Goal: Task Accomplishment & Management: Complete application form

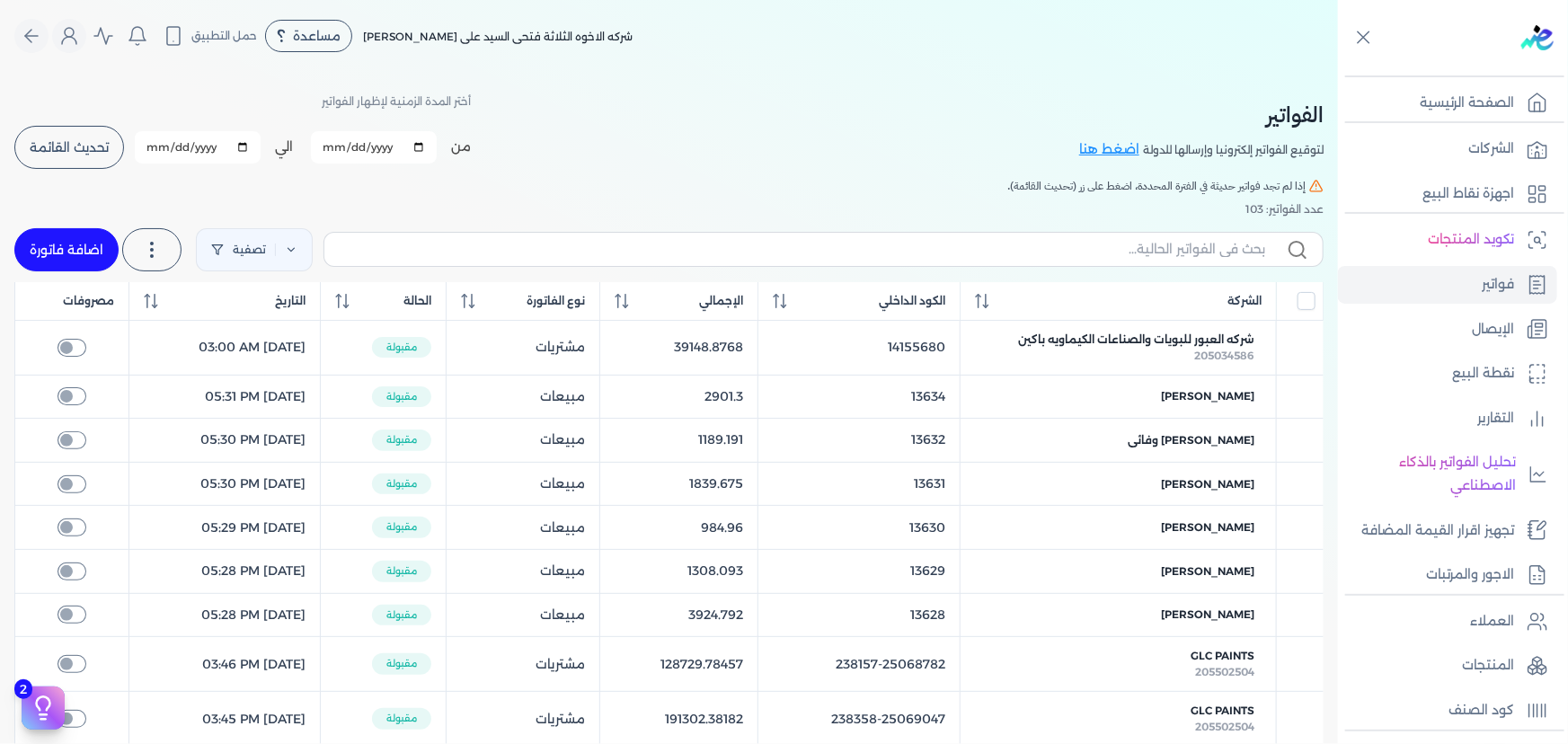
click at [80, 249] on link "اضافة فاتورة" at bounding box center [66, 250] width 104 height 43
select select "EGP"
select select "B"
select select "EGS"
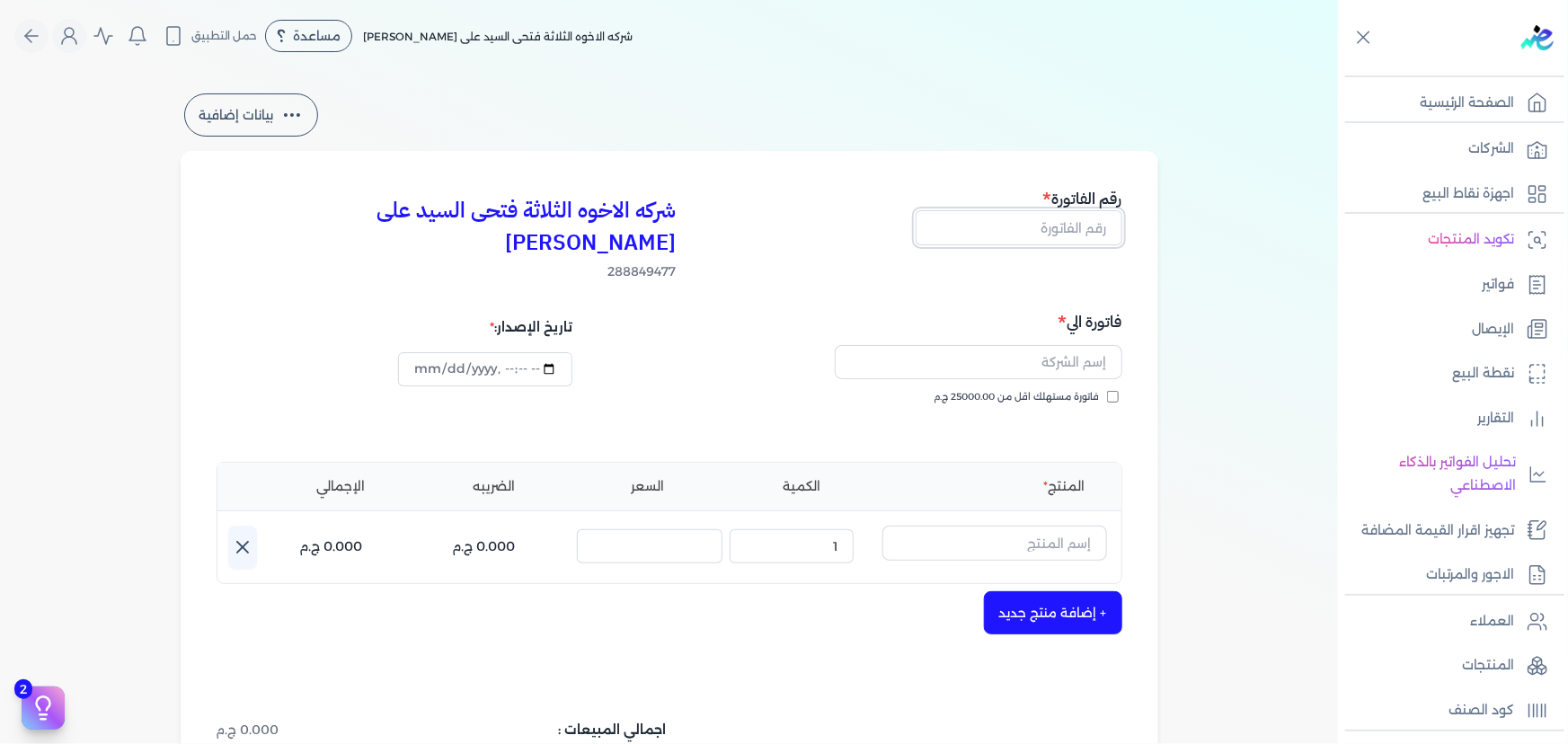
click at [1075, 225] on input "text" at bounding box center [1019, 227] width 207 height 34
type input "13644"
click at [1045, 345] on input "text" at bounding box center [978, 362] width 288 height 34
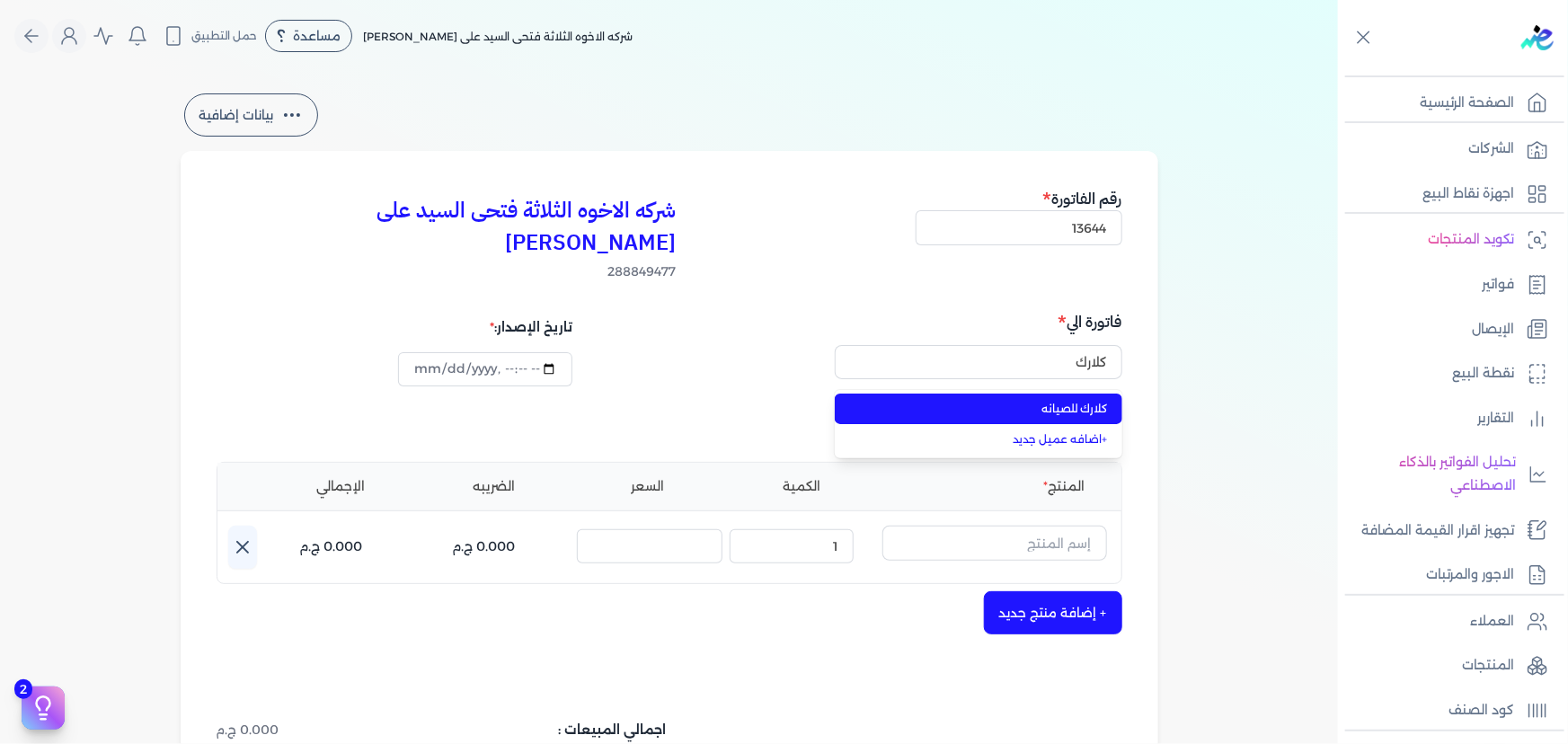
click at [1064, 401] on span "كلارك للصيانه" at bounding box center [989, 408] width 237 height 16
type input "كلارك للصيانه"
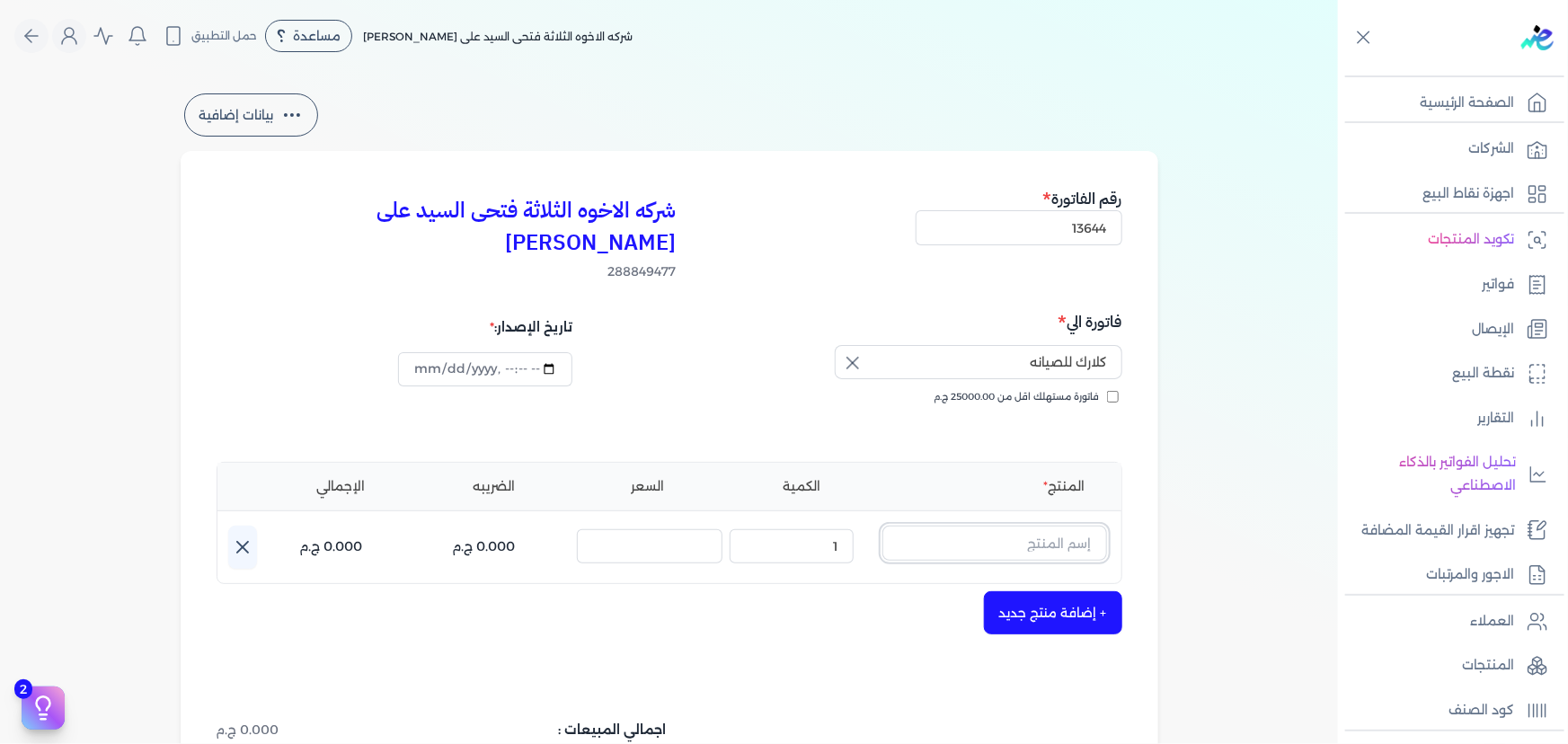
click at [1012, 525] on input "text" at bounding box center [994, 542] width 225 height 34
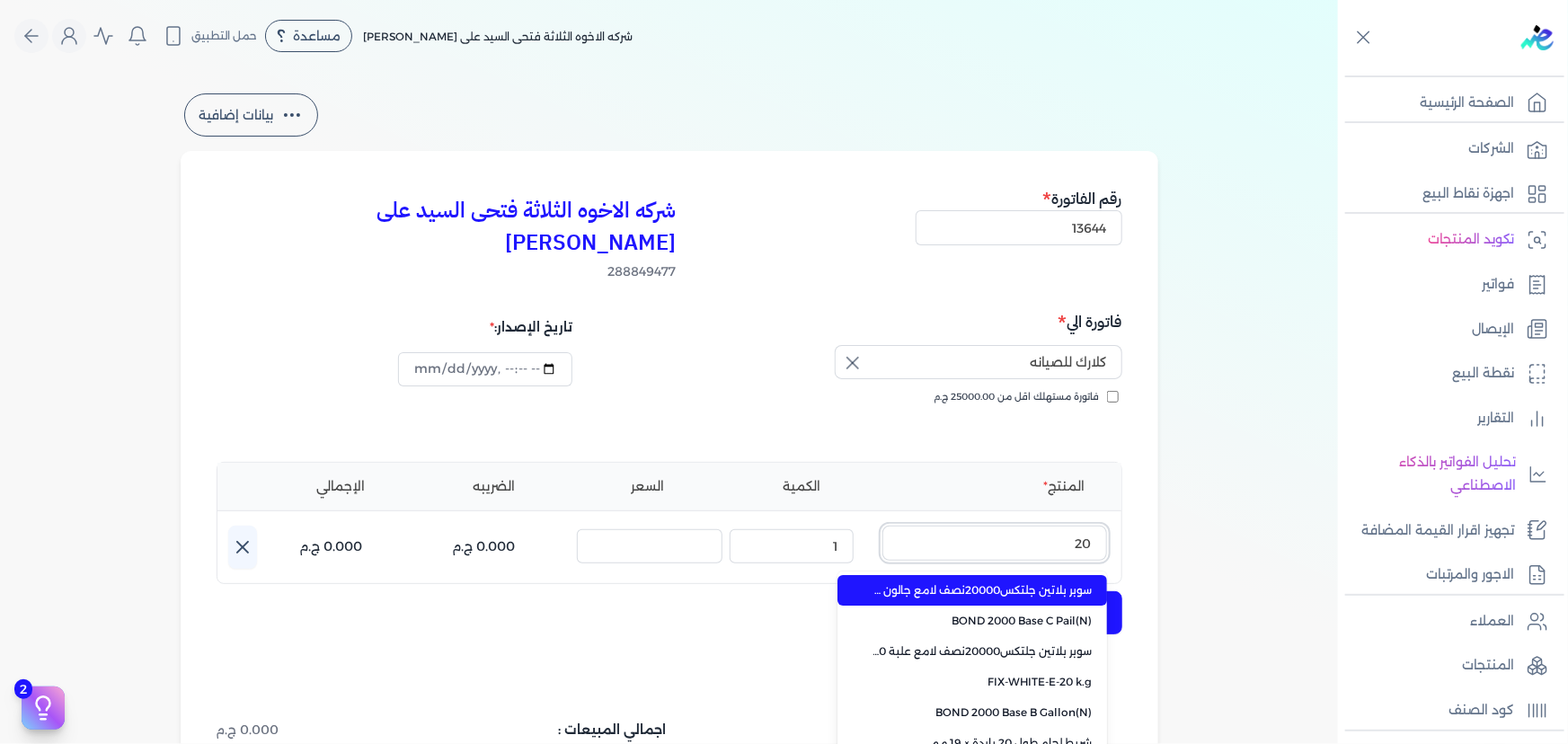
type input "2"
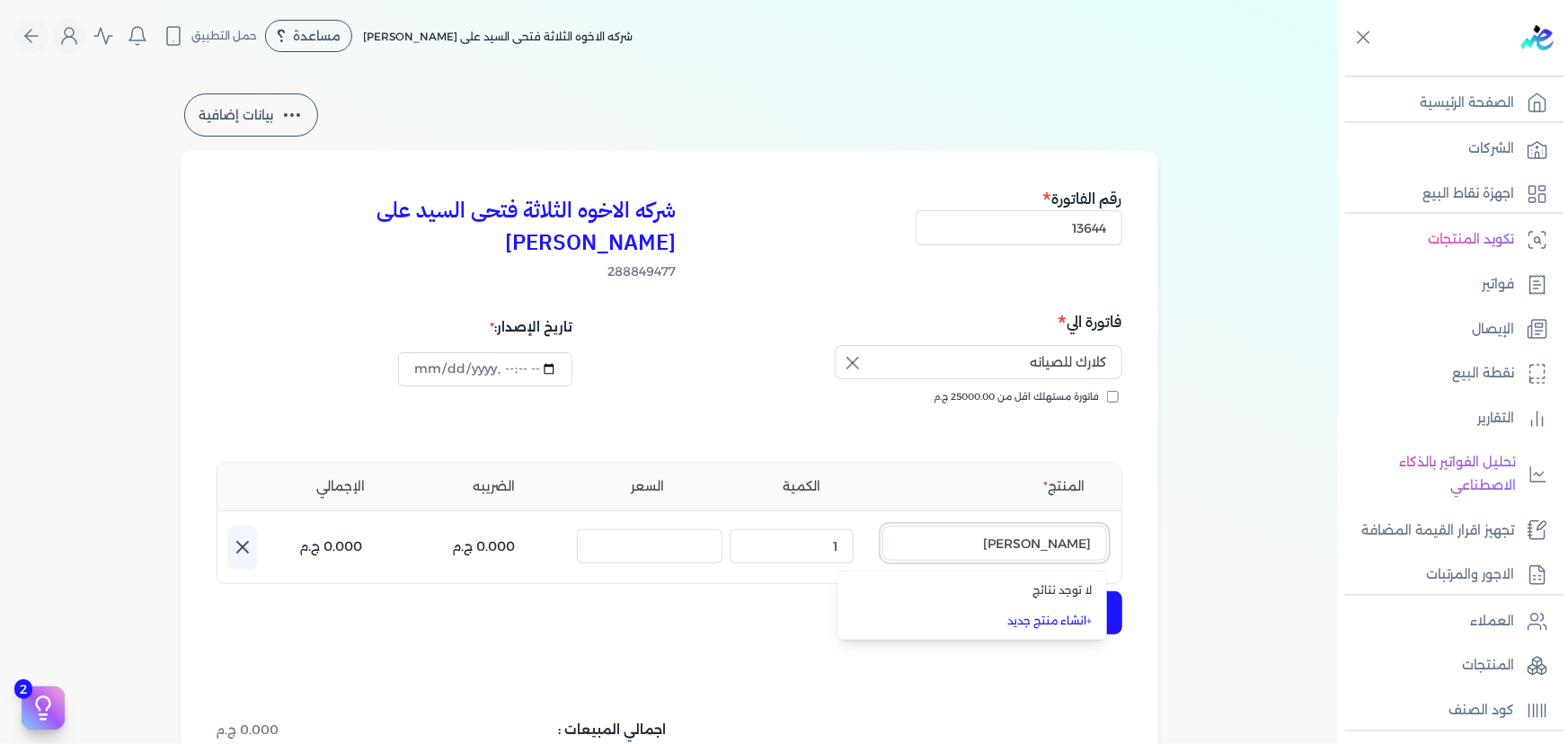
click at [882, 525] on button "[PERSON_NAME]" at bounding box center [994, 546] width 225 height 41
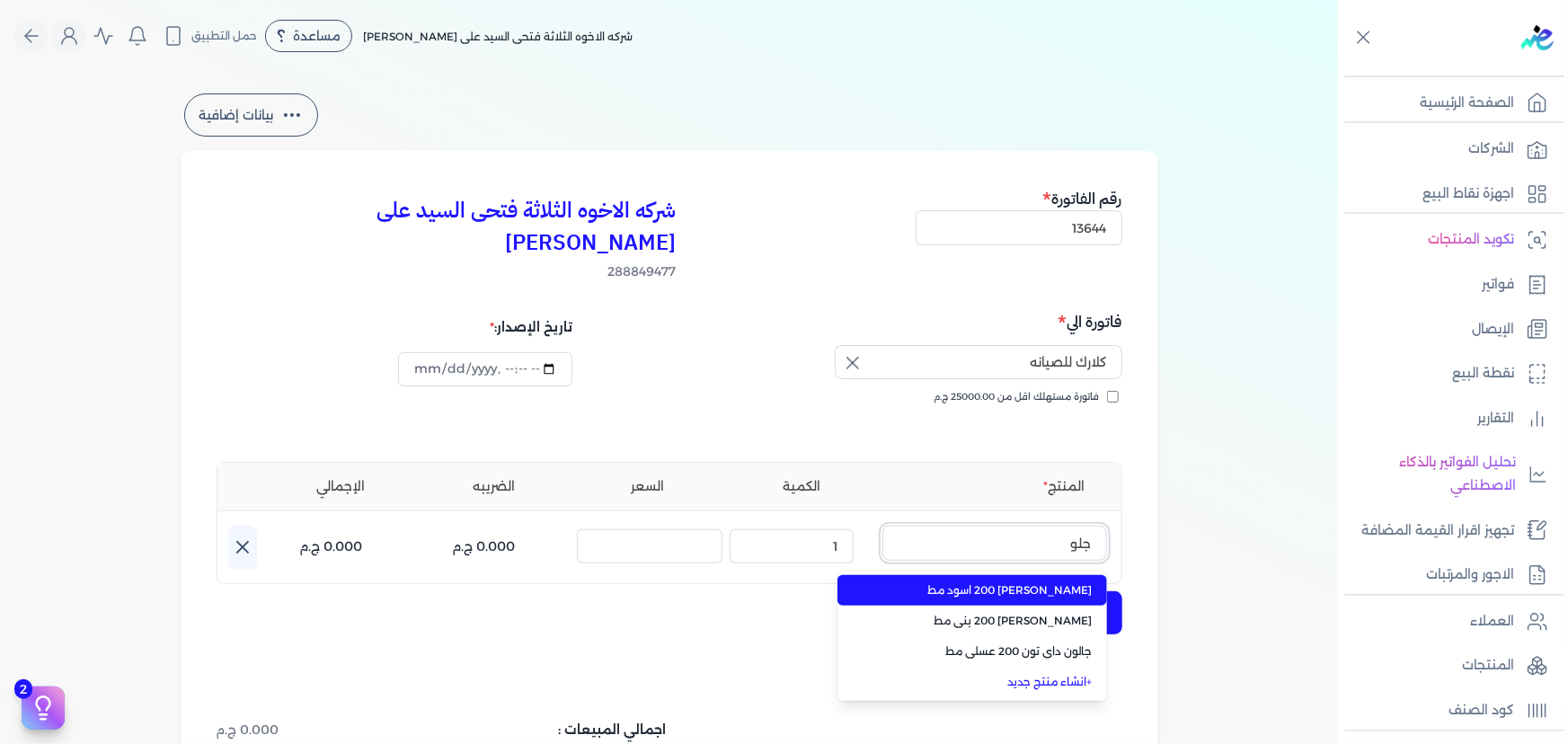
type input "جلو"
click at [1011, 525] on input "جلو" at bounding box center [994, 542] width 225 height 34
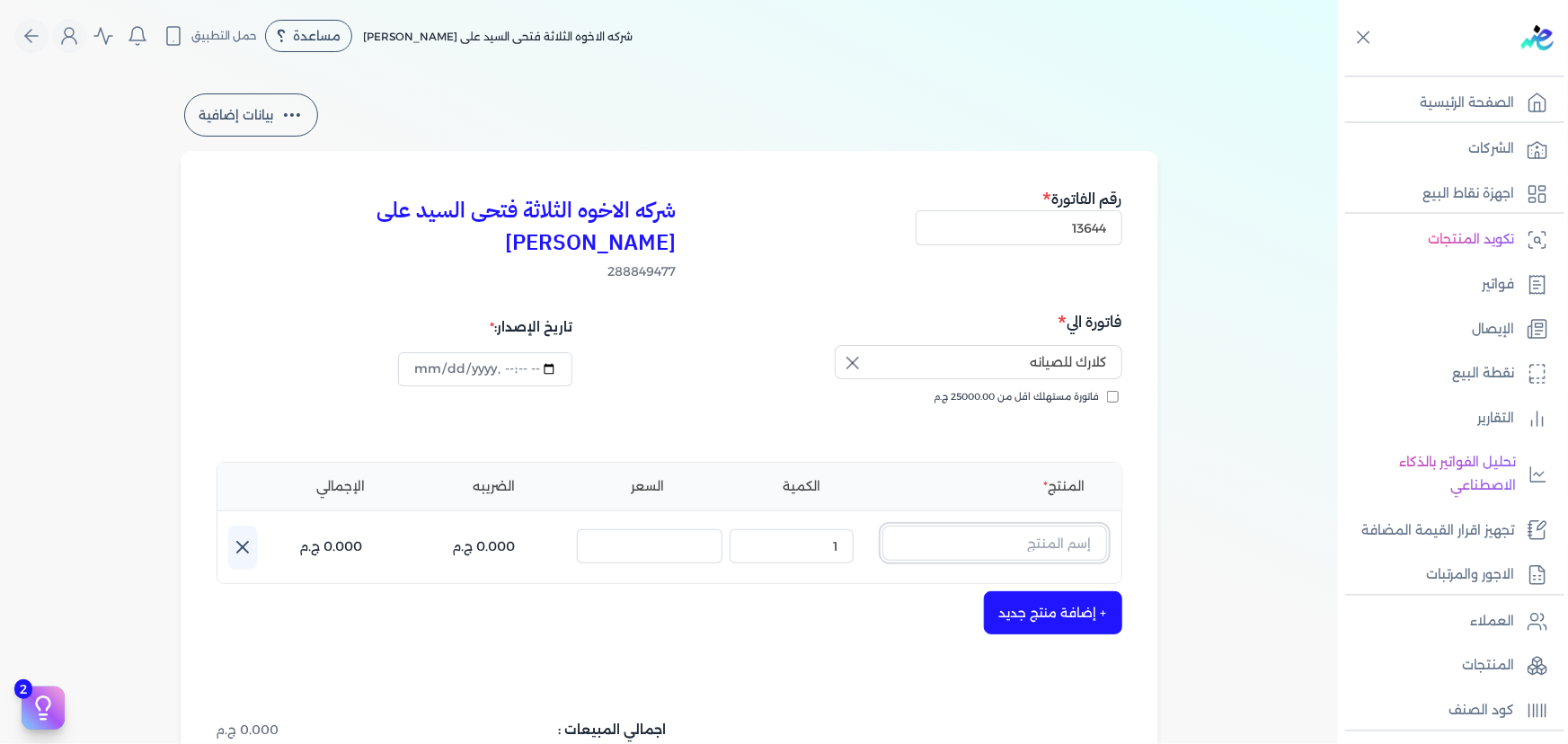
click at [1011, 525] on input "text" at bounding box center [994, 542] width 225 height 34
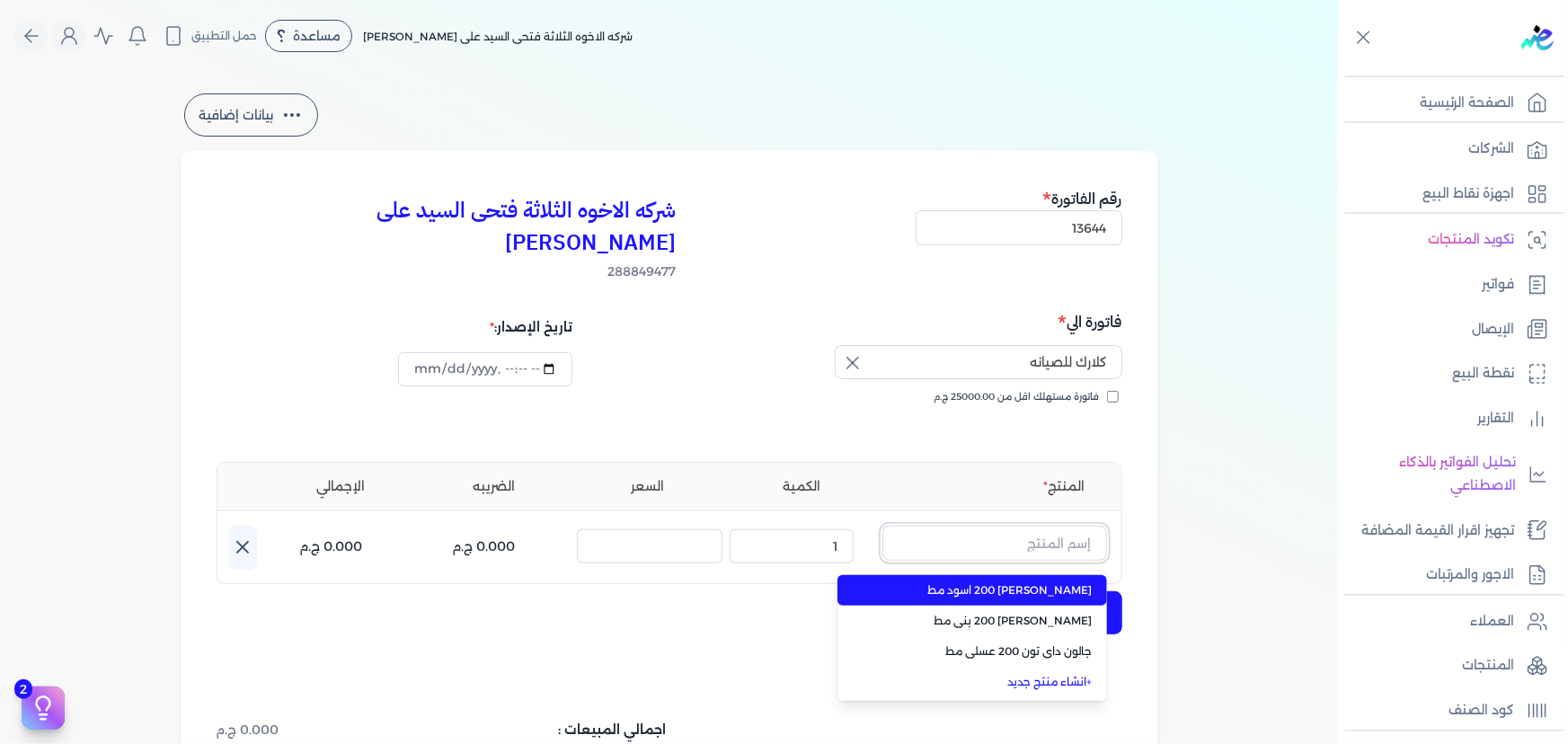
click at [1012, 525] on input "text" at bounding box center [994, 542] width 225 height 34
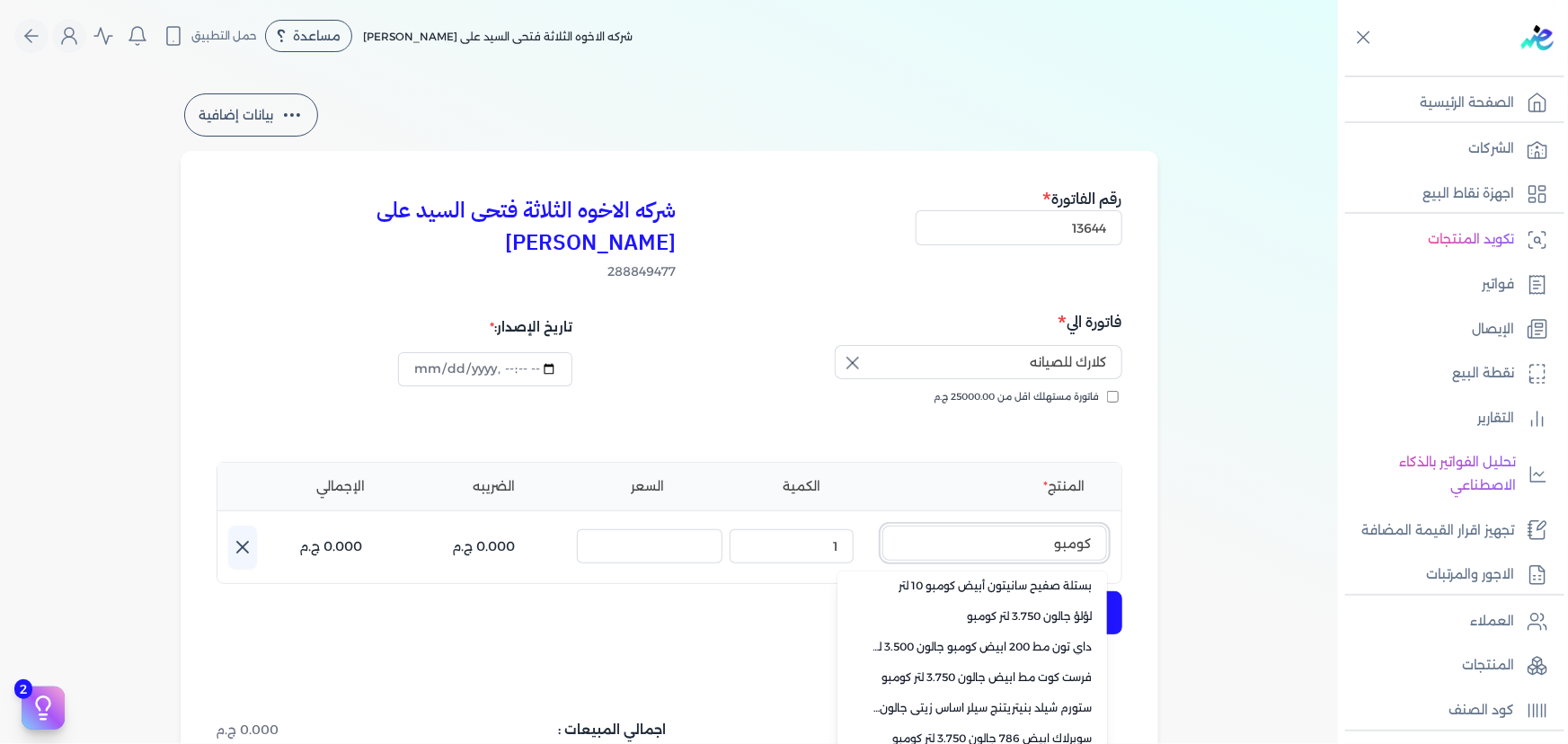
scroll to position [6, 0]
click at [1032, 525] on input "كومبو" at bounding box center [994, 542] width 225 height 34
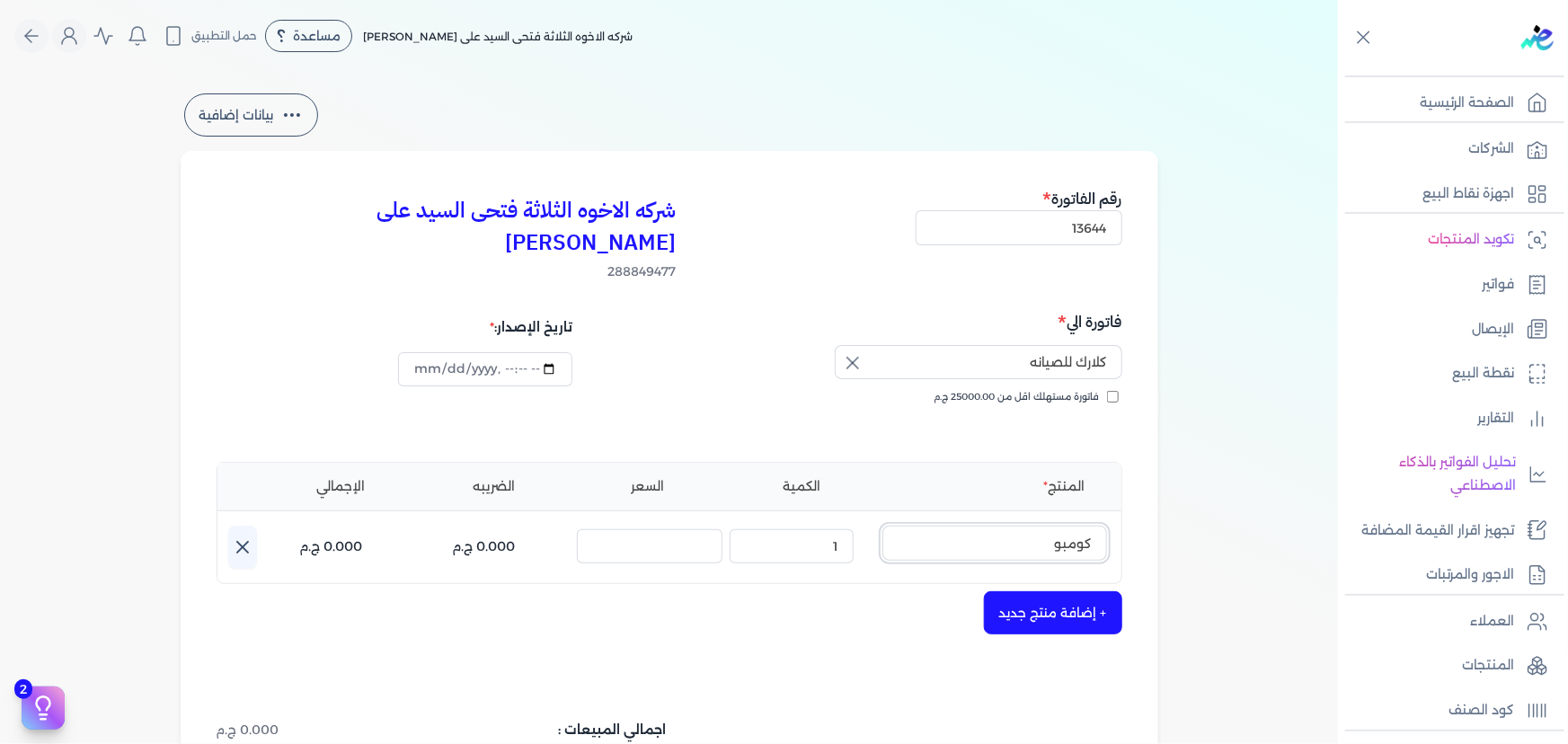
click at [1033, 525] on input "كومبو" at bounding box center [994, 542] width 225 height 34
click at [1030, 525] on input "كومبو" at bounding box center [994, 542] width 225 height 34
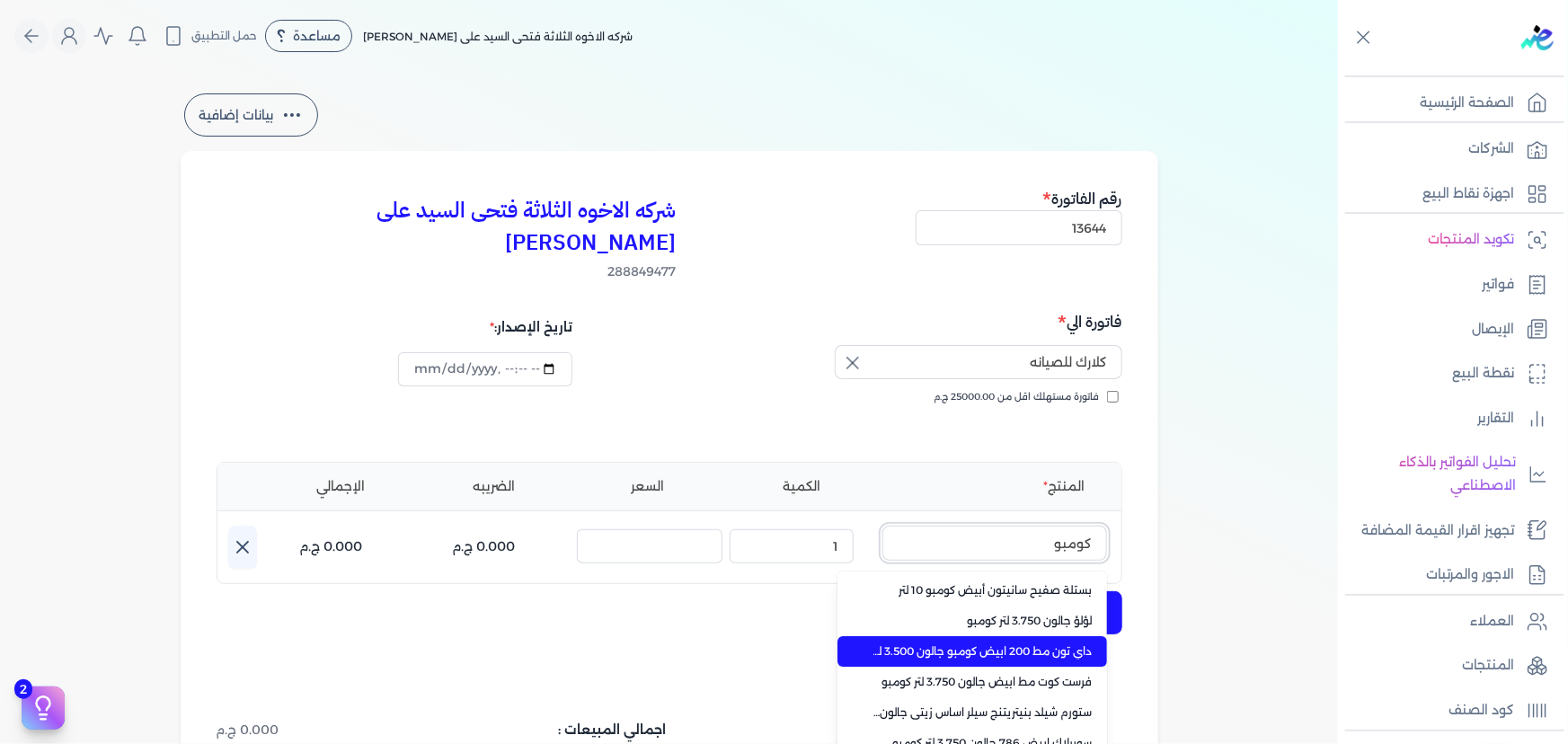
type input "كومبو"
click at [1059, 643] on span "داي تون مط 200 ابيض كومبو جالون 3.500 لتر" at bounding box center [983, 651] width 219 height 16
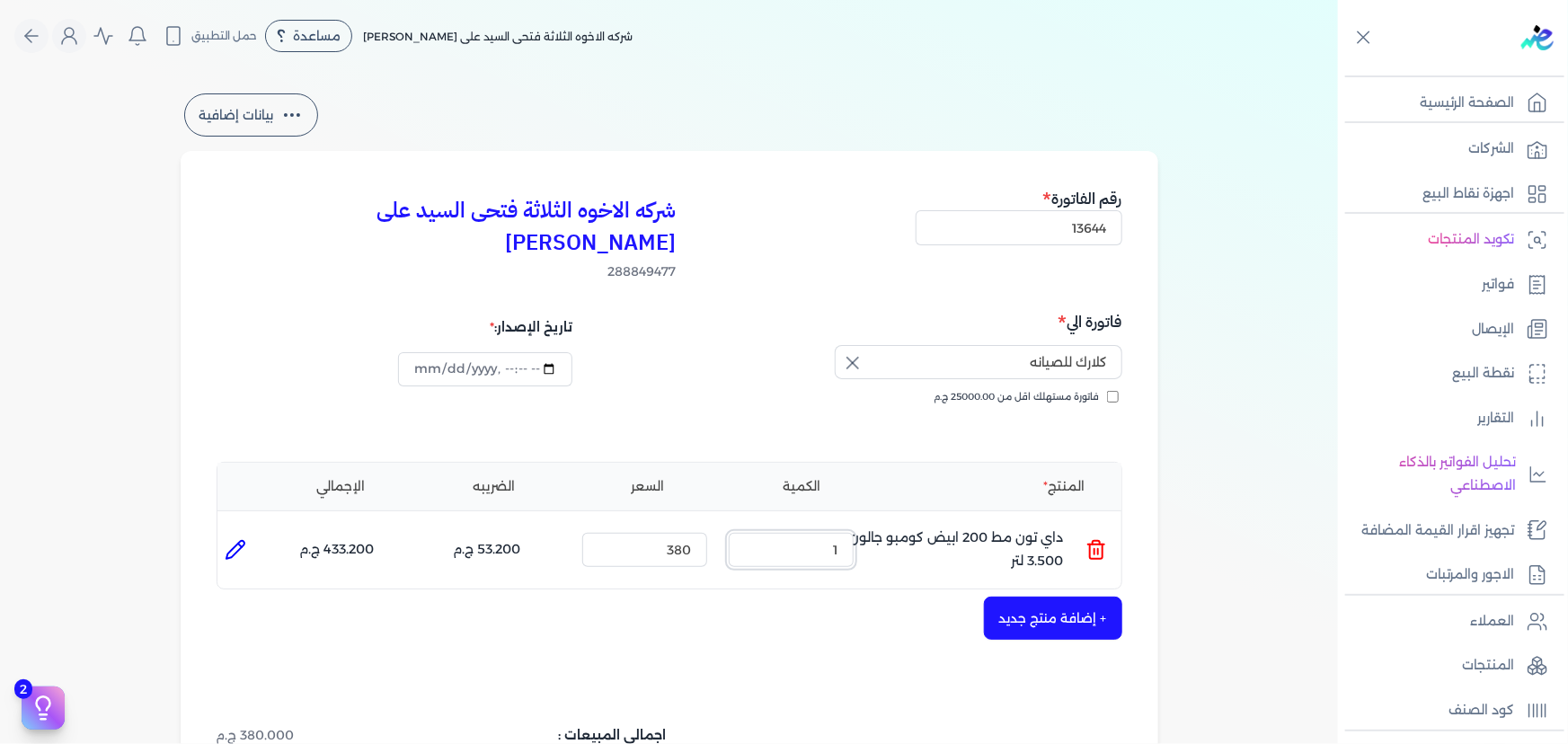
drag, startPoint x: 811, startPoint y: 517, endPoint x: 909, endPoint y: 517, distance: 98.0
click at [909, 525] on ul "المنتج : داي تون مط 200 ابيض كومبو جالون 3.500 لتر الكمية : 1 السعر : 380 الضري…" at bounding box center [669, 549] width 904 height 48
type input "4"
type input "2"
type input "405"
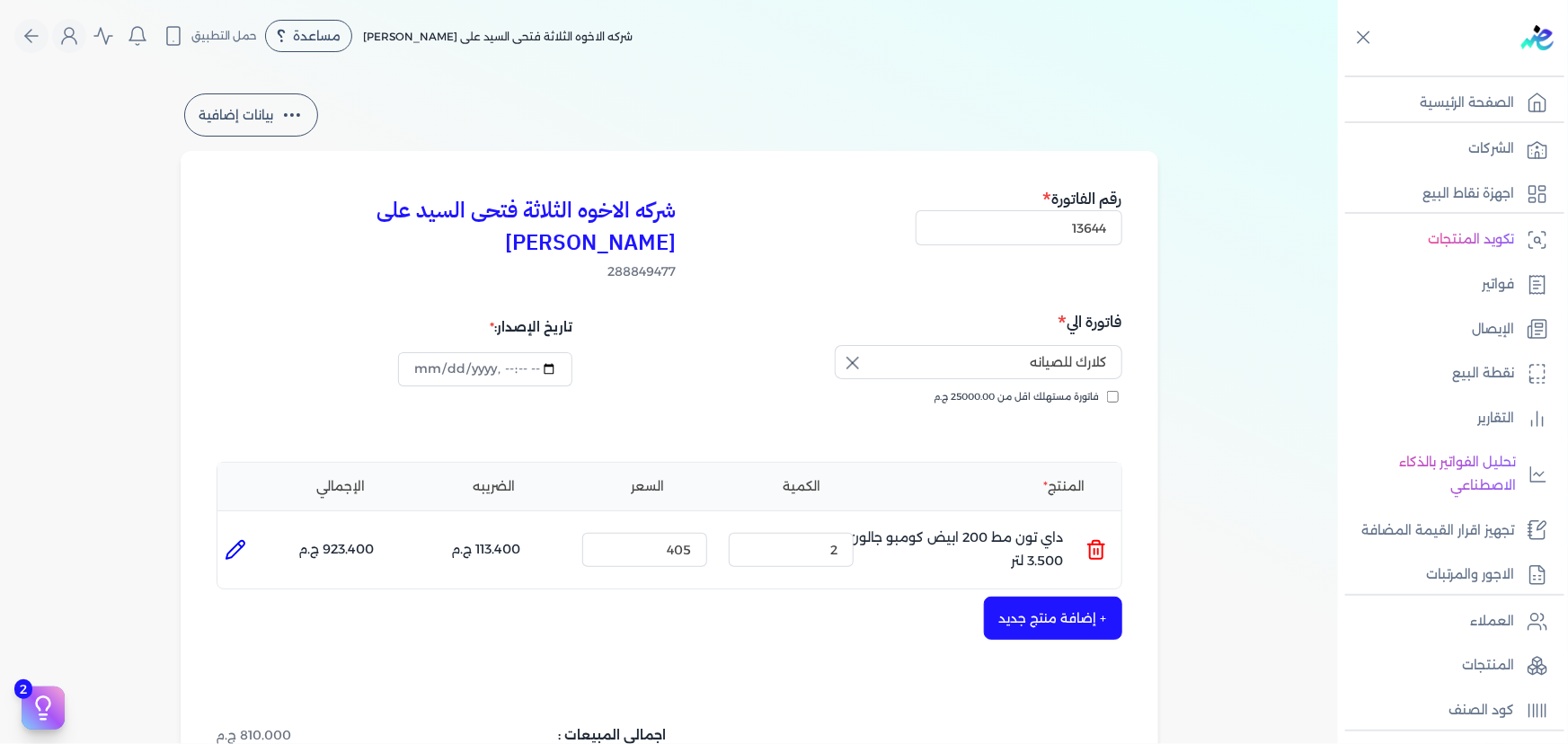
click at [546, 636] on div "شركه الاخوه الثلاثة فتحى السيد على [PERSON_NAME] 288849477 رقم الفاتورة 13644 ف…" at bounding box center [669, 576] width 977 height 851
click at [230, 538] on icon at bounding box center [235, 549] width 22 height 22
type input "داي تون مط 200 ابيض كومبو جالون 3.500 لتر"
type input "405"
type input "2"
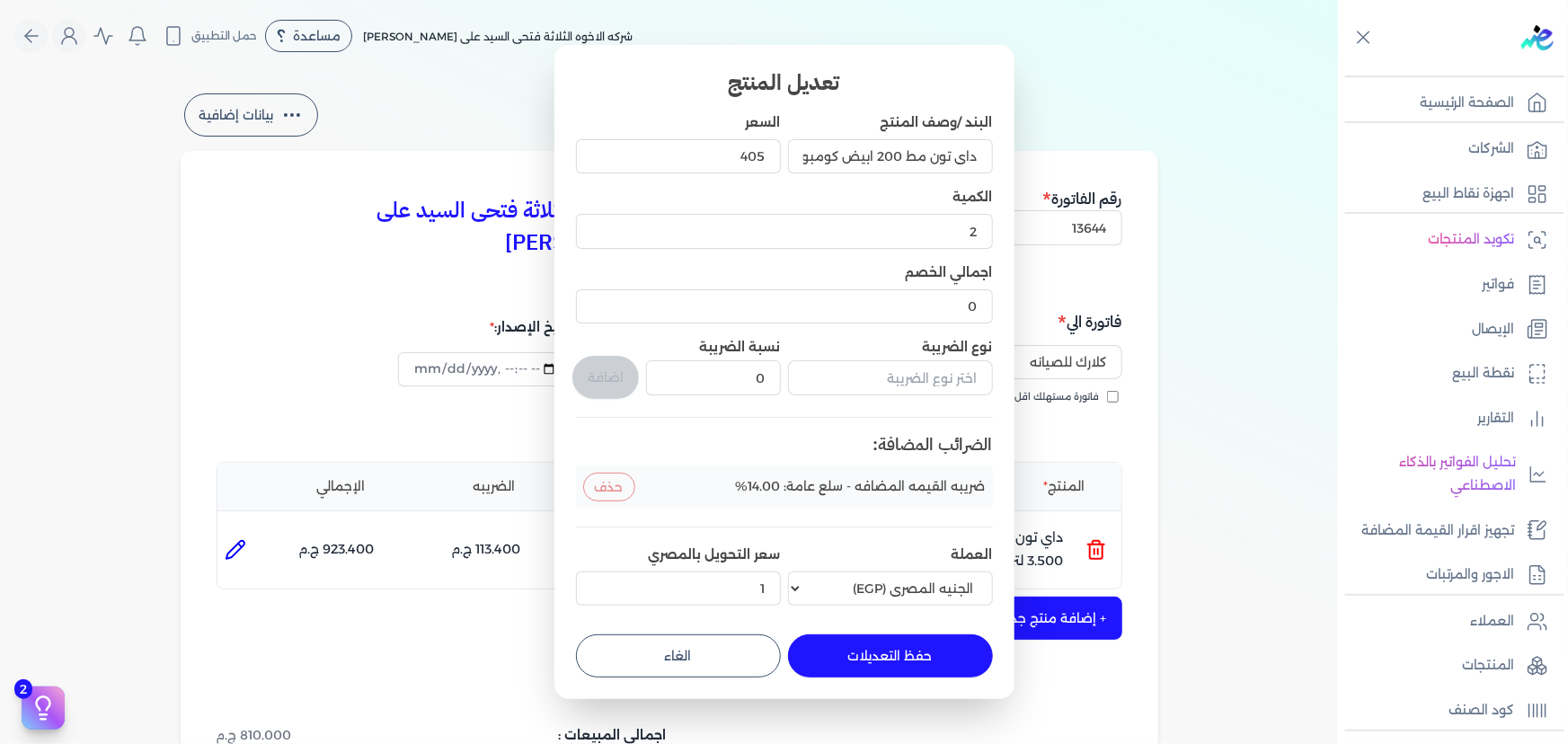
click at [727, 645] on button "الغاء" at bounding box center [678, 655] width 205 height 43
type input "0"
type input "1"
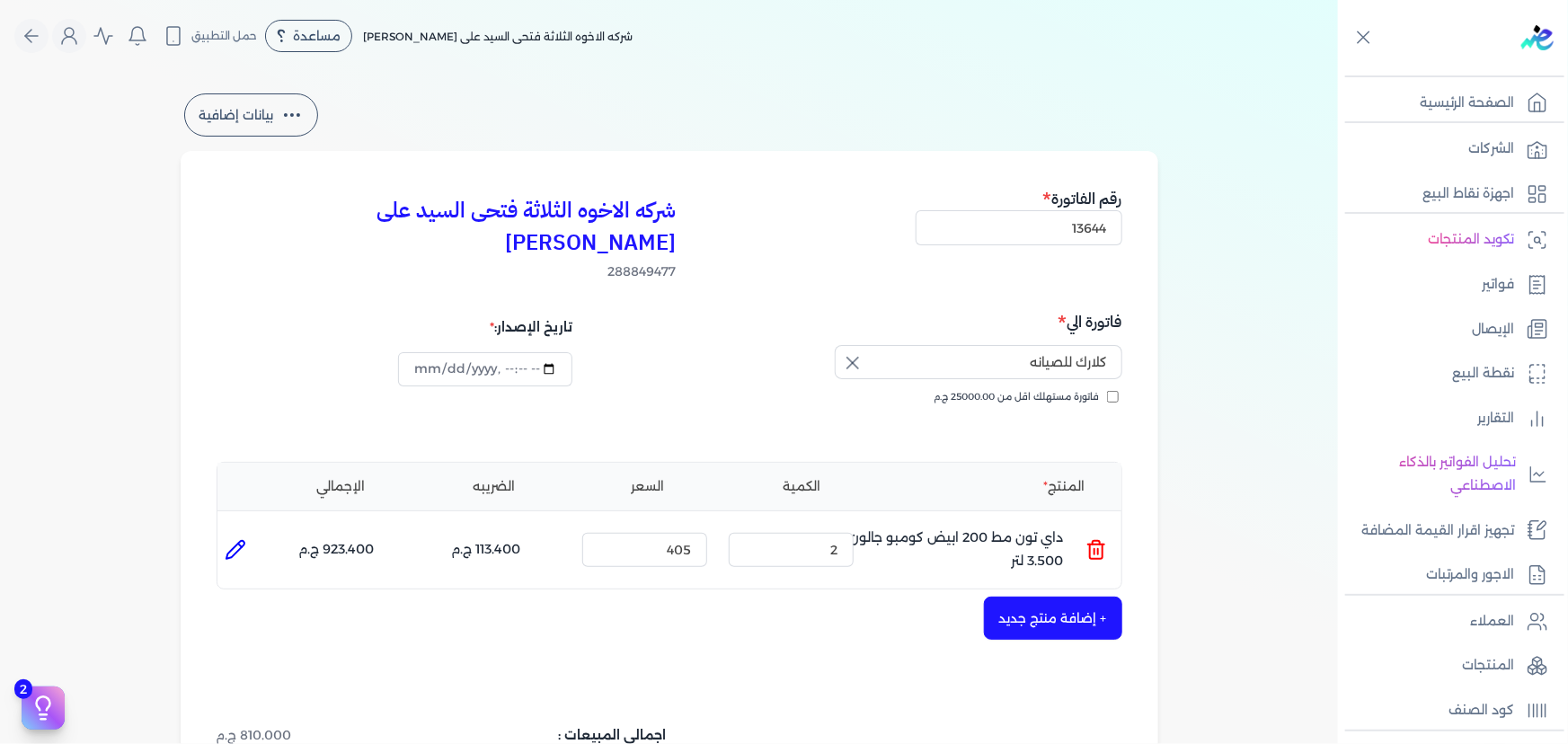
click at [1072, 596] on button "+ إضافة منتج جديد" at bounding box center [1053, 618] width 139 height 43
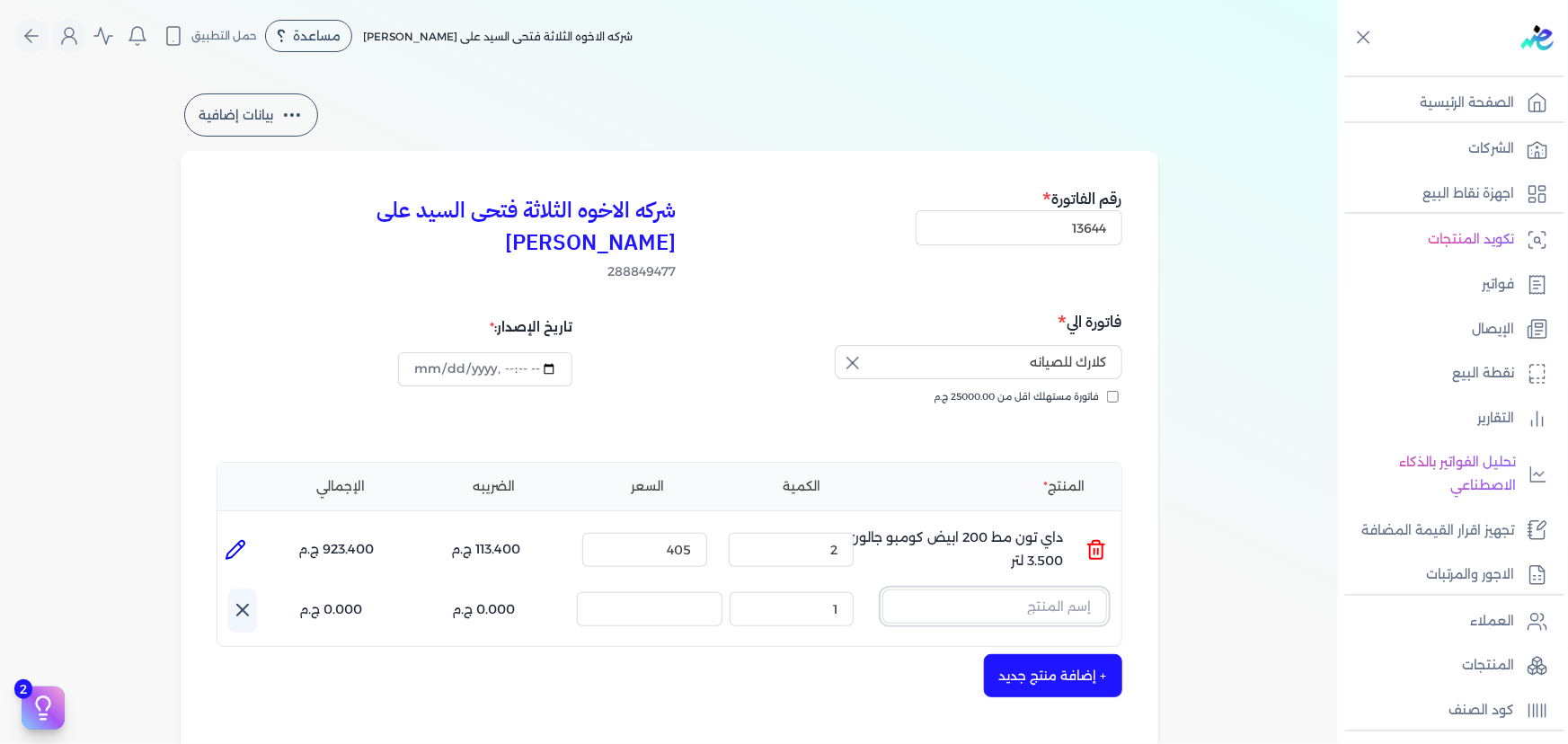
click at [997, 589] on input "text" at bounding box center [994, 606] width 225 height 34
click at [882, 589] on button "سي" at bounding box center [994, 610] width 225 height 41
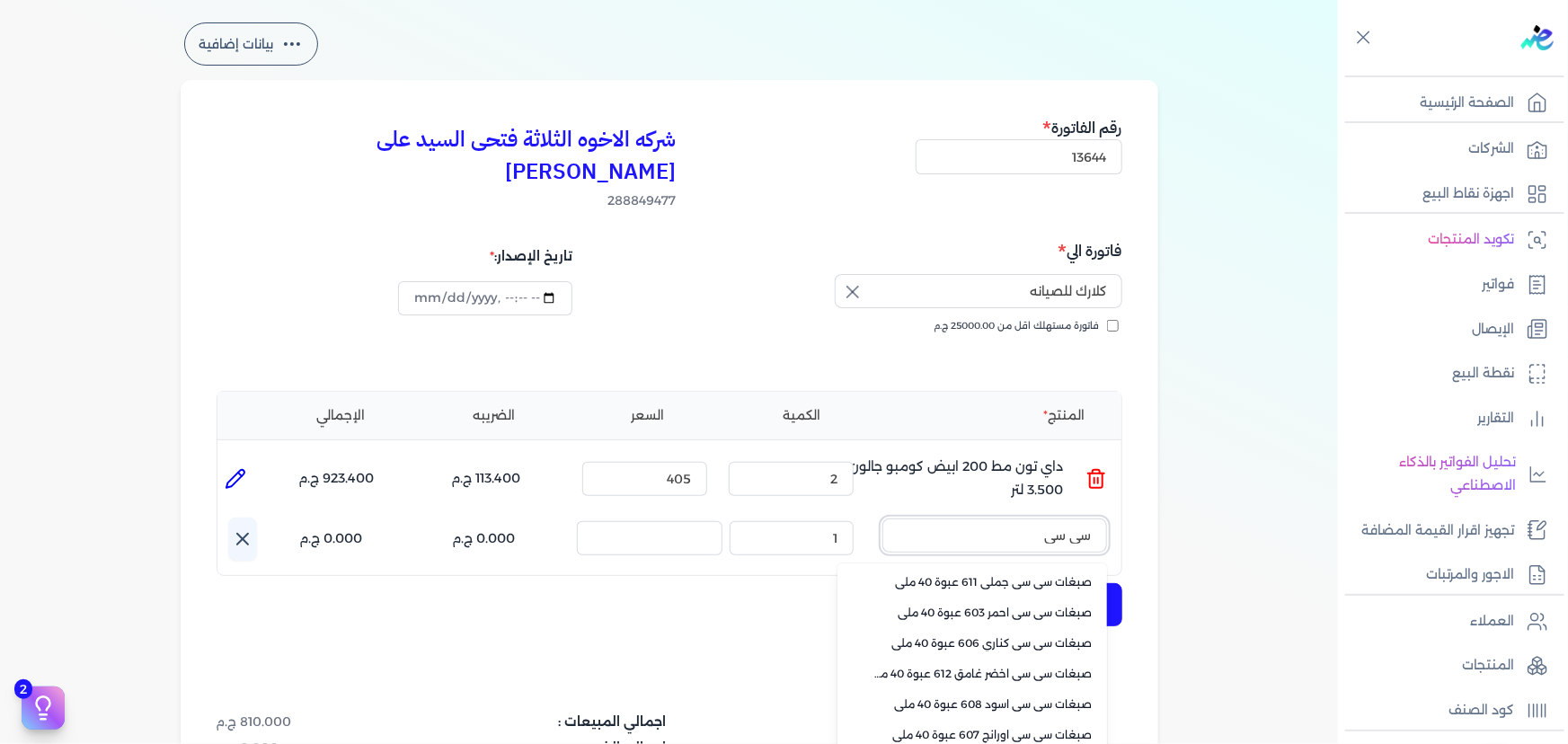
scroll to position [244, 0]
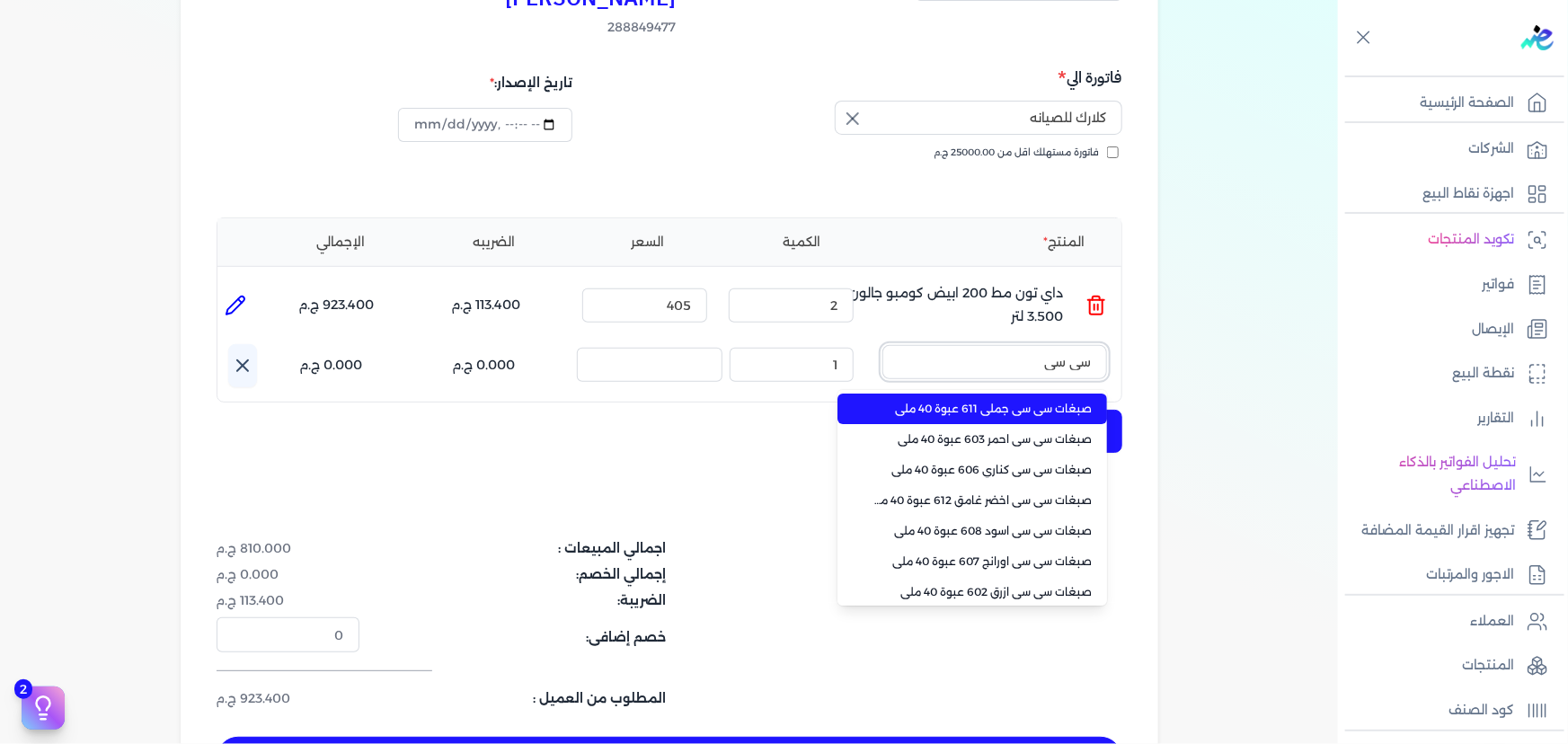
type input "سي سي"
click at [948, 401] on span "صبغات سي سي جملي 611 عبوة 40 ملي" at bounding box center [983, 408] width 219 height 16
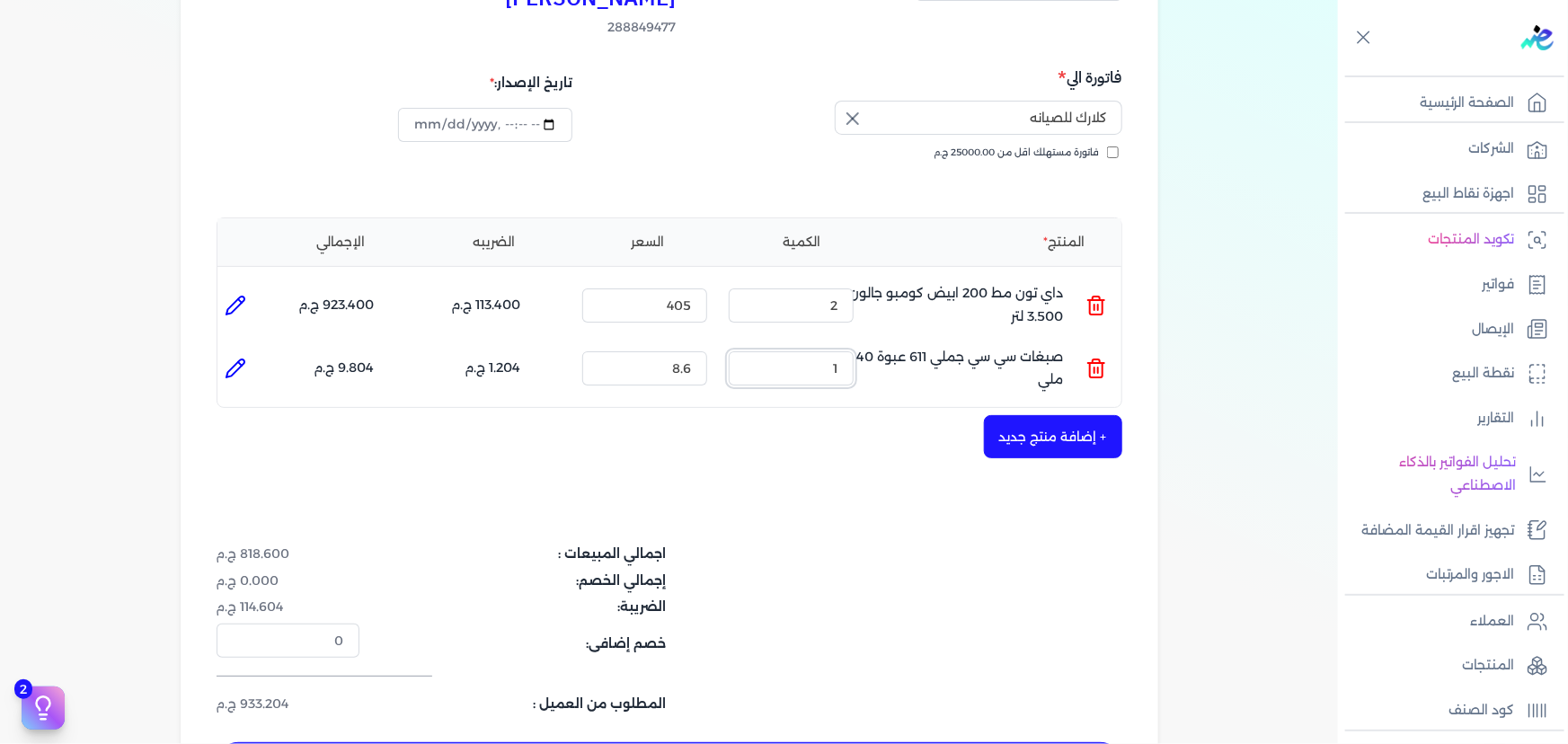
drag, startPoint x: 804, startPoint y: 338, endPoint x: 889, endPoint y: 338, distance: 85.0
click at [889, 344] on ul "المنتج : صبغات سي سي جملي 611 عبوة 40 ملي الكمية : 1 السعر : 8.6 الضريبه : 1.20…" at bounding box center [669, 368] width 904 height 48
type input "5"
click at [705, 415] on div "+ إضافة منتج جديد" at bounding box center [670, 437] width 906 height 43
click at [686, 351] on input "8.6" at bounding box center [644, 368] width 125 height 34
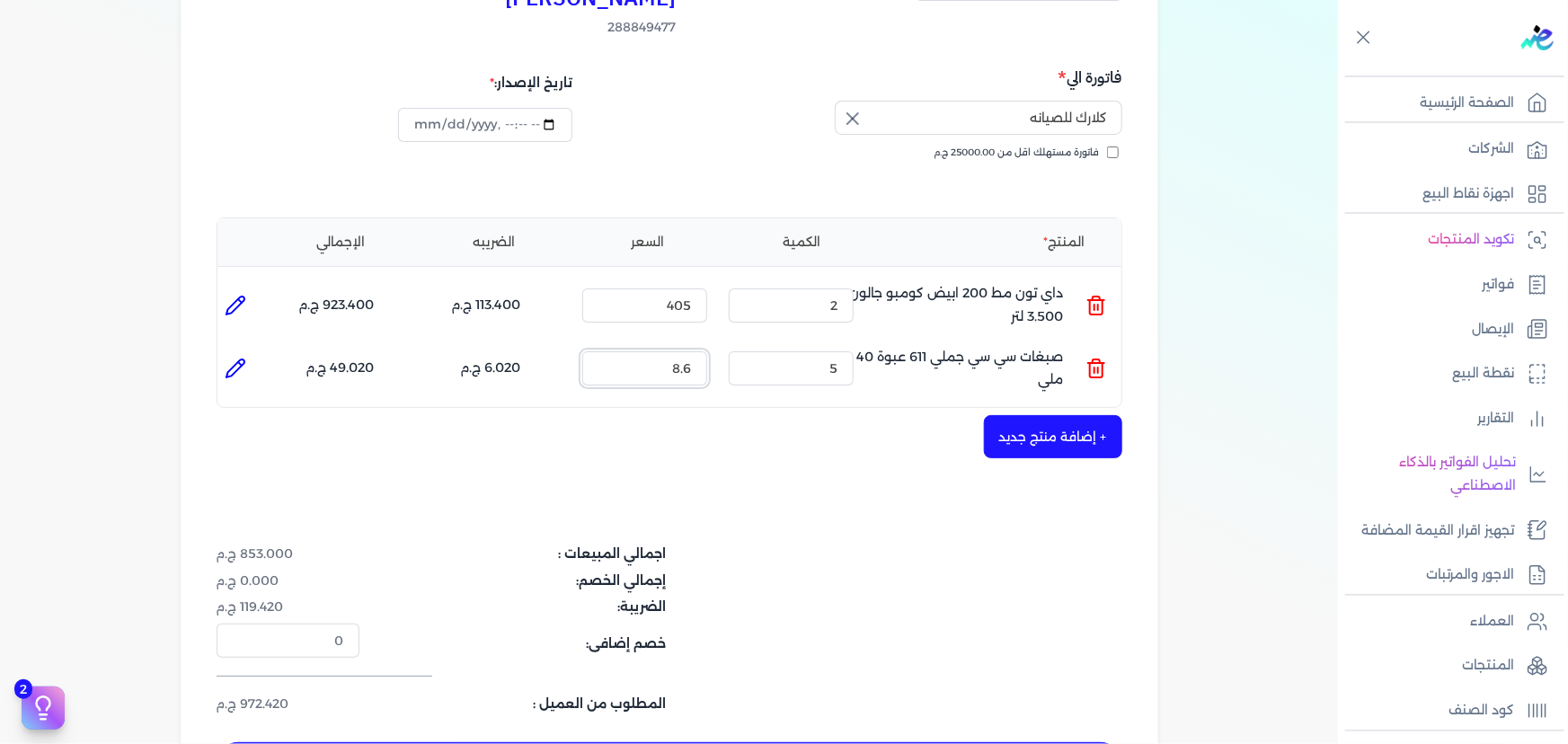
click at [669, 351] on input "8.6" at bounding box center [644, 368] width 125 height 34
type input "9.5"
click at [1021, 415] on button "+ إضافة منتج جديد" at bounding box center [1053, 437] width 139 height 43
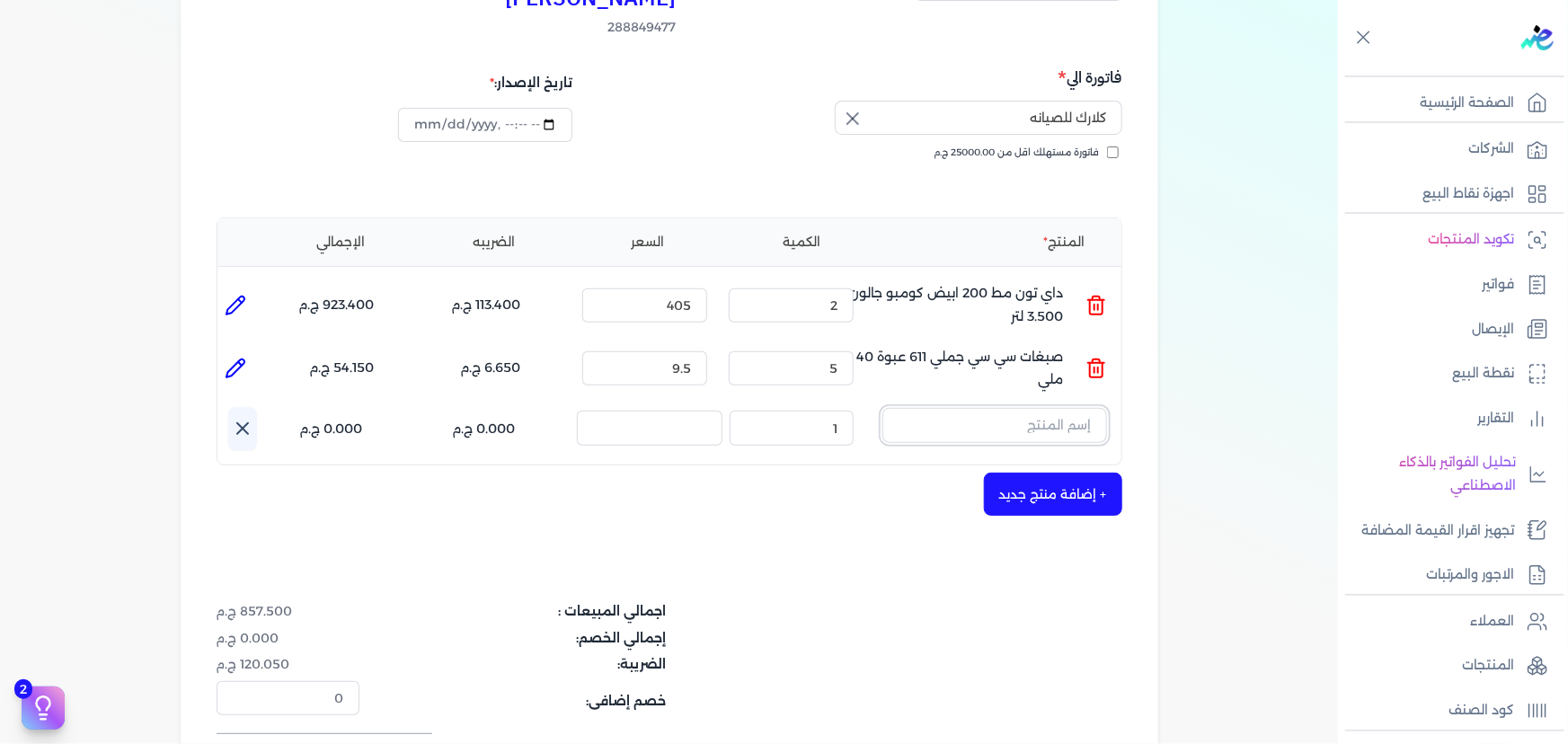
click at [1026, 407] on input "text" at bounding box center [994, 424] width 225 height 34
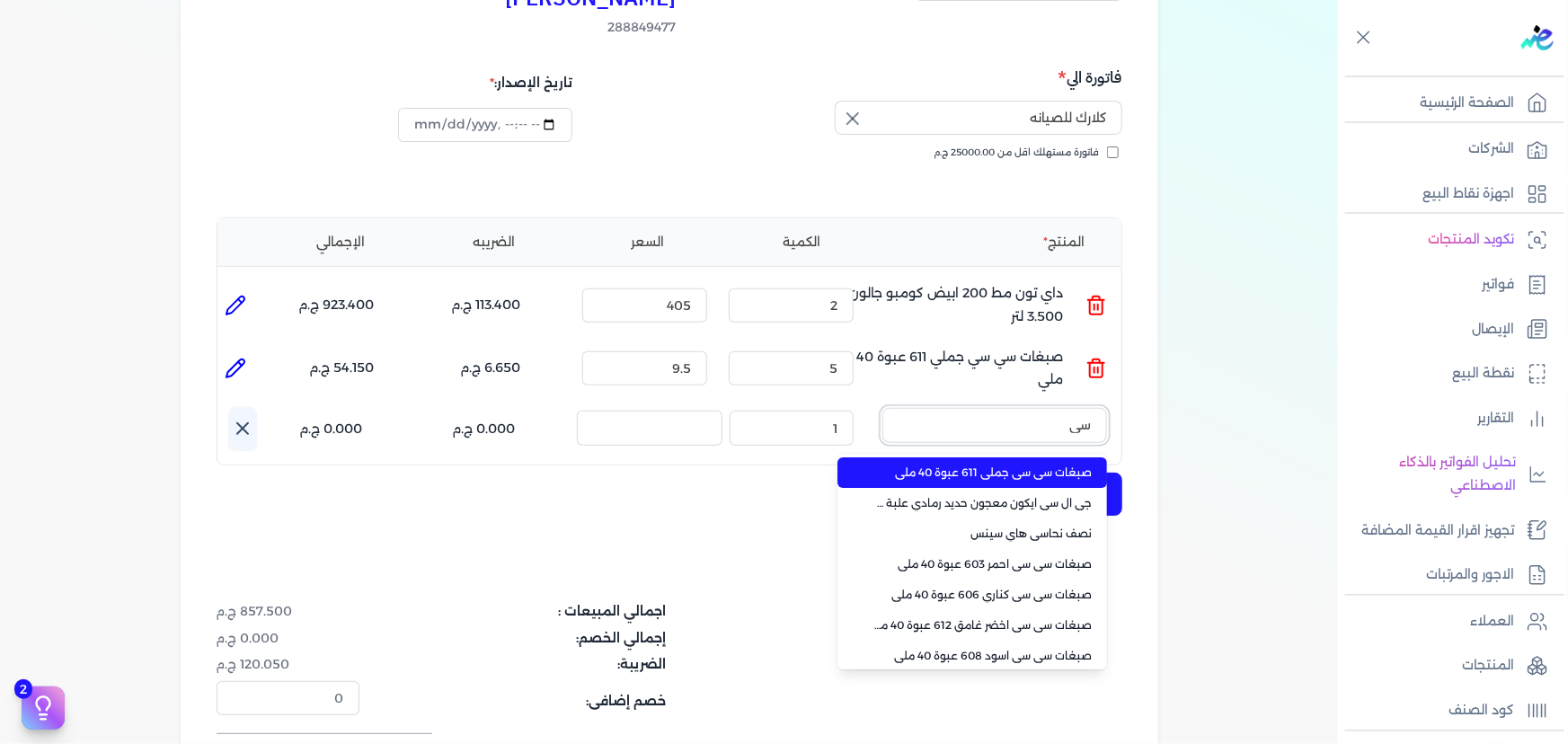
click at [882, 407] on button "سي" at bounding box center [994, 428] width 225 height 41
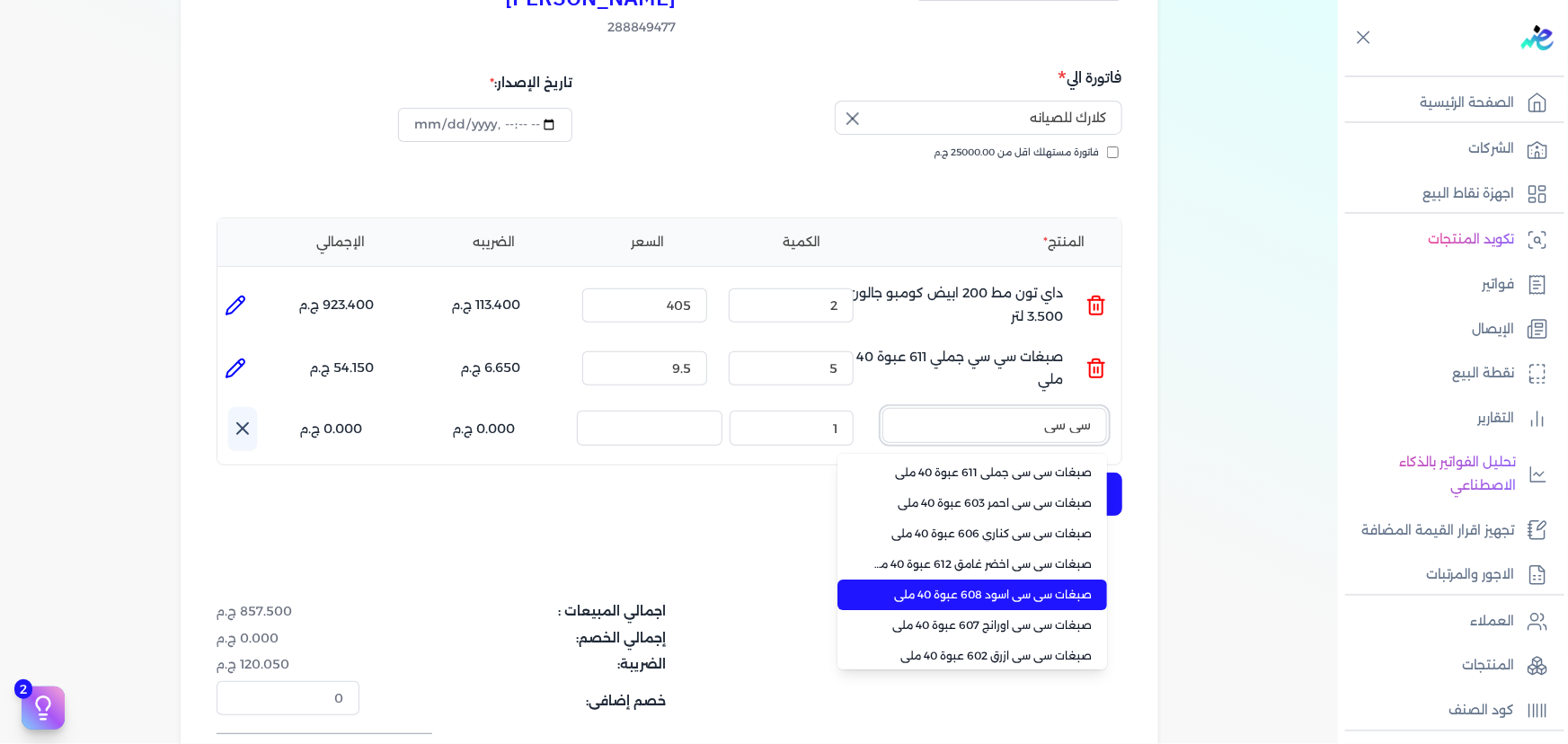
type input "سي سي"
click at [1026, 587] on span "صبغات سي سي اسود 608 عبوة 40 ملي" at bounding box center [983, 594] width 219 height 16
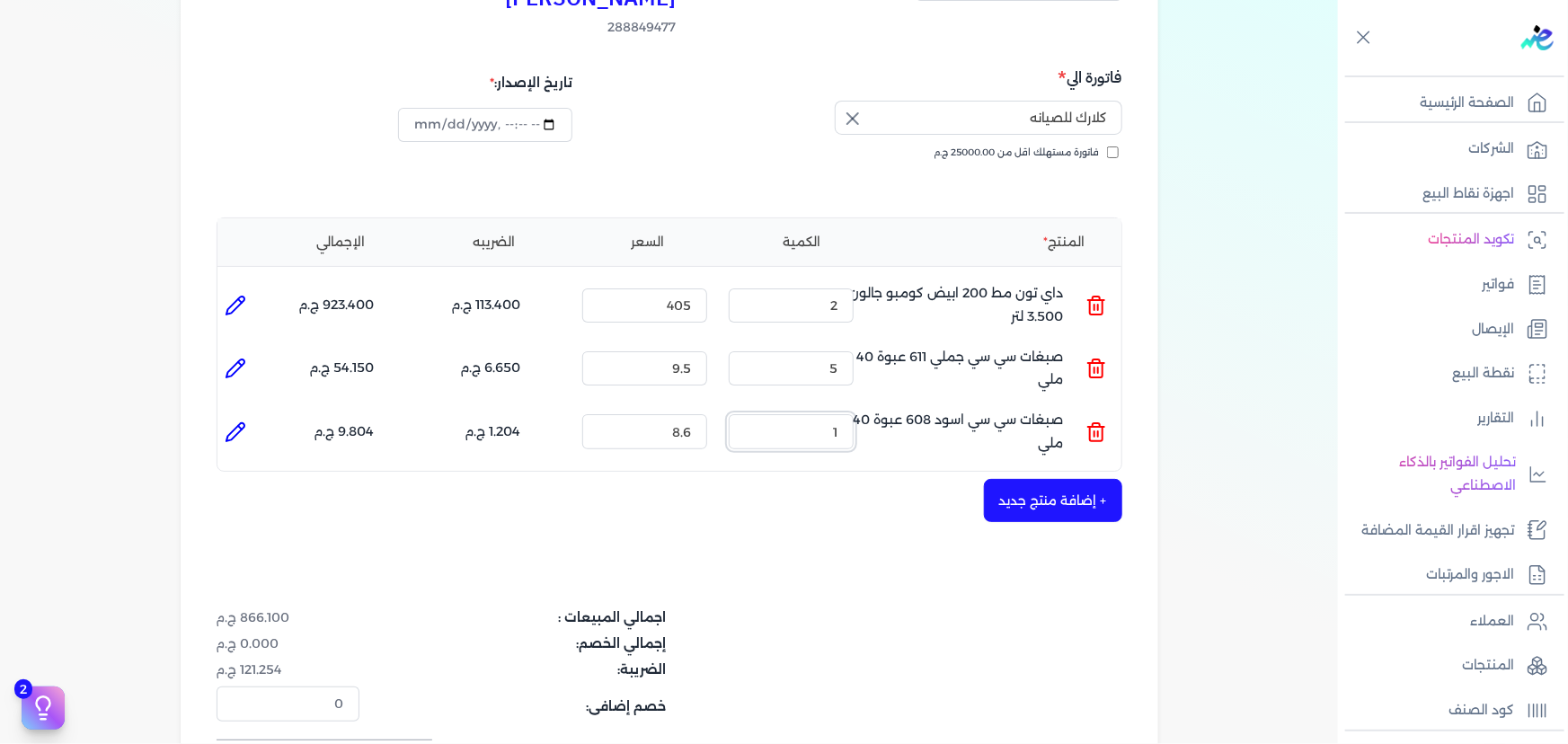
drag, startPoint x: 813, startPoint y: 405, endPoint x: 842, endPoint y: 405, distance: 29.0
click at [842, 414] on input "1" at bounding box center [791, 431] width 125 height 34
type input "5"
drag, startPoint x: 649, startPoint y: 405, endPoint x: 766, endPoint y: 391, distance: 117.8
click at [766, 406] on ul "المنتج : صبغات سي سي اسود 608 عبوة 40 ملي الكمية : 5 السعر : 8.6 الضريبه : 6.02…" at bounding box center [669, 430] width 904 height 48
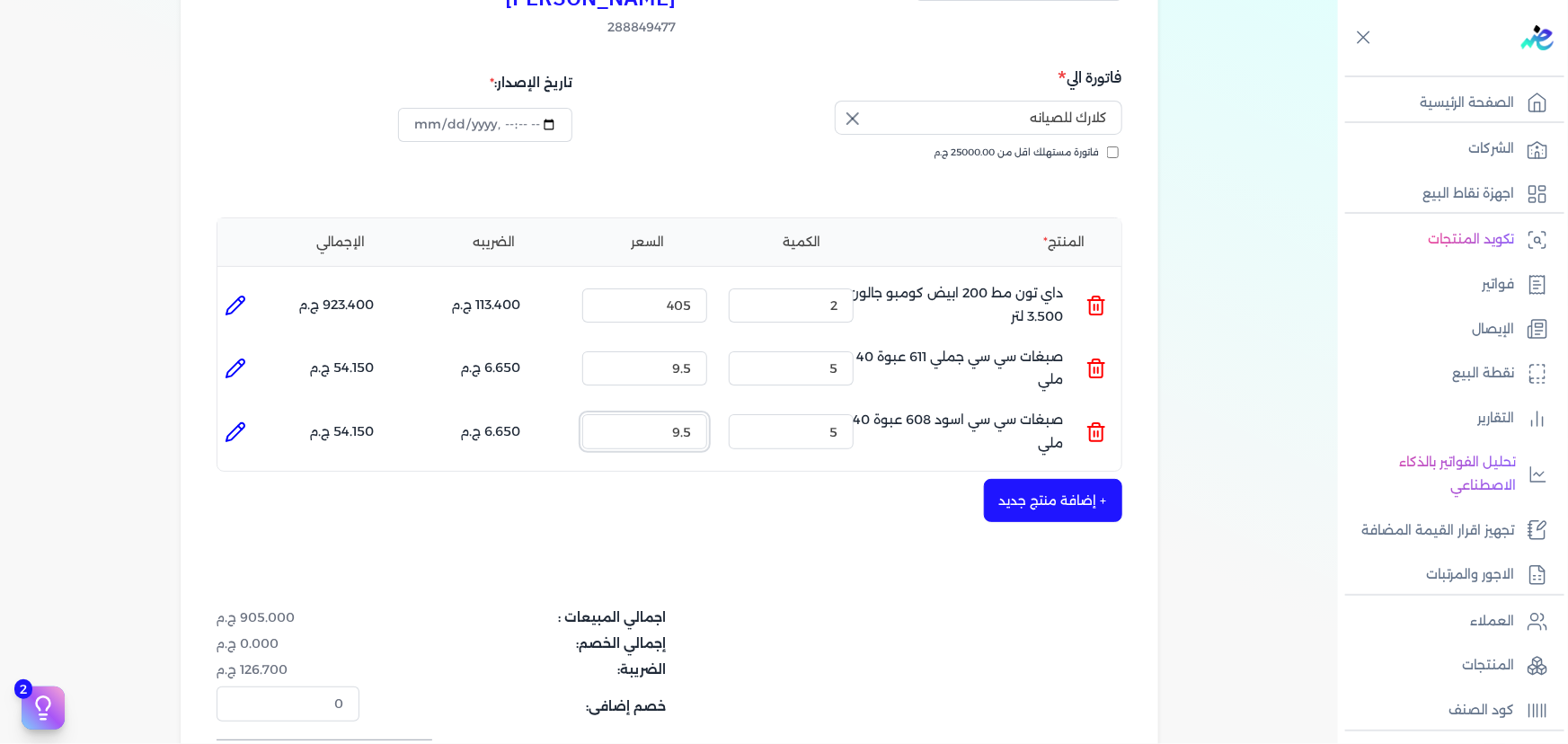
type input "9.5"
click at [893, 535] on div "شركه الاخوه الثلاثة فتحى السيد على [PERSON_NAME] 288849477 رقم الفاتورة 13644 ف…" at bounding box center [669, 395] width 977 height 978
click at [1069, 479] on button "+ إضافة منتج جديد" at bounding box center [1053, 501] width 139 height 43
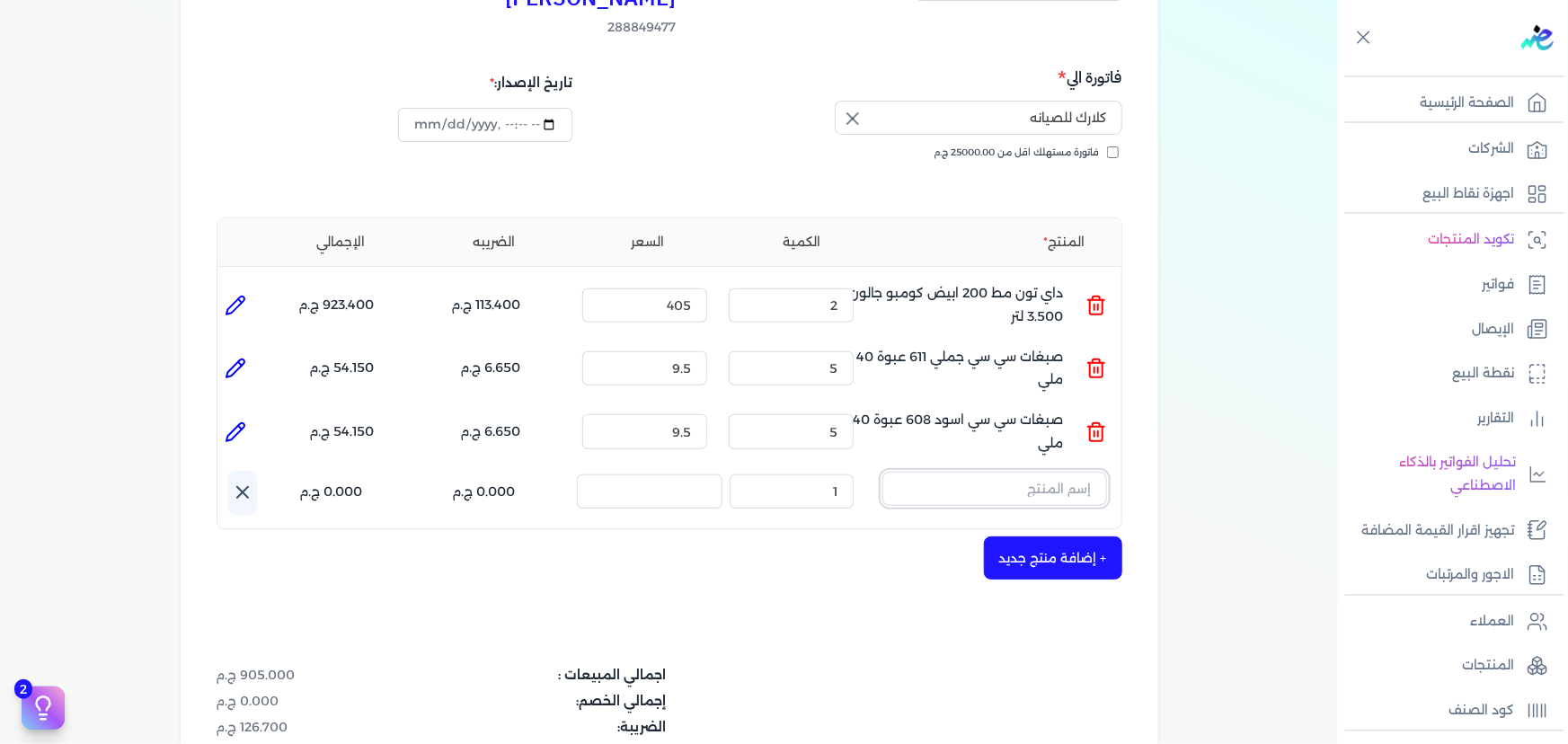
click at [1033, 471] on input "text" at bounding box center [994, 488] width 225 height 34
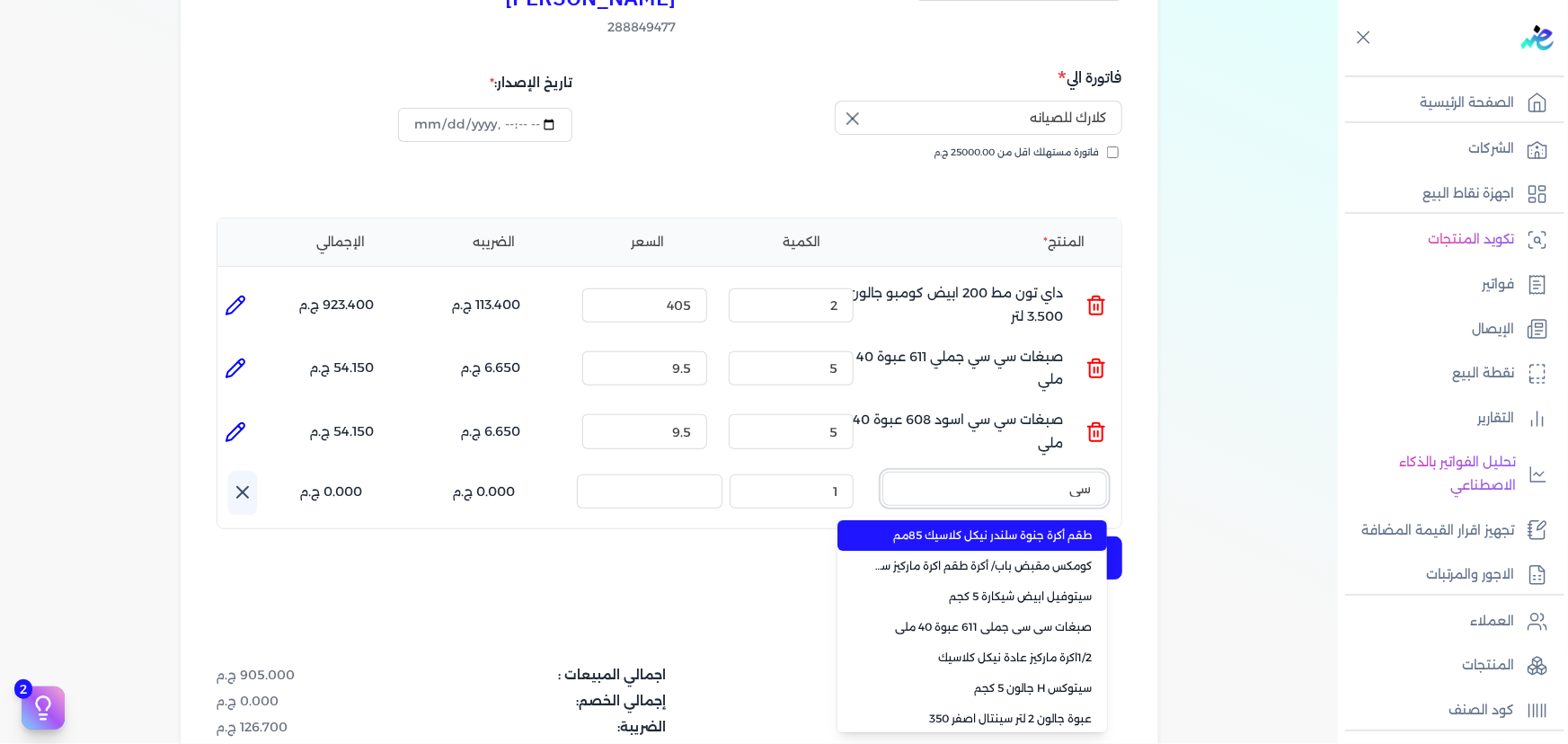
click at [882, 471] on button "سي" at bounding box center [994, 492] width 225 height 41
type input "سي سي"
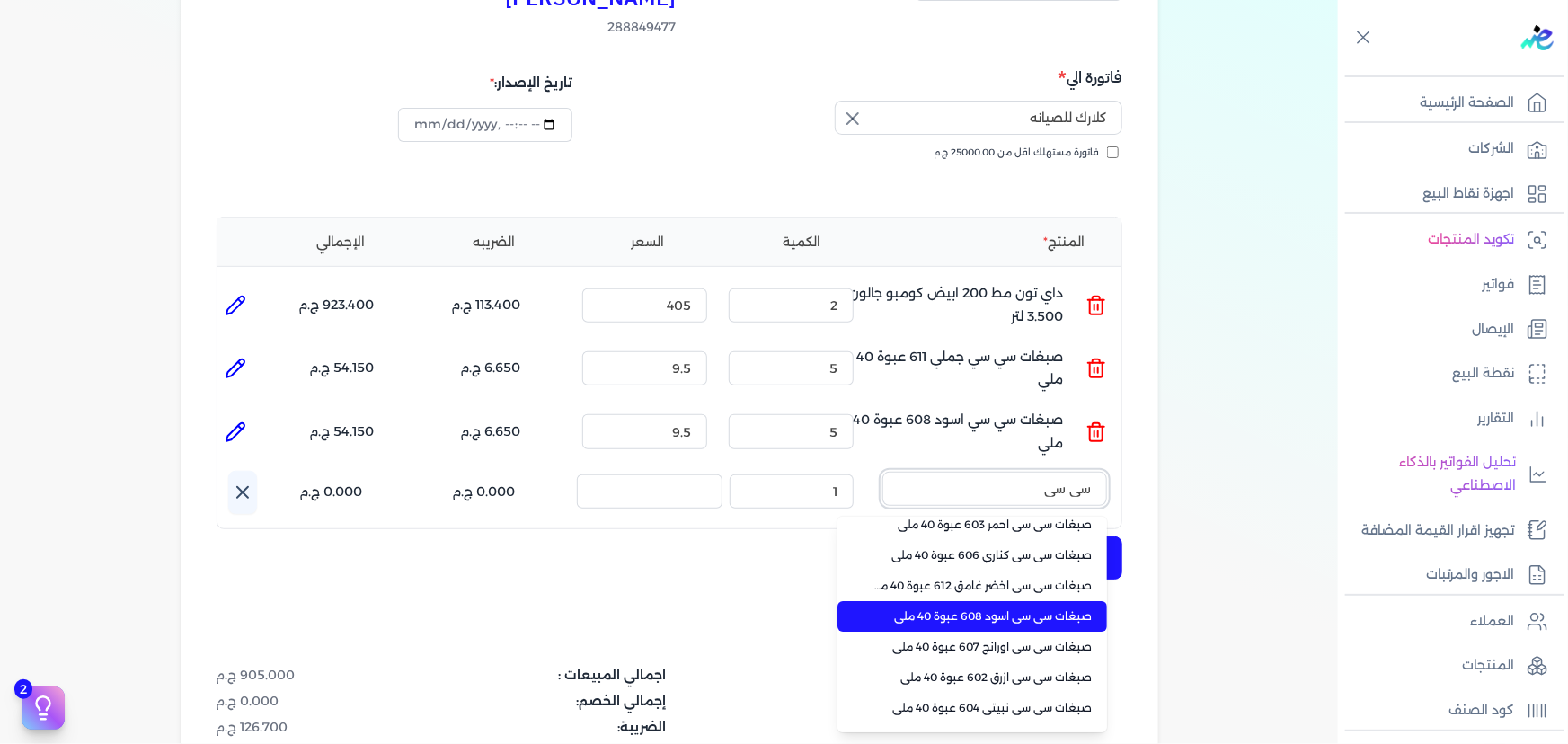
scroll to position [81, 0]
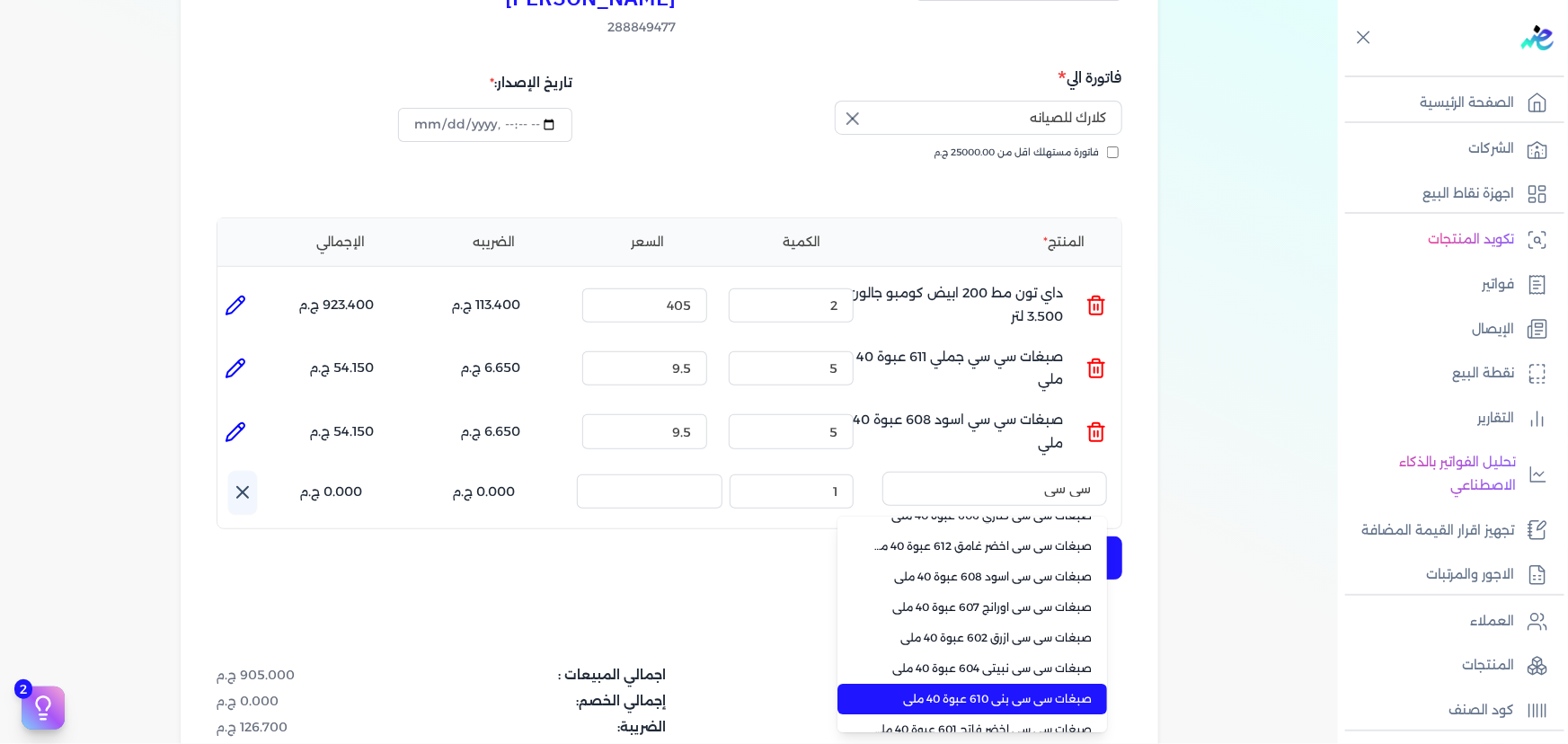
click at [1032, 690] on span "صبغات سي سي بني 610 عبوة 40 ملي" at bounding box center [983, 698] width 219 height 16
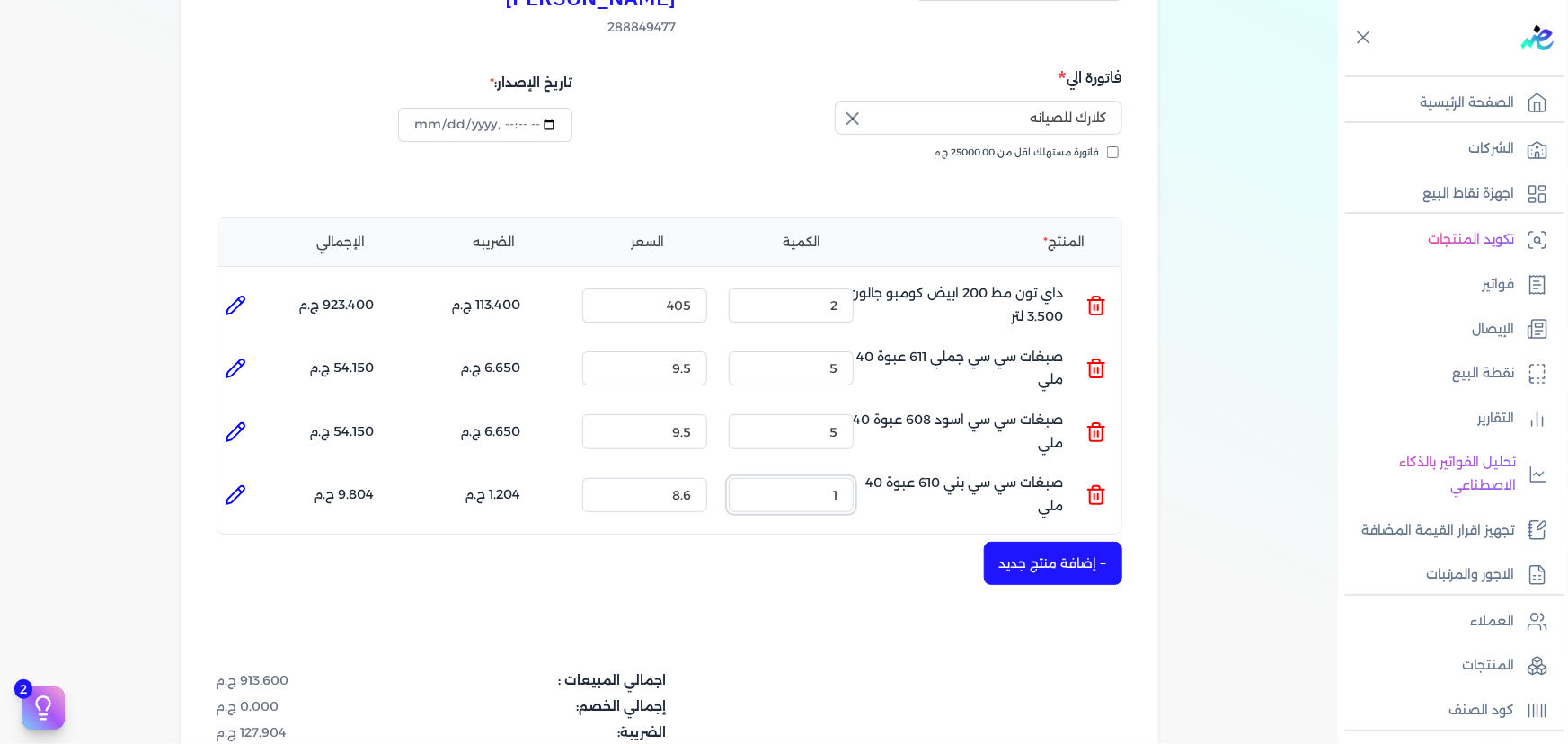
drag, startPoint x: 786, startPoint y: 455, endPoint x: 976, endPoint y: 460, distance: 190.1
click at [976, 471] on ul "المنتج : صبغات سي سي بني 610 عبوة 40 ملي الكمية : 1 السعر : 8.6 الضريبه : 1.204…" at bounding box center [669, 494] width 904 height 48
type input "5"
drag, startPoint x: 674, startPoint y: 464, endPoint x: 733, endPoint y: 453, distance: 60.0
click at [733, 471] on ul "المنتج : صبغات سي سي بني 610 عبوة 40 ملي الكمية : 5 السعر : 8.6 الضريبه : 6.020…" at bounding box center [669, 494] width 904 height 48
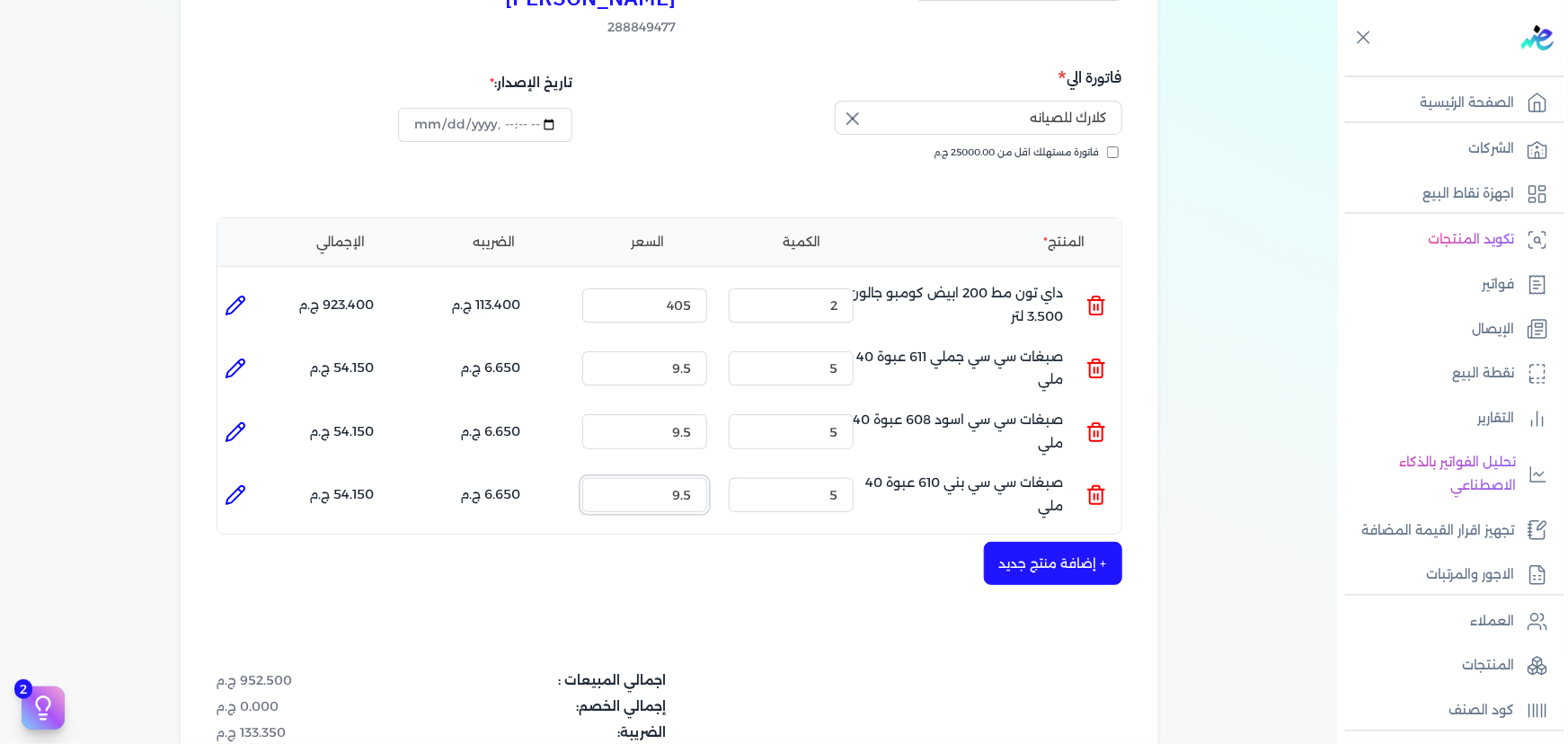
type input "9.5"
click at [1064, 541] on button "+ إضافة منتج جديد" at bounding box center [1053, 563] width 139 height 43
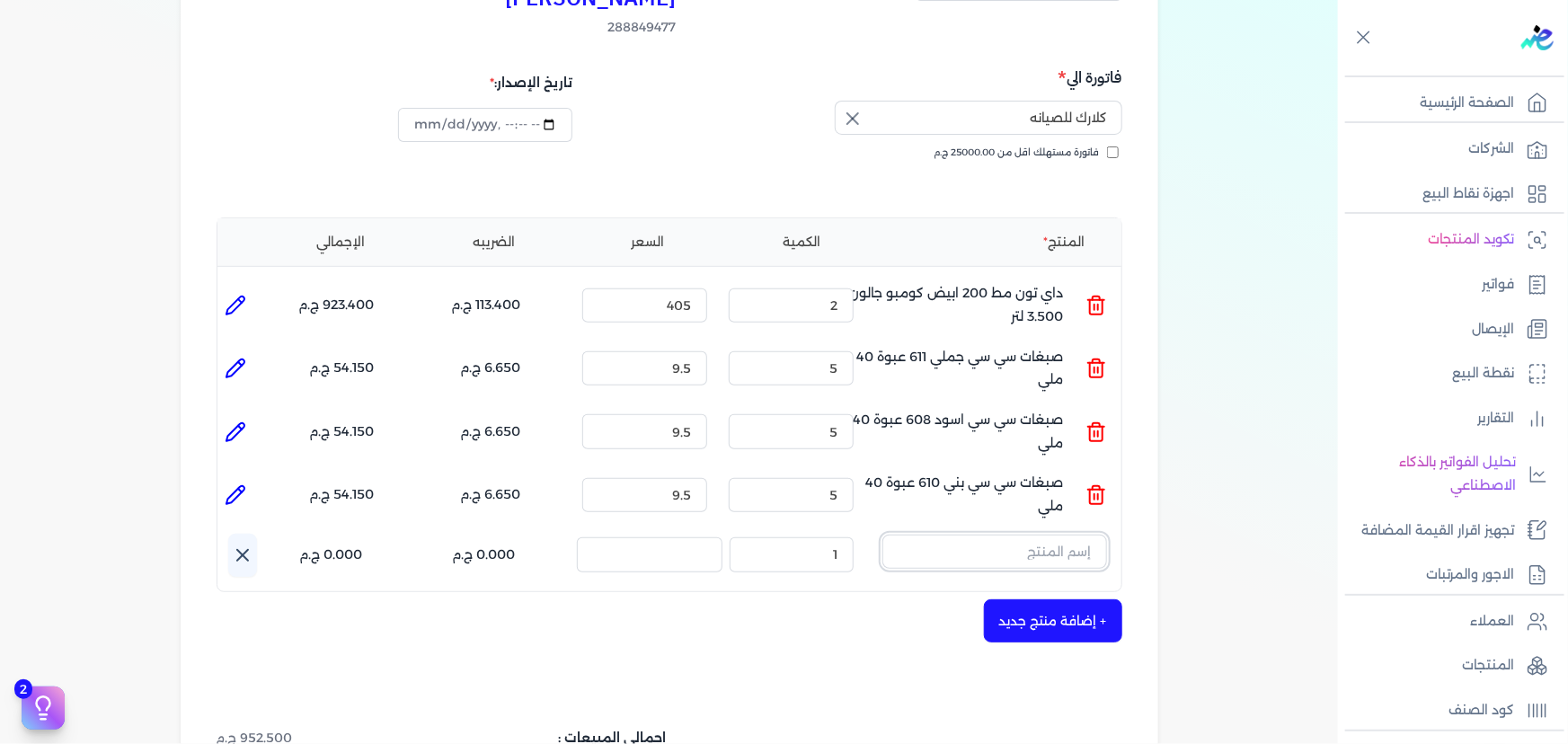
click at [1060, 535] on input "text" at bounding box center [994, 552] width 225 height 34
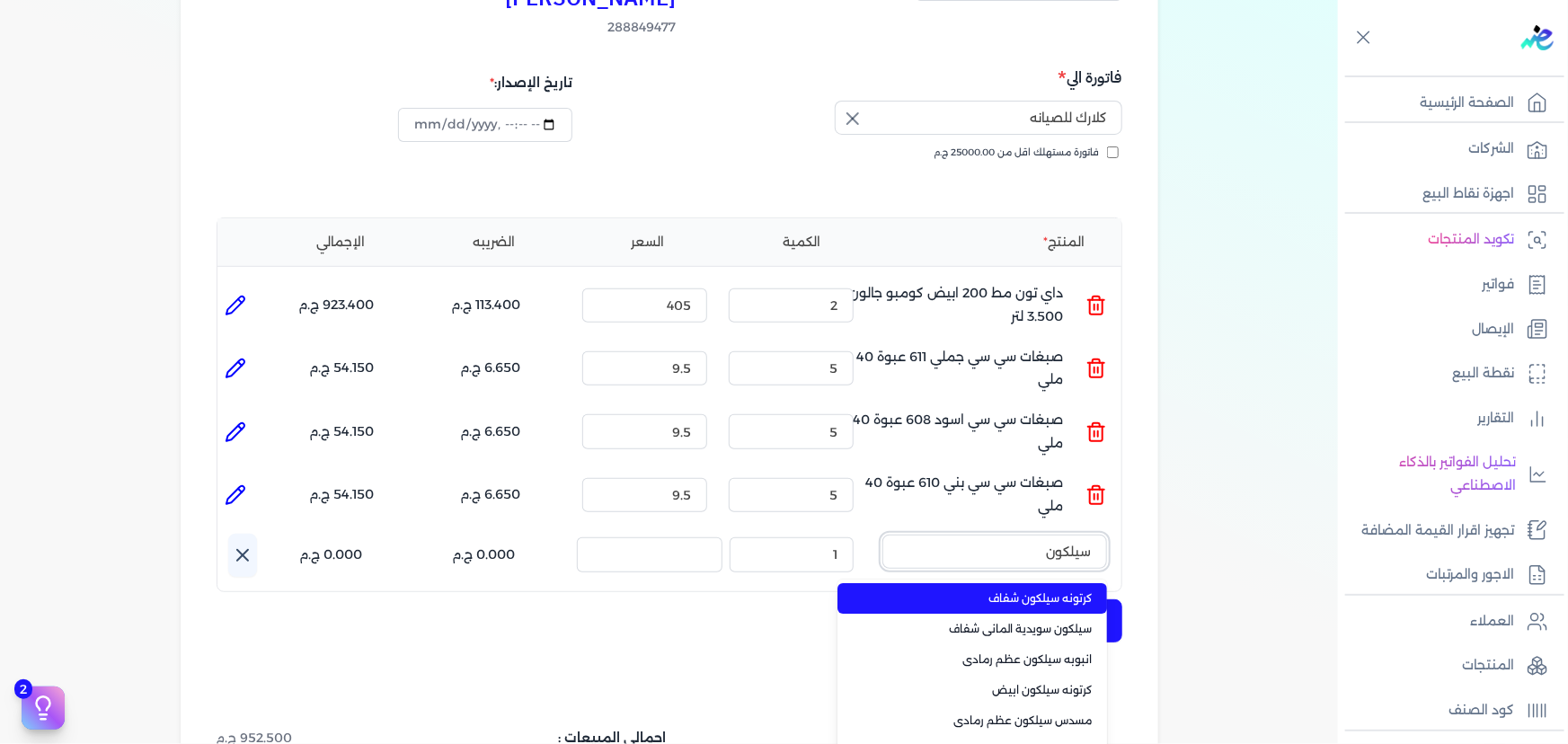
click at [882, 535] on button "سيلكون" at bounding box center [994, 555] width 225 height 41
type input "سيلكون ش"
drag, startPoint x: 1055, startPoint y: 569, endPoint x: 1034, endPoint y: 566, distance: 21.2
click at [1054, 590] on span "كرتونه سيلكون شفاف" at bounding box center [983, 598] width 219 height 16
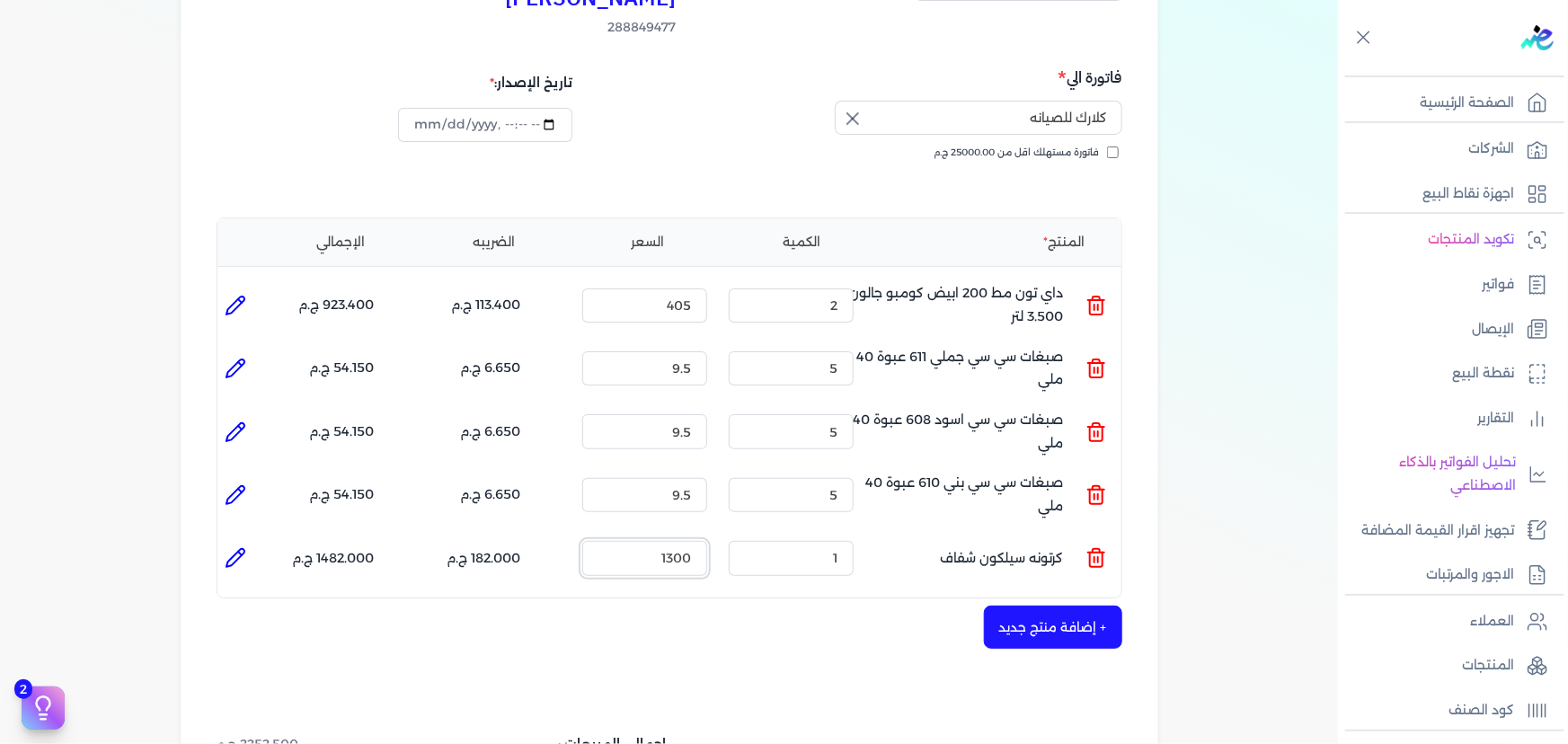
click at [645, 540] on input "1300" at bounding box center [644, 557] width 125 height 34
type input "52.8"
drag, startPoint x: 826, startPoint y: 537, endPoint x: 845, endPoint y: 531, distance: 19.9
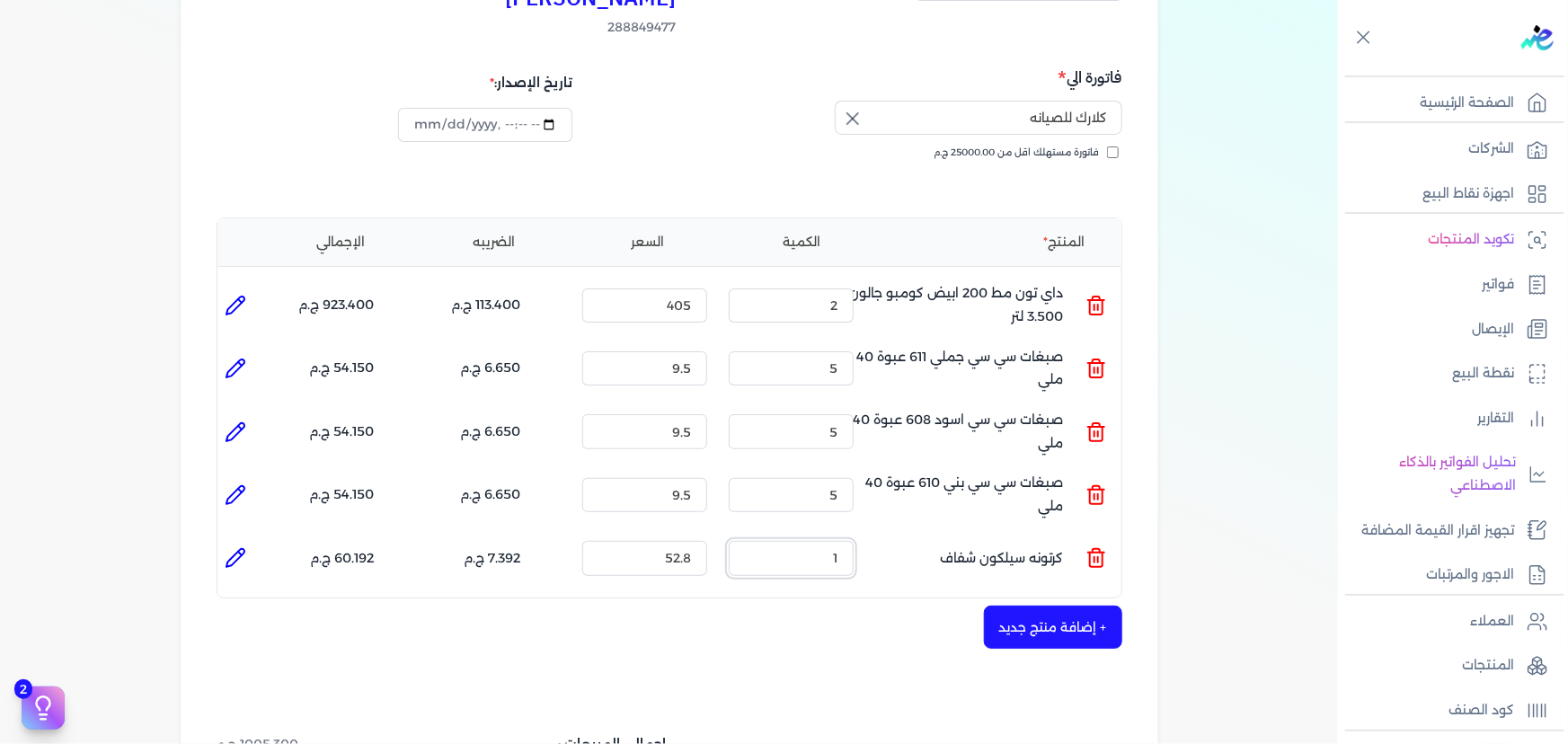
click at [845, 540] on input "1" at bounding box center [791, 557] width 125 height 34
type input "3"
click at [847, 605] on div "+ إضافة منتج جديد" at bounding box center [670, 627] width 906 height 43
click at [229, 549] on icon at bounding box center [235, 557] width 18 height 18
type input "كرتونه سيلكون شفاف"
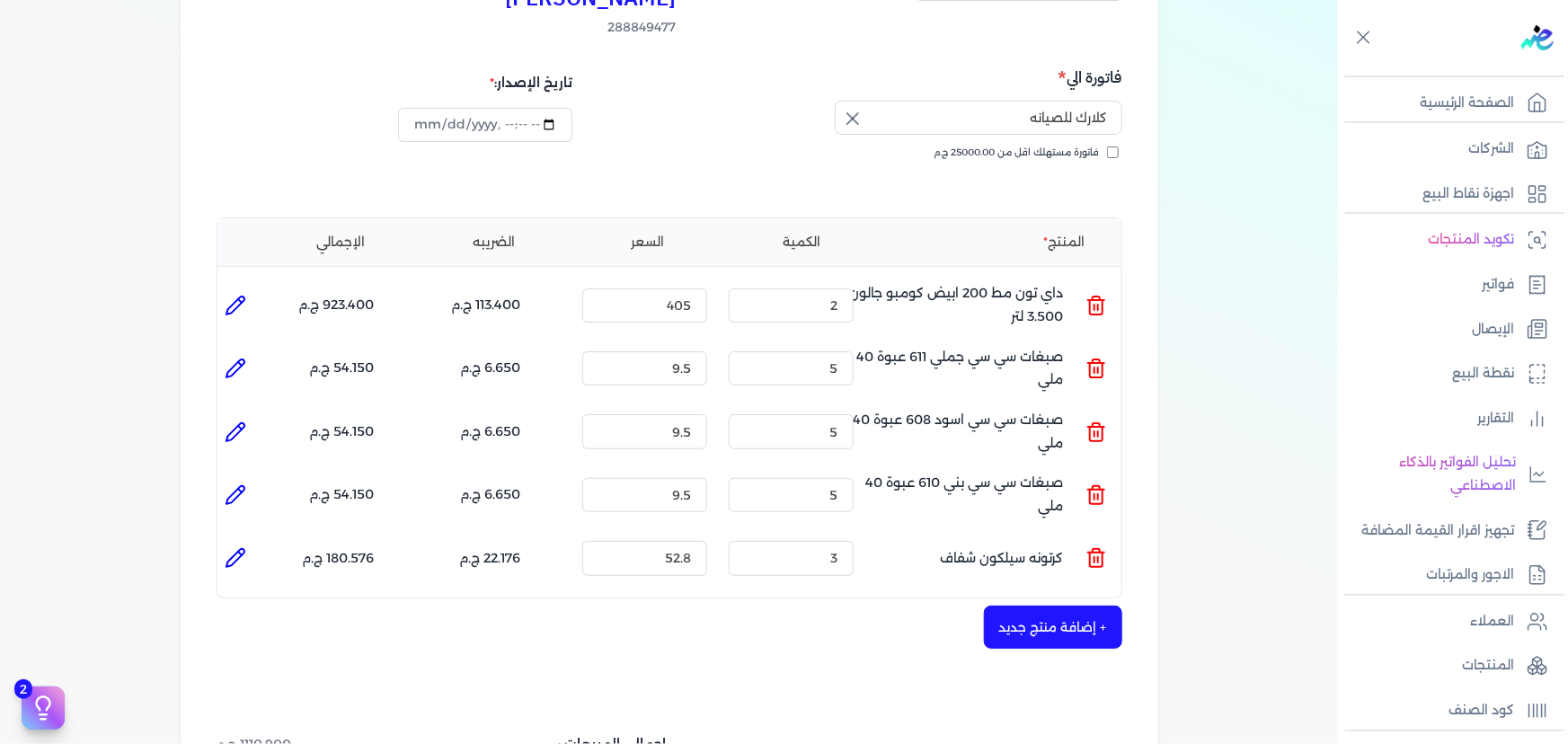
type input "52.8"
type input "3"
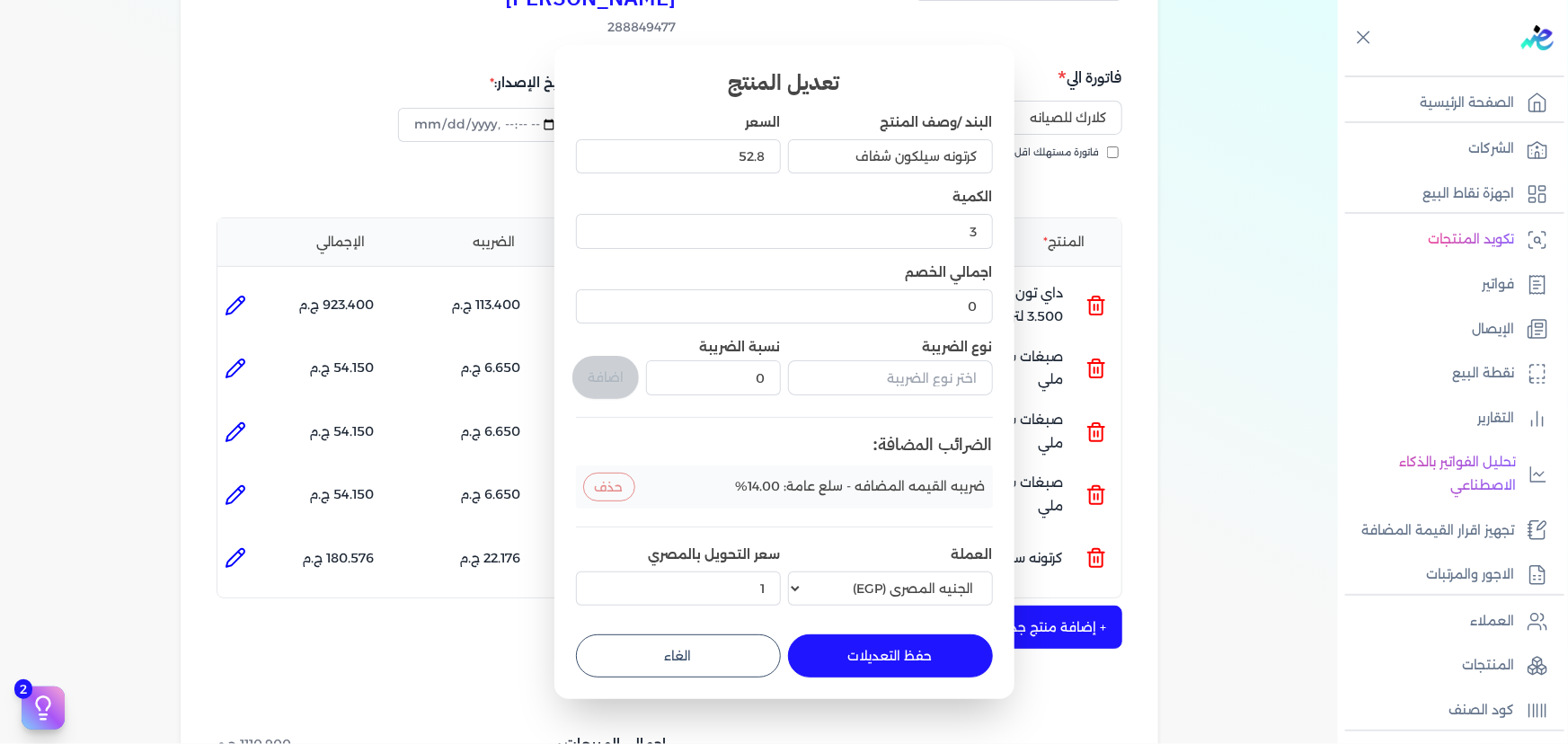
drag, startPoint x: 728, startPoint y: 645, endPoint x: 755, endPoint y: 647, distance: 27.1
click at [729, 645] on button "الغاء" at bounding box center [678, 655] width 205 height 43
type input "0"
type input "1"
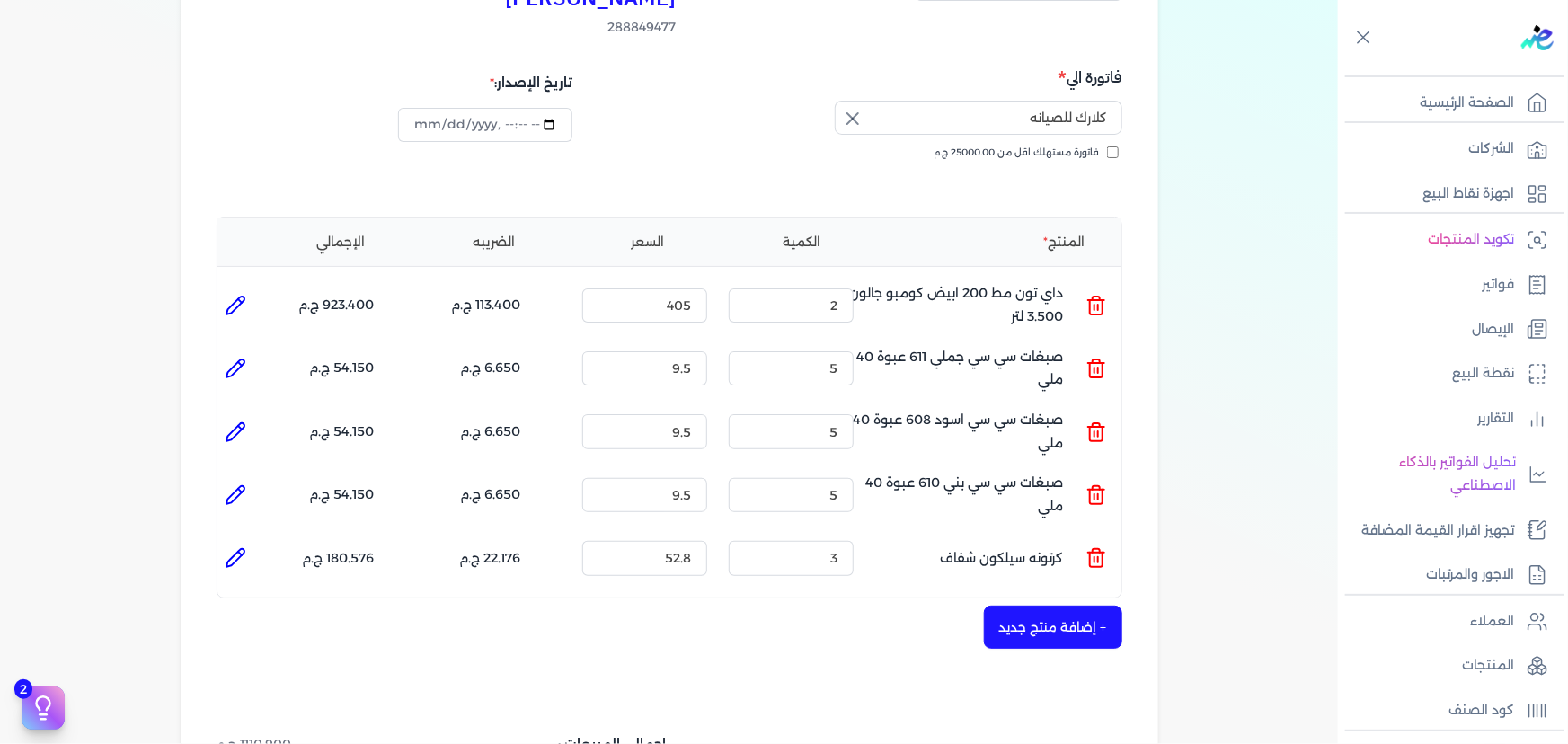
click at [1069, 605] on button "+ إضافة منتج جديد" at bounding box center [1053, 627] width 139 height 43
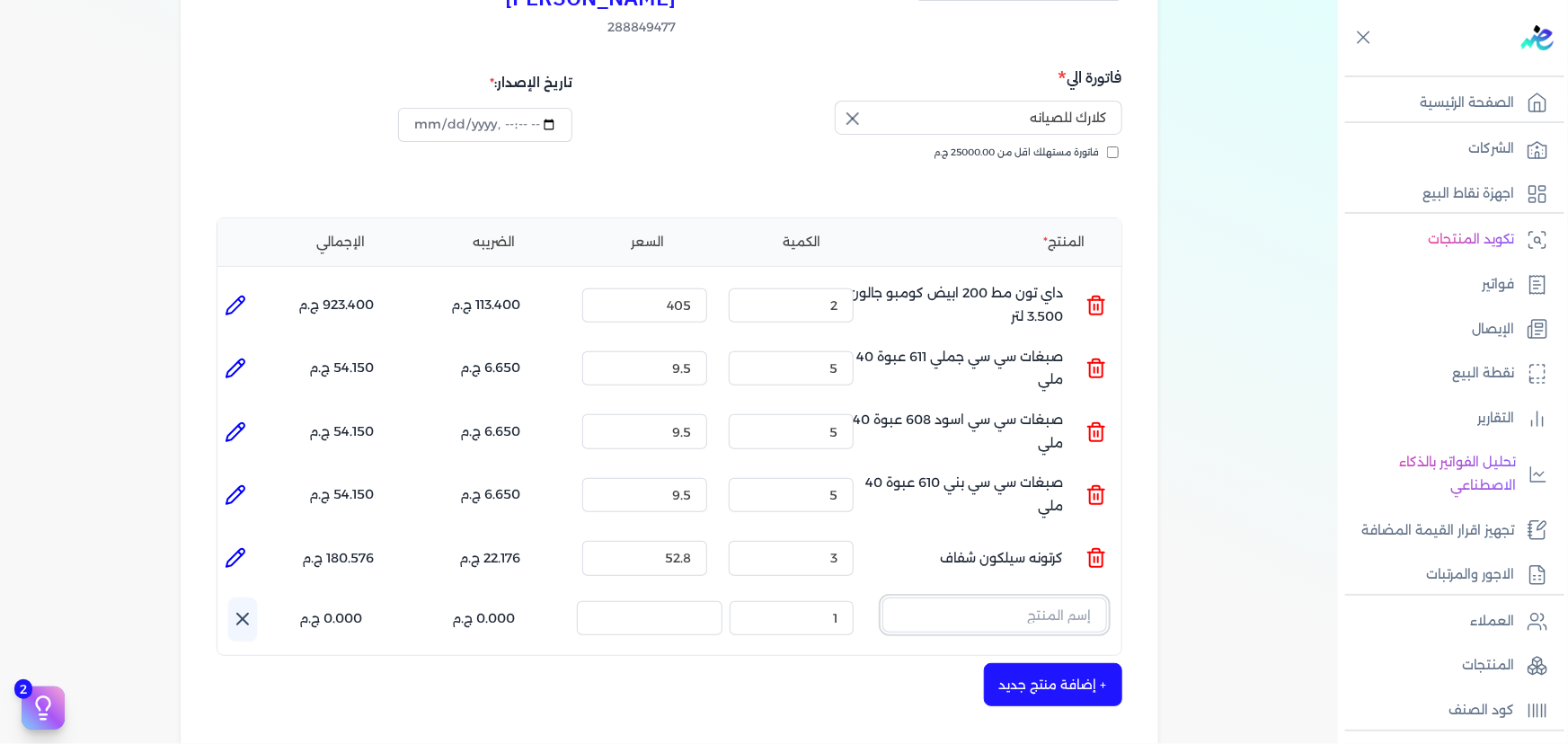
click at [965, 597] on input "text" at bounding box center [994, 614] width 225 height 34
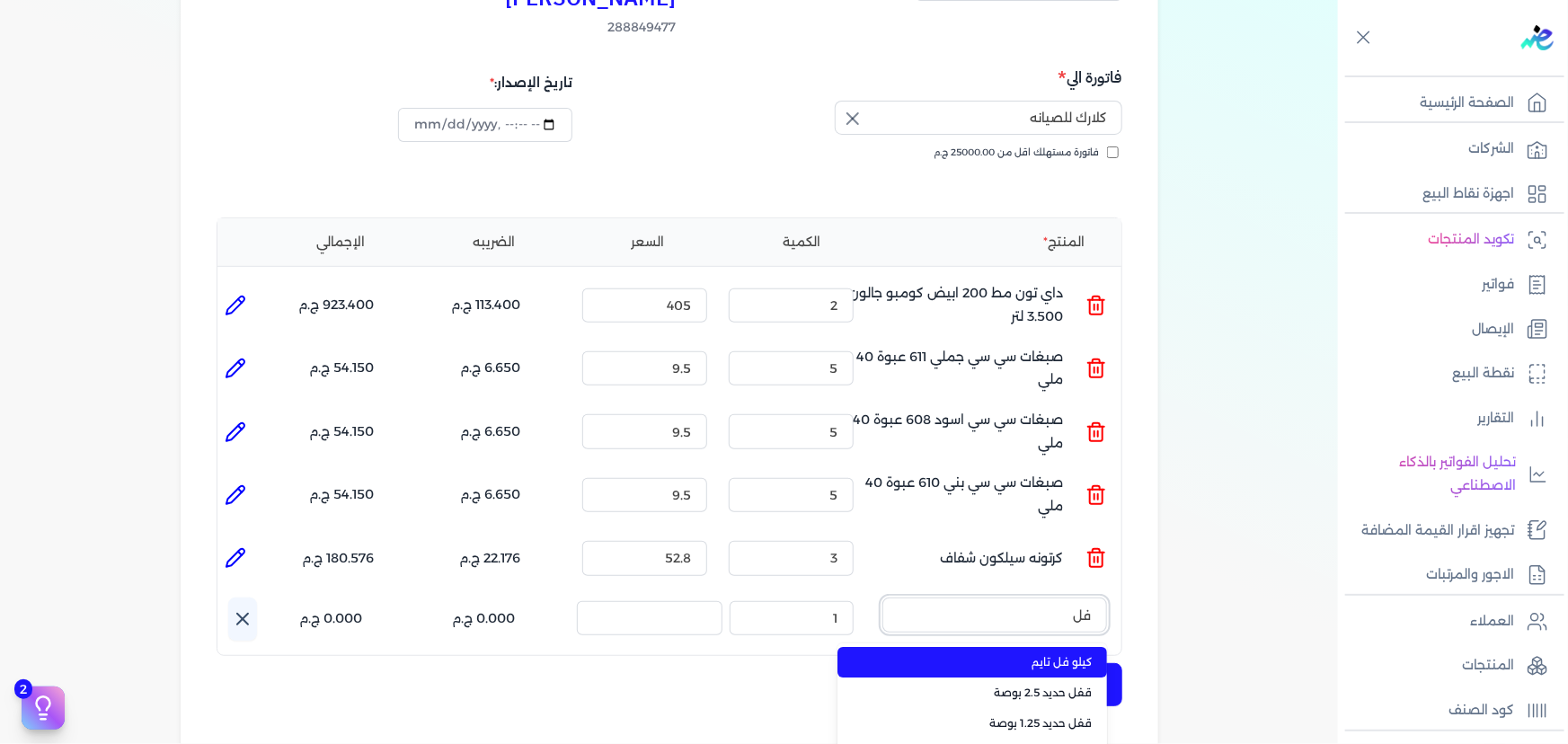
click at [882, 597] on button "فل" at bounding box center [994, 618] width 225 height 41
type input "فل تا"
click at [970, 653] on span "كيلو فل تايم" at bounding box center [983, 661] width 219 height 16
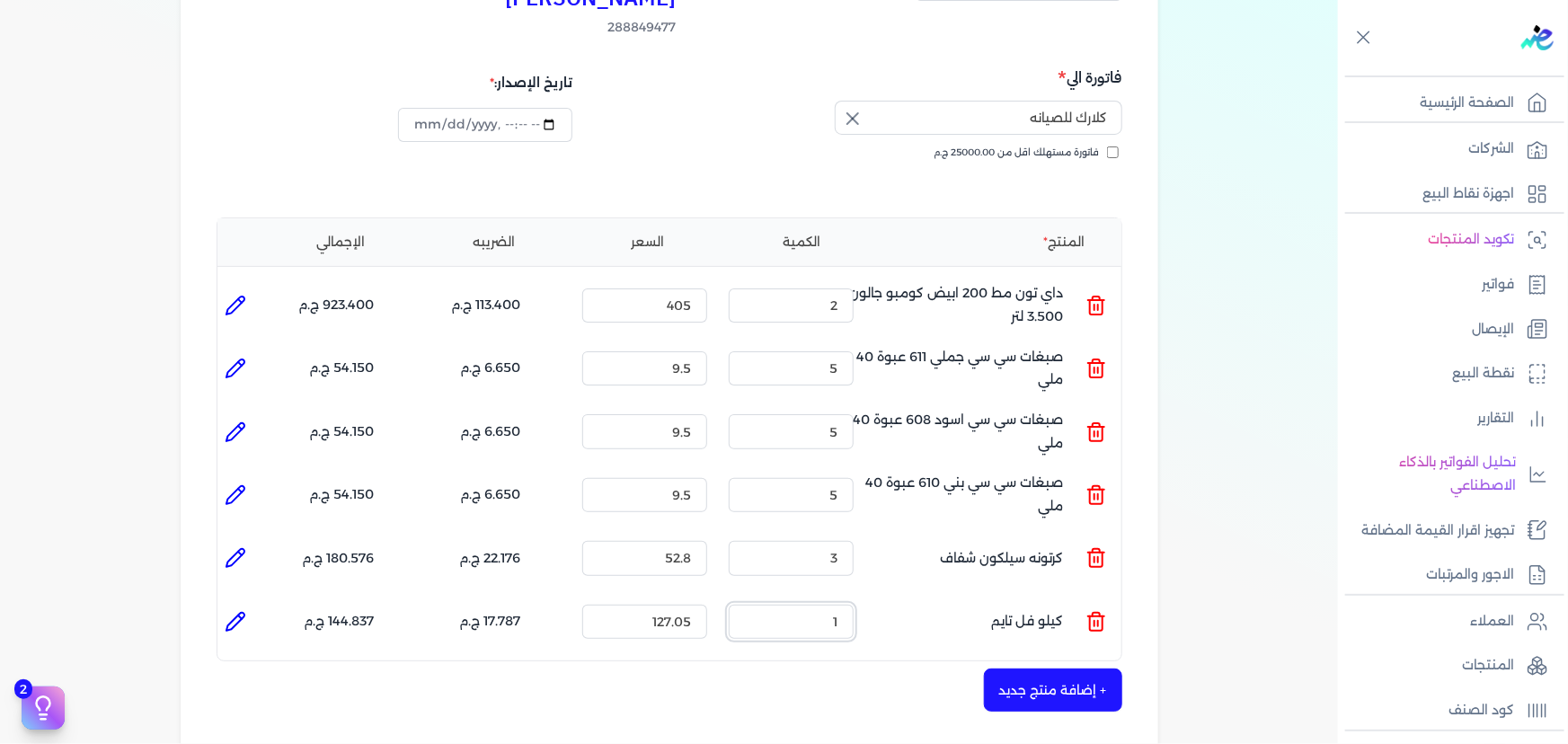
drag, startPoint x: 785, startPoint y: 588, endPoint x: 972, endPoint y: 586, distance: 187.0
click at [972, 597] on ul "المنتج : كيلو فل تايم الكمية : 1 السعر : 127.05 الضريبه : 17.787 ج.م الإجمالي :…" at bounding box center [669, 620] width 904 height 48
type input "5"
drag, startPoint x: 636, startPoint y: 590, endPoint x: 791, endPoint y: 557, distance: 158.5
click at [811, 597] on ul "المنتج : كيلو فل تايم الكمية : 5 السعر : 127.05 الضريبه : 88.935 ج.م الإجمالي :…" at bounding box center [669, 620] width 904 height 48
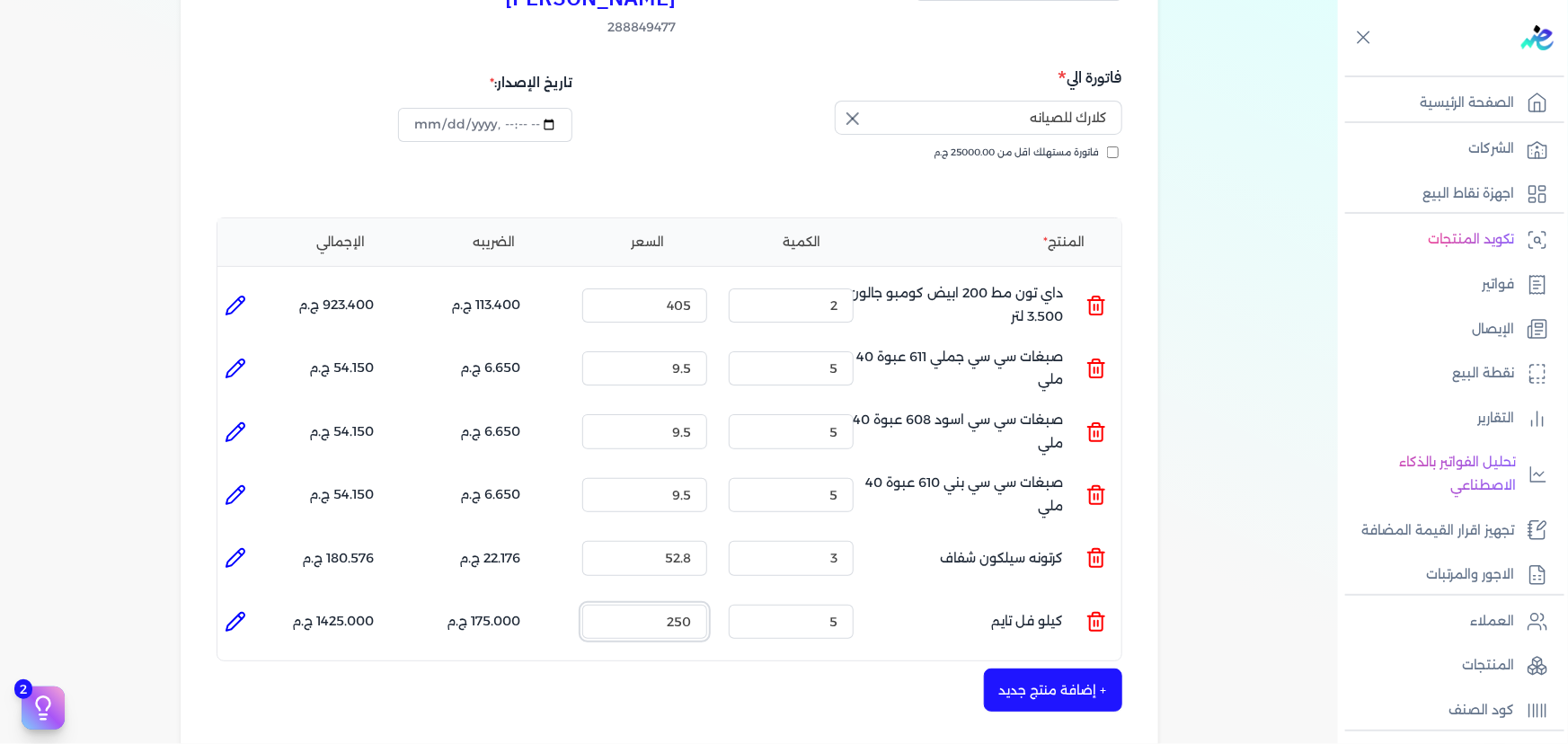
type input "250"
click at [1051, 669] on button "+ إضافة منتج جديد" at bounding box center [1053, 690] width 139 height 43
click at [1002, 661] on input "text" at bounding box center [994, 678] width 225 height 34
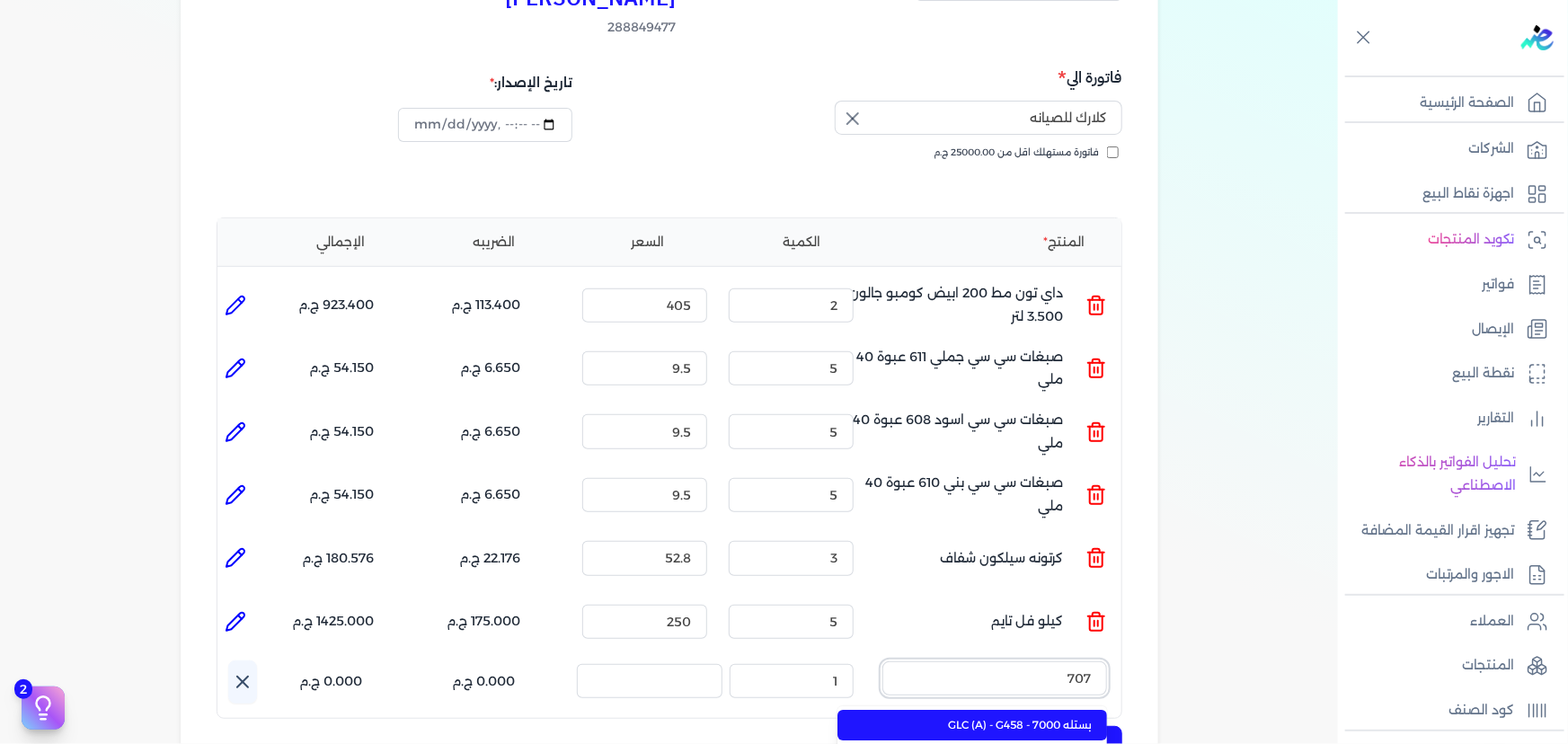
type input "7070"
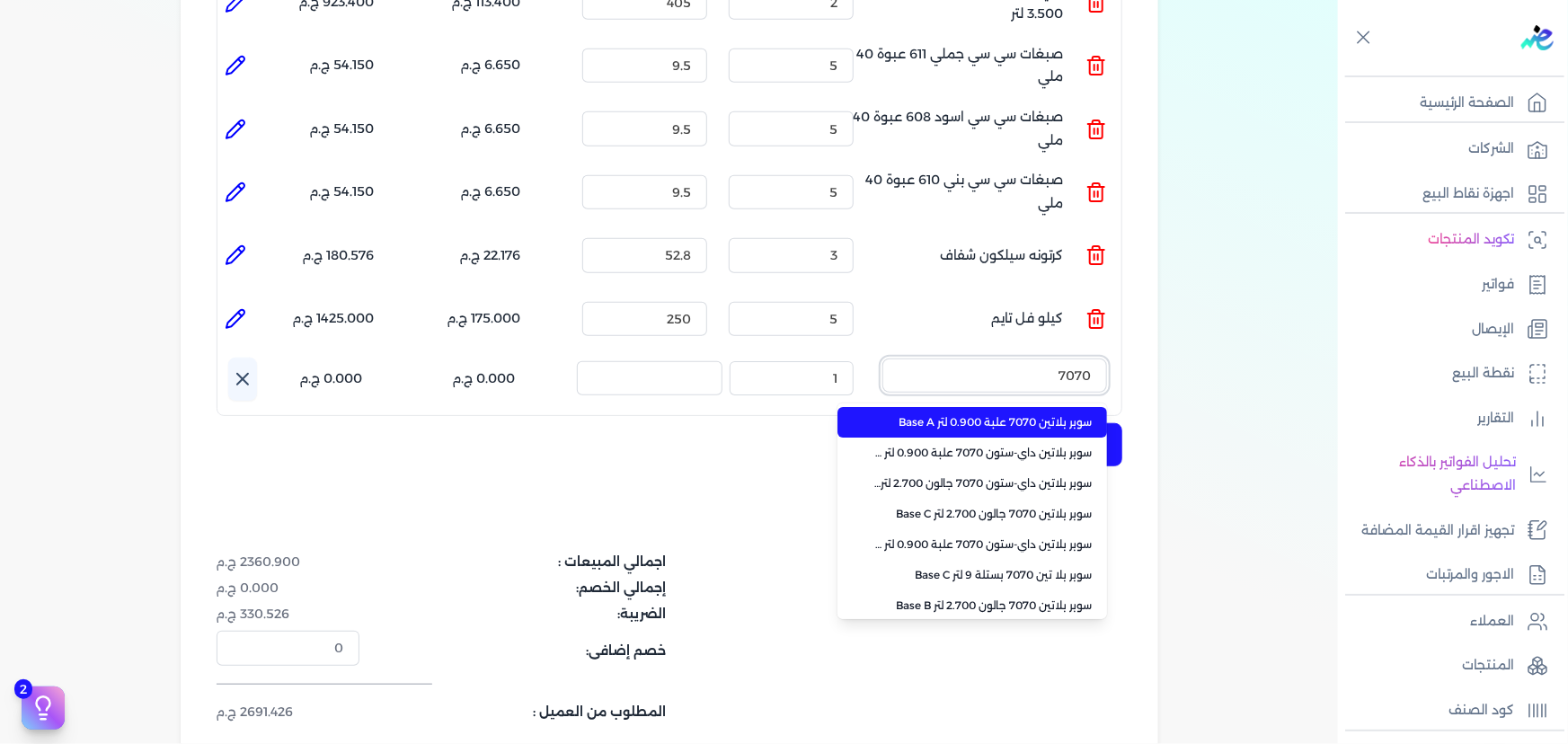
scroll to position [571, 0]
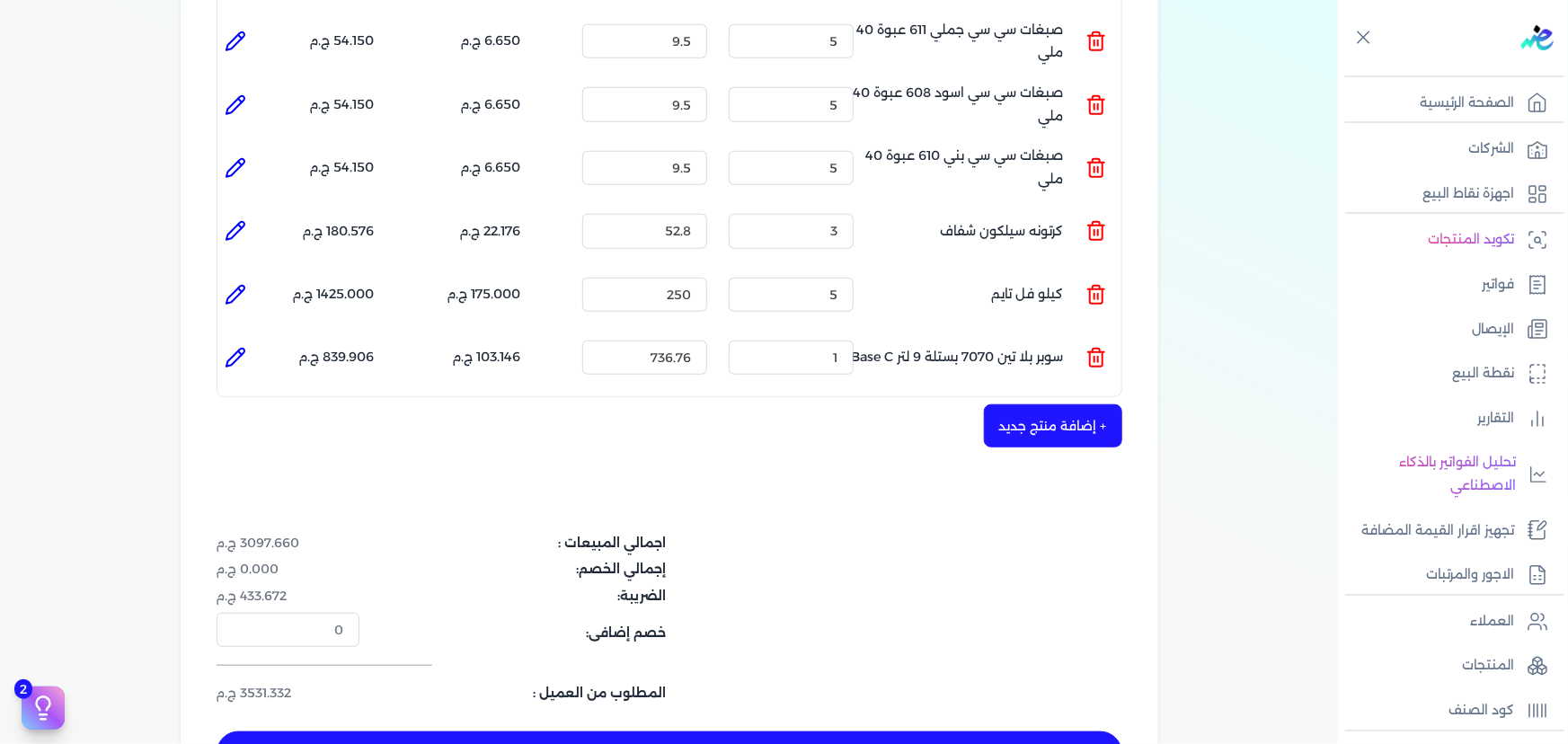
click at [1094, 356] on line at bounding box center [1094, 359] width 0 height 6
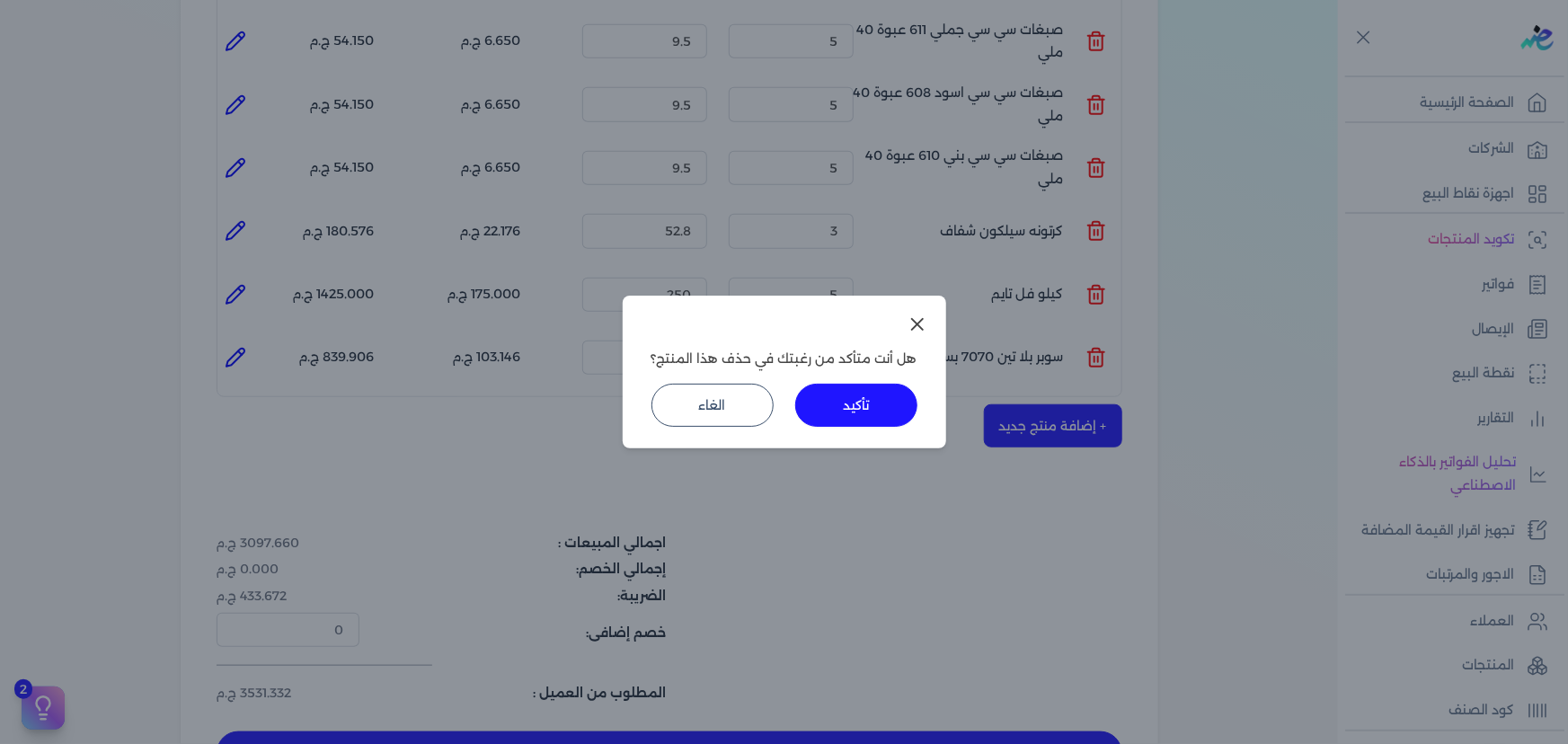
click at [898, 390] on button "تأكيد" at bounding box center [857, 405] width 123 height 43
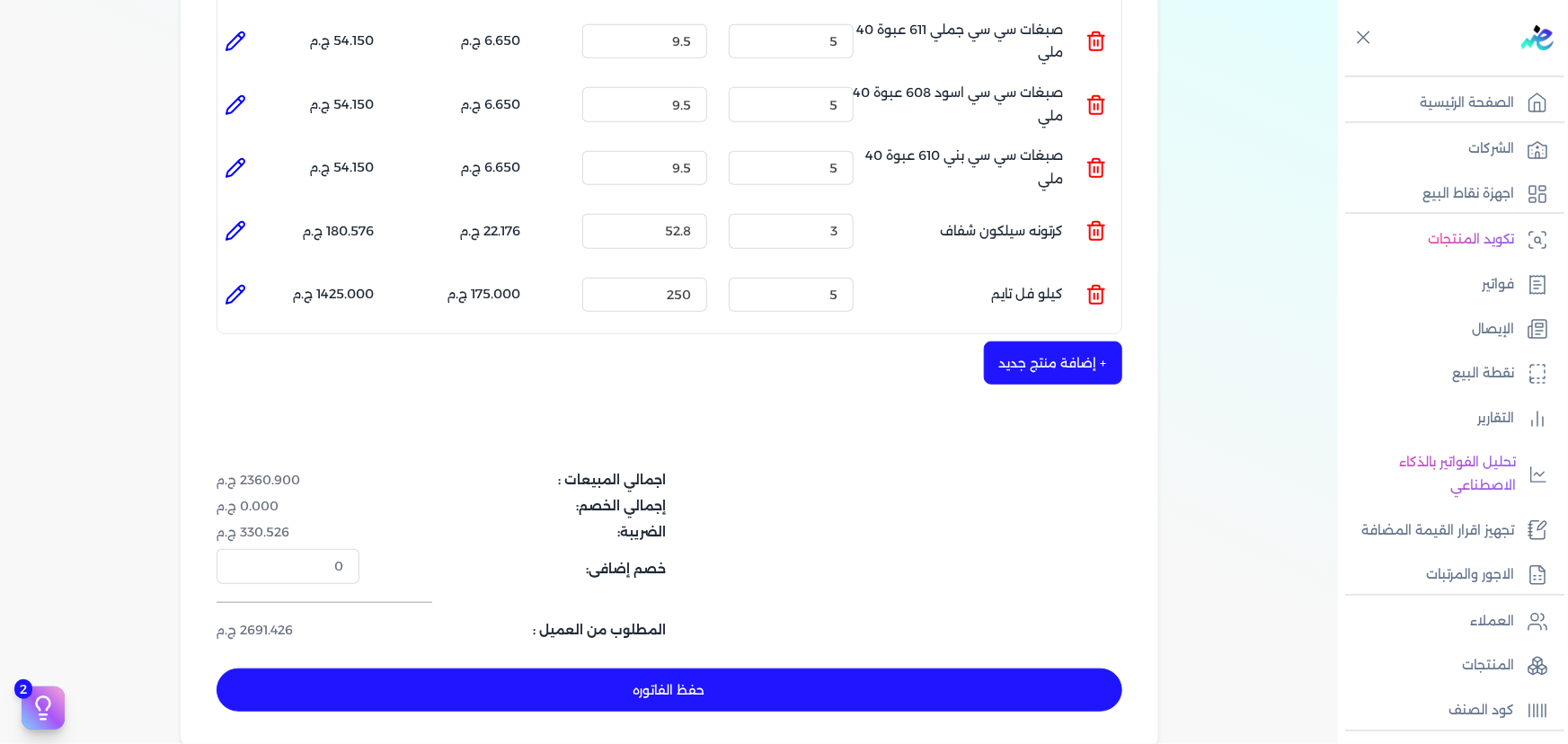
click at [1084, 341] on button "+ إضافة منتج جديد" at bounding box center [1053, 363] width 139 height 43
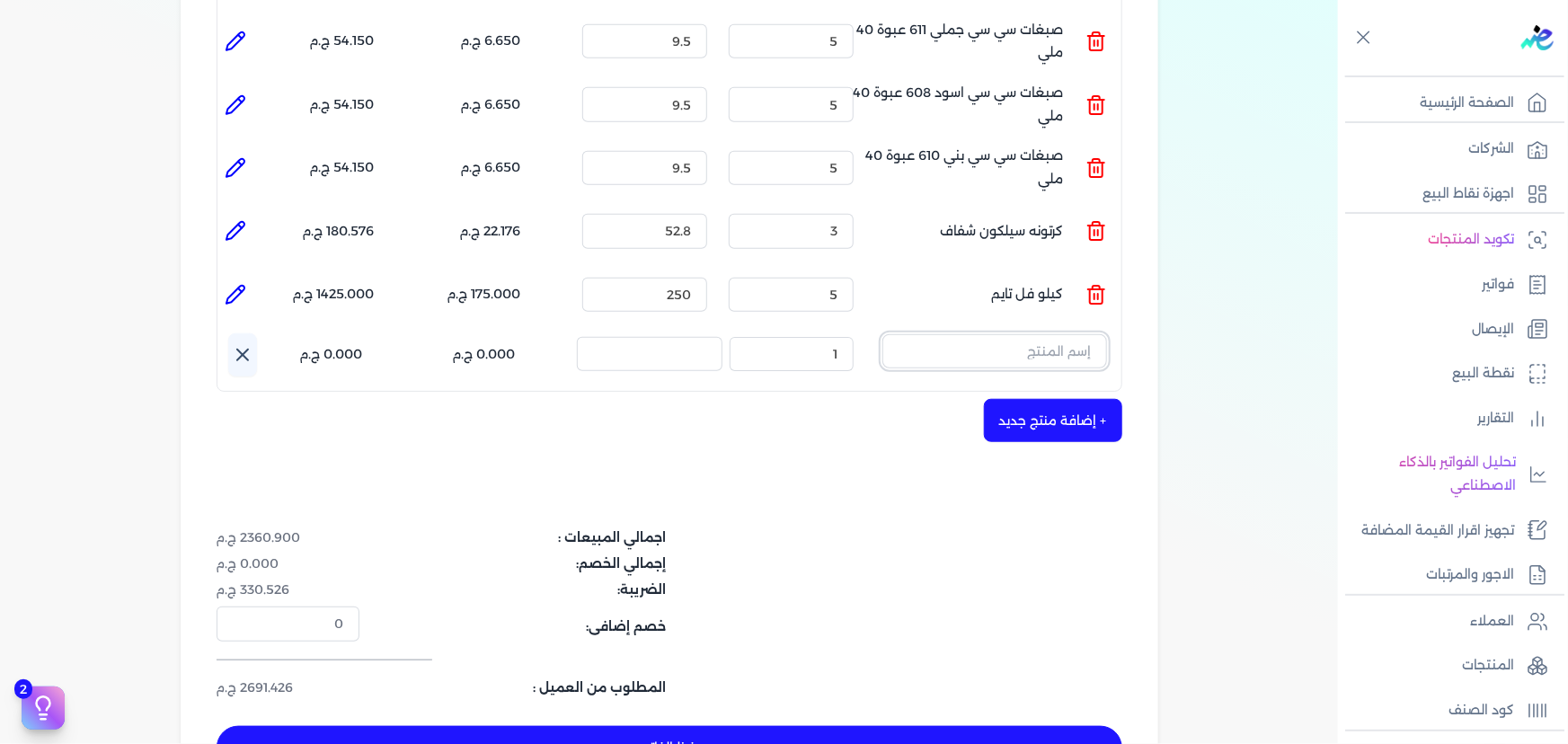
click at [1066, 334] on input "text" at bounding box center [994, 351] width 225 height 34
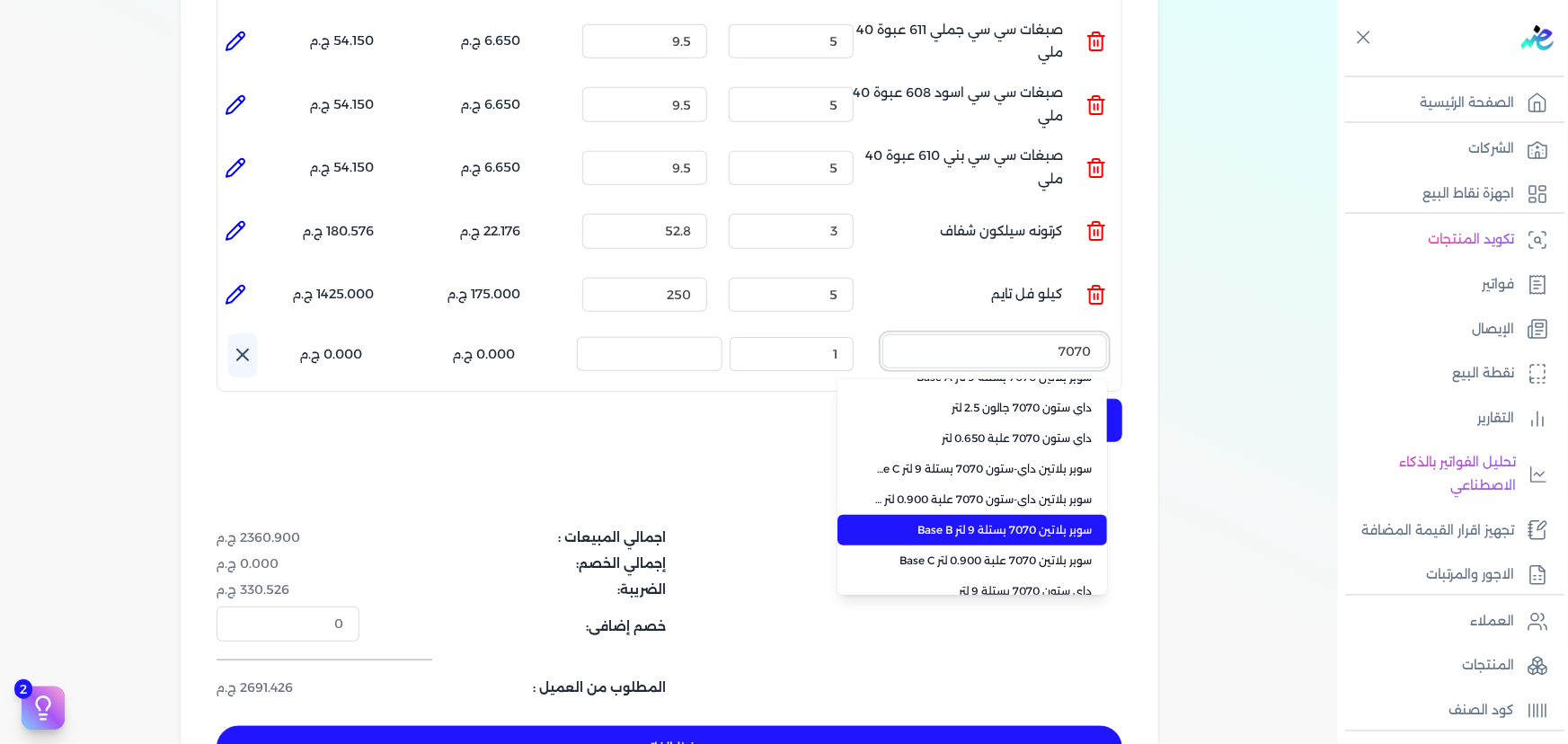
scroll to position [403, 0]
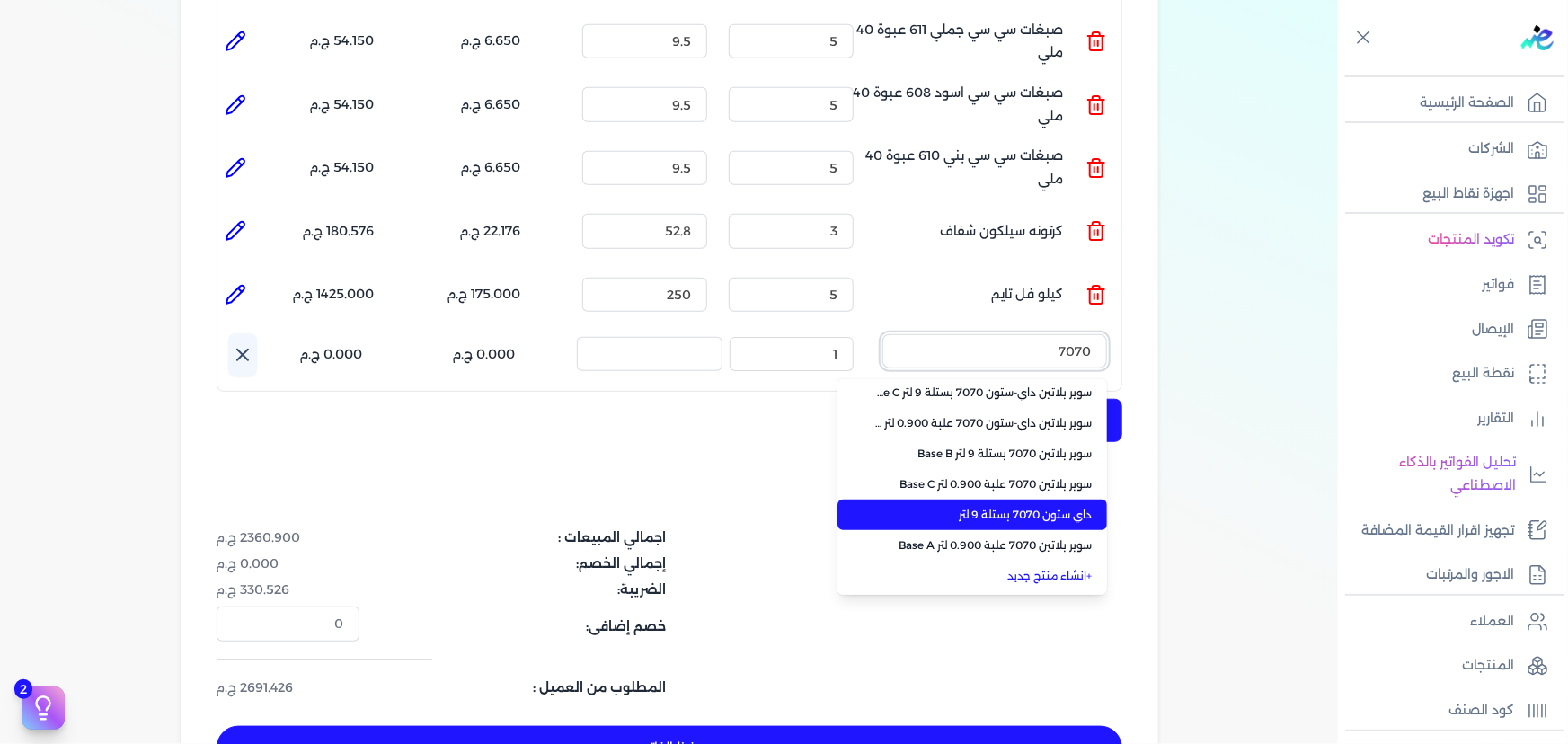
type input "7070"
click at [1049, 506] on span "داي ستون 7070 بستلة 9 لتر" at bounding box center [983, 514] width 219 height 16
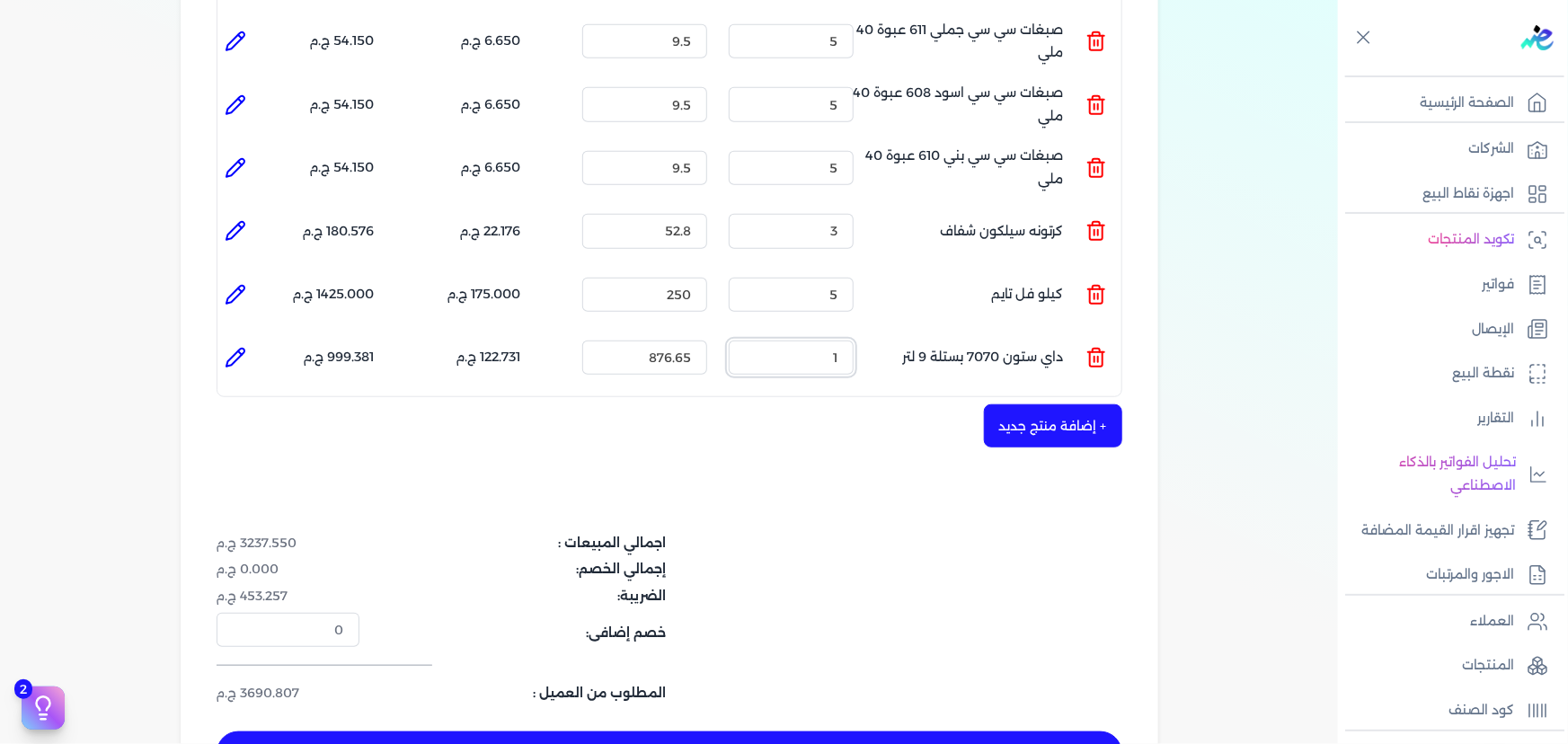
click at [875, 333] on ul "المنتج : داي ستون 7070 بستلة 9 لتر الكمية : 1 السعر : 876.65 الضريبه : 122.731 …" at bounding box center [669, 356] width 904 height 48
type input "4"
drag, startPoint x: 640, startPoint y: 320, endPoint x: 847, endPoint y: 313, distance: 207.1
click at [826, 333] on ul "المنتج : داي ستون 7070 بستلة 9 لتر الكمية : 4 السعر : 876.65 الضريبه : 490.924 …" at bounding box center [669, 356] width 904 height 48
type input "990"
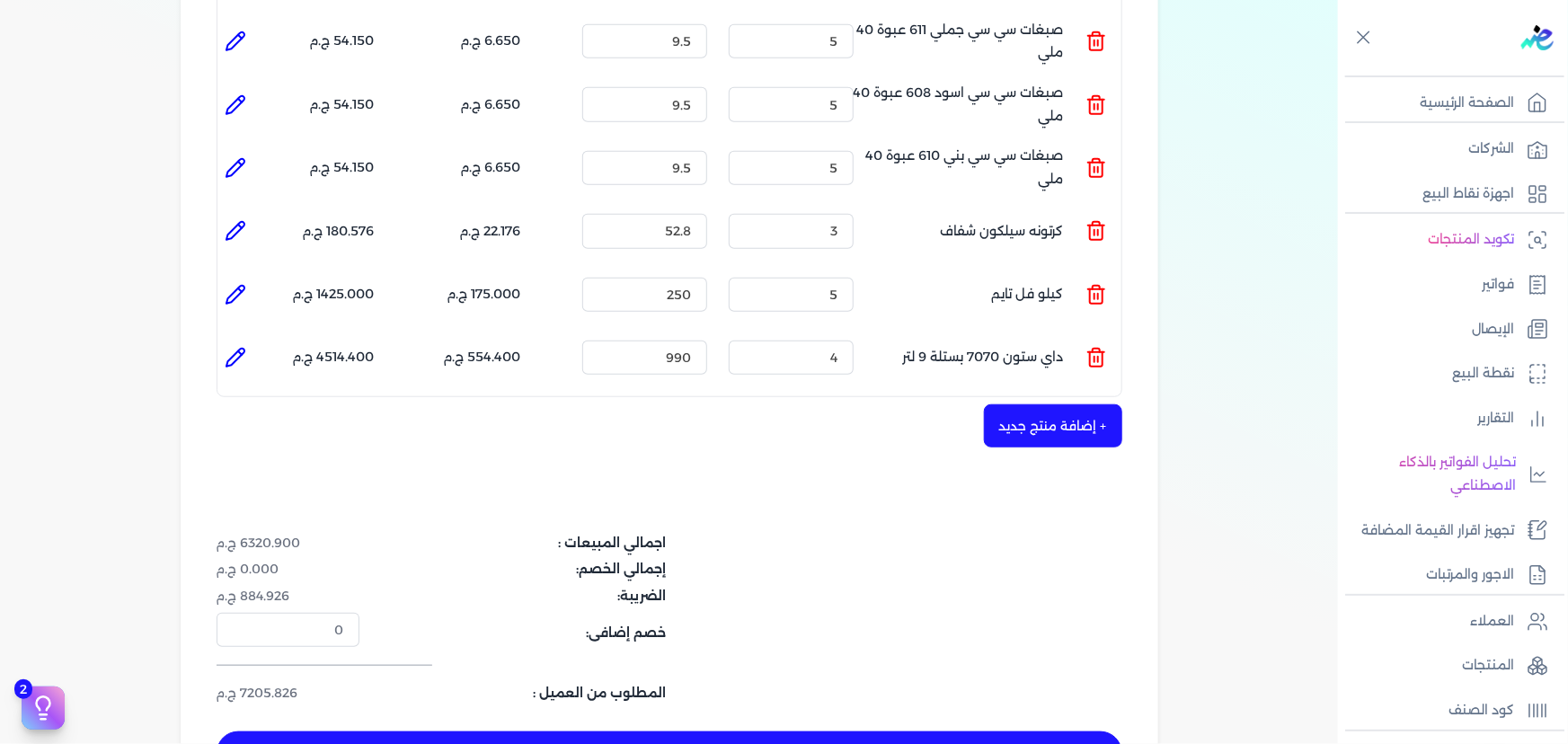
click at [731, 459] on div "شركه الاخوه الثلاثة فتحى السيد على [PERSON_NAME] 288849477 رقم الفاتورة 13644 ف…" at bounding box center [669, 194] width 977 height 1231
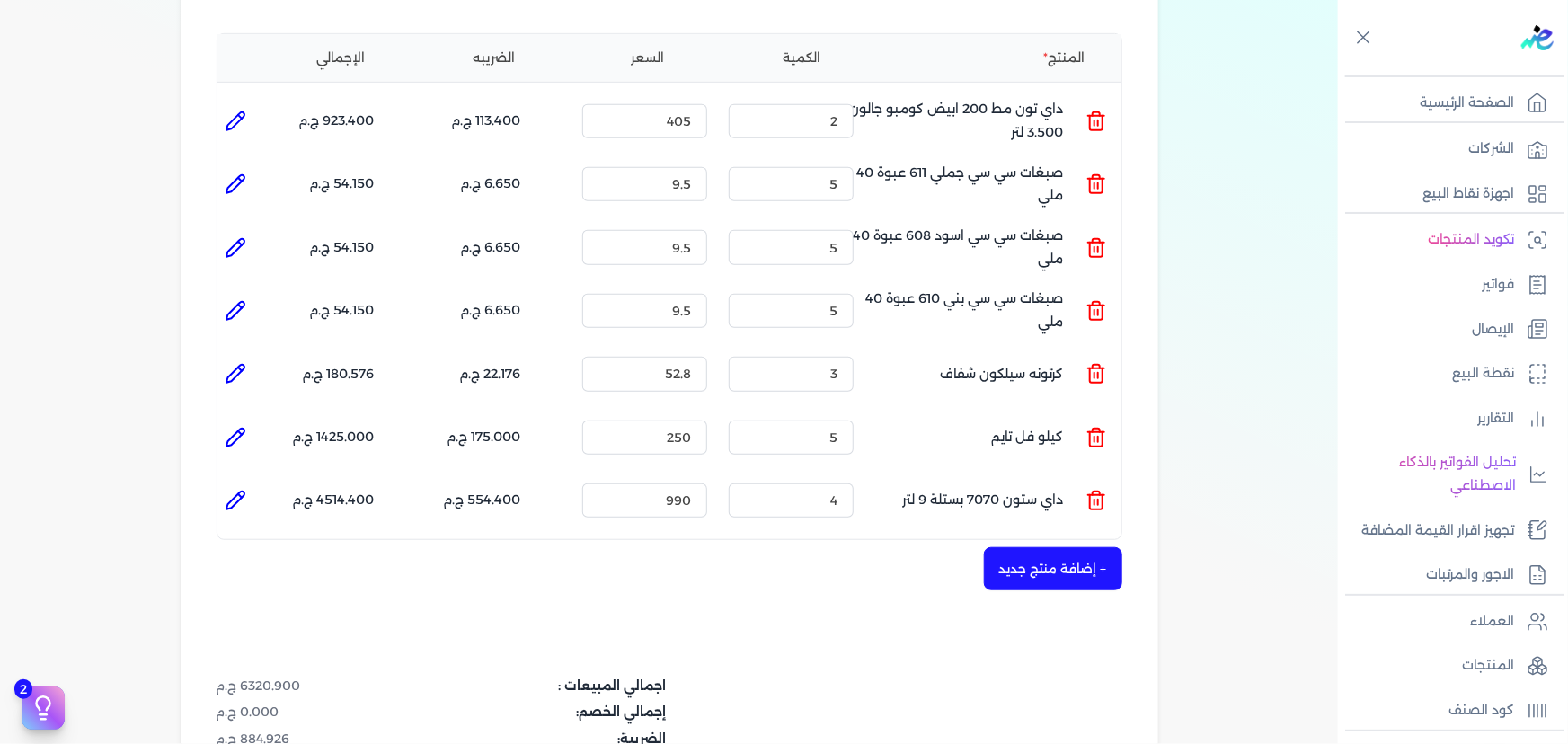
scroll to position [326, 0]
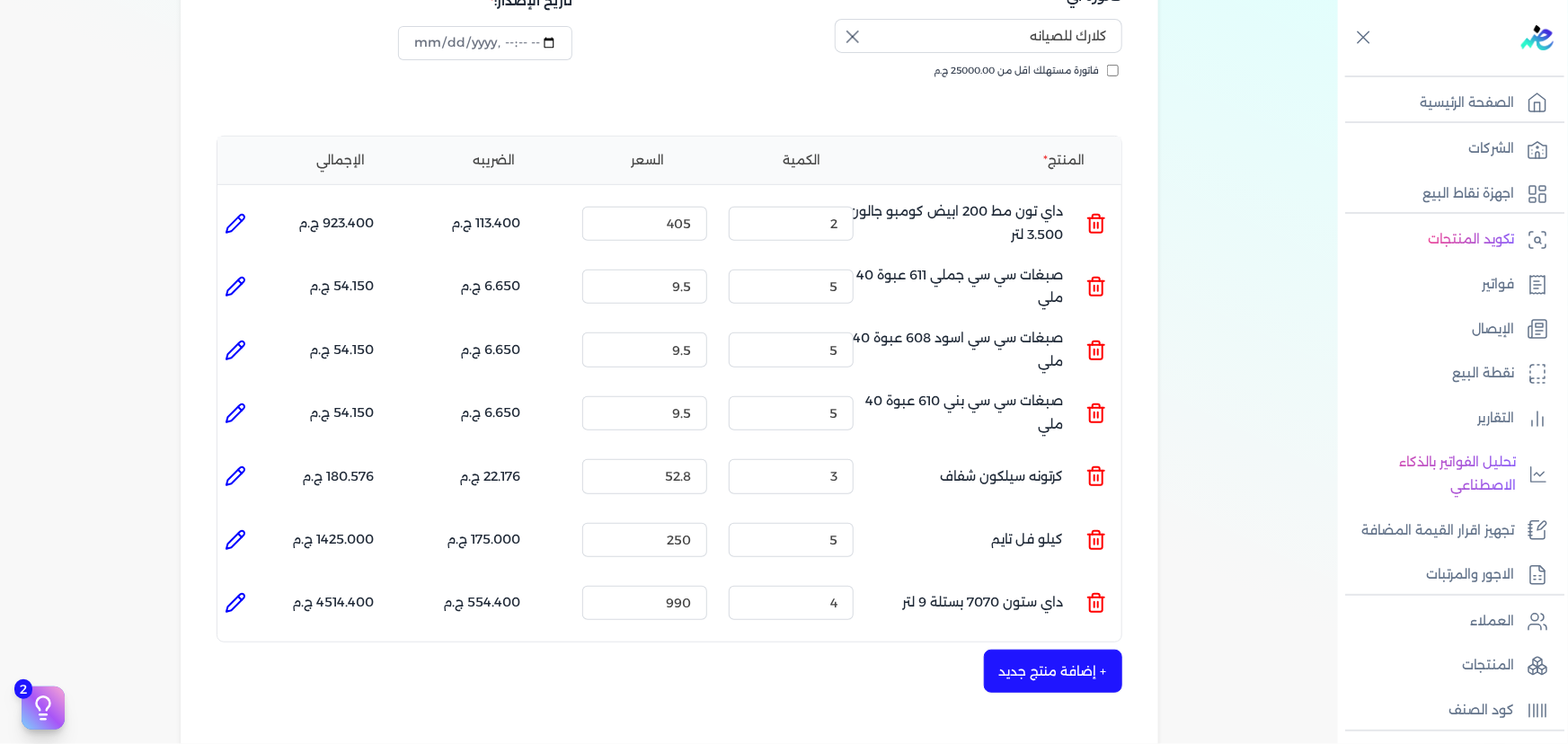
click at [1016, 650] on button "+ إضافة منتج جديد" at bounding box center [1053, 671] width 139 height 43
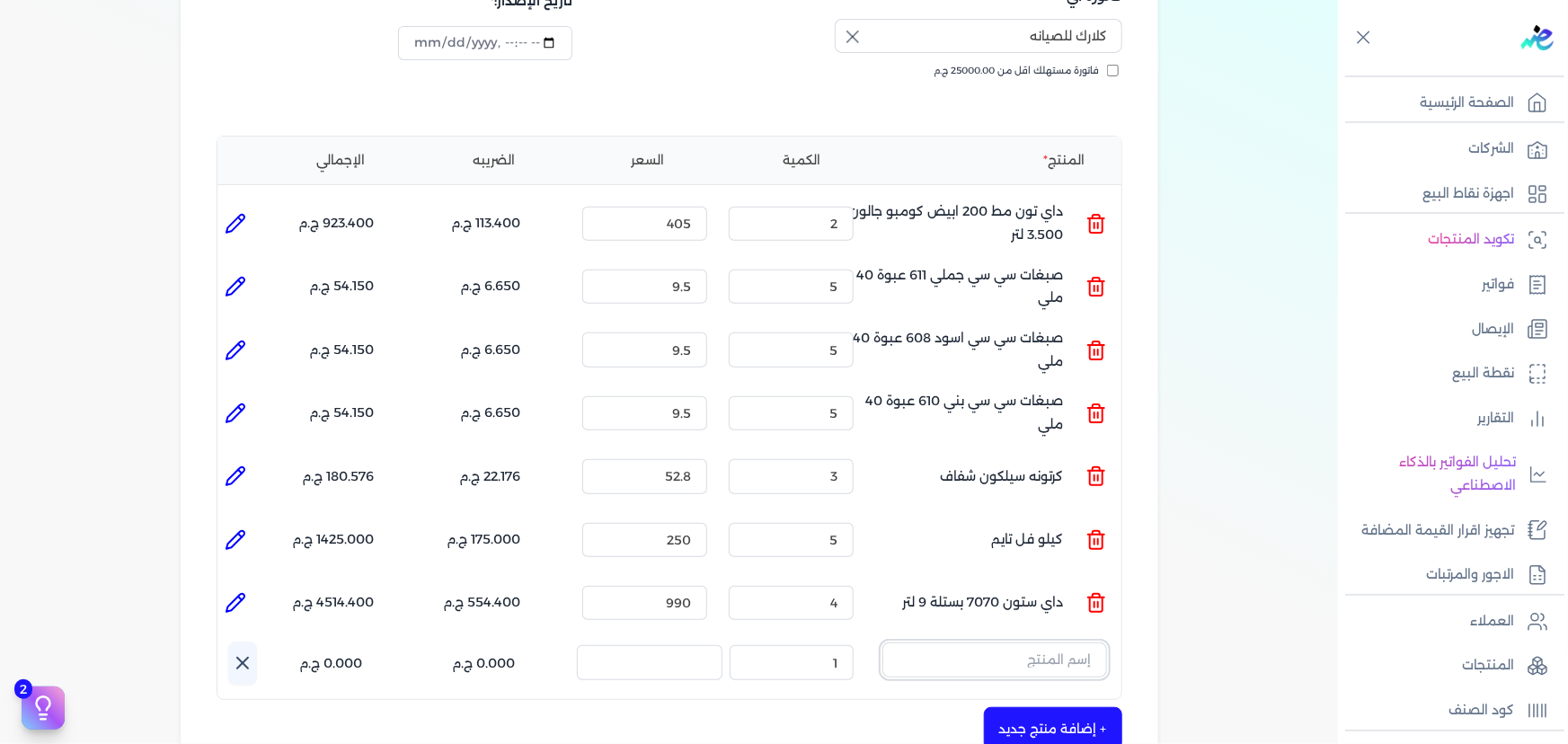
click at [959, 642] on input "text" at bounding box center [994, 659] width 225 height 34
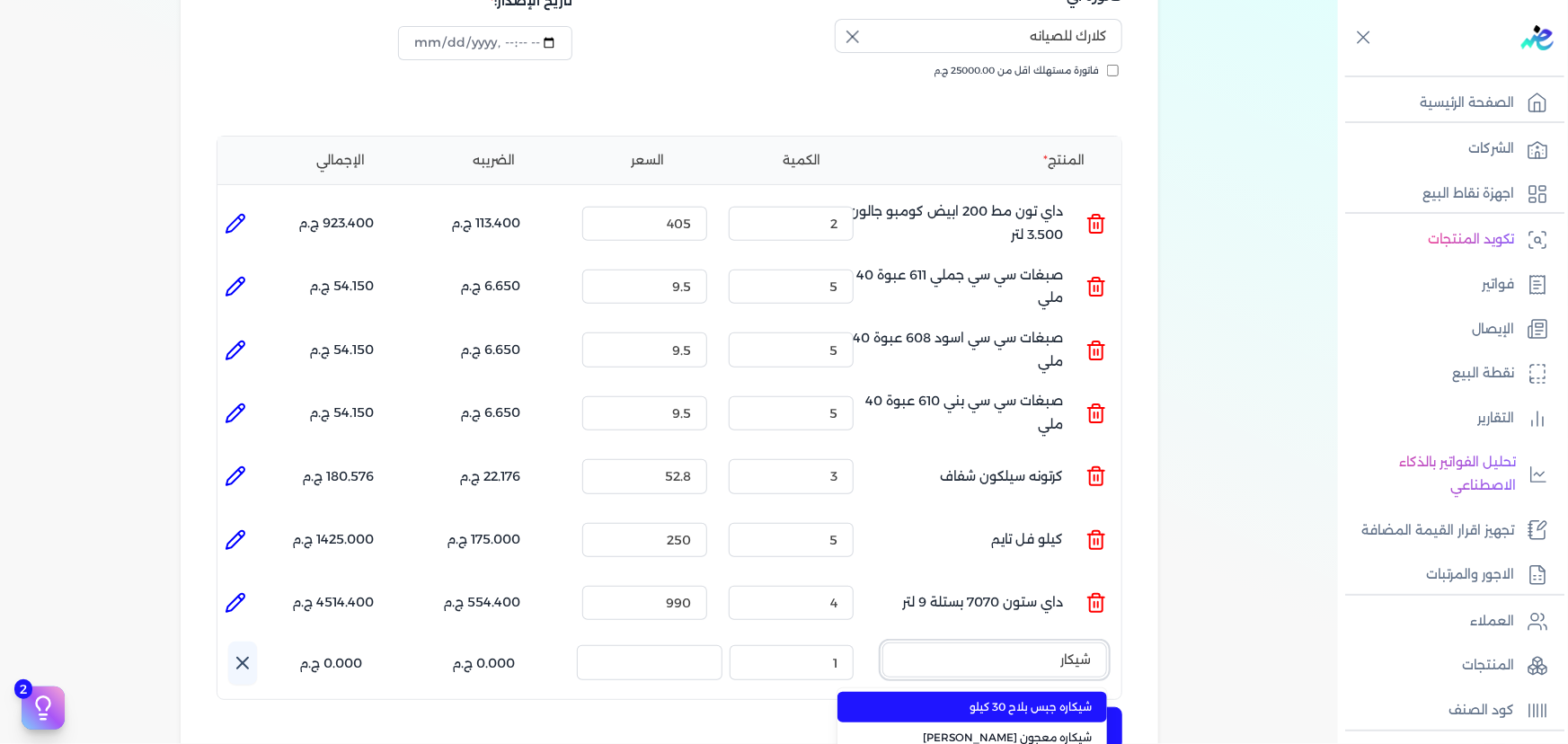
type input "شيكاره"
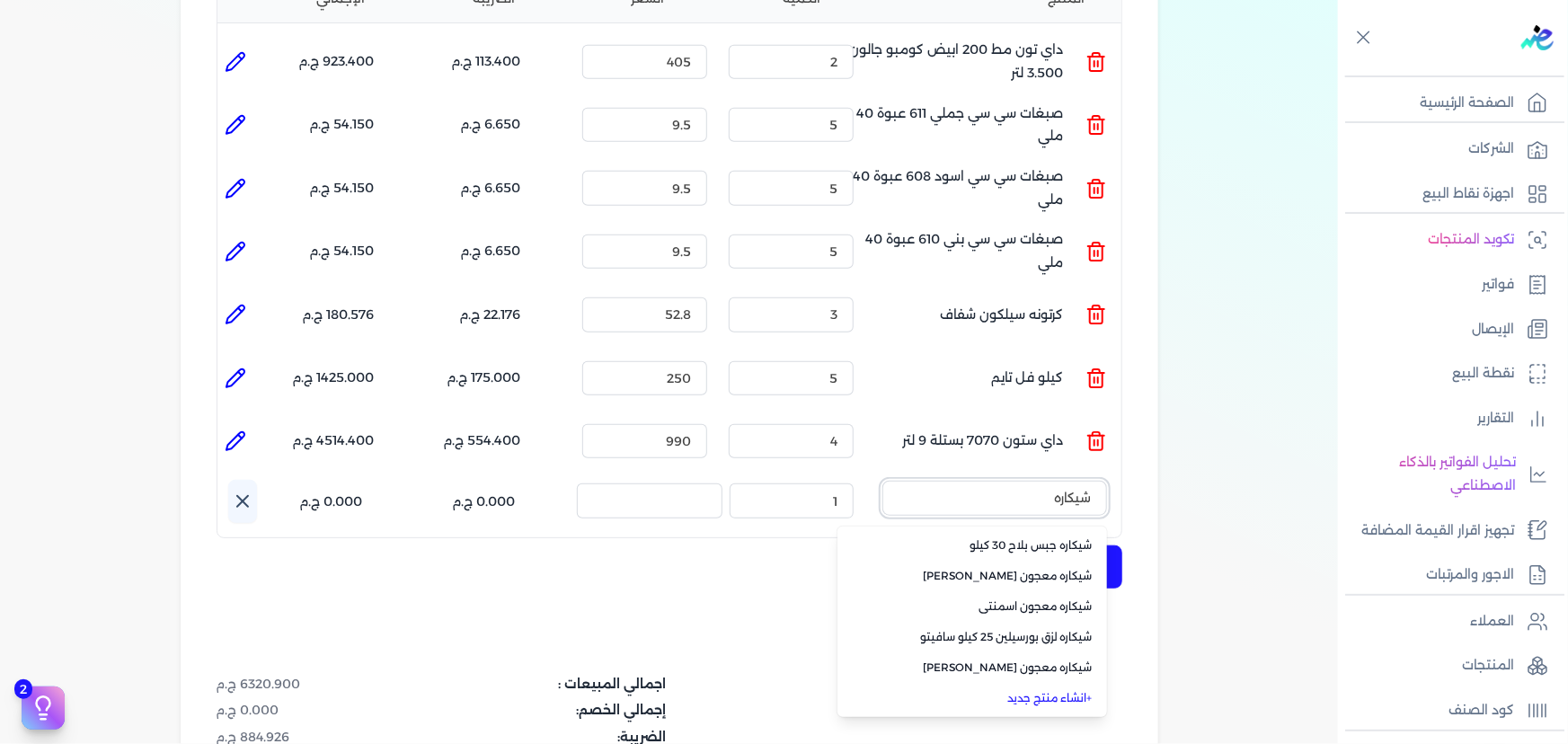
scroll to position [489, 0]
drag, startPoint x: 1082, startPoint y: 457, endPoint x: 1128, endPoint y: 455, distance: 46.0
click at [1128, 455] on div "شركه الاخوه الثلاثة فتحى السيد على [PERSON_NAME] 288849477 رقم الفاتورة 13644 ف…" at bounding box center [669, 306] width 977 height 1288
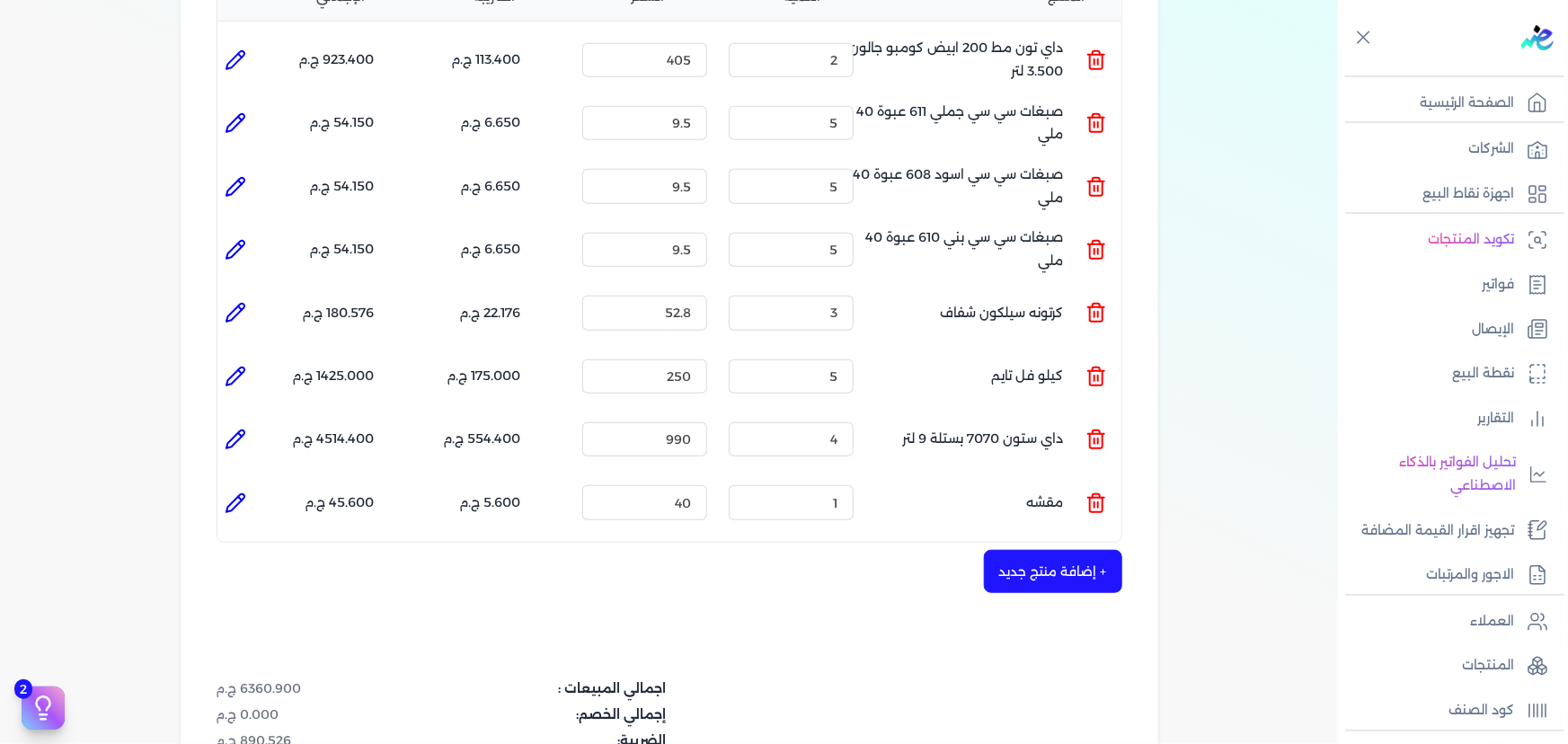
click at [1095, 494] on icon at bounding box center [1096, 496] width 8 height 4
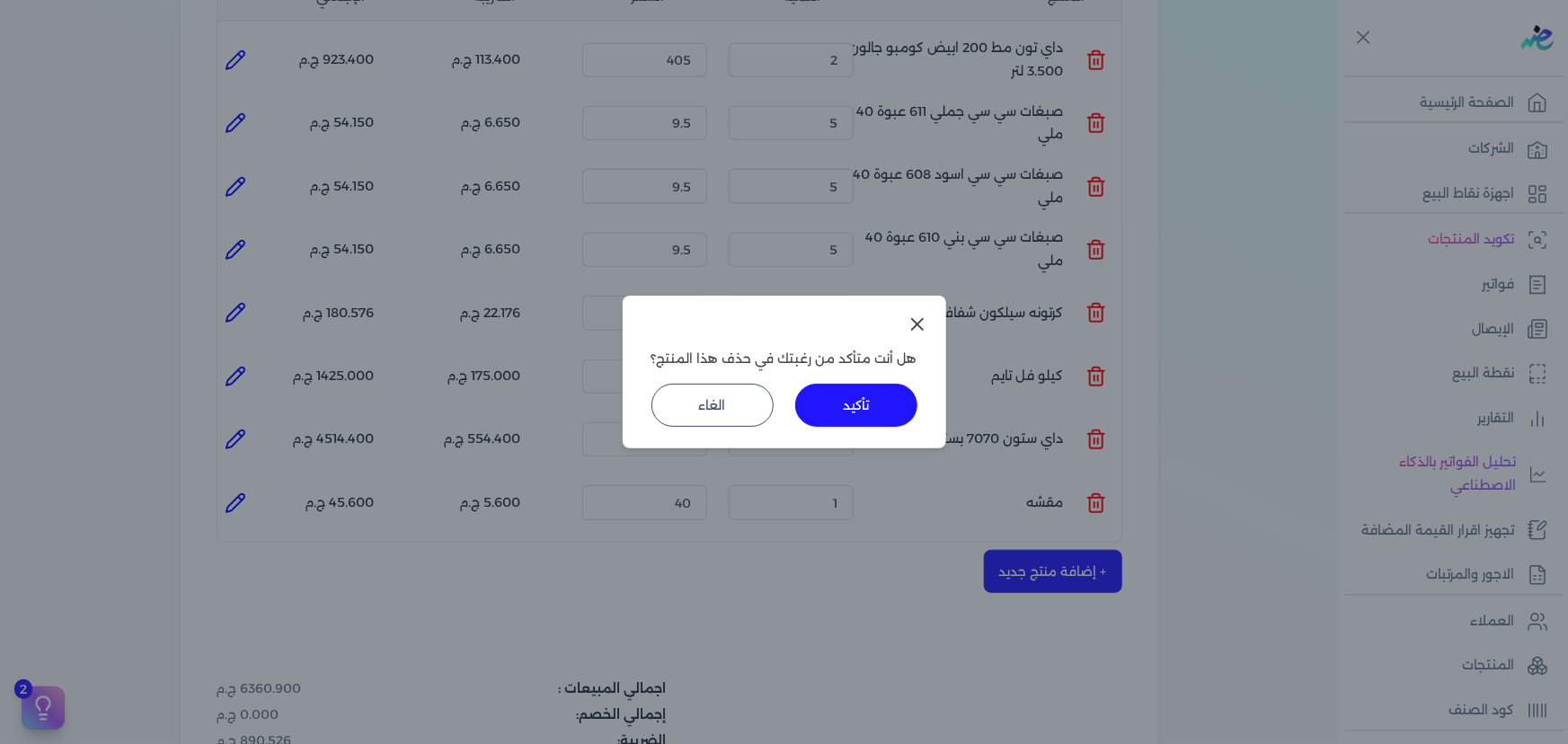
click at [831, 405] on button "تأكيد" at bounding box center [857, 405] width 123 height 43
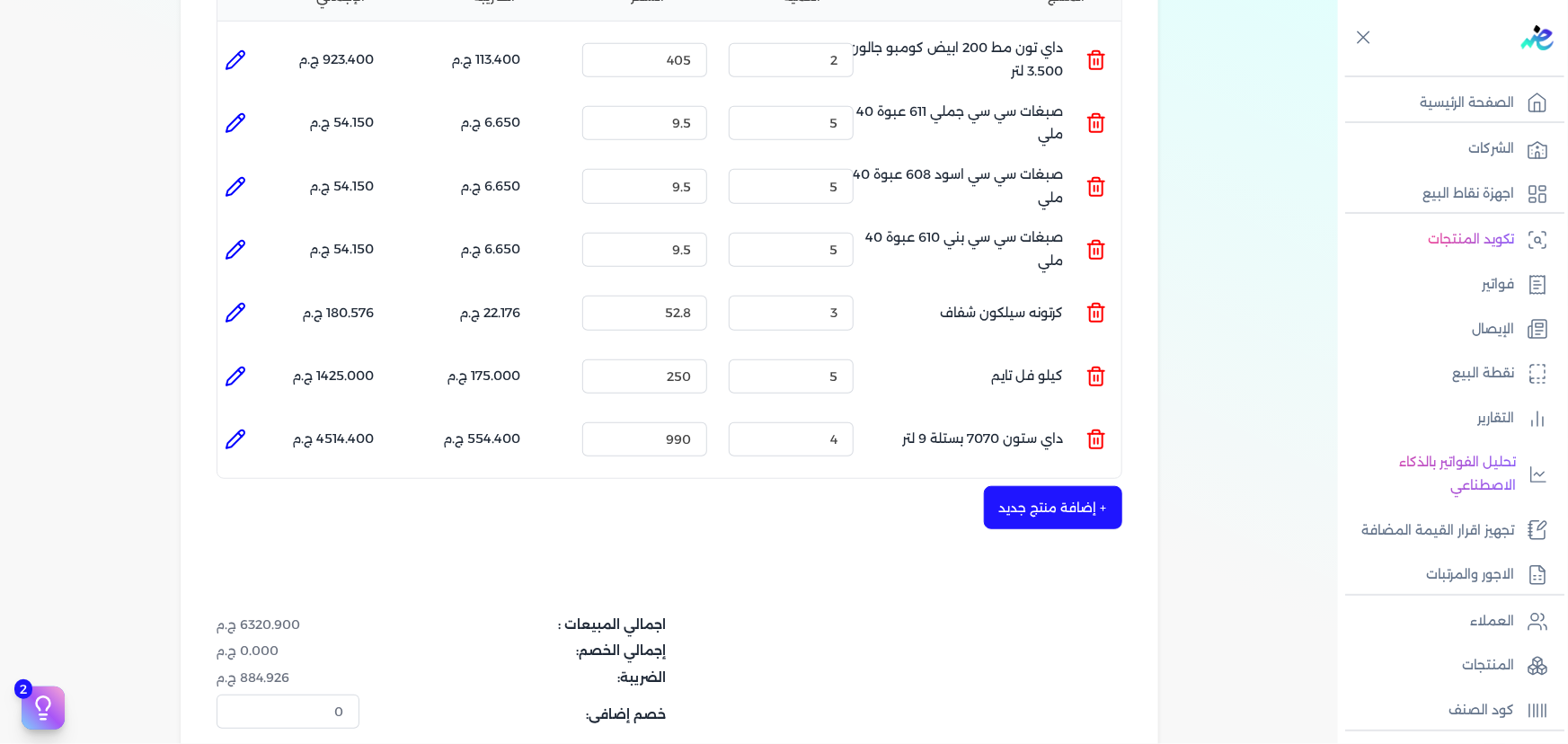
click at [1086, 486] on button "+ إضافة منتج جديد" at bounding box center [1053, 507] width 139 height 43
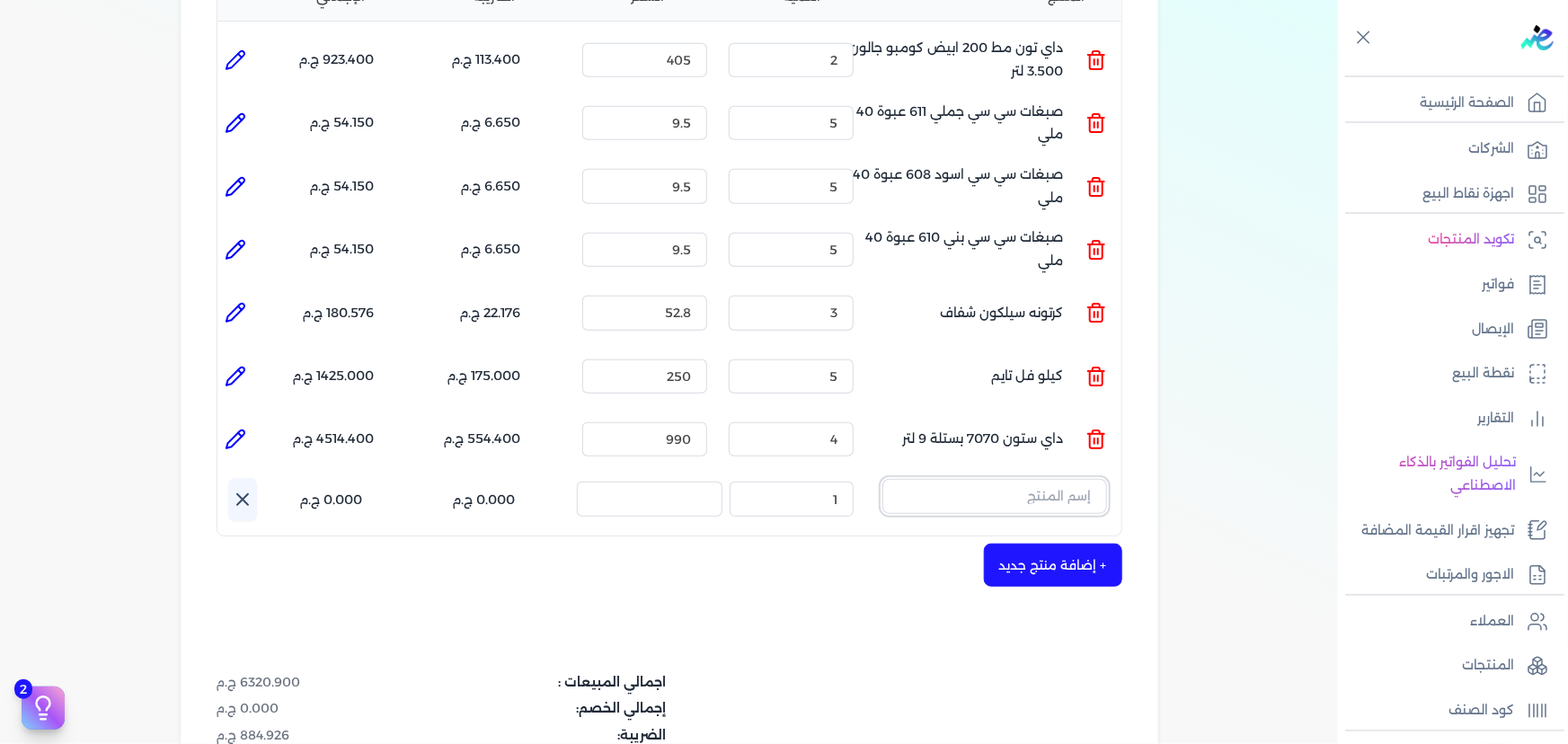
click at [1058, 479] on input "text" at bounding box center [994, 496] width 225 height 34
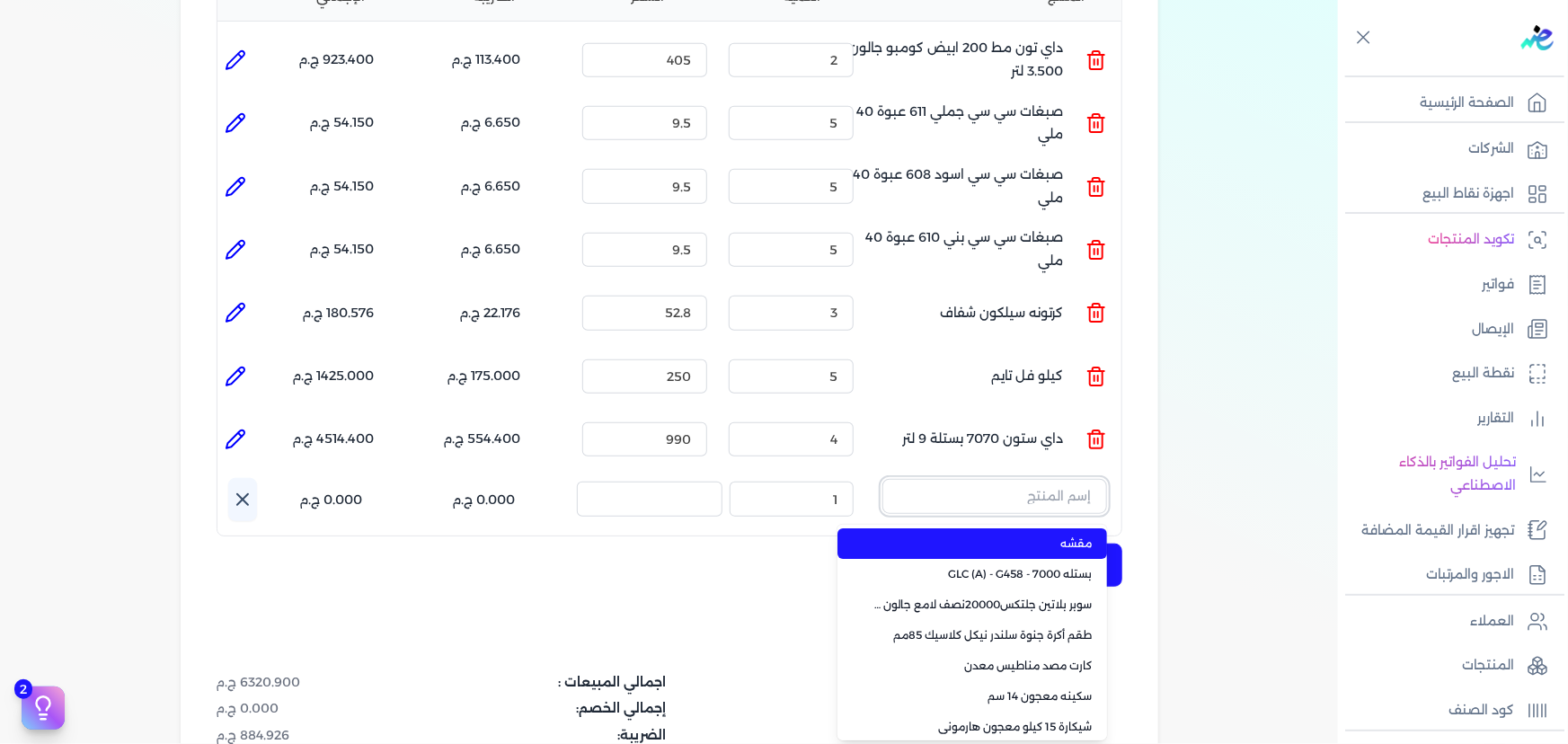
paste input "سيتوفيل"
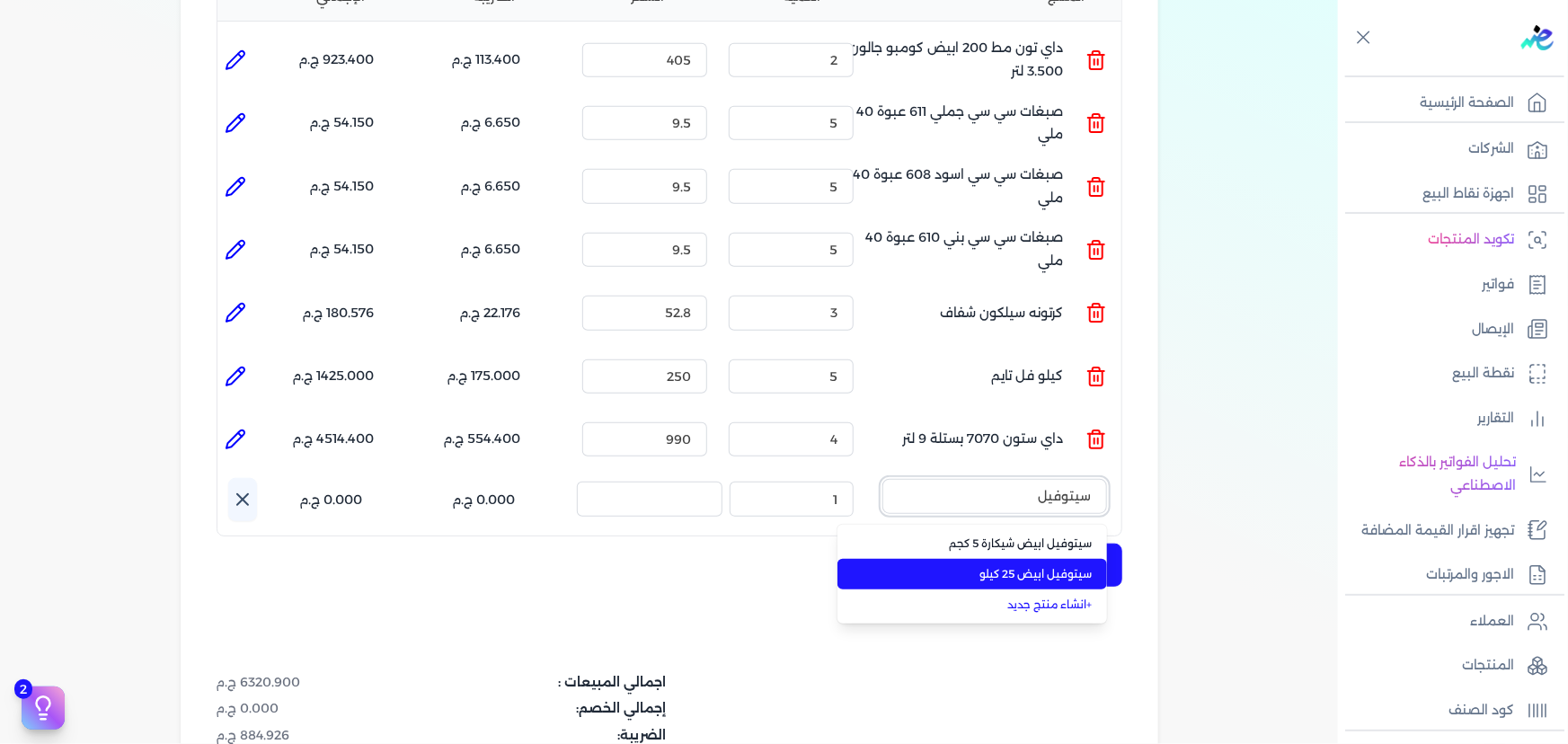
type input "سيتوفيل"
click at [1046, 566] on span "سيتوفيل ابيض 25 كيلو" at bounding box center [983, 573] width 219 height 16
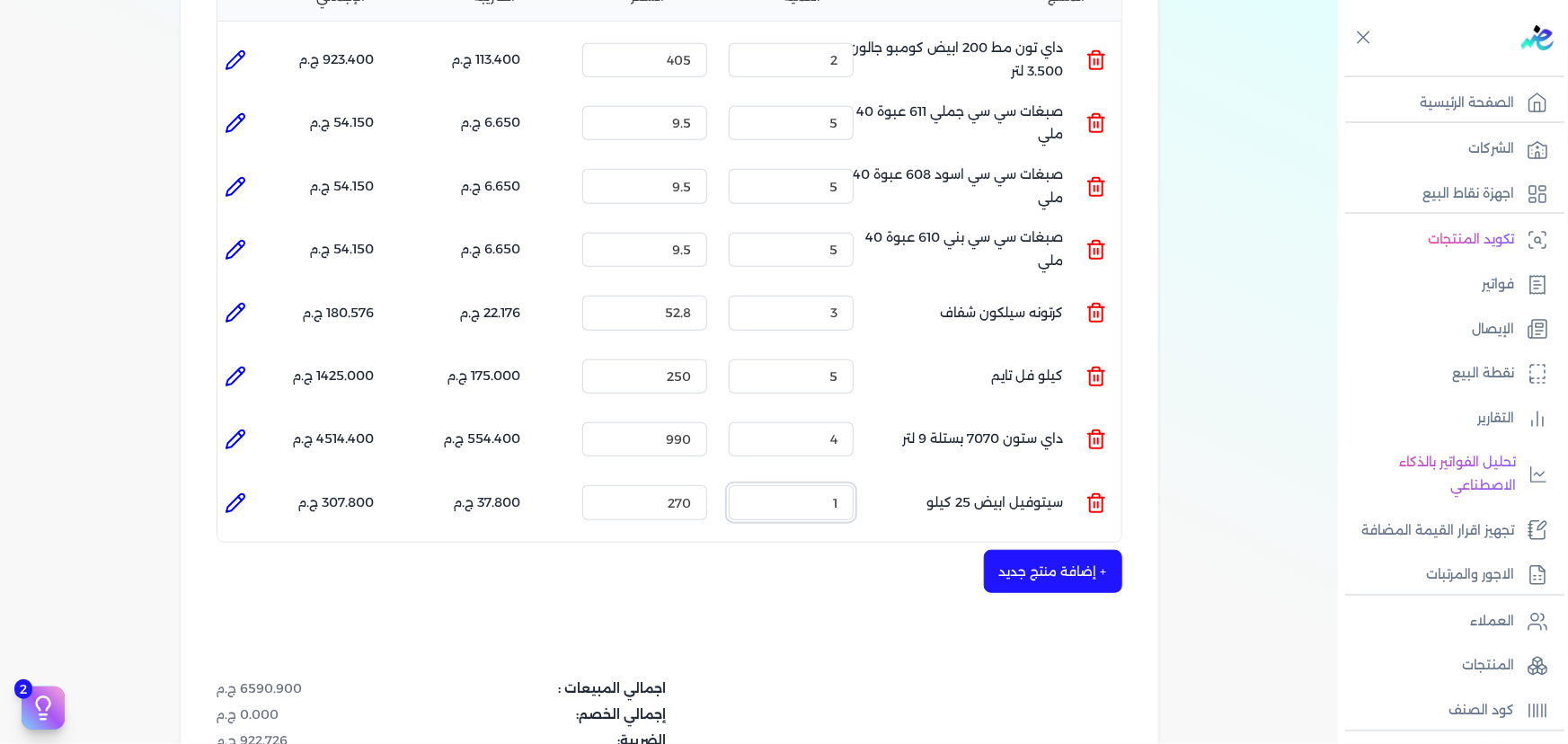
drag, startPoint x: 809, startPoint y: 473, endPoint x: 866, endPoint y: 464, distance: 57.7
click at [866, 478] on ul "المنتج : سيتوفيل ابيض 25 كيلو الكمية : 1 السعر : 270 الضريبه : 37.800 ج.م الإجم…" at bounding box center [669, 502] width 904 height 48
type input "5"
drag, startPoint x: 636, startPoint y: 470, endPoint x: 709, endPoint y: 471, distance: 73.0
click at [708, 485] on input "270" at bounding box center [644, 502] width 125 height 34
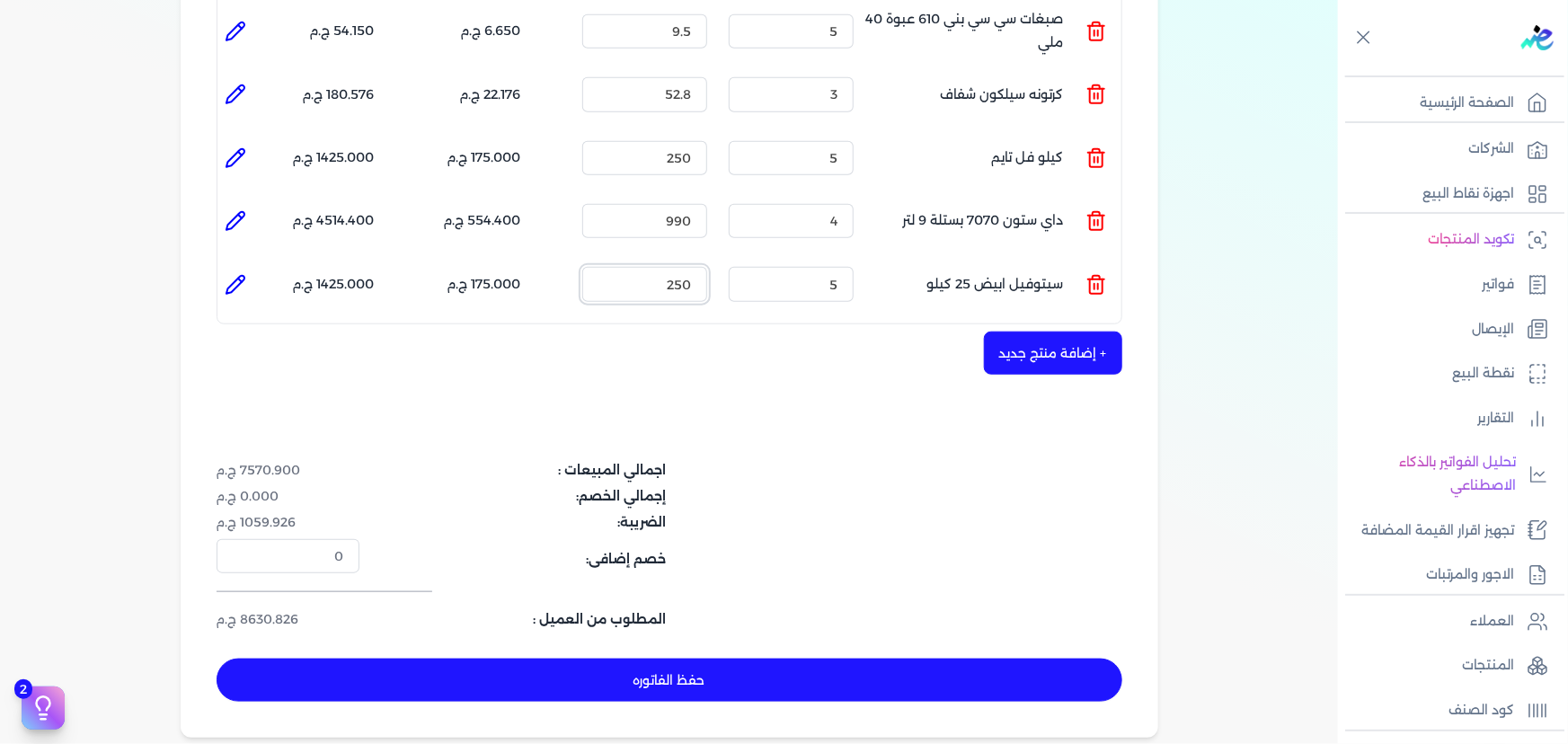
scroll to position [735, 0]
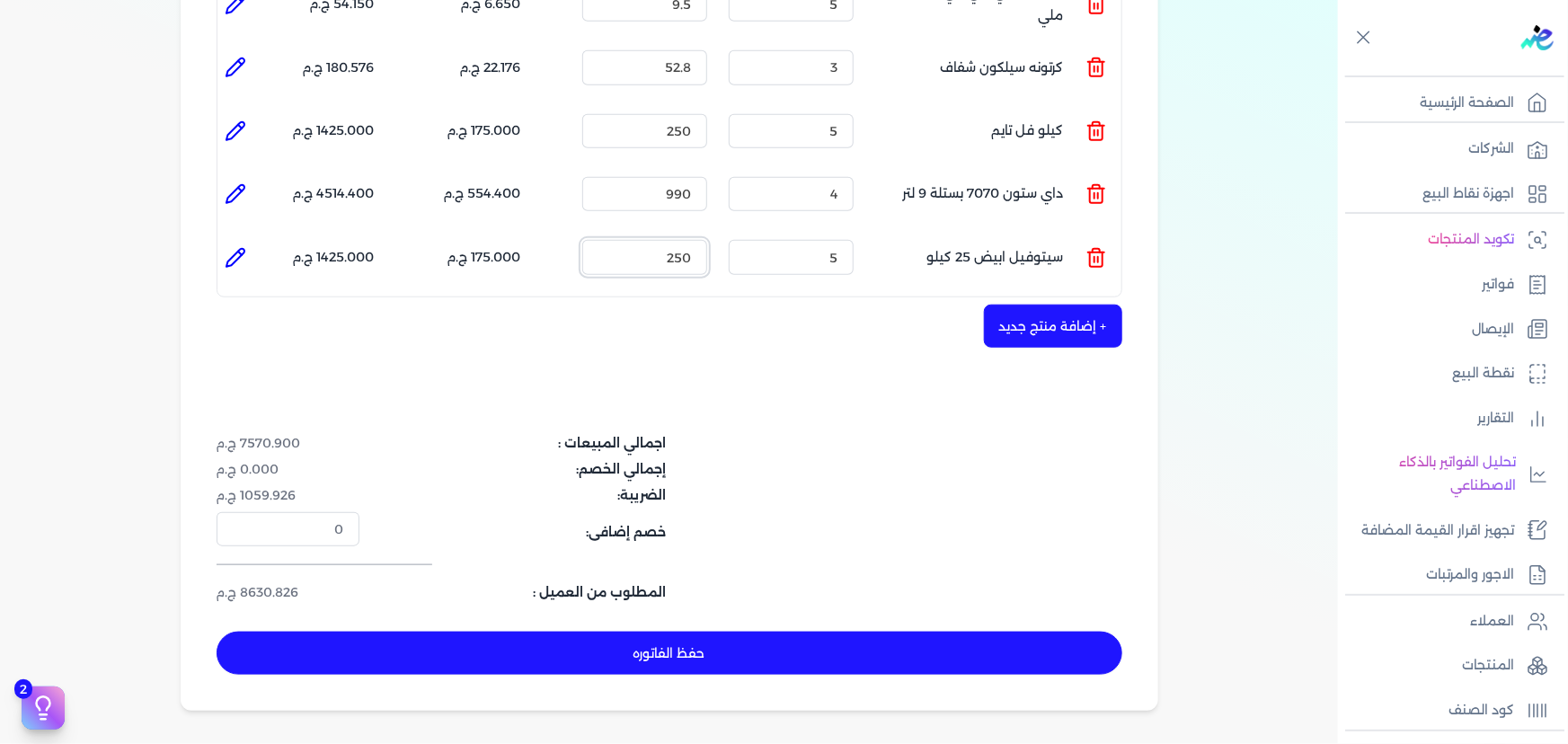
type input "250"
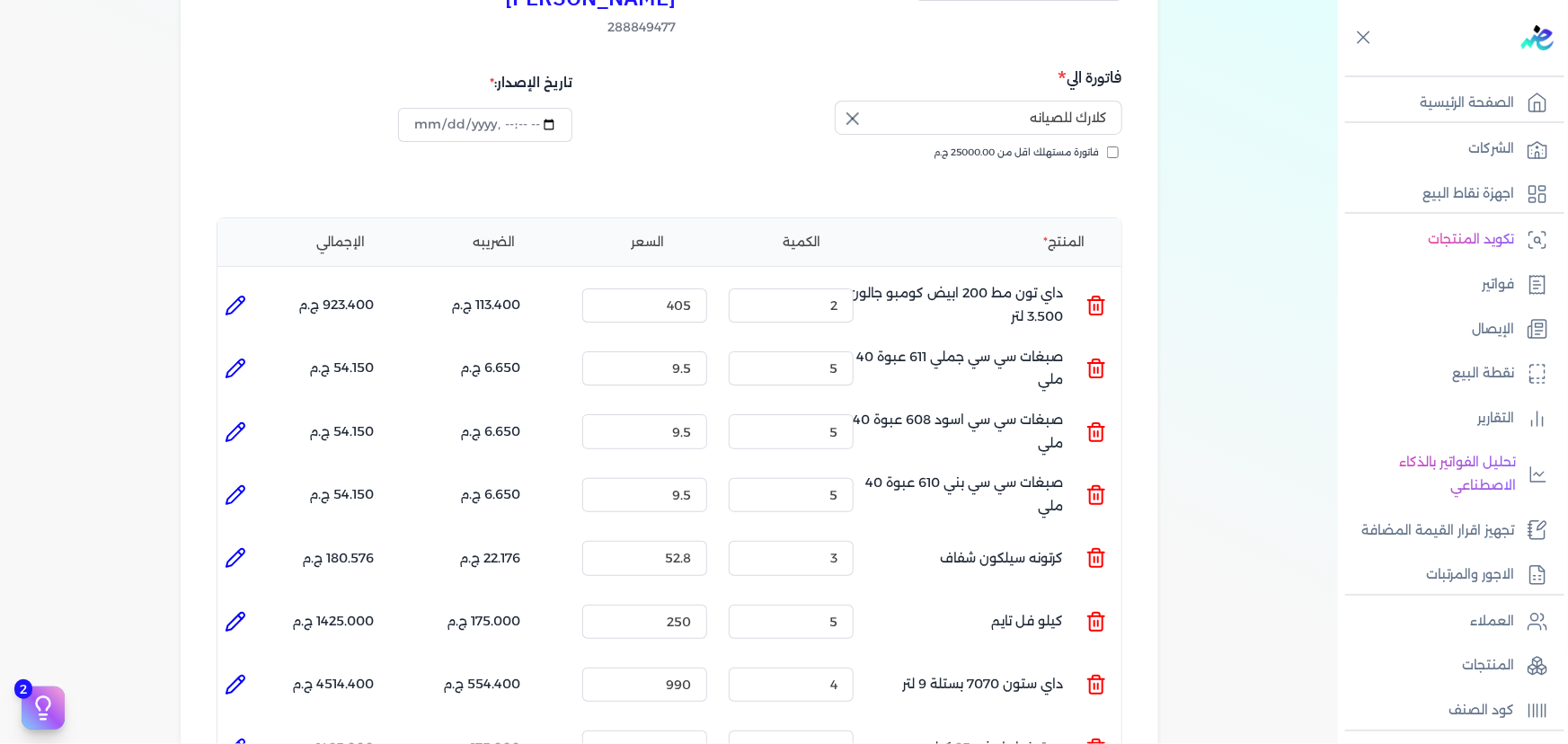
scroll to position [326, 0]
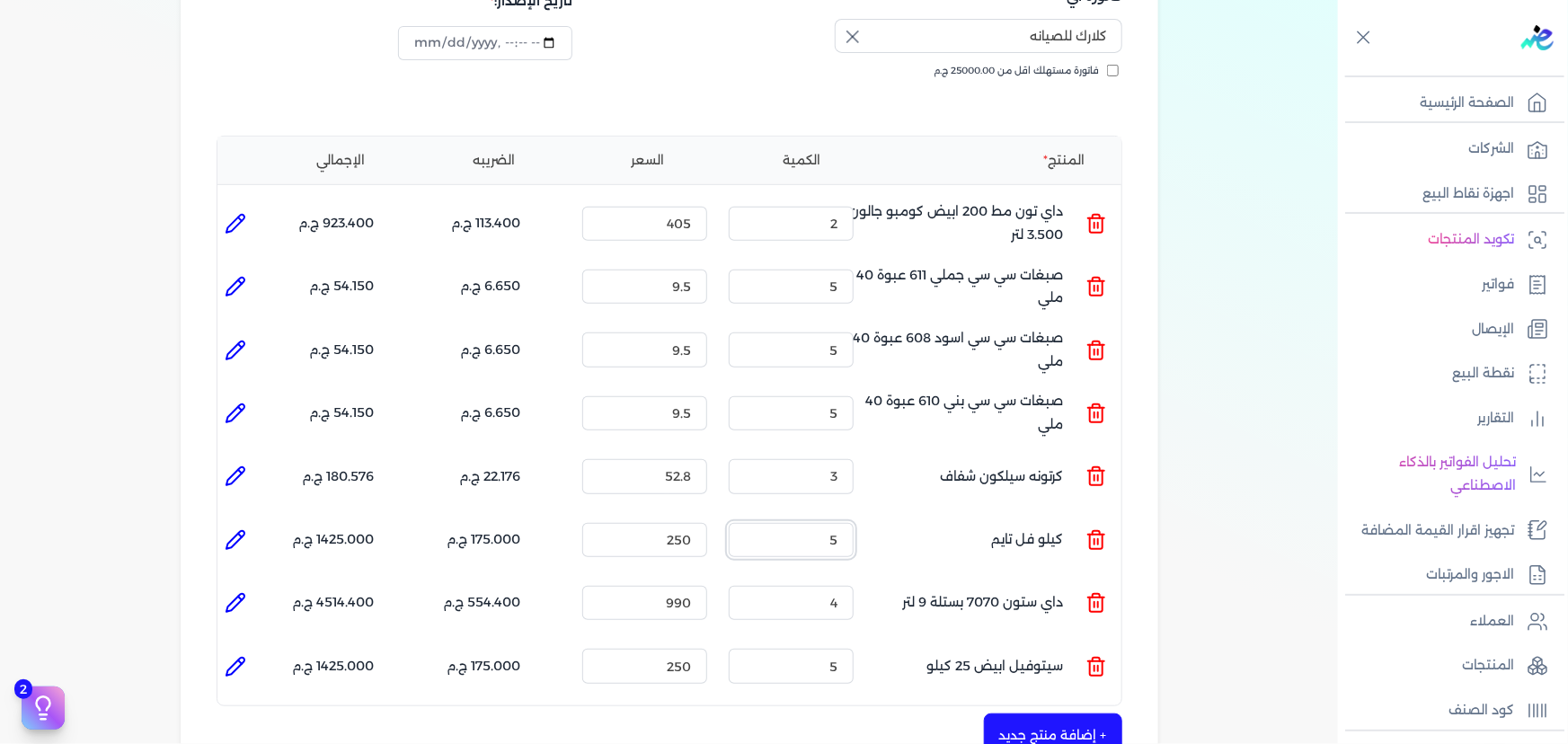
drag, startPoint x: 819, startPoint y: 503, endPoint x: 871, endPoint y: 503, distance: 52.0
click at [871, 516] on ul "المنتج : كيلو فل تايم الكمية : 5 السعر : 250 الضريبه : 175.000 ج.م الإجمالي : 1…" at bounding box center [669, 539] width 904 height 48
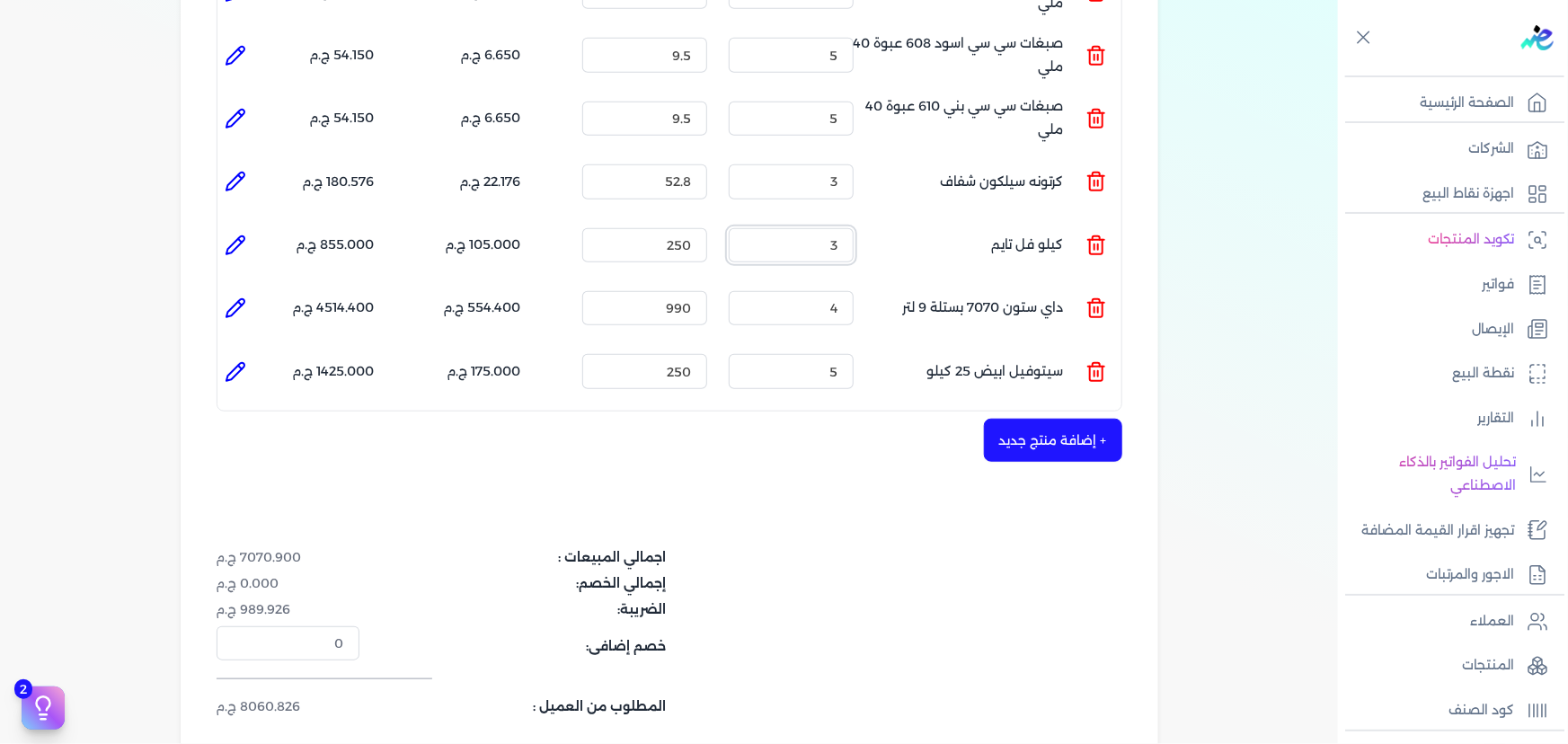
scroll to position [653, 0]
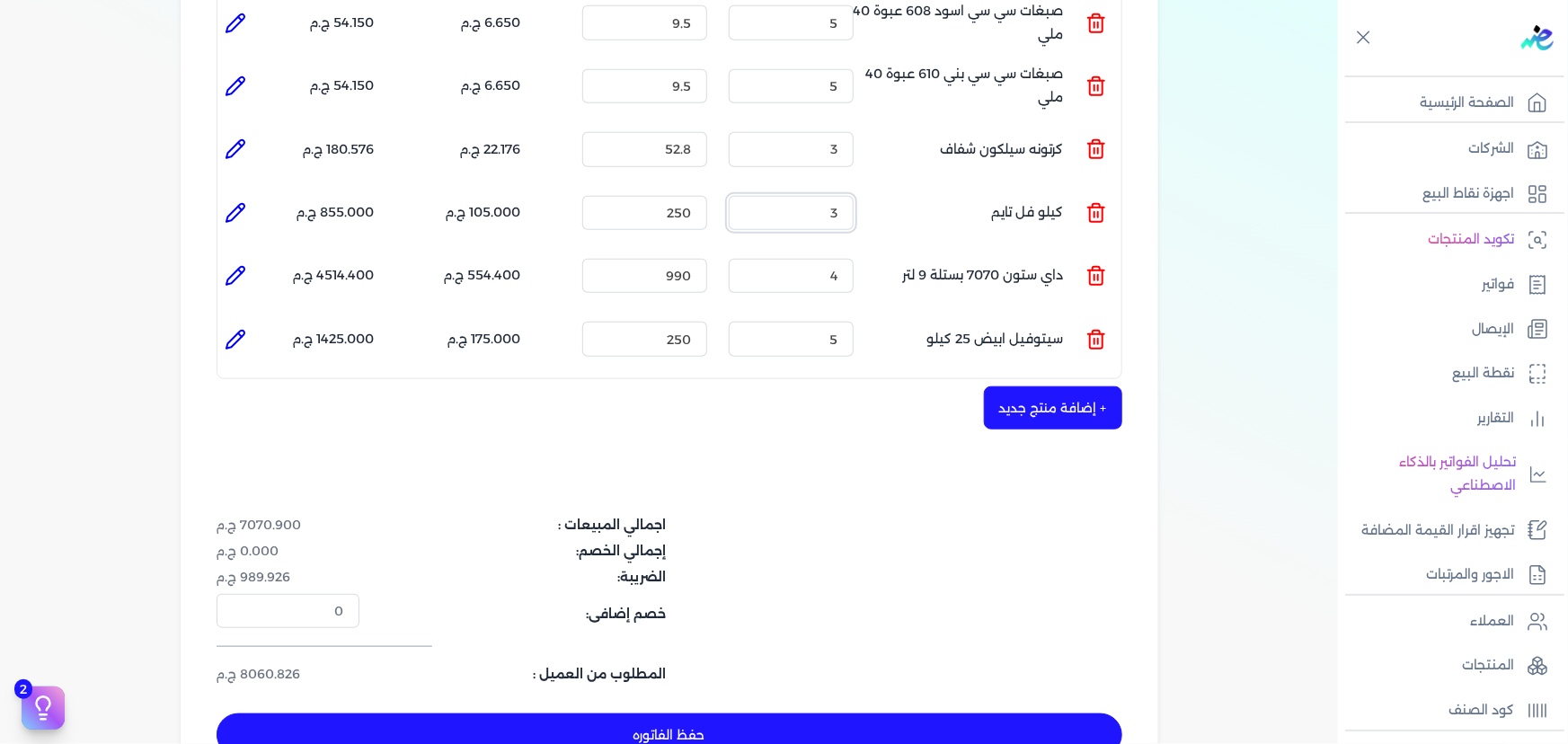
type input "3"
drag, startPoint x: 662, startPoint y: 181, endPoint x: 690, endPoint y: 179, distance: 28.1
click at [690, 196] on input "250" at bounding box center [644, 213] width 125 height 34
drag, startPoint x: 663, startPoint y: 179, endPoint x: 726, endPoint y: 179, distance: 63.0
click at [726, 189] on ul "المنتج : كيلو فل تايم الكمية : 3 السعر : 250 الضريبه : 105.000 ج.م الإجمالي : 8…" at bounding box center [669, 212] width 904 height 48
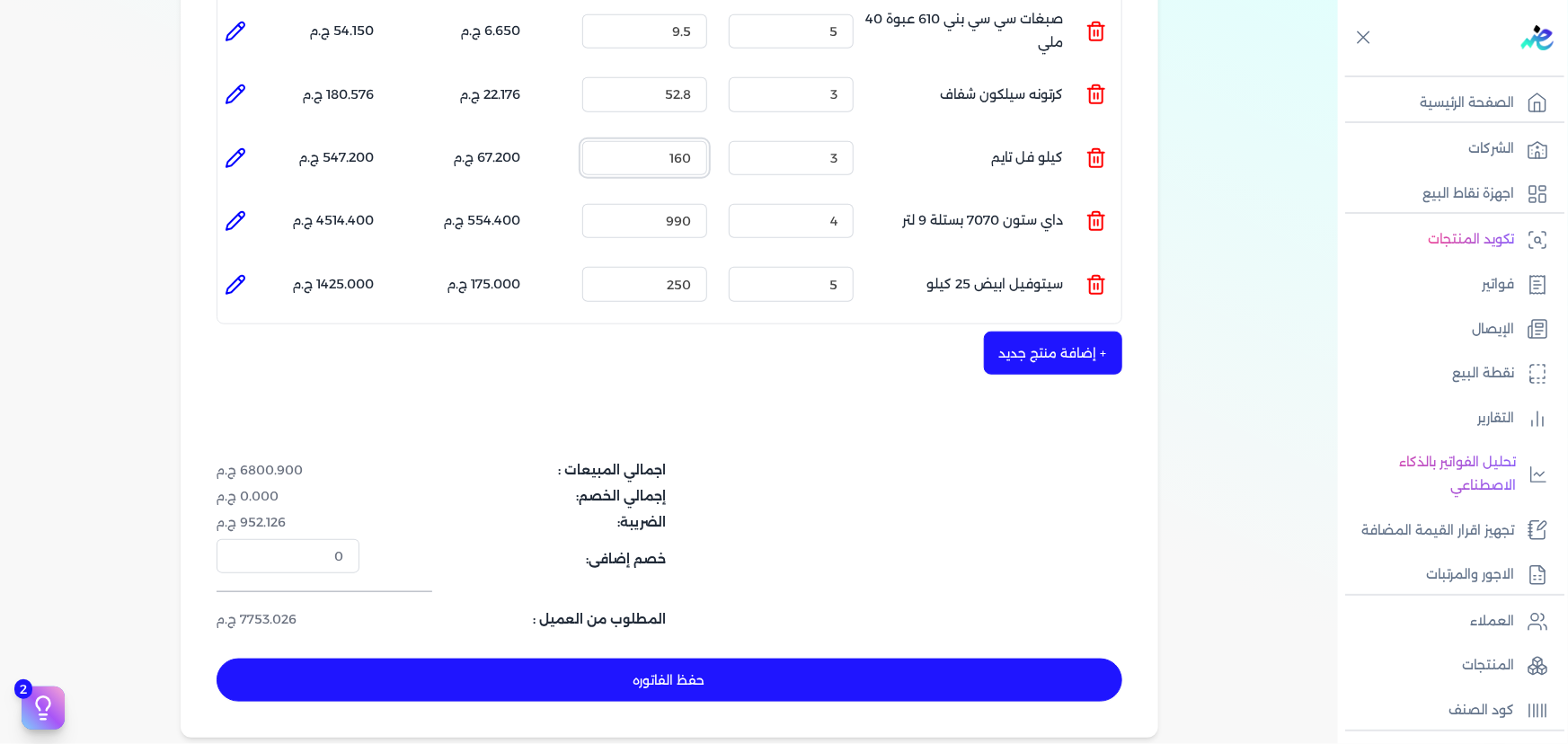
scroll to position [735, 0]
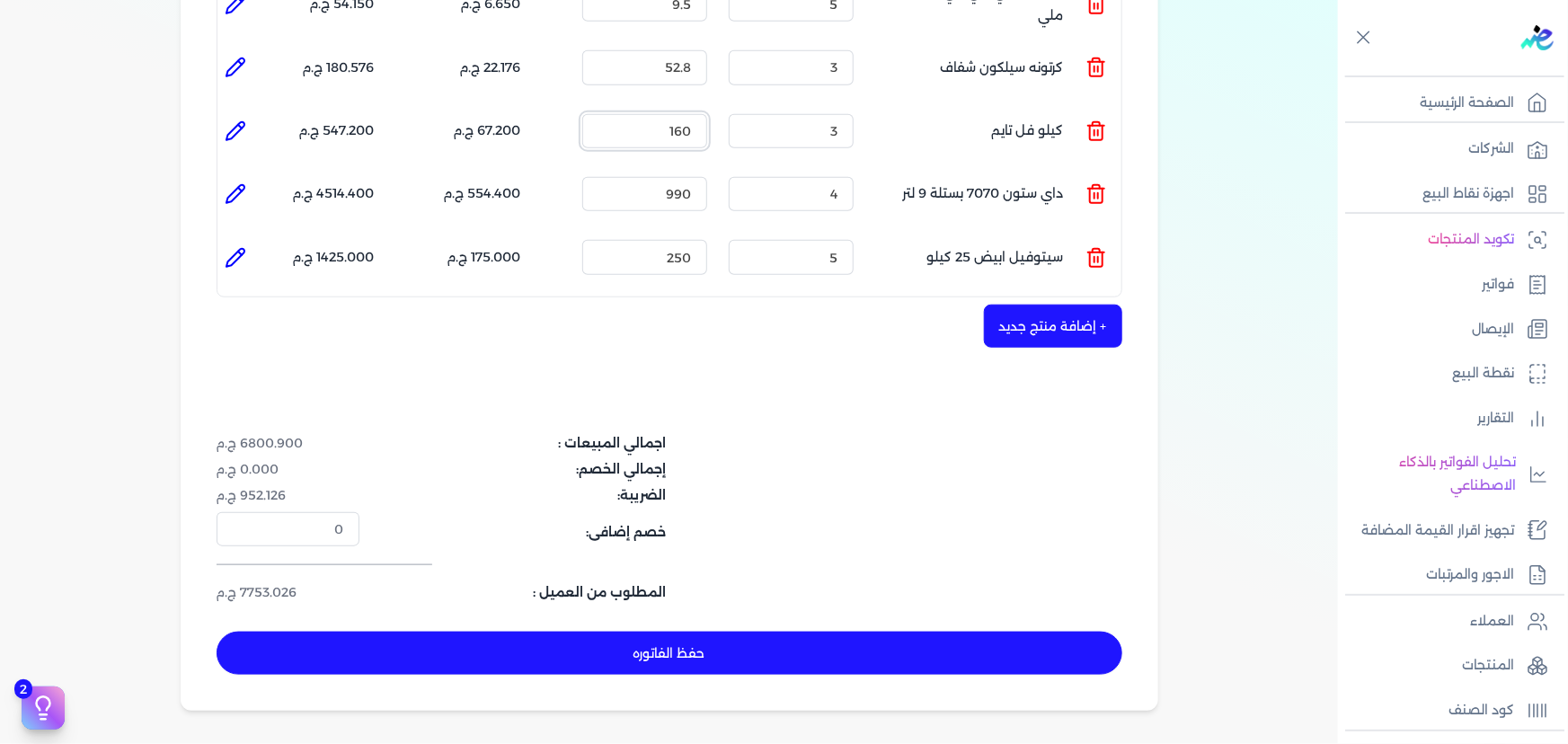
type input "160"
click at [599, 632] on button "حفظ الفاتوره" at bounding box center [670, 653] width 906 height 43
type input "[DATE]"
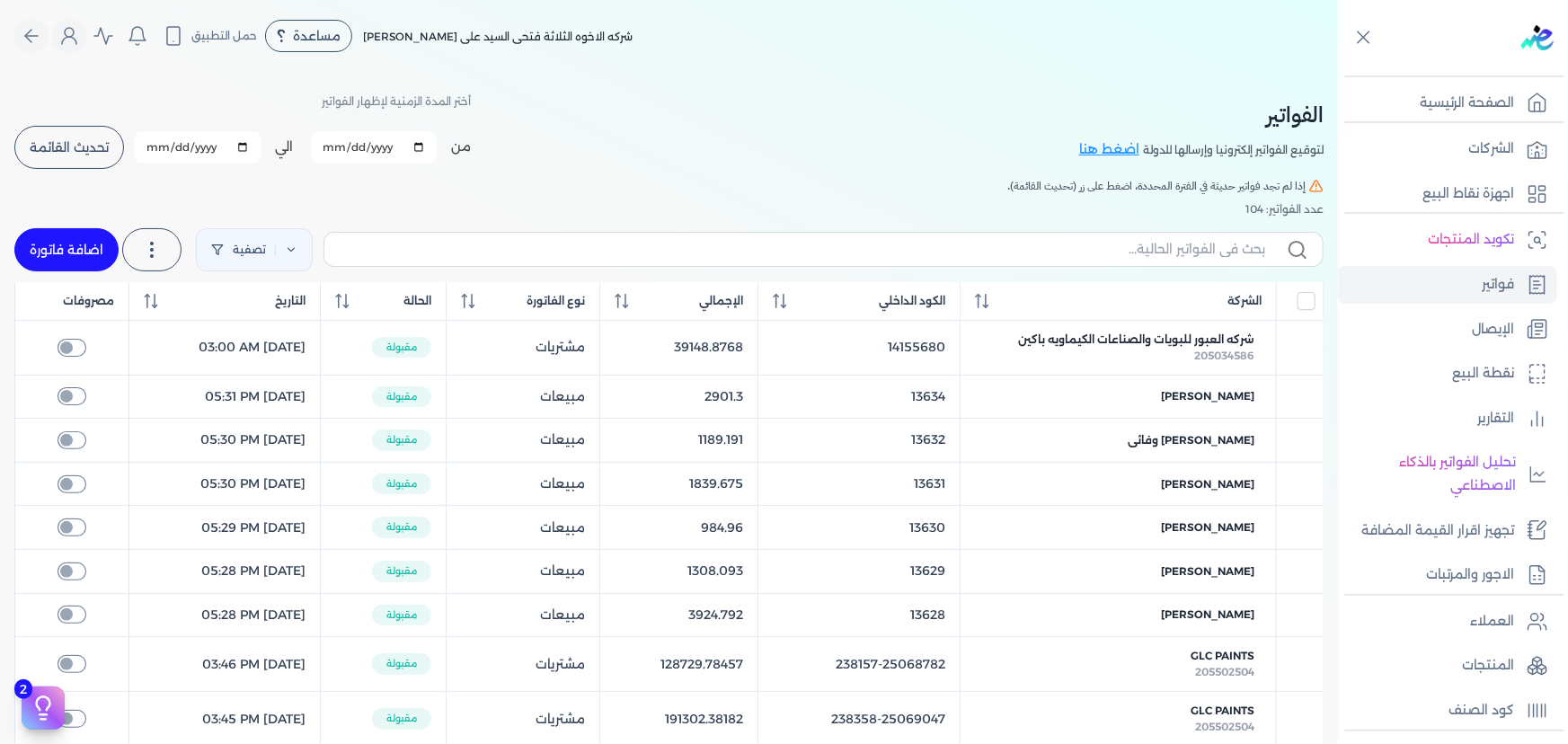
click at [58, 238] on link "اضافة فاتورة" at bounding box center [66, 250] width 104 height 43
select select "EGP"
select select "B"
select select "EGS"
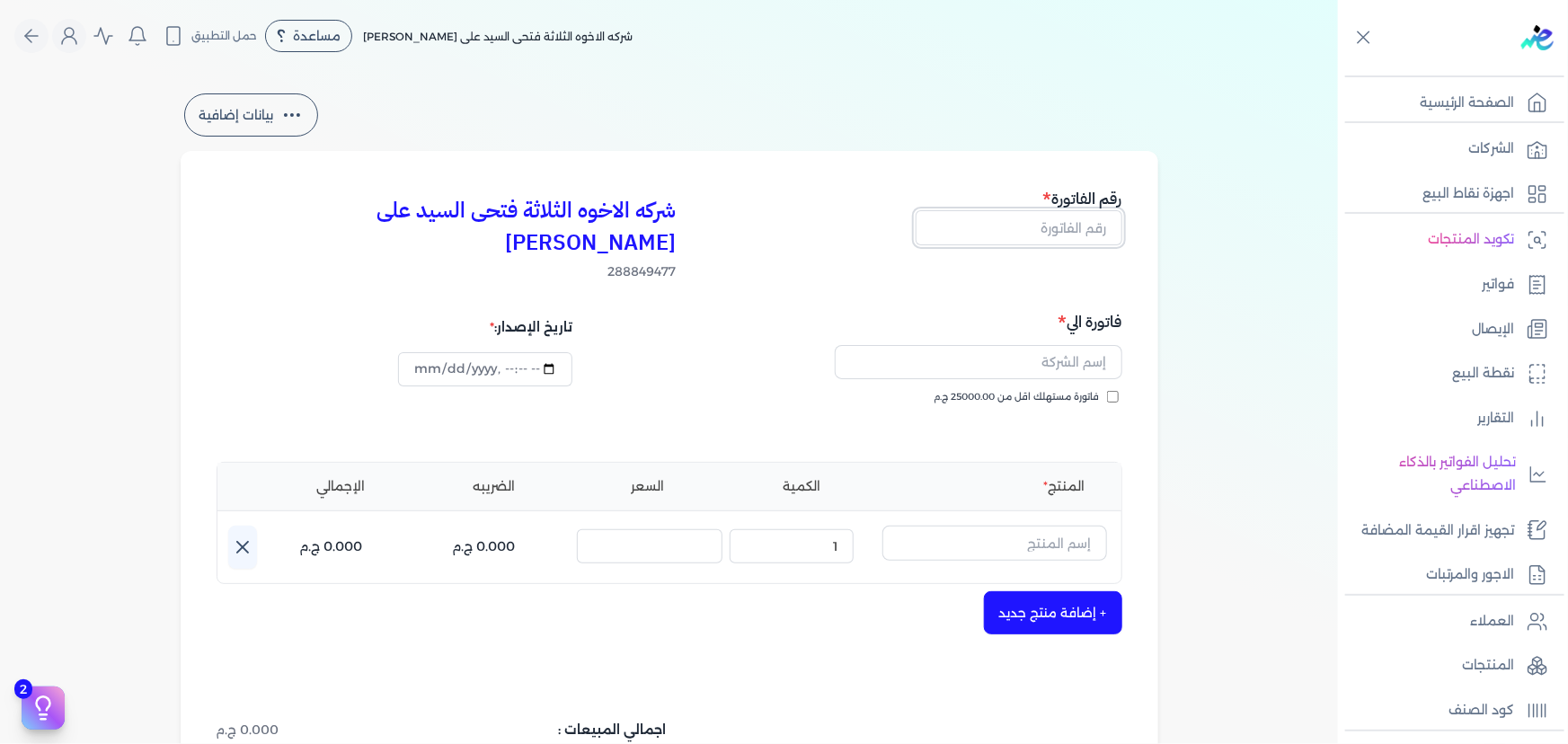
click at [1035, 226] on input "text" at bounding box center [1019, 227] width 207 height 34
type input "13645"
click at [1011, 345] on input "text" at bounding box center [978, 362] width 288 height 34
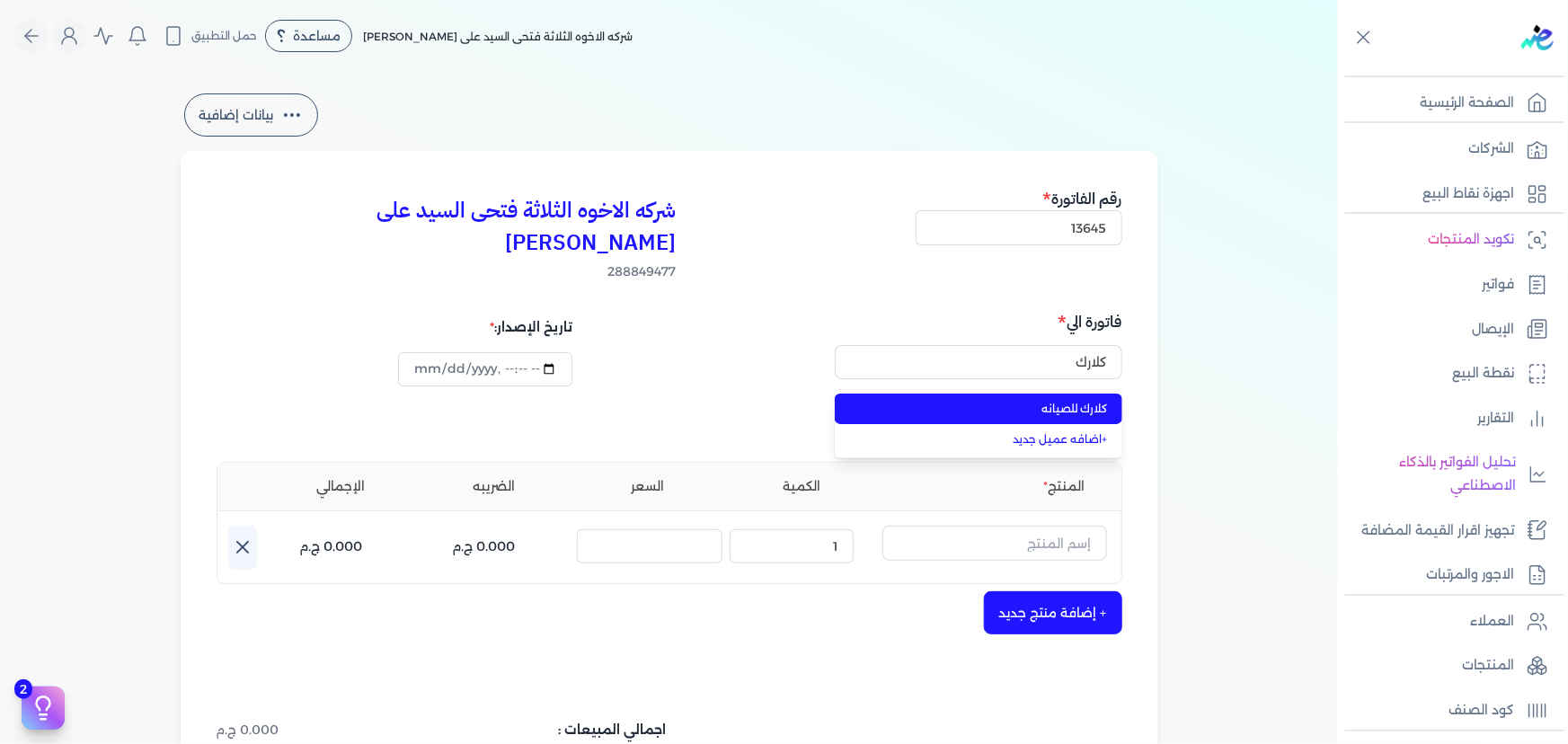
click at [998, 401] on span "كلارك للصيانه" at bounding box center [989, 408] width 237 height 16
type input "كلارك للصيانه"
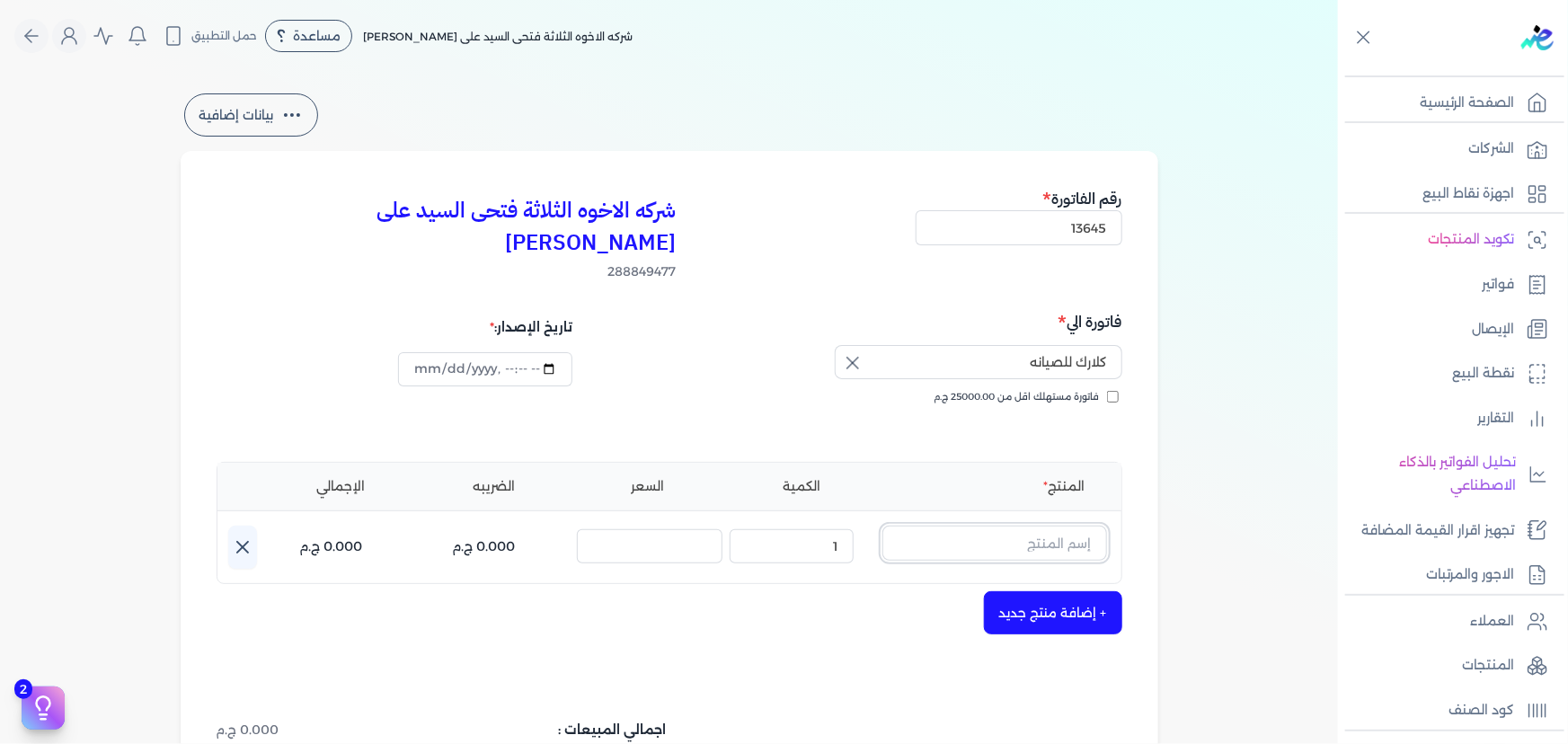
click at [977, 525] on input "text" at bounding box center [994, 542] width 225 height 34
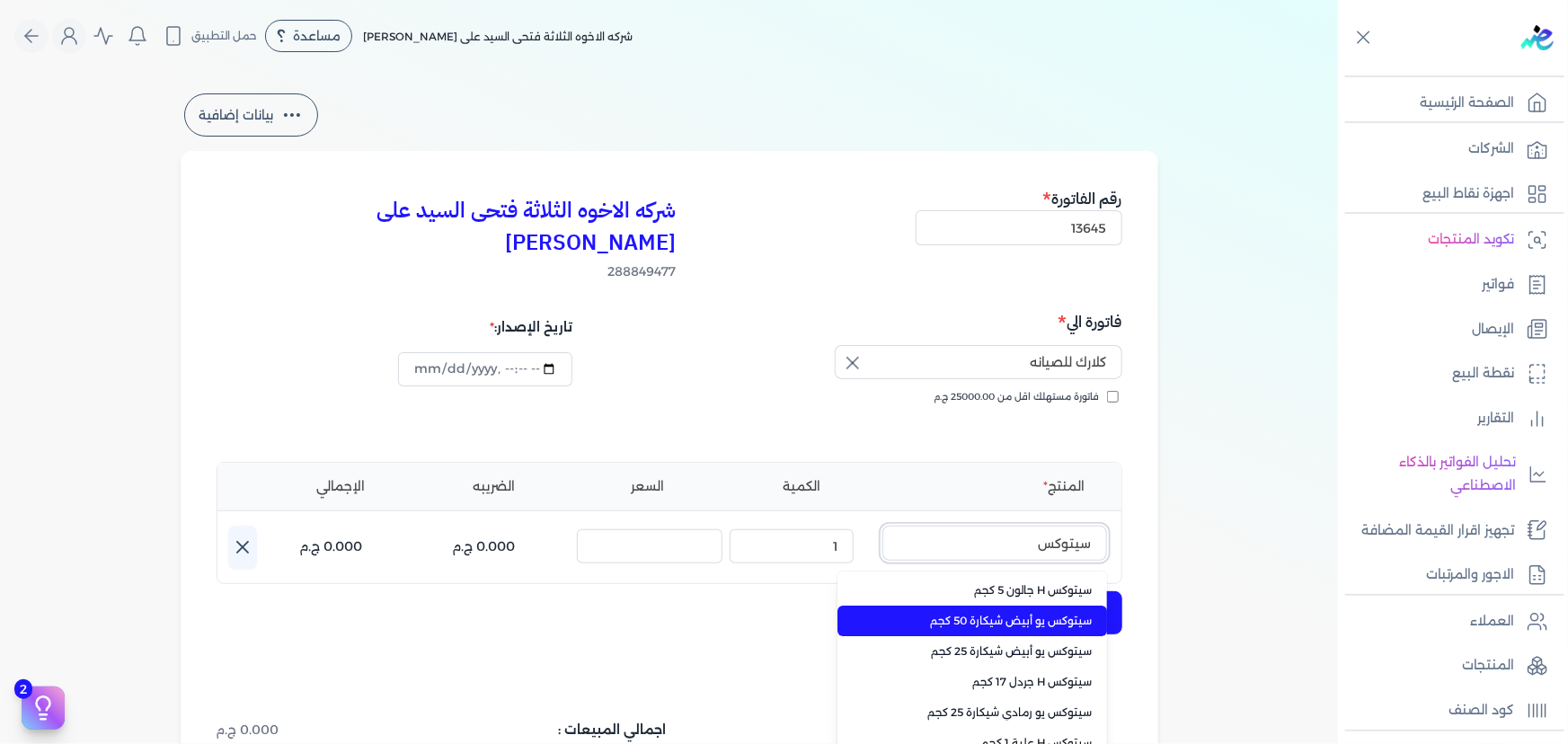
type input "سيتوكس"
click at [1026, 605] on li "سيتوكس يو أبيض شيكارة 50 كجم" at bounding box center [973, 620] width 270 height 30
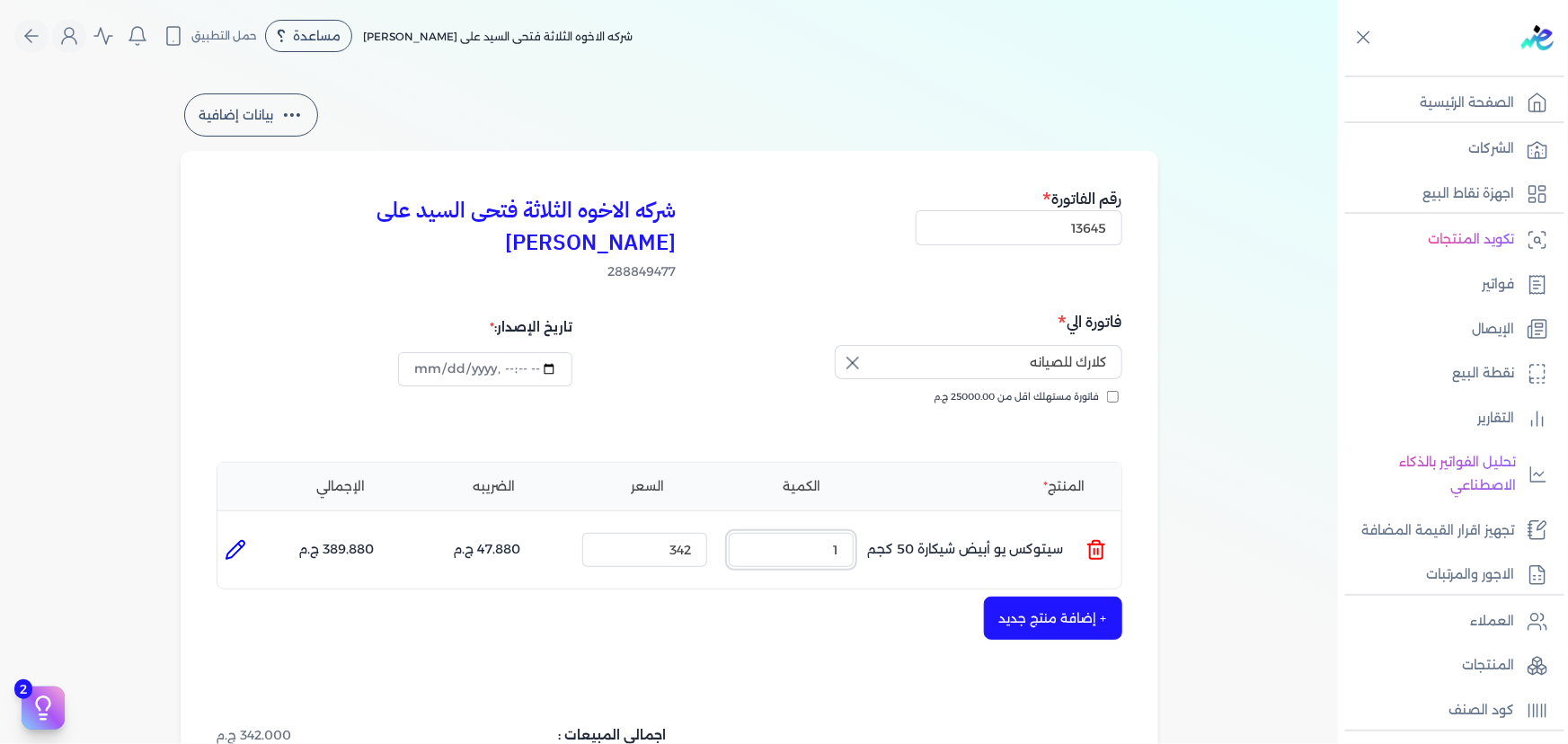
drag, startPoint x: 781, startPoint y: 520, endPoint x: 877, endPoint y: 531, distance: 96.6
click at [876, 531] on ul "المنتج : سيتوكس يو أبيض شيكارة 50 كجم الكمية : 1 السعر : 342 الضريبه : 47.880 ج…" at bounding box center [669, 549] width 904 height 48
type input "2"
drag, startPoint x: 663, startPoint y: 516, endPoint x: 749, endPoint y: 518, distance: 86.0
click at [747, 525] on ul "المنتج : سيتوكس يو أبيض شيكارة 50 كجم الكمية : 2 السعر : 342 الضريبه : 95.760 ج…" at bounding box center [669, 549] width 904 height 48
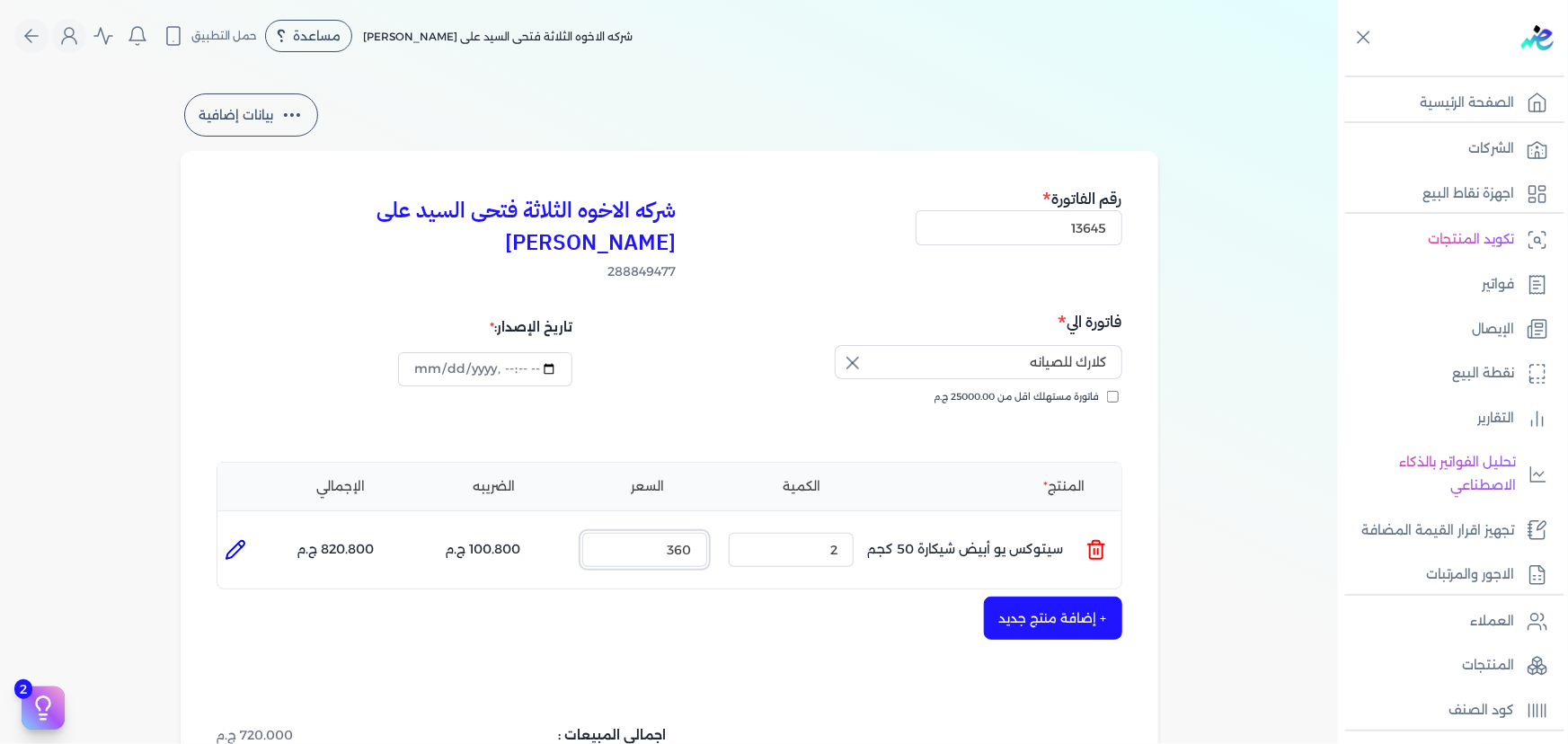
type input "360"
click at [1039, 602] on button "+ إضافة منتج جديد" at bounding box center [1053, 618] width 139 height 43
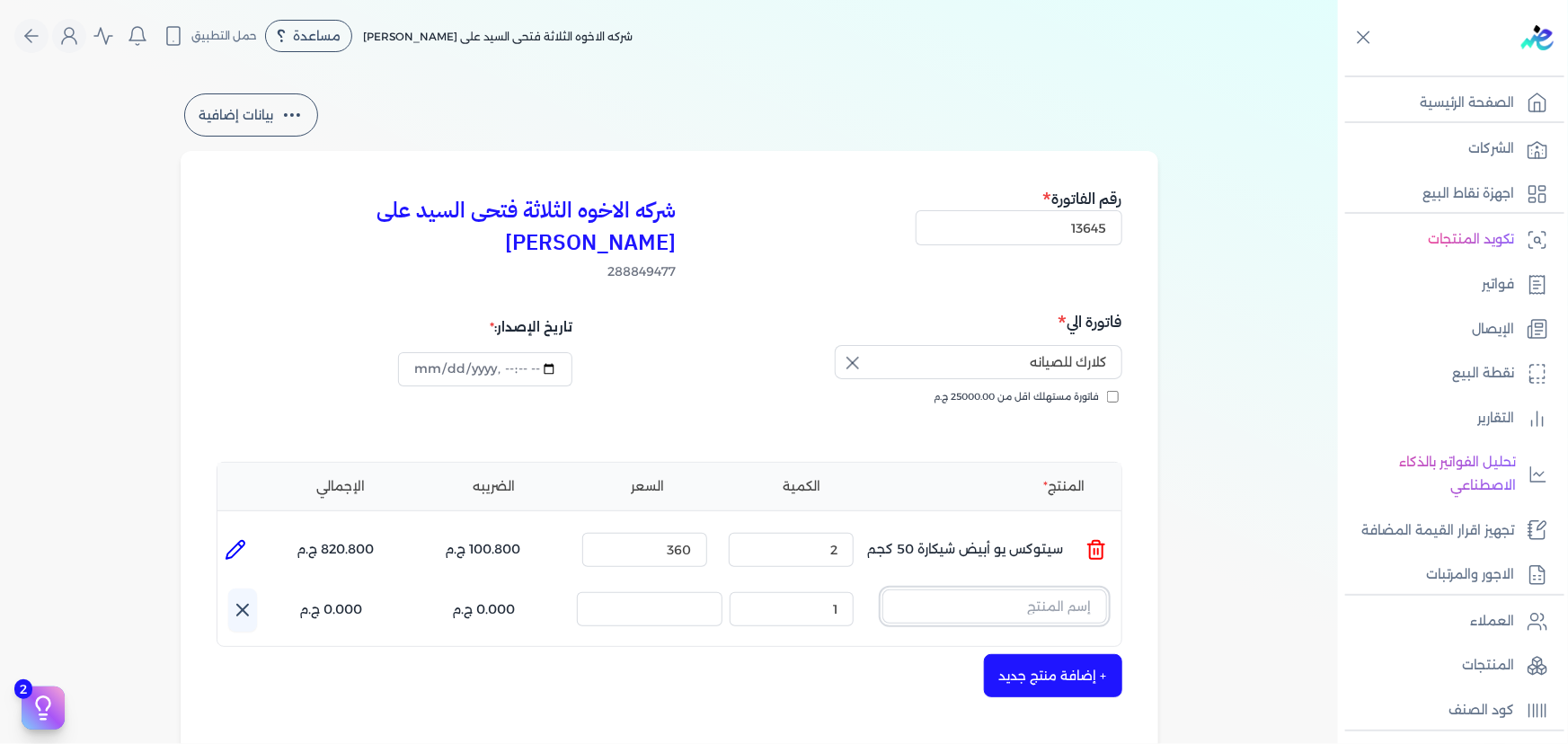
click at [1041, 589] on input "text" at bounding box center [994, 606] width 225 height 34
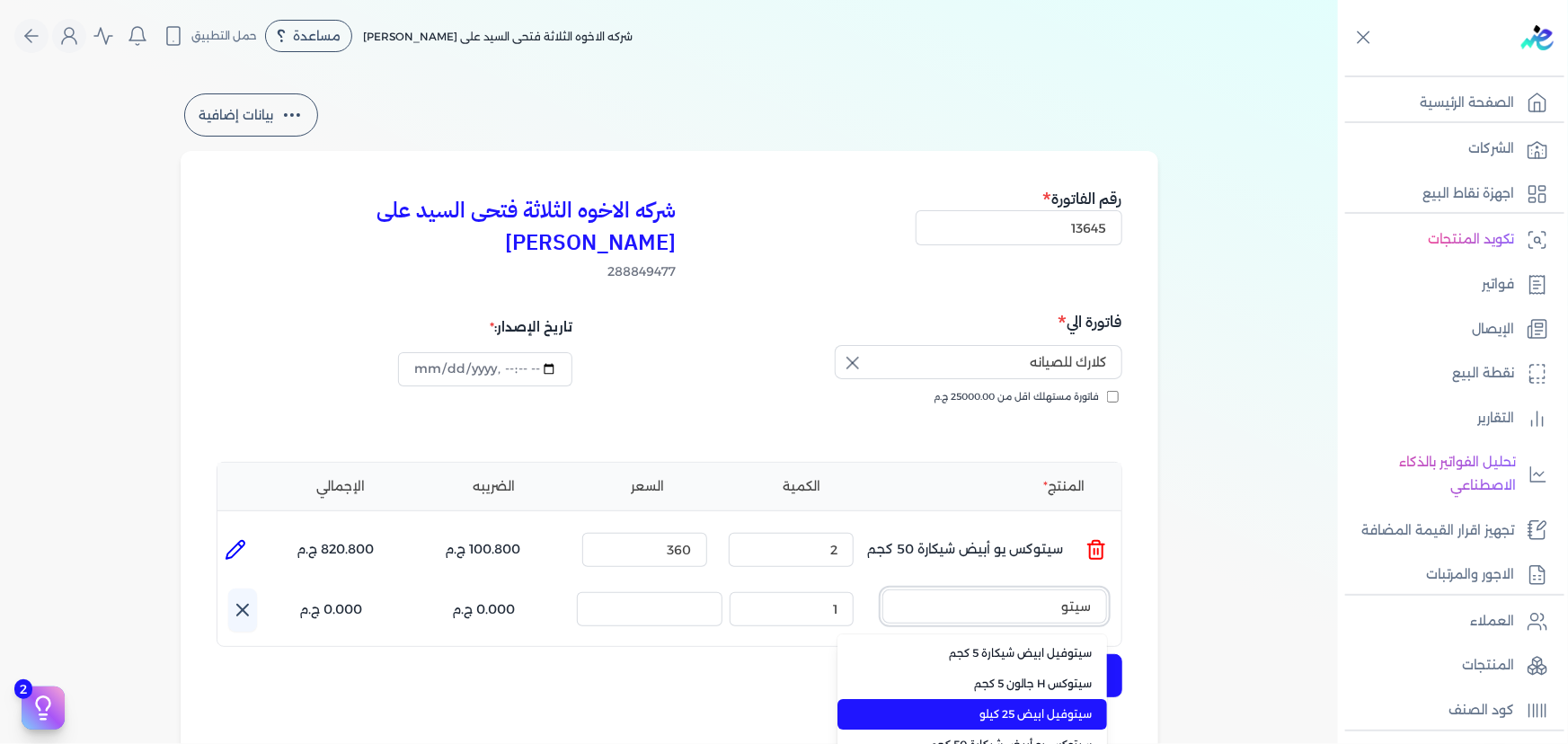
type input "سيتو"
click at [1043, 706] on span "سيتوفيل ابيض 25 كيلو" at bounding box center [983, 714] width 219 height 16
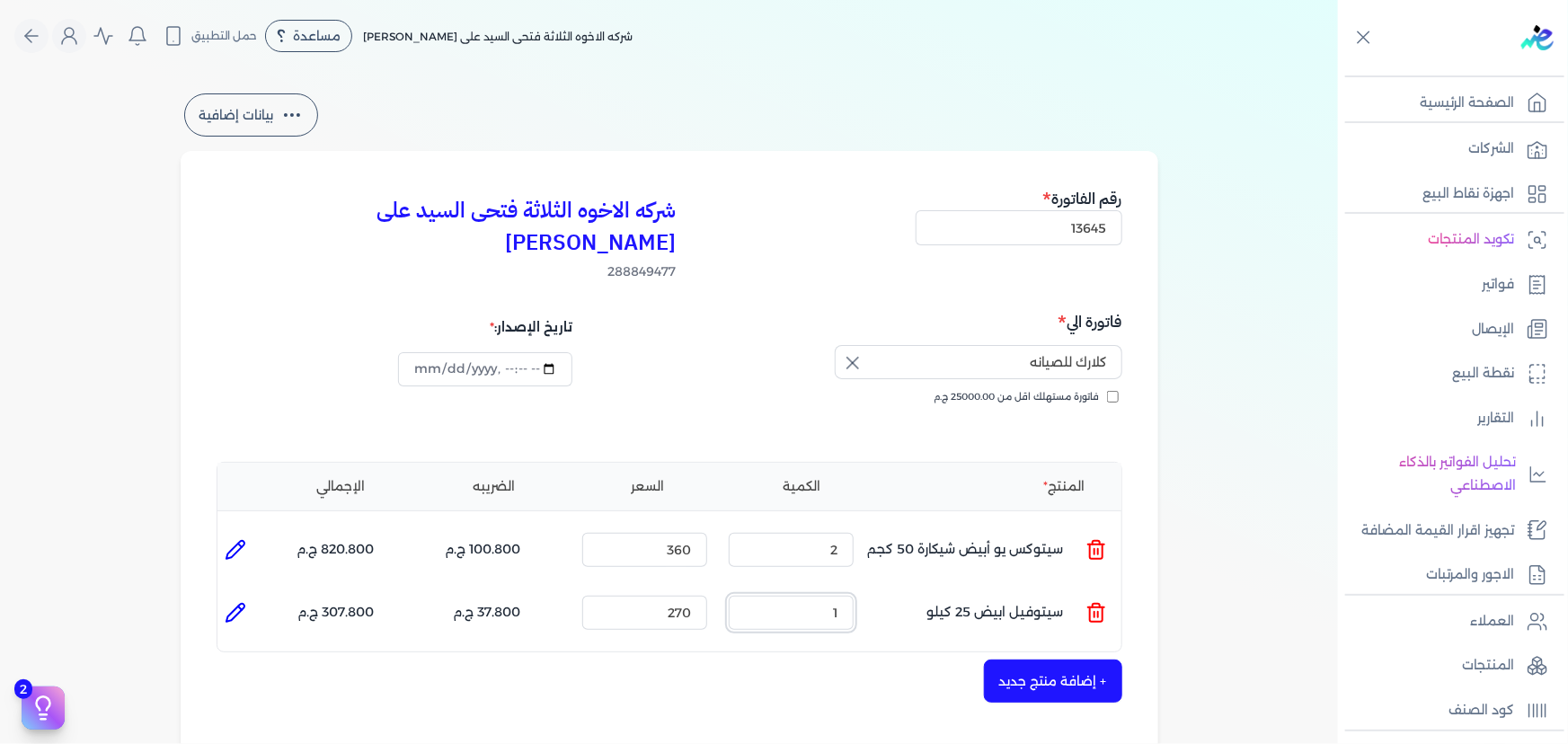
drag, startPoint x: 865, startPoint y: 583, endPoint x: 947, endPoint y: 575, distance: 82.4
click at [935, 588] on ul "المنتج : سيتوفيل ابيض 25 كيلو الكمية : 1 السعر : 270 الضريبه : 37.800 ج.م الإجم…" at bounding box center [669, 612] width 904 height 48
type input "2"
drag, startPoint x: 649, startPoint y: 578, endPoint x: 770, endPoint y: 587, distance: 121.3
click at [770, 588] on ul "المنتج : سيتوفيل ابيض 25 كيلو الكمية : 2 السعر : 270 الضريبه : 75.600 ج.م الإجم…" at bounding box center [669, 612] width 904 height 48
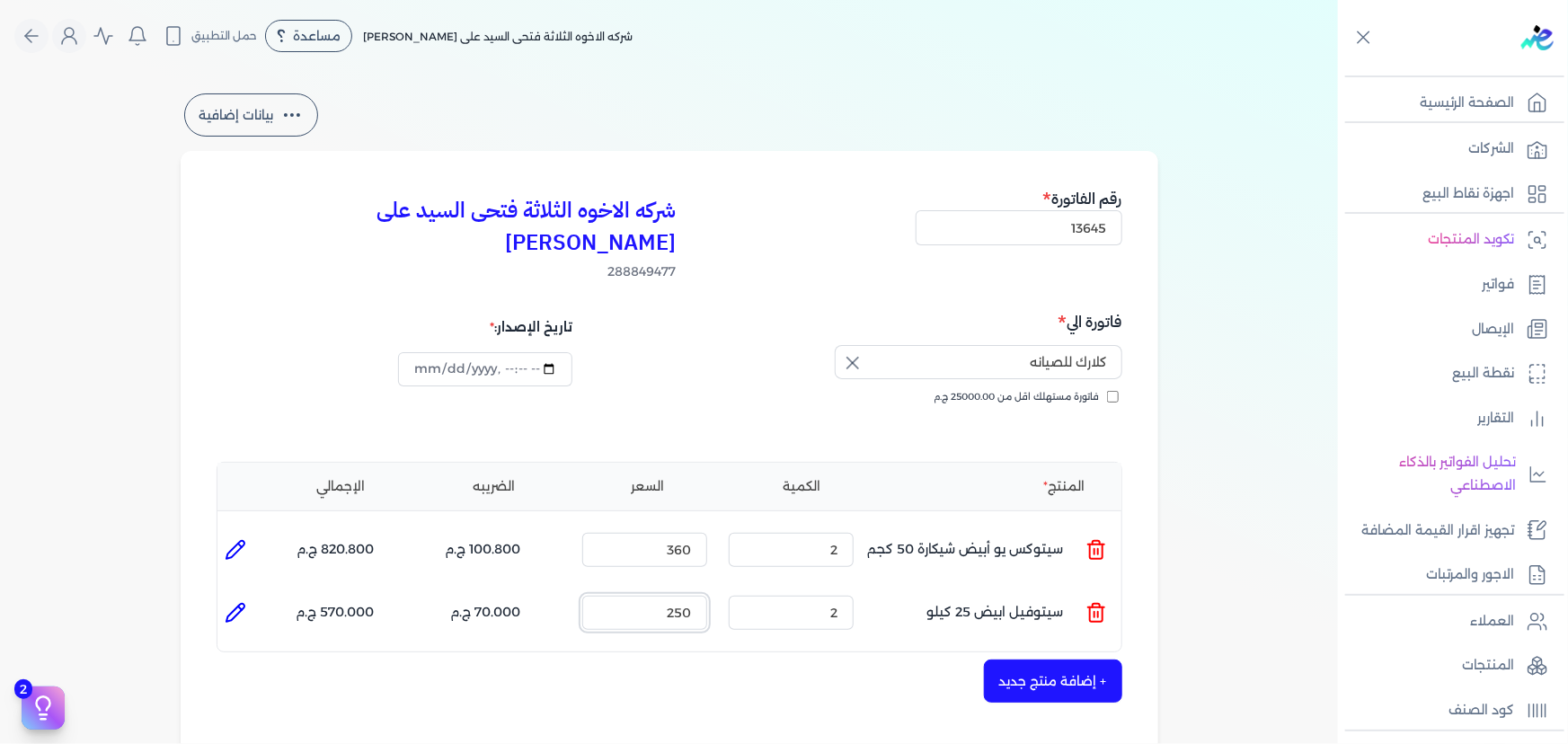
type input "250"
click at [1070, 659] on button "+ إضافة منتج جديد" at bounding box center [1053, 681] width 139 height 43
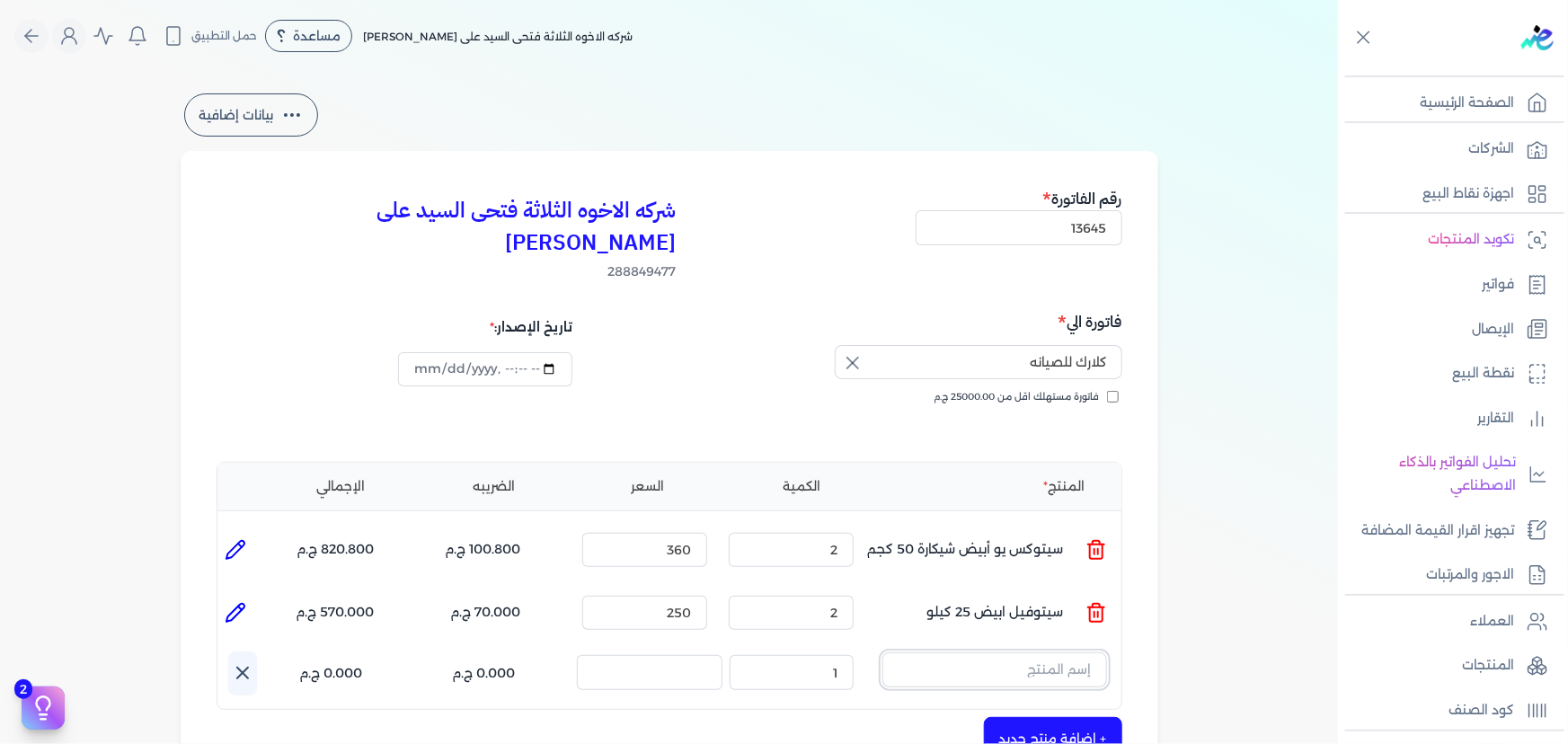
click at [973, 652] on input "text" at bounding box center [994, 669] width 225 height 34
click at [882, 652] on button "الوان" at bounding box center [994, 672] width 225 height 41
type input "الوان مركزات"
click at [1005, 652] on input "الوان مركزات" at bounding box center [994, 669] width 225 height 34
click at [1005, 652] on input "text" at bounding box center [994, 669] width 225 height 34
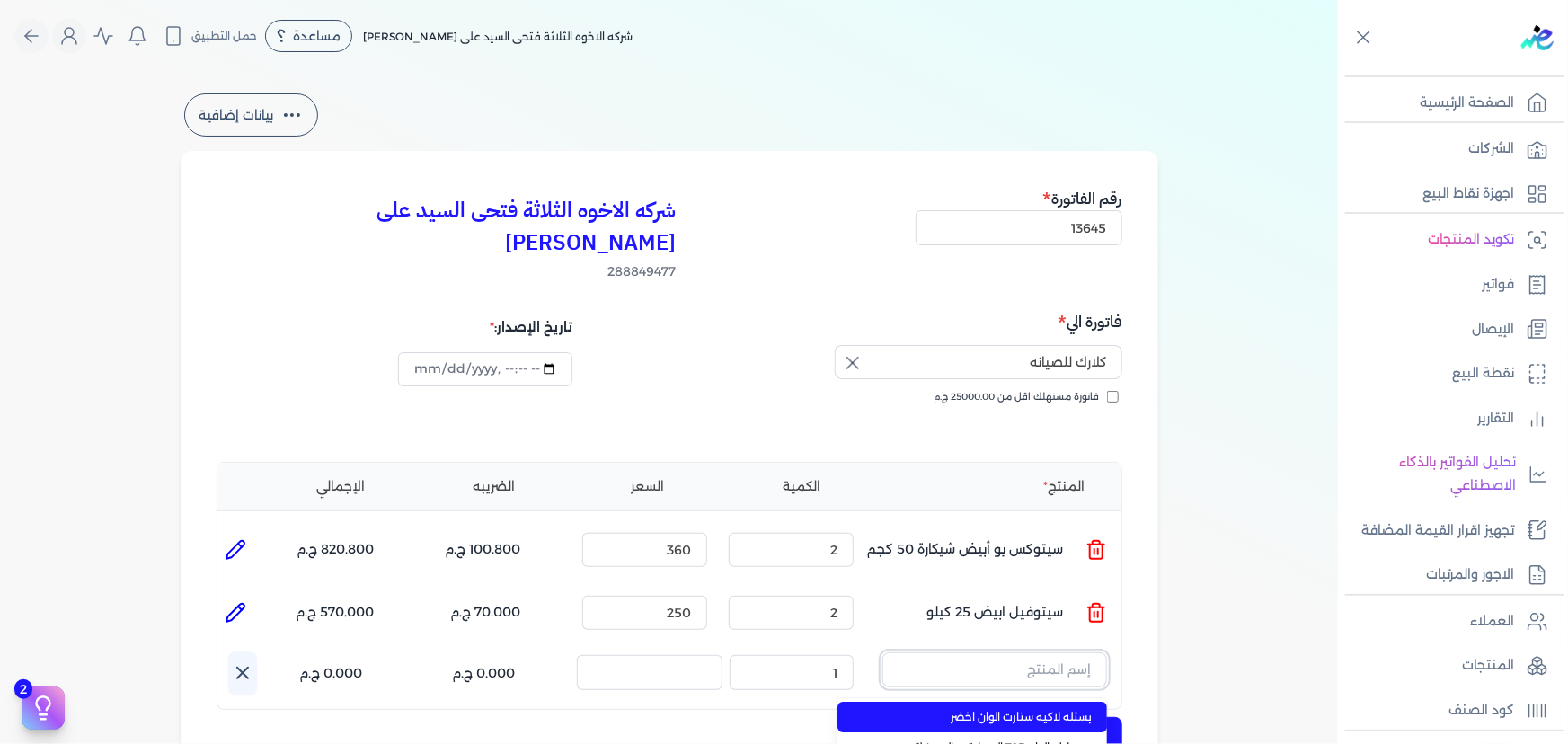
click at [1005, 652] on input "text" at bounding box center [994, 669] width 225 height 34
type input "ف"
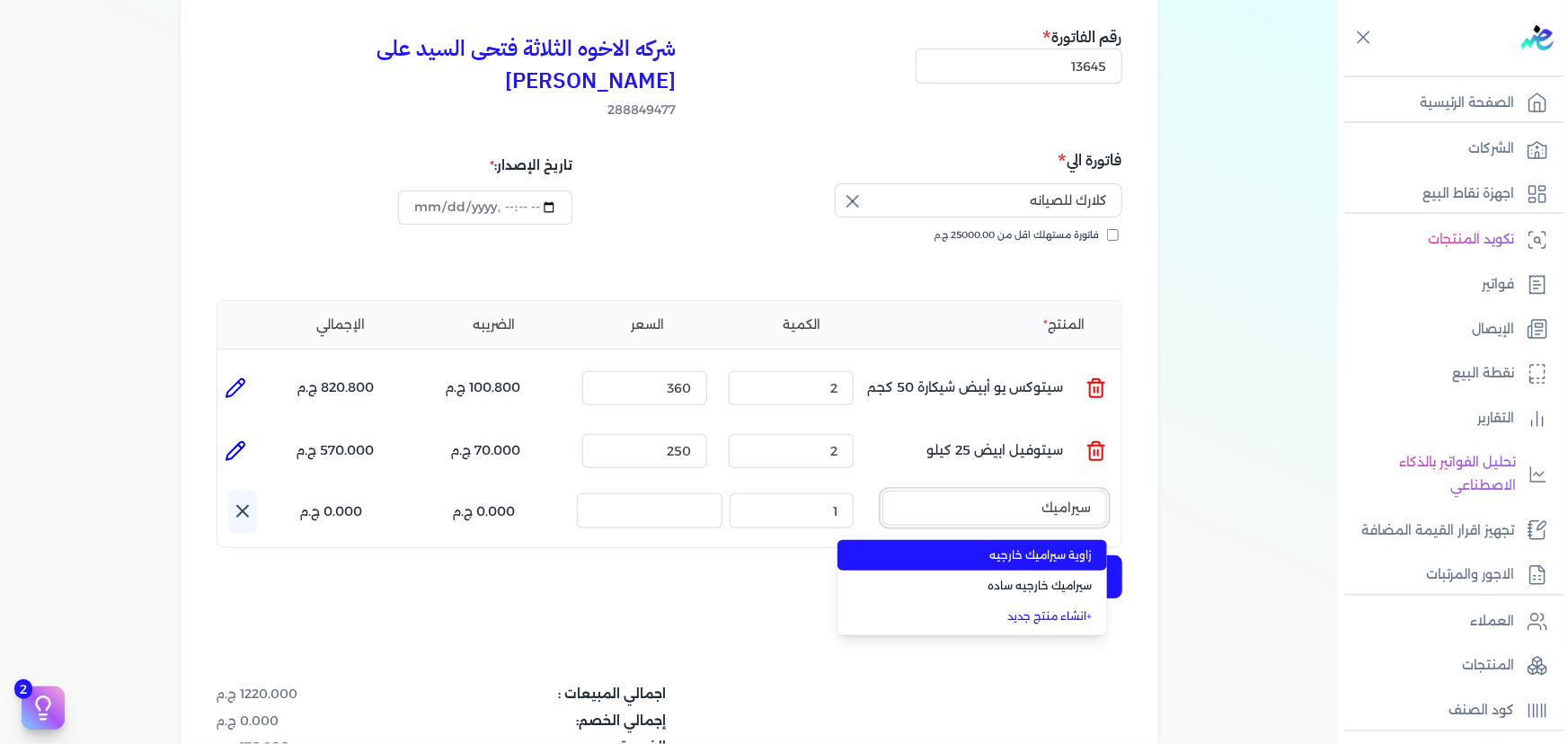
scroll to position [162, 0]
type input "سيراميك"
click at [1078, 546] on span "زاوية سيراميك خارجيه" at bounding box center [983, 554] width 219 height 16
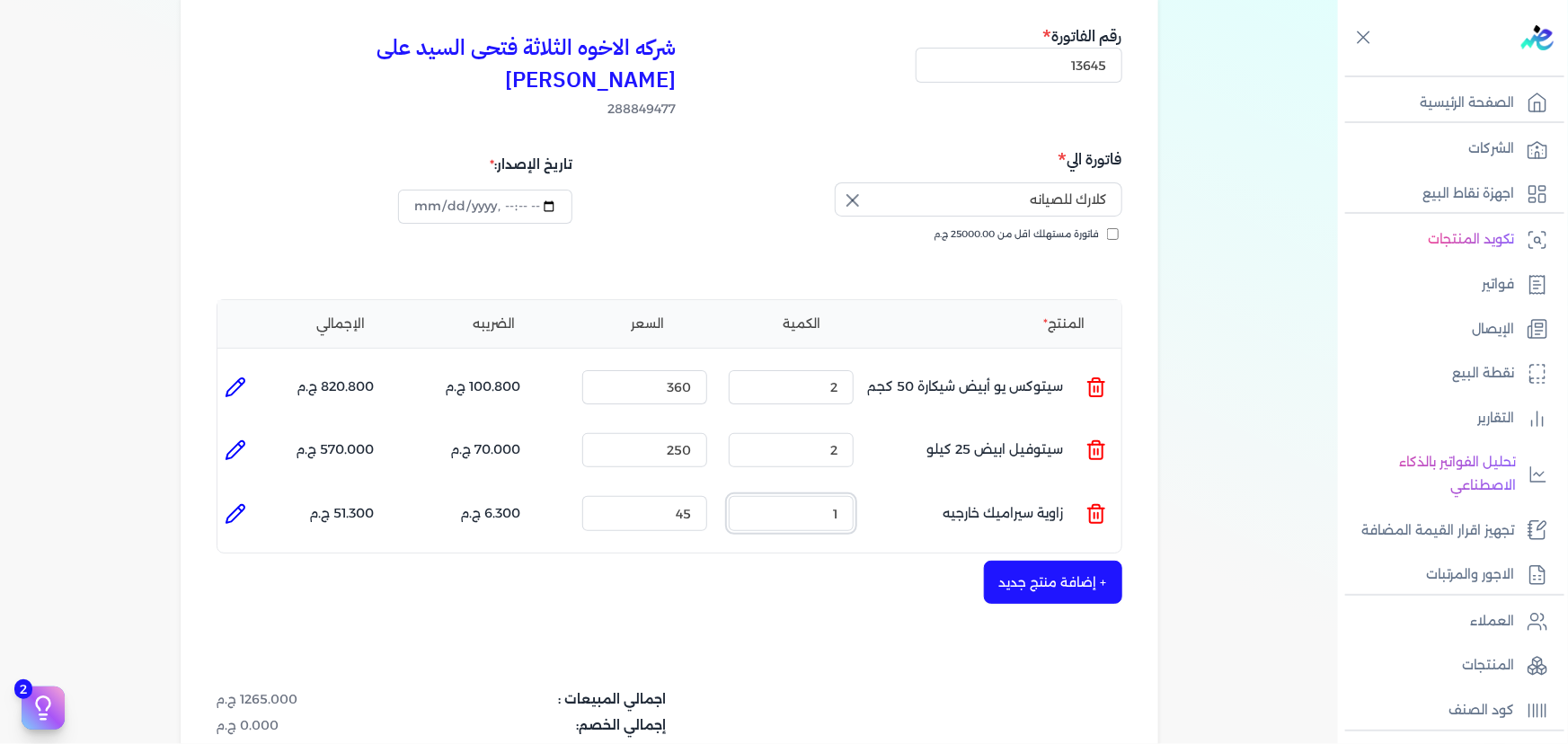
drag, startPoint x: 822, startPoint y: 469, endPoint x: 867, endPoint y: 480, distance: 46.3
click at [867, 488] on ul "المنتج : زاوية سيراميك خارجيه الكمية : 1 السعر : 45 الضريبه : 6.300 ج.م الإجمال…" at bounding box center [669, 512] width 904 height 48
type input "3"
drag, startPoint x: 673, startPoint y: 478, endPoint x: 773, endPoint y: 477, distance: 100.0
click at [745, 488] on ul "المنتج : زاوية سيراميك خارجيه الكمية : 3 السعر : 45 الضريبه : 18.900 ج.م الإجما…" at bounding box center [669, 512] width 904 height 48
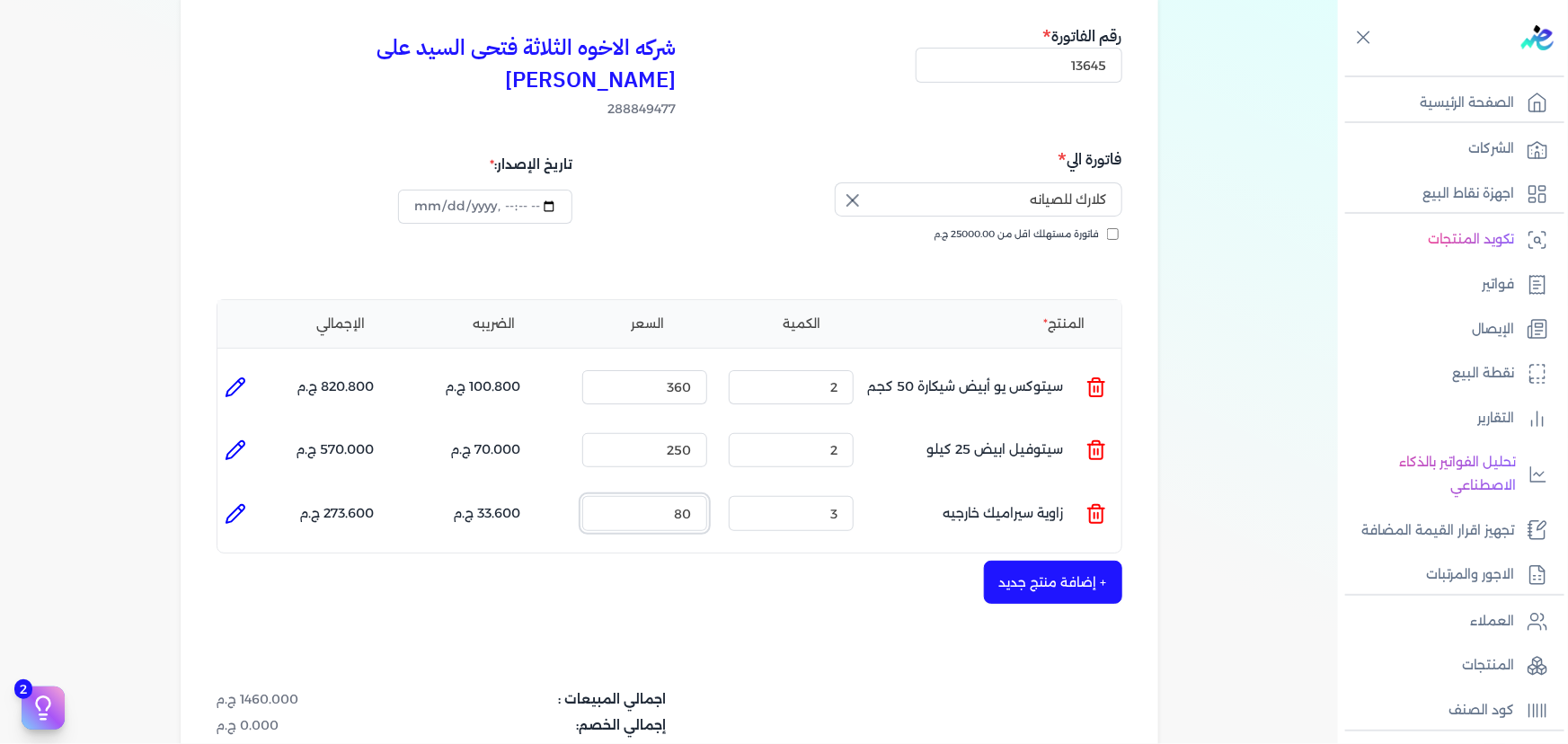
type input "80"
click at [1026, 560] on button "+ إضافة منتج جديد" at bounding box center [1053, 582] width 139 height 43
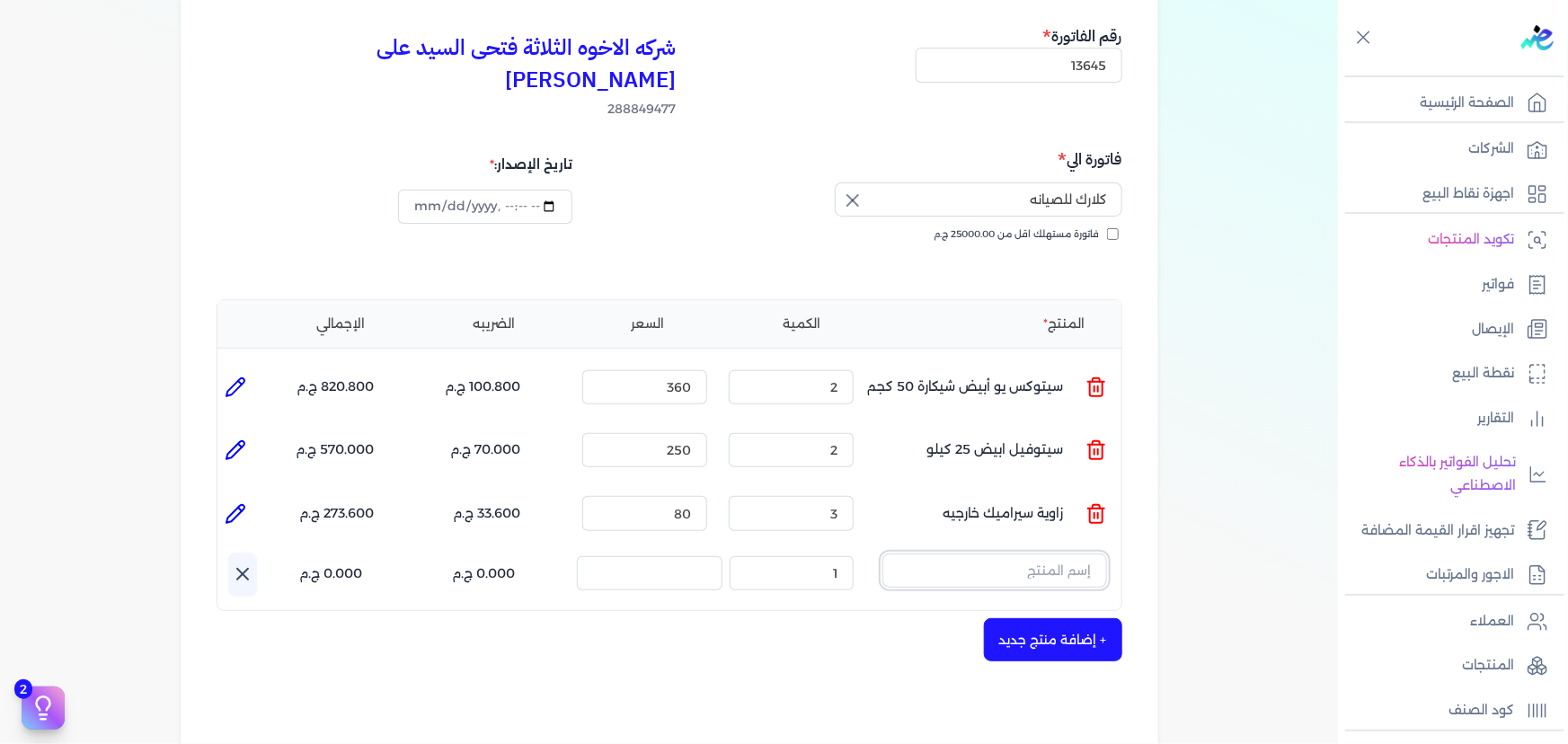
click at [1030, 554] on input "text" at bounding box center [994, 570] width 225 height 34
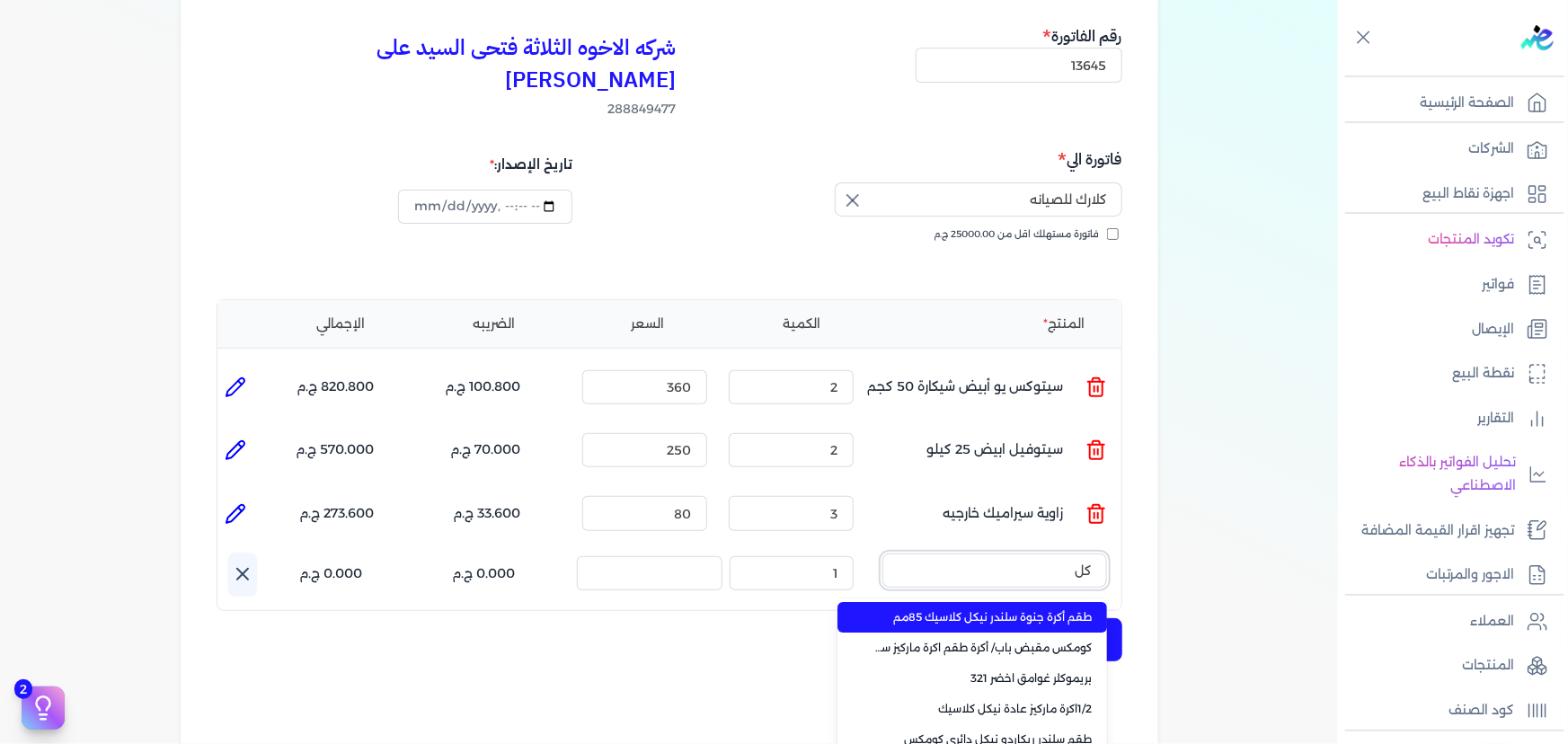
type input "ك"
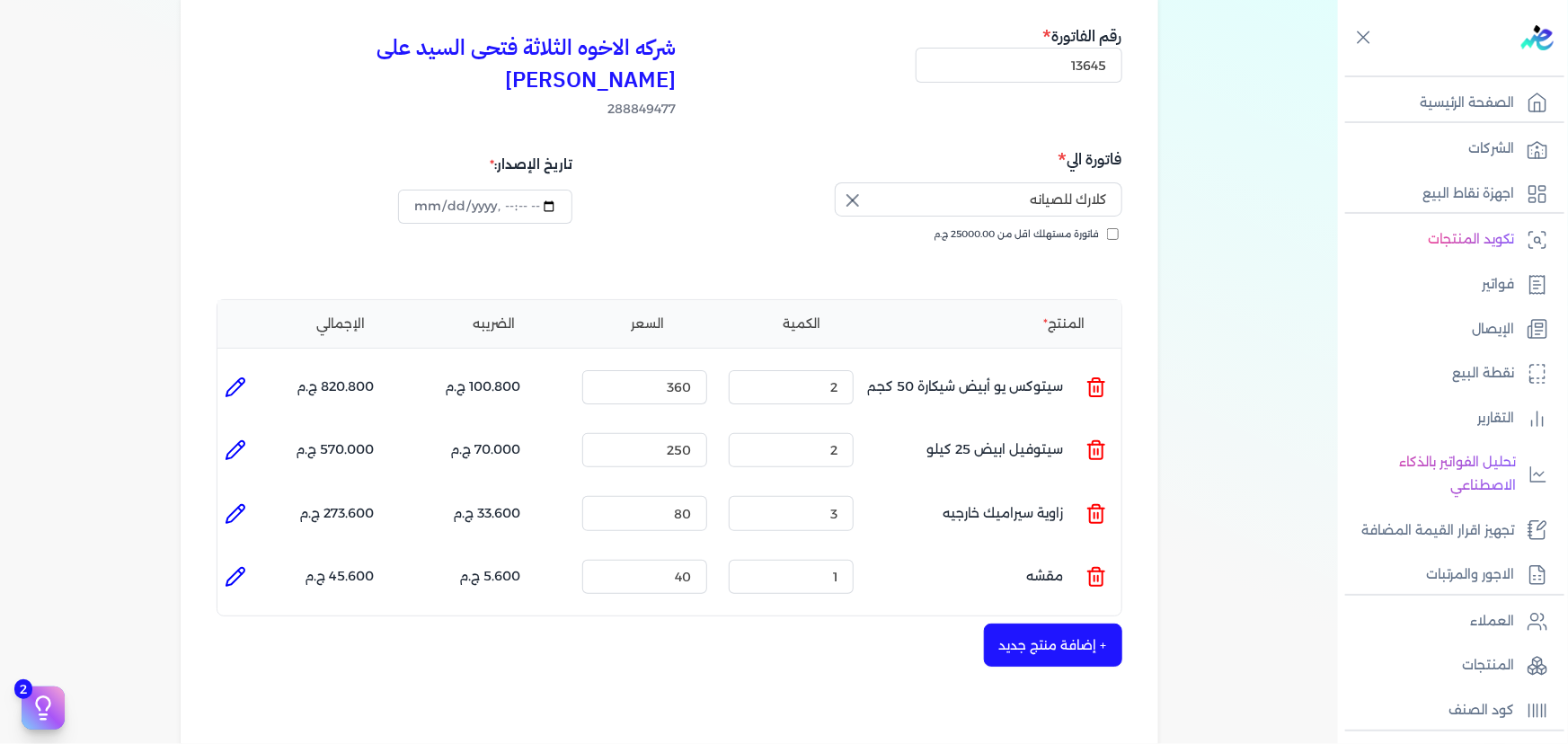
click at [1091, 566] on icon at bounding box center [1096, 576] width 22 height 22
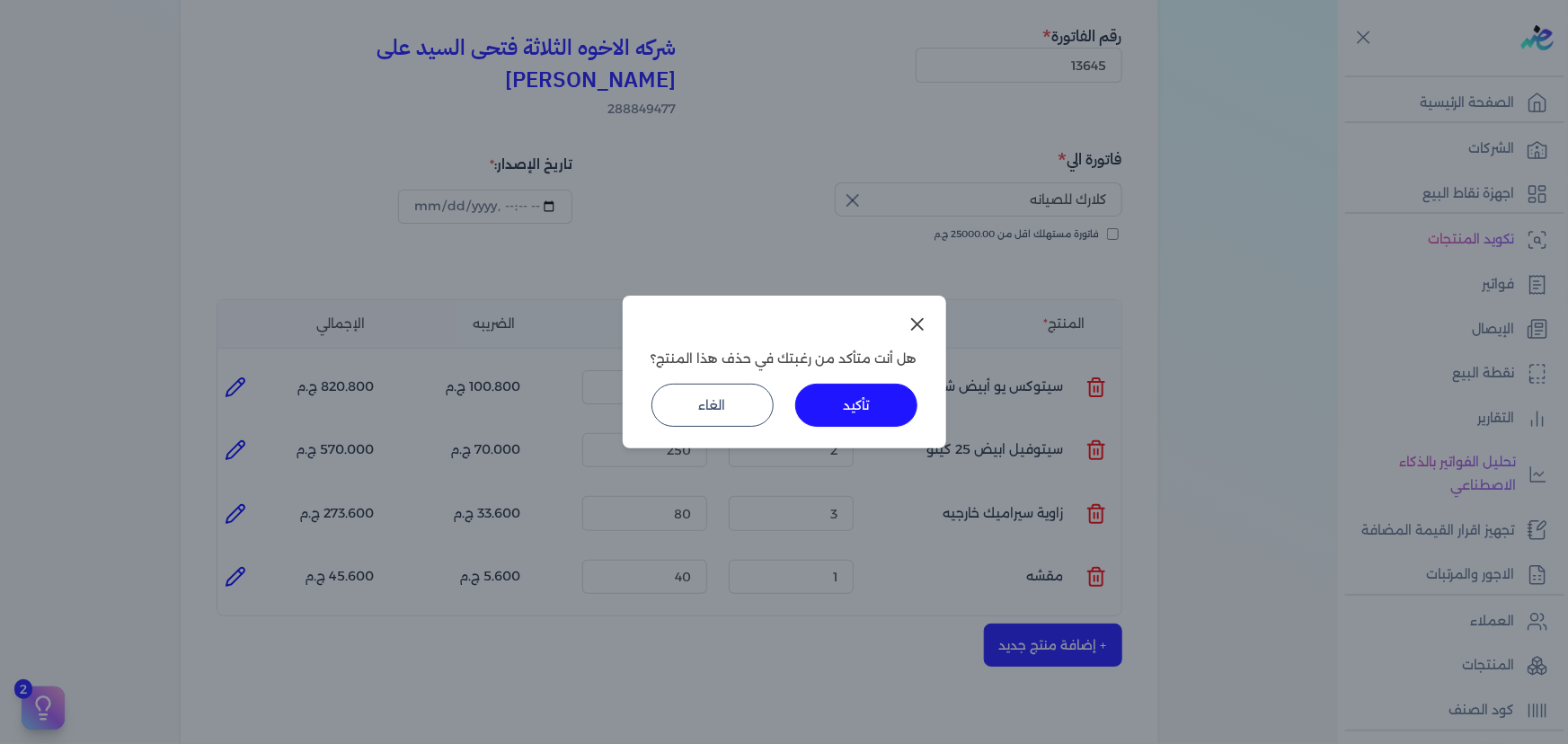
click at [906, 418] on button "تأكيد" at bounding box center [857, 405] width 123 height 43
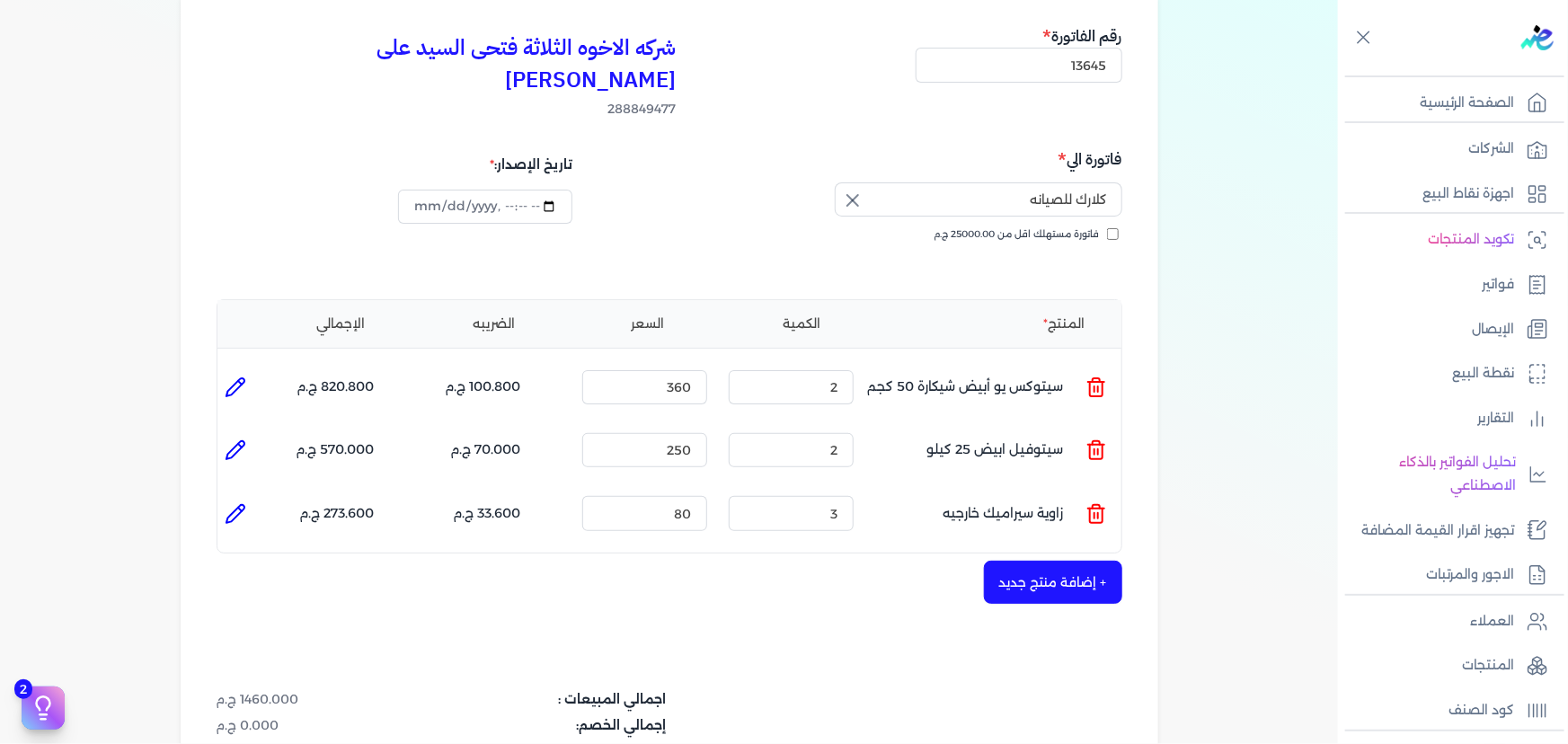
click at [1055, 564] on button "+ إضافة منتج جديد" at bounding box center [1053, 582] width 139 height 43
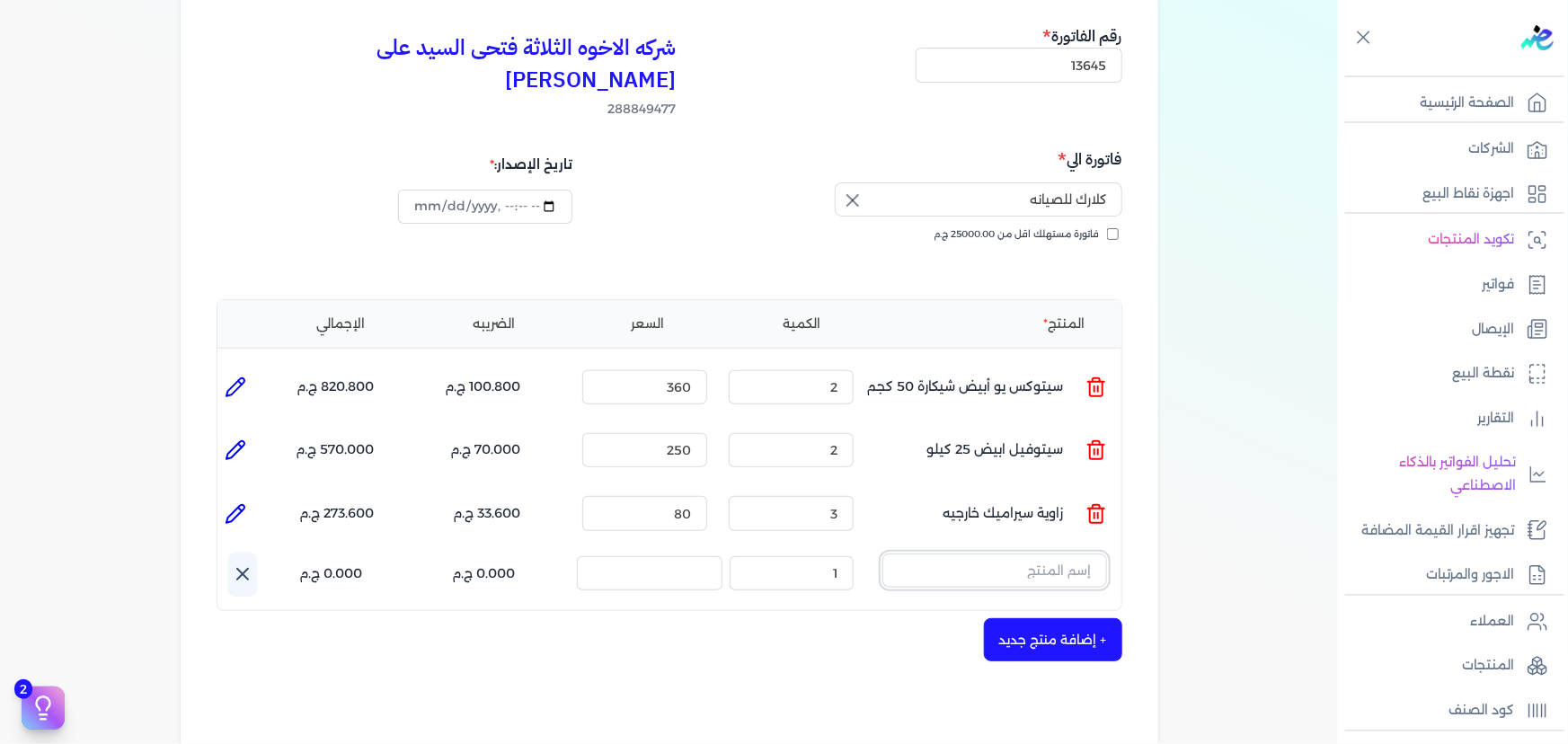
click at [1033, 554] on input "text" at bounding box center [994, 570] width 225 height 34
type input "سيراميك"
click at [760, 618] on div "+ إضافة منتج جديد" at bounding box center [670, 639] width 906 height 43
click at [1031, 554] on input "text" at bounding box center [994, 570] width 225 height 34
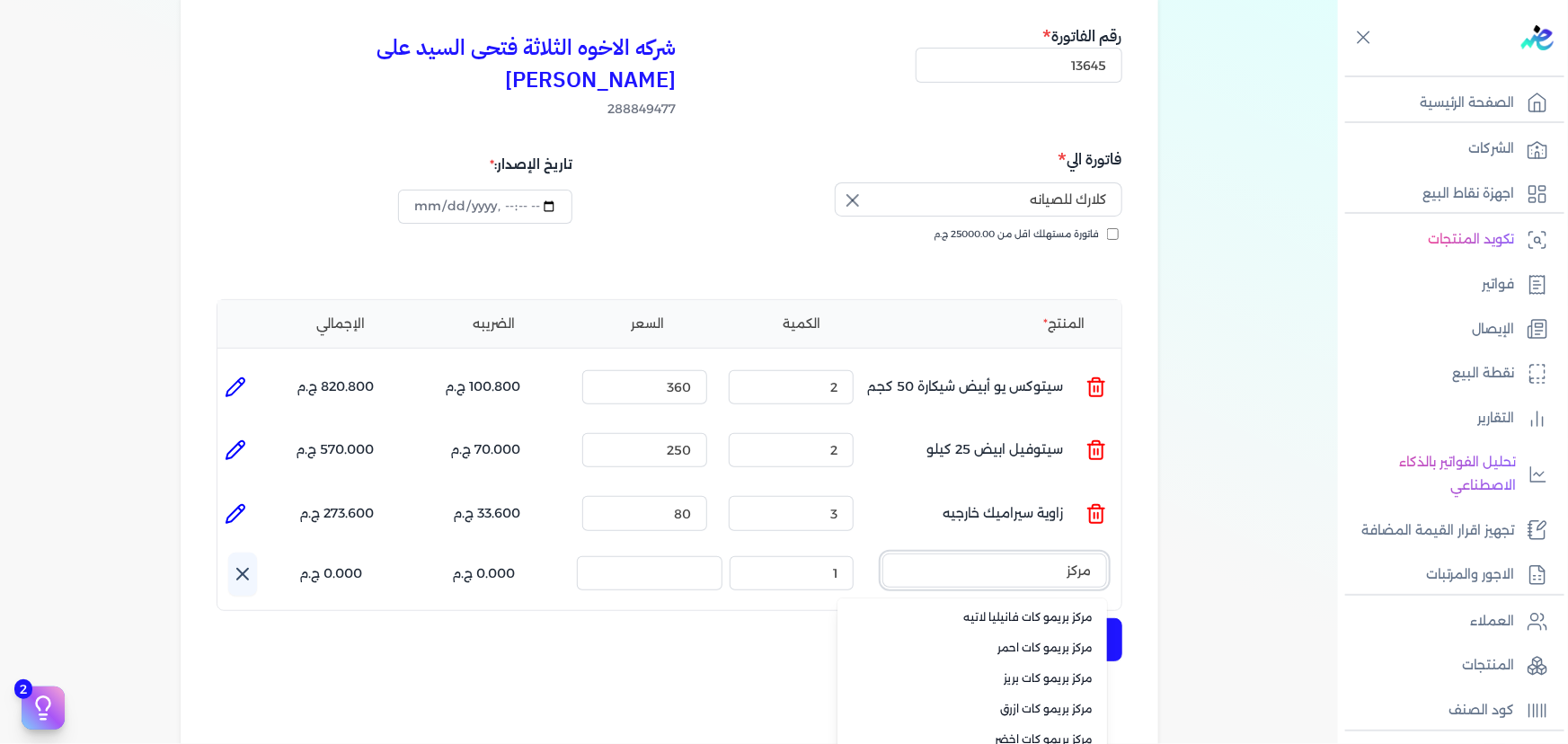
scroll to position [244, 0]
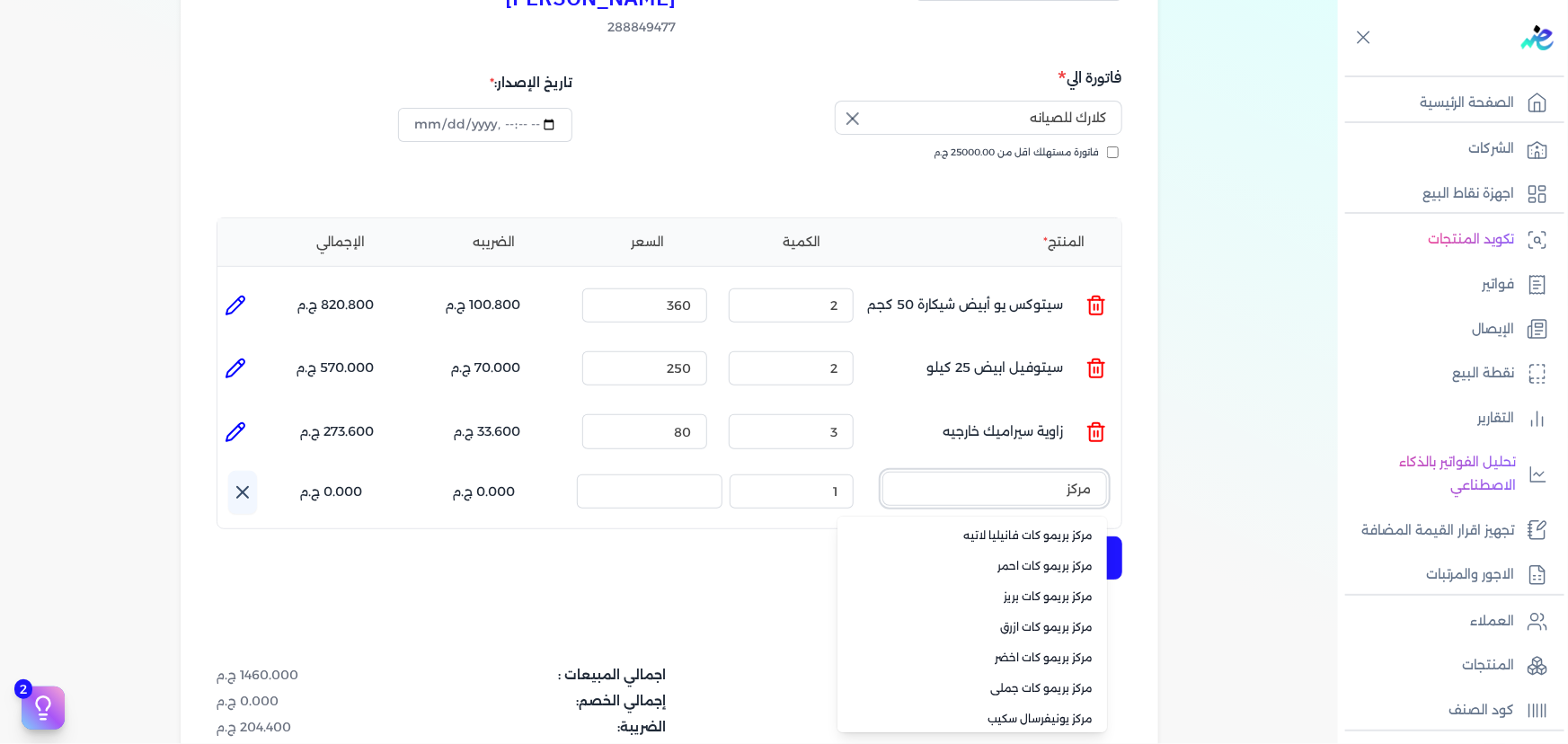
type input "مركز"
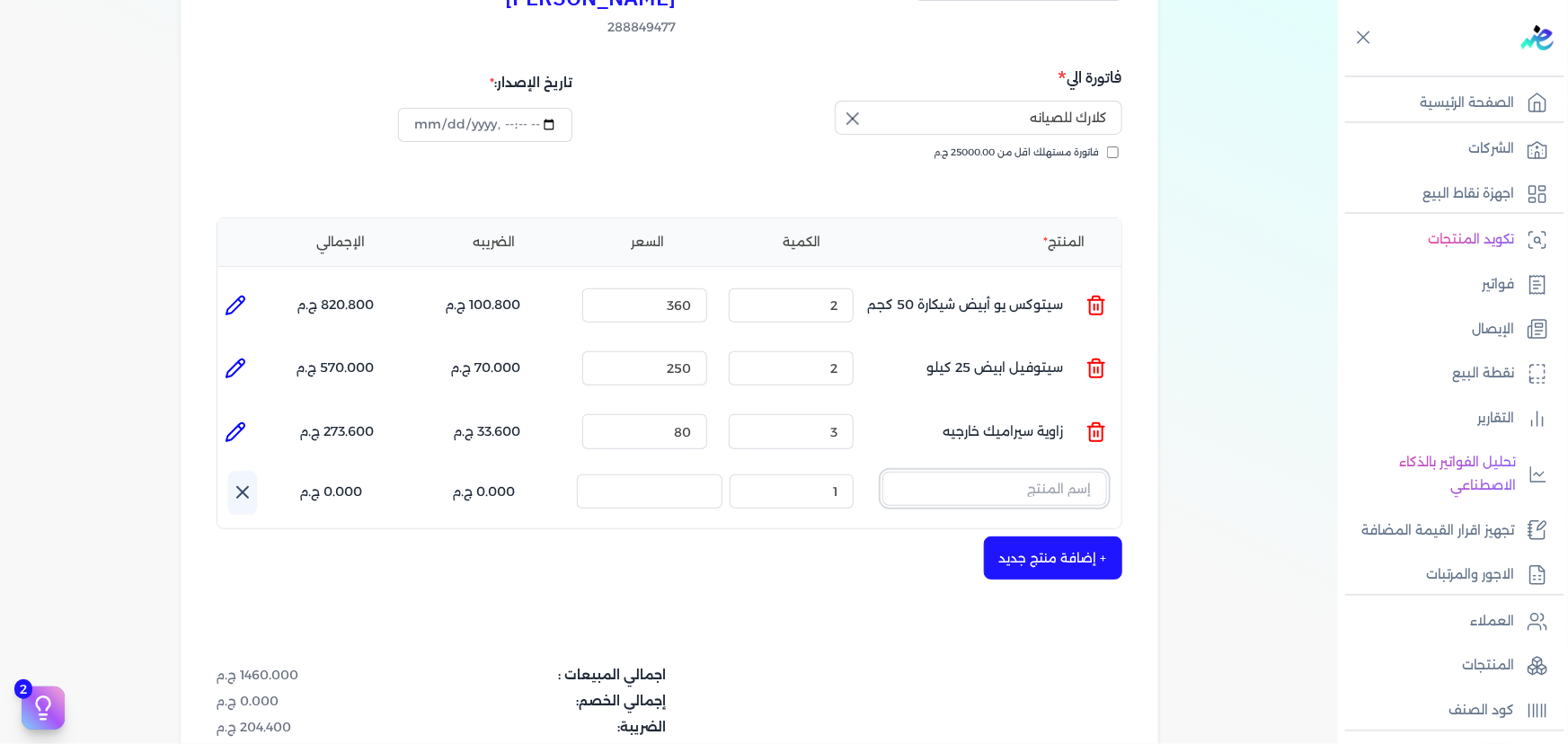
click at [1024, 471] on input "text" at bounding box center [994, 488] width 225 height 34
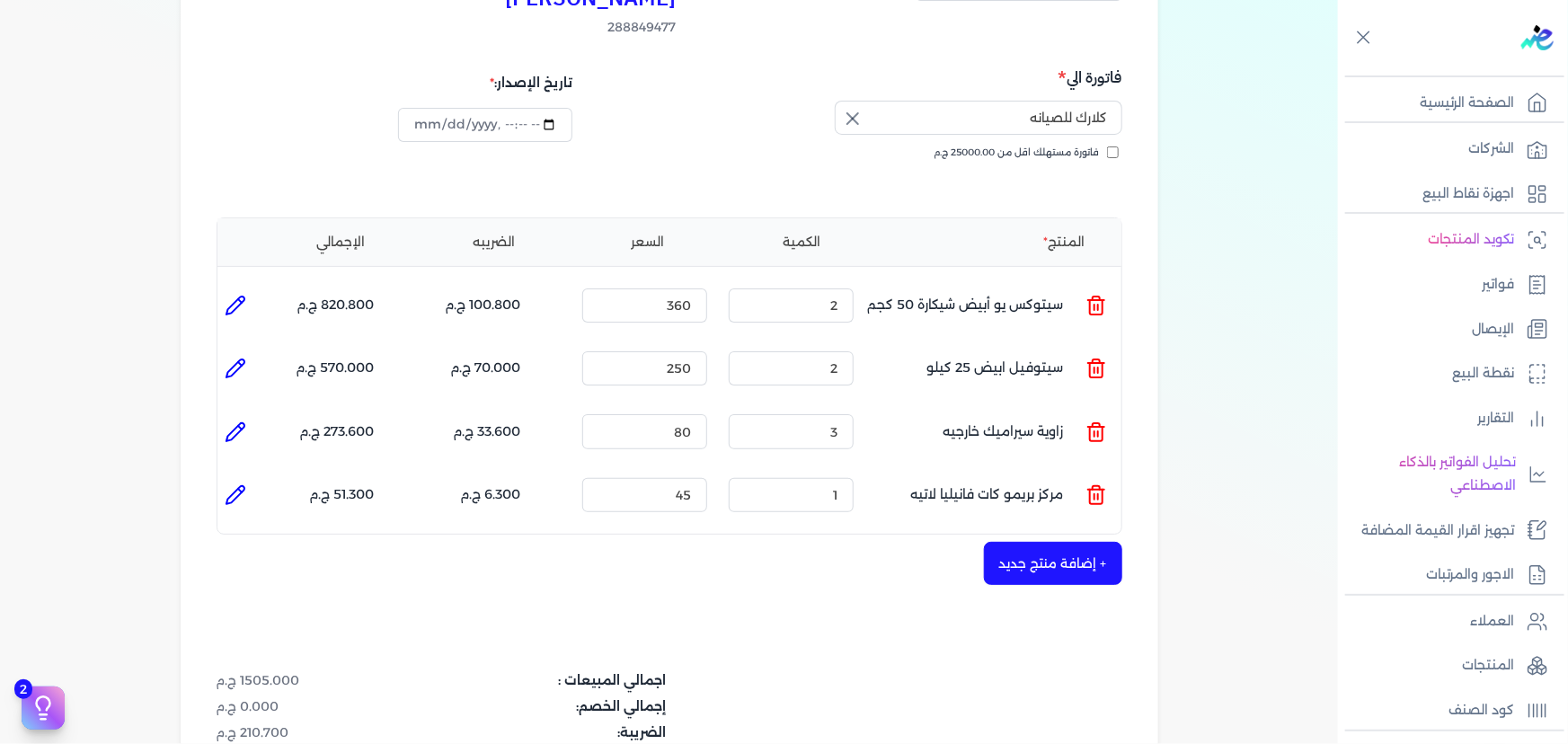
click at [1106, 484] on icon at bounding box center [1096, 494] width 22 height 22
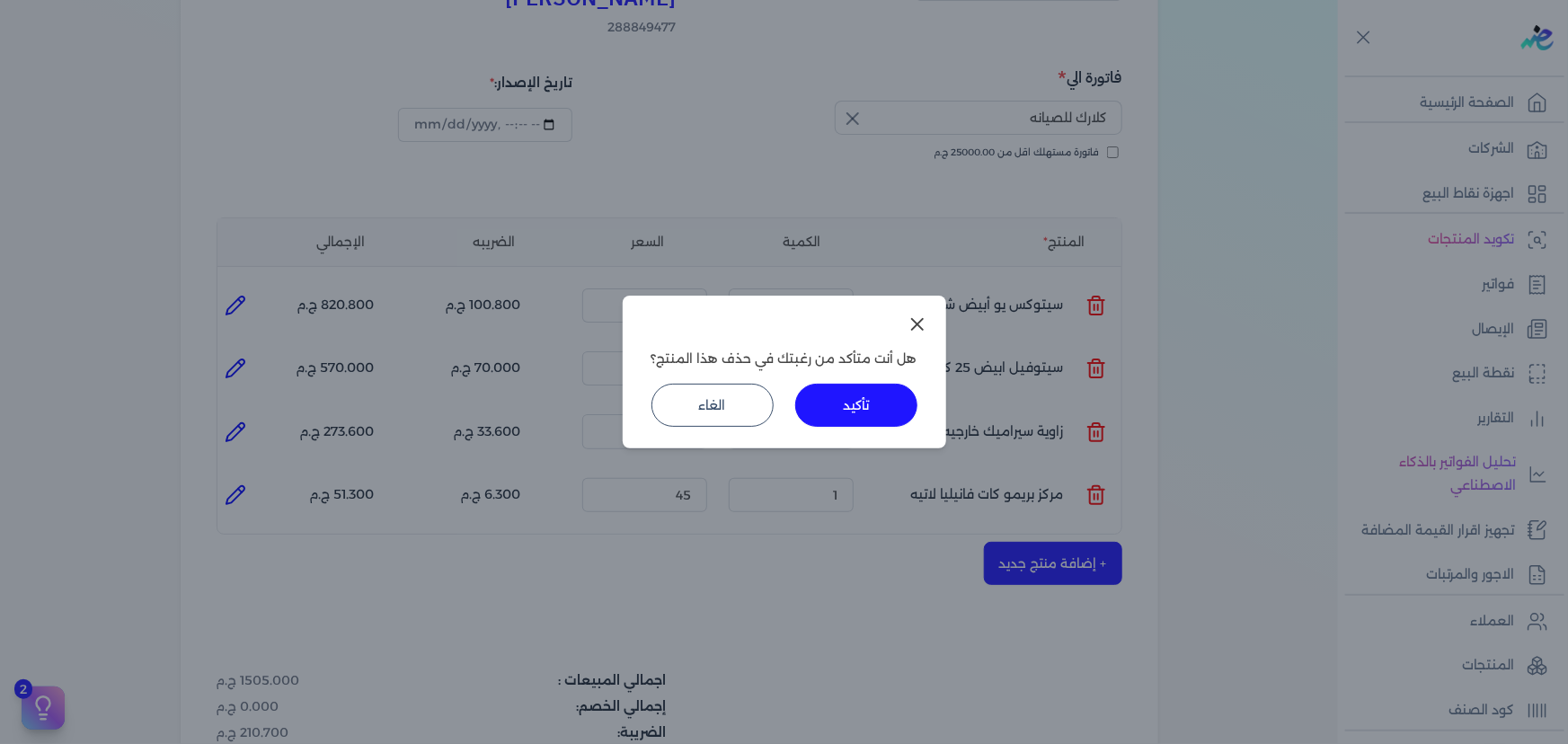
click at [817, 398] on button "تأكيد" at bounding box center [857, 405] width 123 height 43
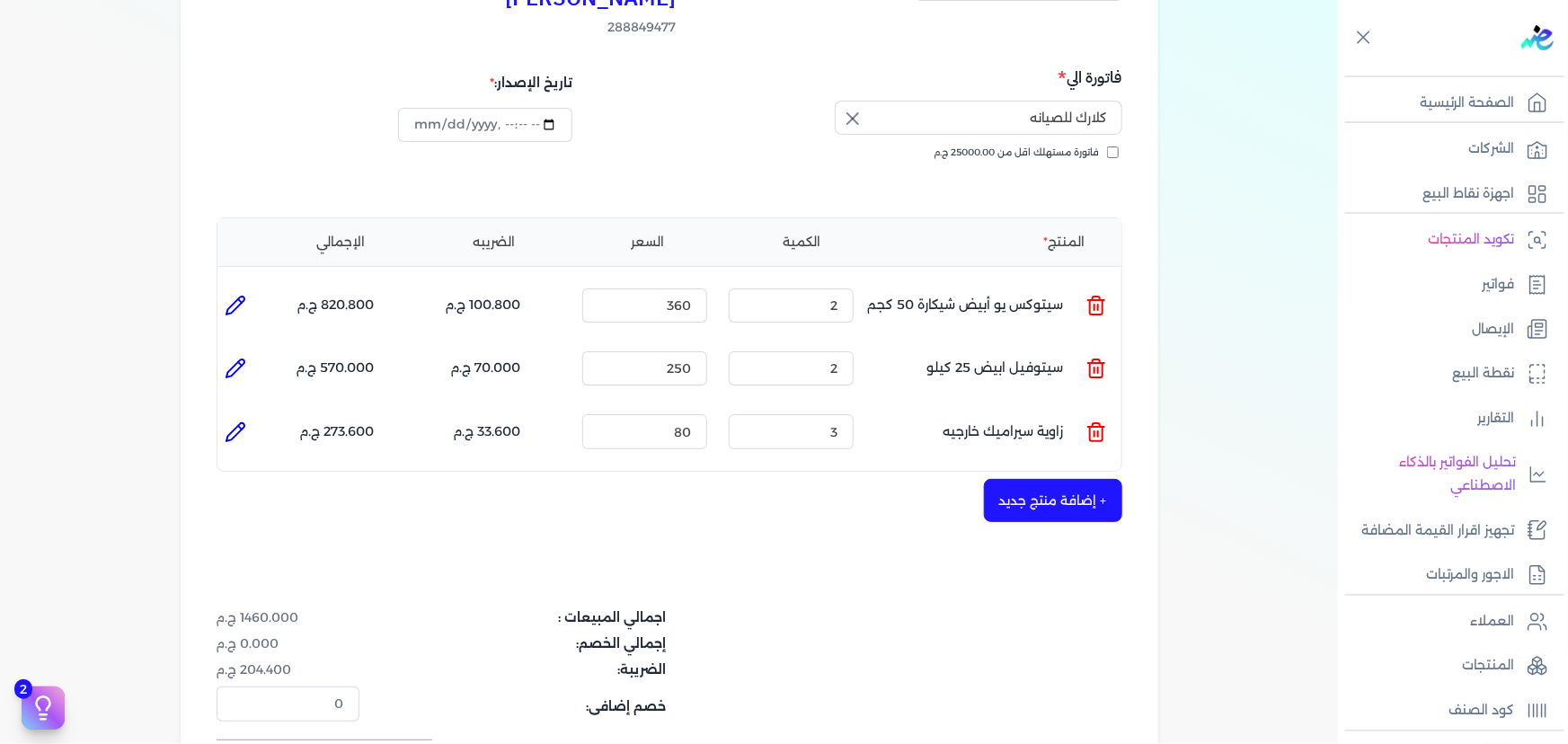
click at [1054, 479] on button "+ إضافة منتج جديد" at bounding box center [1053, 501] width 139 height 43
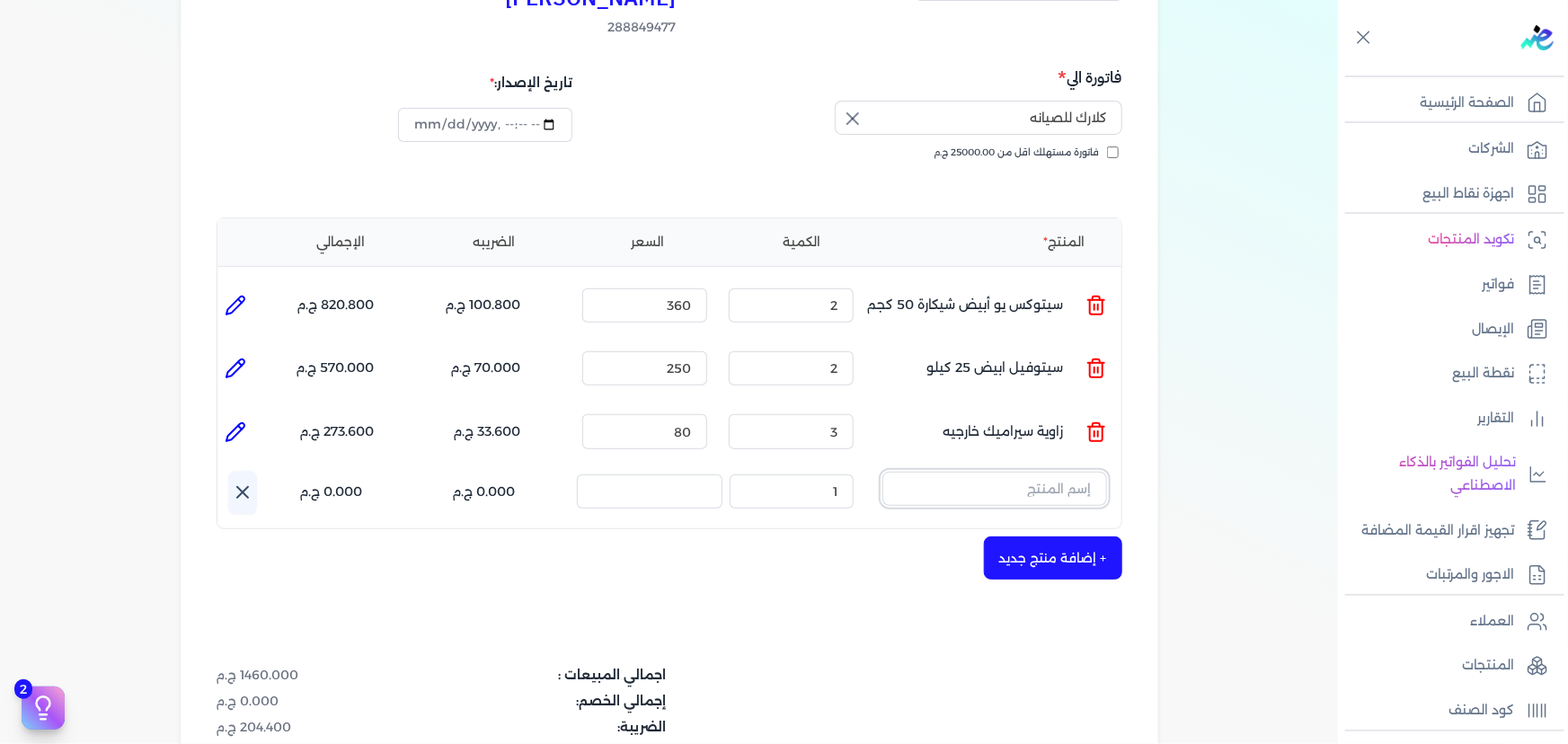
click at [937, 471] on input "text" at bounding box center [994, 488] width 225 height 34
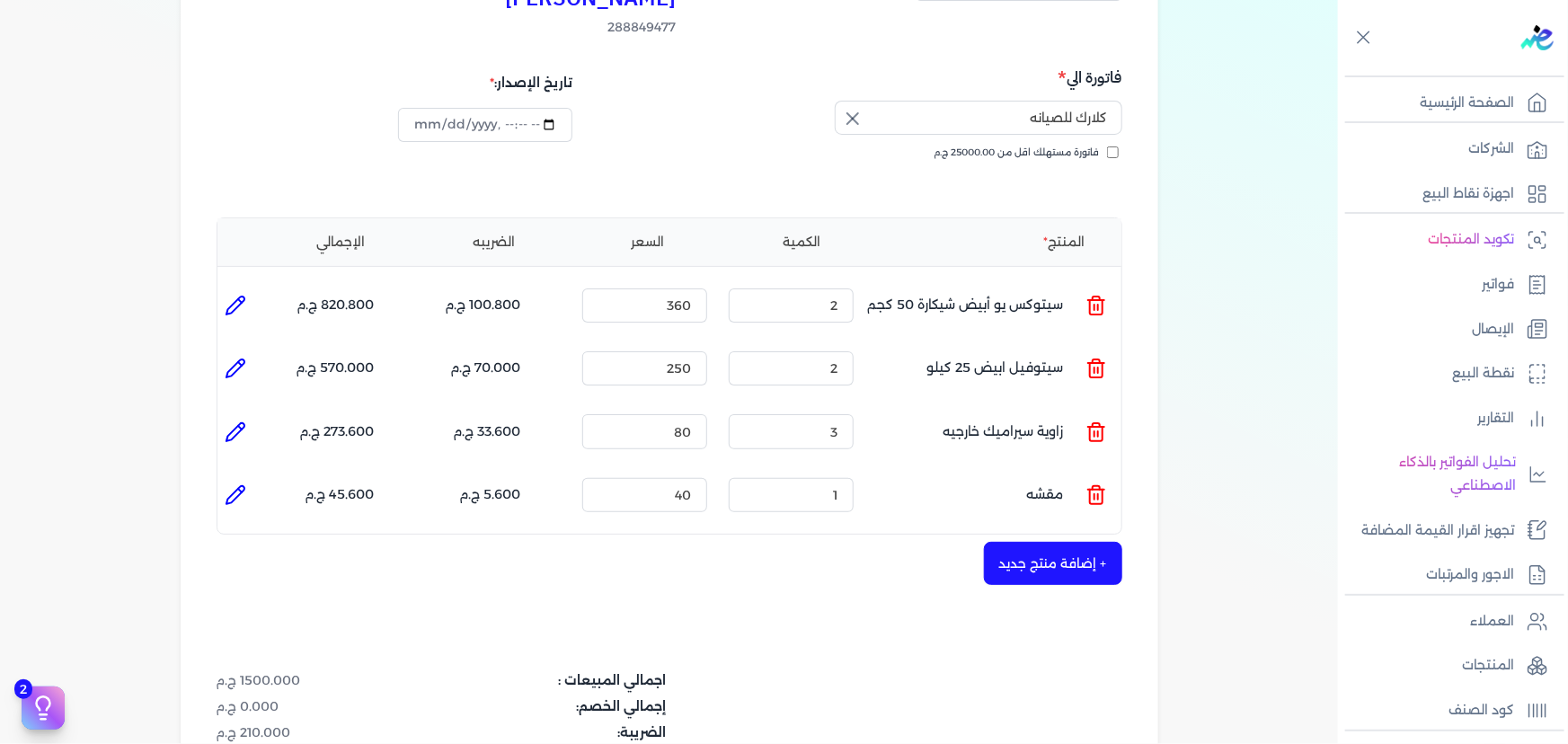
click at [1093, 473] on li at bounding box center [1096, 494] width 22 height 48
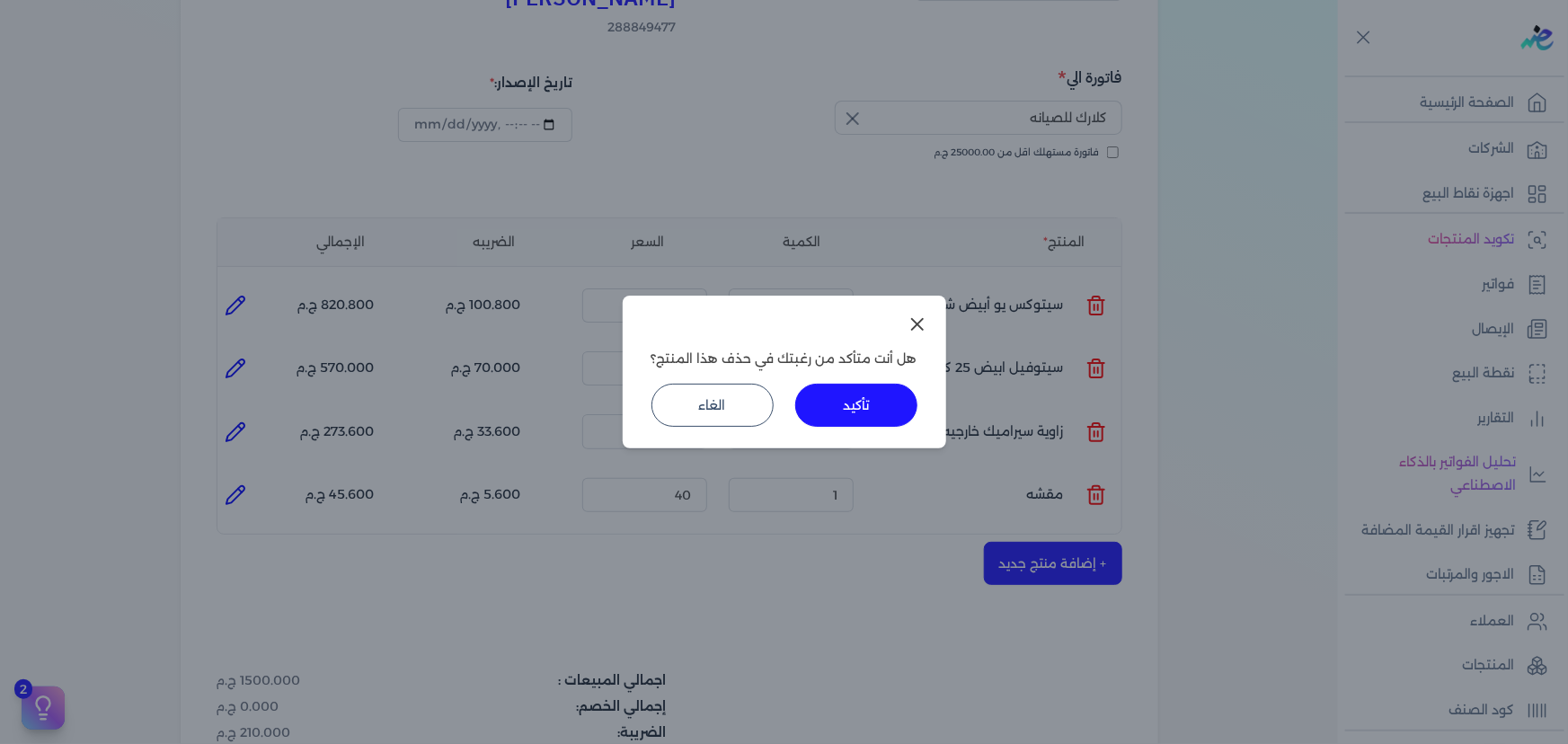
click at [882, 422] on button "تأكيد" at bounding box center [857, 405] width 123 height 43
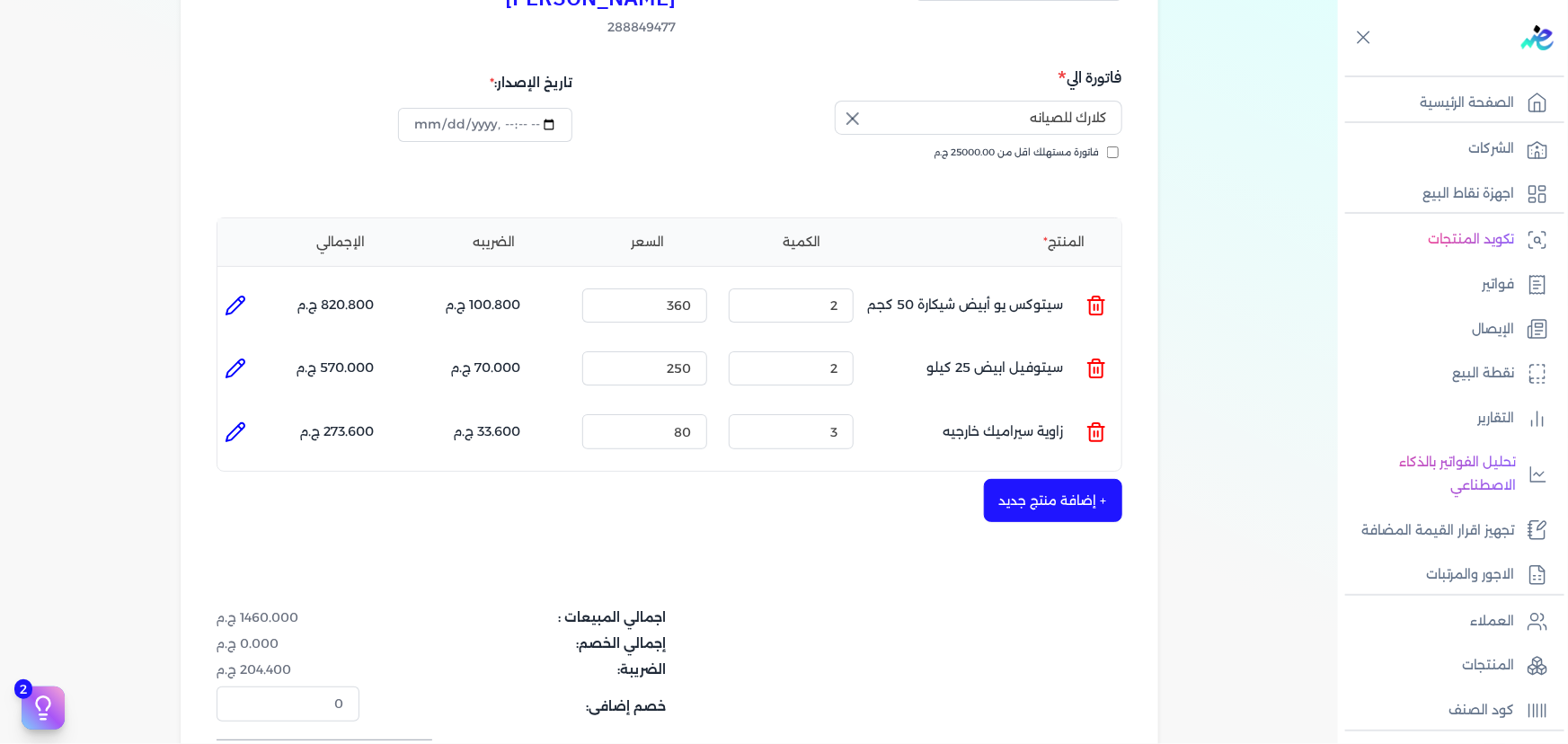
click at [1047, 479] on button "+ إضافة منتج جديد" at bounding box center [1053, 501] width 139 height 43
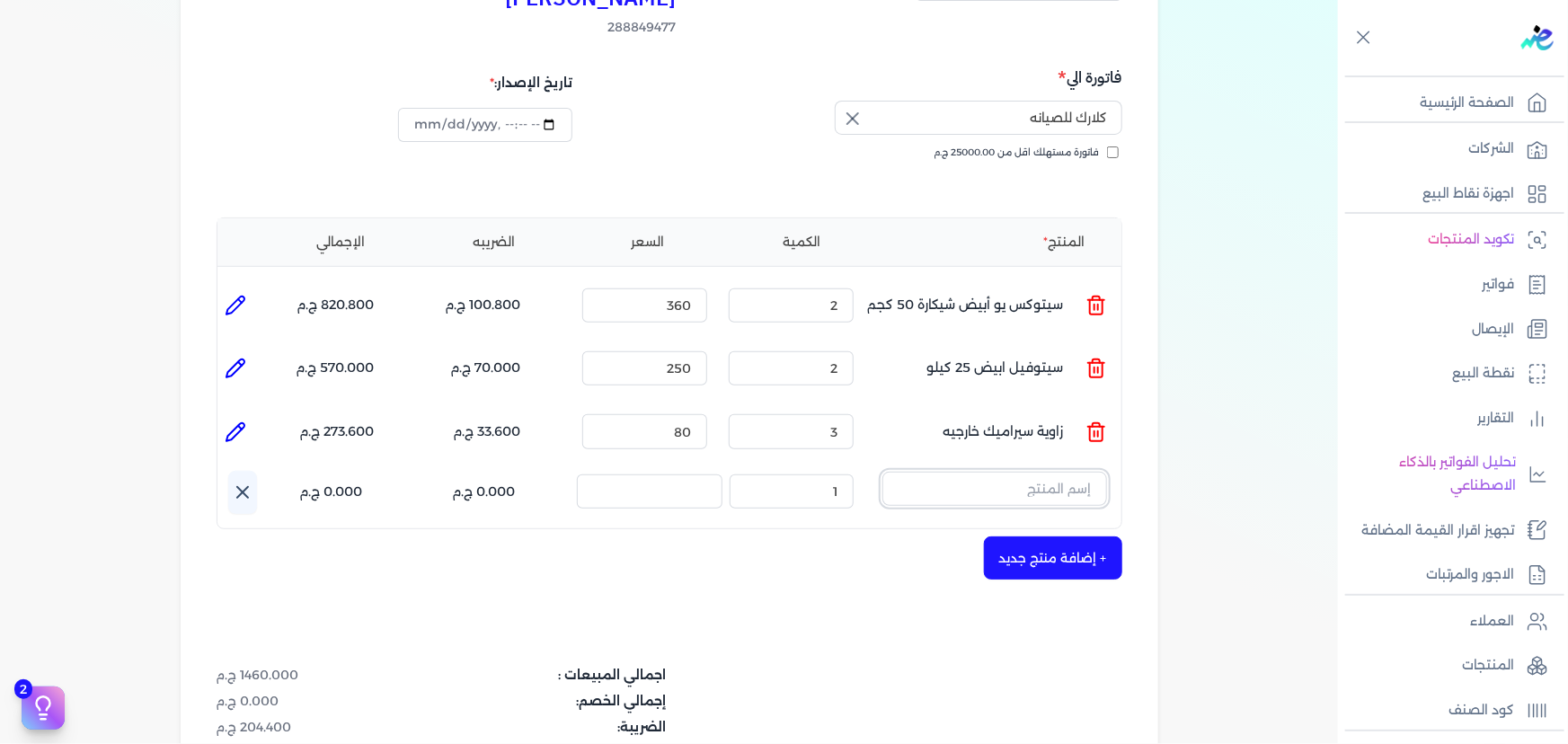
drag, startPoint x: 1040, startPoint y: 458, endPoint x: 1049, endPoint y: 466, distance: 12.0
click at [1041, 471] on input "text" at bounding box center [994, 488] width 225 height 34
type input "ك"
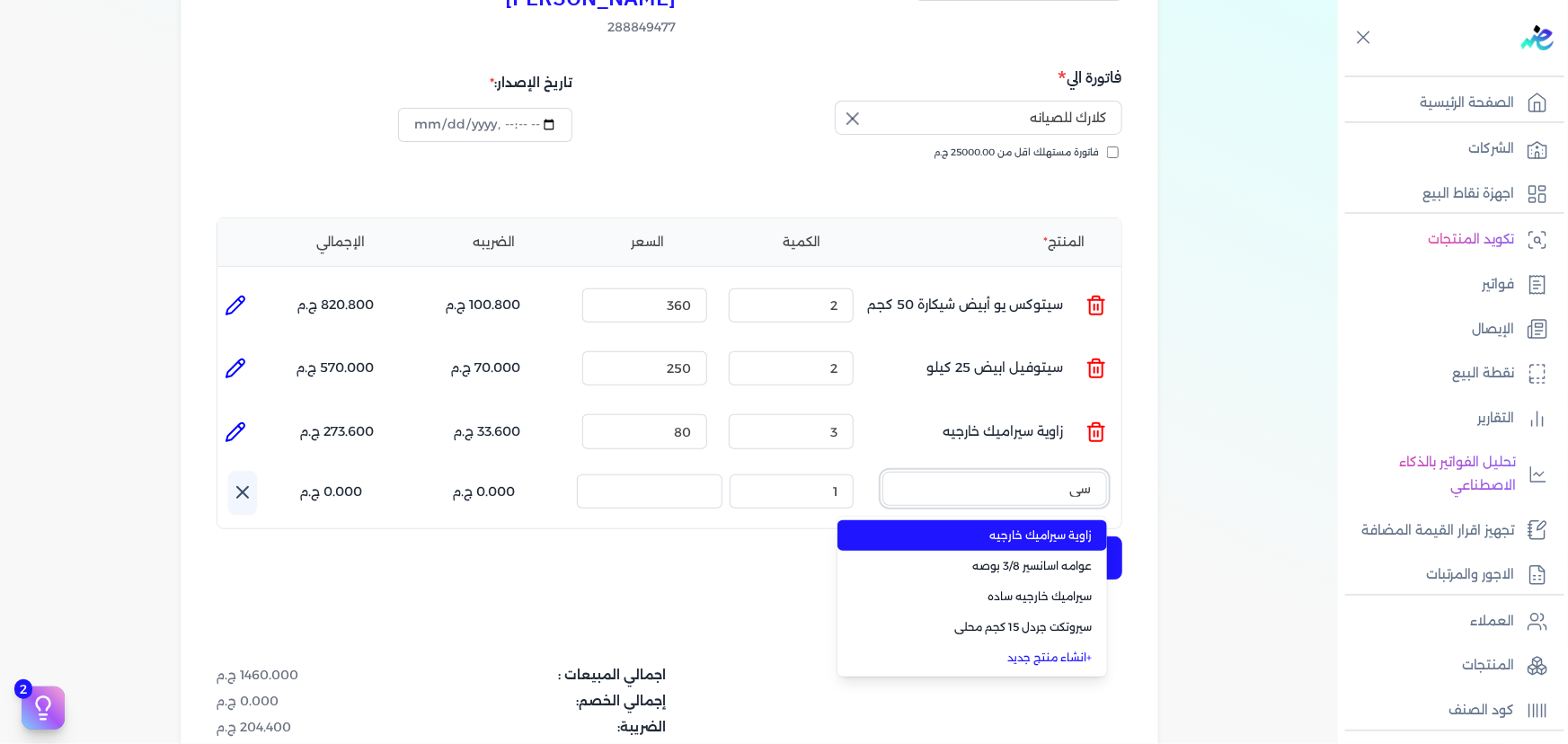
type input "س"
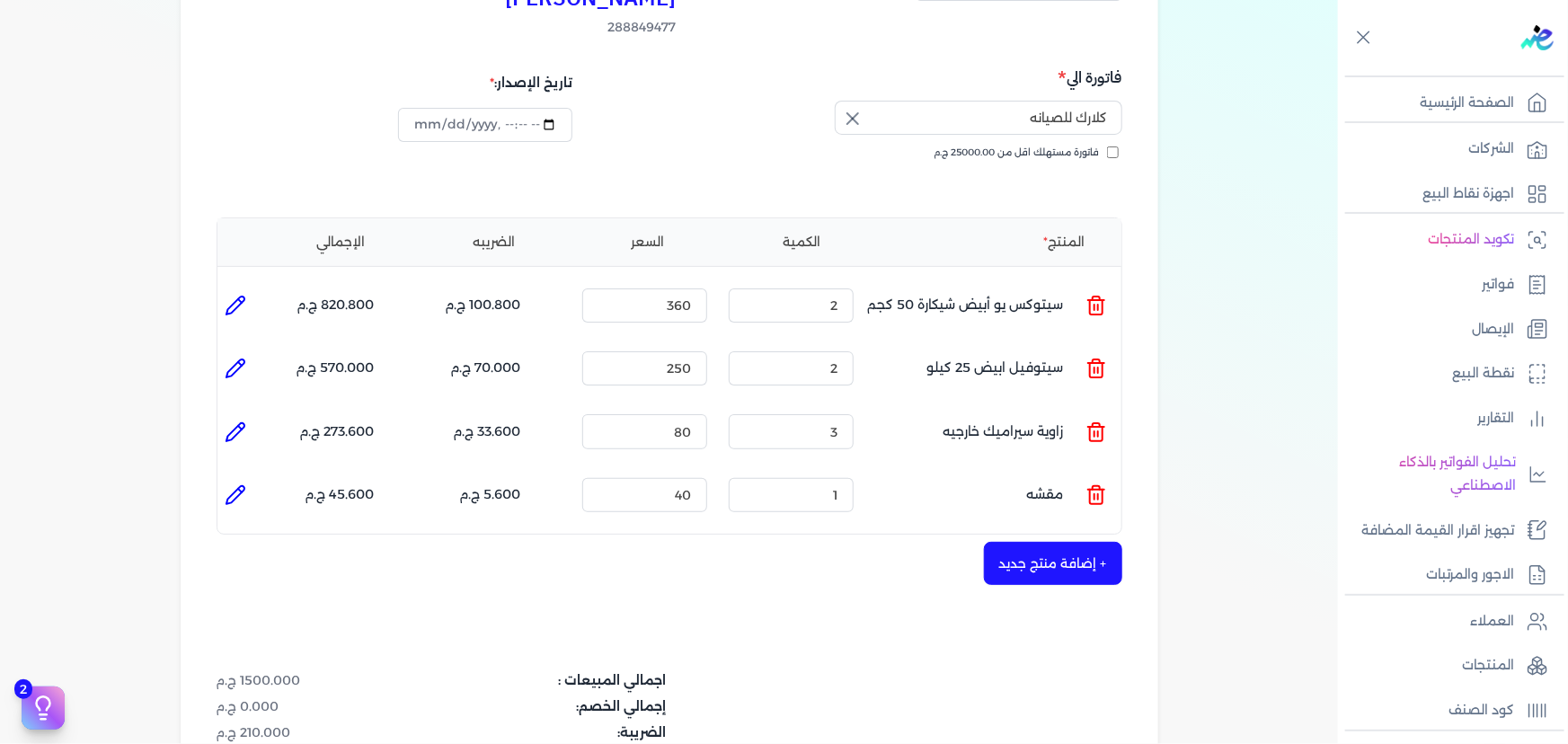
click at [1098, 484] on icon at bounding box center [1096, 494] width 22 height 22
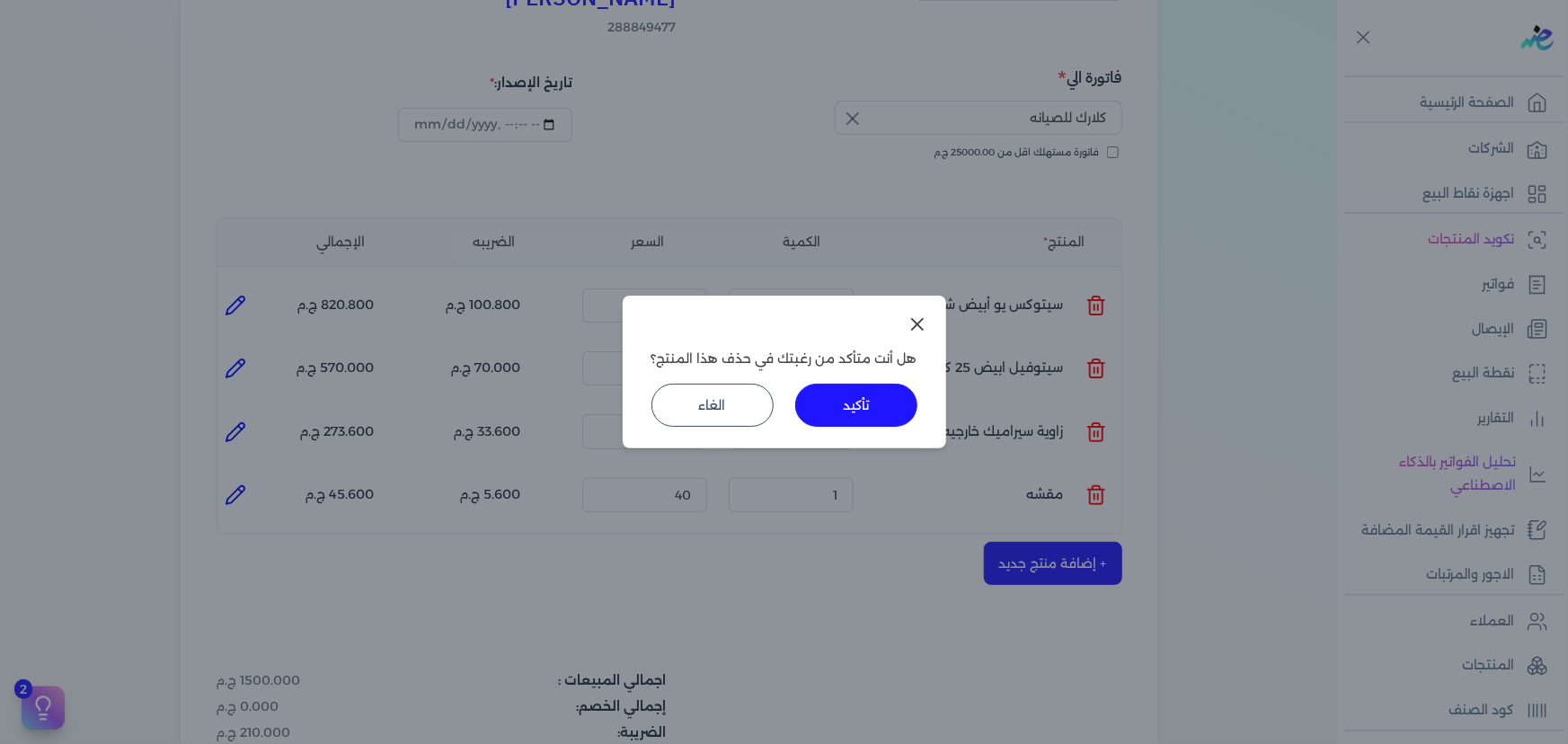
click at [863, 409] on button "تأكيد" at bounding box center [857, 405] width 123 height 43
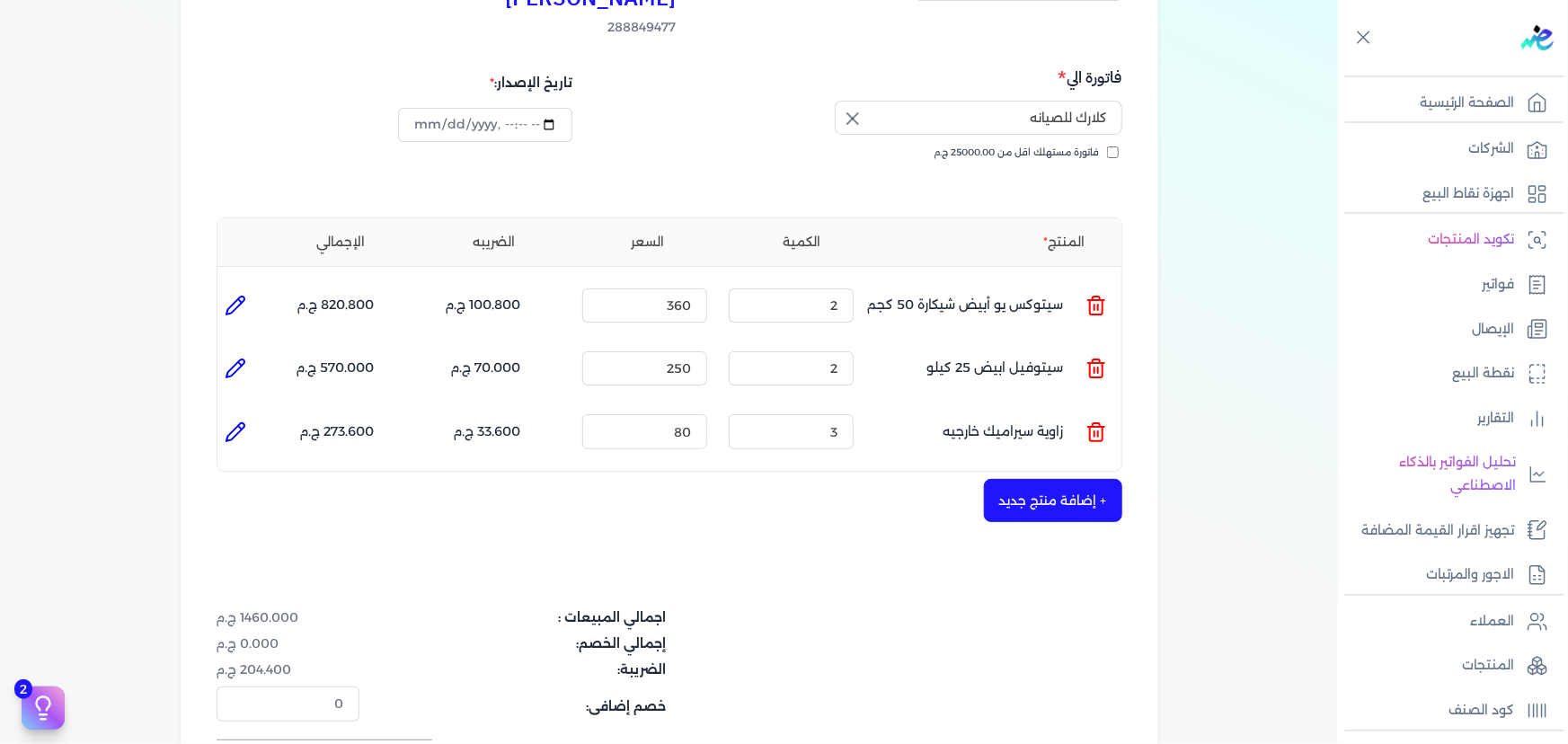
click at [1097, 422] on icon at bounding box center [1096, 432] width 22 height 22
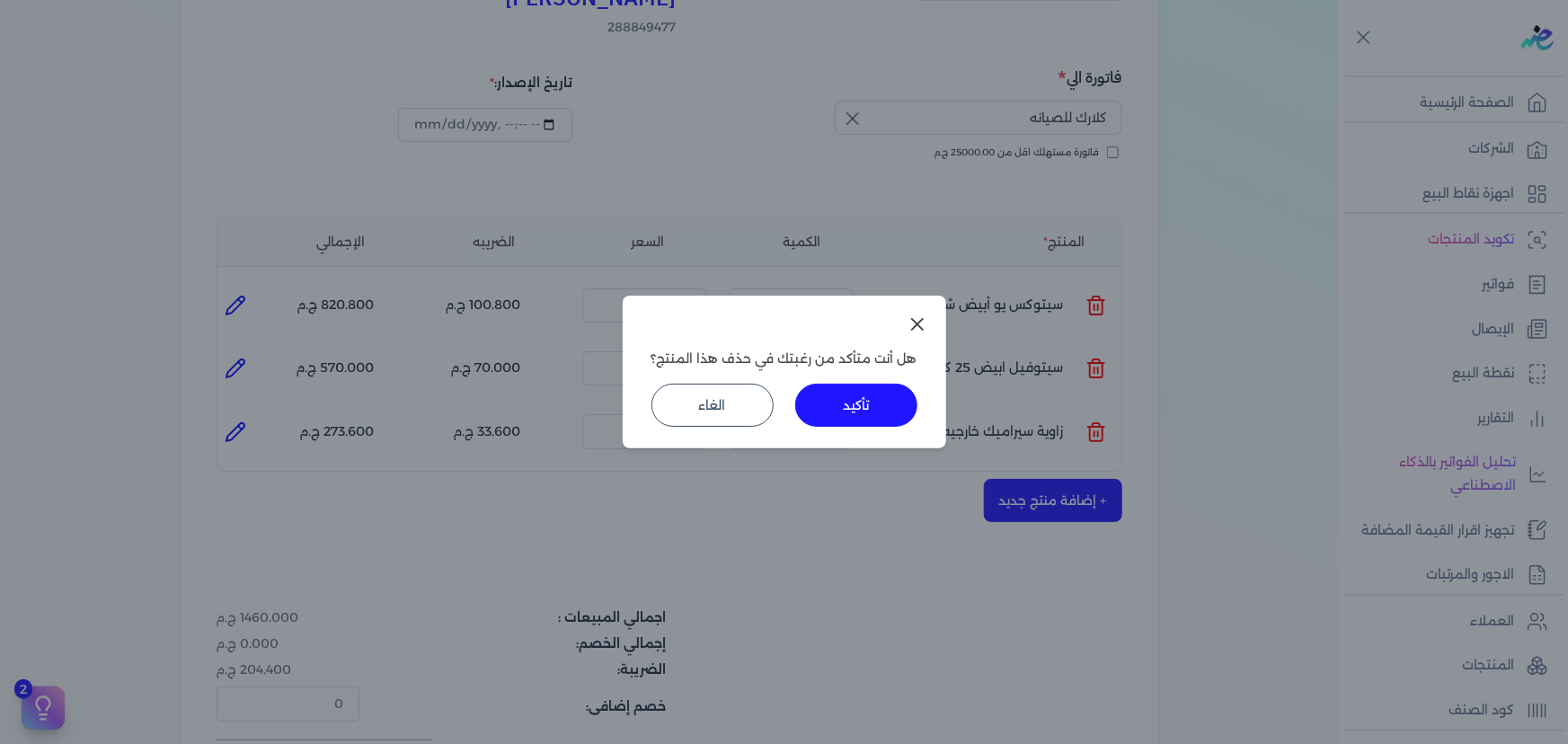
click at [916, 398] on div "هل أنت متأكد من رغبتك في حذف هذا المنتج؟ تأكيد الغاء" at bounding box center [784, 371] width 324 height 152
drag, startPoint x: 905, startPoint y: 399, endPoint x: 1031, endPoint y: 425, distance: 128.7
click at [905, 398] on button "تأكيد" at bounding box center [857, 405] width 123 height 43
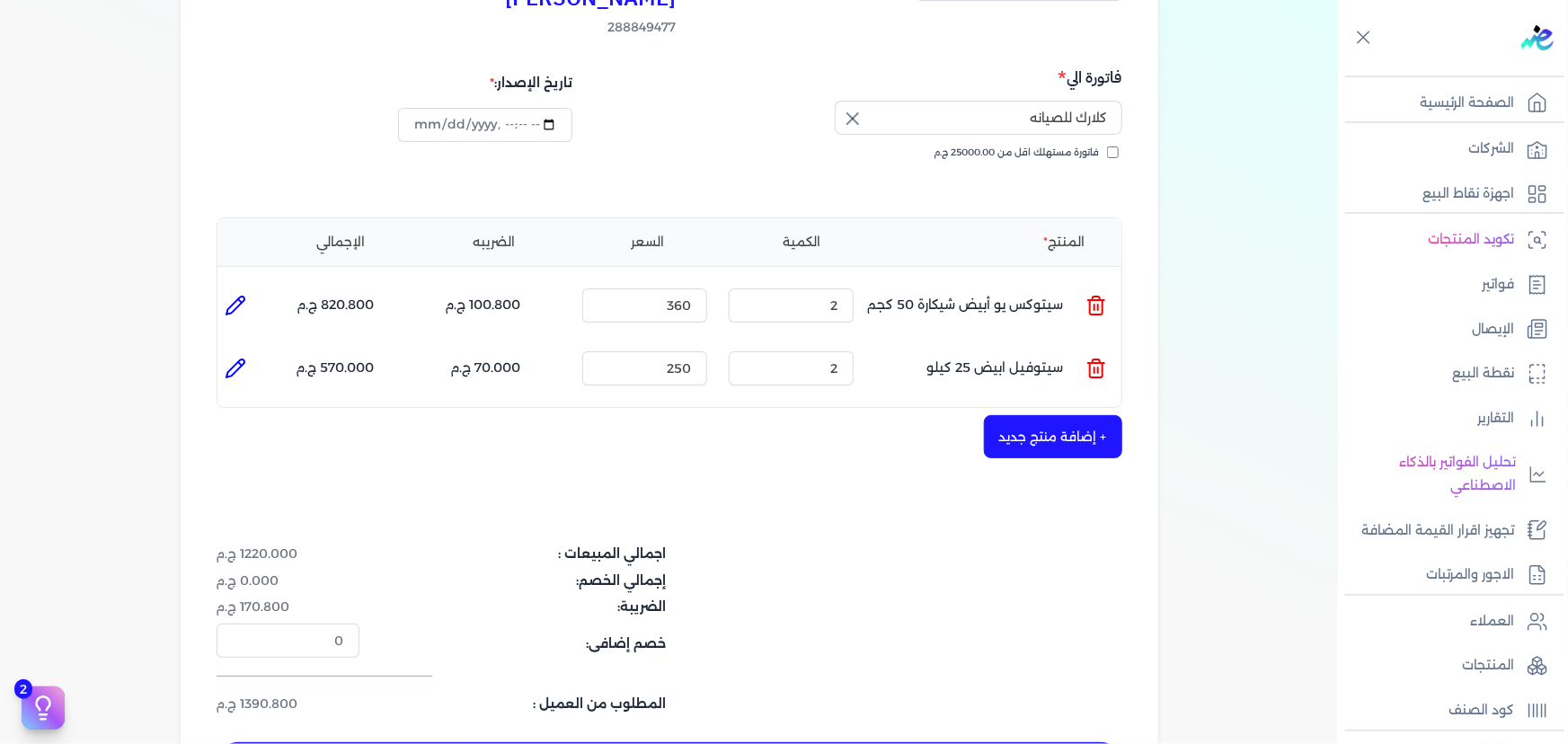
click at [1038, 415] on button "+ إضافة منتج جديد" at bounding box center [1053, 437] width 139 height 43
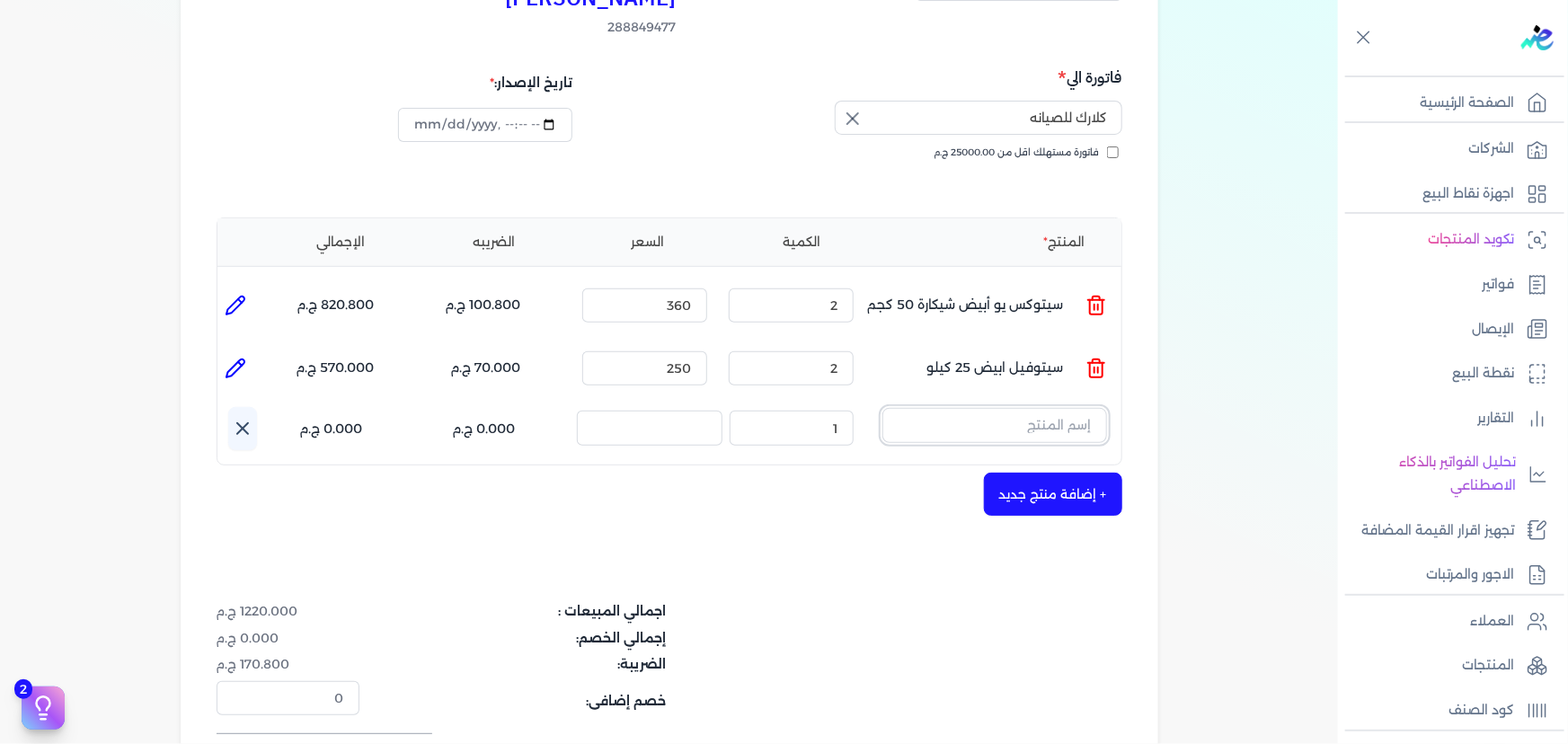
click at [1030, 407] on input "text" at bounding box center [994, 424] width 225 height 34
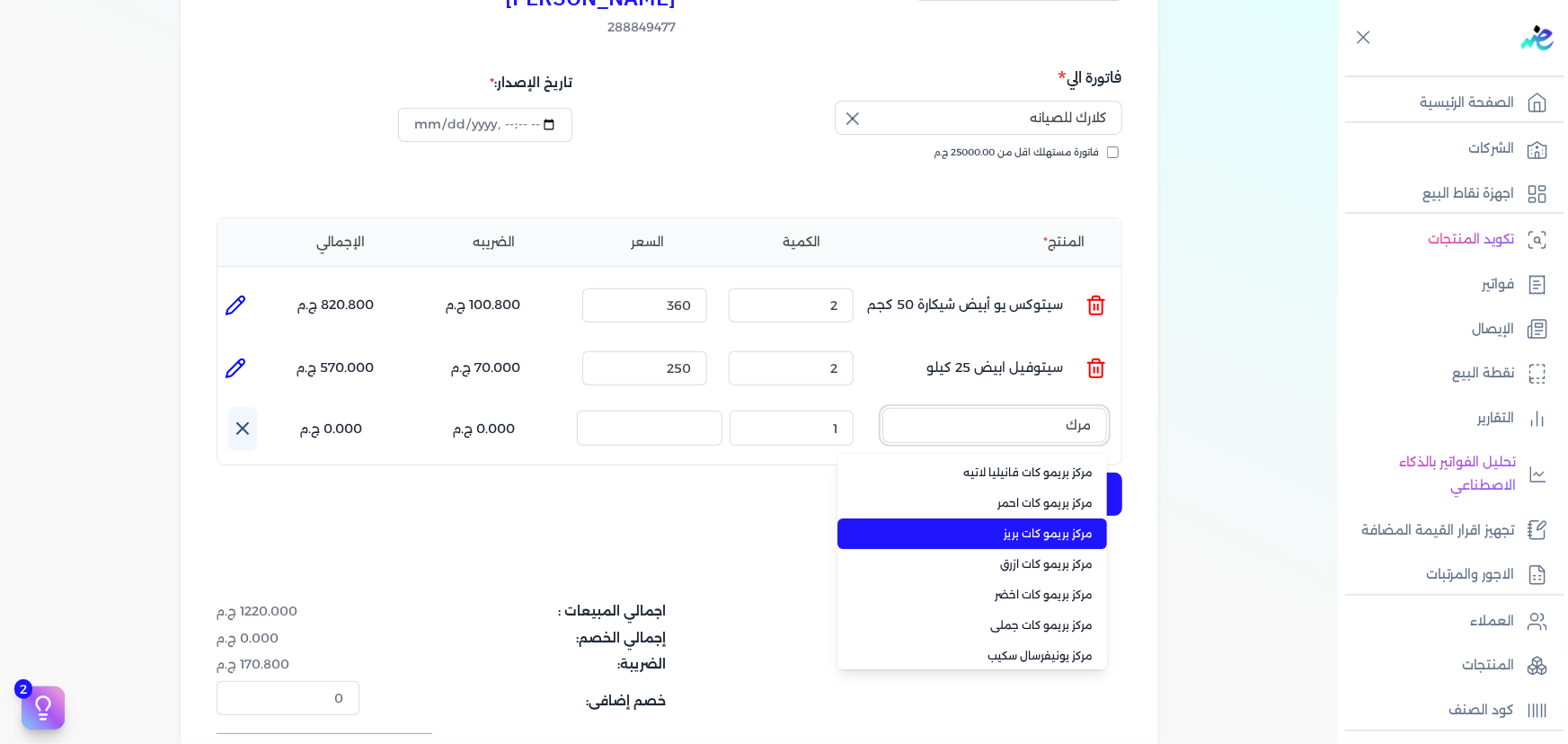
type input "مرك"
click at [1015, 525] on span "مركز بريمو كات بريز" at bounding box center [983, 533] width 219 height 16
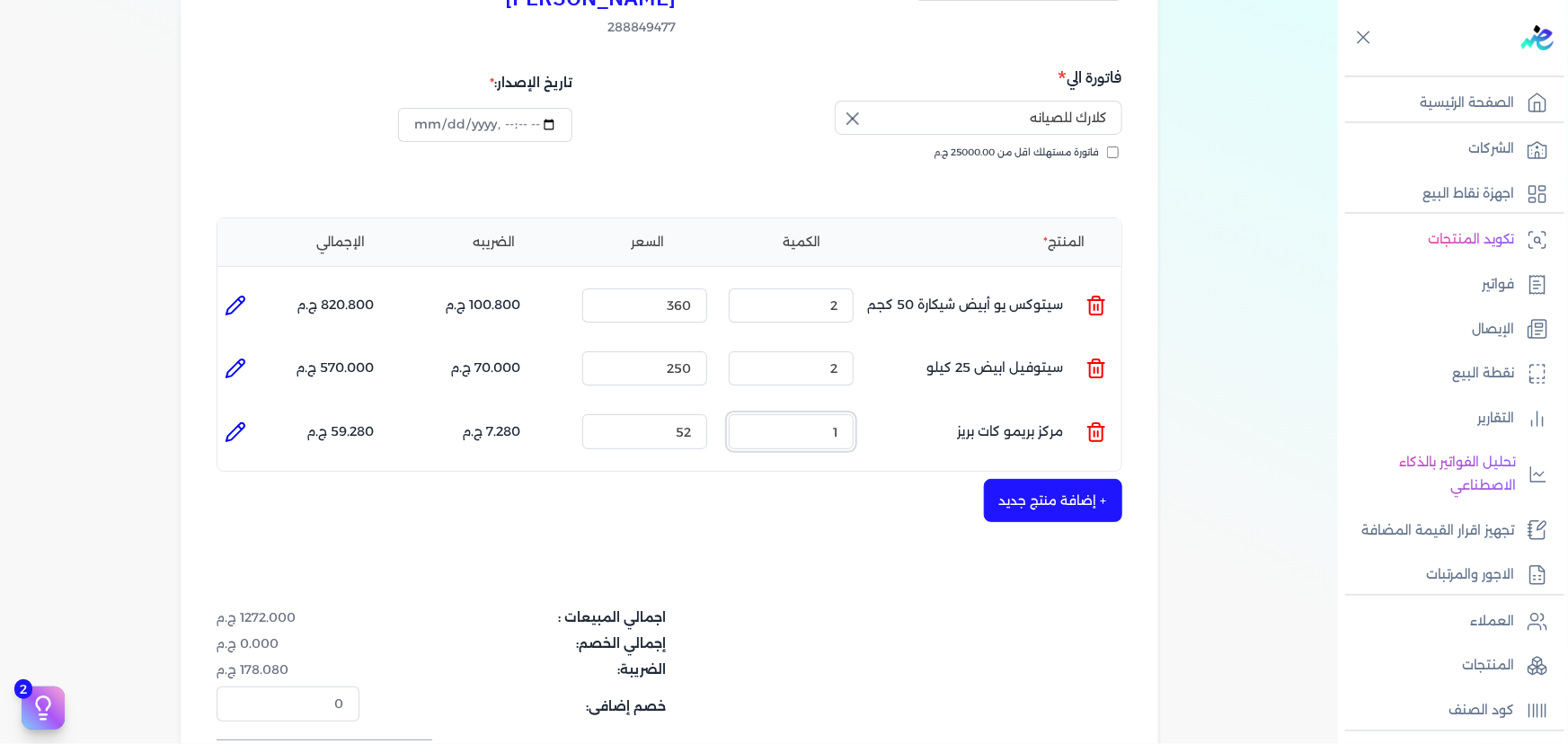
drag, startPoint x: 814, startPoint y: 403, endPoint x: 907, endPoint y: 393, distance: 93.5
click at [907, 406] on ul "المنتج : مركز بريمو كات بريز الكمية : 1 السعر : 52 الضريبه : 7.280 ج.م الإجمالي…" at bounding box center [669, 430] width 904 height 48
type input "5"
drag, startPoint x: 653, startPoint y: 397, endPoint x: 803, endPoint y: 394, distance: 150.0
click at [803, 406] on ul "المنتج : مركز بريمو كات بريز الكمية : 5 السعر : 52 الضريبه : 36.400 ج.م الإجمال…" at bounding box center [669, 430] width 904 height 48
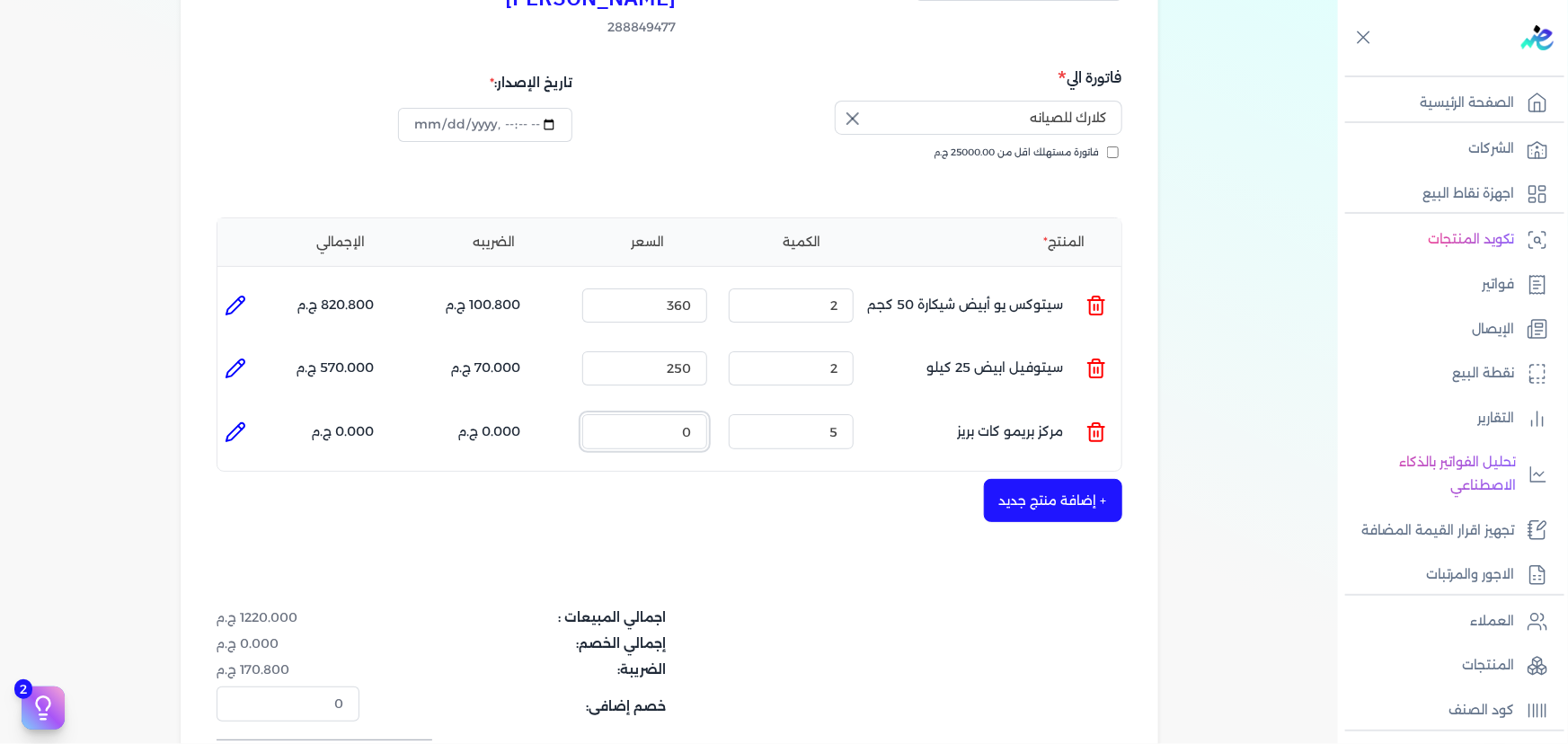
type input "0"
click at [1103, 426] on icon at bounding box center [1095, 433] width 12 height 14
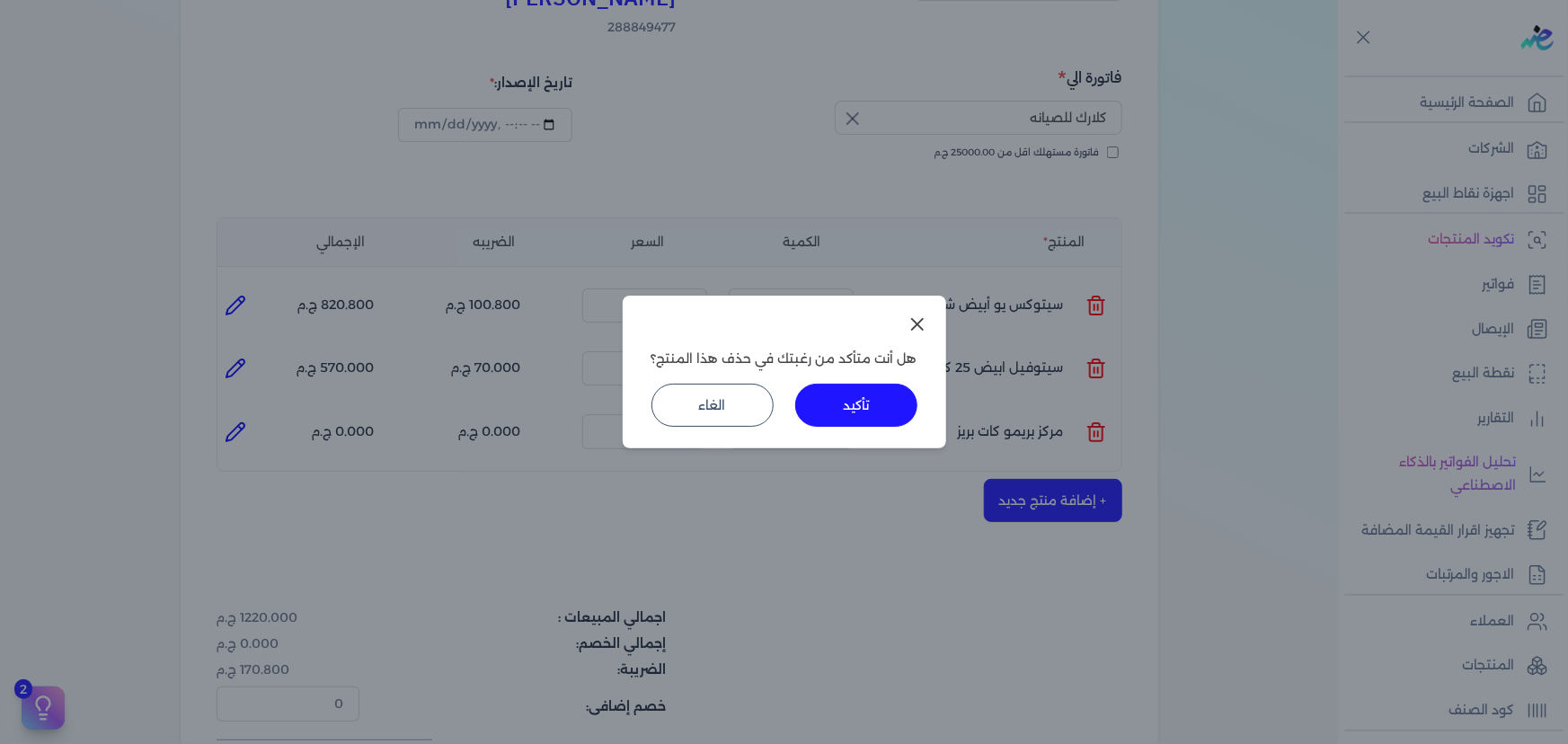
click at [872, 405] on button "تأكيد" at bounding box center [857, 405] width 123 height 43
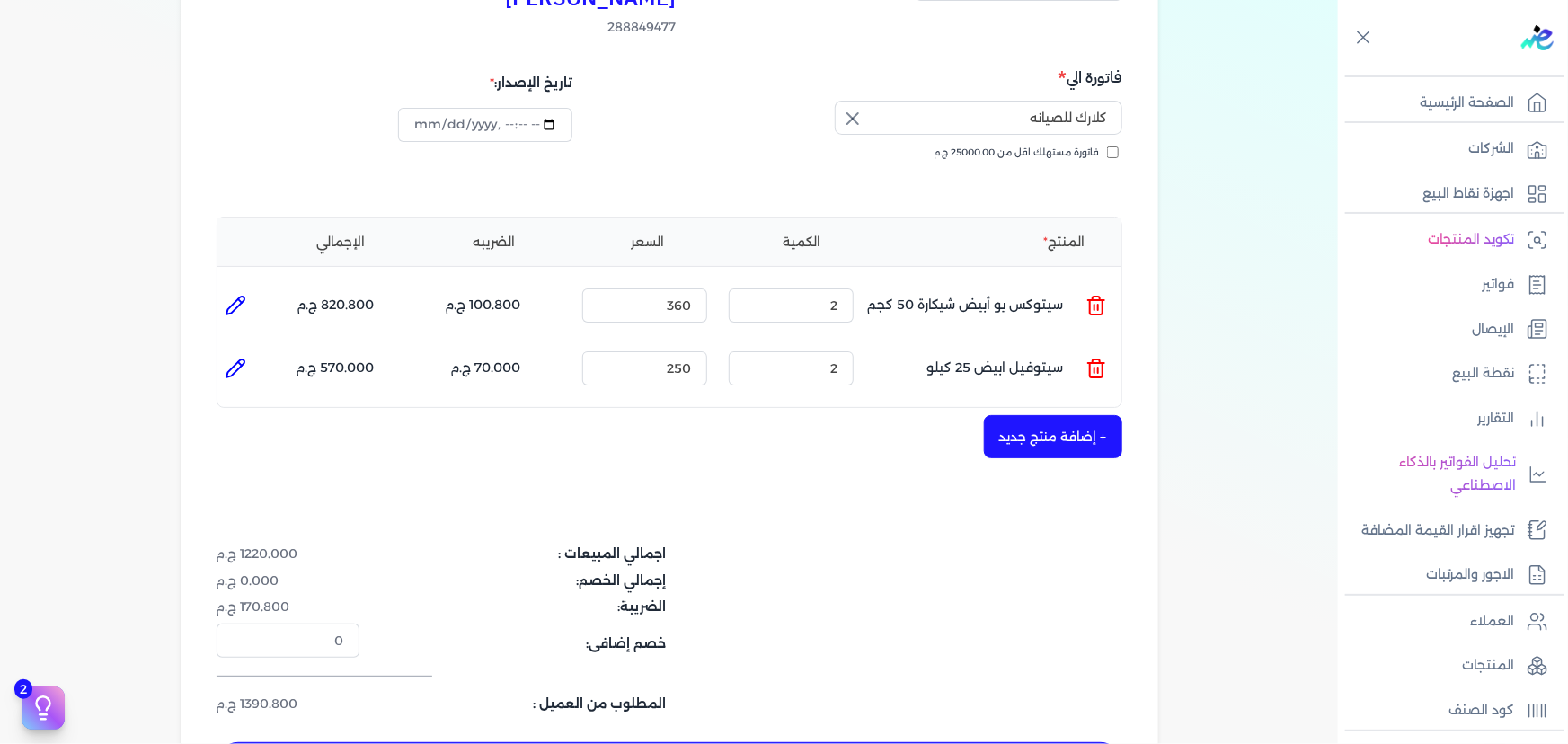
click at [1058, 415] on button "+ إضافة منتج جديد" at bounding box center [1053, 437] width 139 height 43
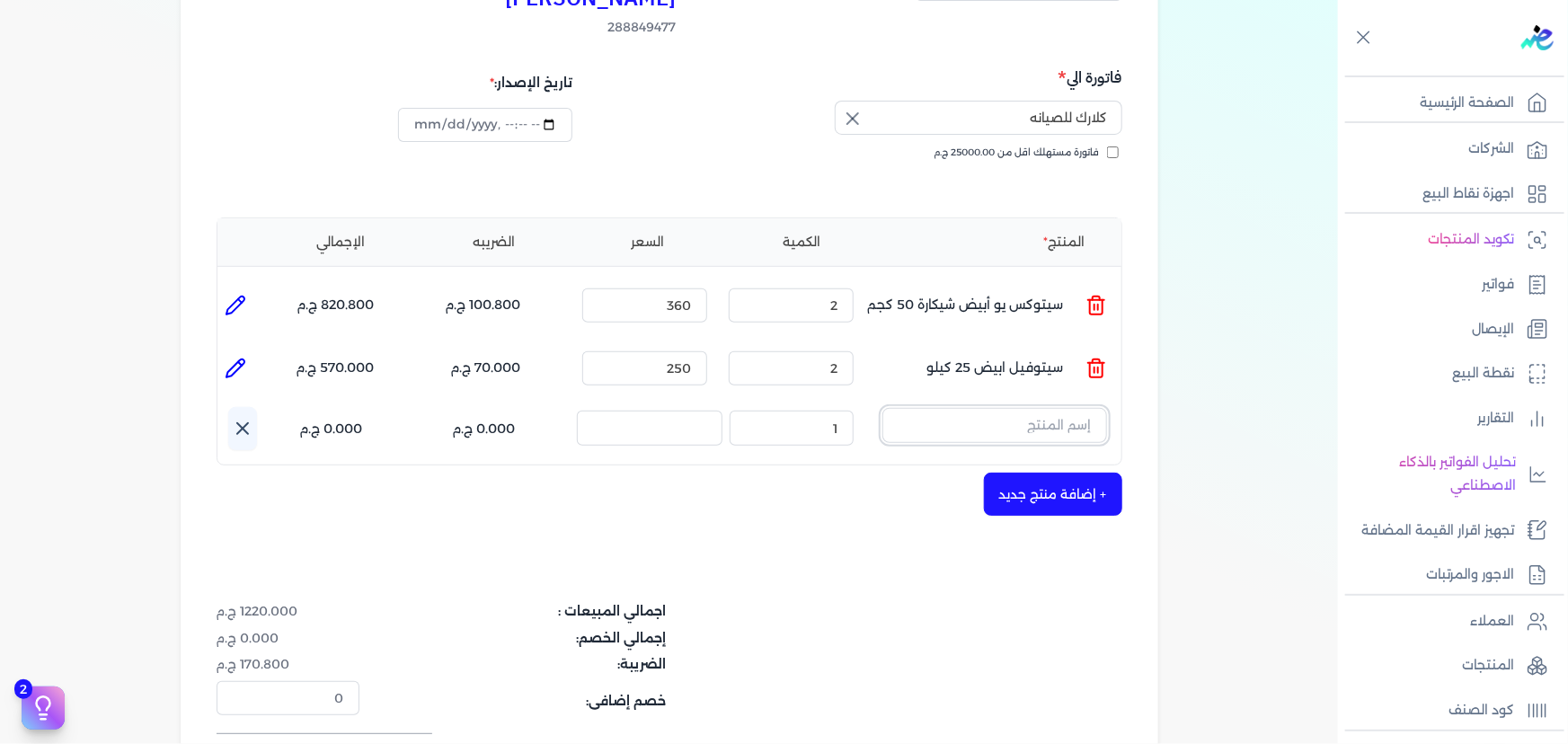
click at [1037, 407] on input "text" at bounding box center [994, 424] width 225 height 34
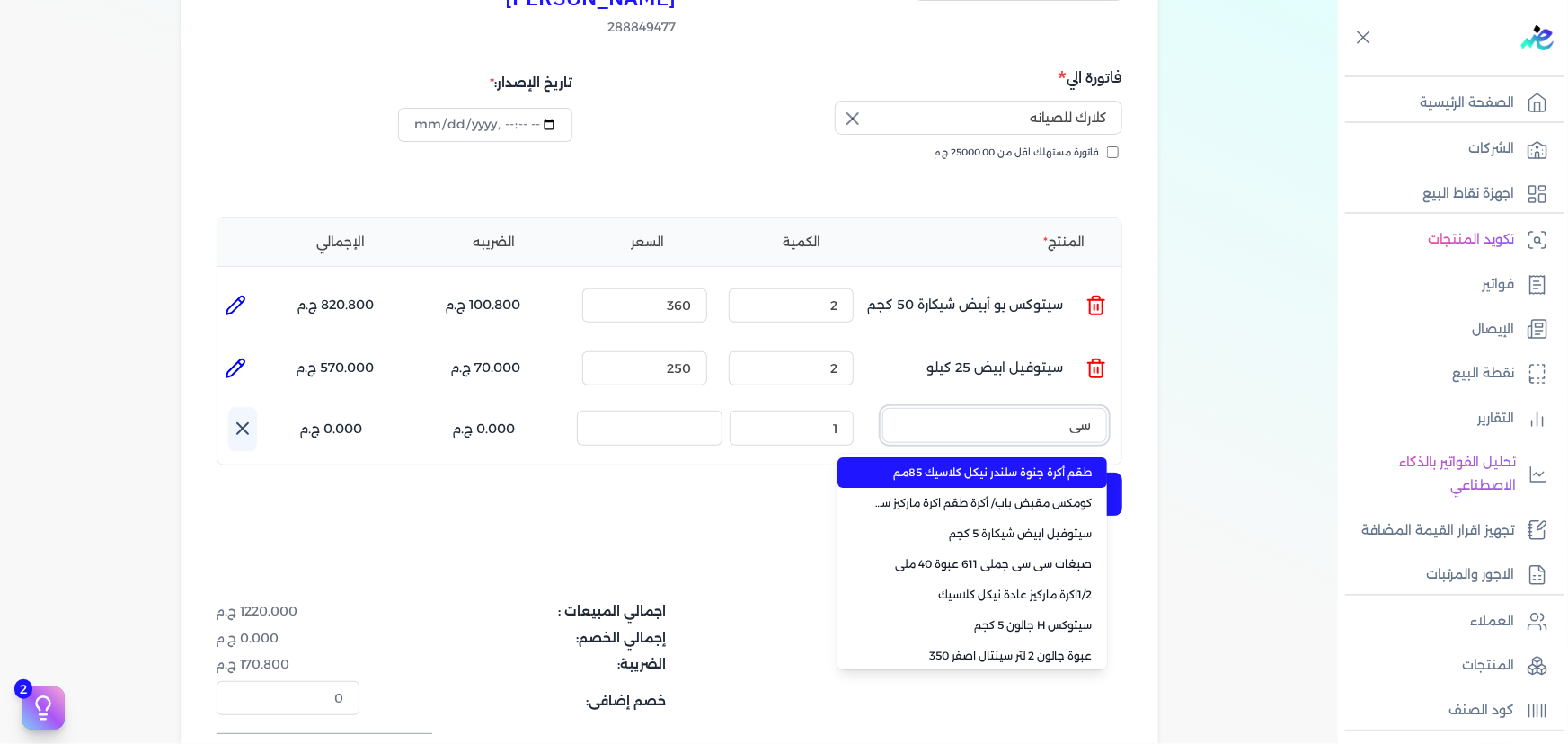
click at [882, 407] on button "سي" at bounding box center [994, 428] width 225 height 41
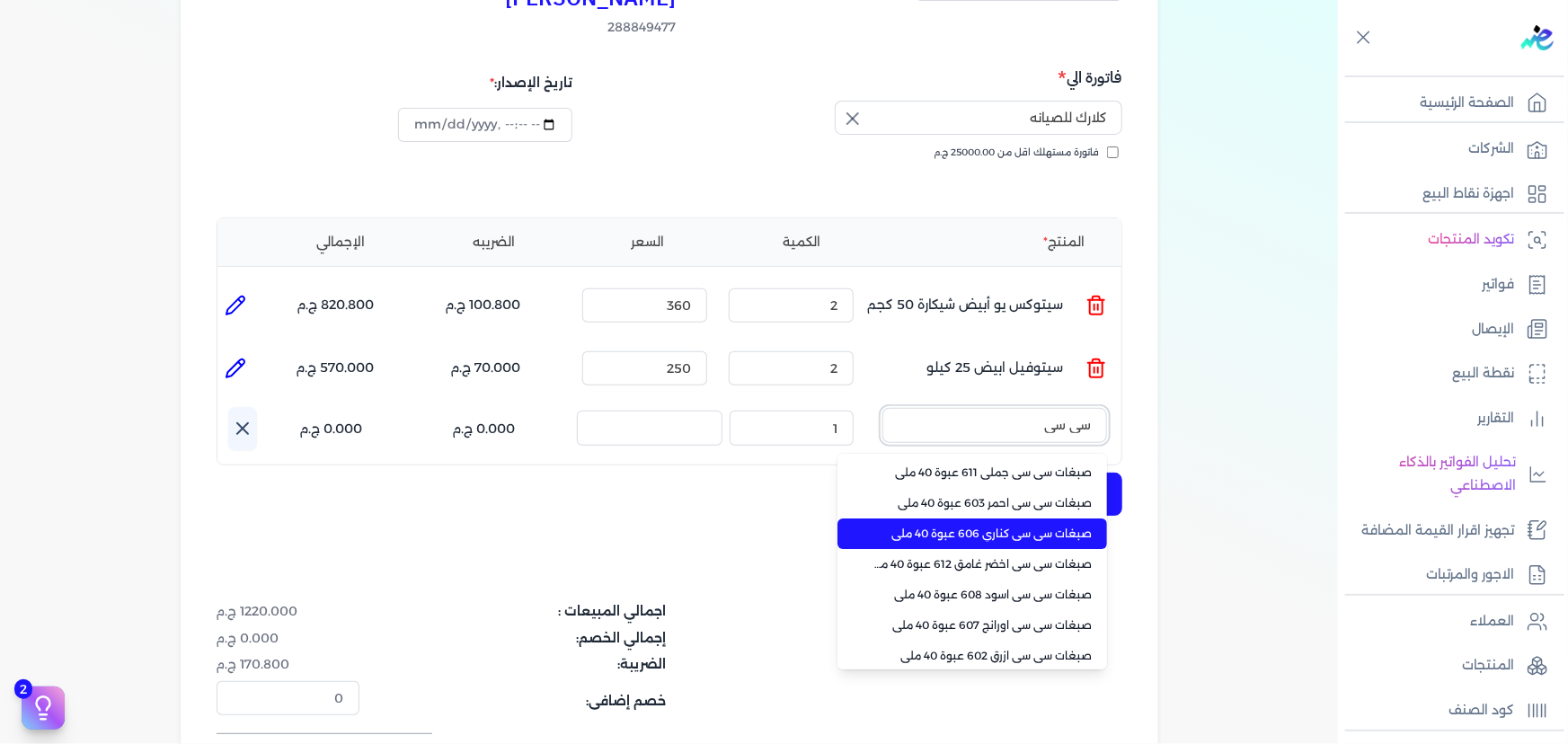
type input "سي سي"
click at [1037, 519] on li "صبغات سي سي كناري 606 عبوة 40 ملي" at bounding box center [973, 534] width 270 height 30
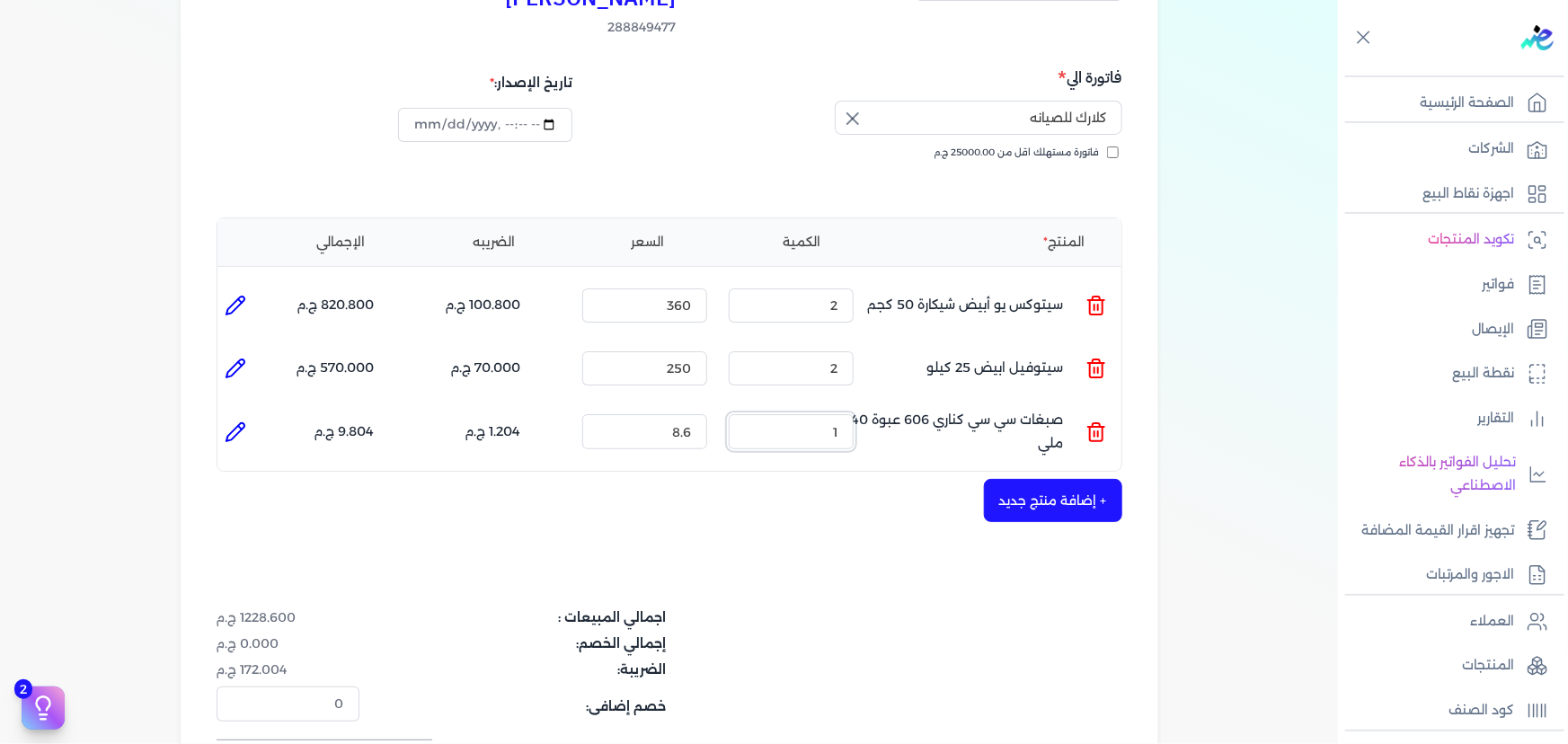
drag, startPoint x: 809, startPoint y: 402, endPoint x: 968, endPoint y: 405, distance: 159.0
click at [968, 406] on ul "المنتج : صبغات سي سي كناري 606 عبوة 40 ملي الكمية : 1 السعر : 8.6 الضريبه : 1.2…" at bounding box center [669, 430] width 904 height 48
type input "5"
drag, startPoint x: 661, startPoint y: 402, endPoint x: 728, endPoint y: 426, distance: 71.2
click at [708, 414] on input "8.6" at bounding box center [644, 431] width 125 height 34
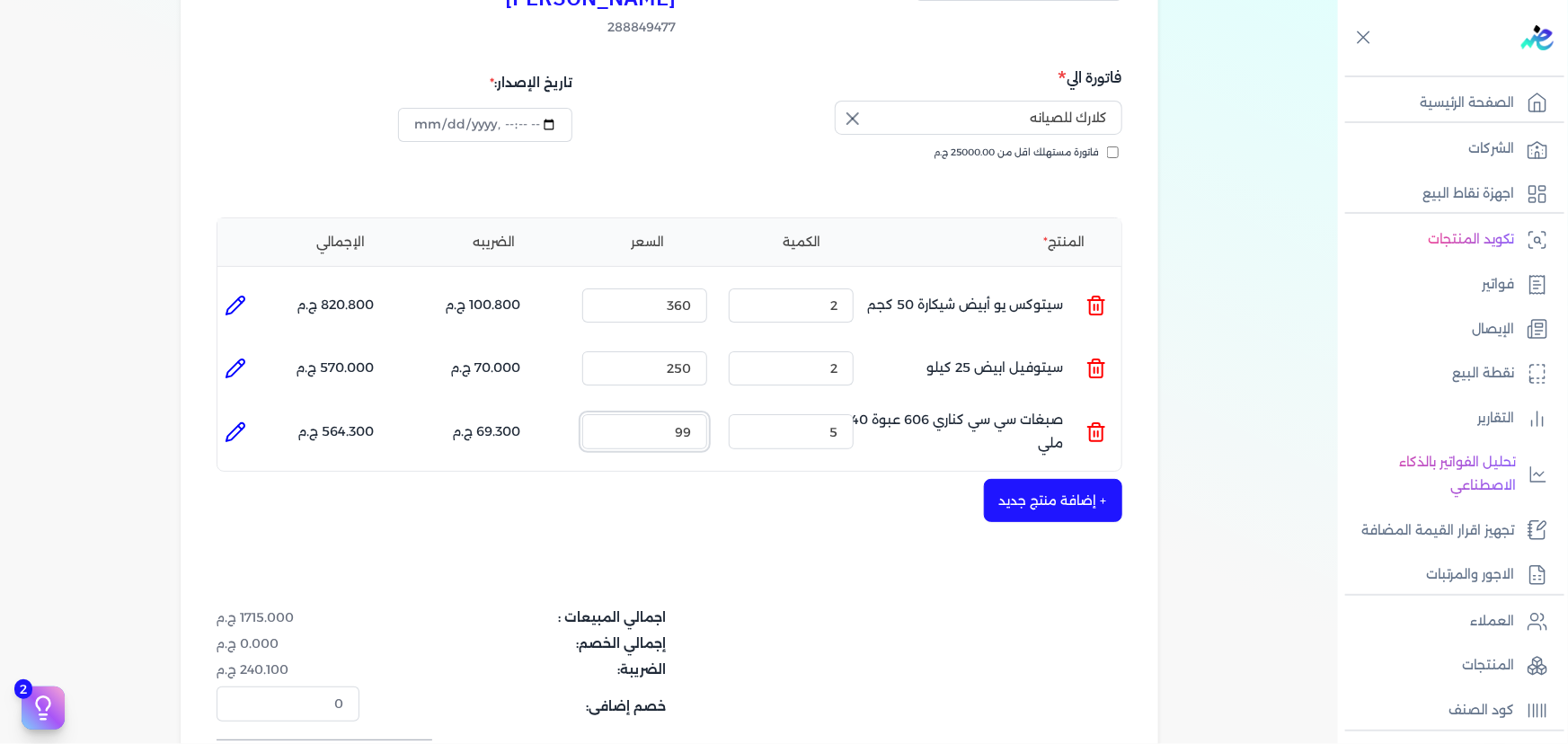
type input "99"
click at [754, 481] on div "+ إضافة منتج جديد" at bounding box center [670, 501] width 906 height 43
click at [692, 414] on input "99" at bounding box center [644, 431] width 125 height 34
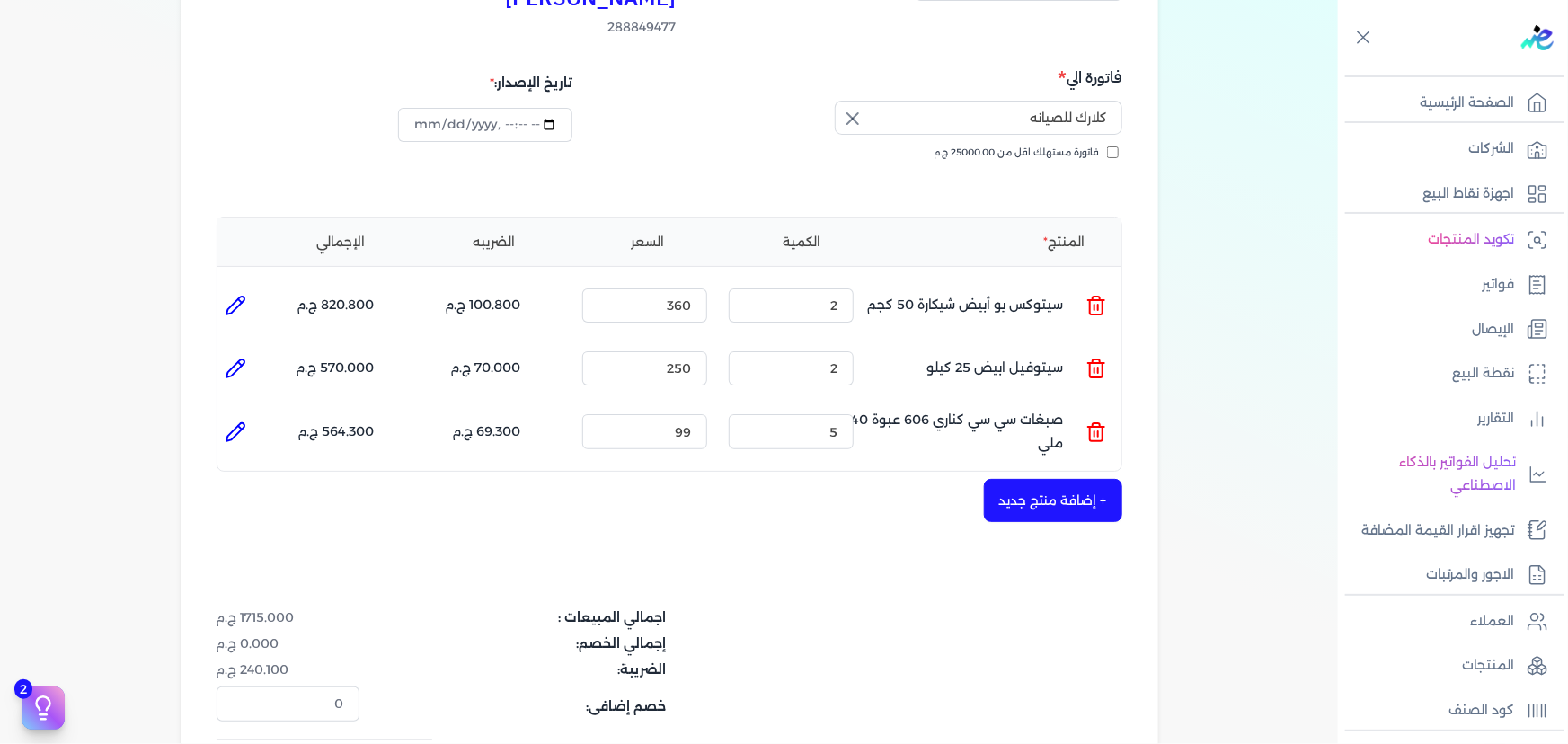
click at [246, 422] on icon at bounding box center [235, 432] width 22 height 22
type input "صبغات سي سي كناري 606 عبوة 40 ملي"
type input "99"
type input "5"
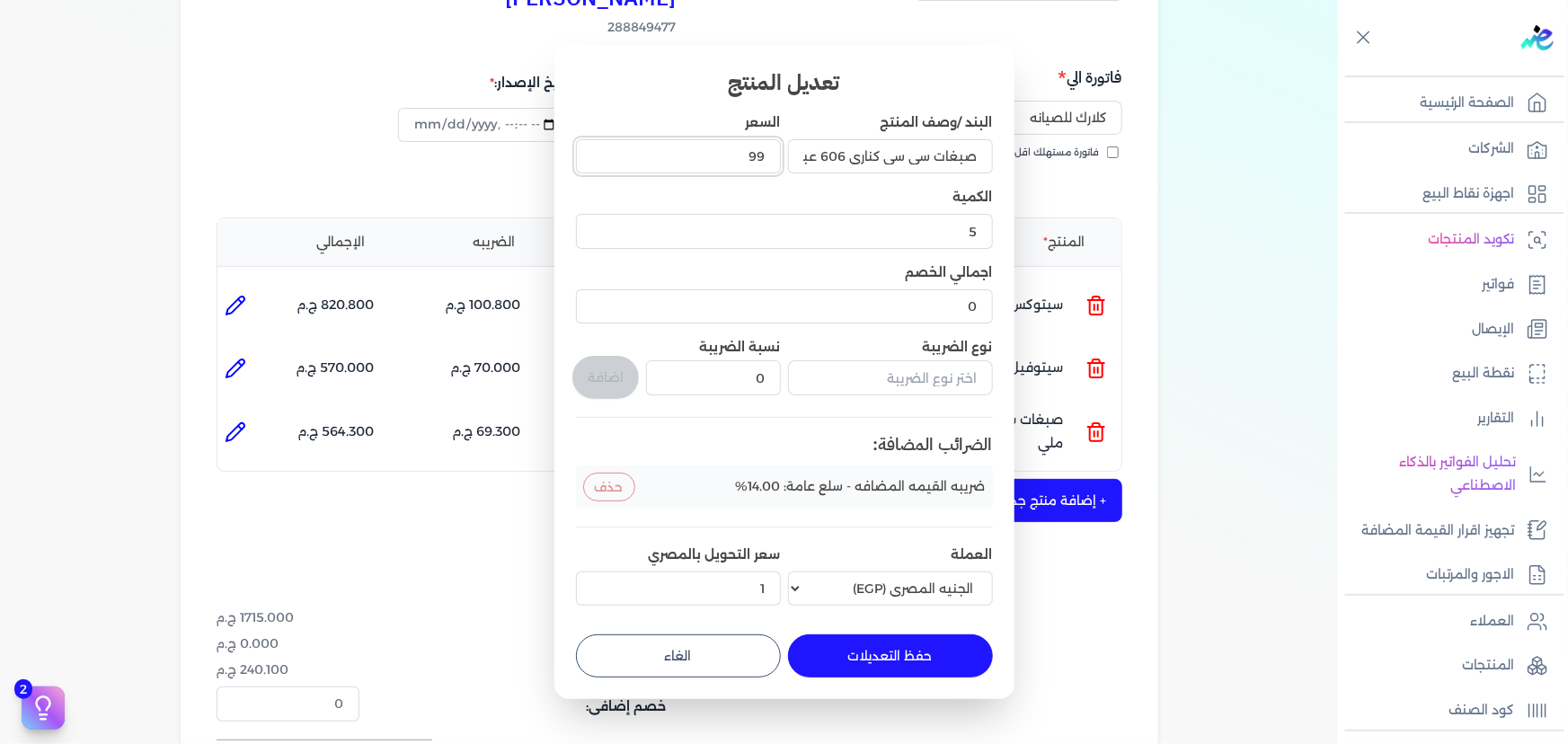
drag, startPoint x: 728, startPoint y: 141, endPoint x: 734, endPoint y: 149, distance: 10.0
click at [729, 141] on input "99" at bounding box center [678, 157] width 205 height 34
drag, startPoint x: 734, startPoint y: 149, endPoint x: 809, endPoint y: 161, distance: 76.0
click at [810, 157] on div "البند /وصف المنتج صبغات سي سي كناري 606 عبوة 40 ملي السعر 99 الكمية 5 اجمالي ال…" at bounding box center [785, 363] width 417 height 500
type input "9.9"
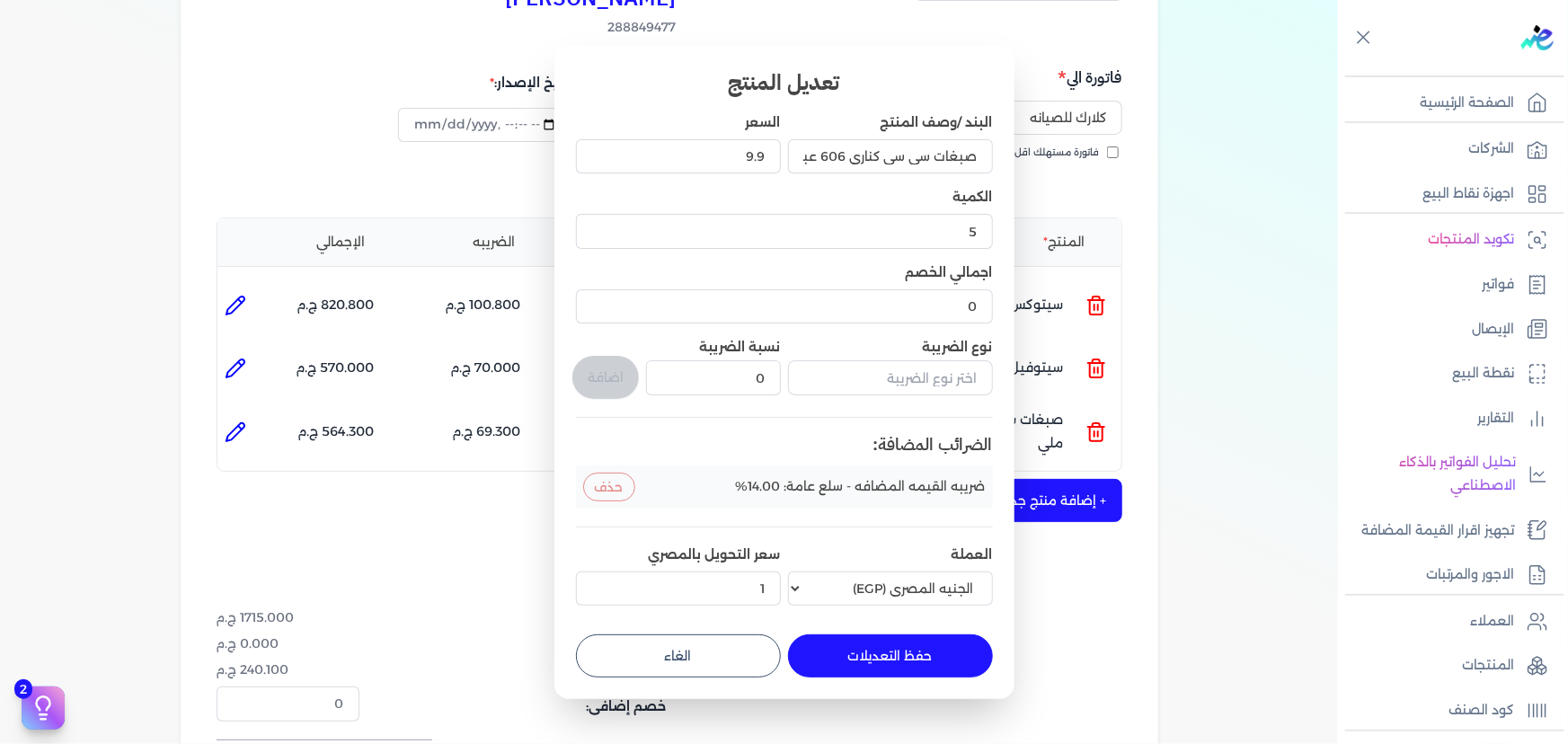
click at [912, 644] on button "حفظ التعديلات" at bounding box center [890, 655] width 205 height 43
type input "0"
type input "1"
type input "9.9"
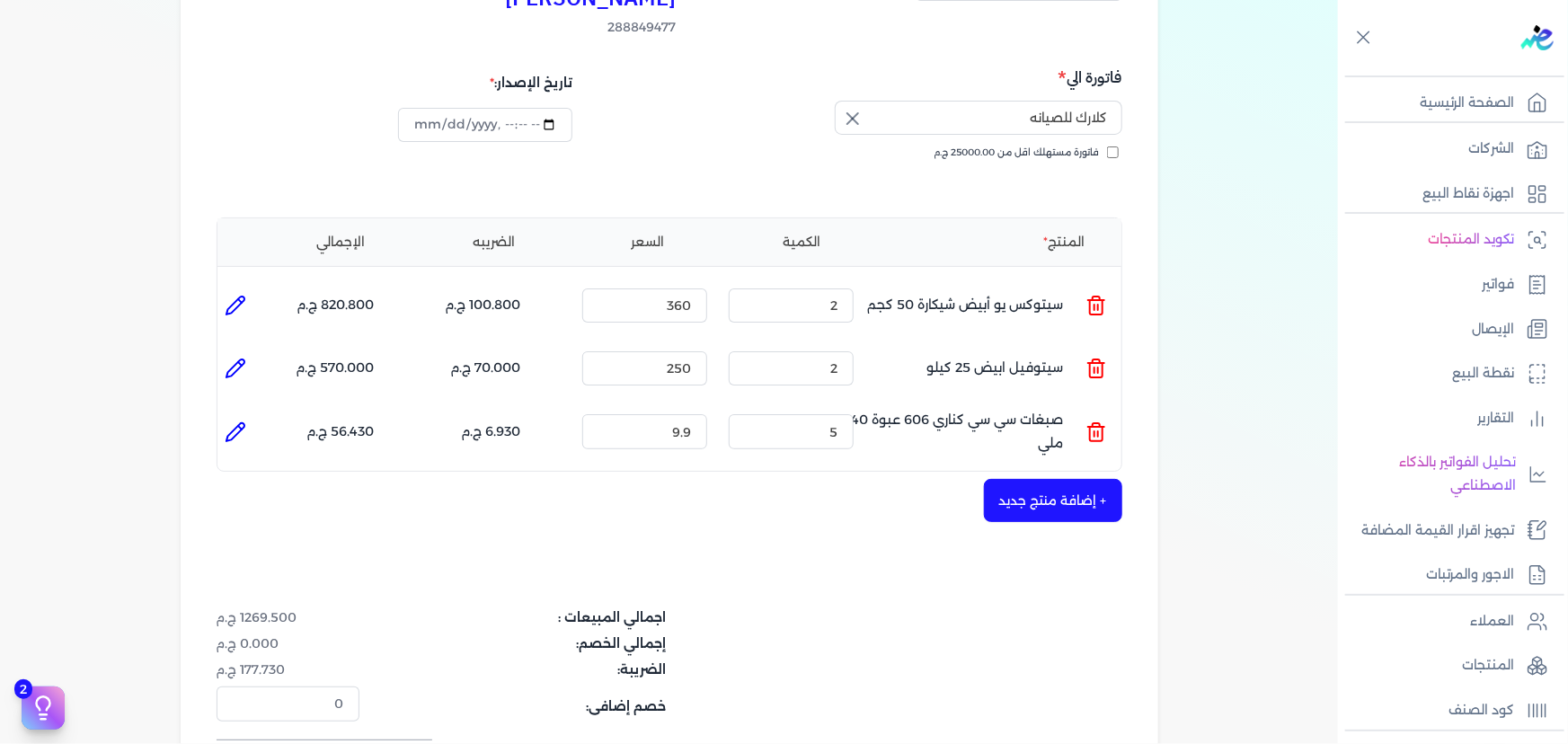
click at [1065, 479] on button "+ إضافة منتج جديد" at bounding box center [1053, 501] width 139 height 43
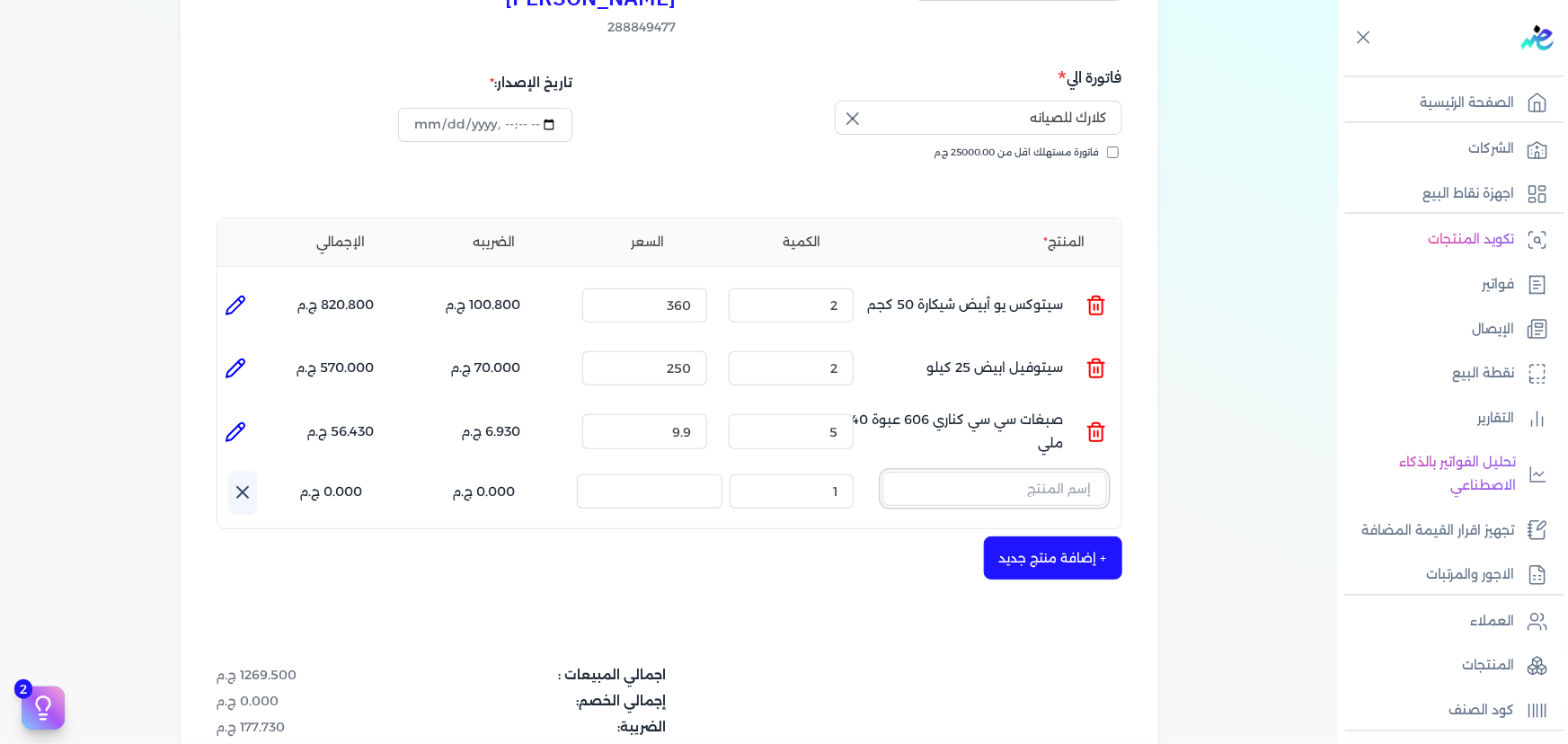
click at [1043, 471] on input "text" at bounding box center [994, 488] width 225 height 34
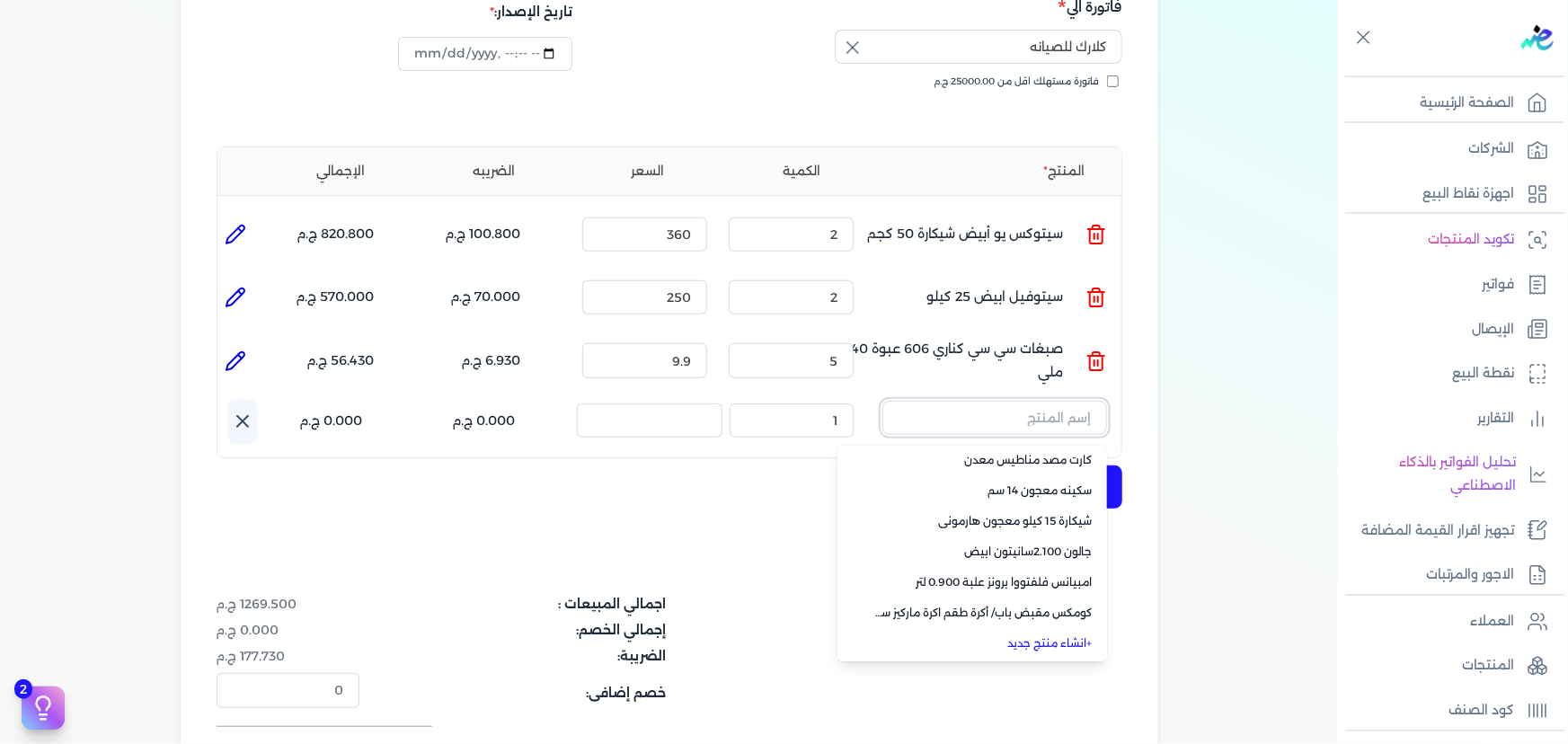
scroll to position [489, 0]
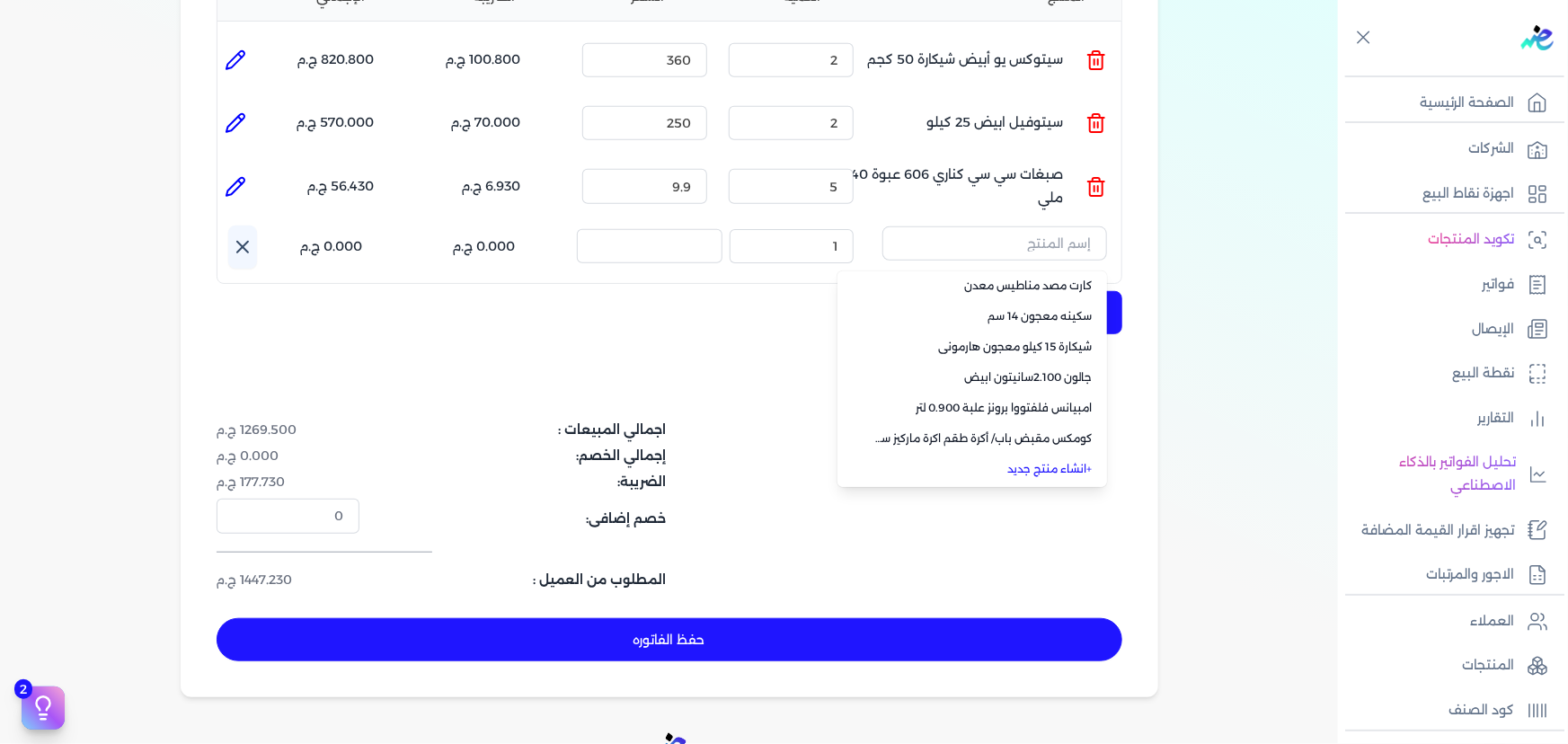
click at [1036, 461] on link "+ انشاء منتج جديد" at bounding box center [983, 469] width 219 height 16
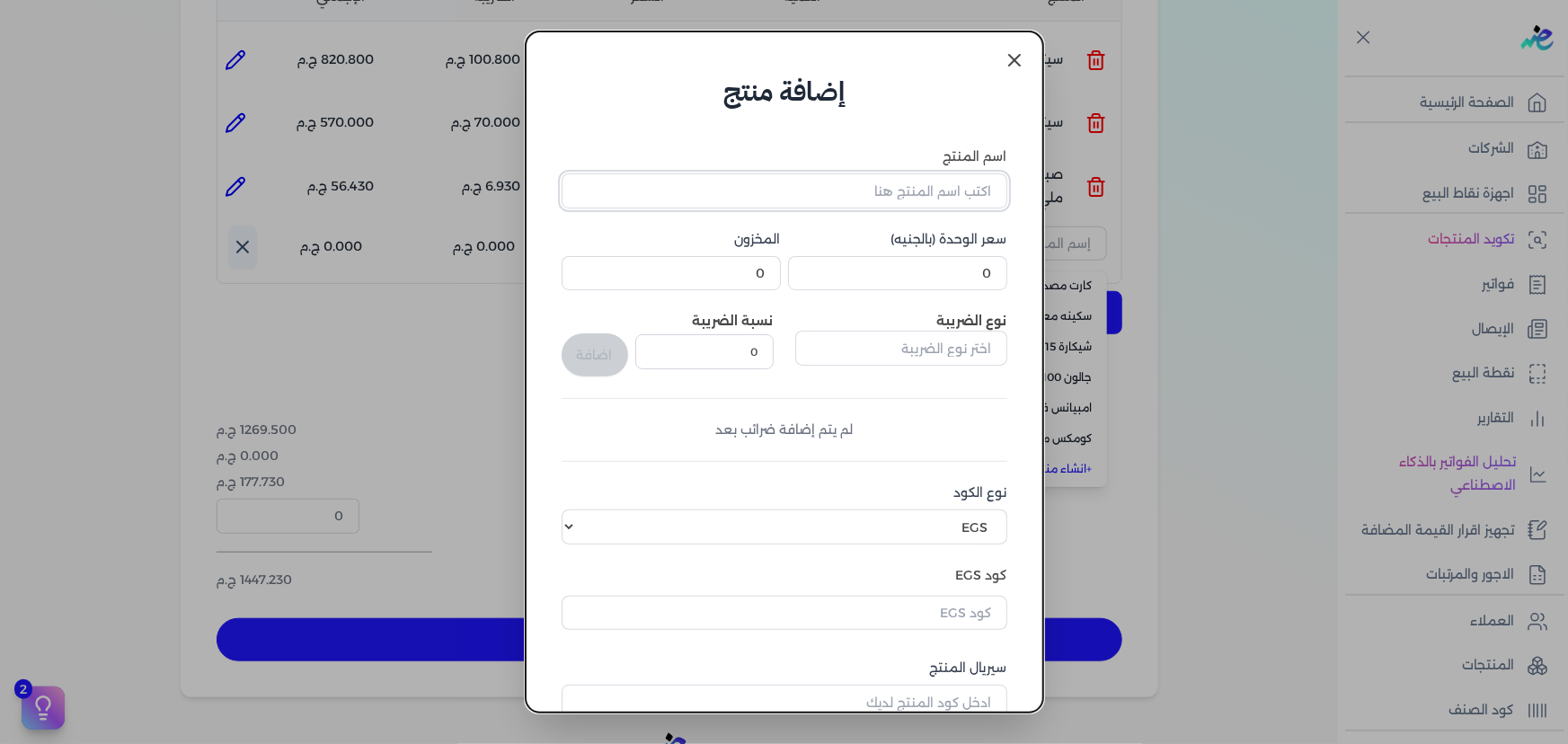
click at [931, 194] on input "اسم المنتج" at bounding box center [784, 190] width 445 height 34
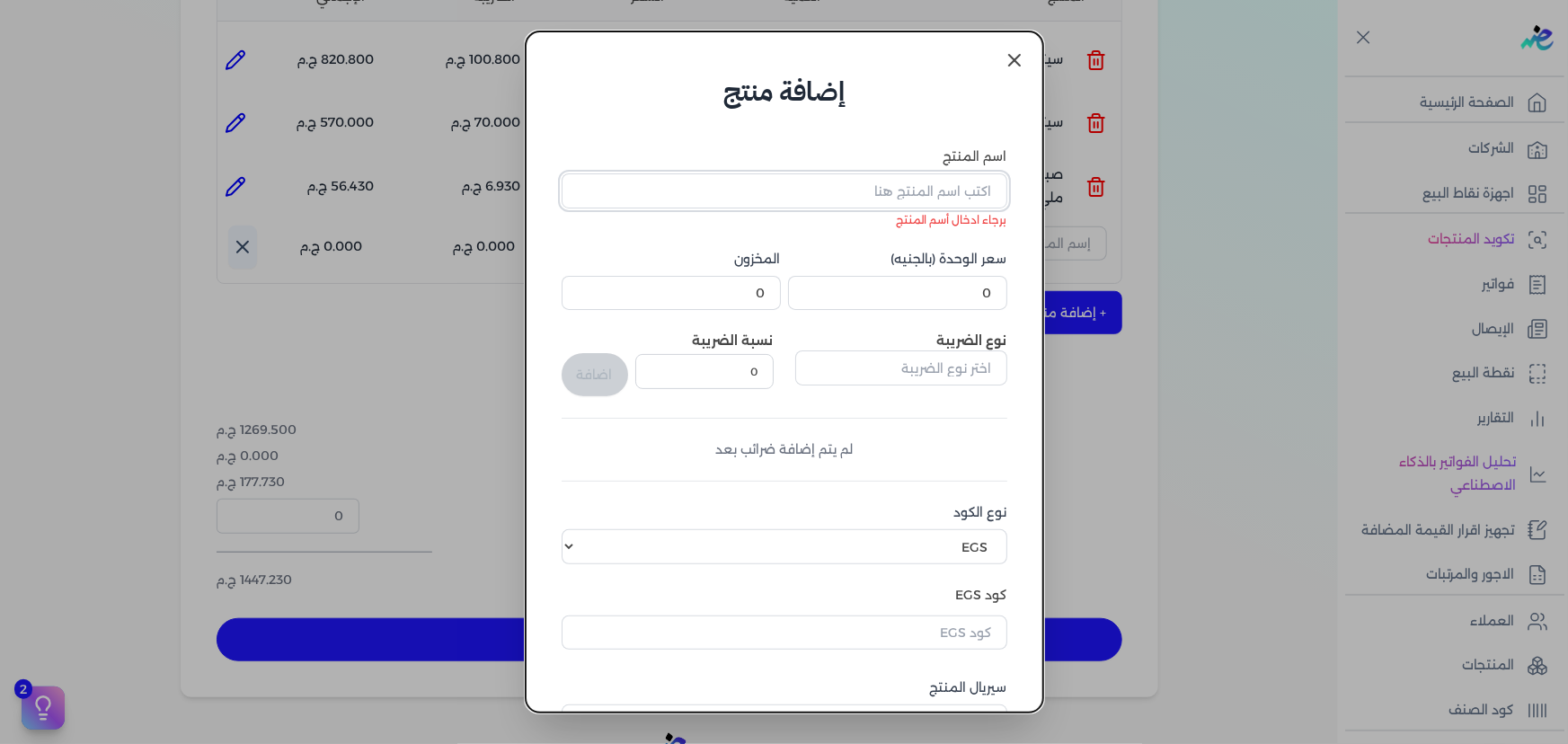
click at [817, 186] on input "اسم المنتج" at bounding box center [784, 190] width 445 height 34
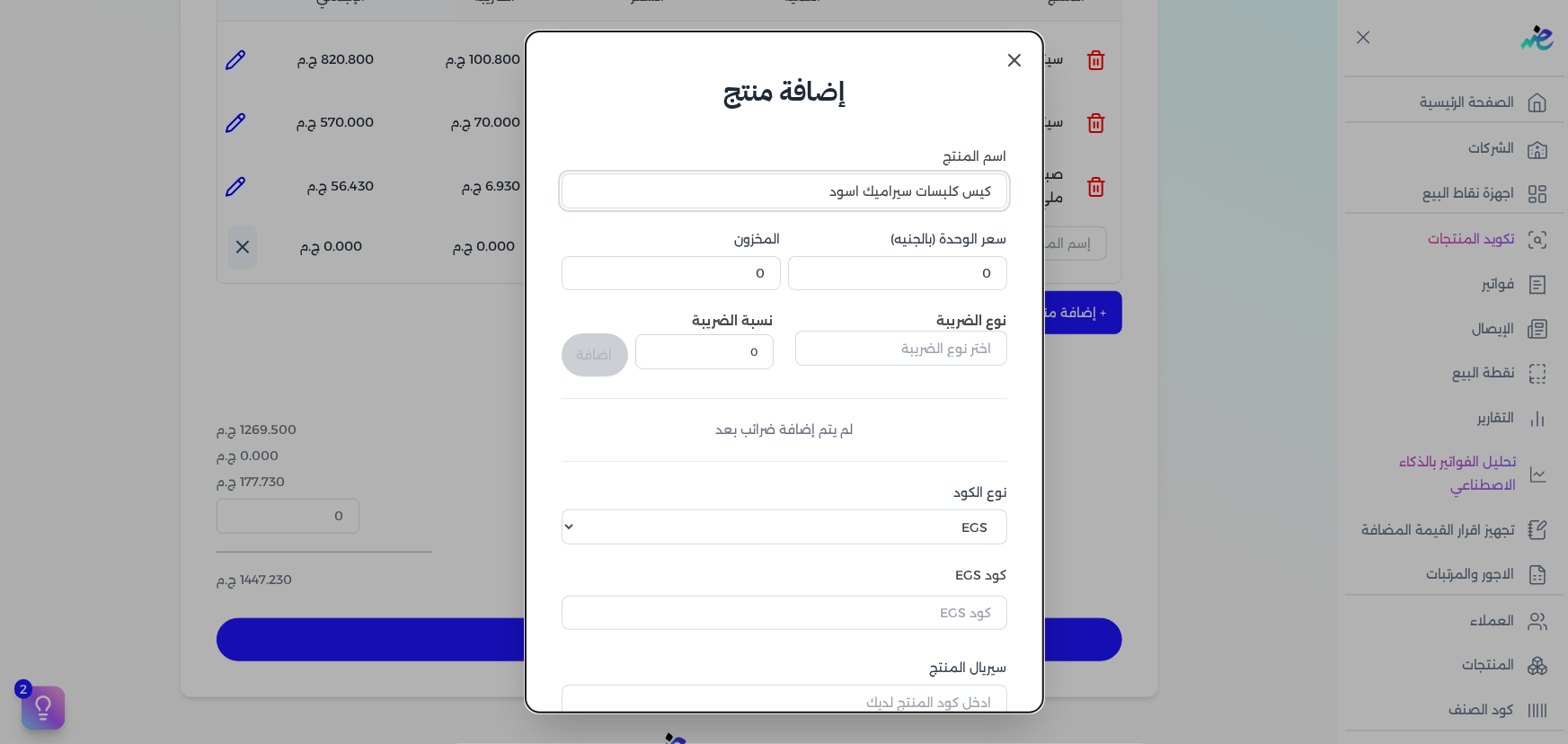
type input "كيس كلبسات سيراميك اسود"
click at [876, 257] on input "0" at bounding box center [897, 273] width 219 height 34
type input "0"
type input "80"
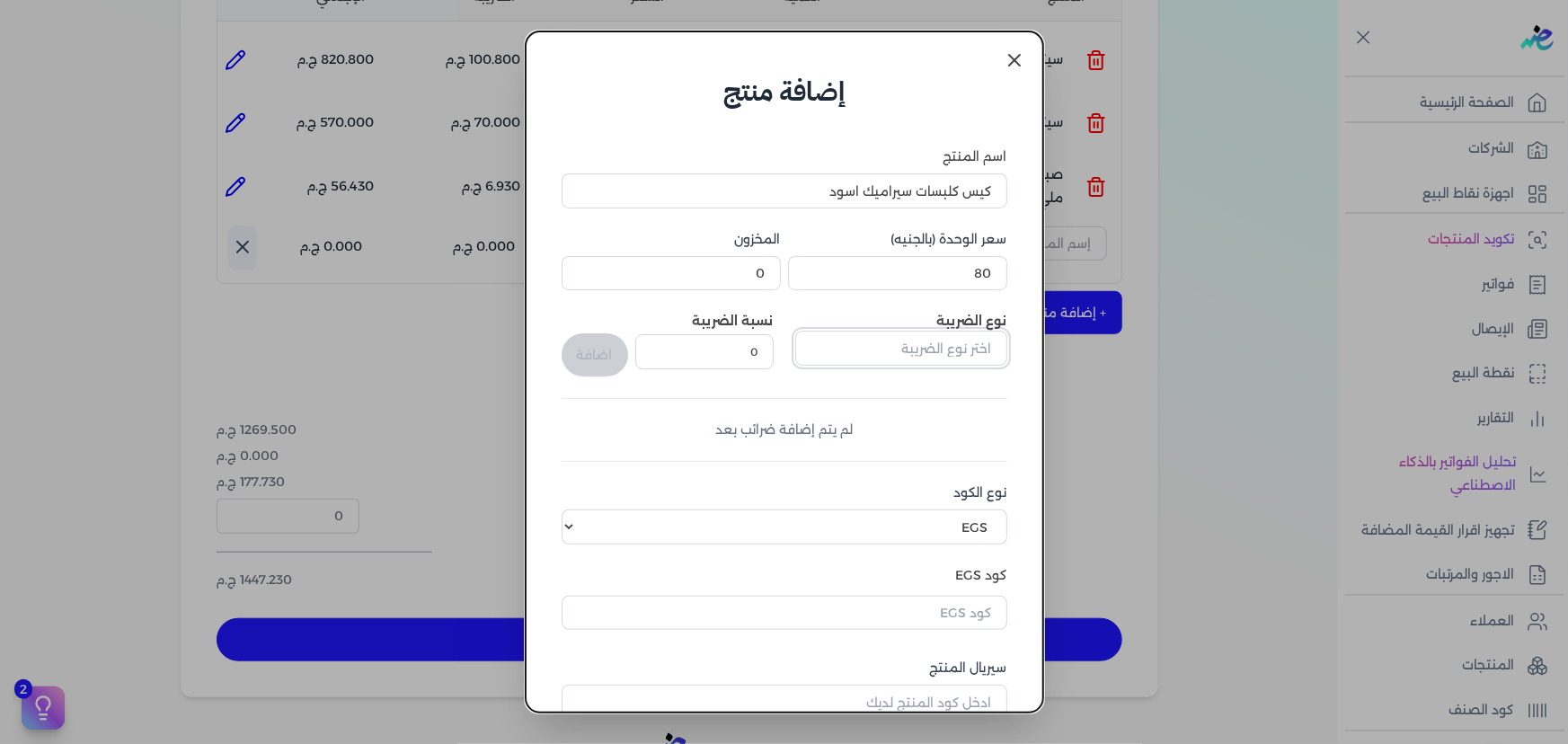
click at [897, 352] on input "text" at bounding box center [901, 348] width 212 height 34
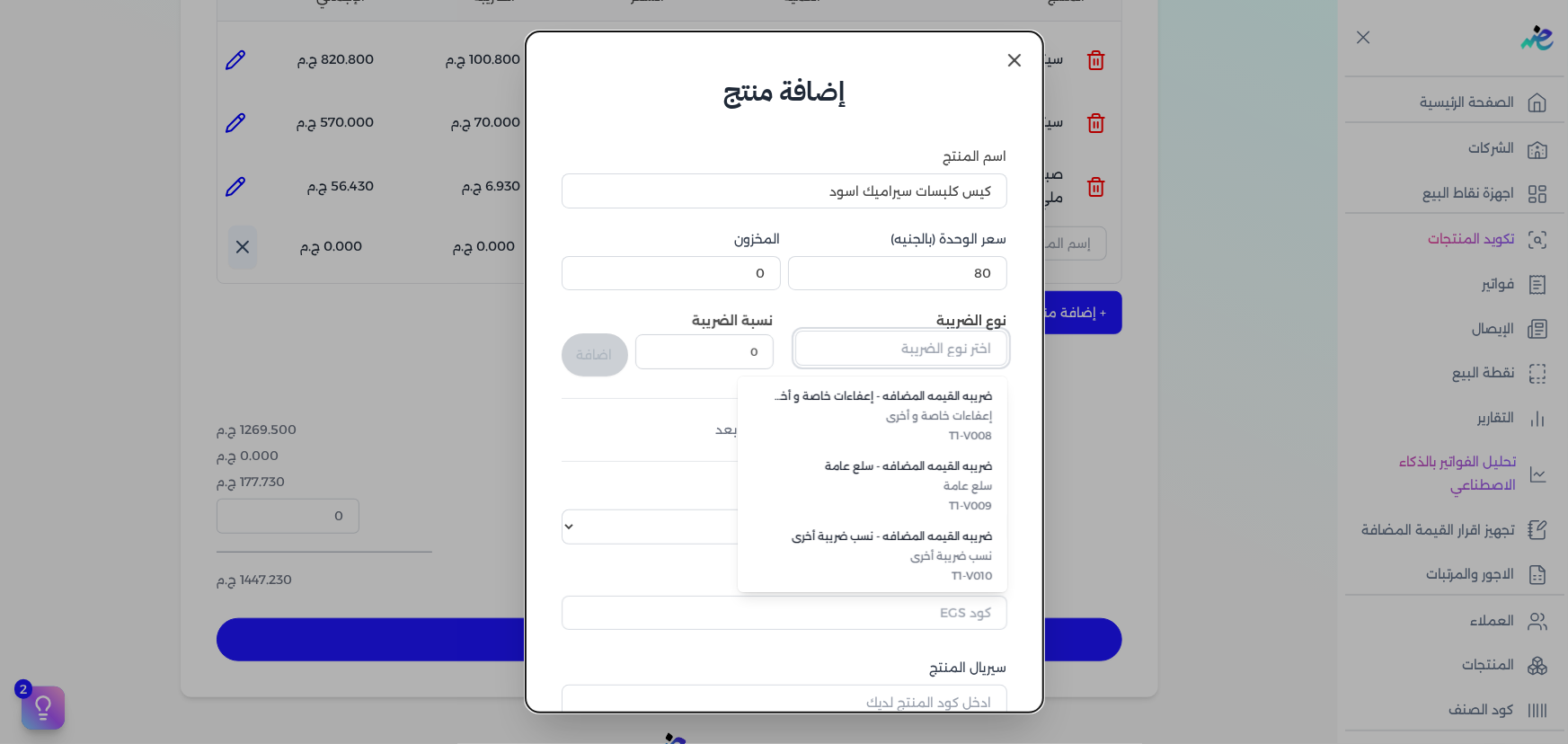
scroll to position [491, 0]
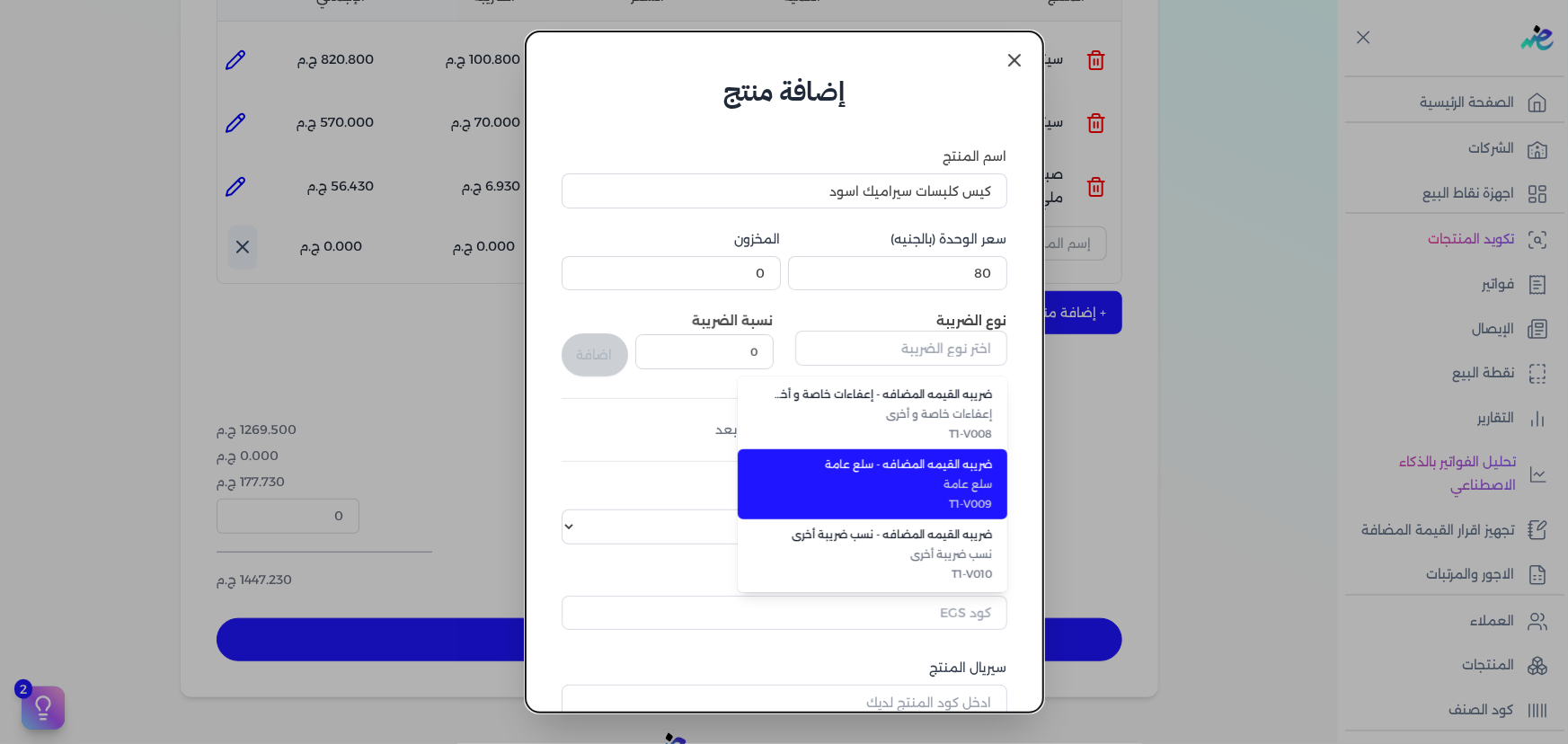
click at [926, 496] on span "T1-V009" at bounding box center [883, 504] width 219 height 16
type input "ضريبه القيمه المضافه - سلع عامة"
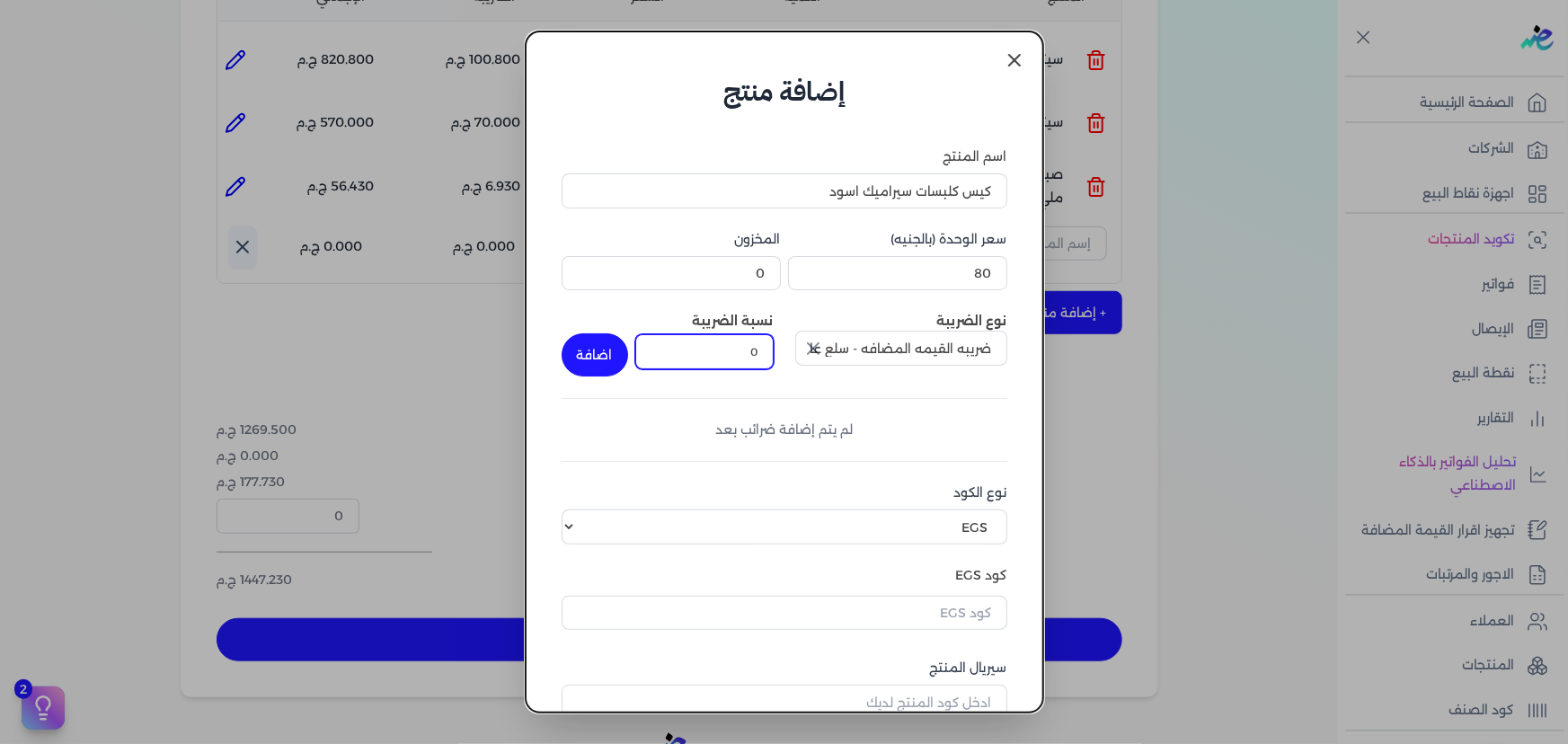
drag, startPoint x: 737, startPoint y: 352, endPoint x: 851, endPoint y: 355, distance: 114.0
click at [851, 354] on div "نوع الضريبة ضريبه القيمه المضافه - سلع عامة نسبة الضريبة 0 اضافة" at bounding box center [784, 344] width 445 height 65
type input "14"
click at [605, 347] on button "اضافة" at bounding box center [594, 355] width 66 height 43
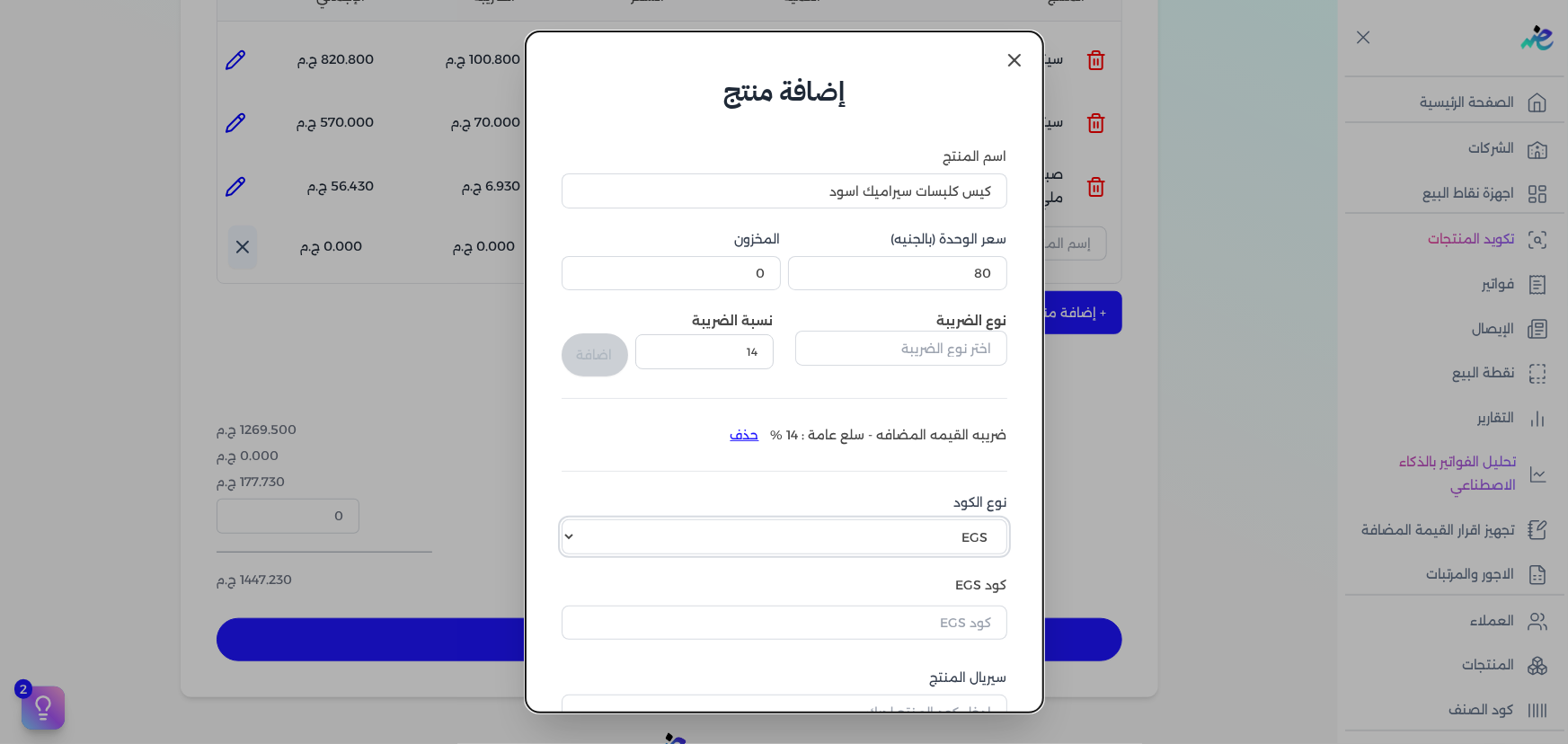
click at [862, 534] on select "اختر نوع الكود EGS GS1" at bounding box center [784, 537] width 445 height 34
select select "GS1"
click at [574, 520] on select "اختر نوع الكود EGS GS1" at bounding box center [784, 537] width 445 height 34
click at [891, 617] on input "كود GS1" at bounding box center [784, 619] width 445 height 34
paste input "10003608"
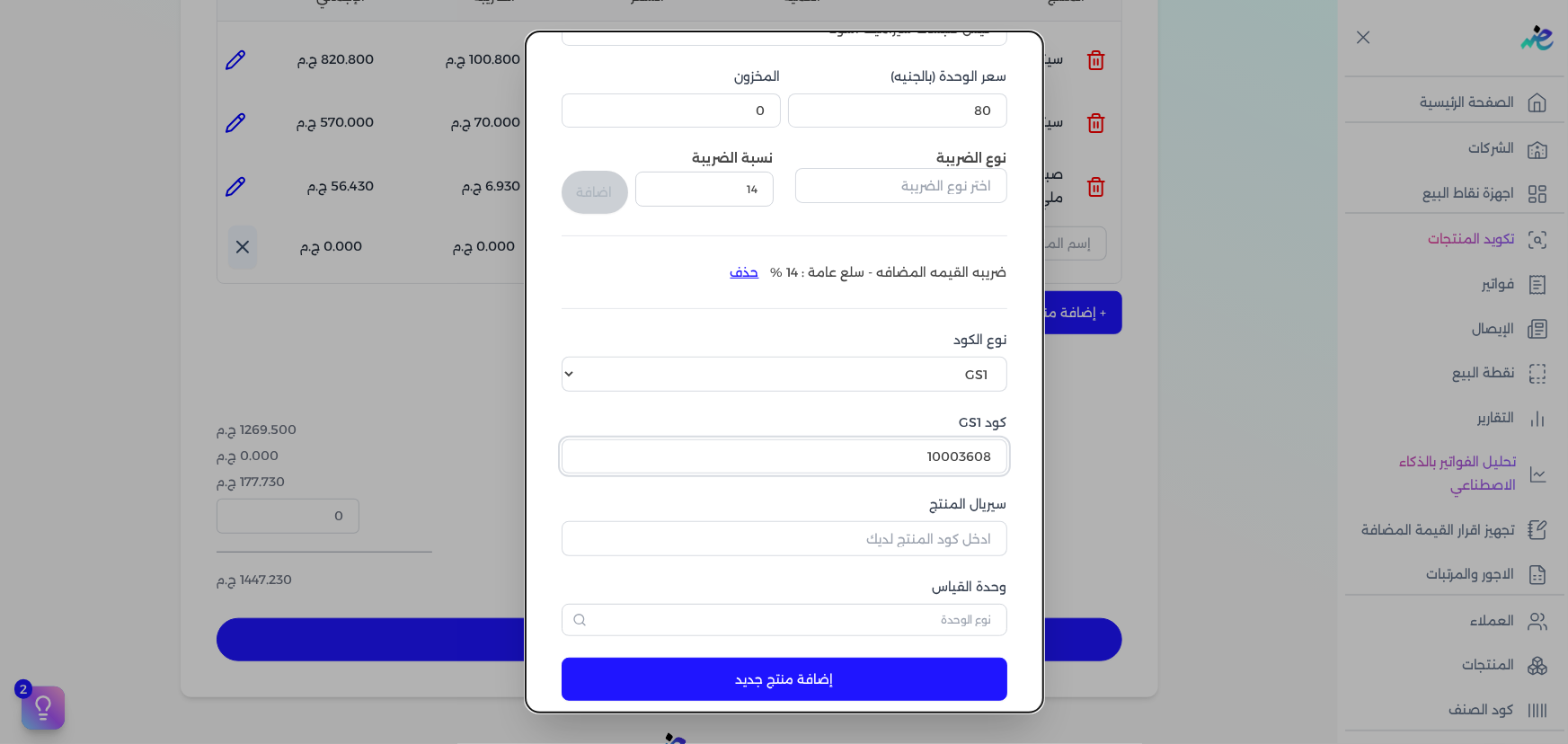
scroll to position [186, 0]
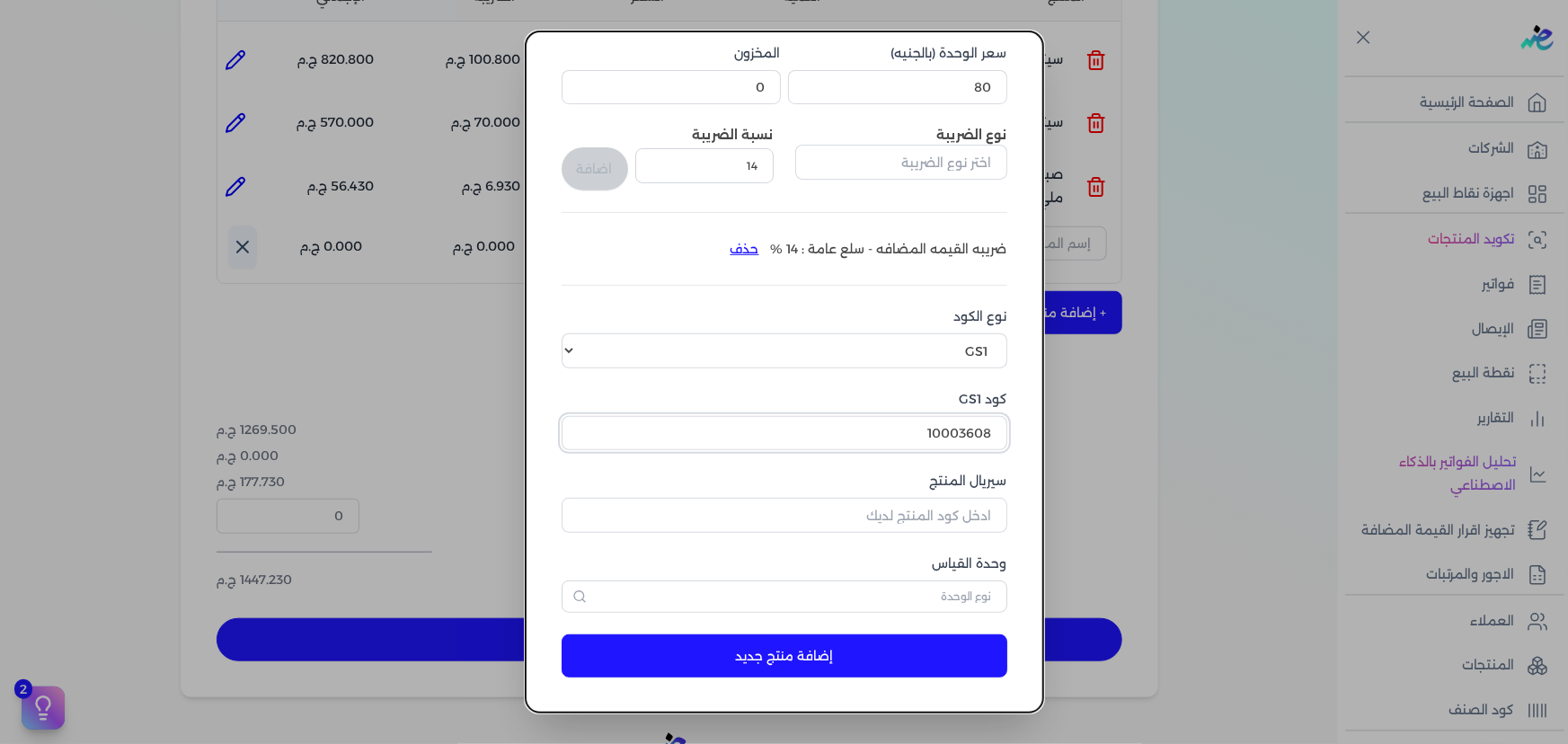
type input "10003608"
click at [890, 520] on input "سيريال المنتج" at bounding box center [784, 515] width 445 height 34
type input "2"
type input "123654"
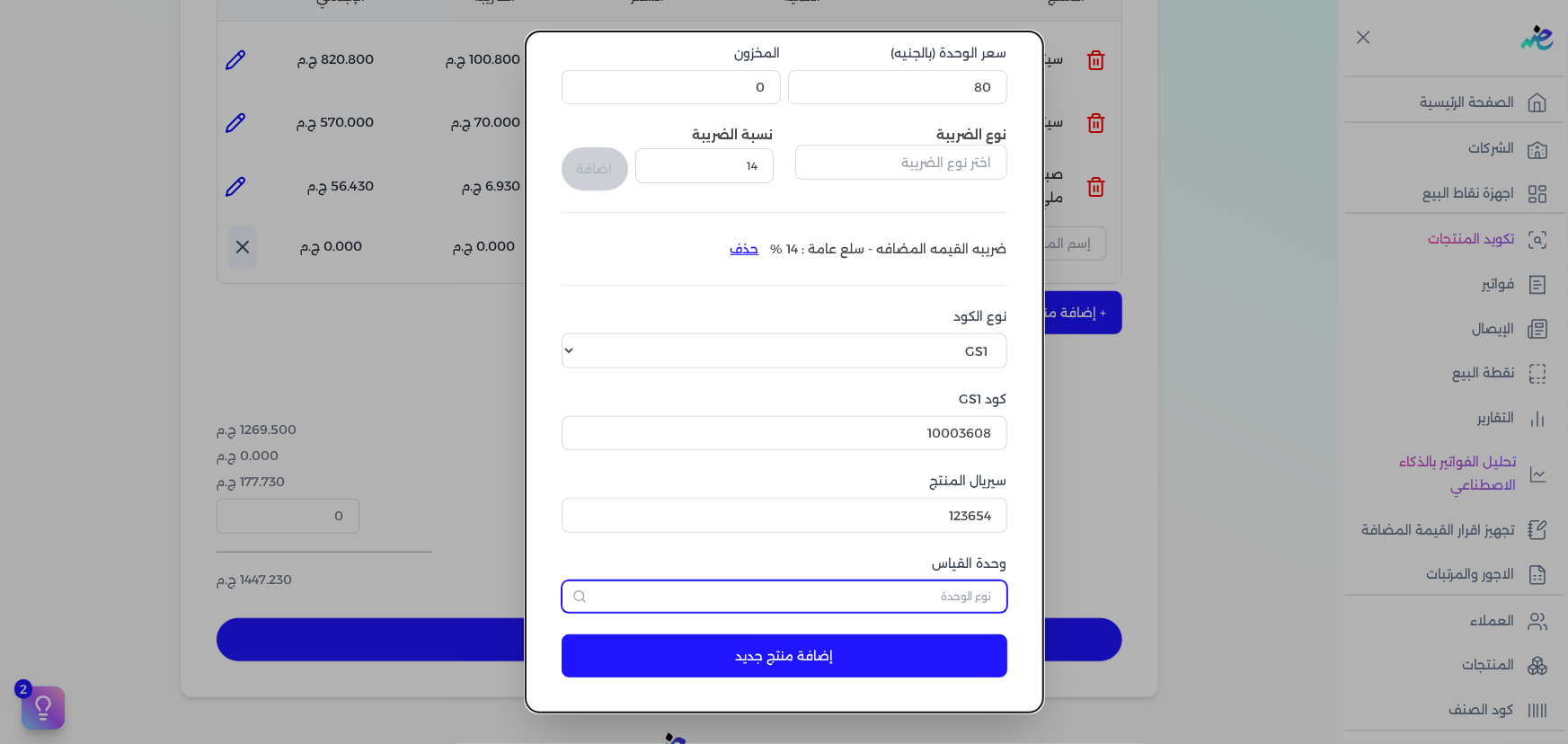
click at [943, 606] on input "text" at bounding box center [784, 596] width 445 height 32
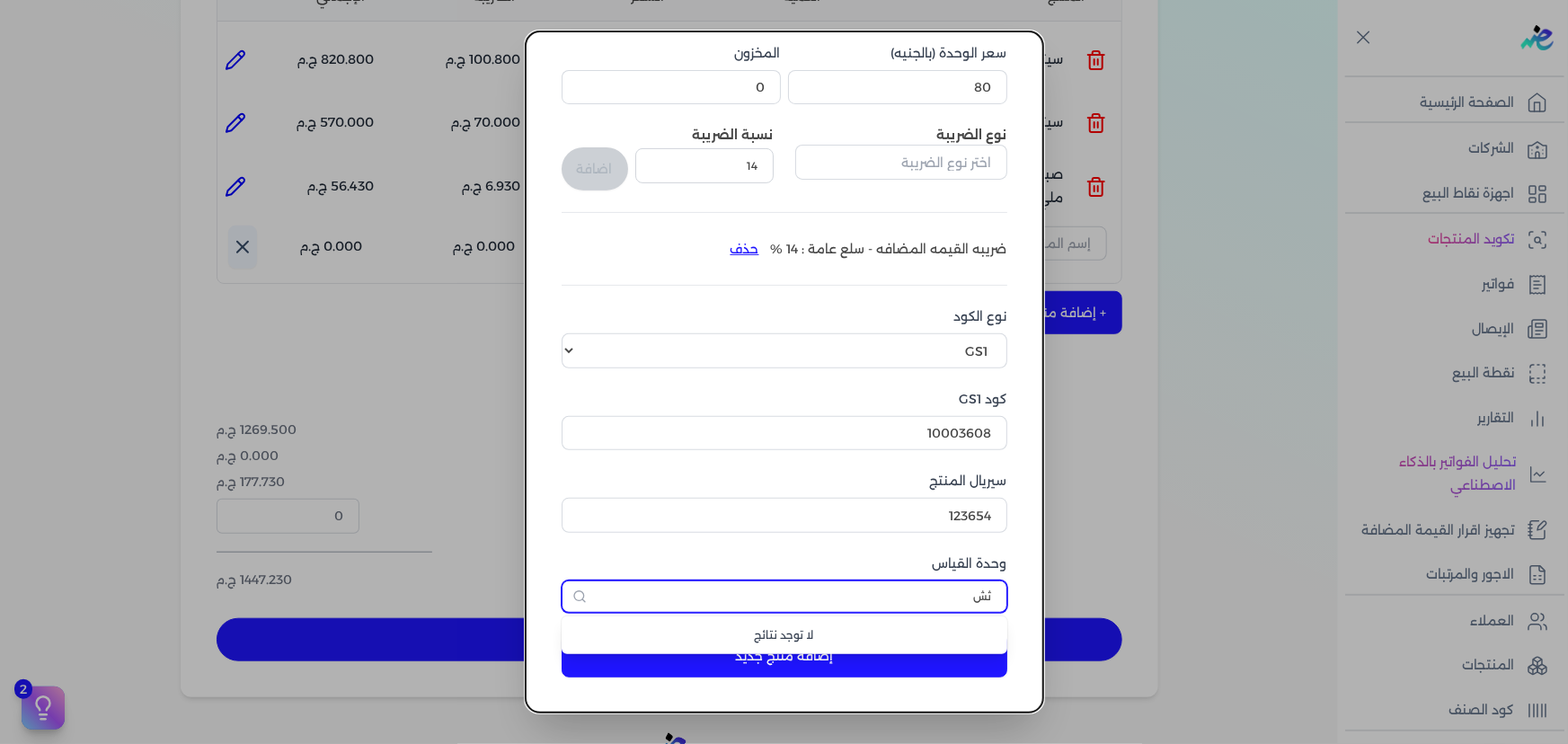
type input "ث"
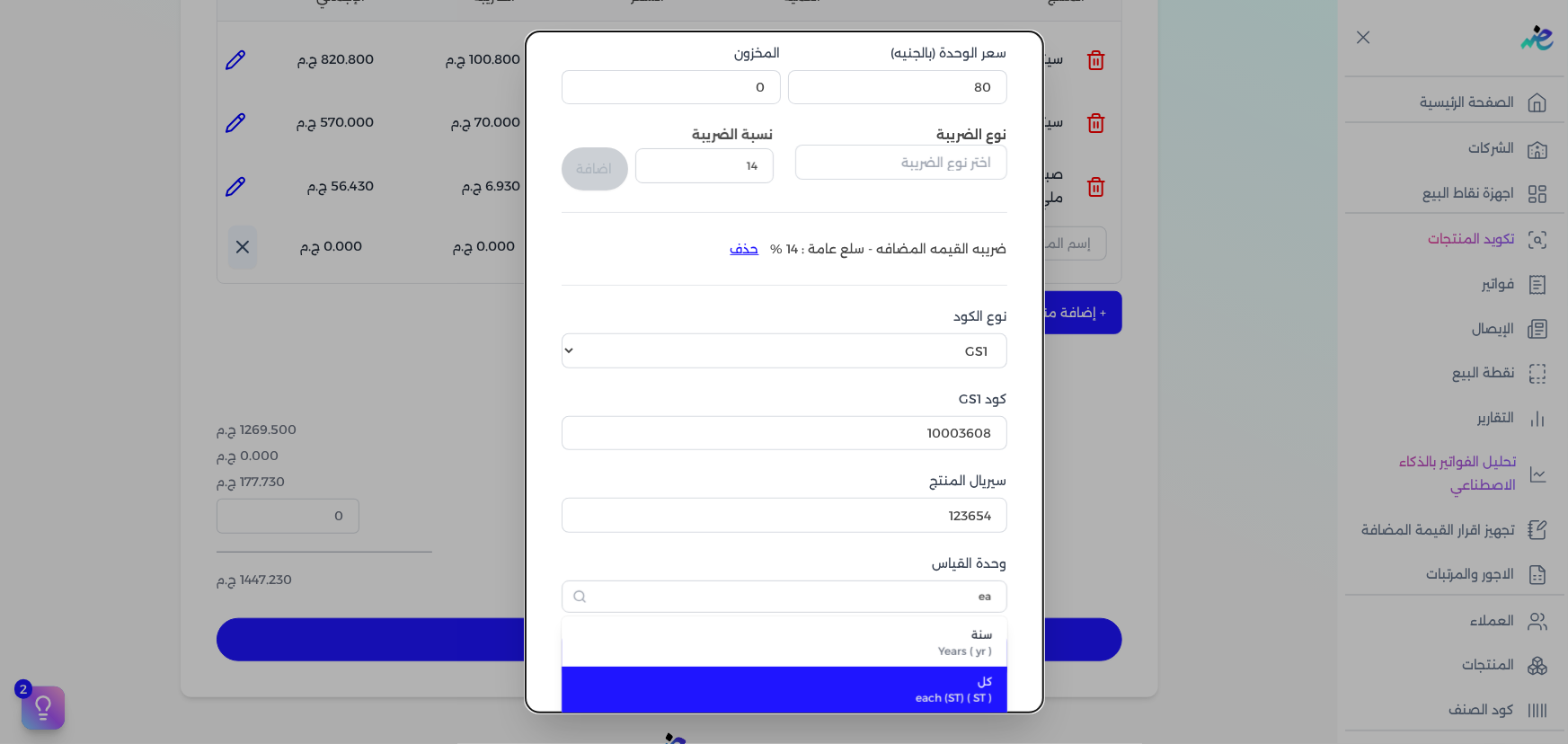
click at [940, 679] on span "كل" at bounding box center [794, 681] width 395 height 16
type input "كل"
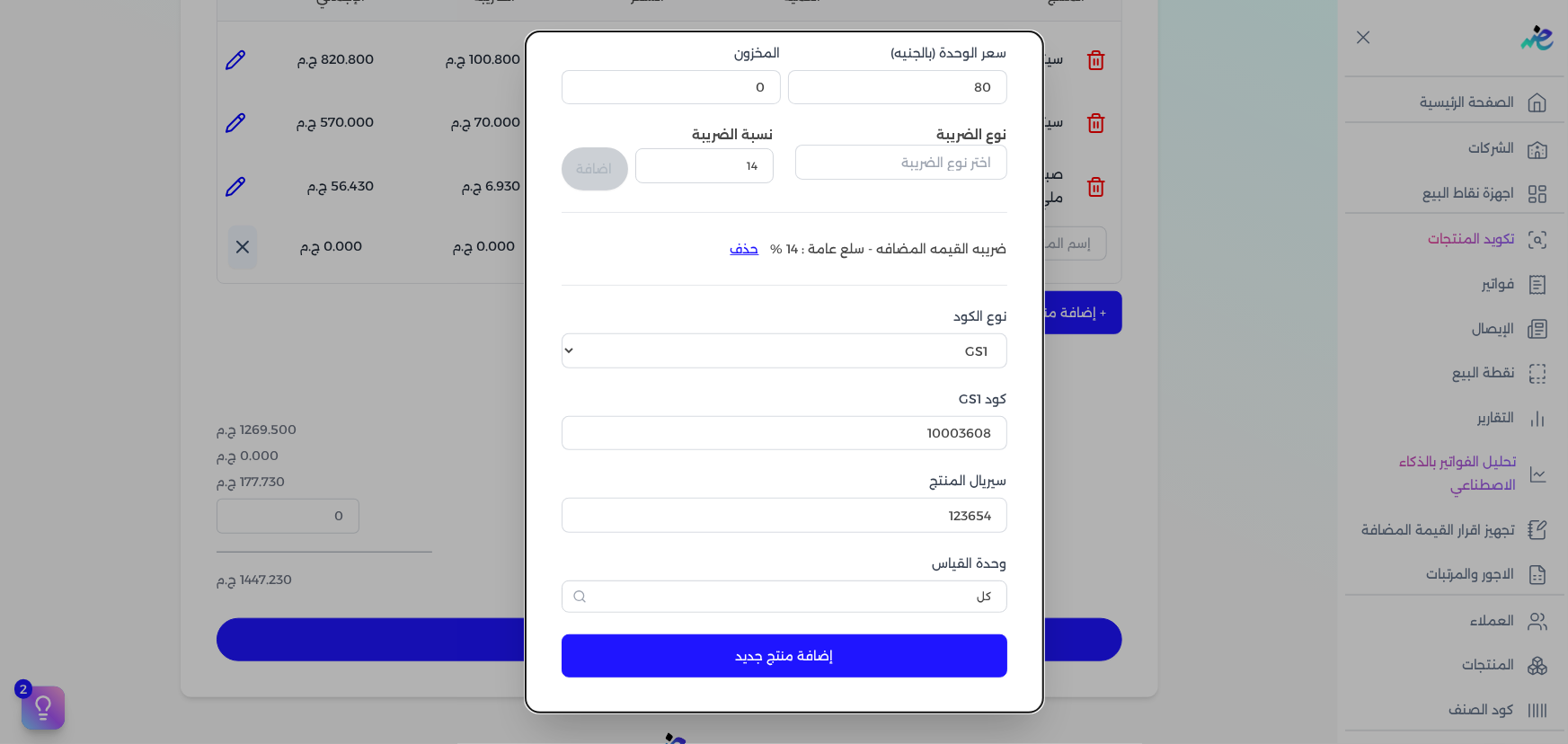
click at [935, 656] on button "إضافة منتج جديد" at bounding box center [784, 655] width 445 height 43
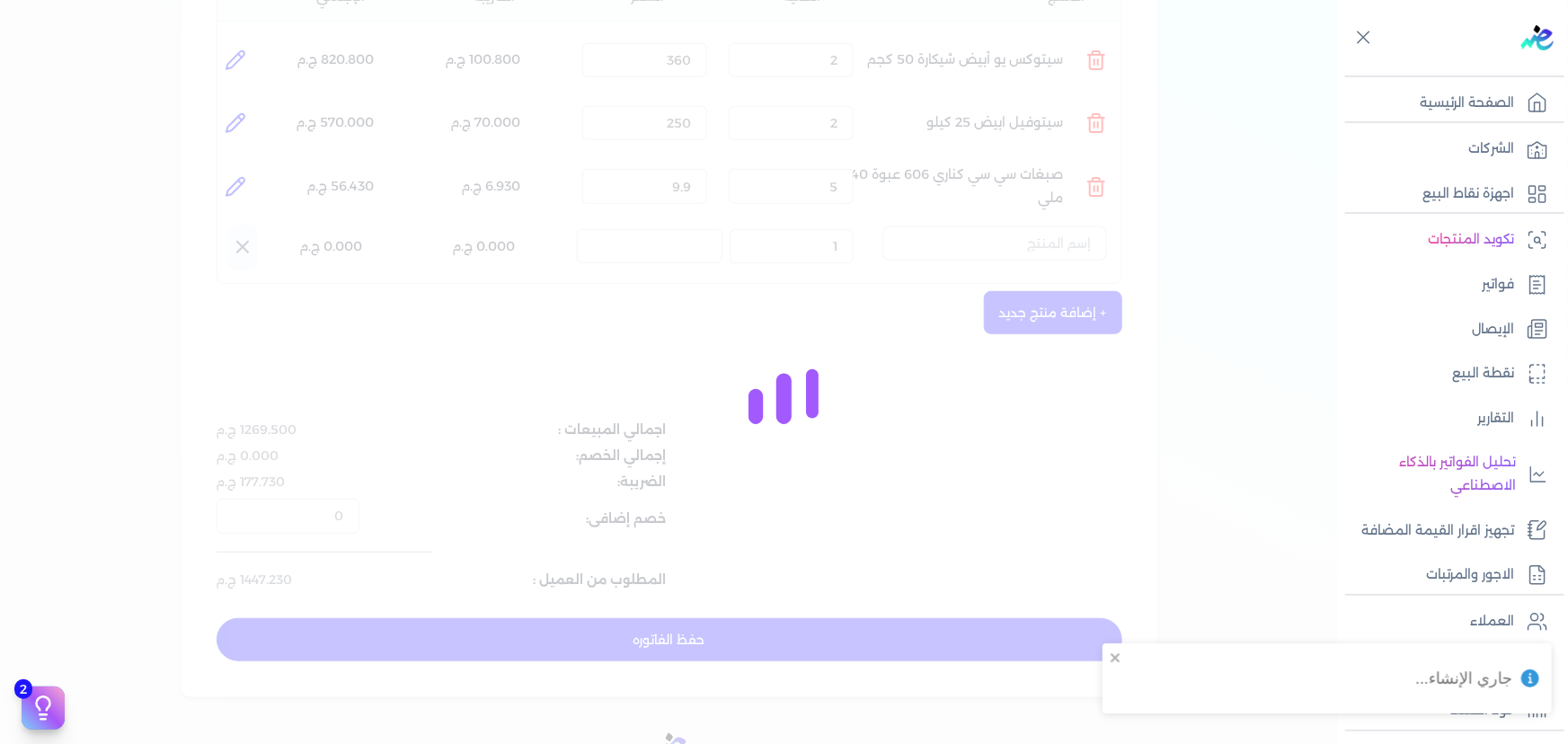
select select "EGS"
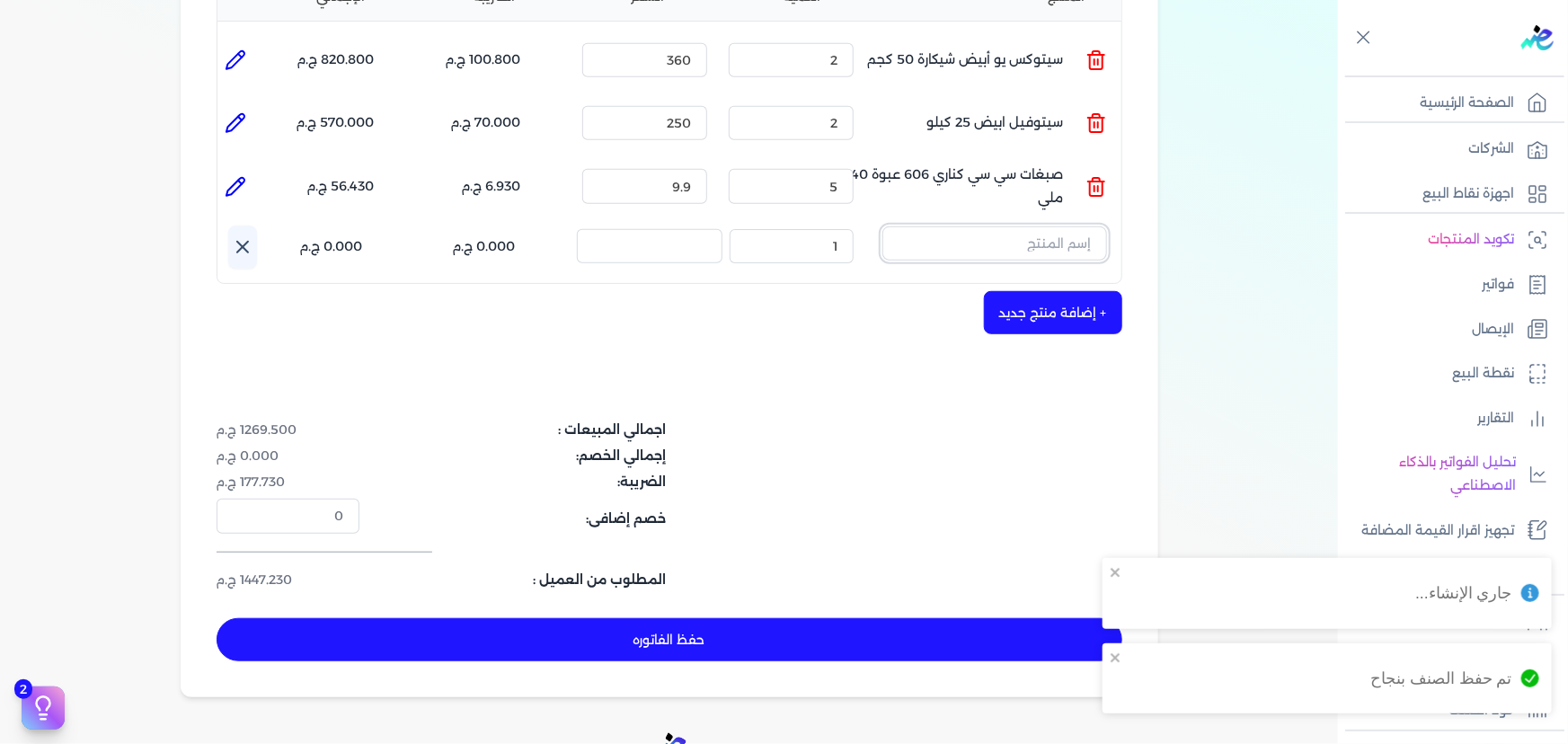
click at [1047, 226] on input "text" at bounding box center [994, 243] width 225 height 34
click at [978, 226] on input "text" at bounding box center [994, 243] width 225 height 34
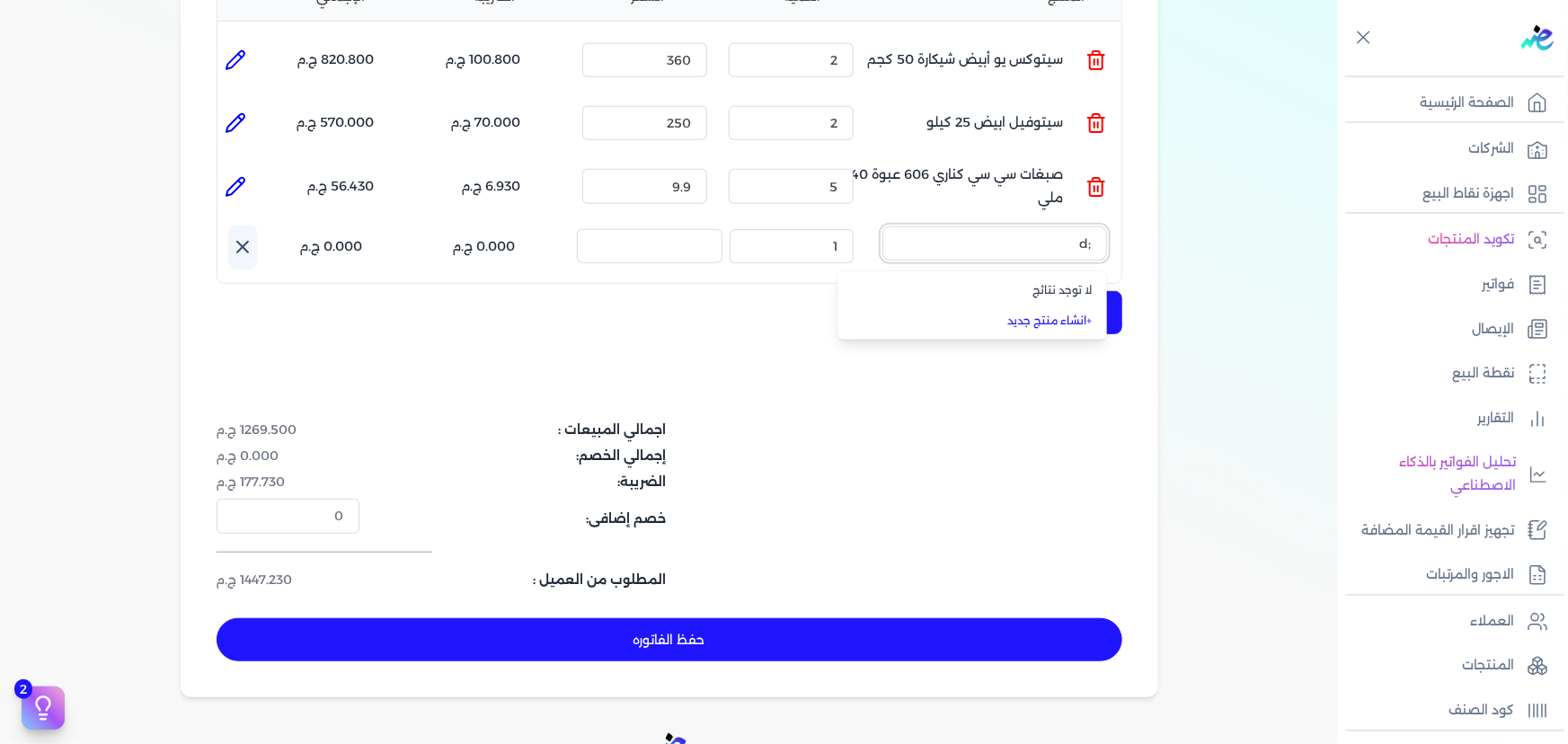
type input ";"
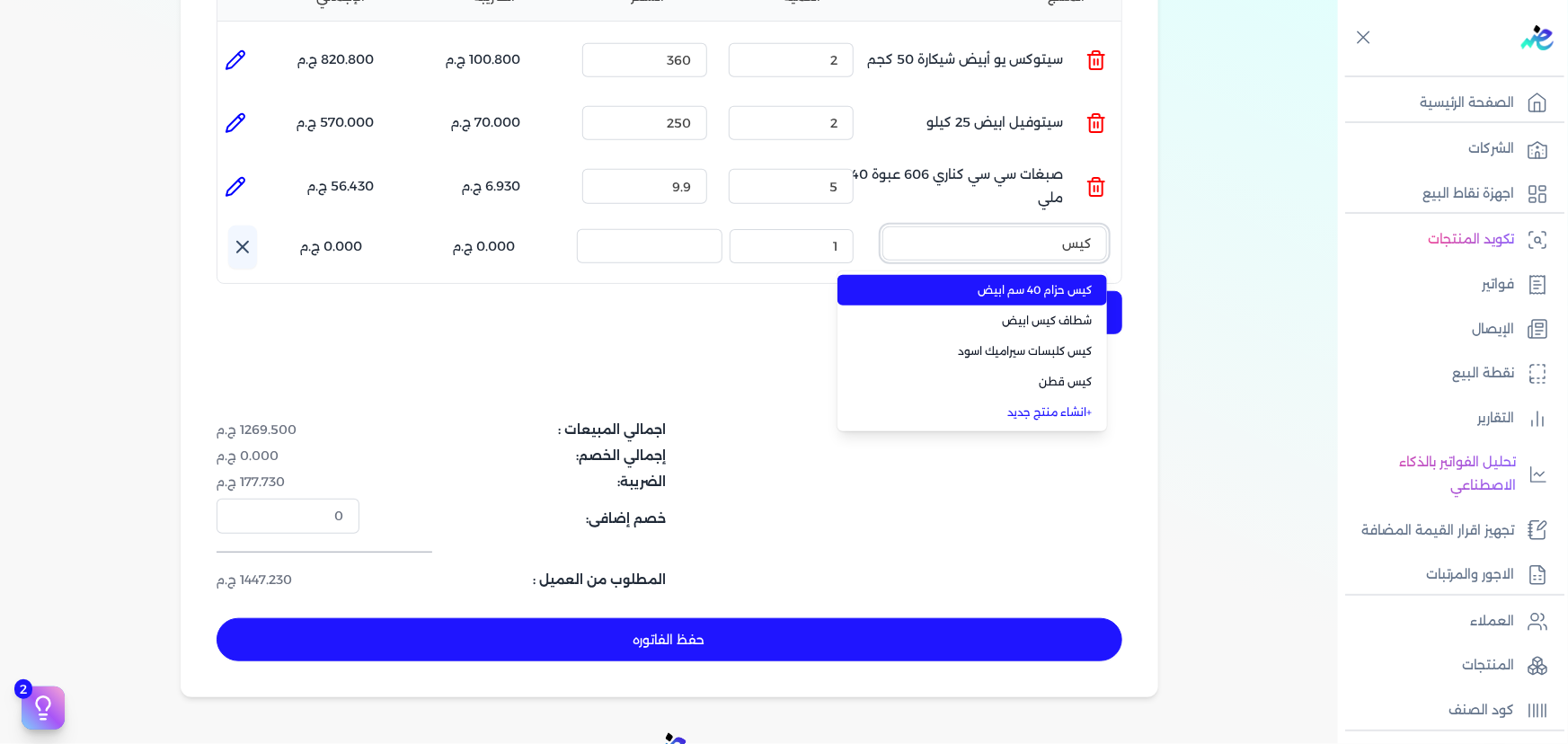
click at [882, 226] on button "كيس" at bounding box center [994, 247] width 225 height 41
type input "كيس كل"
click at [999, 282] on span "كيس كلبسات سيراميك اسود" at bounding box center [983, 289] width 219 height 16
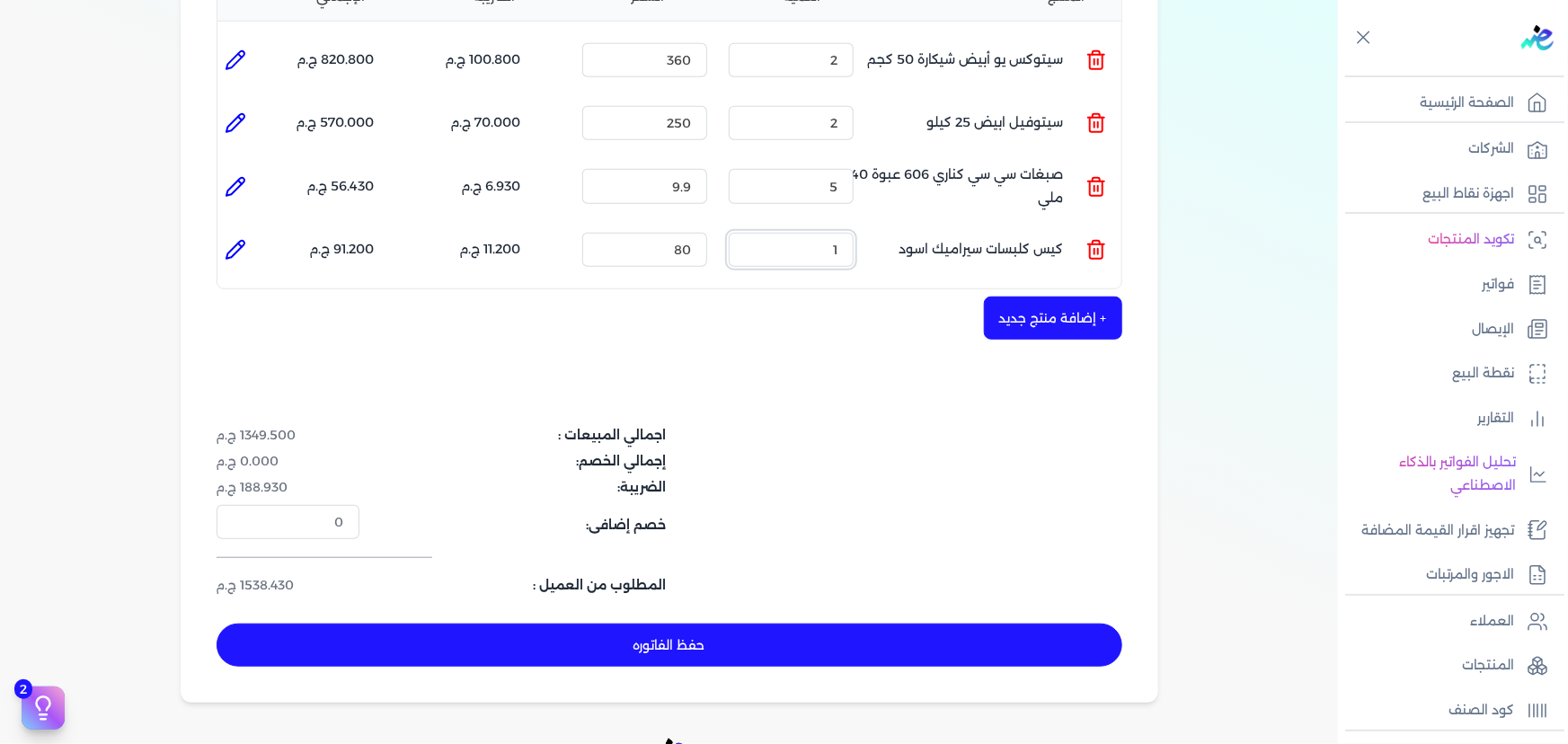
click at [846, 233] on input "1" at bounding box center [791, 250] width 125 height 34
type input "2"
click at [769, 349] on div "شركه الاخوه الثلاثة فتحى السيد على [PERSON_NAME] 288849477 رقم الفاتورة 13645 ف…" at bounding box center [669, 182] width 977 height 1041
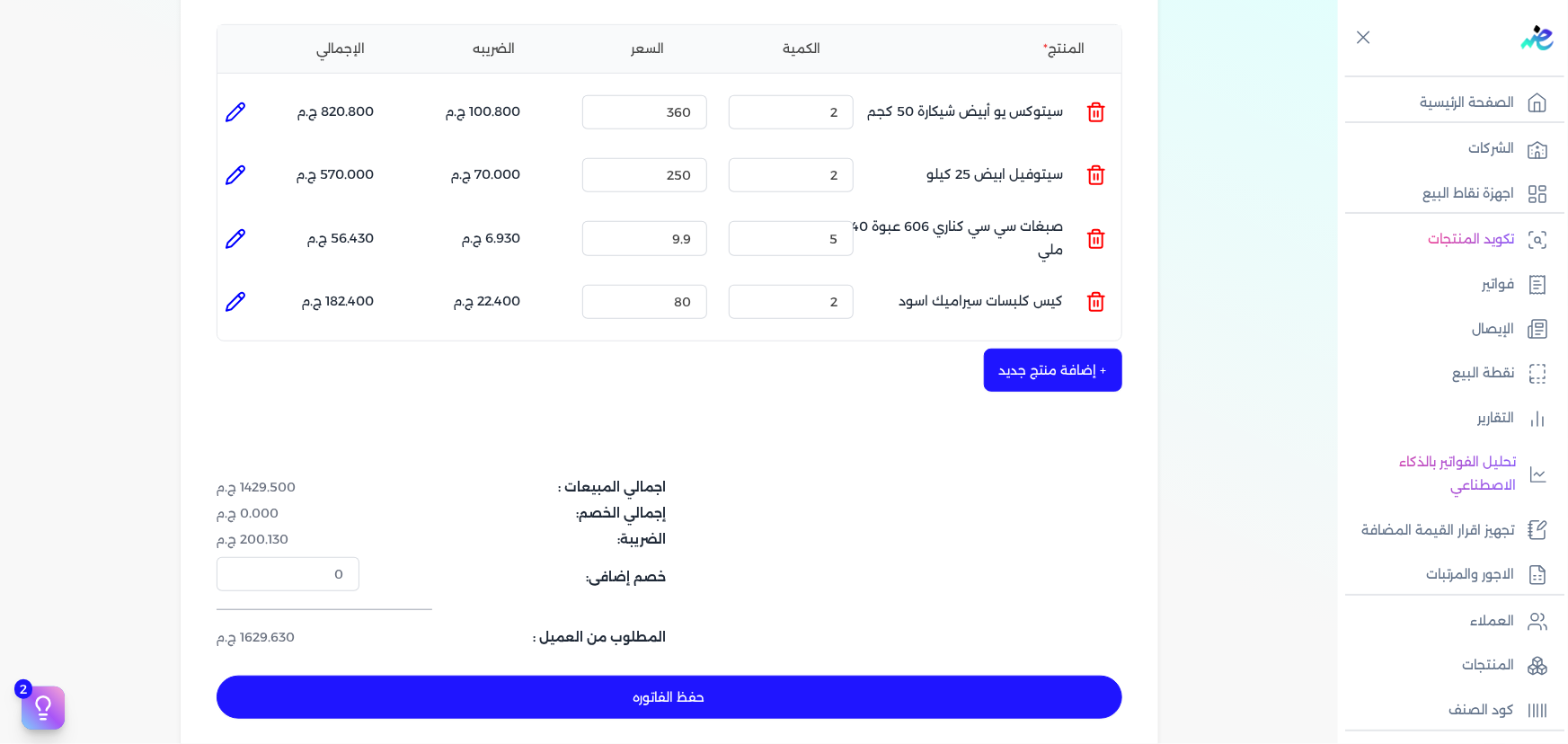
scroll to position [407, 0]
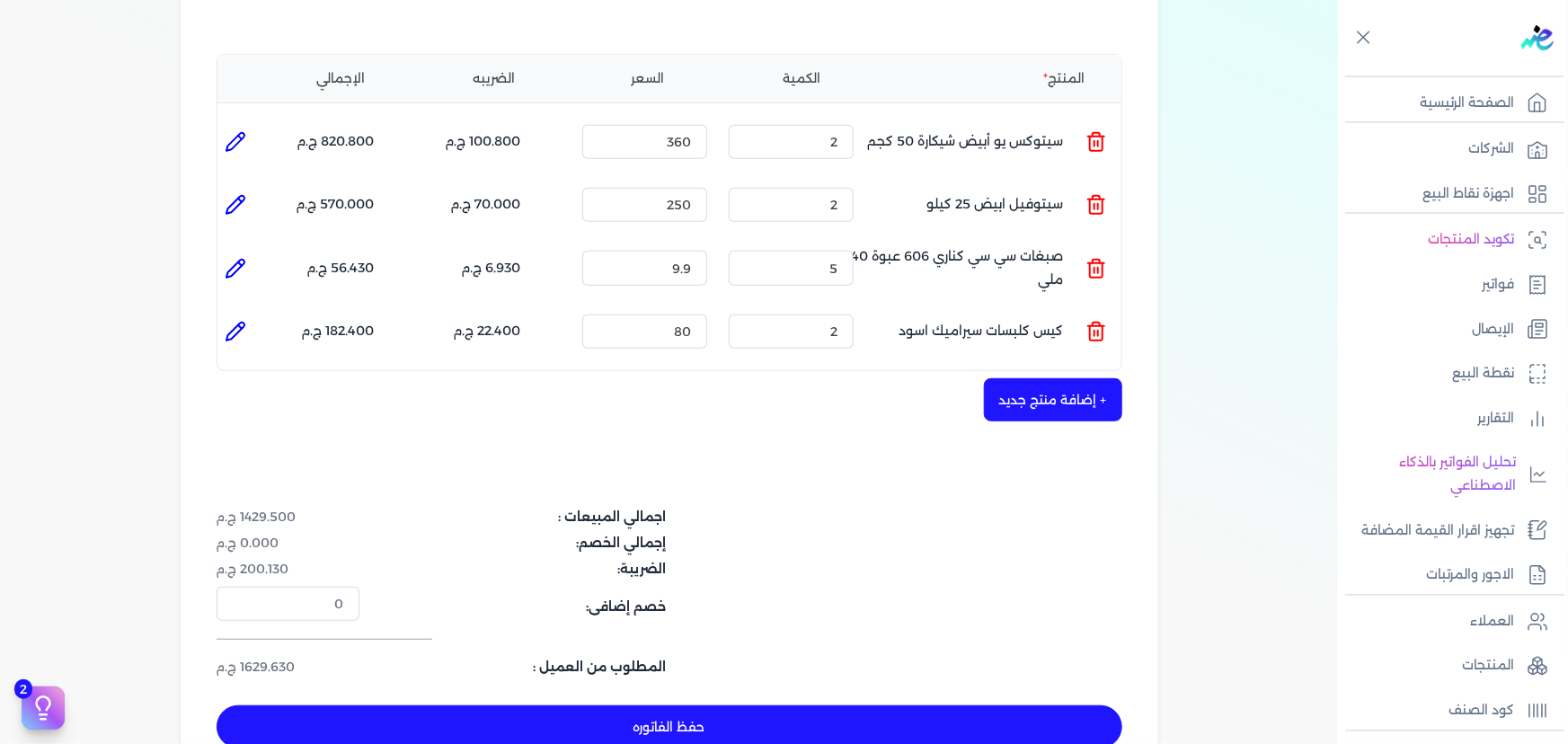
click at [1041, 378] on button "+ إضافة منتج جديد" at bounding box center [1053, 400] width 139 height 43
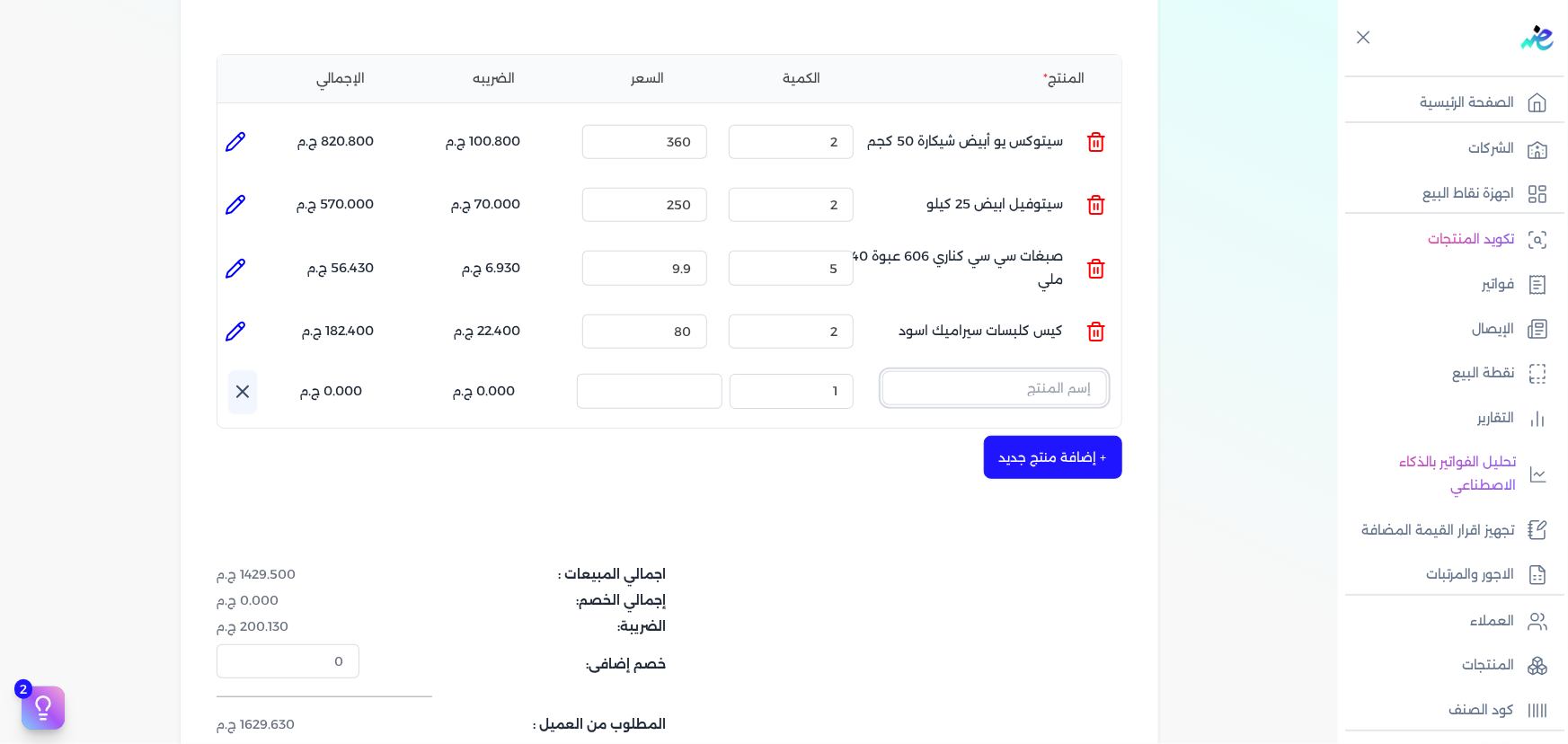
click at [1014, 371] on input "text" at bounding box center [994, 388] width 225 height 34
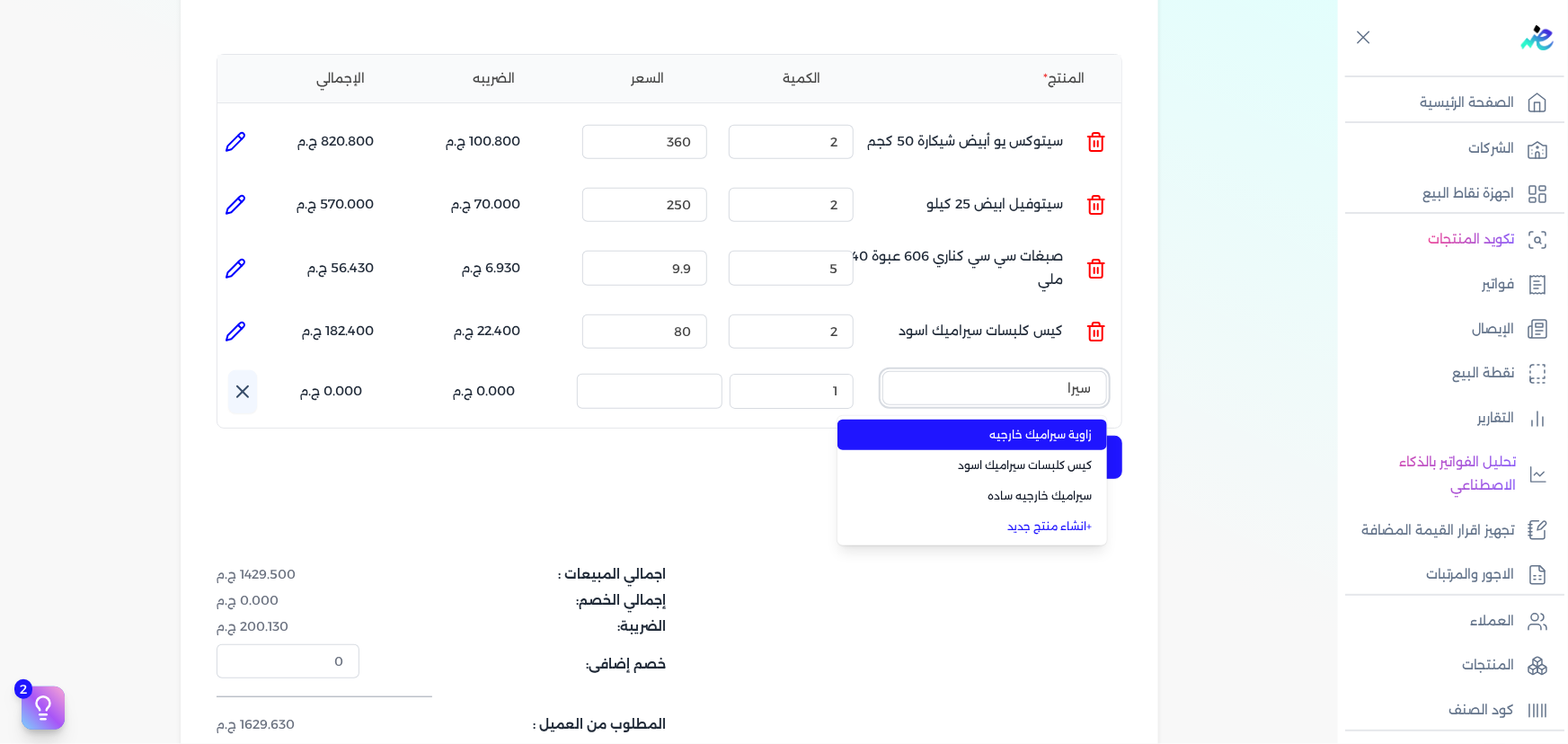
type input "سيرا"
click at [995, 426] on span "زاوية سيراميك خارجيه" at bounding box center [983, 434] width 219 height 16
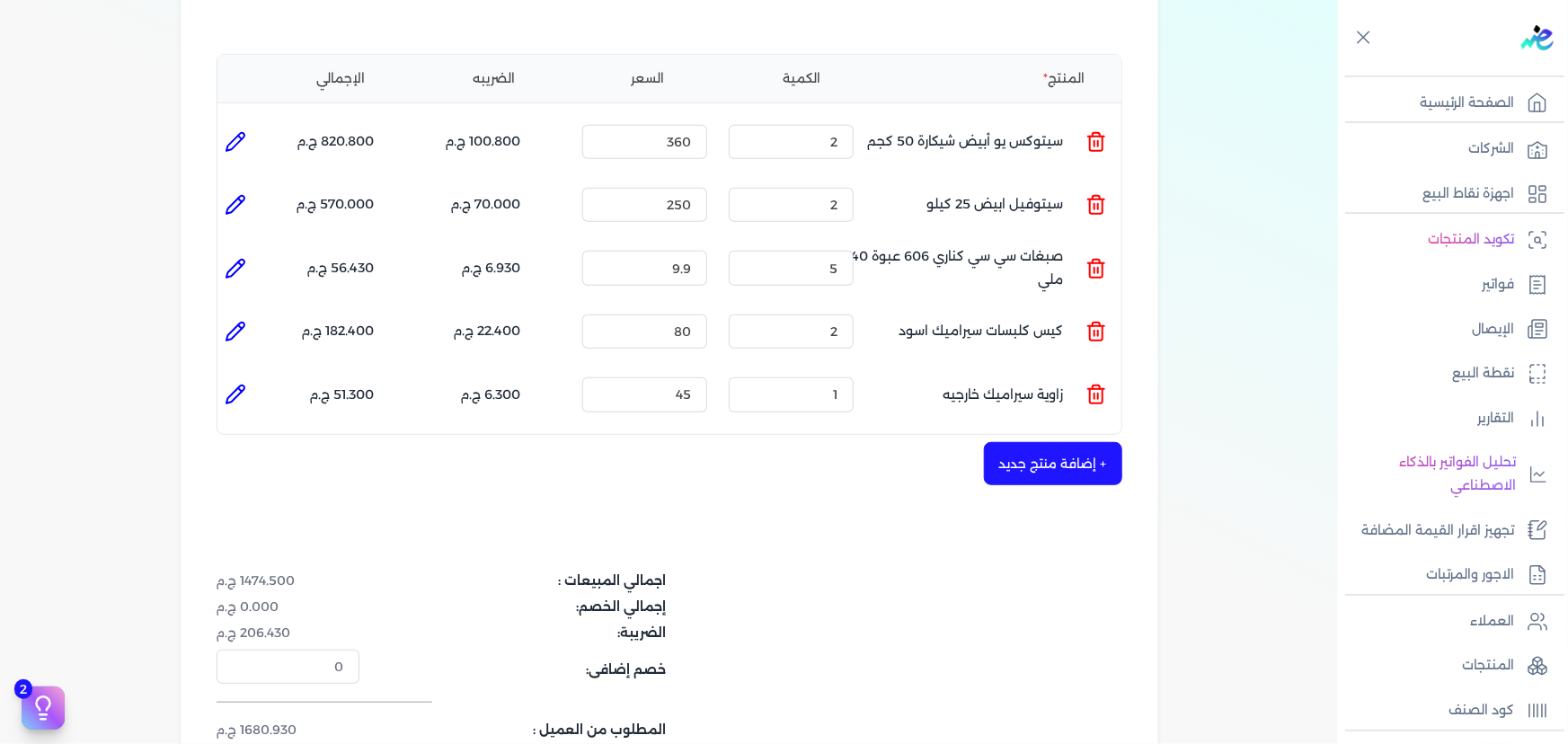
click at [243, 386] on icon at bounding box center [235, 394] width 18 height 18
type input "زاوية سيراميك خارجيه"
type input "45"
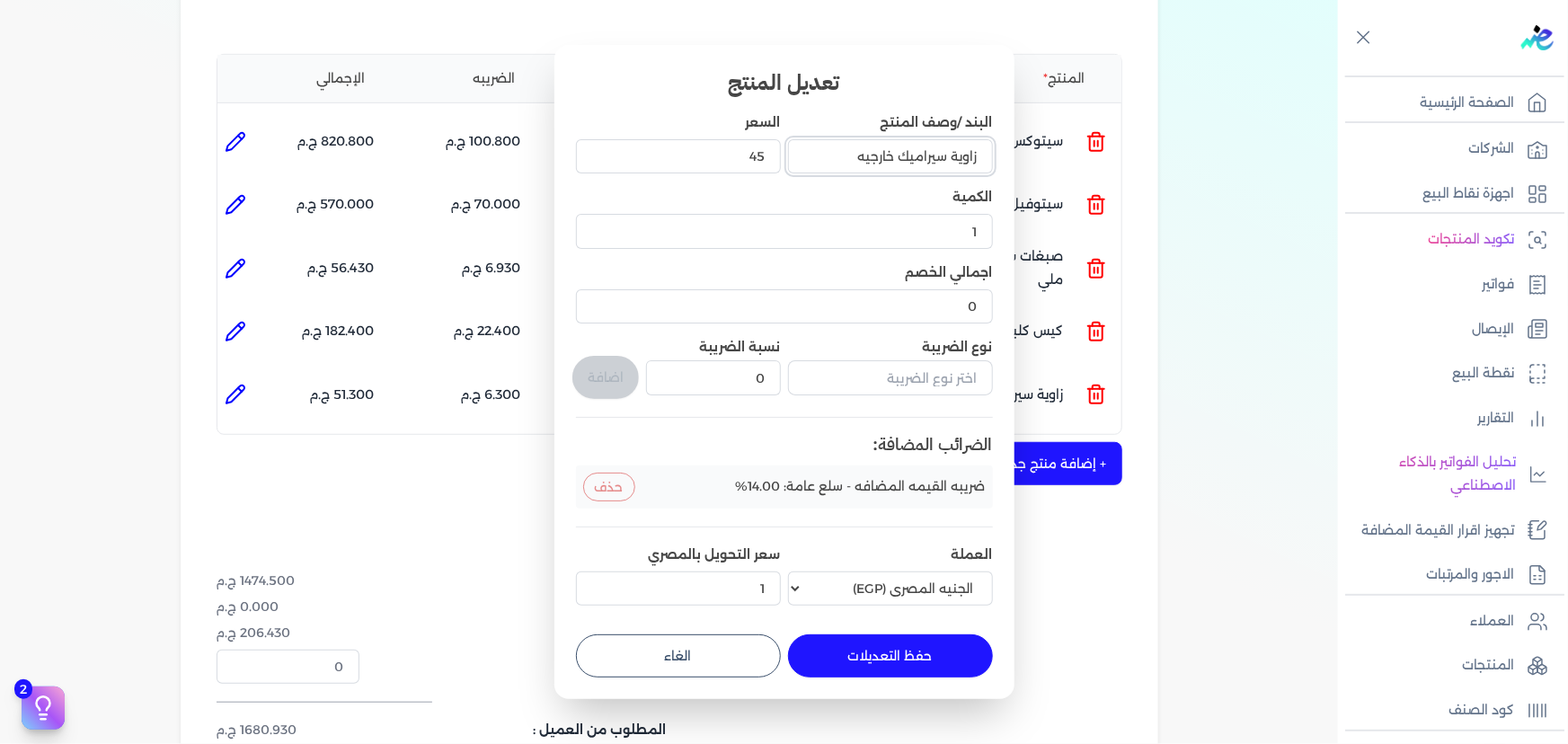
drag, startPoint x: 828, startPoint y: 157, endPoint x: 1099, endPoint y: 157, distance: 271.0
click at [1098, 156] on dialog "تعديل المنتج البند /وصف المنتج زاوية سيراميك خارجيه السعر 45 الكمية 1 اجمالي ال…" at bounding box center [784, 372] width 1568 height 744
type input "كيس فواصل سيراميك ابيض"
drag, startPoint x: 723, startPoint y: 153, endPoint x: 864, endPoint y: 157, distance: 141.1
click at [864, 157] on div "البند /وصف المنتج كيس فواصل سيراميك ابيض السعر 45 الكمية 1 اجمالي الخصم 0 نوع ا…" at bounding box center [785, 363] width 417 height 500
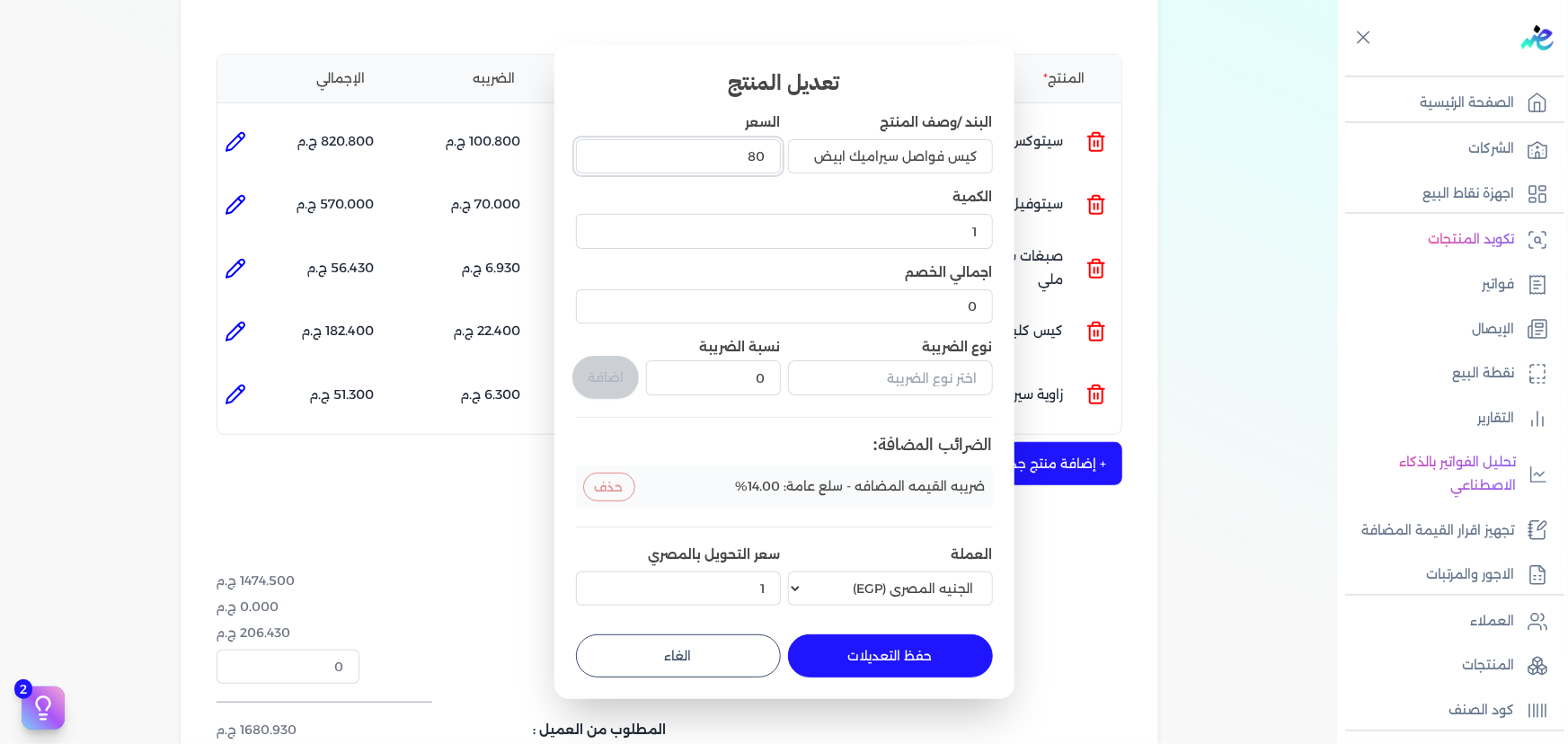
type input "80"
click at [976, 646] on button "حفظ التعديلات" at bounding box center [890, 655] width 205 height 43
type input "0"
type input "80"
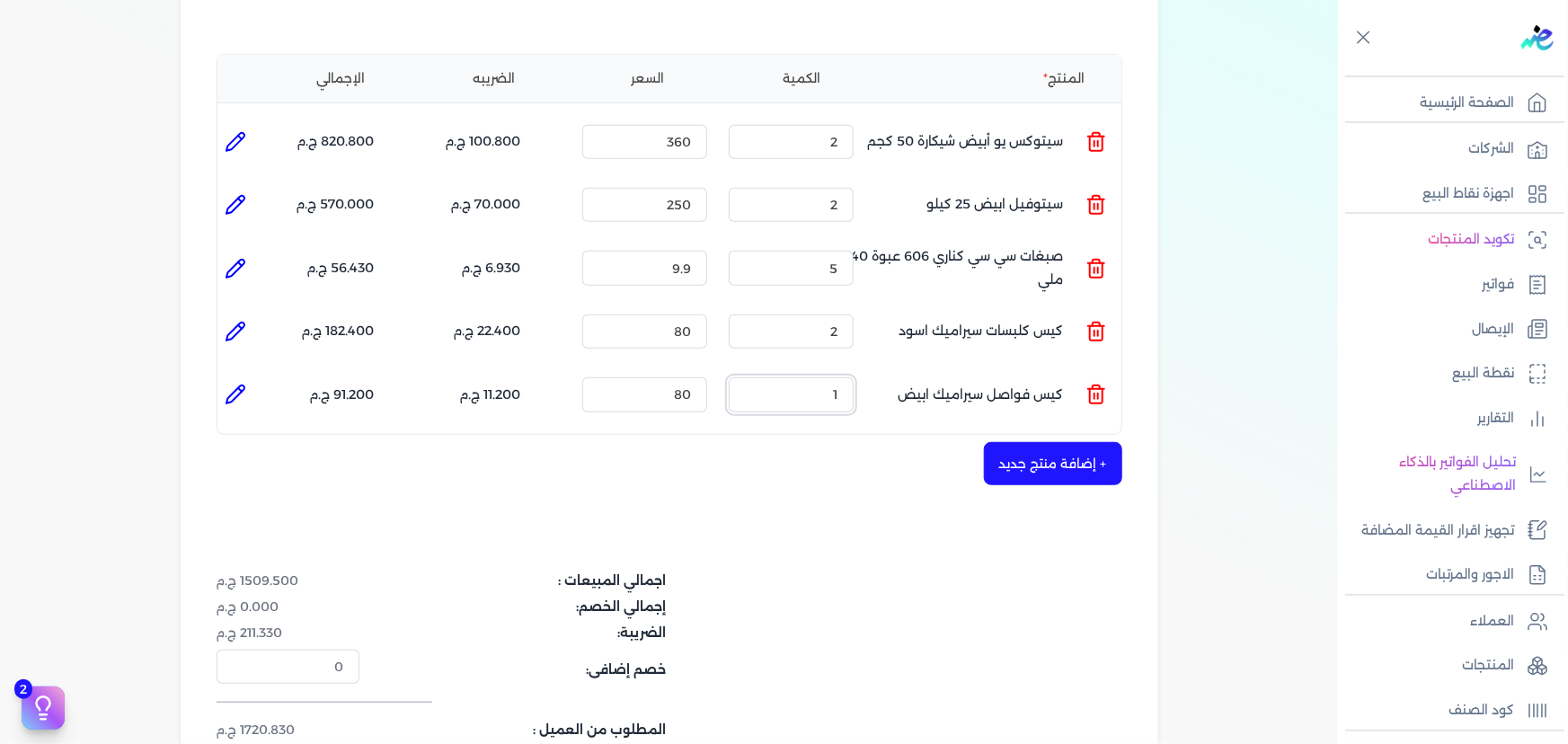
drag, startPoint x: 811, startPoint y: 364, endPoint x: 962, endPoint y: 355, distance: 151.3
click at [960, 370] on ul "المنتج : كيس فواصل سيراميك ابيض الكمية : 1 السعر : 80 الضريبه : 11.200 ج.م الإج…" at bounding box center [669, 393] width 904 height 48
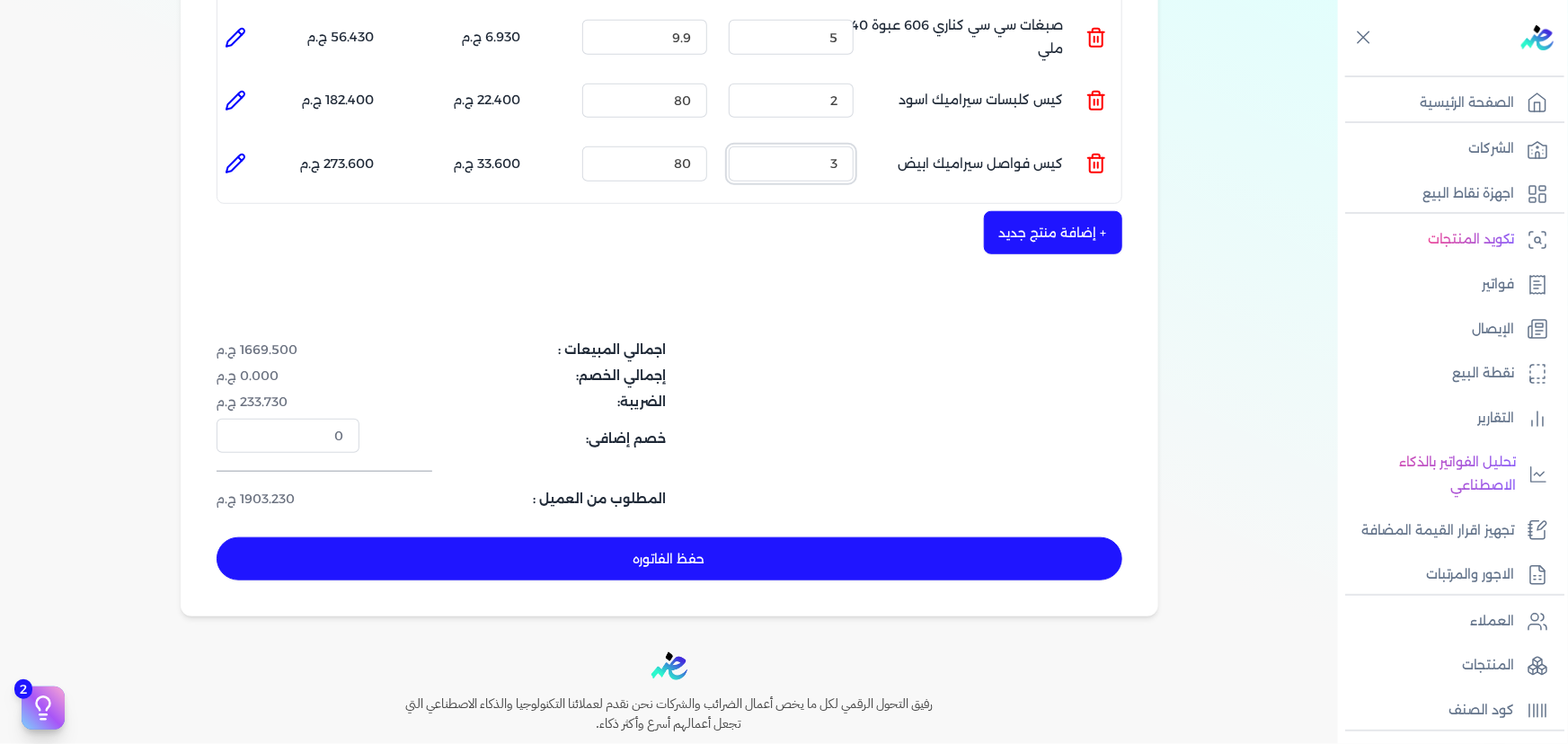
scroll to position [653, 0]
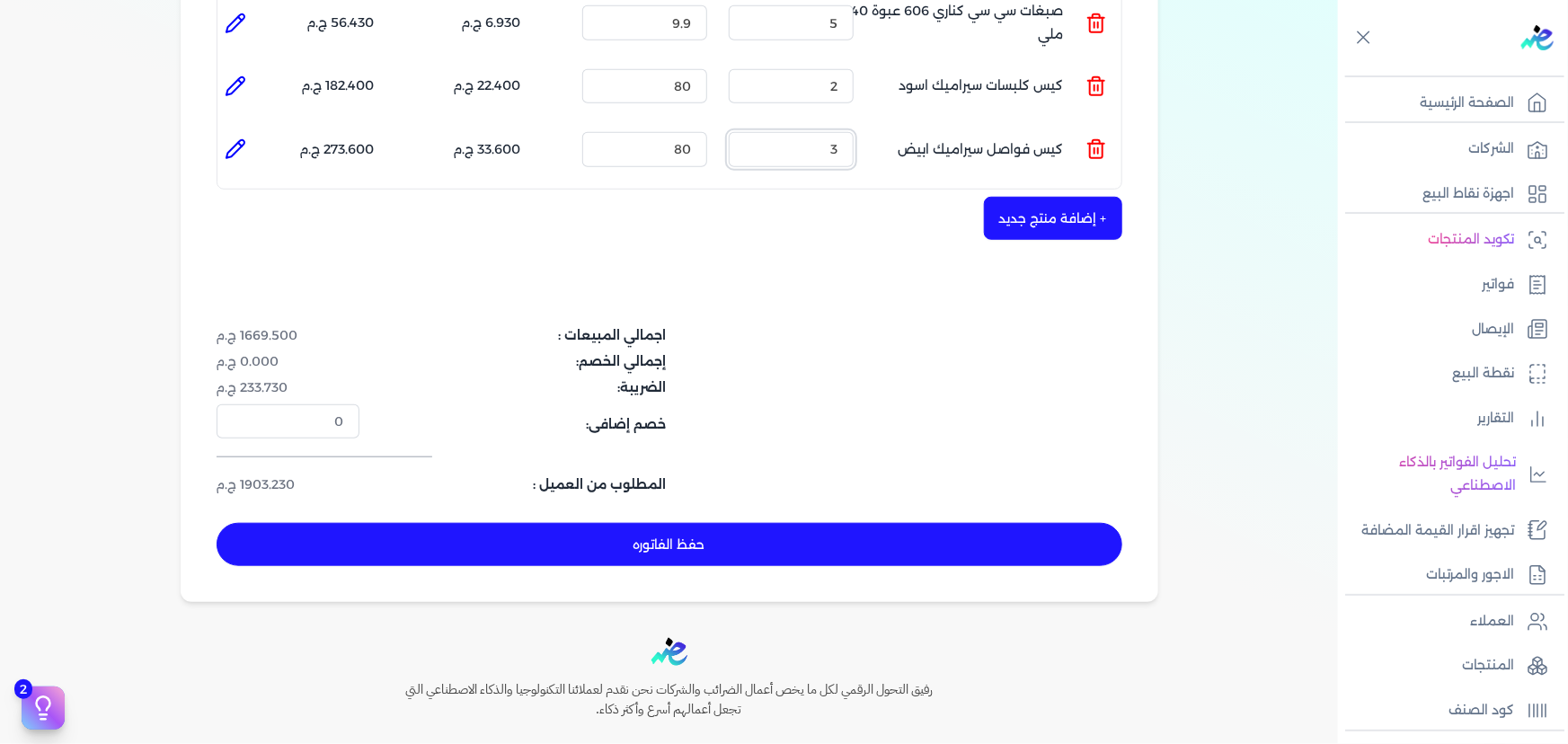
type input "3"
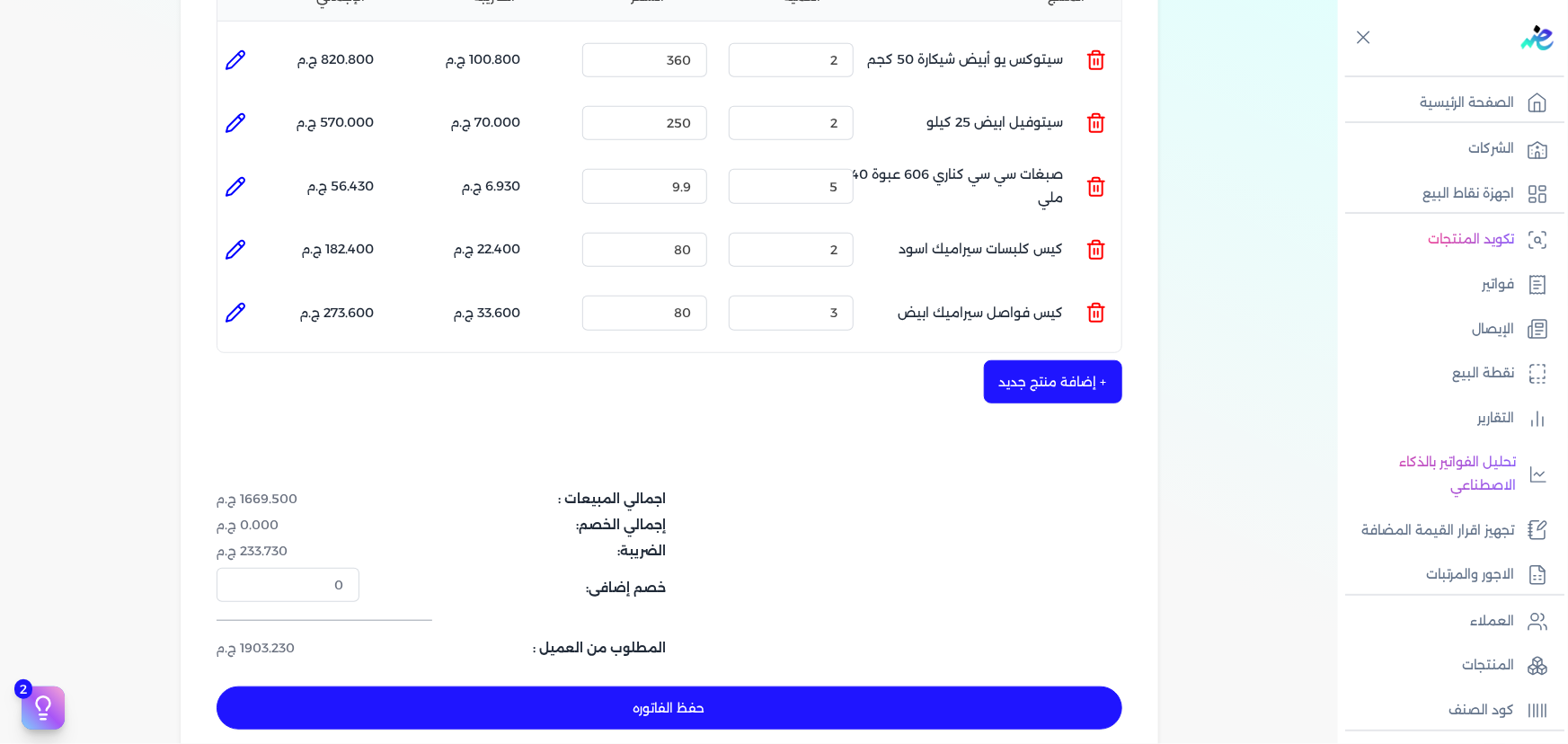
click at [519, 406] on div "شركه الاخوه الثلاثة فتحى السيد على [PERSON_NAME] 288849477 رقم الفاتورة 13645 ف…" at bounding box center [669, 213] width 977 height 1104
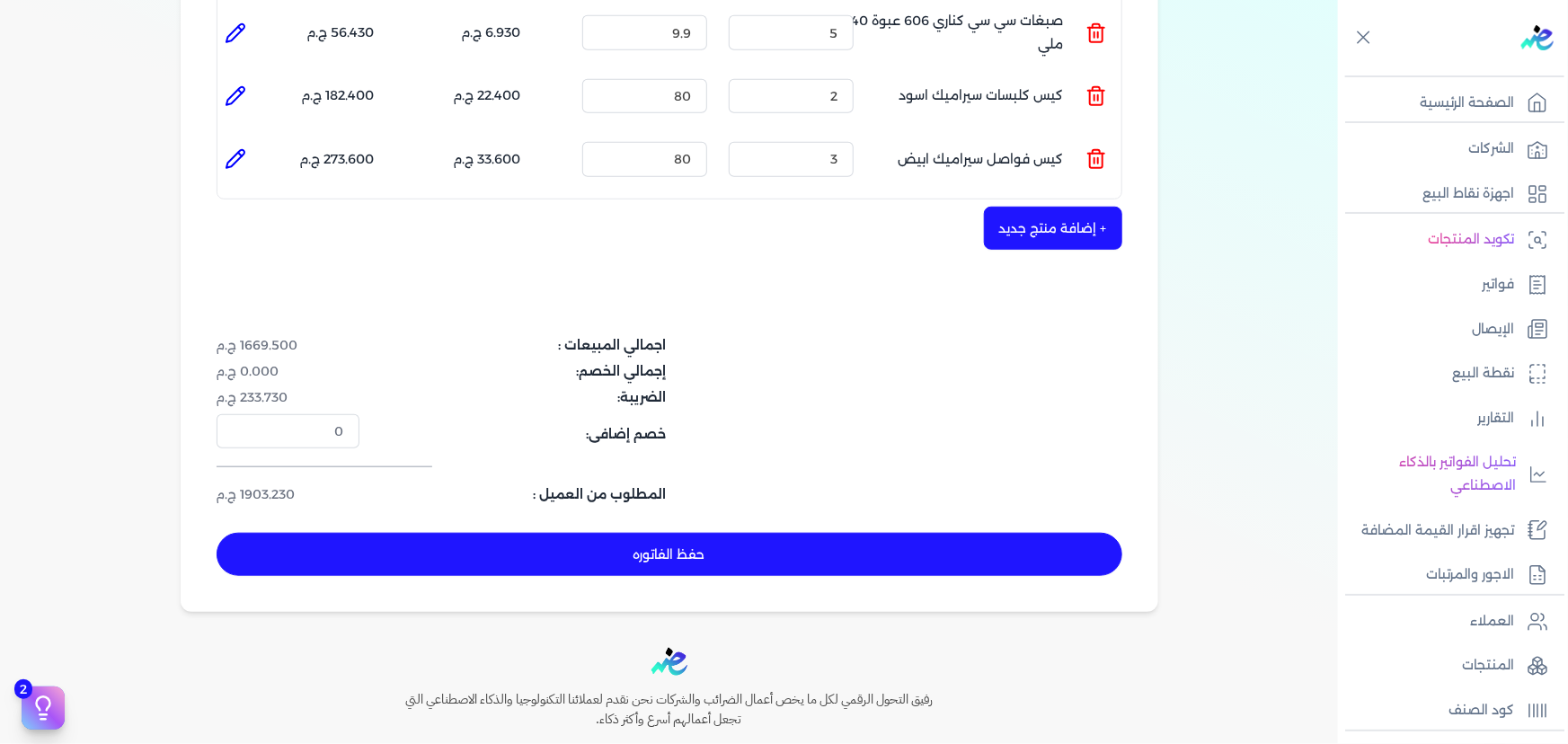
scroll to position [735, 0]
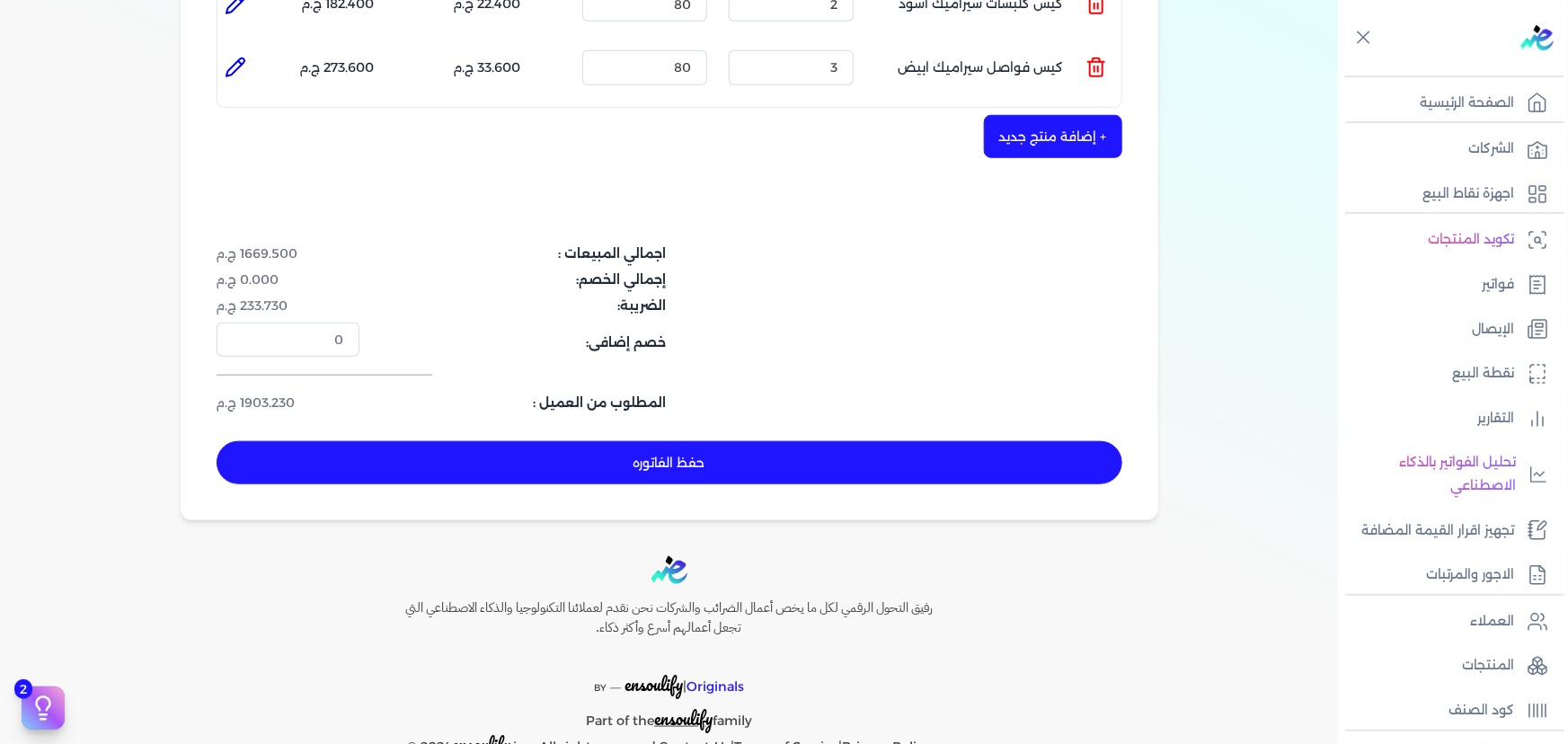
click at [833, 441] on button "حفظ الفاتوره" at bounding box center [670, 463] width 906 height 43
type input "[DATE]"
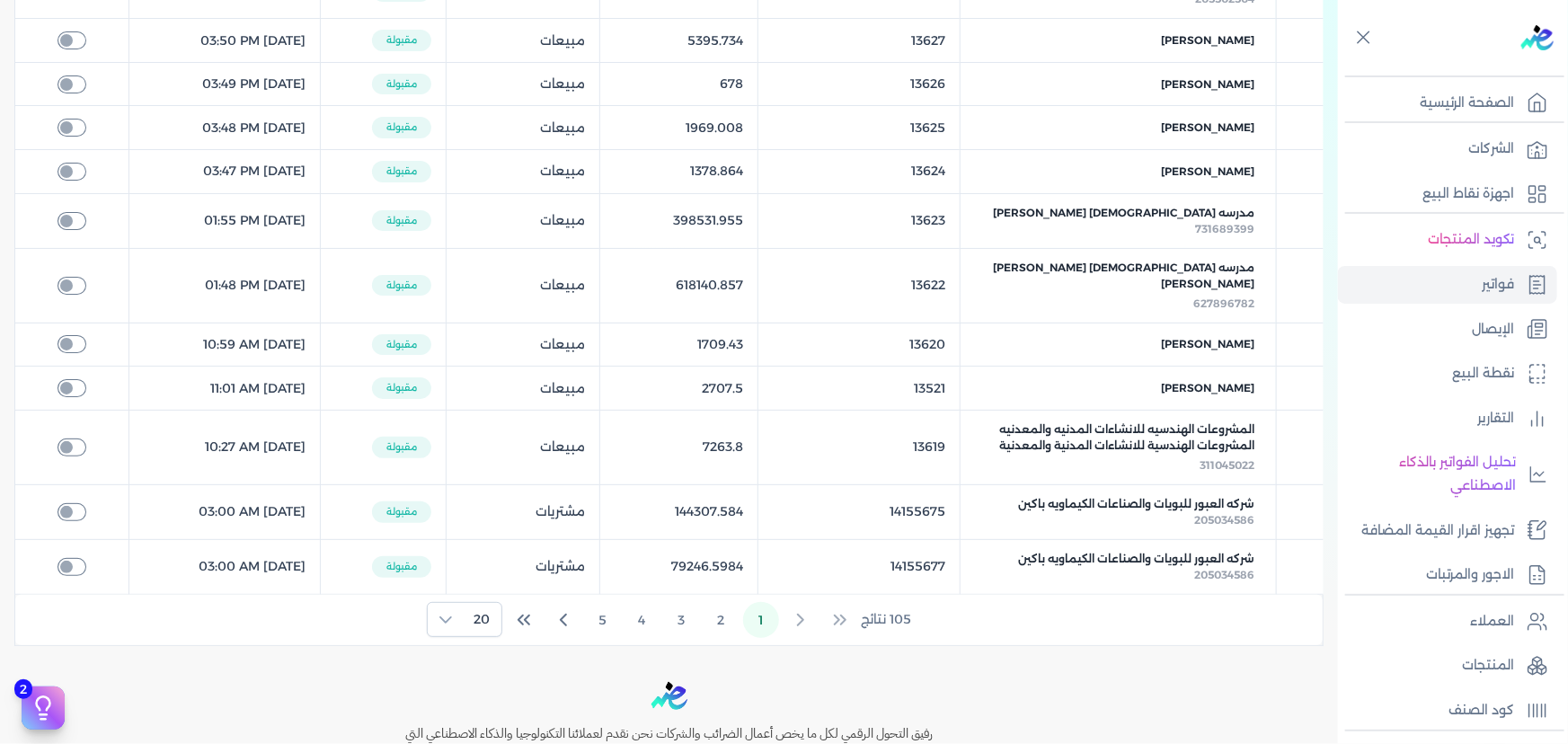
scroll to position [901, 0]
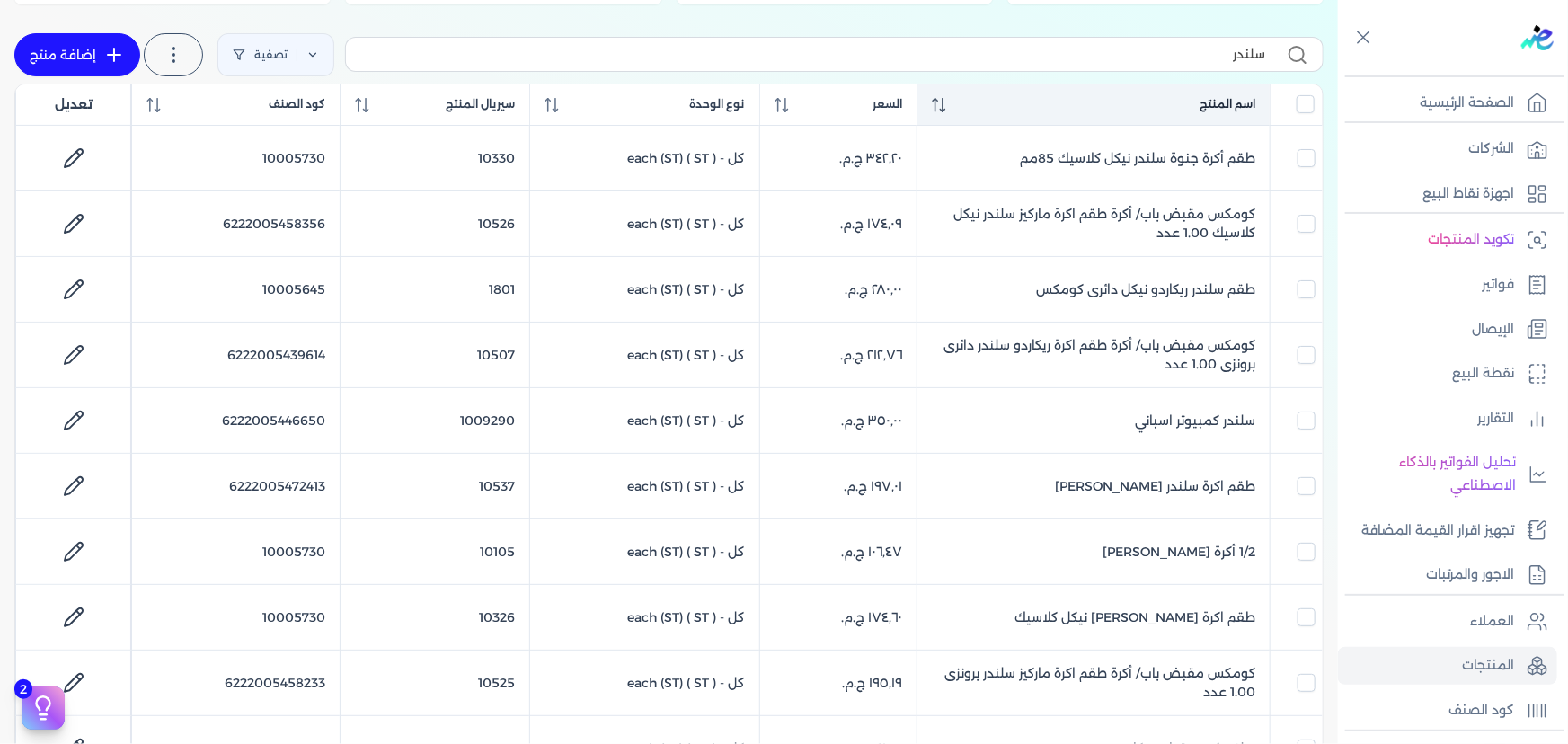
scroll to position [244, 0]
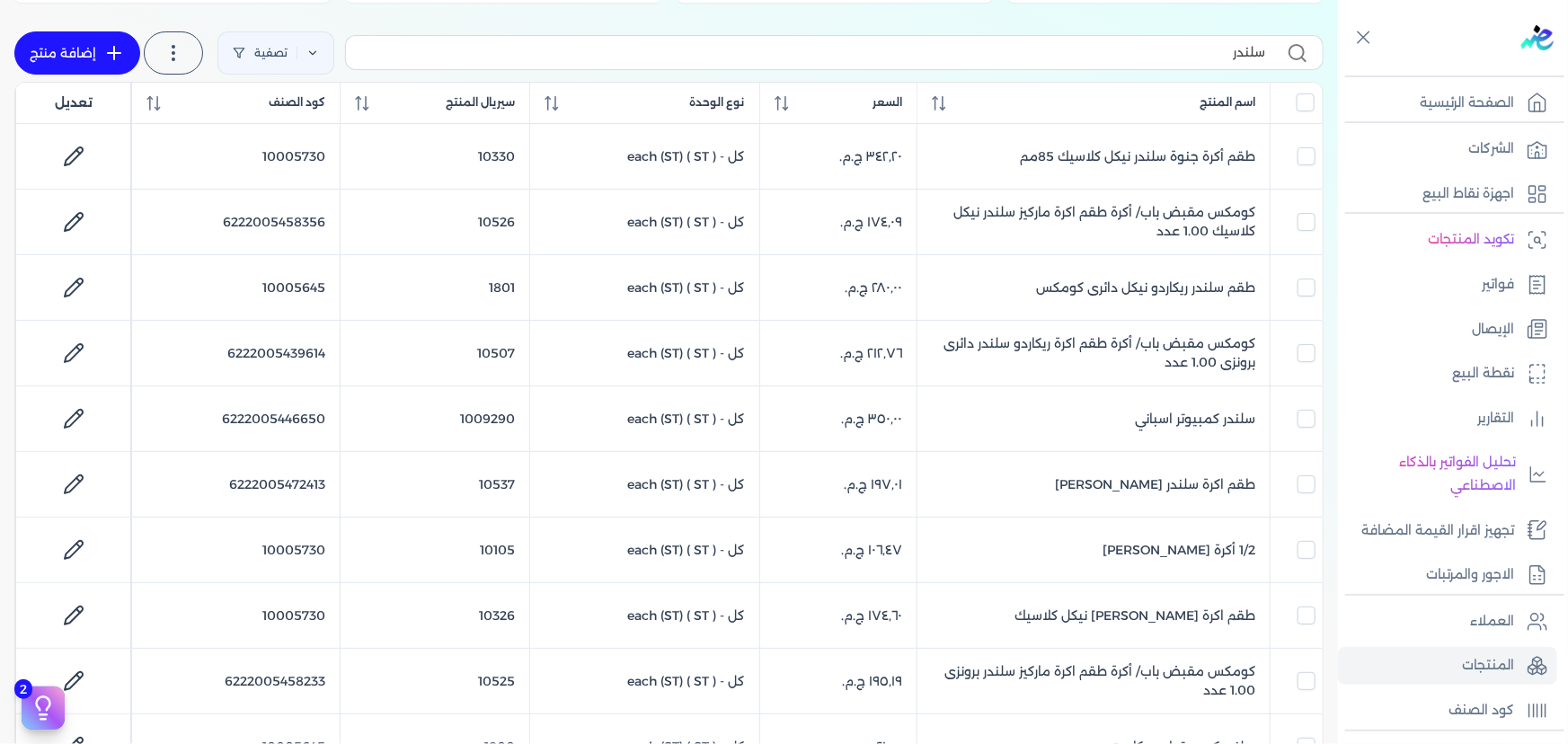
click at [1127, 56] on input "سلندر" at bounding box center [812, 53] width 905 height 19
type input "ج"
checkbox input "false"
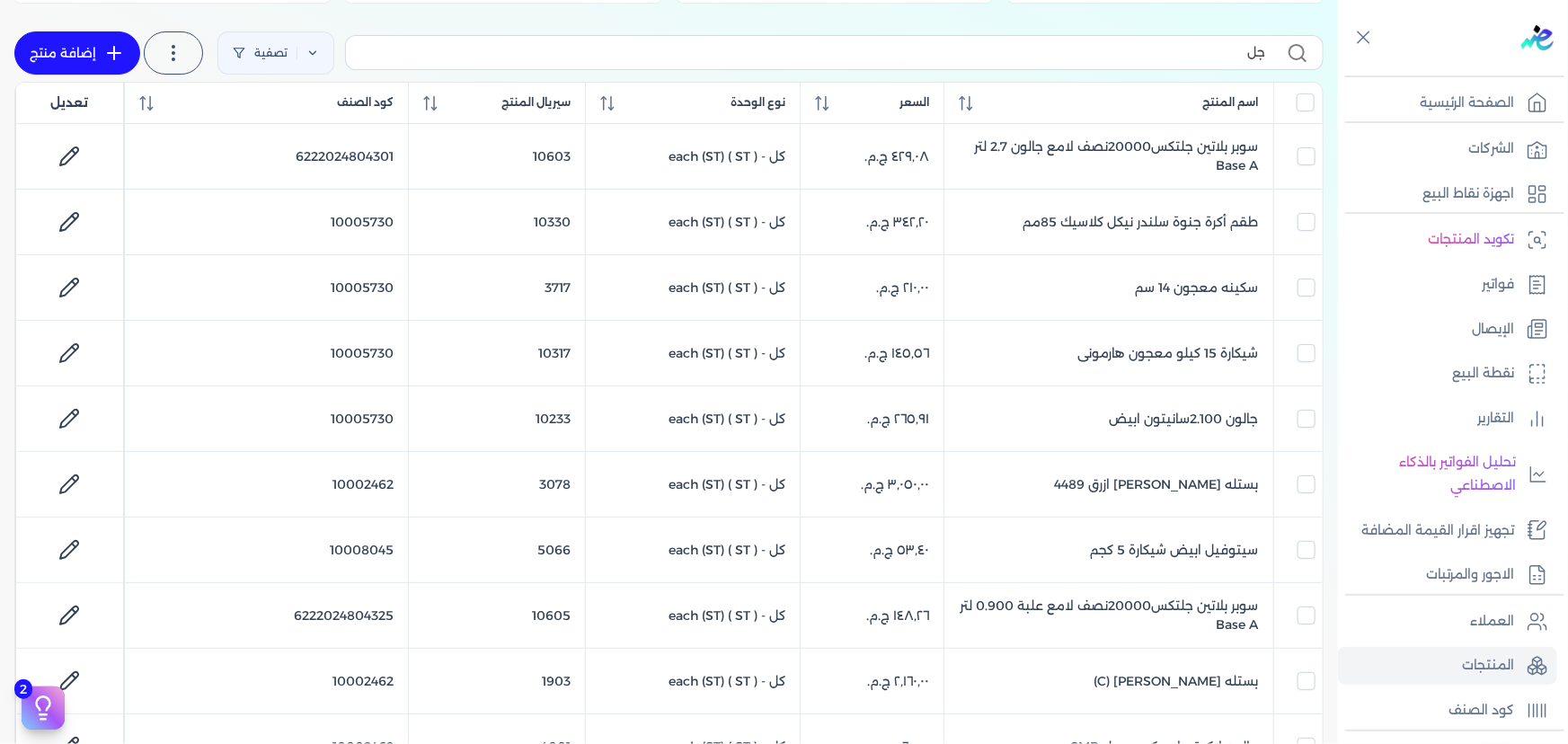
type input "جلو"
checkbox input "false"
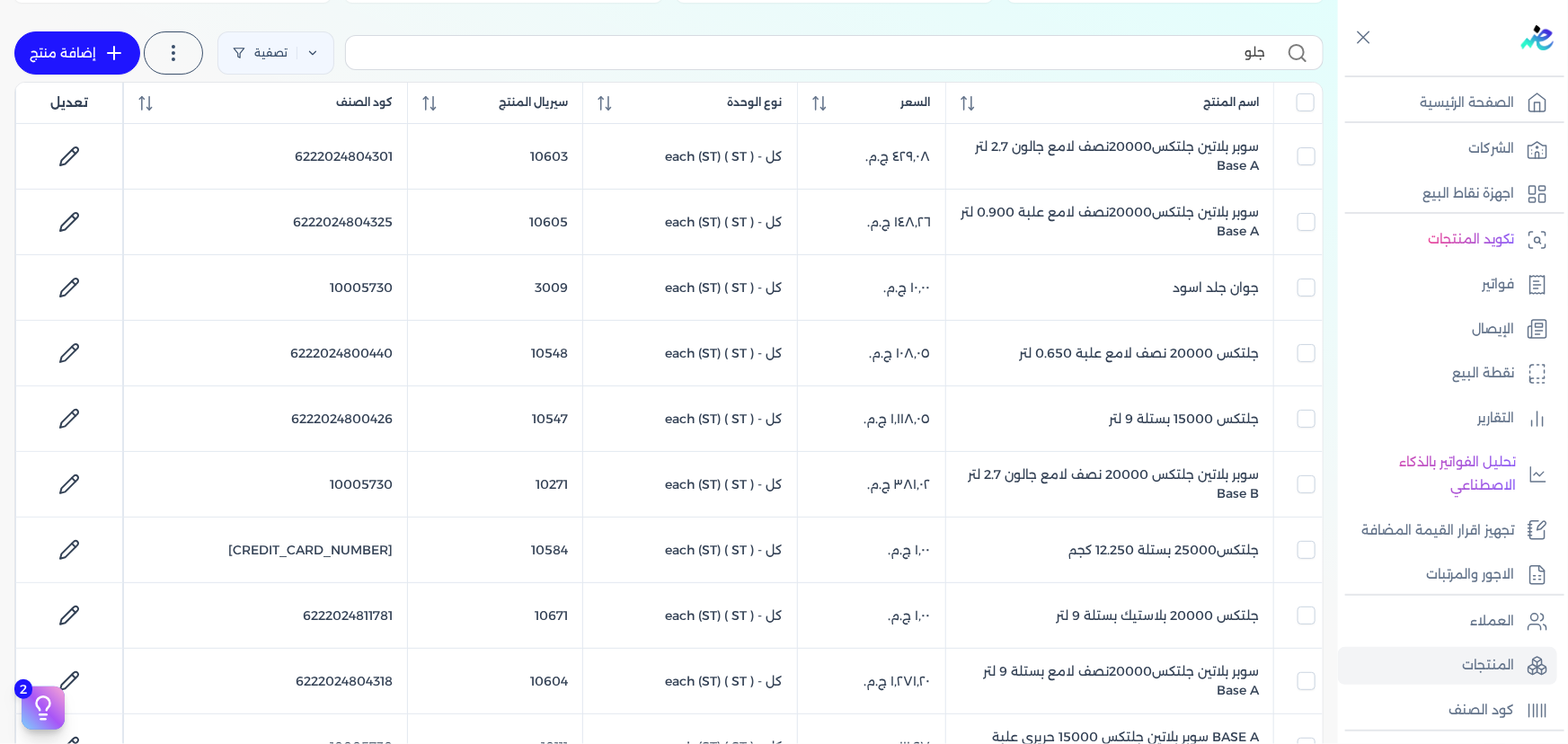
type input "[PERSON_NAME]"
checkbox input "false"
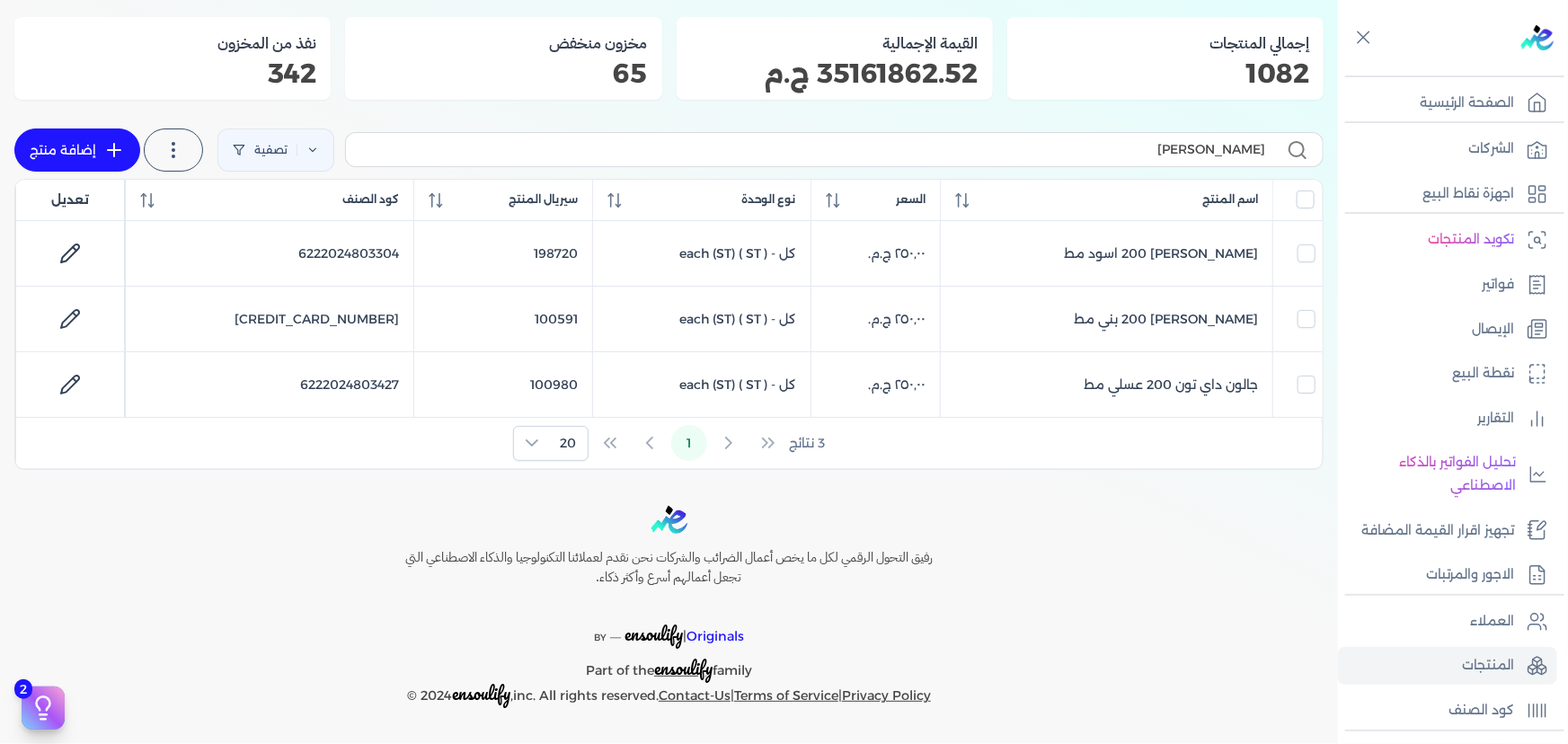
scroll to position [144, 0]
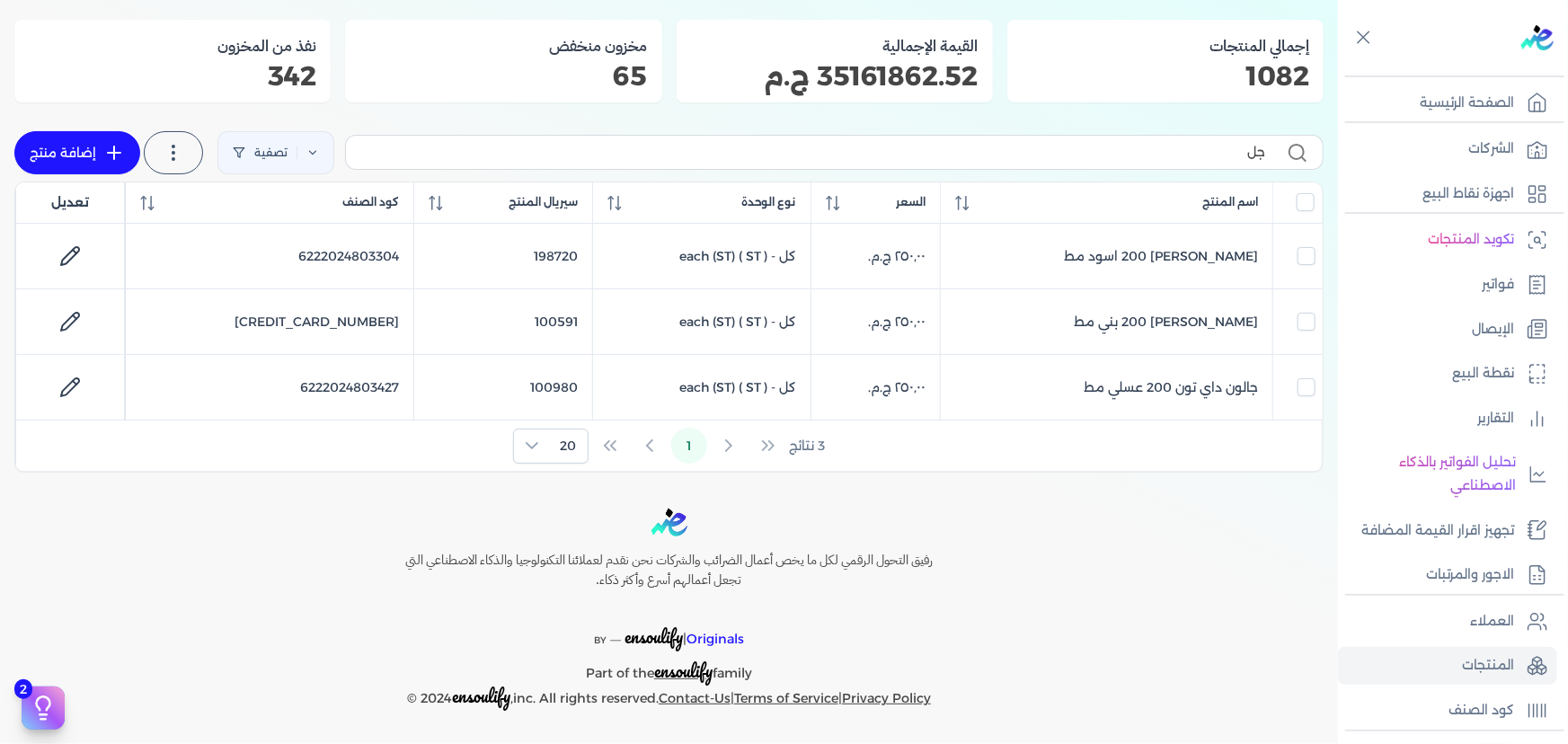
type input "ج"
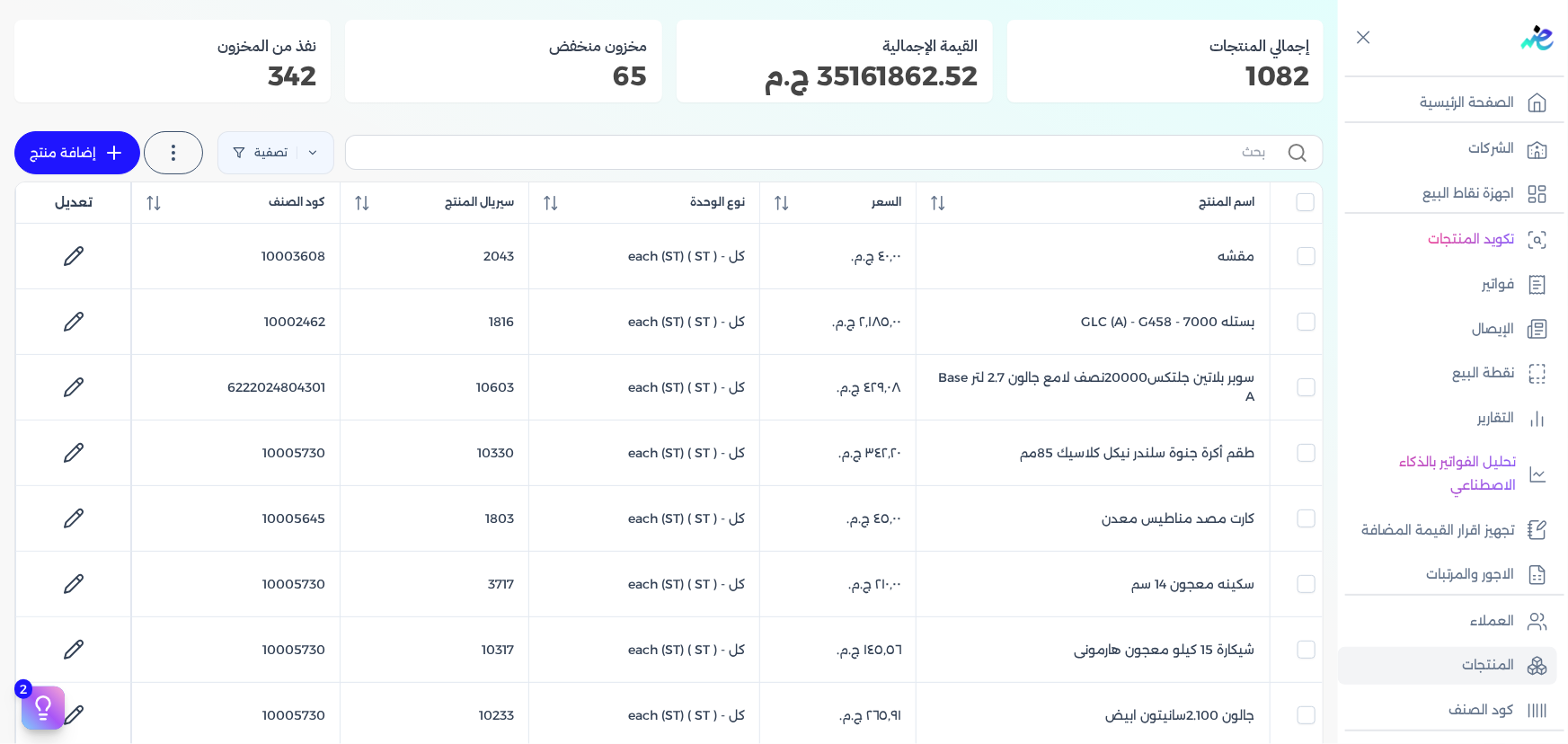
scroll to position [244, 0]
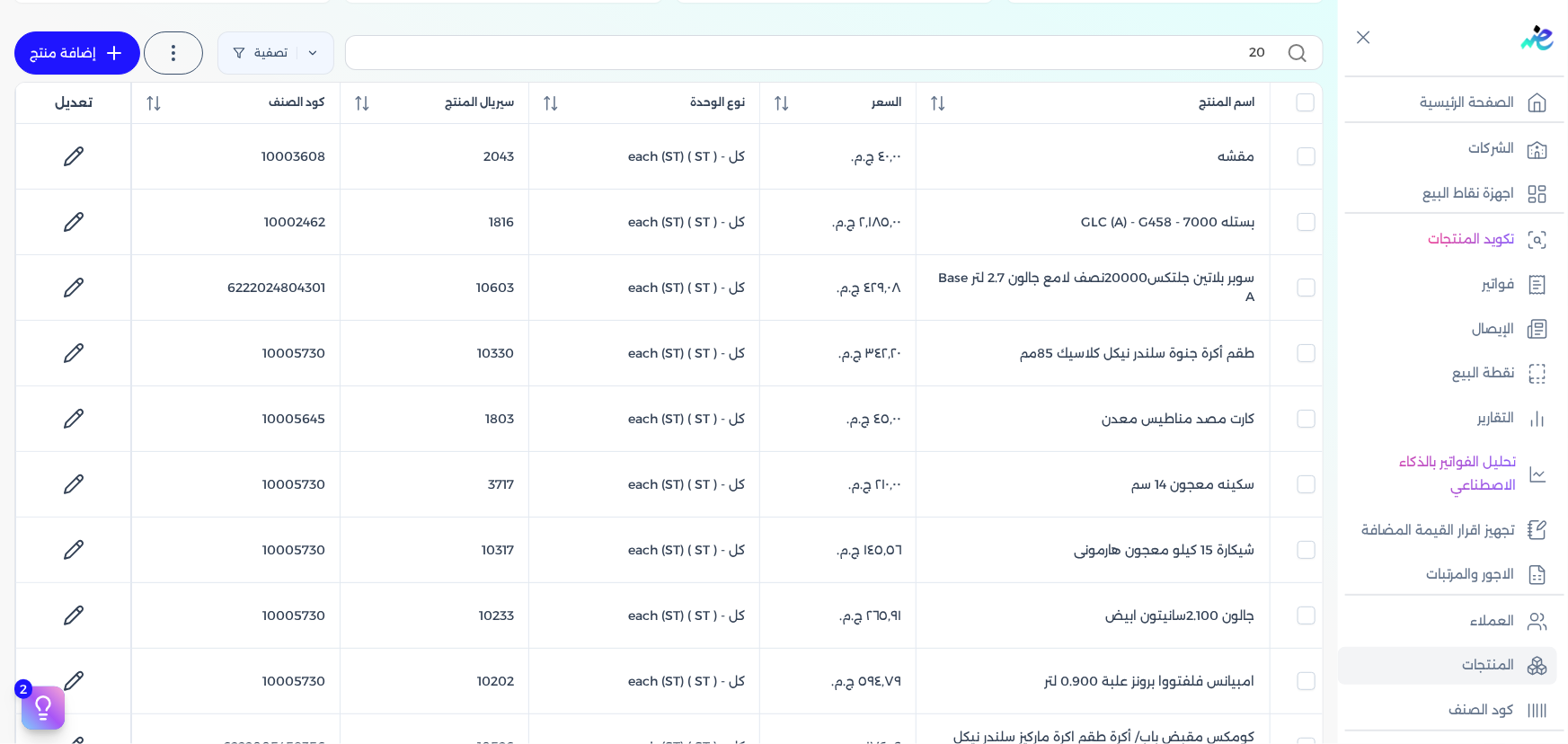
type input "200"
checkbox input "false"
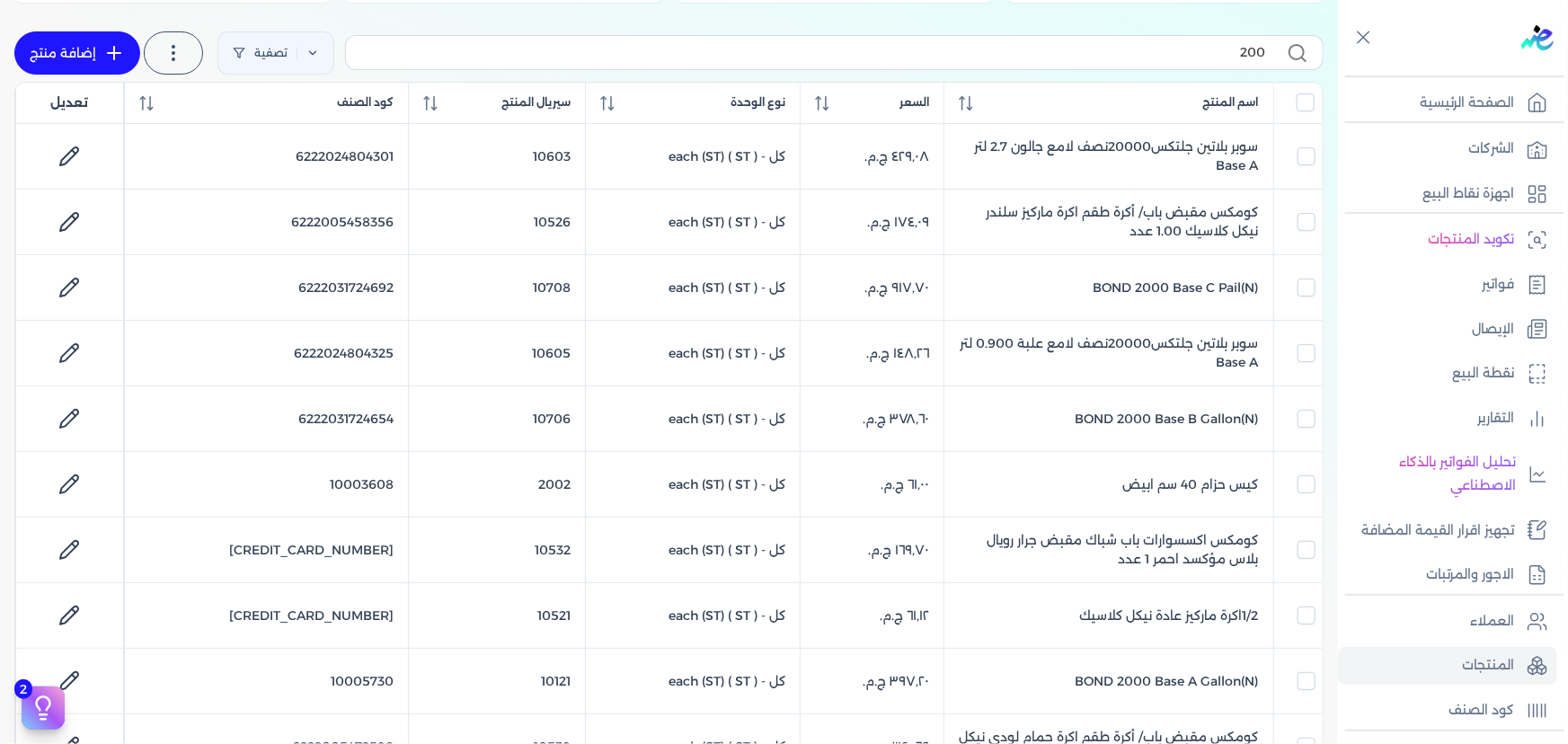
type input "200"
checkbox input "false"
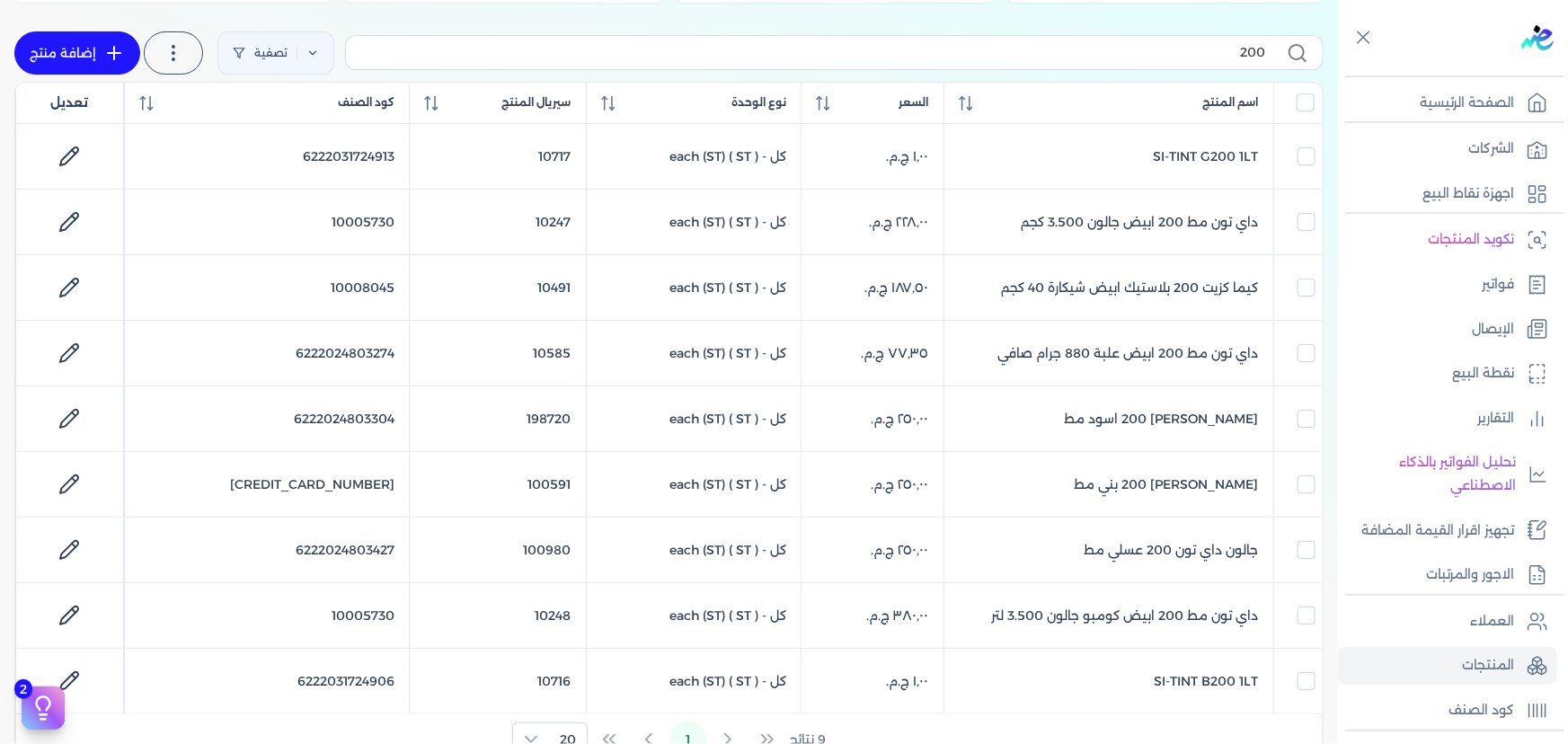
type input "200 د"
checkbox input "false"
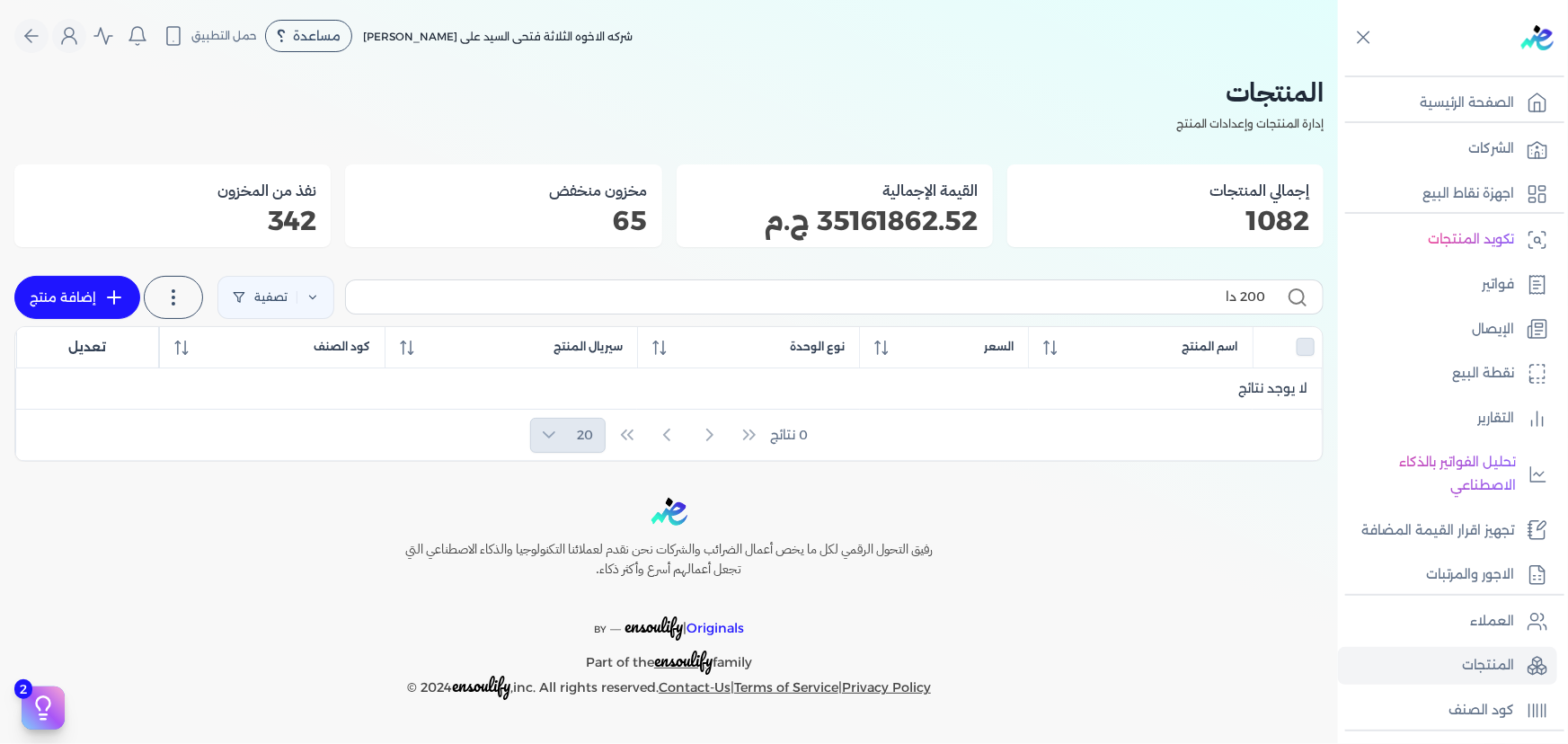
scroll to position [0, 0]
type input "2"
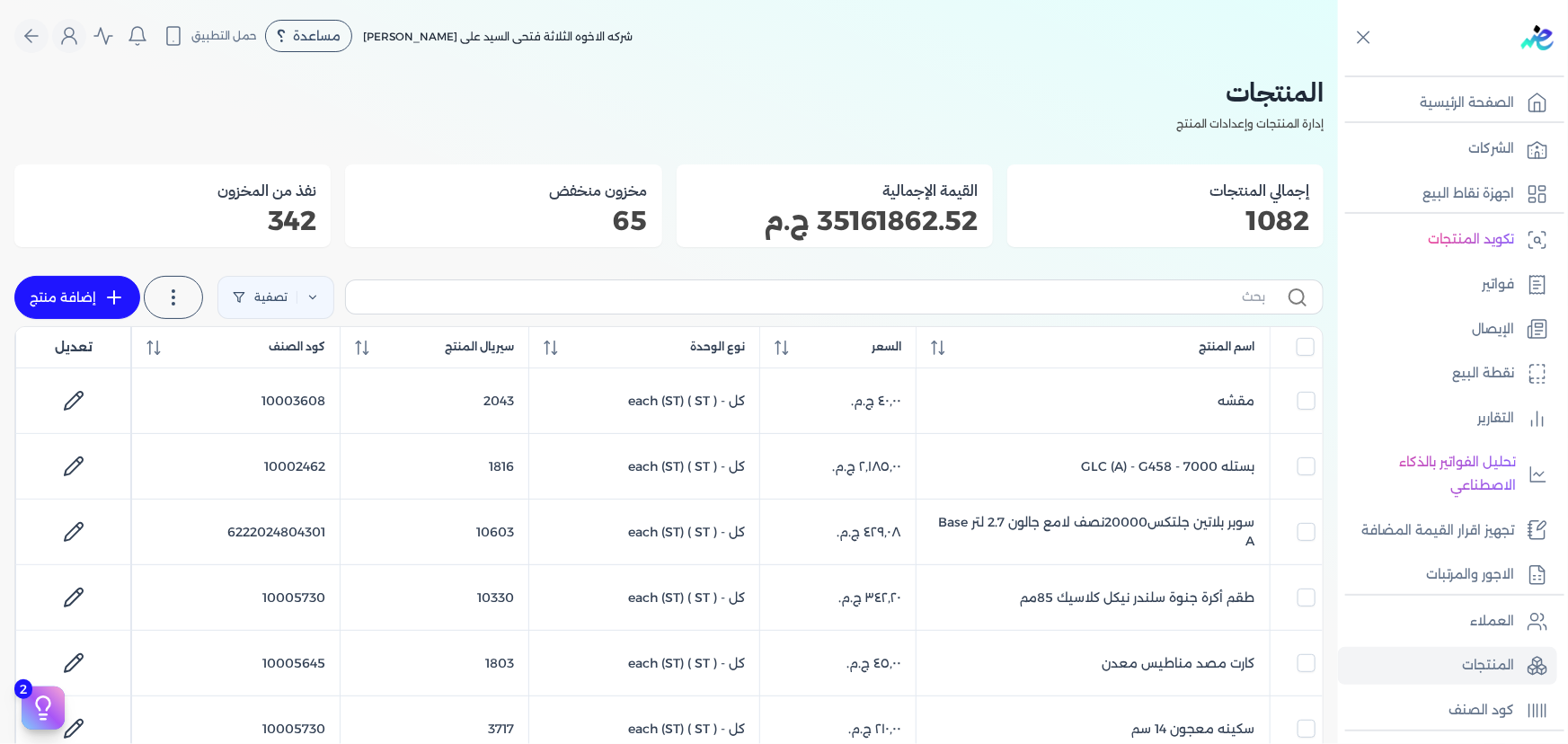
checkbox input "false"
type input "د"
checkbox input "false"
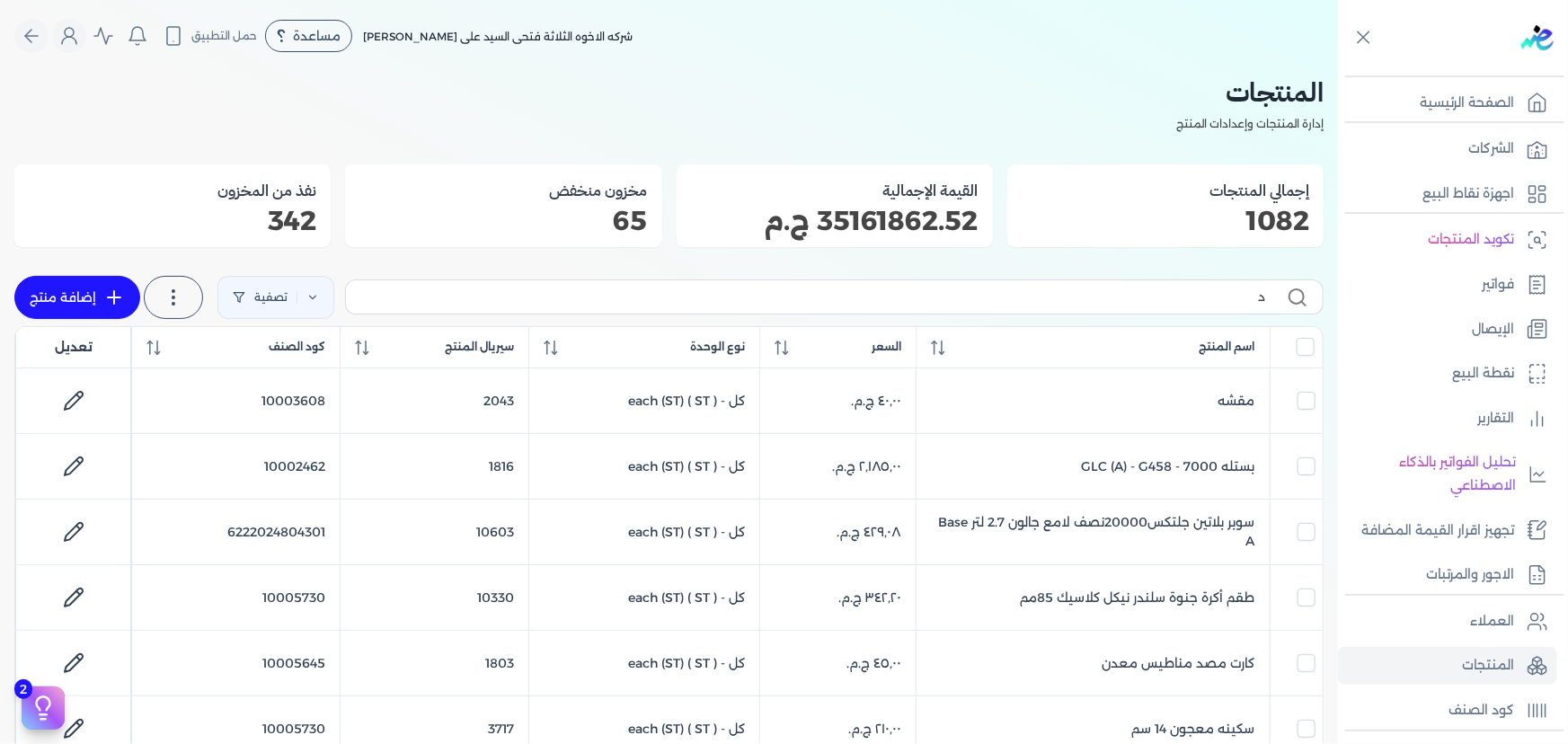
checkbox input "false"
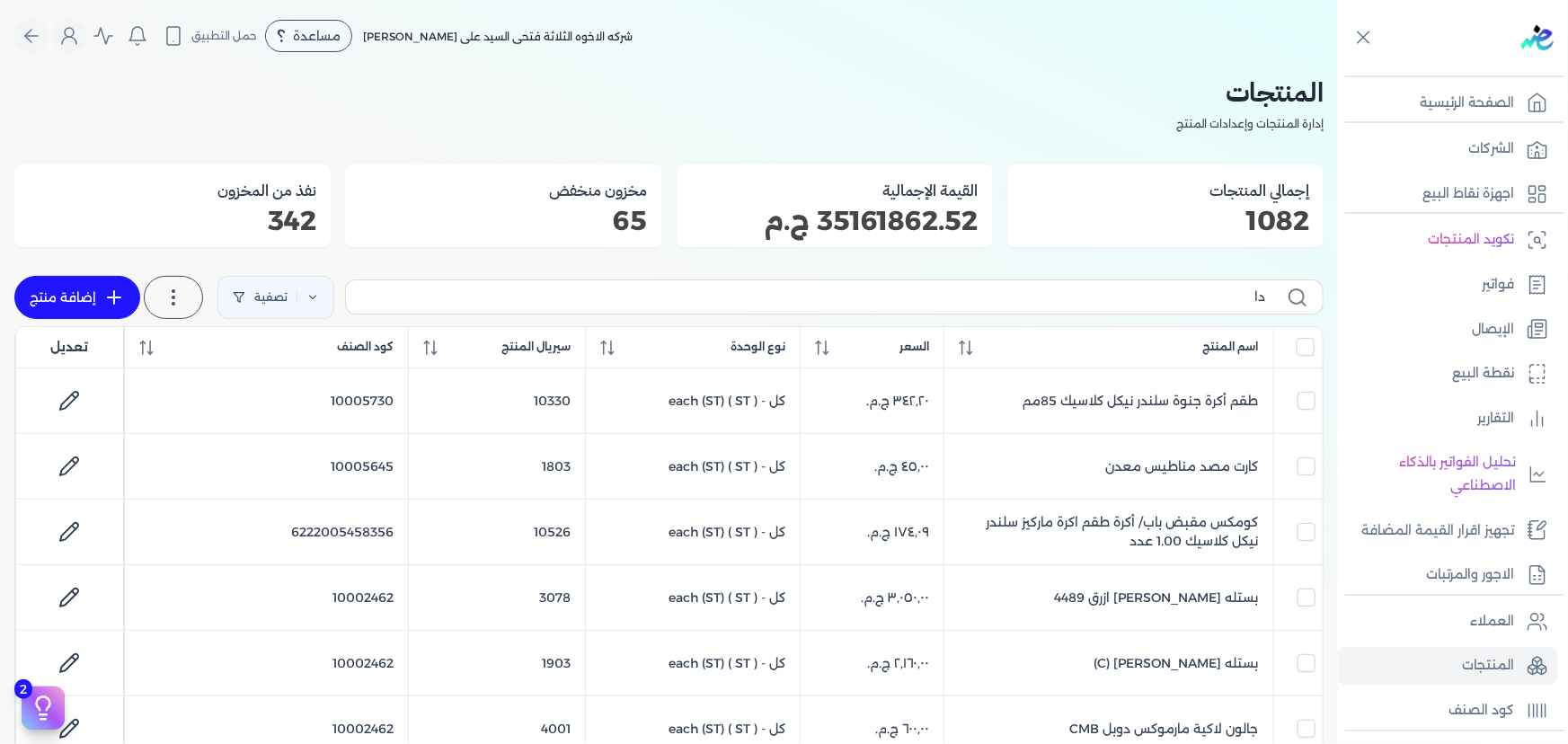
type input "داي"
checkbox input "false"
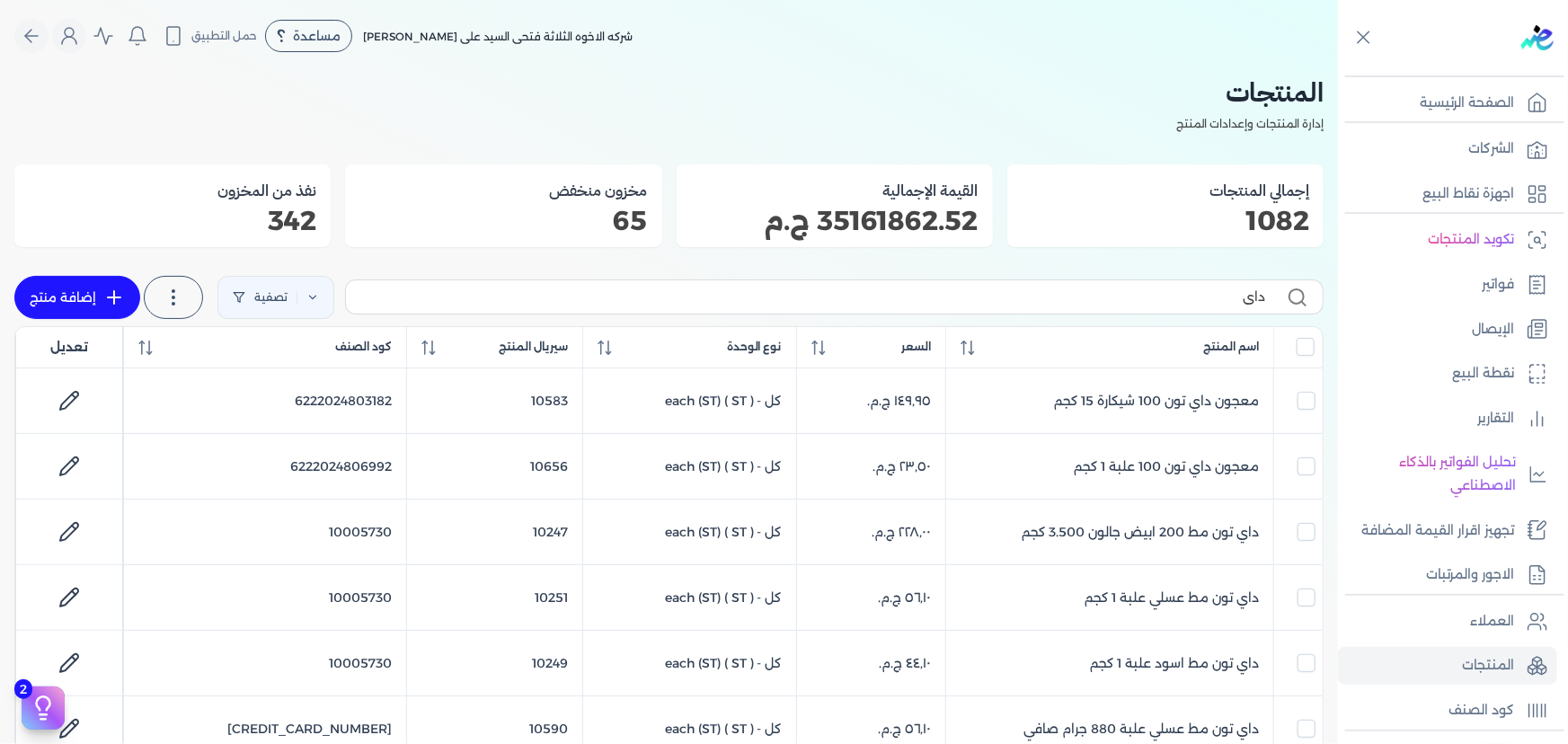
type input "داي ت"
checkbox input "false"
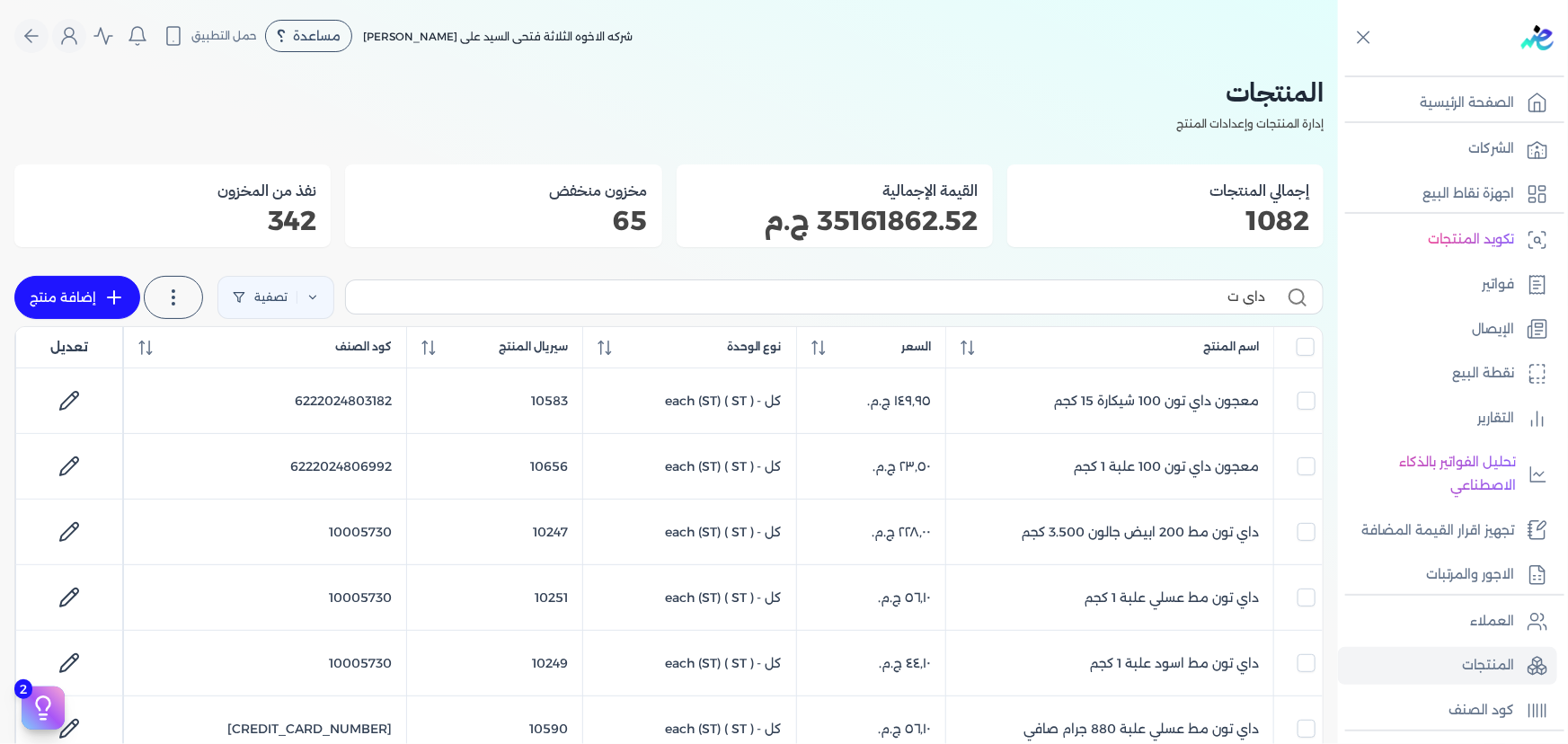
checkbox input "false"
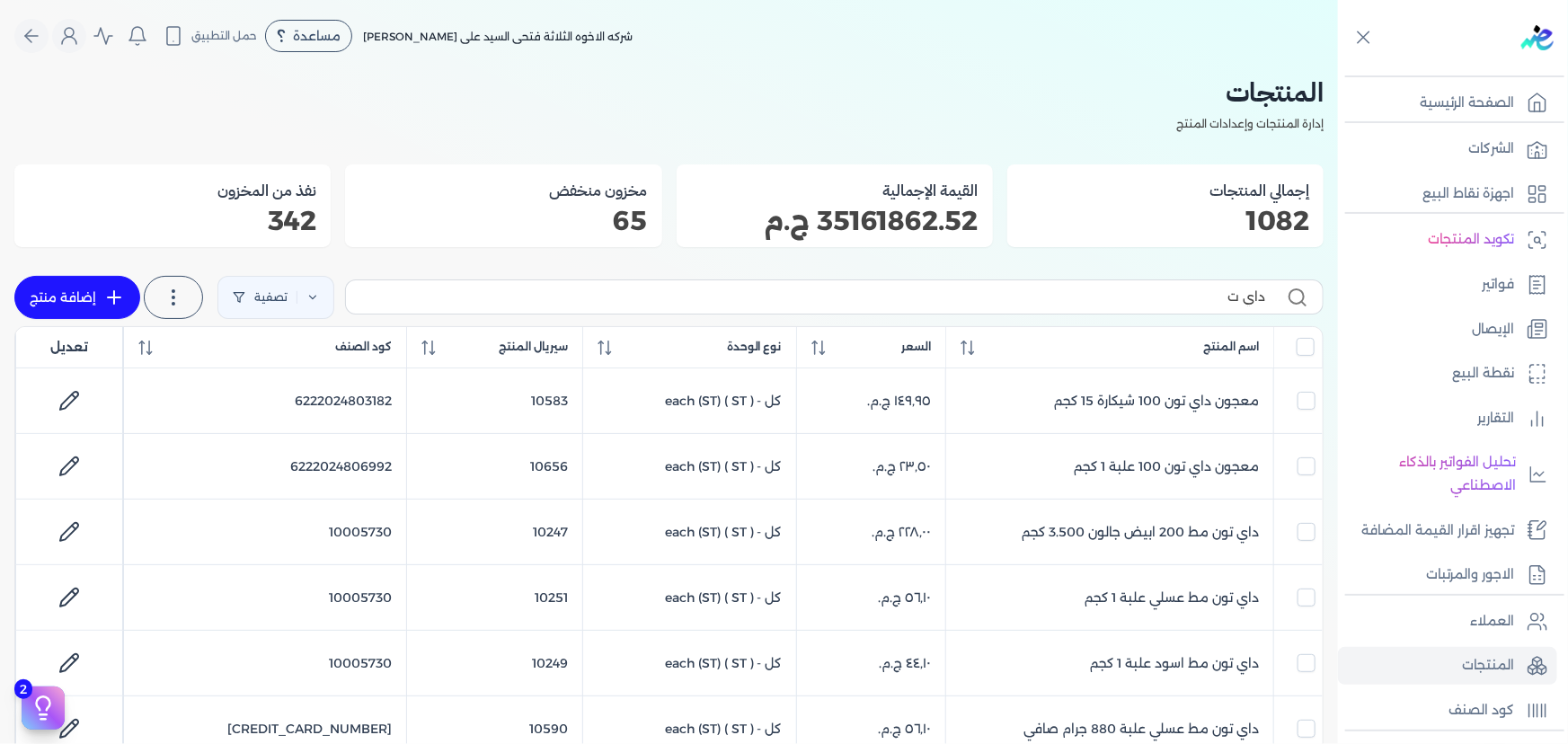
checkbox input "false"
type input "داي تون 2"
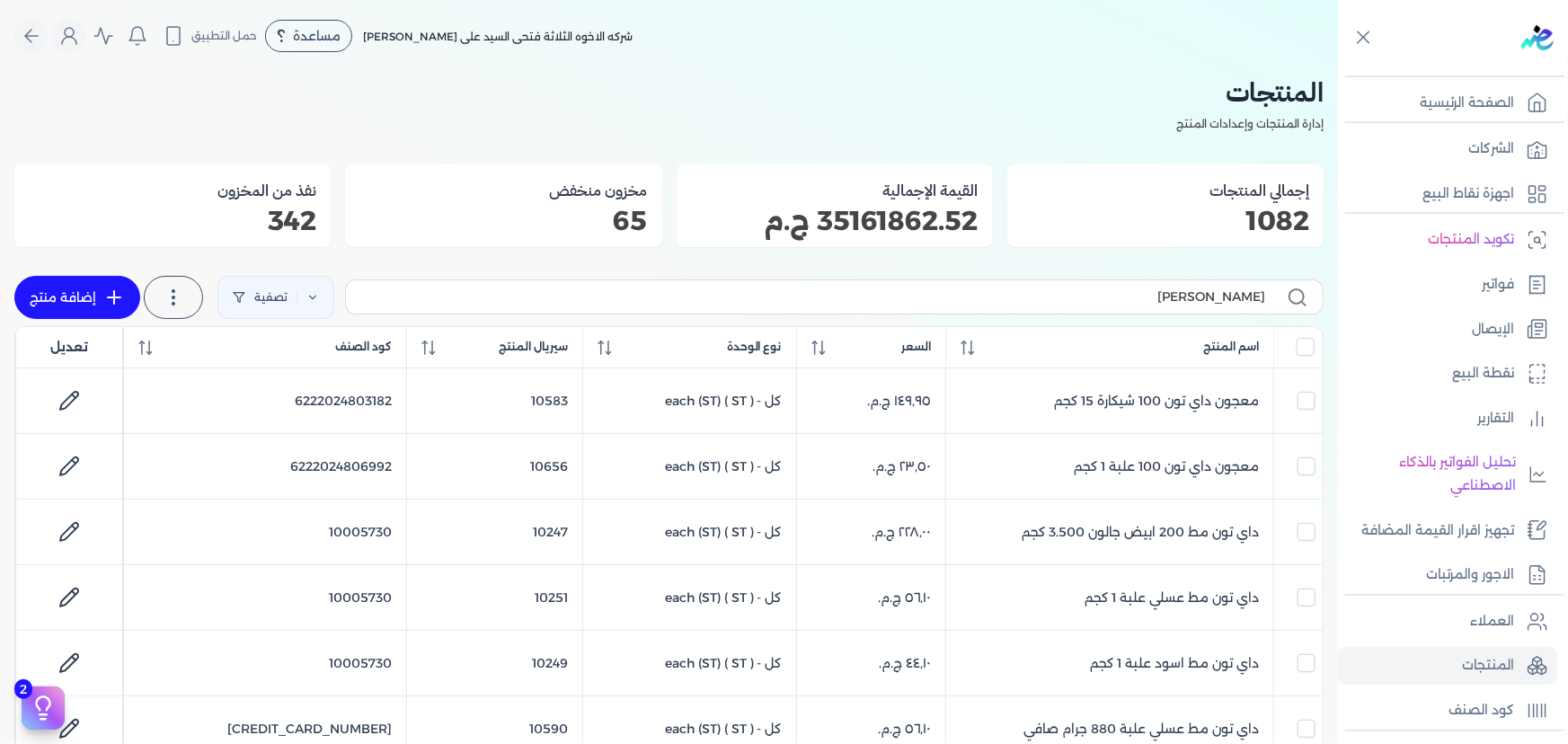
checkbox input "false"
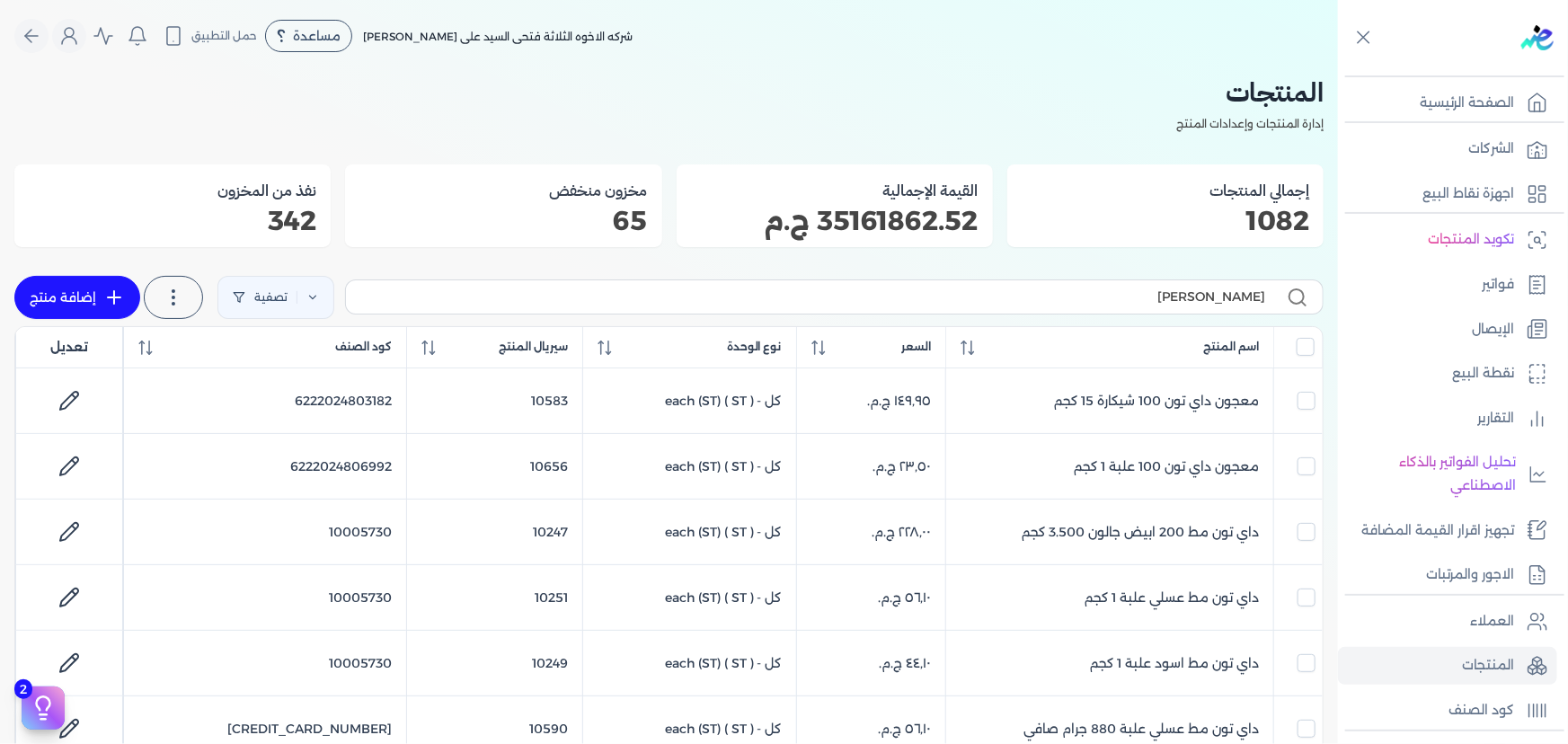
checkbox input "false"
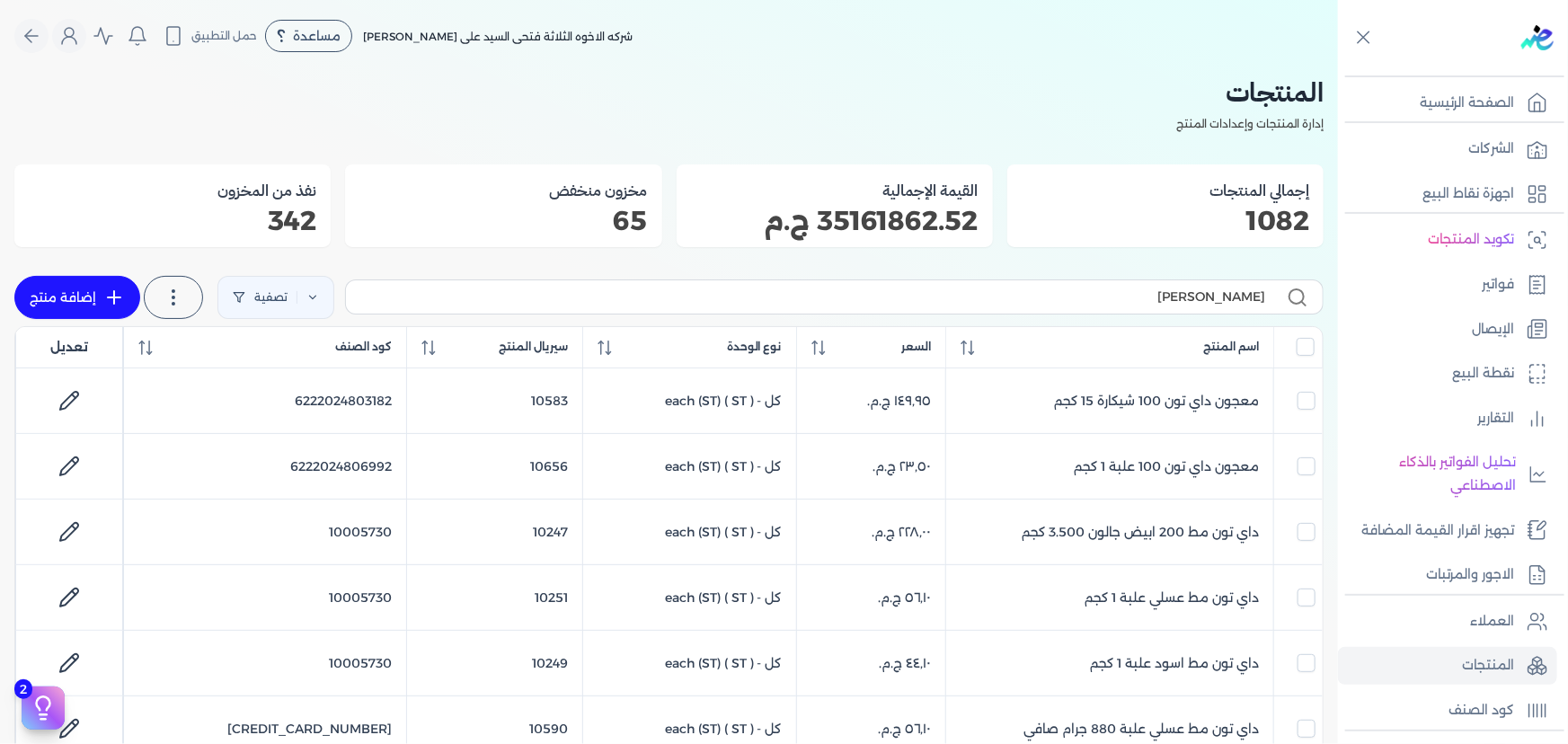
checkbox input "false"
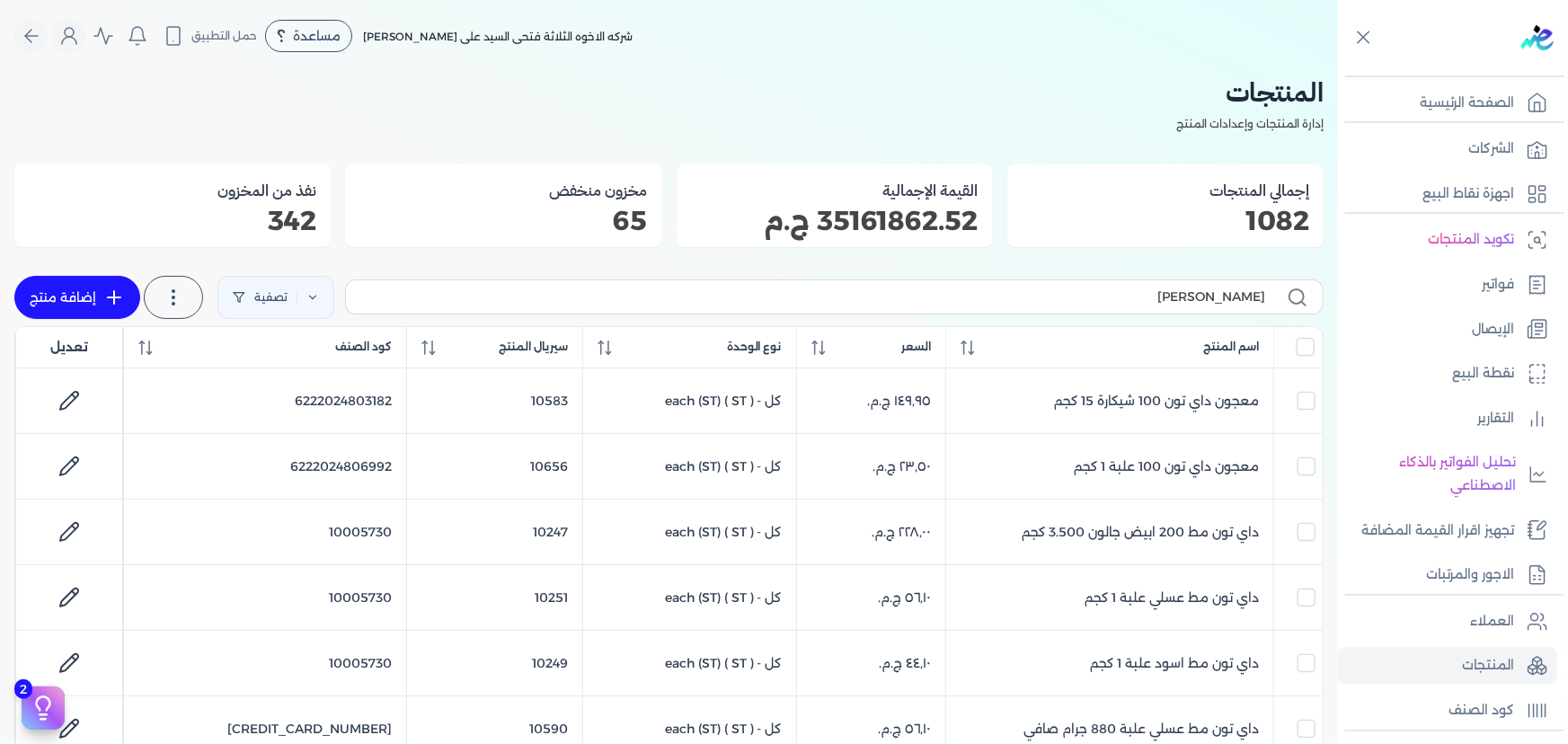
checkbox input "false"
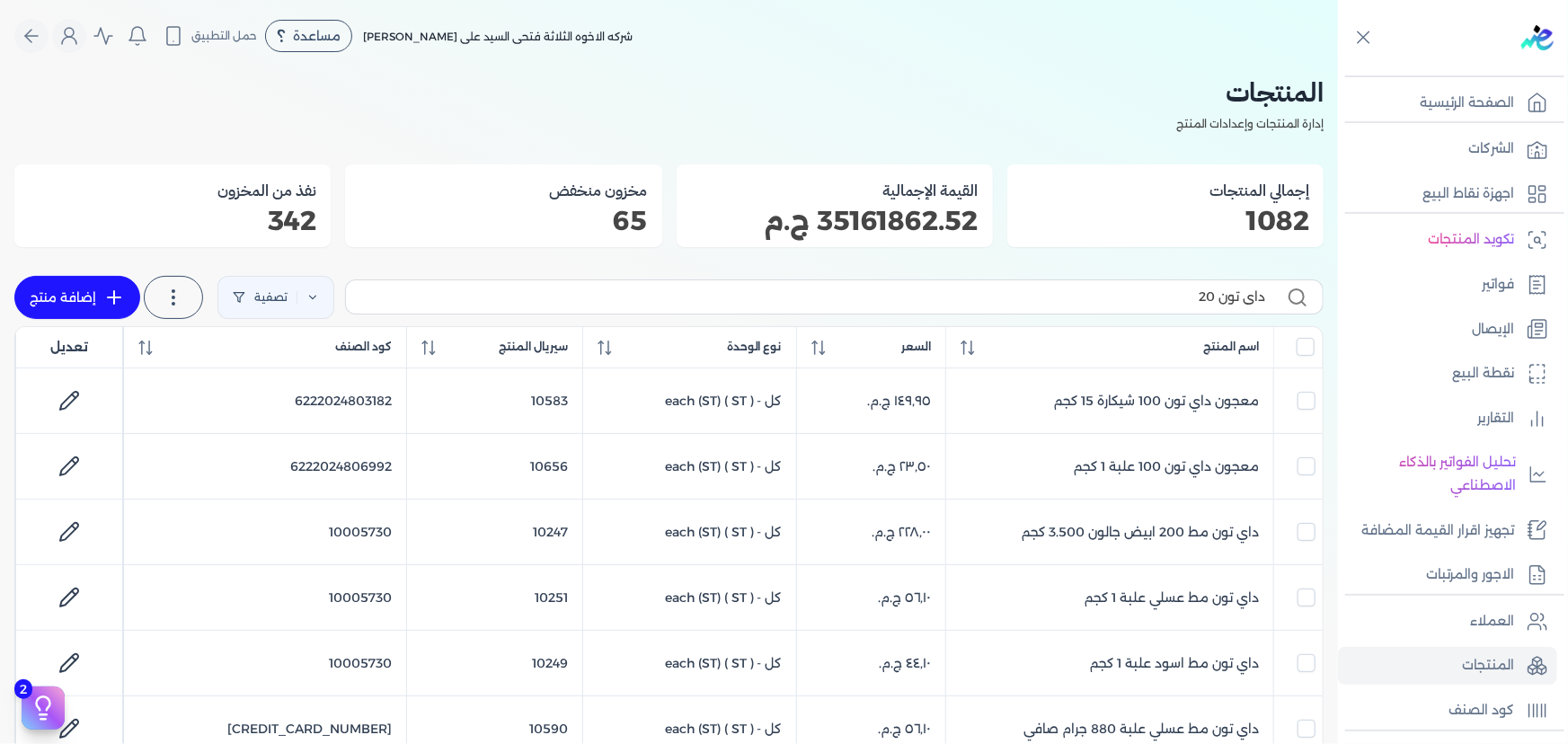
type input "داي تون 200"
checkbox input "false"
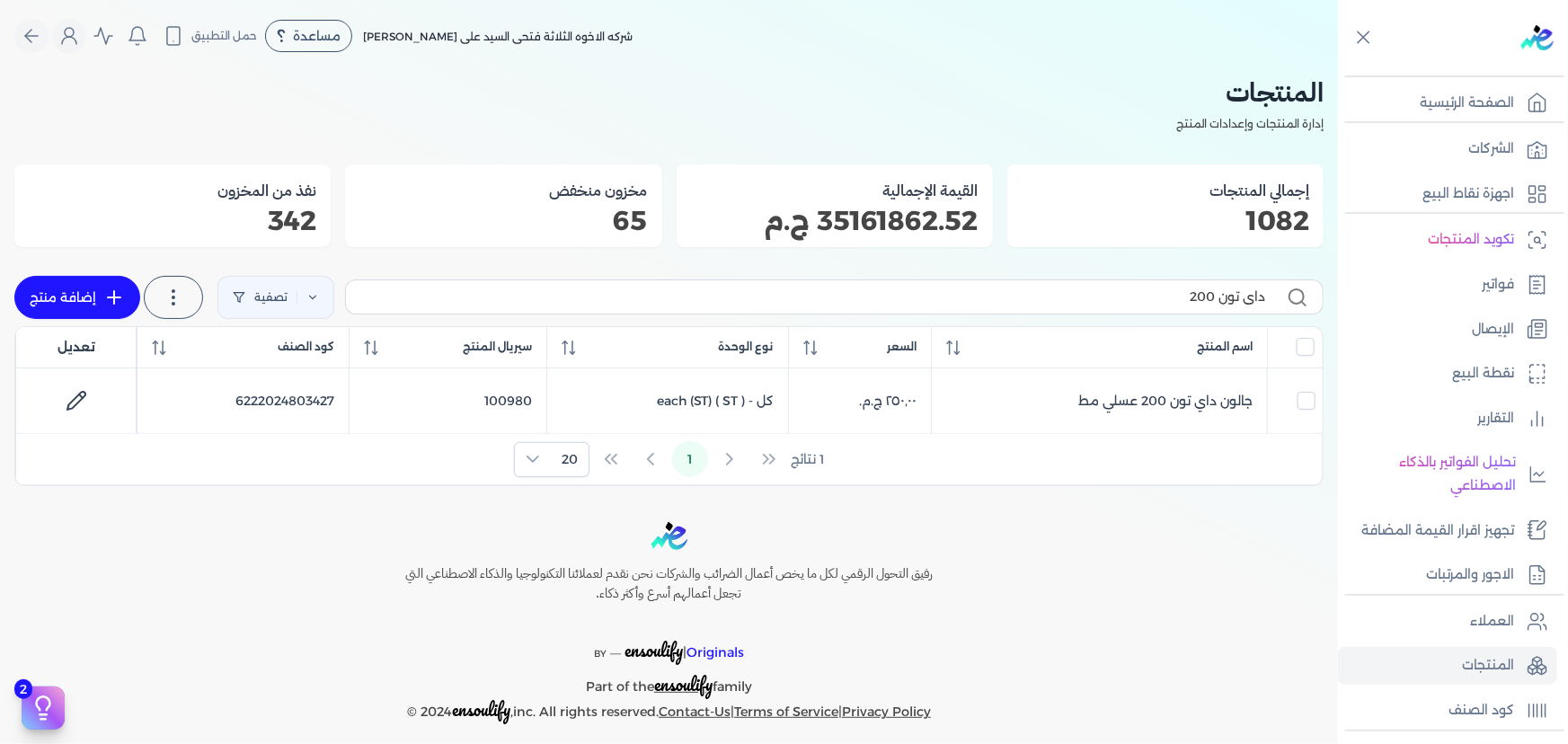
type input "داي تون 20"
checkbox input "false"
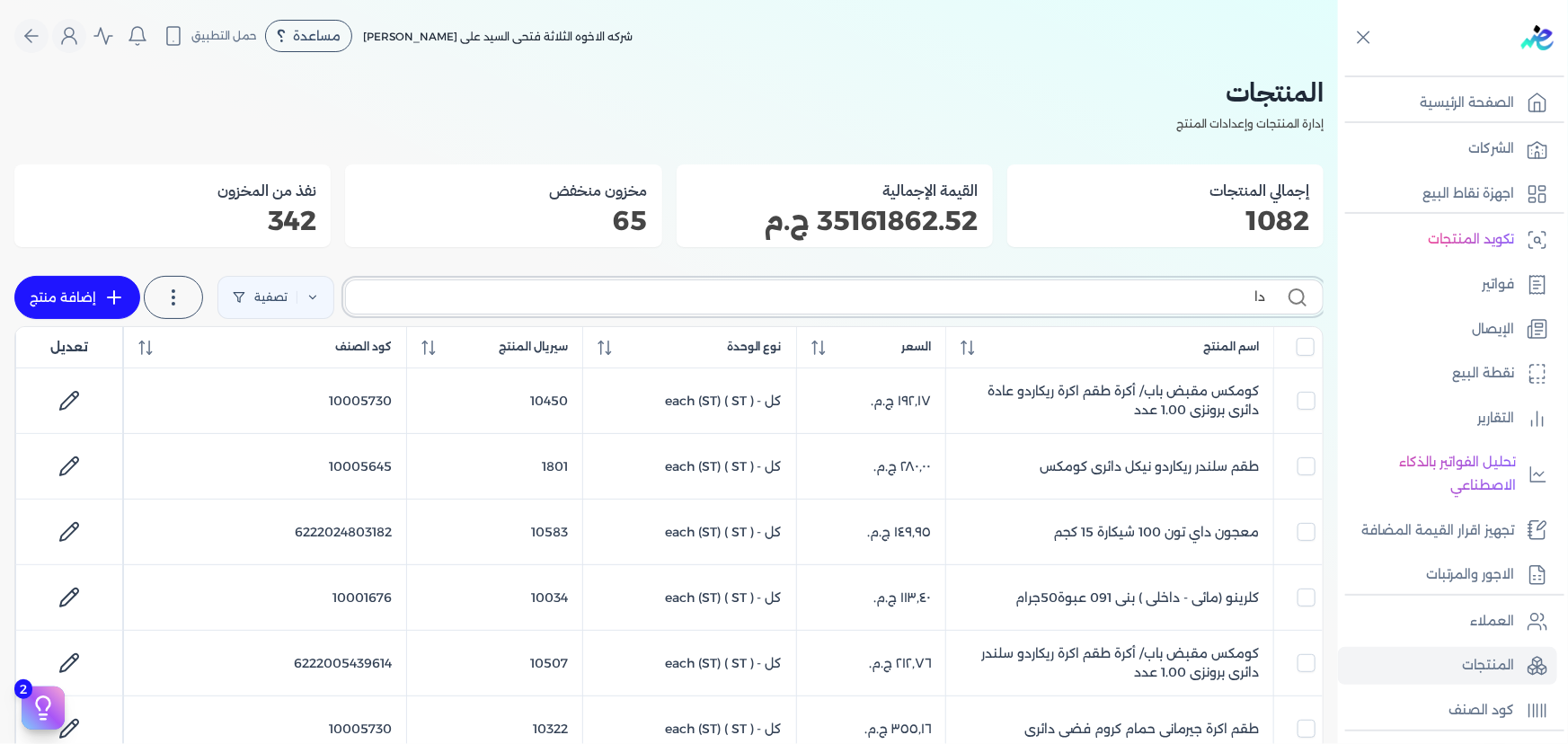
type input "د"
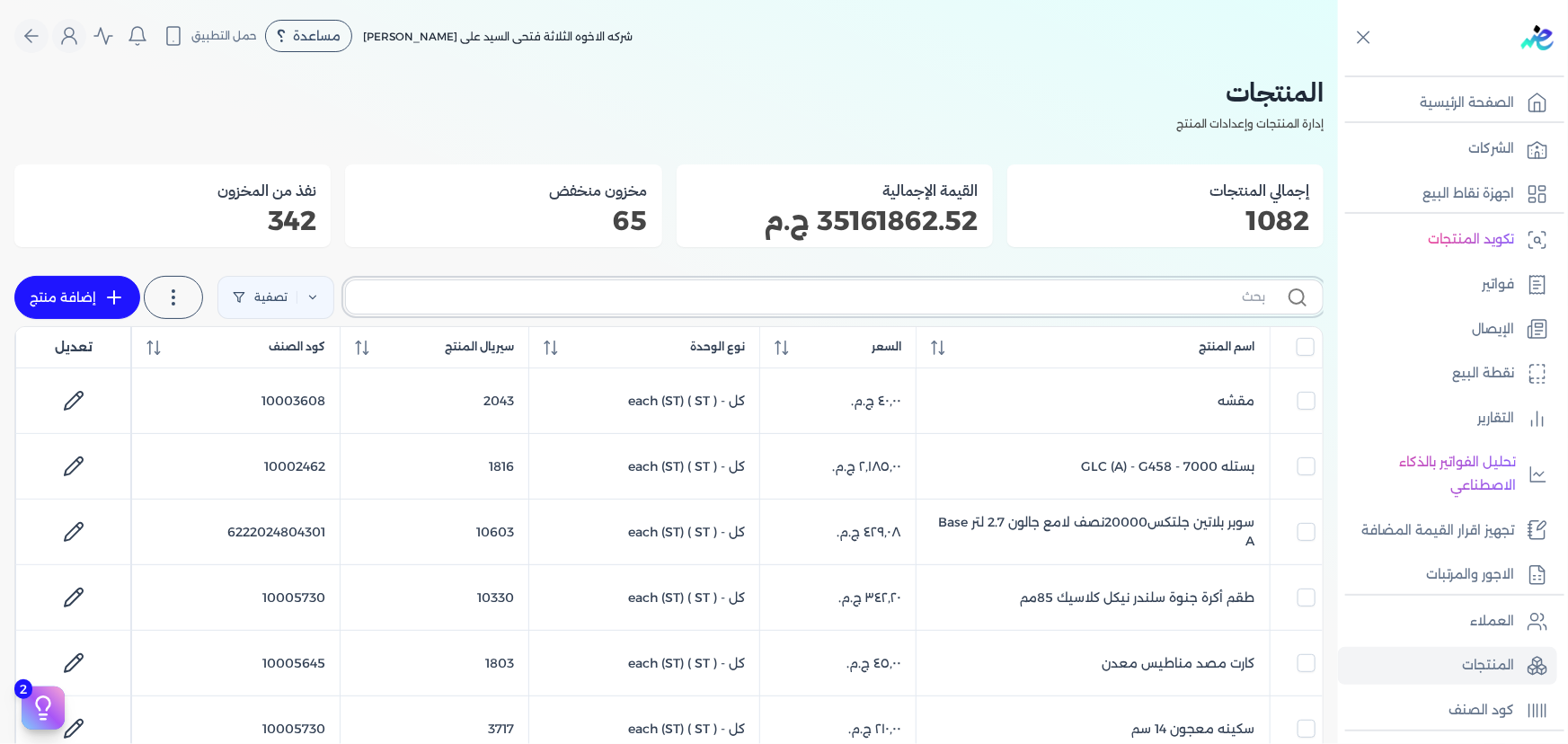
type input "د"
checkbox input "false"
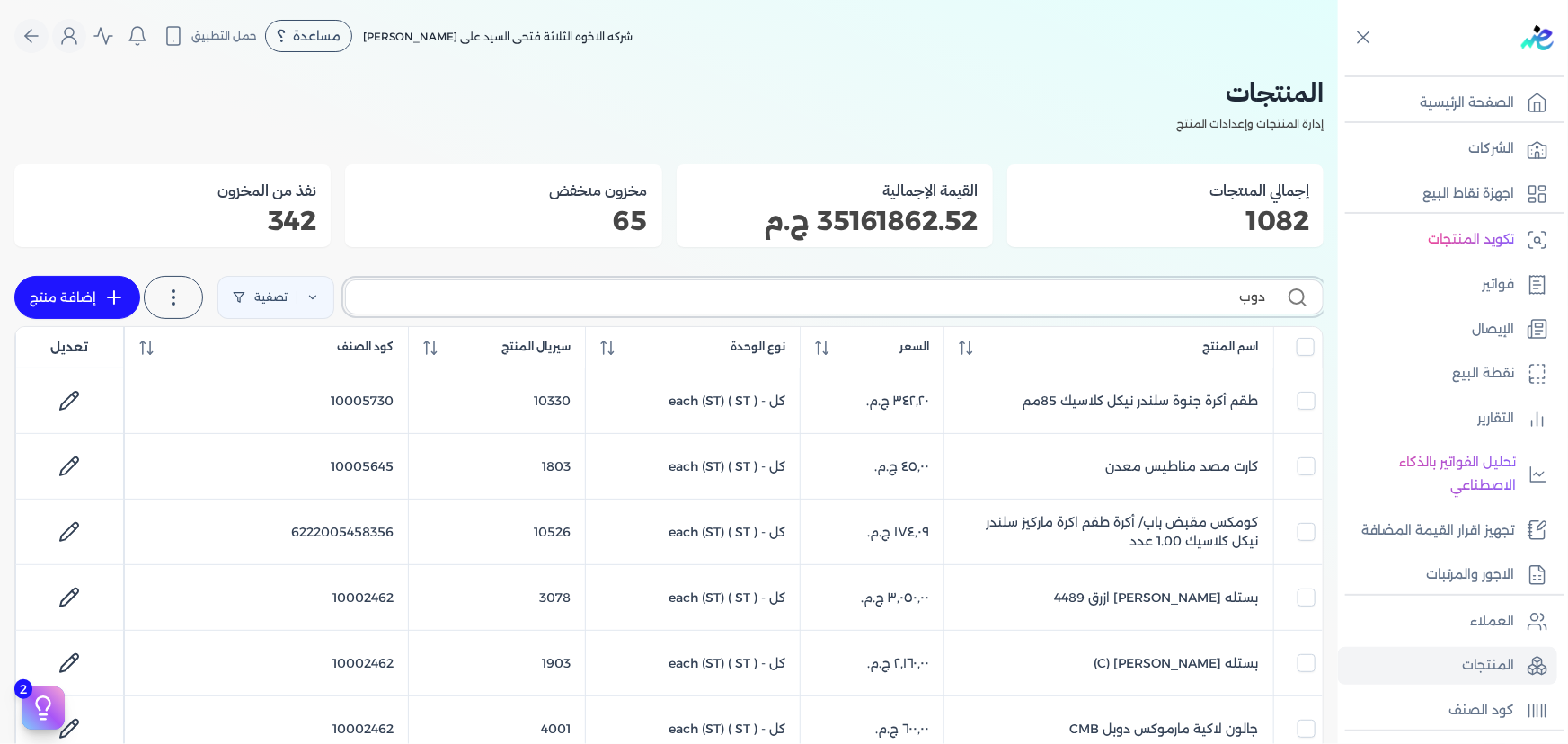
type input "دوبل"
checkbox input "false"
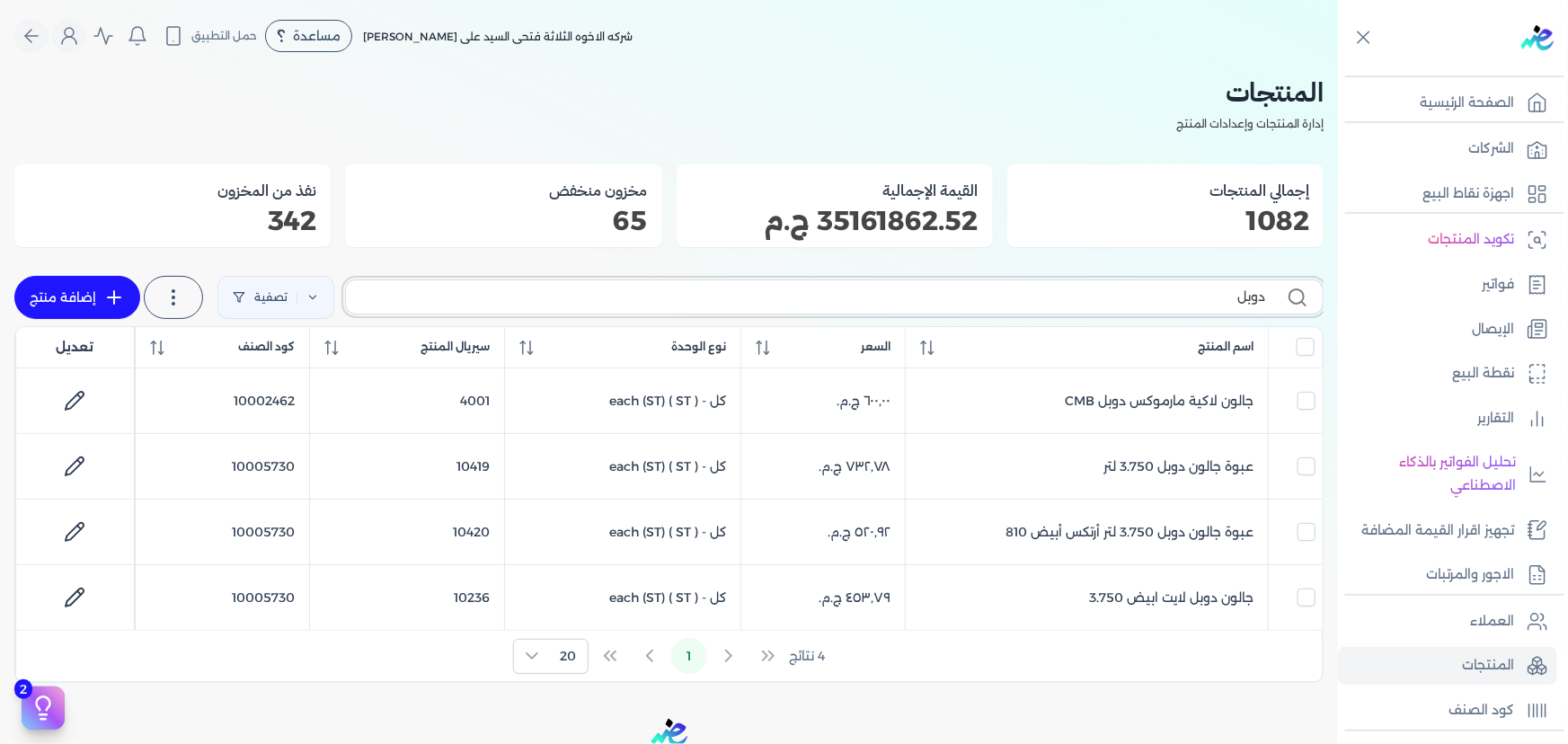
click at [1191, 297] on input "دوبل" at bounding box center [812, 297] width 905 height 19
click at [1192, 297] on input "دوبل" at bounding box center [812, 297] width 905 height 19
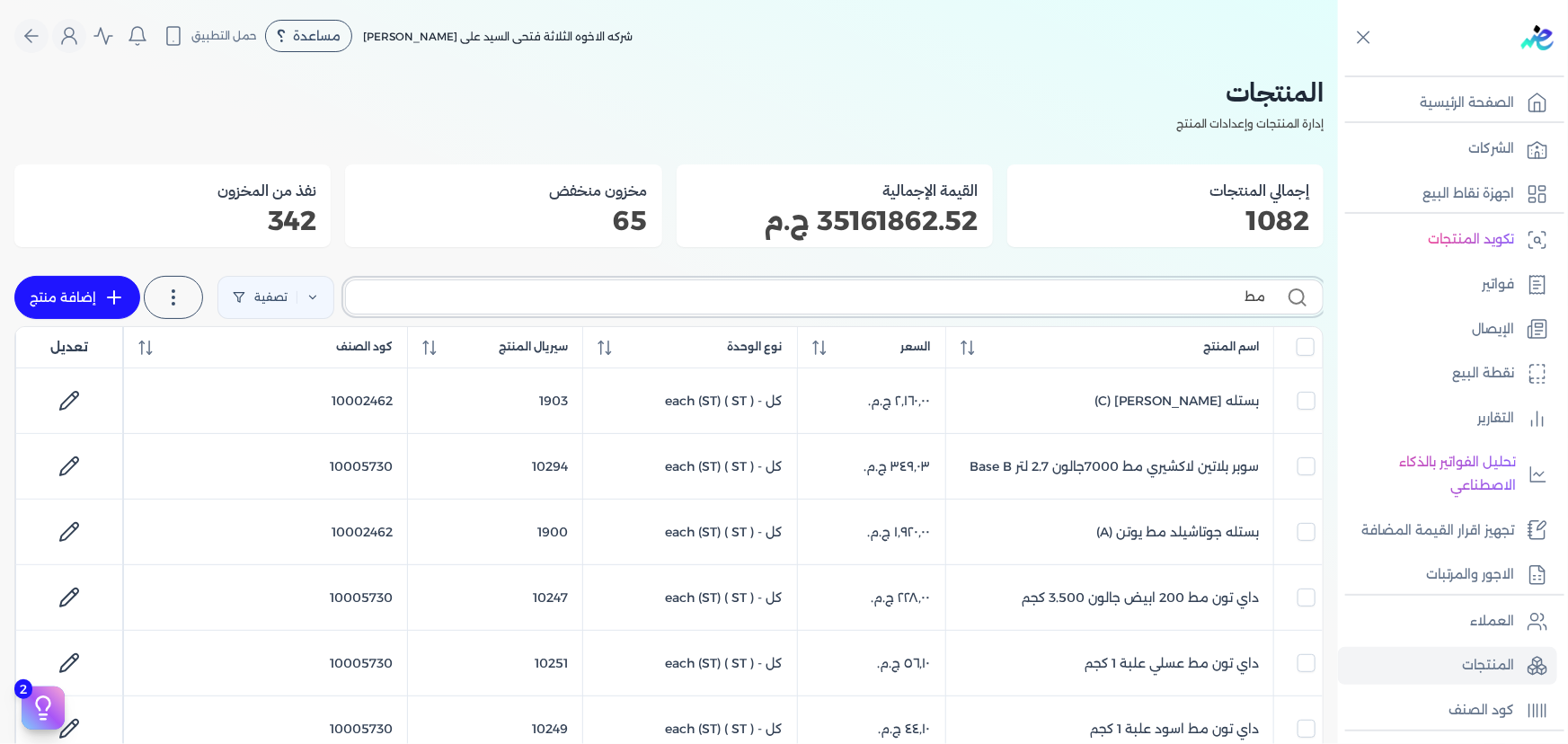
type input "مط د"
checkbox input "false"
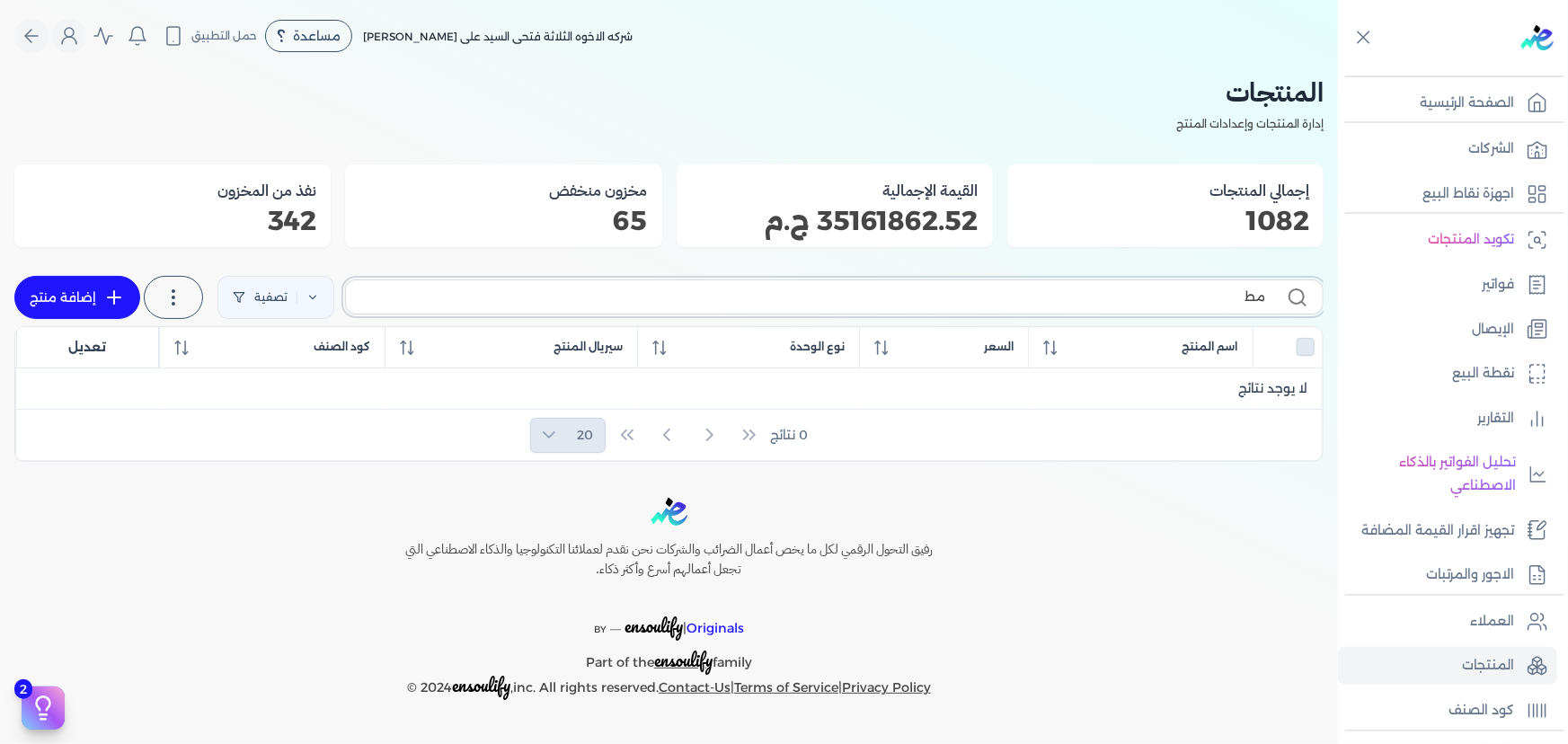
type input "م"
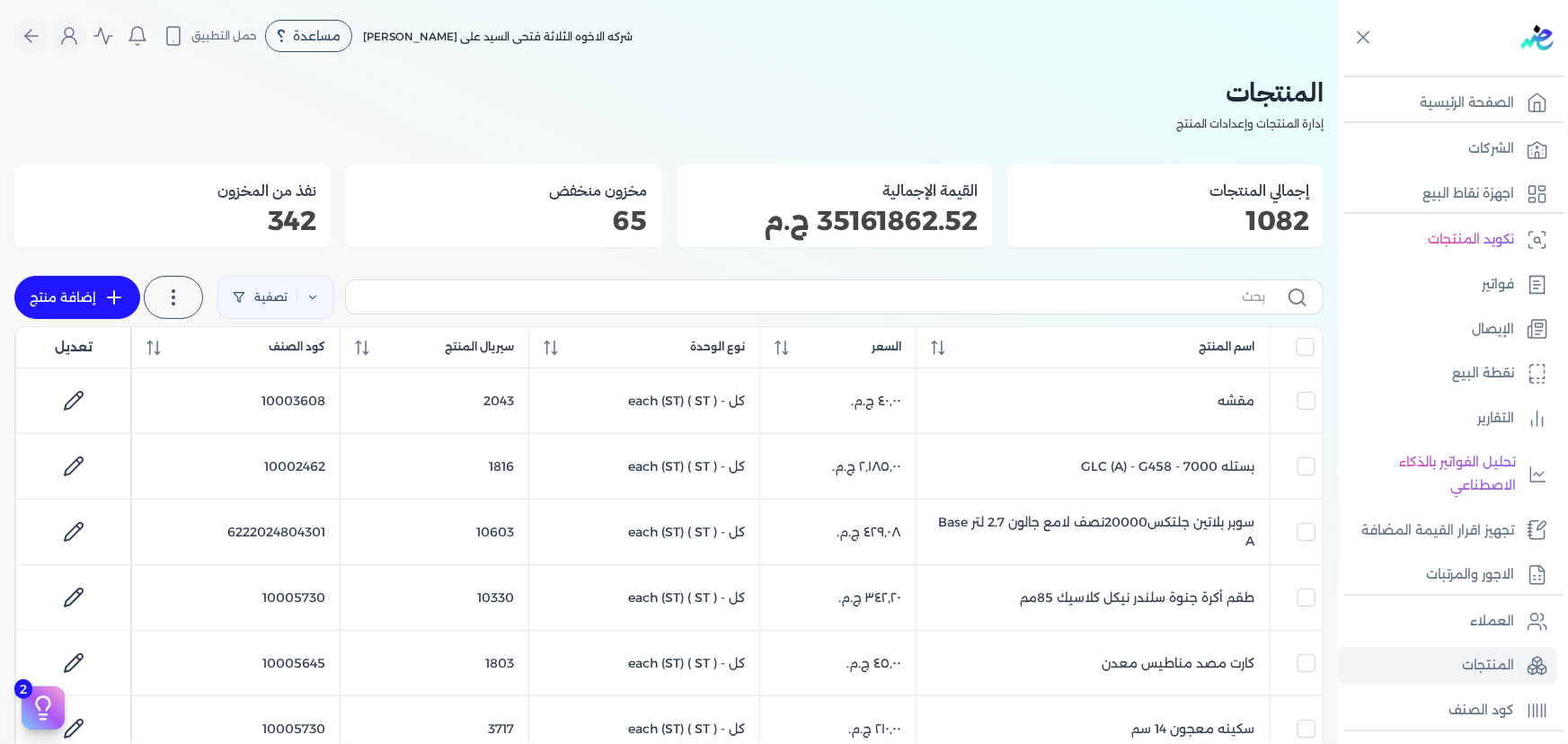
checkbox input "false"
type input "دو"
checkbox input "false"
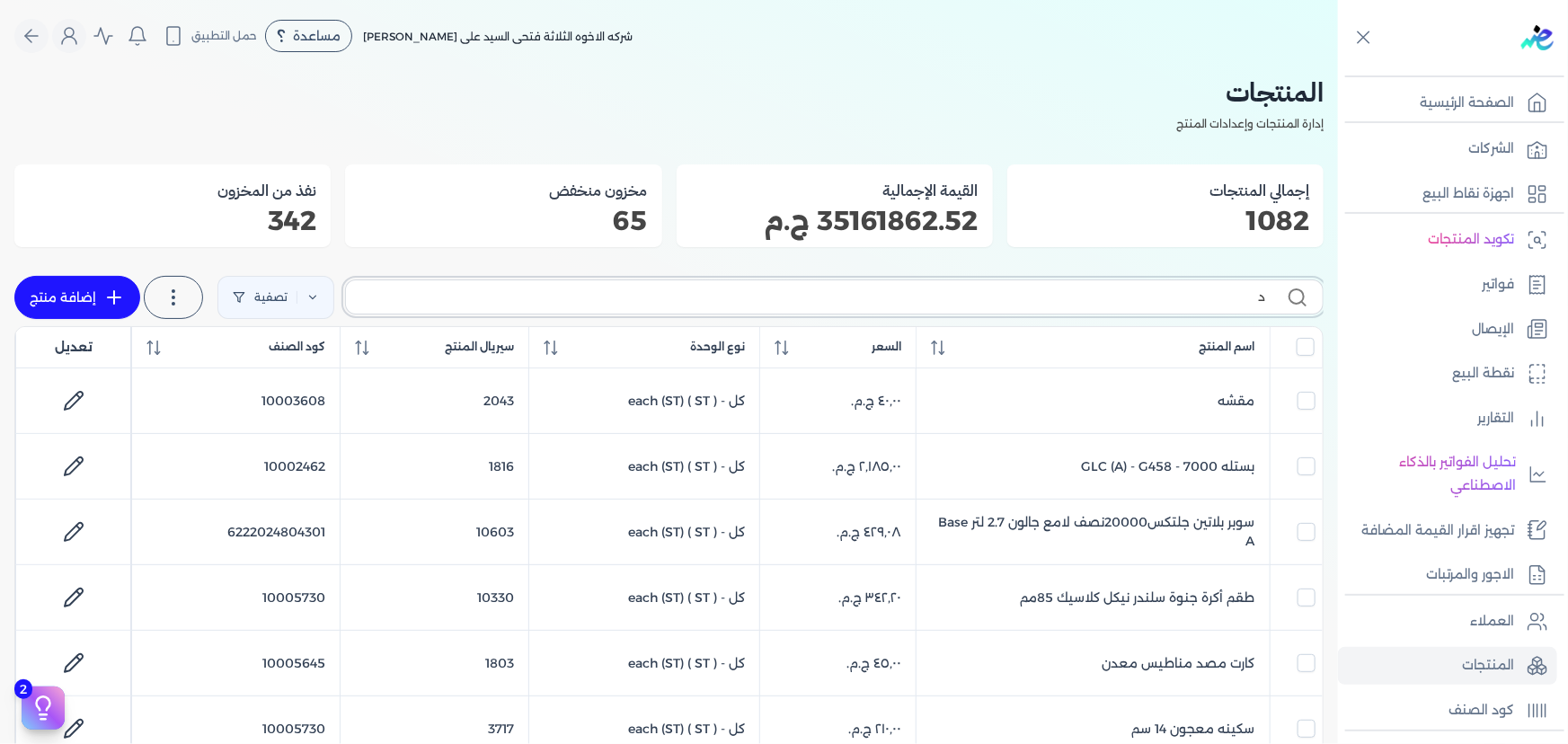
checkbox input "false"
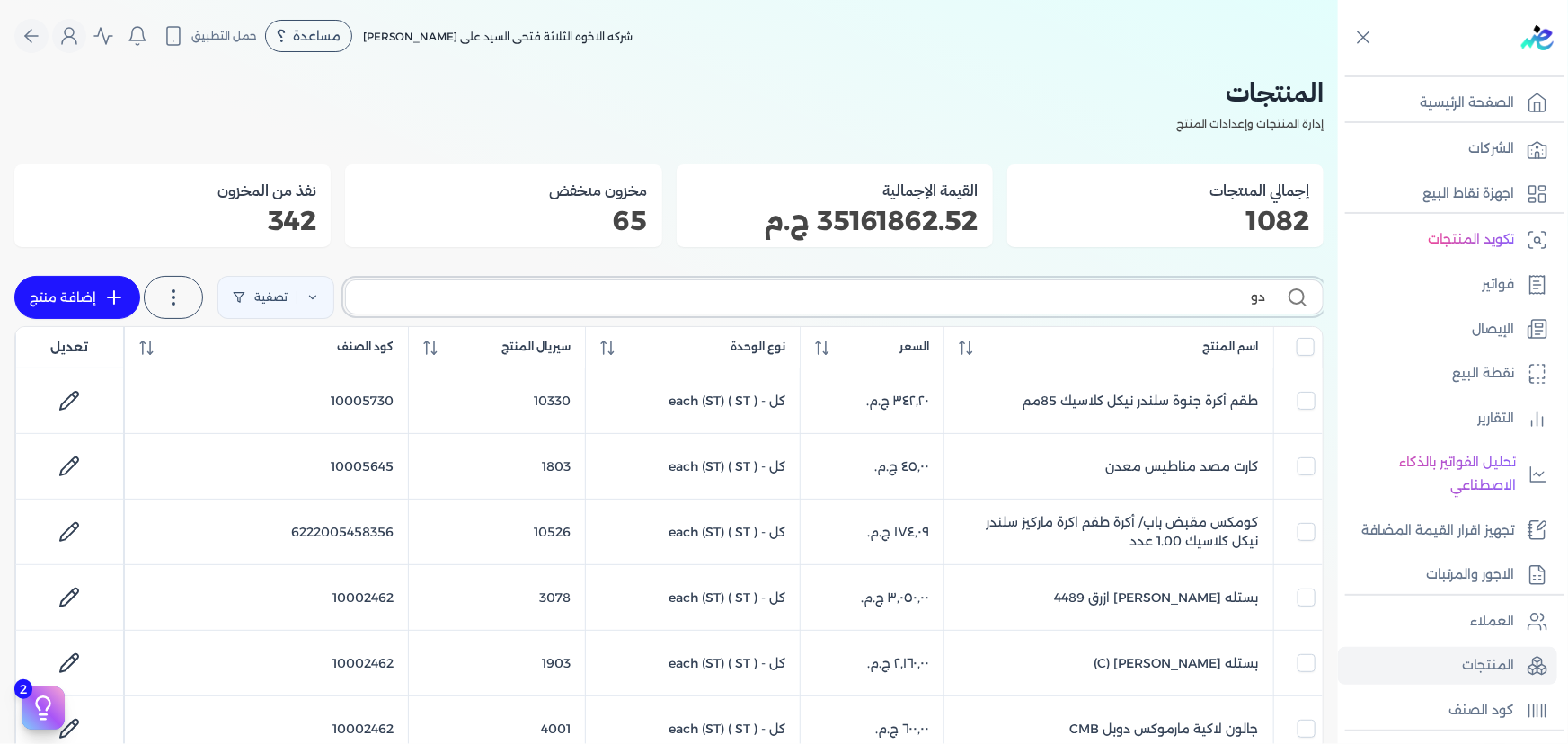
type input "دوب"
checkbox input "false"
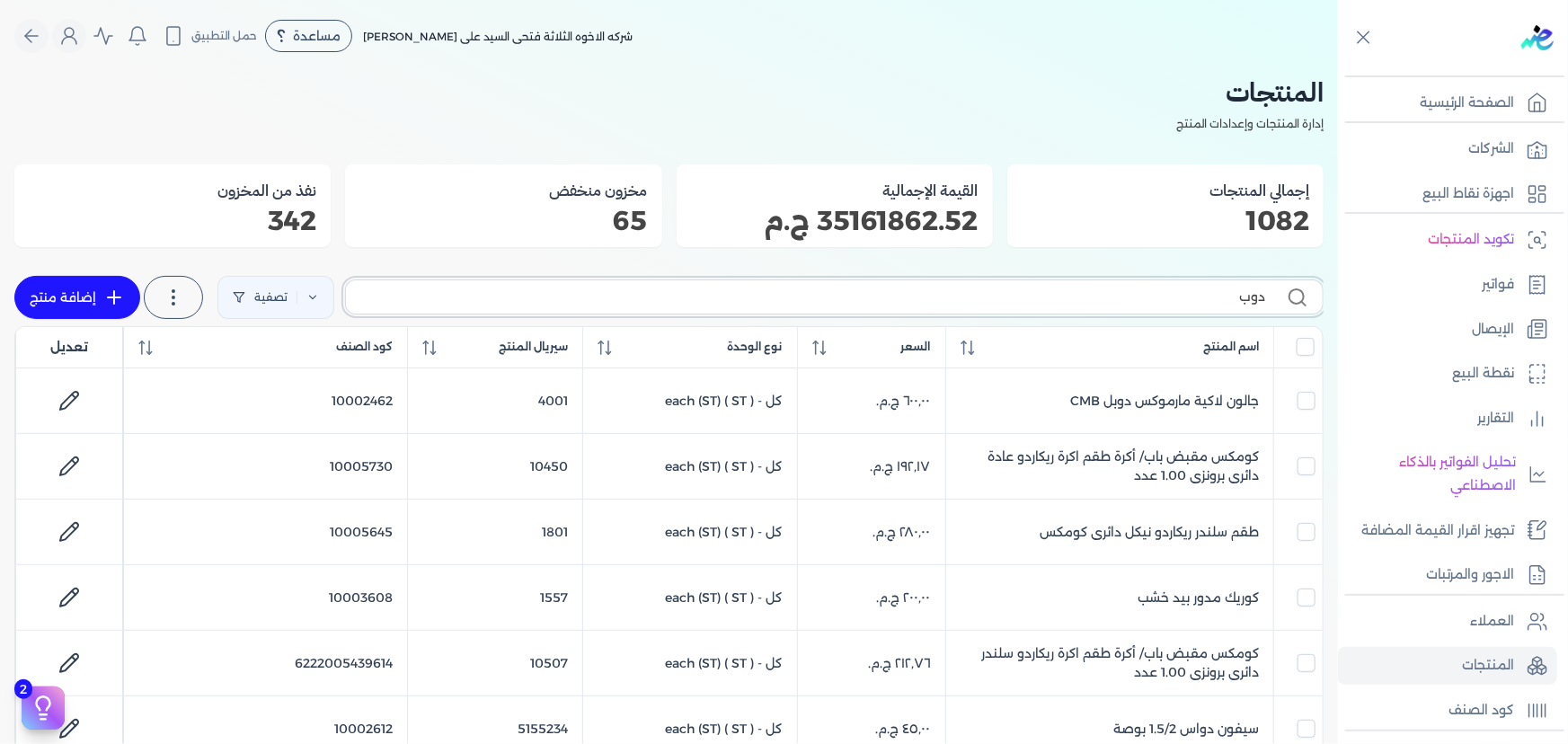
type input "دوبل"
checkbox input "false"
type input "دوبل"
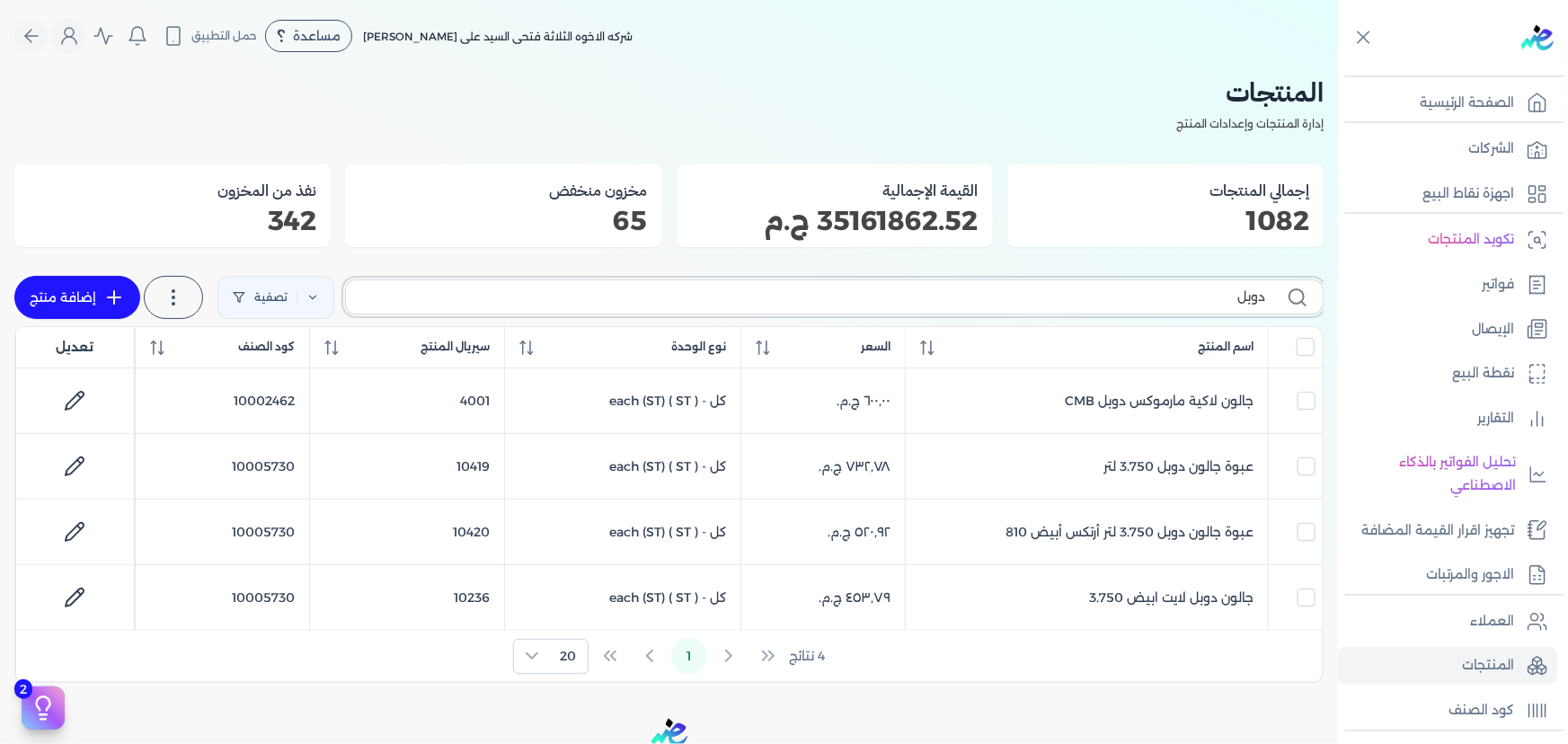
click at [1221, 303] on input "دوبل" at bounding box center [812, 297] width 905 height 19
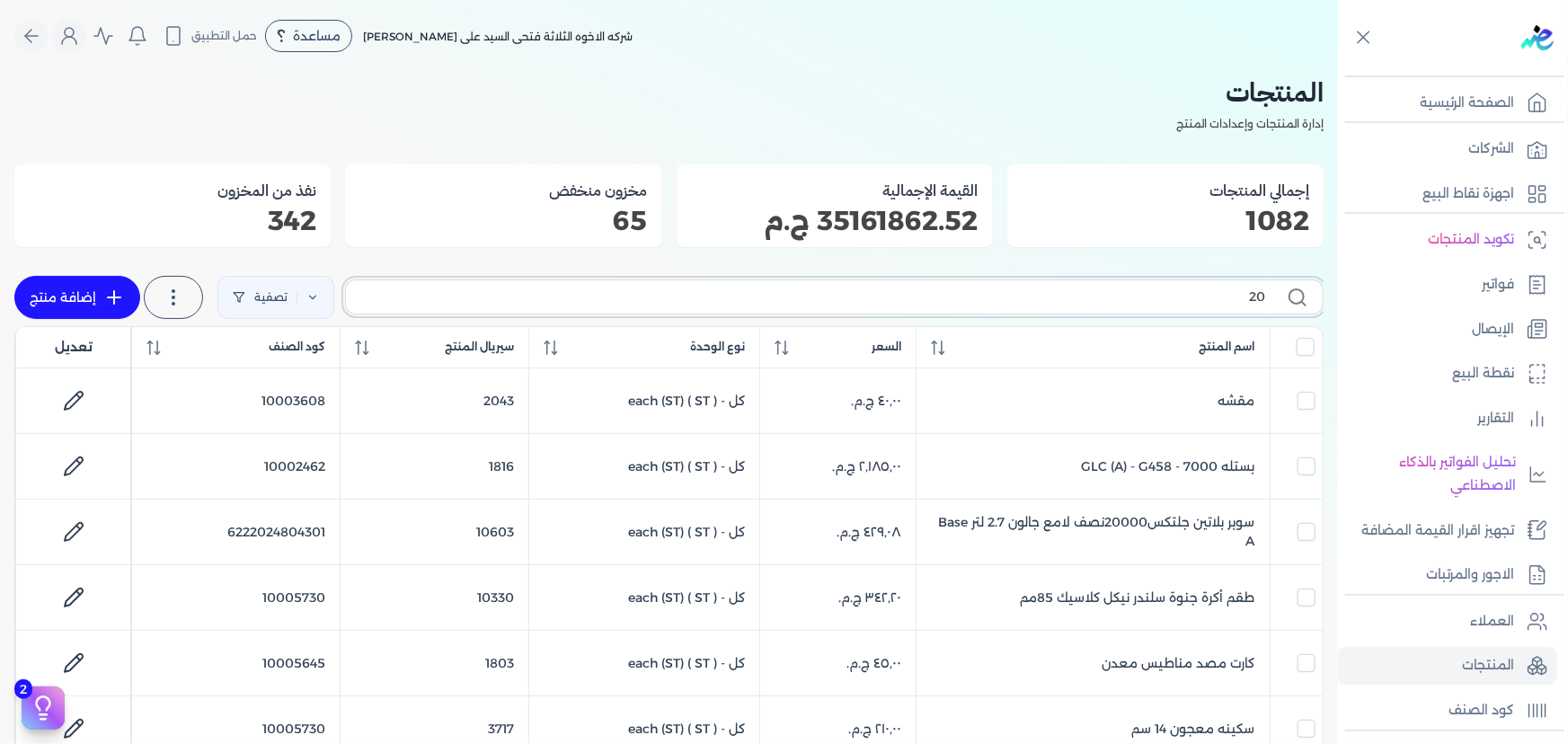
type input "200"
checkbox input "false"
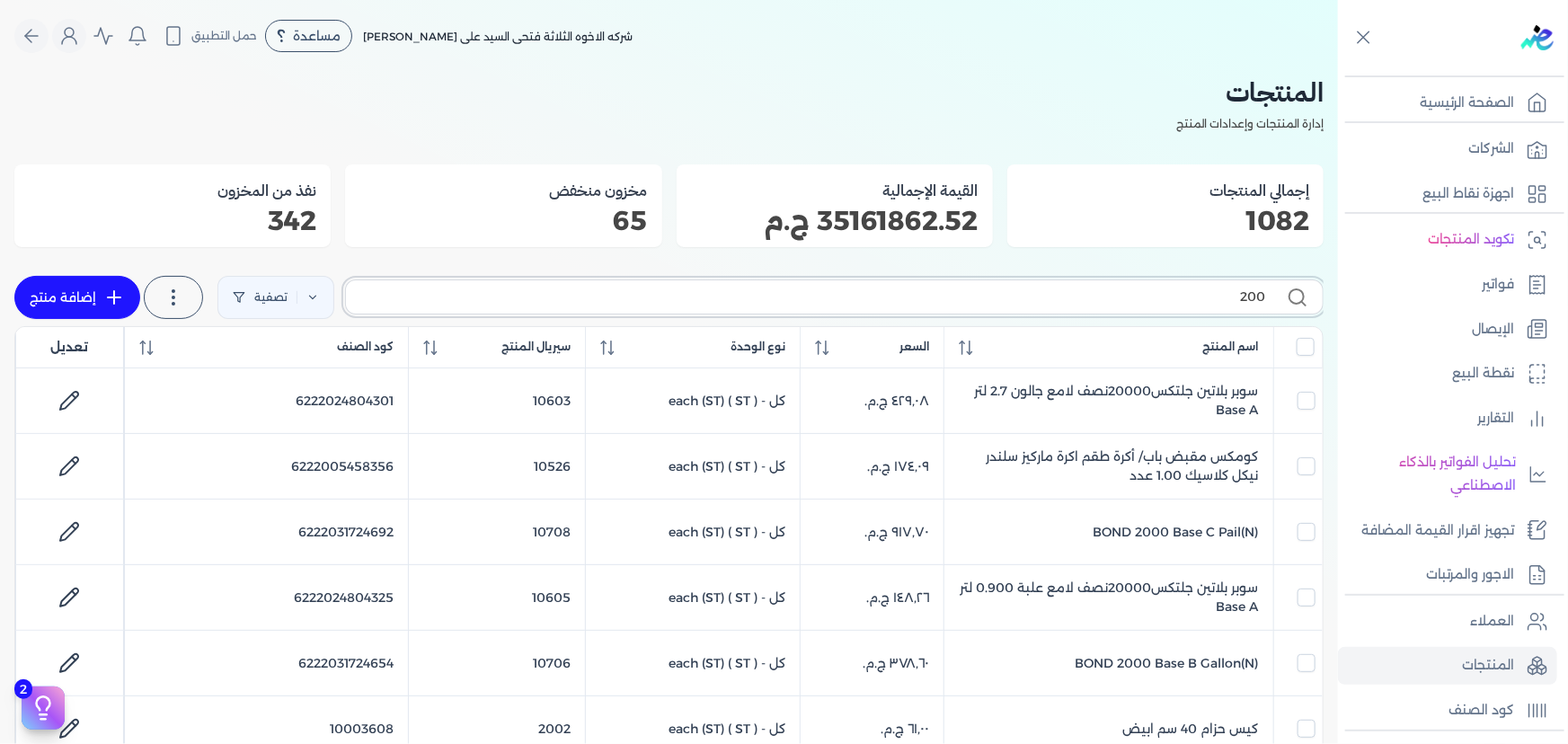
click at [1166, 302] on input "200" at bounding box center [812, 297] width 905 height 19
type input "200"
checkbox input "false"
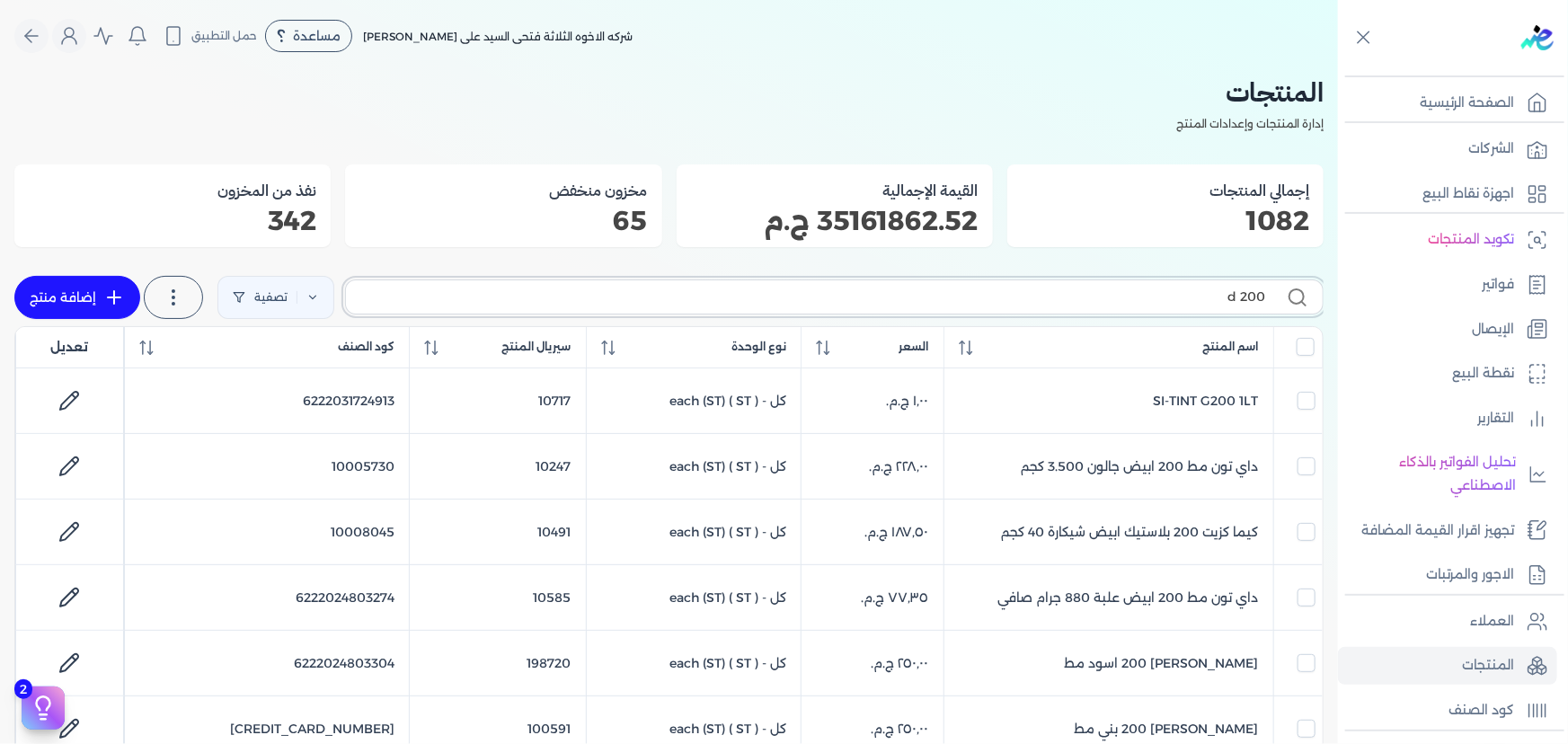
type input "200 da"
checkbox input "false"
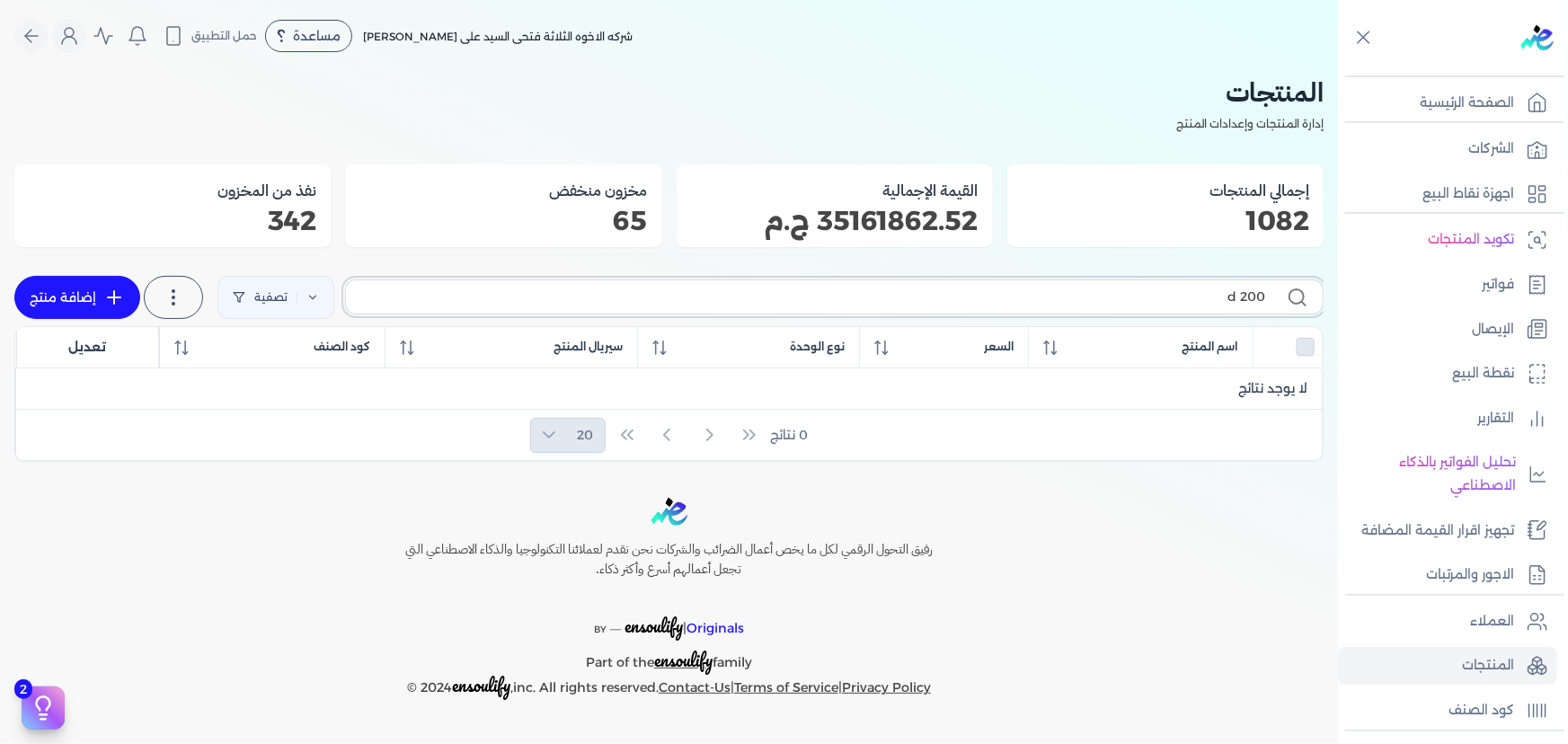
type input "200"
checkbox input "false"
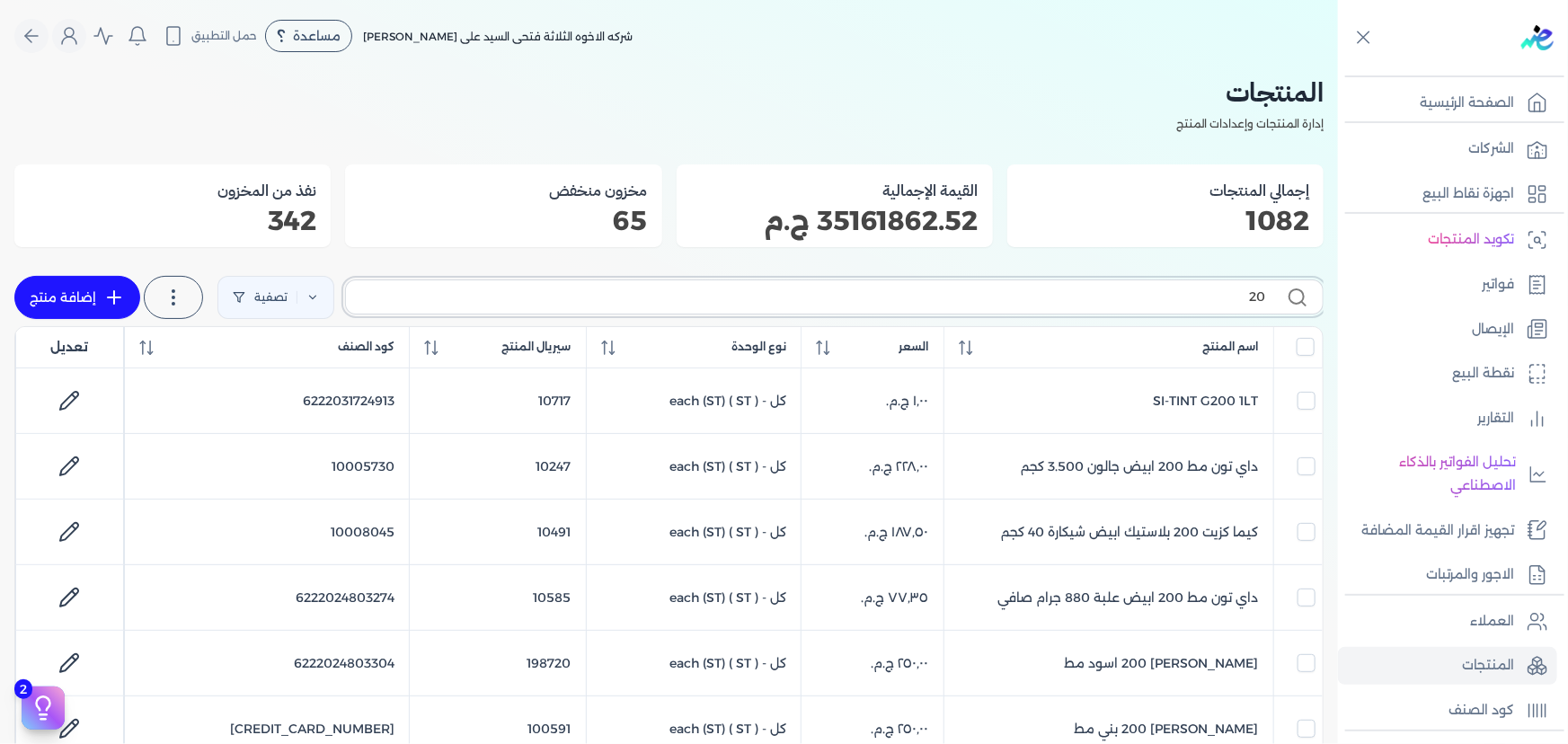
type input "2"
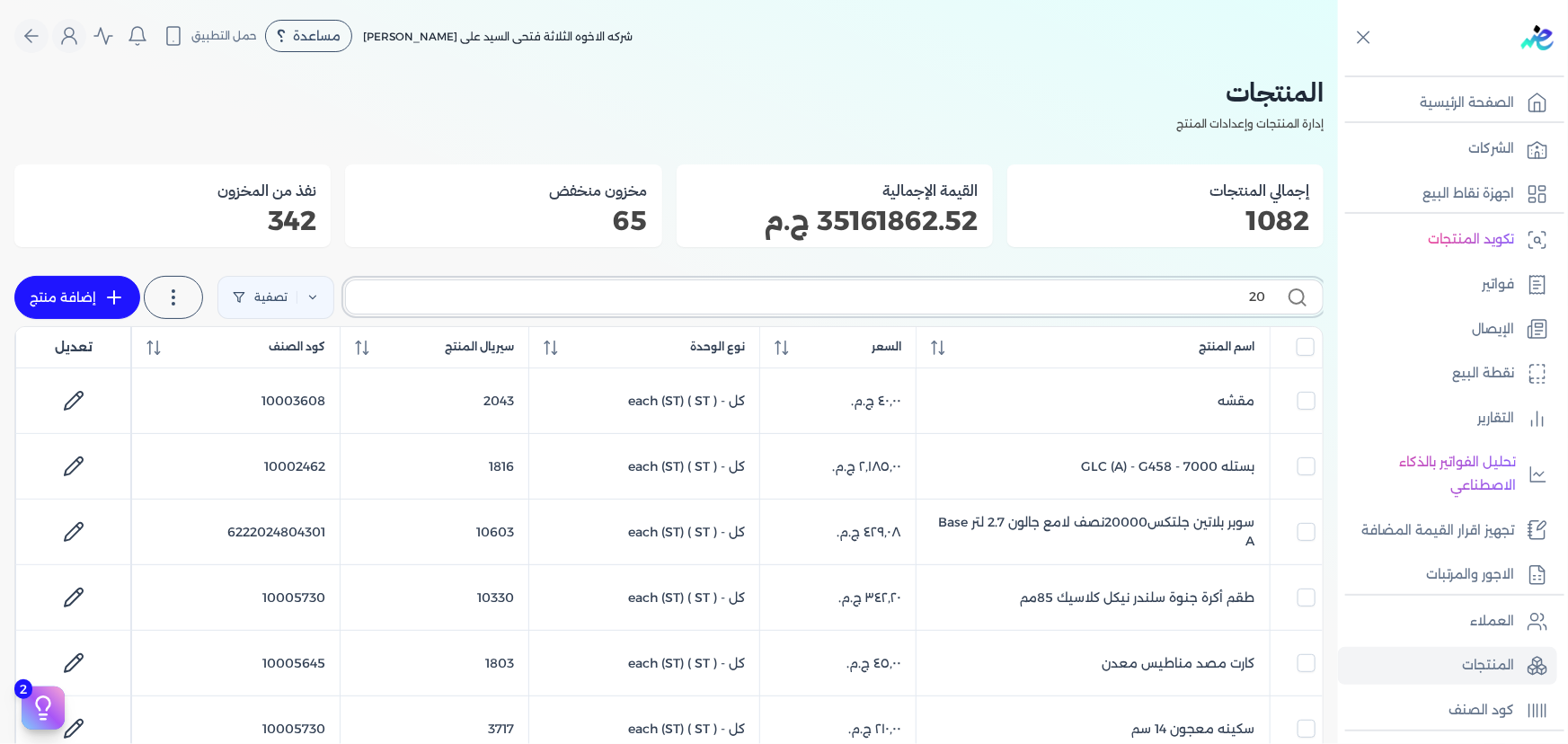
type input "200"
checkbox input "false"
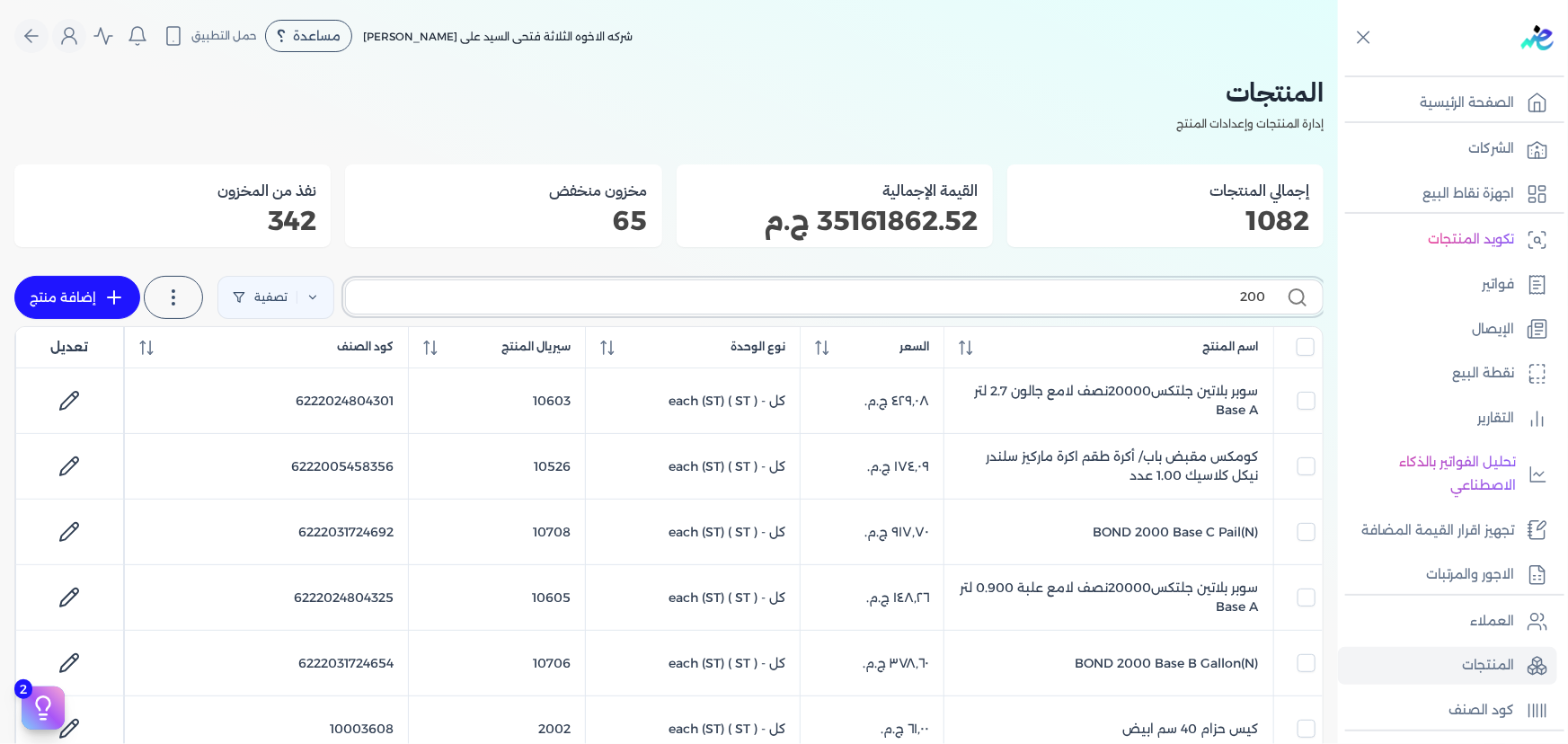
type input "200"
checkbox input "false"
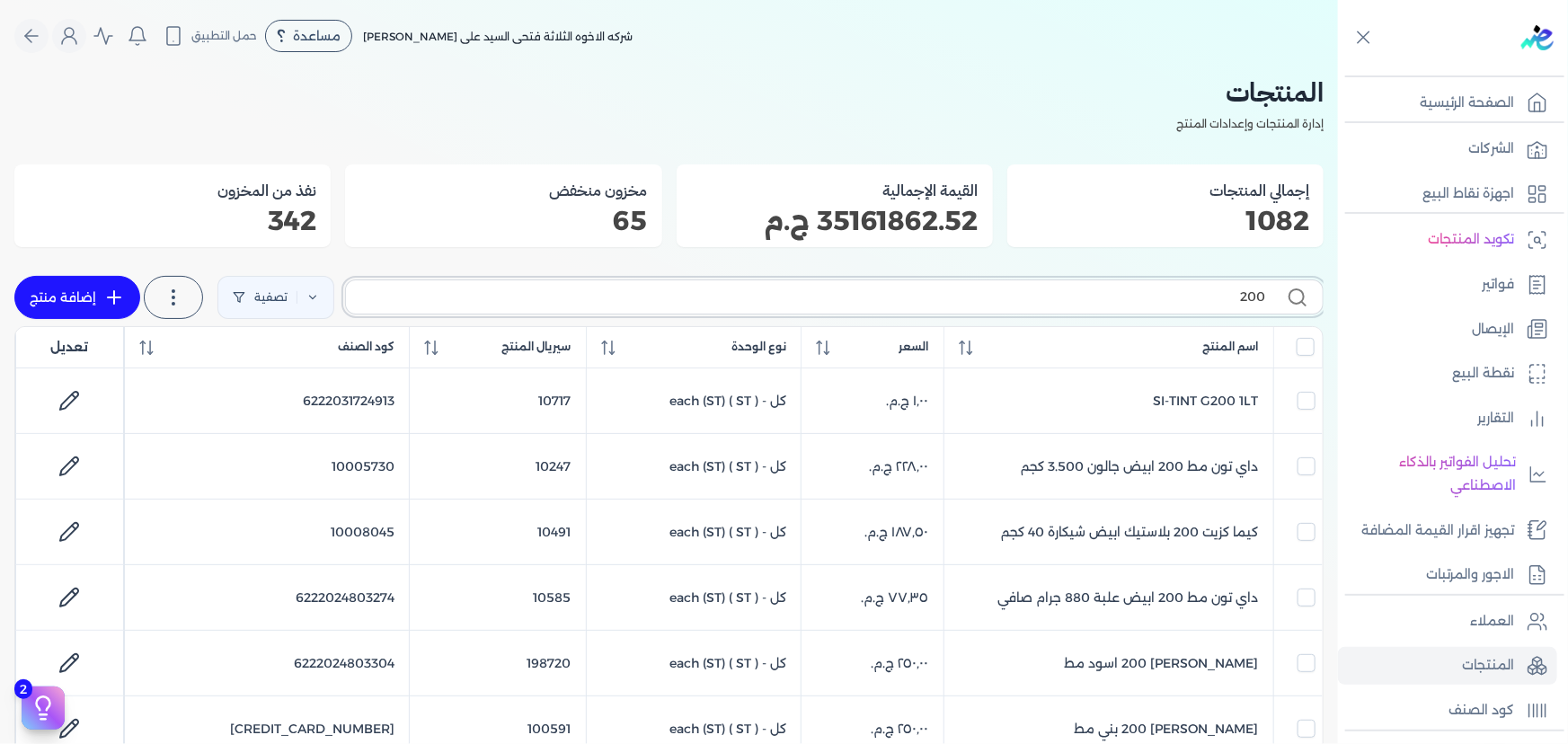
type input "200 ]"
checkbox input "false"
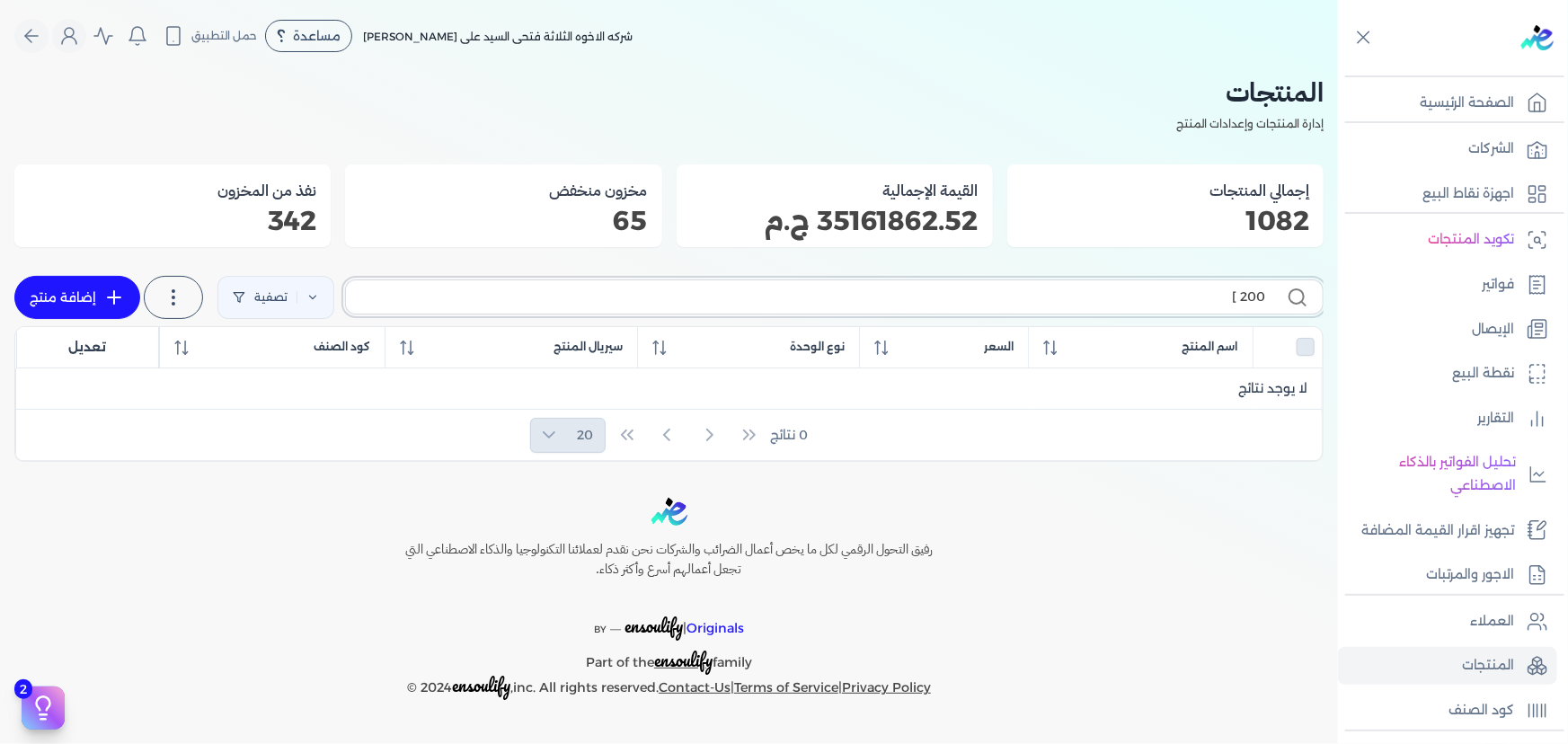
type input "200"
checkbox input "false"
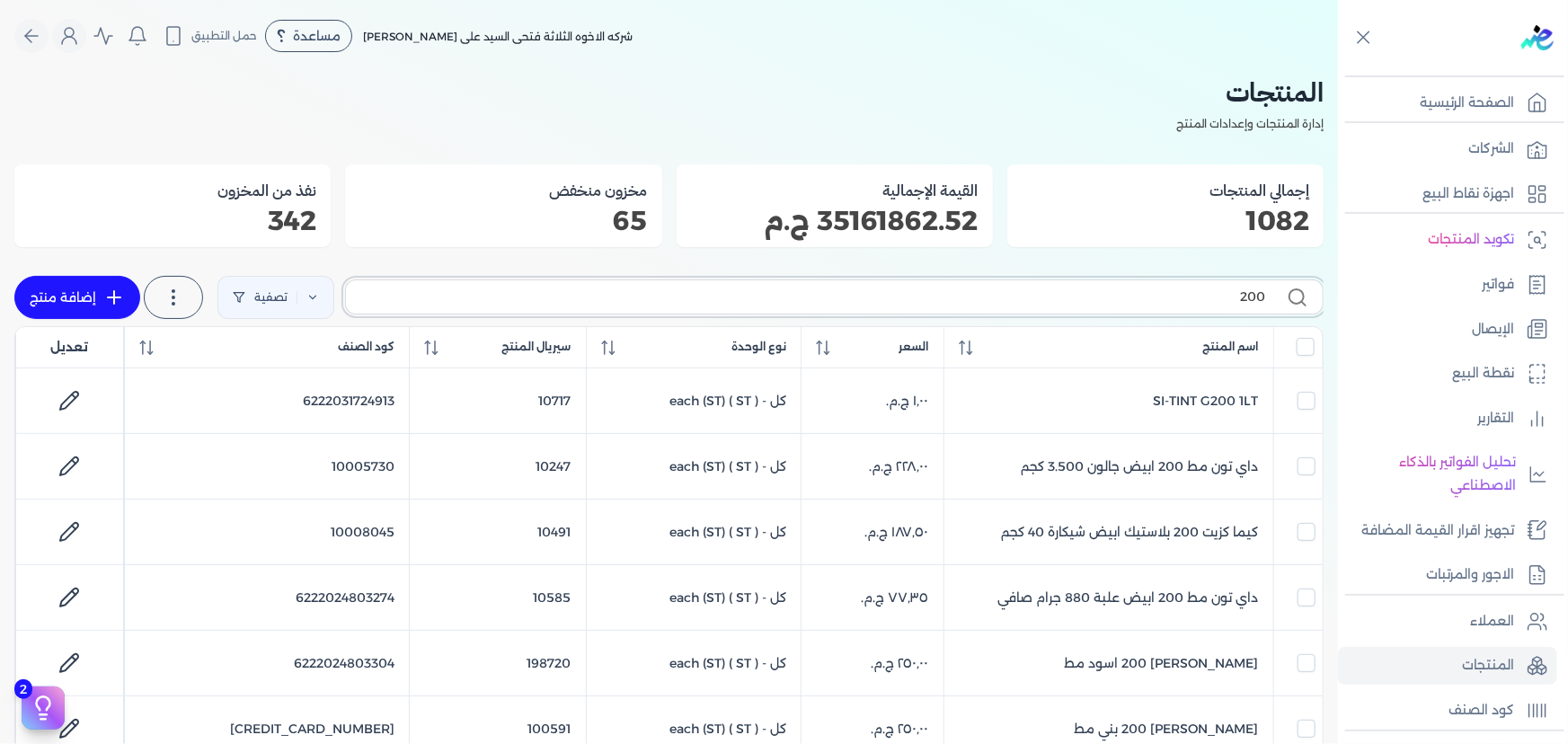
type input "200 د"
checkbox input "false"
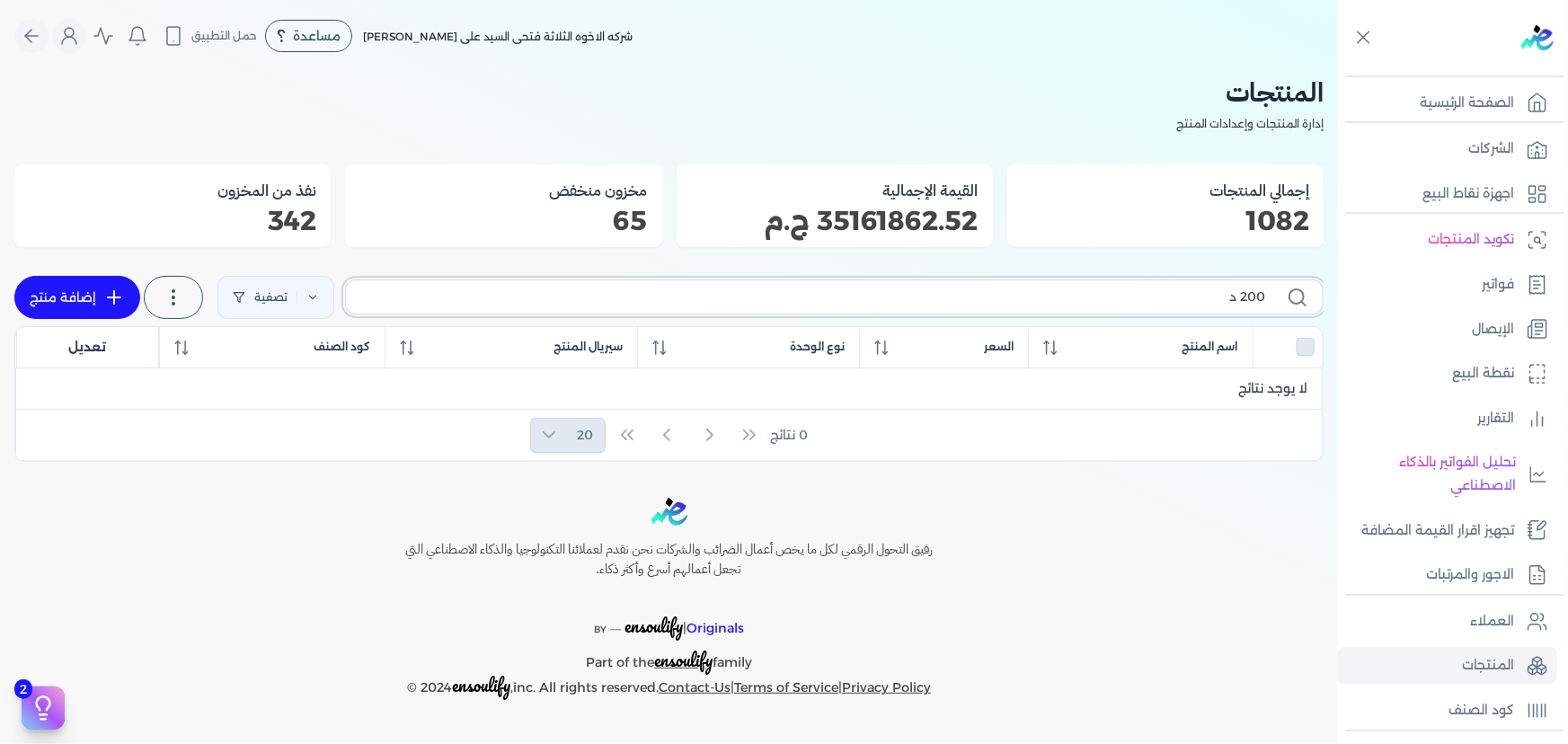
type input "200"
checkbox input "false"
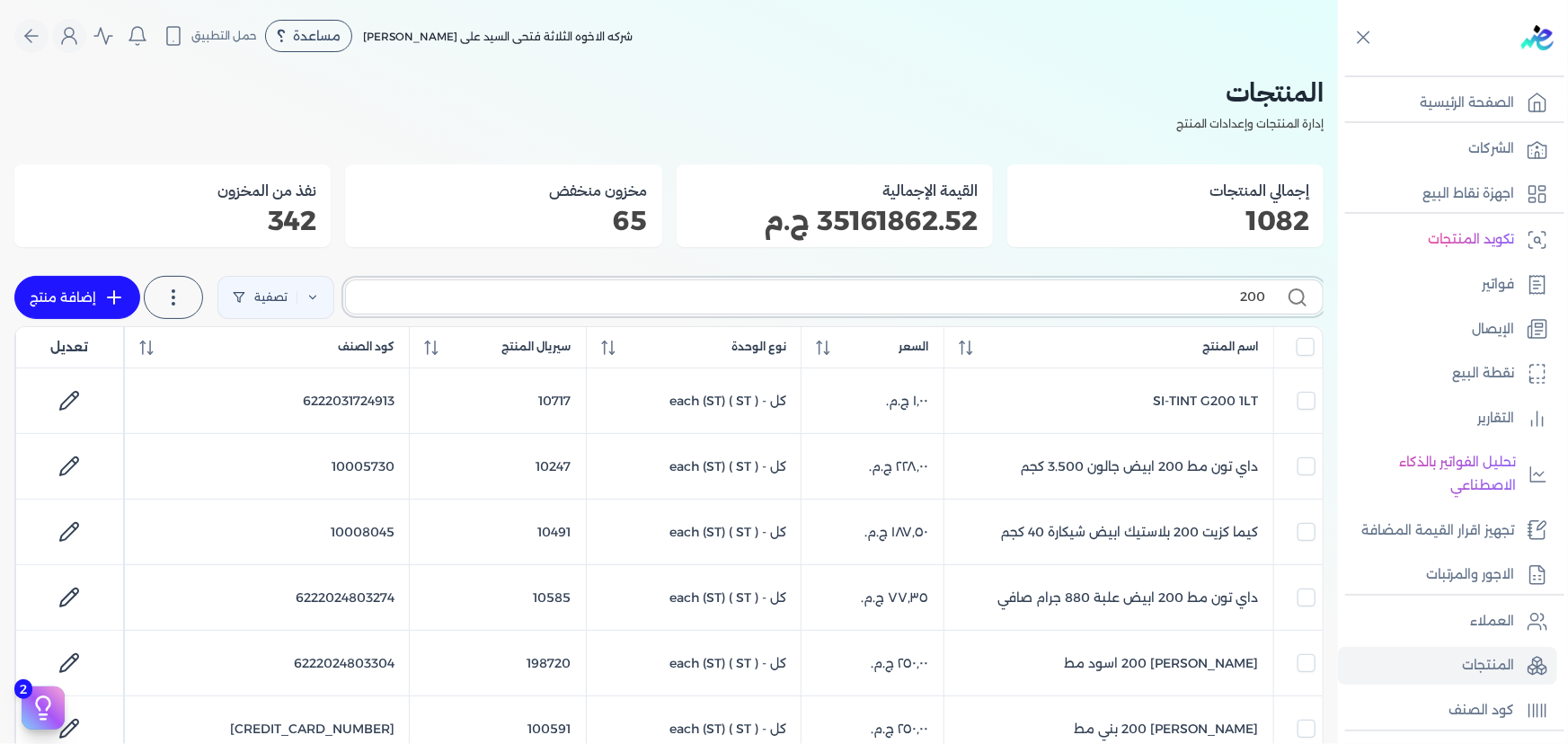
click at [945, 288] on input "200" at bounding box center [812, 297] width 905 height 19
click at [946, 288] on input "200" at bounding box center [812, 297] width 905 height 19
type input "ست"
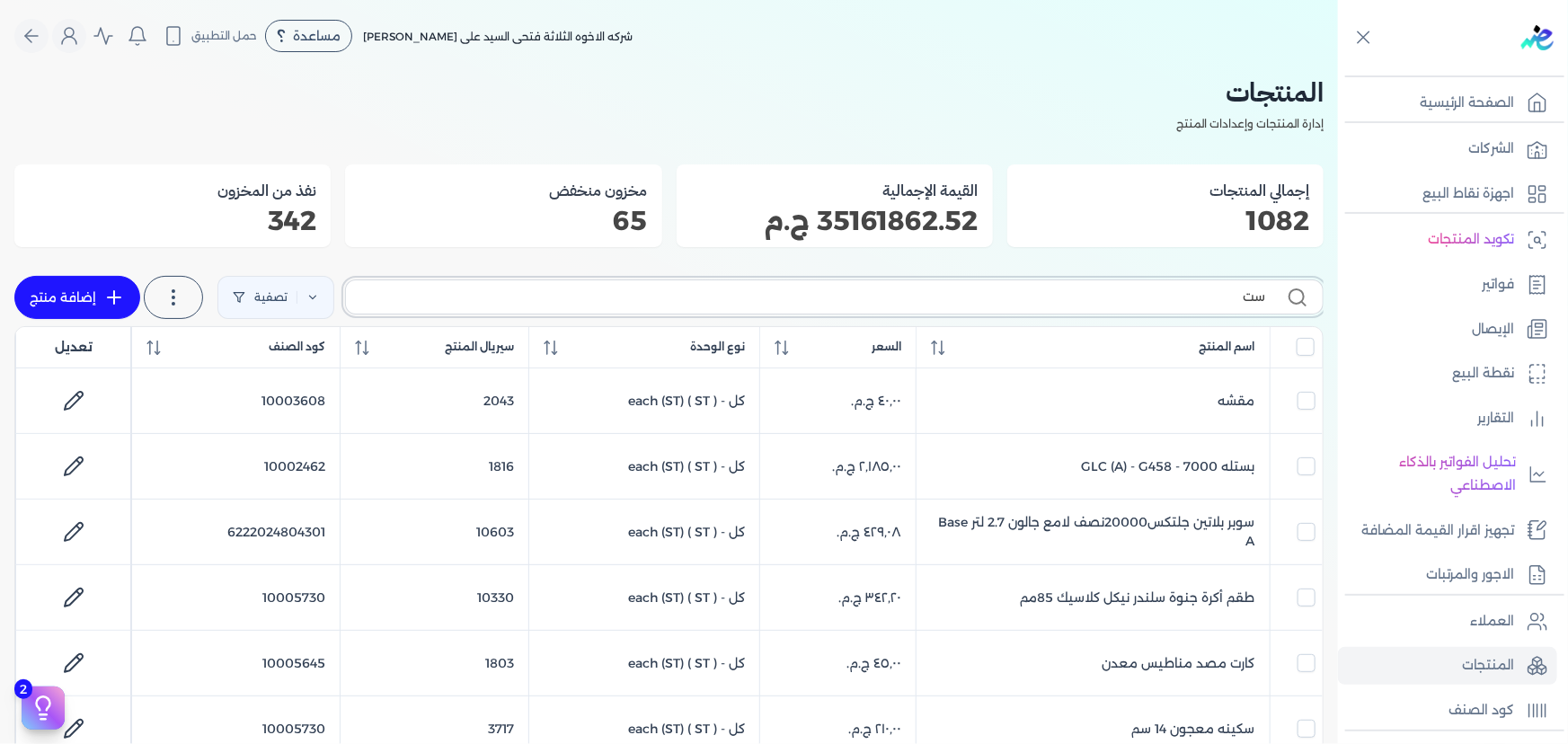
checkbox input "false"
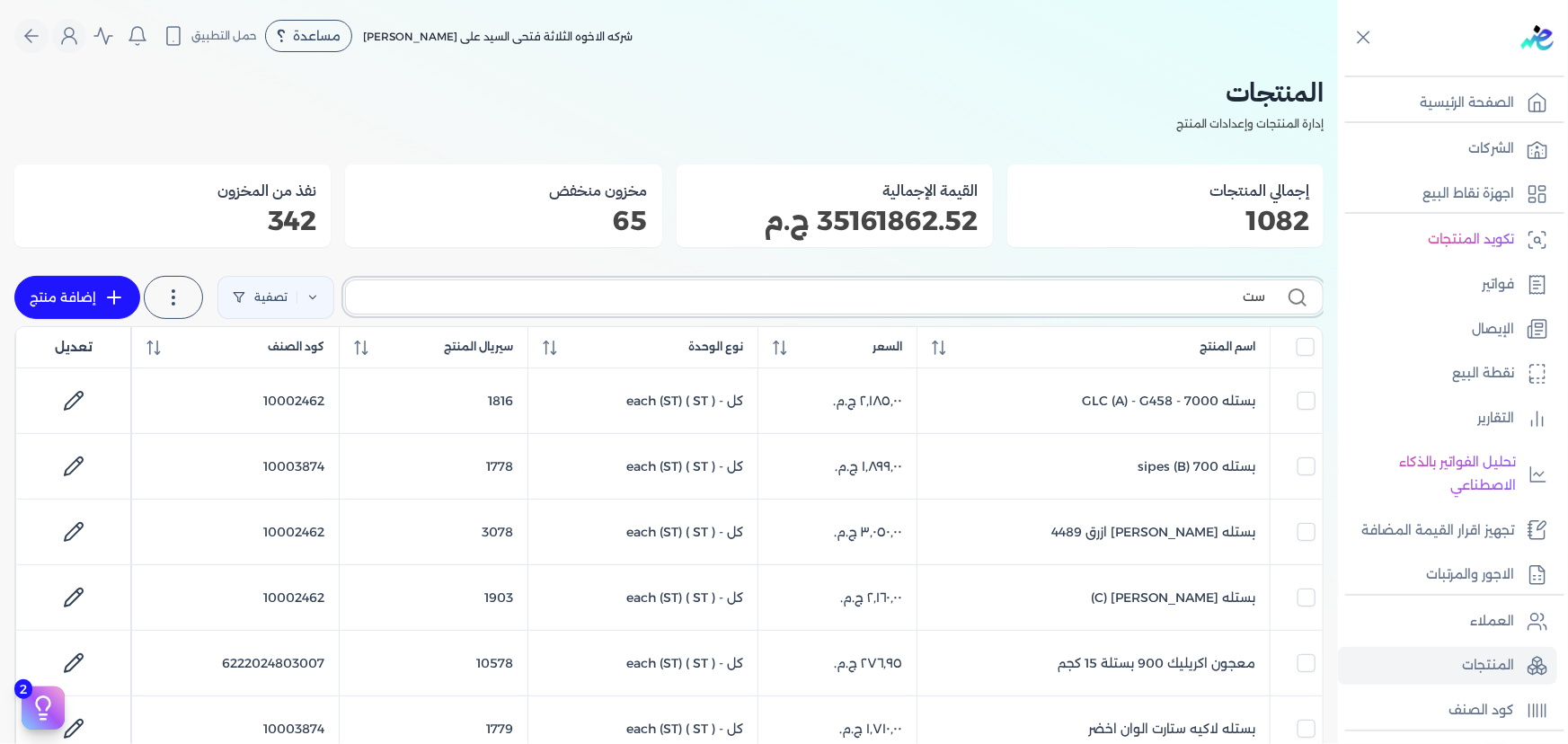
type input "س"
checkbox input "false"
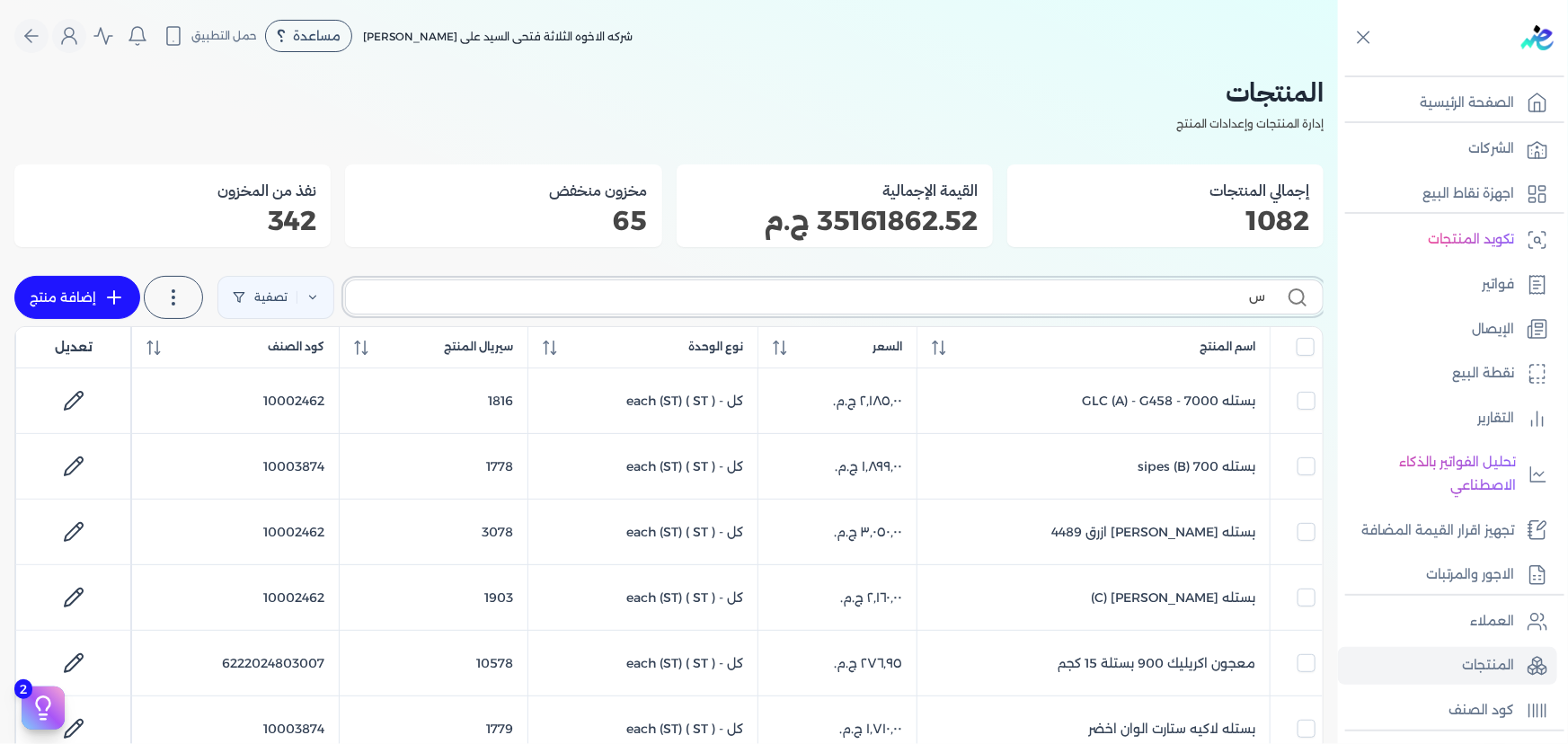
checkbox input "false"
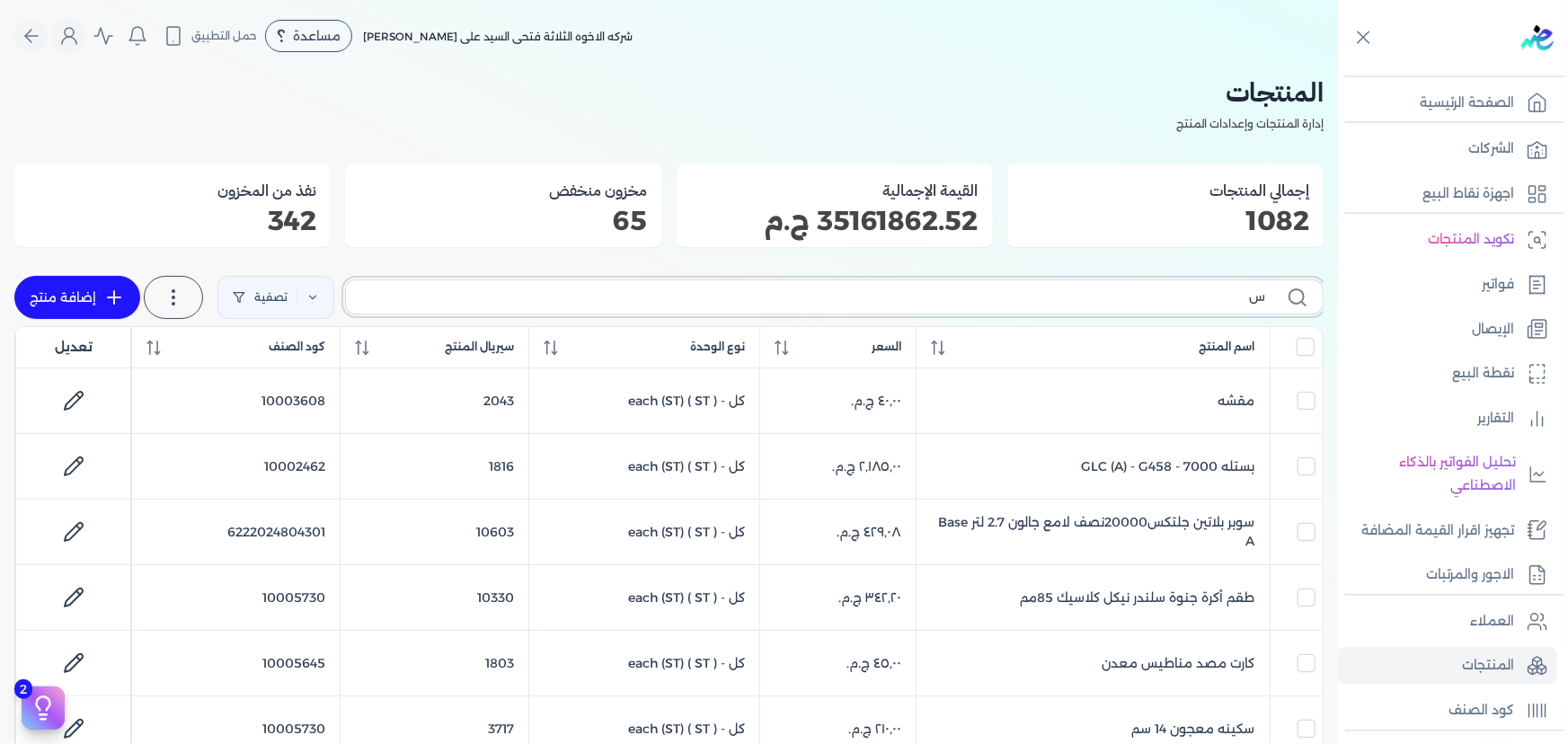
type input "سي"
checkbox input "false"
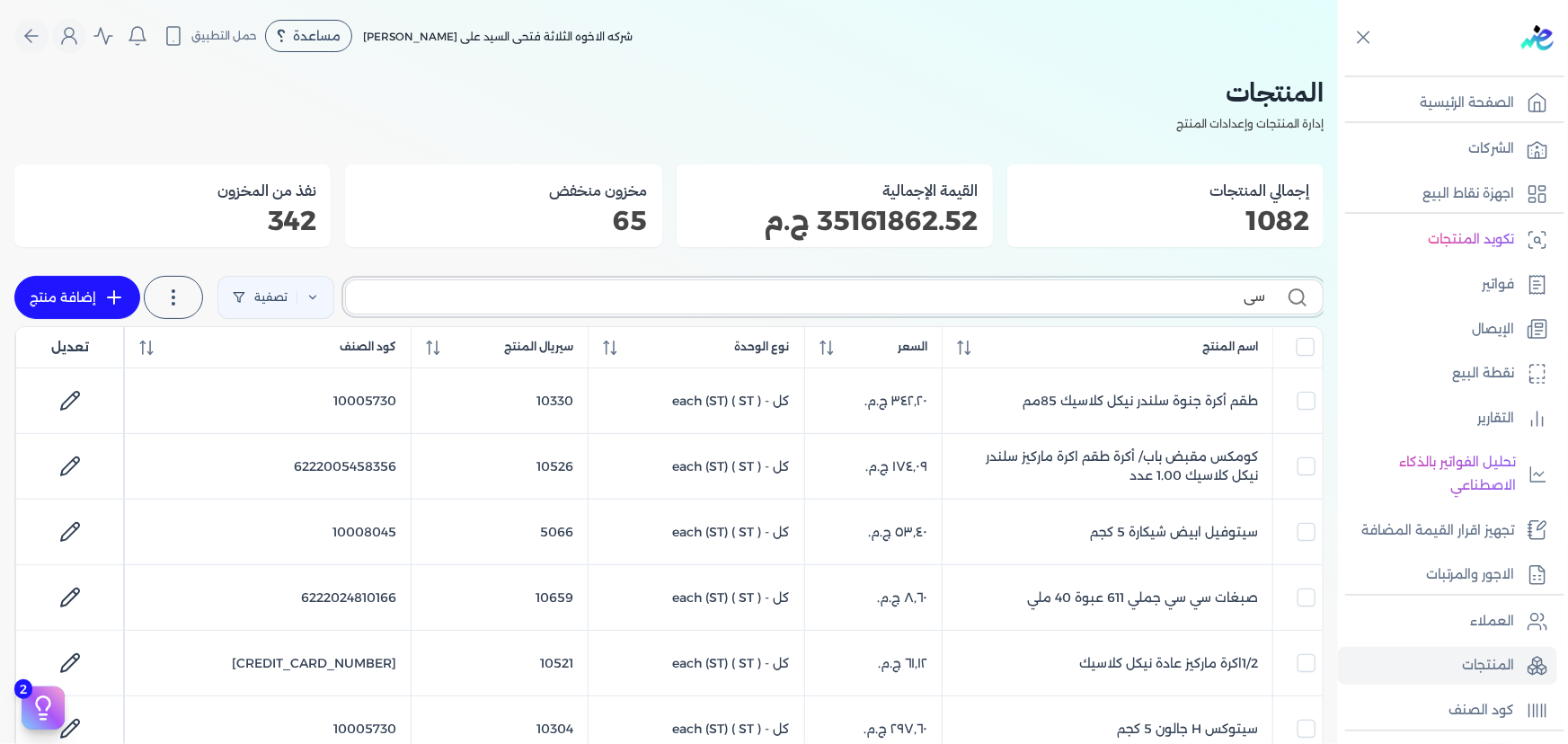
type input "سيت"
checkbox input "false"
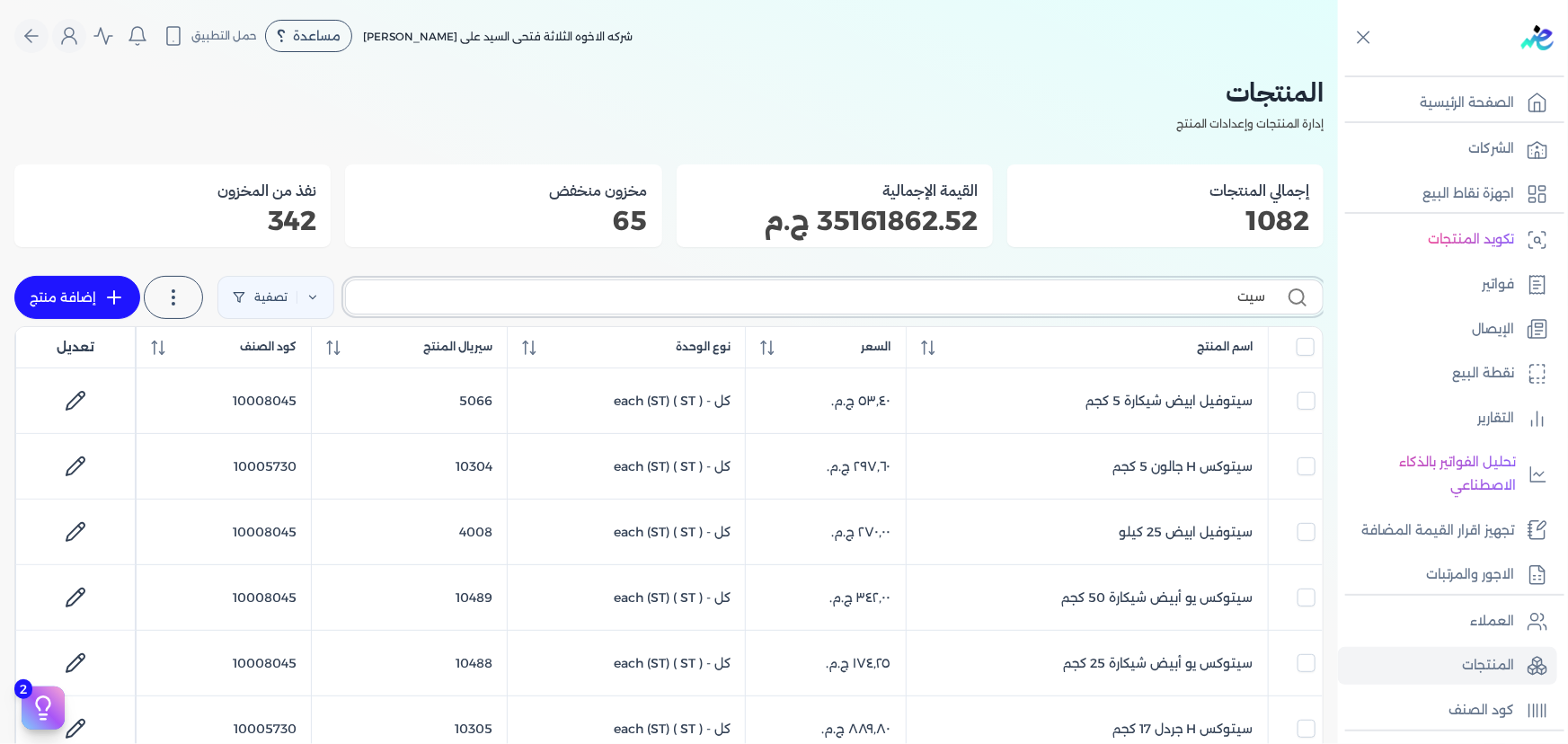
type input "سيتو"
checkbox input "false"
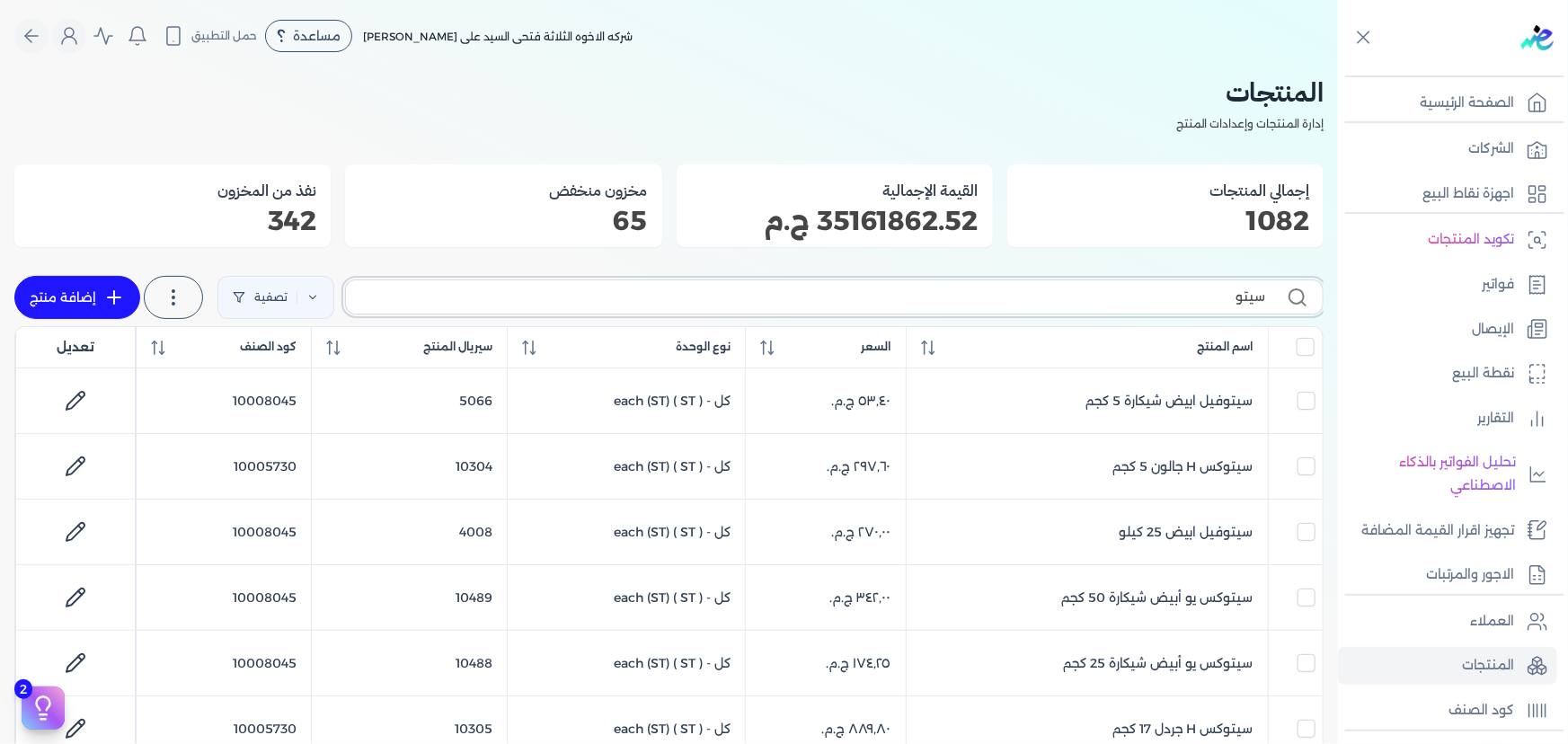
checkbox input "false"
type input "سيتوفيل"
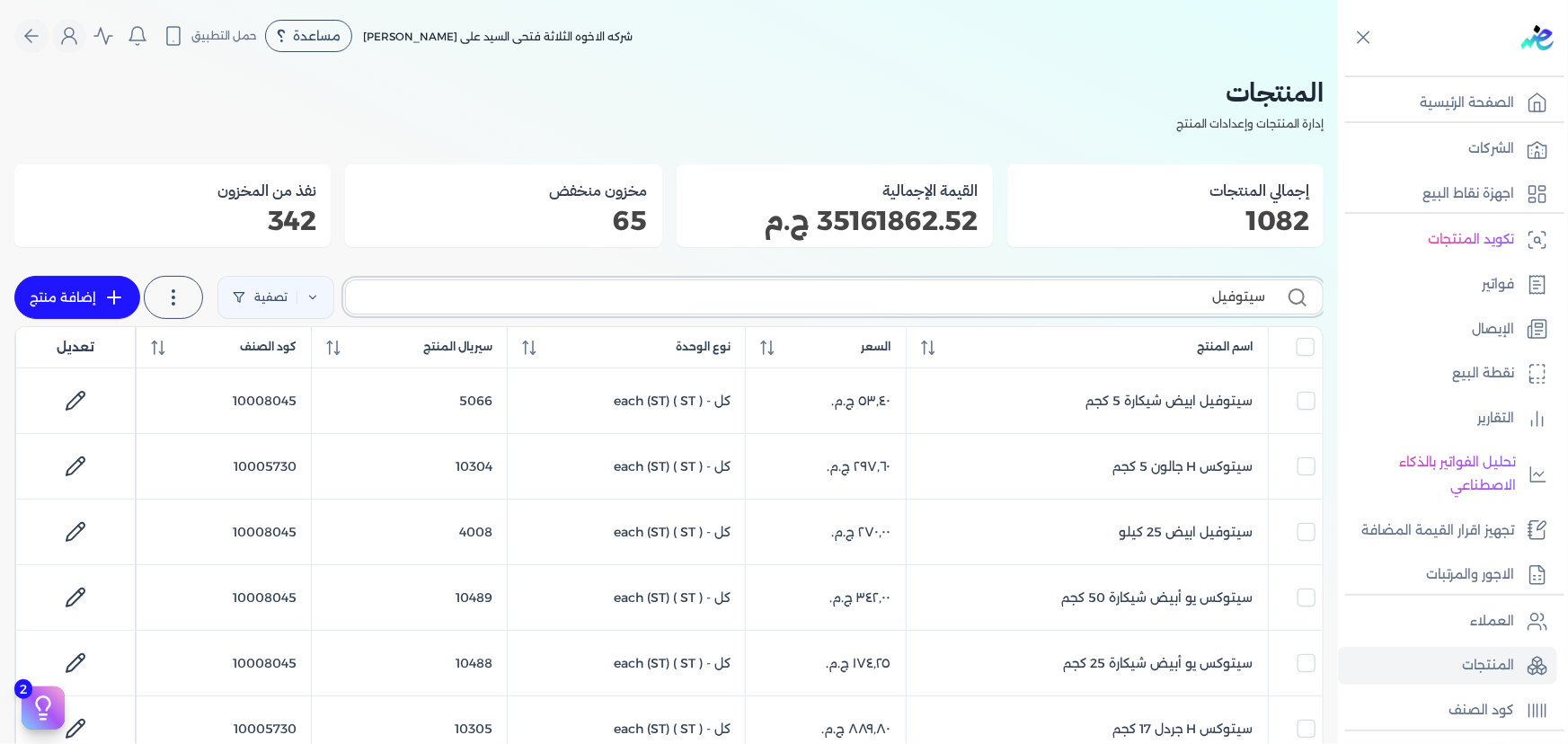
checkbox input "false"
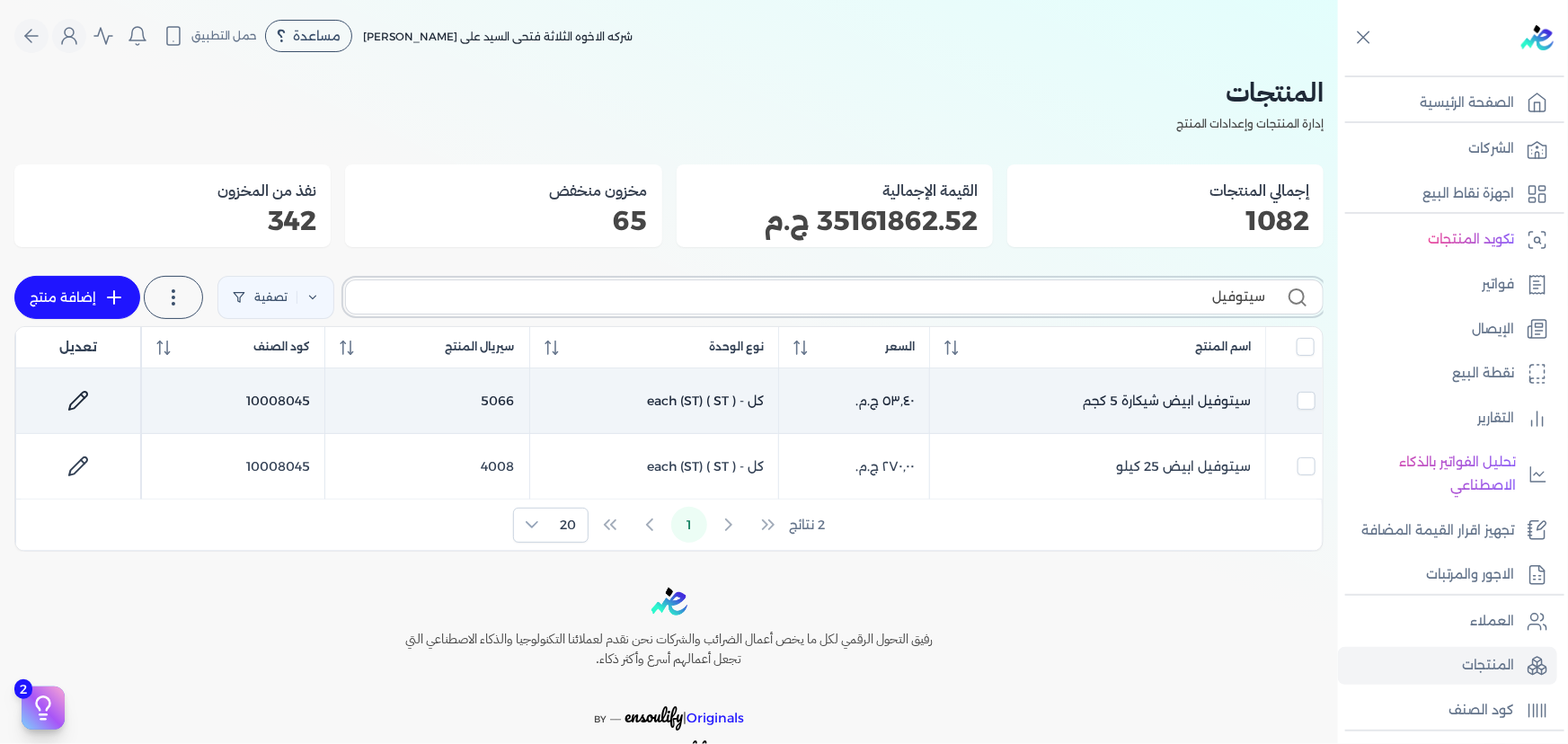
type input "سيتوفيل"
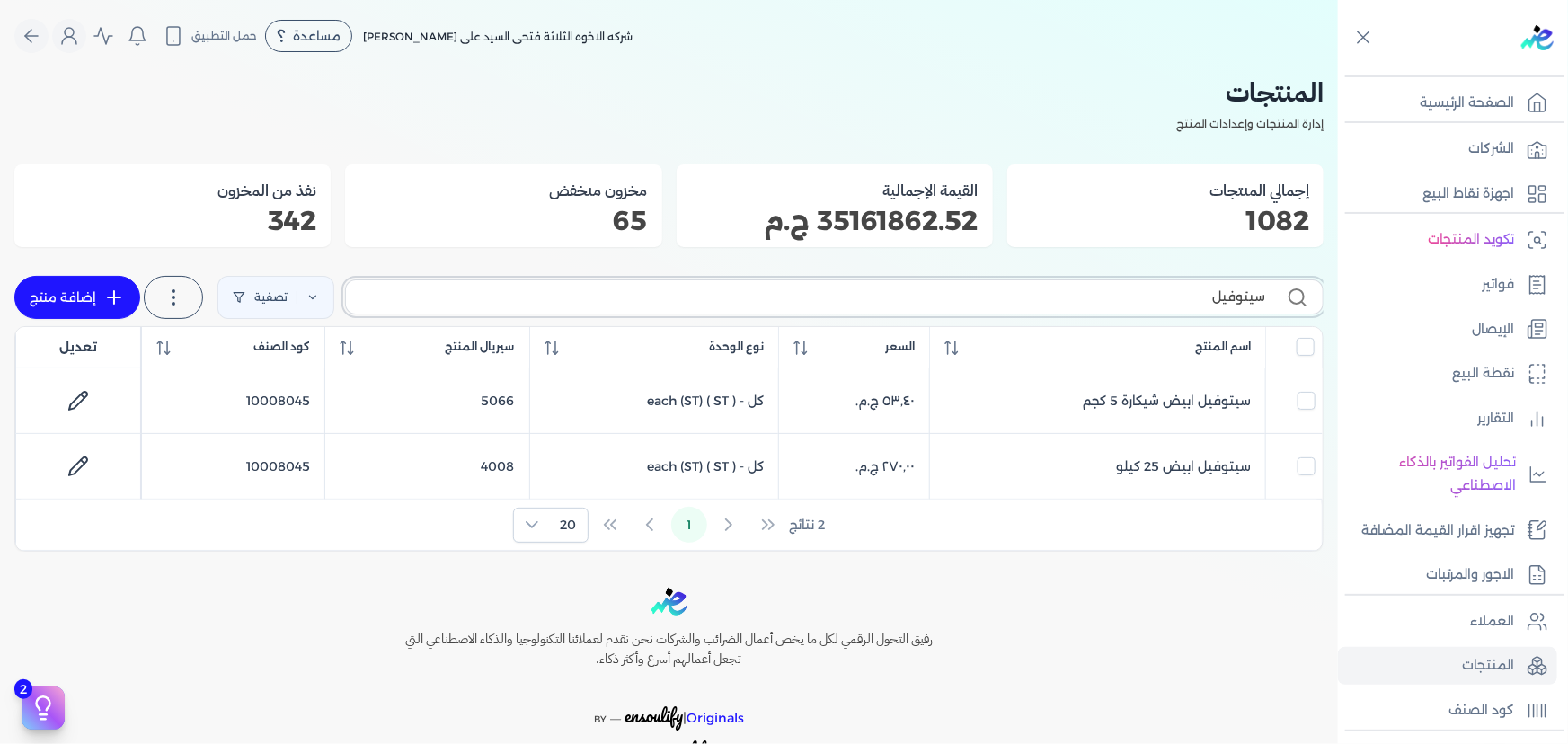
drag, startPoint x: 1160, startPoint y: 296, endPoint x: 1336, endPoint y: 298, distance: 176.0
click at [1336, 298] on div "المنتجات إدارة المنتجات وإعدادات المنتج إجمالي المنتجات 1082 القيمة الإجمالية 3…" at bounding box center [669, 311] width 1338 height 480
checkbox input "false"
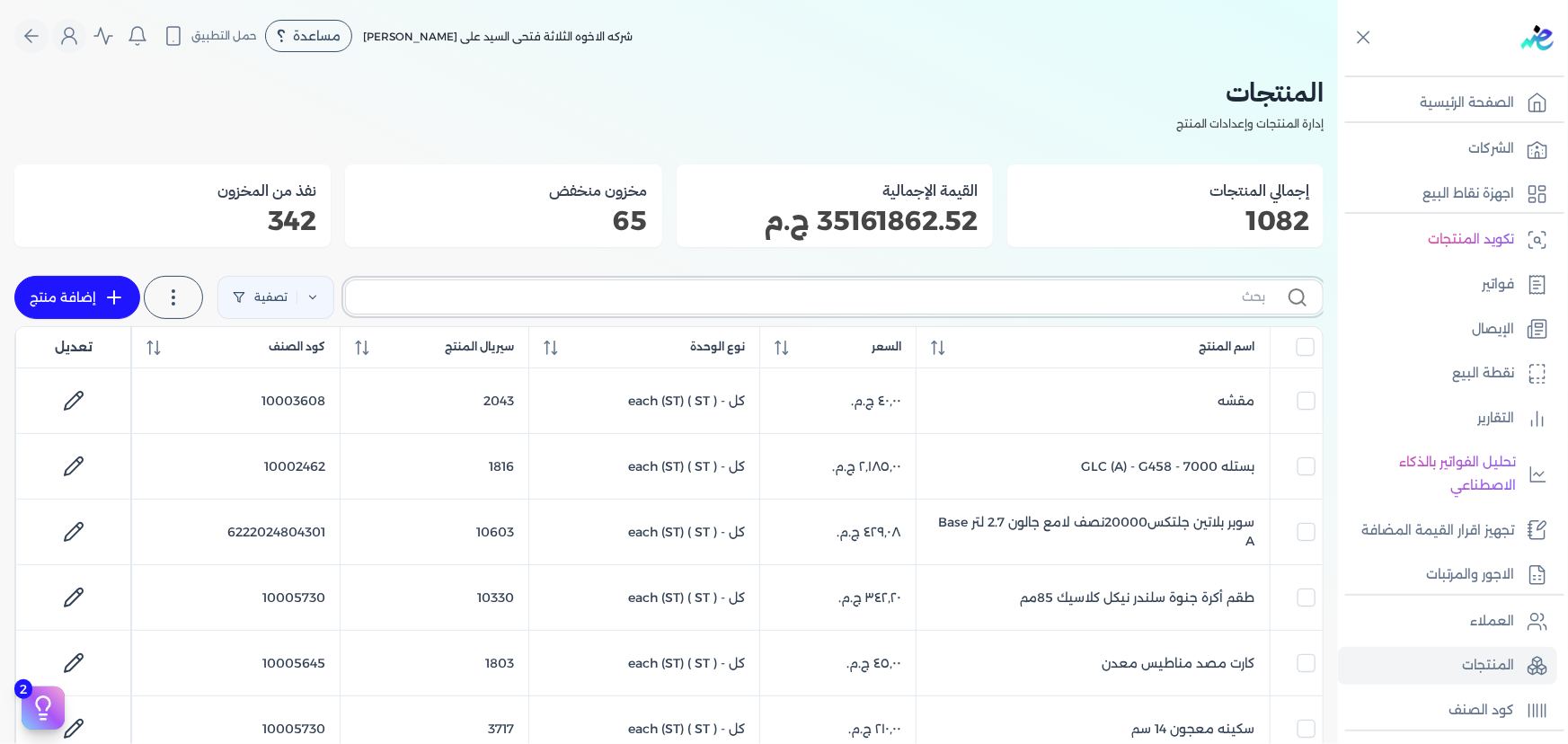
click at [1035, 293] on input "text" at bounding box center [812, 297] width 905 height 19
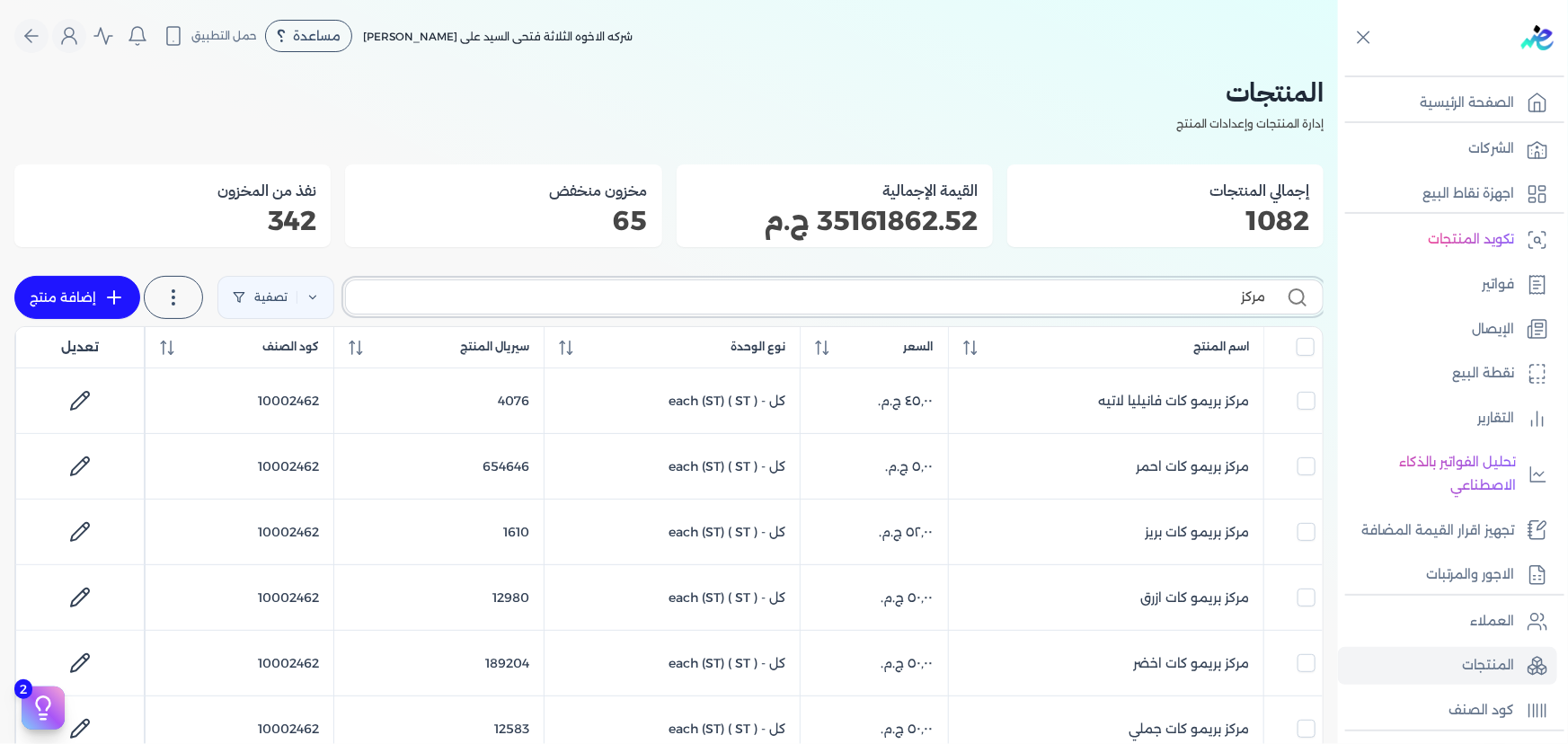
type input "مركزا"
checkbox input "false"
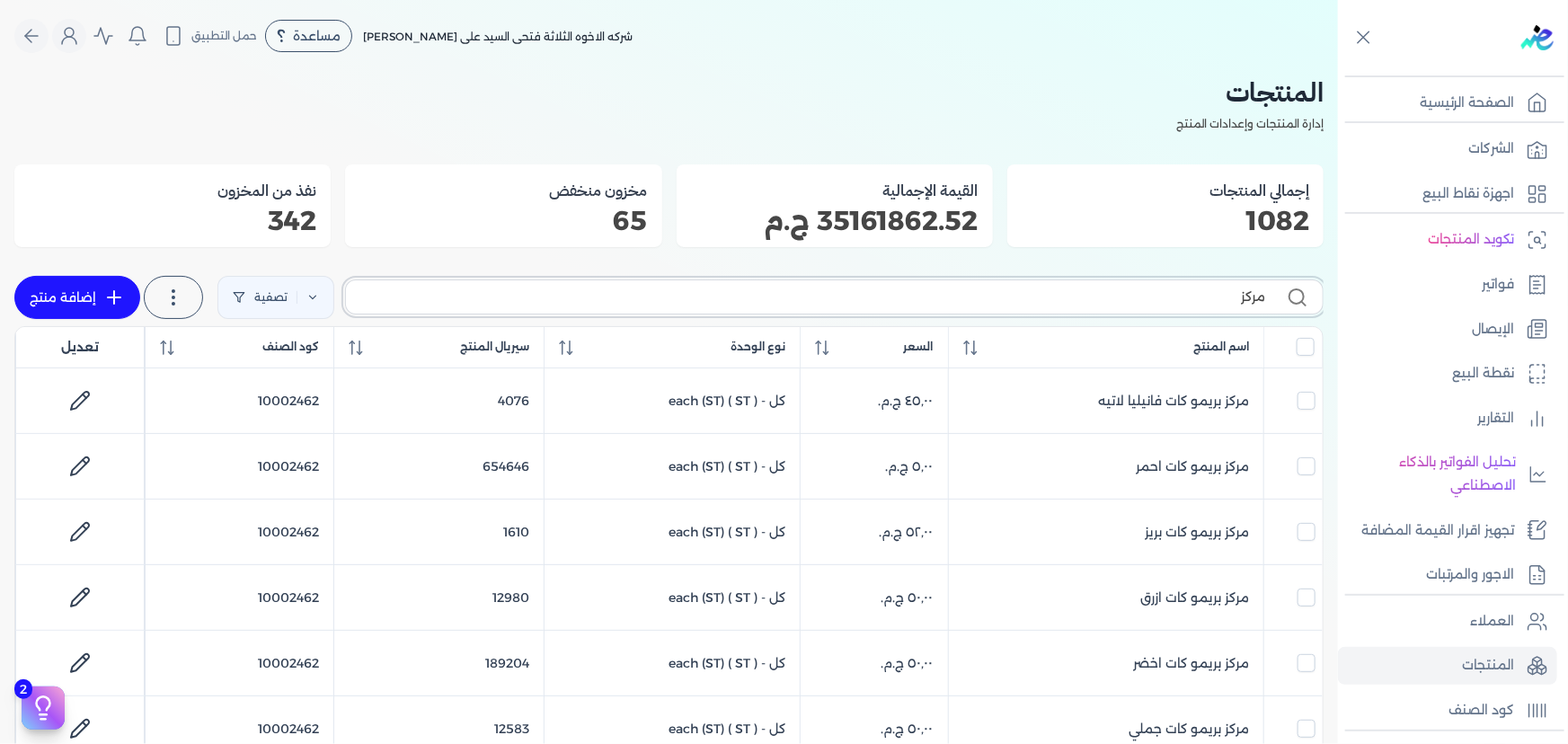
checkbox input "false"
type input "مركزات"
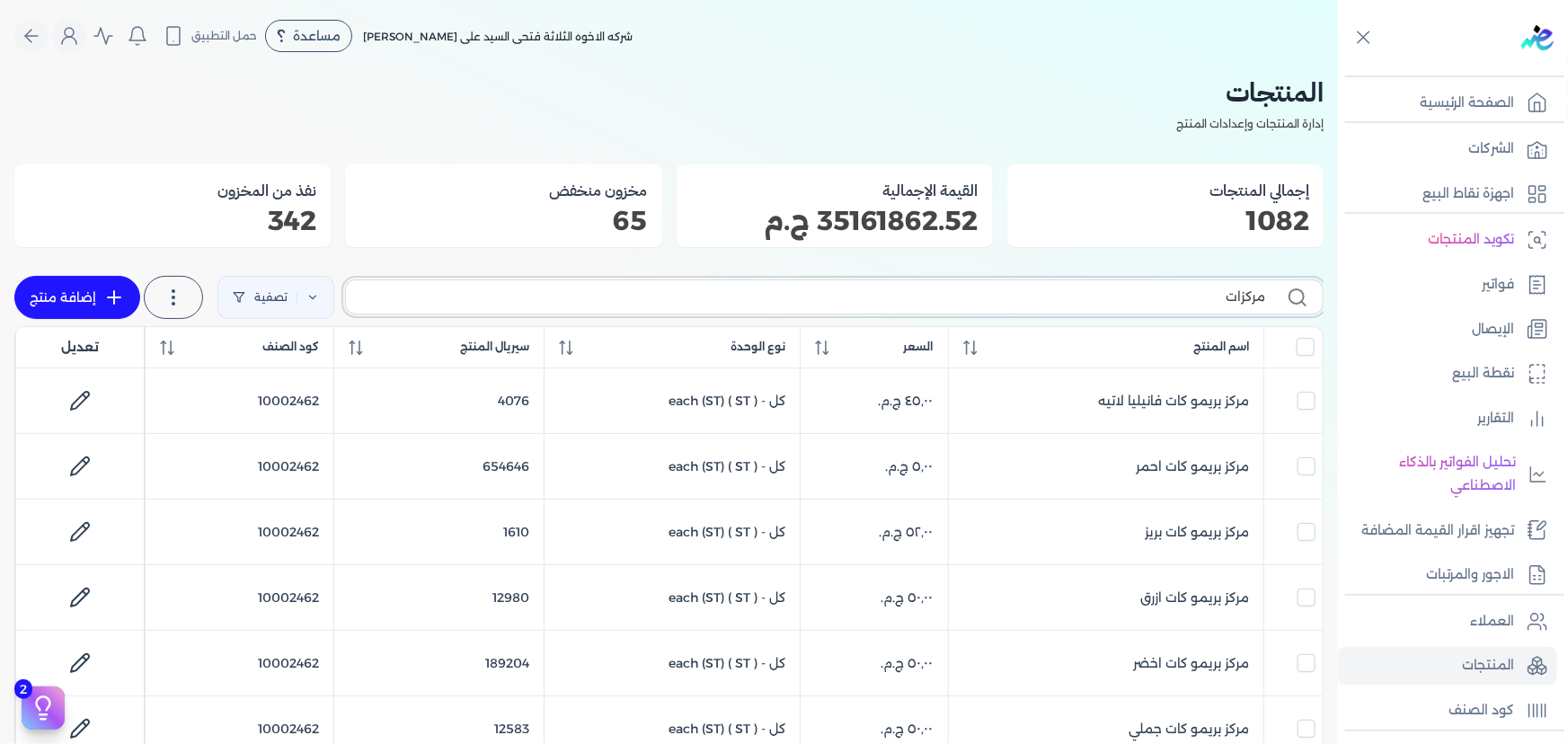
checkbox input "false"
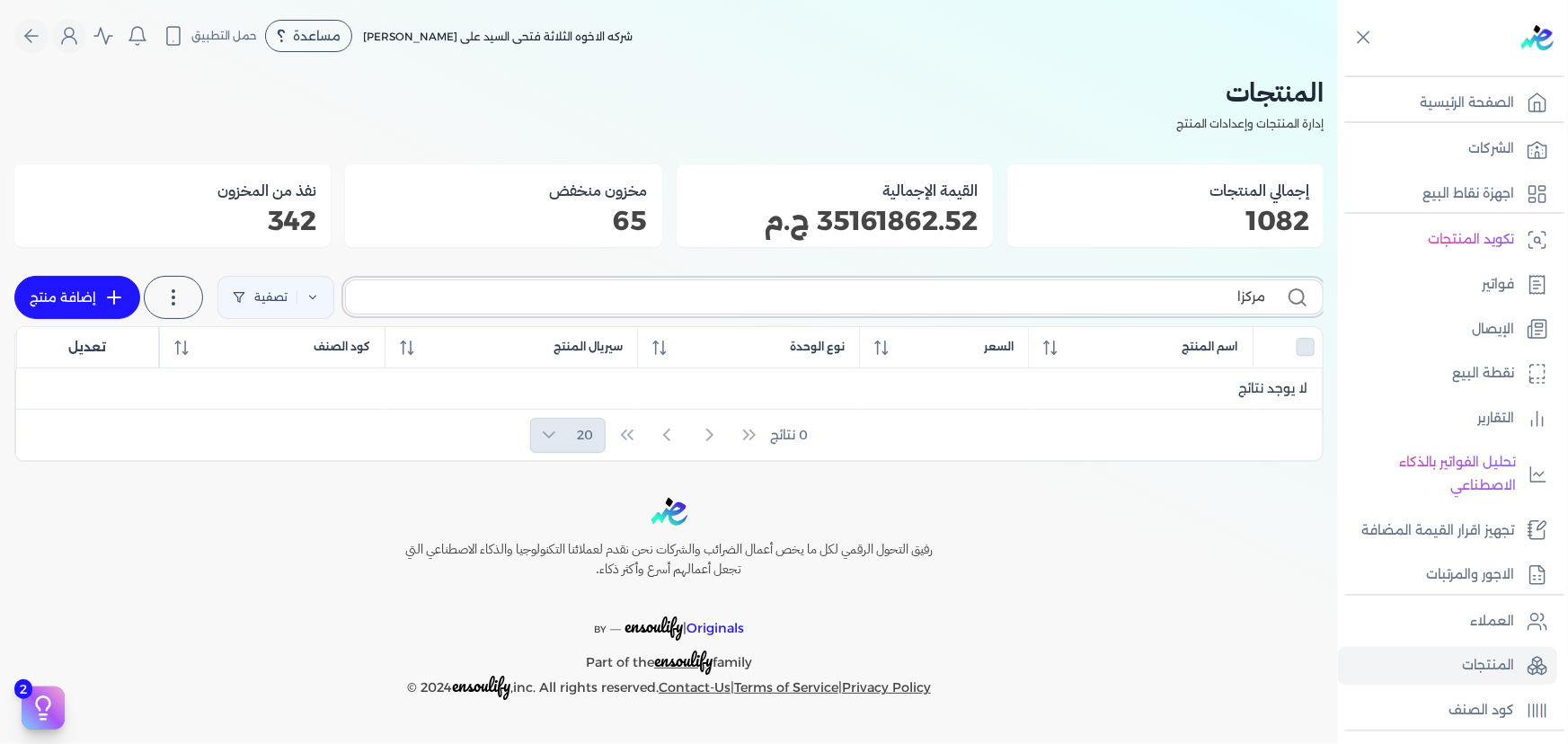
type input "مركز"
checkbox input "false"
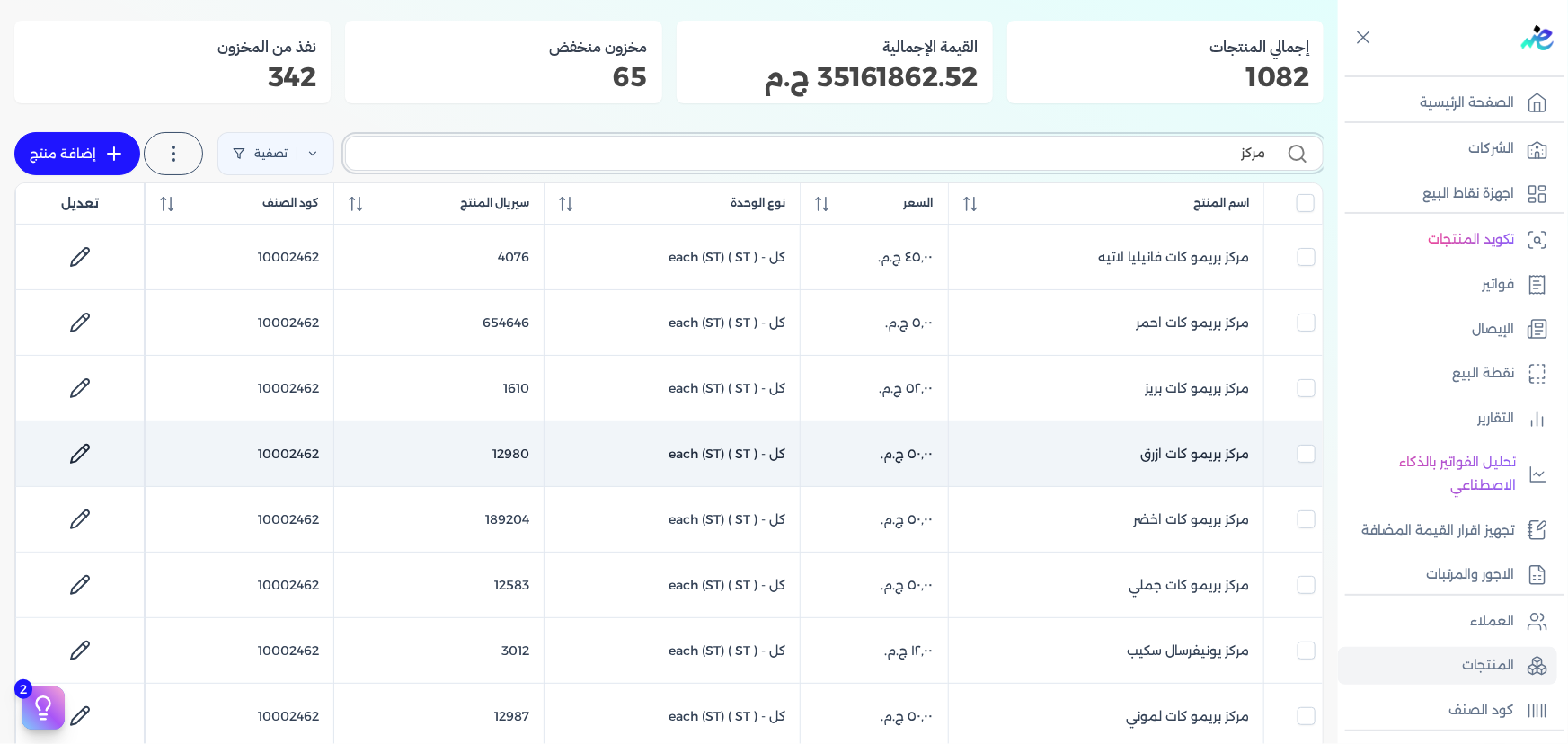
scroll to position [162, 0]
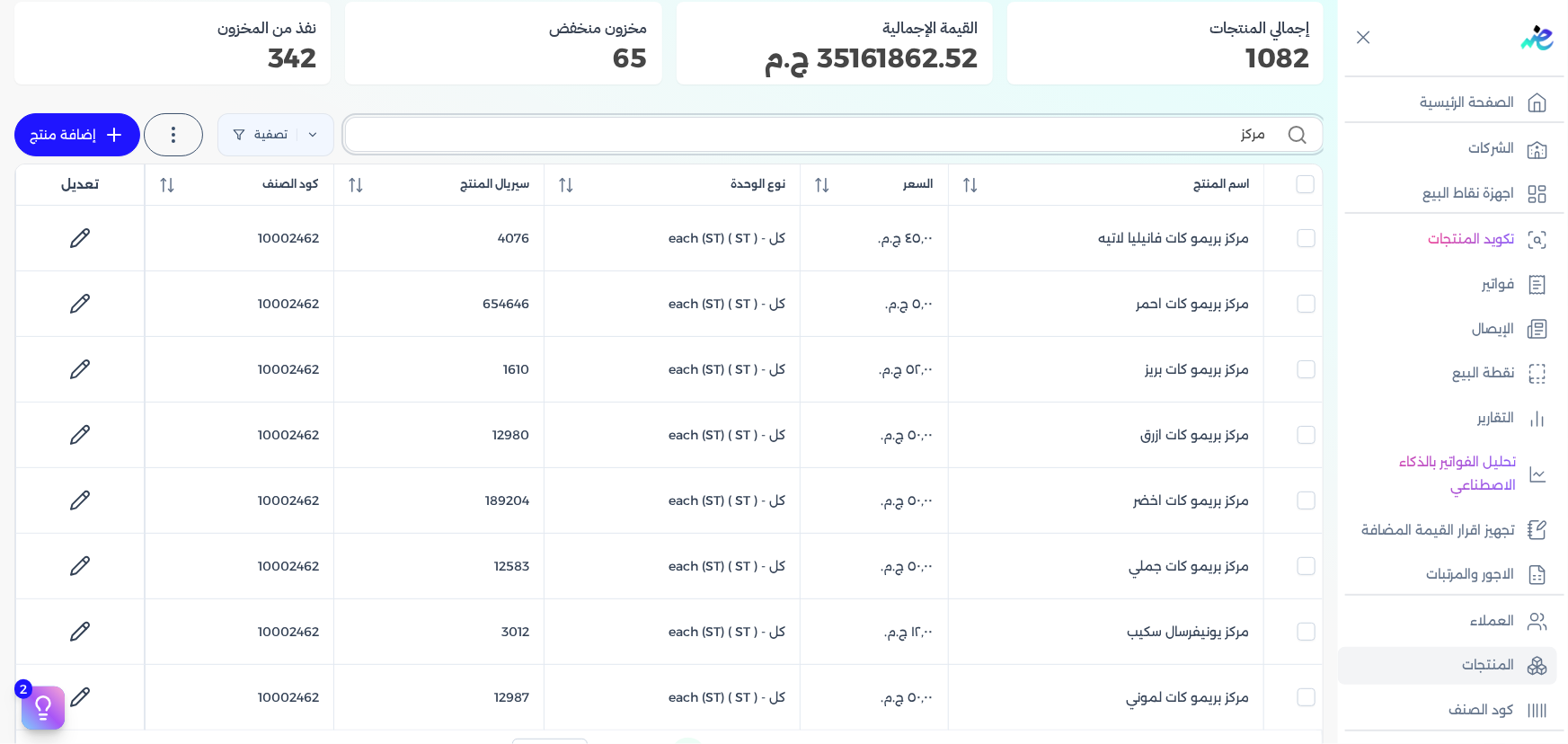
drag, startPoint x: 1219, startPoint y: 132, endPoint x: 1311, endPoint y: 132, distance: 92.0
click at [1311, 132] on label "مركز" at bounding box center [834, 134] width 978 height 34
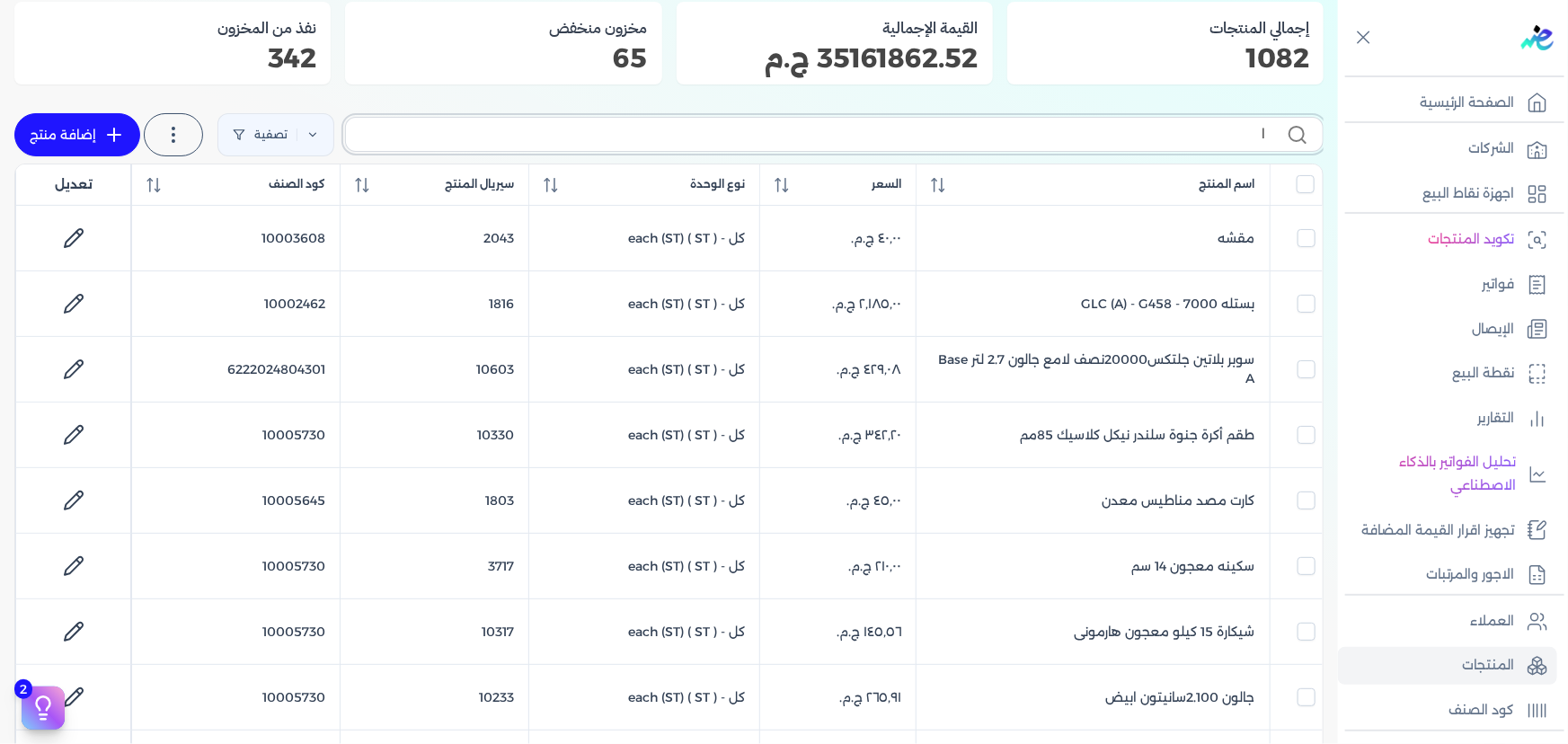
type input "ال"
checkbox input "false"
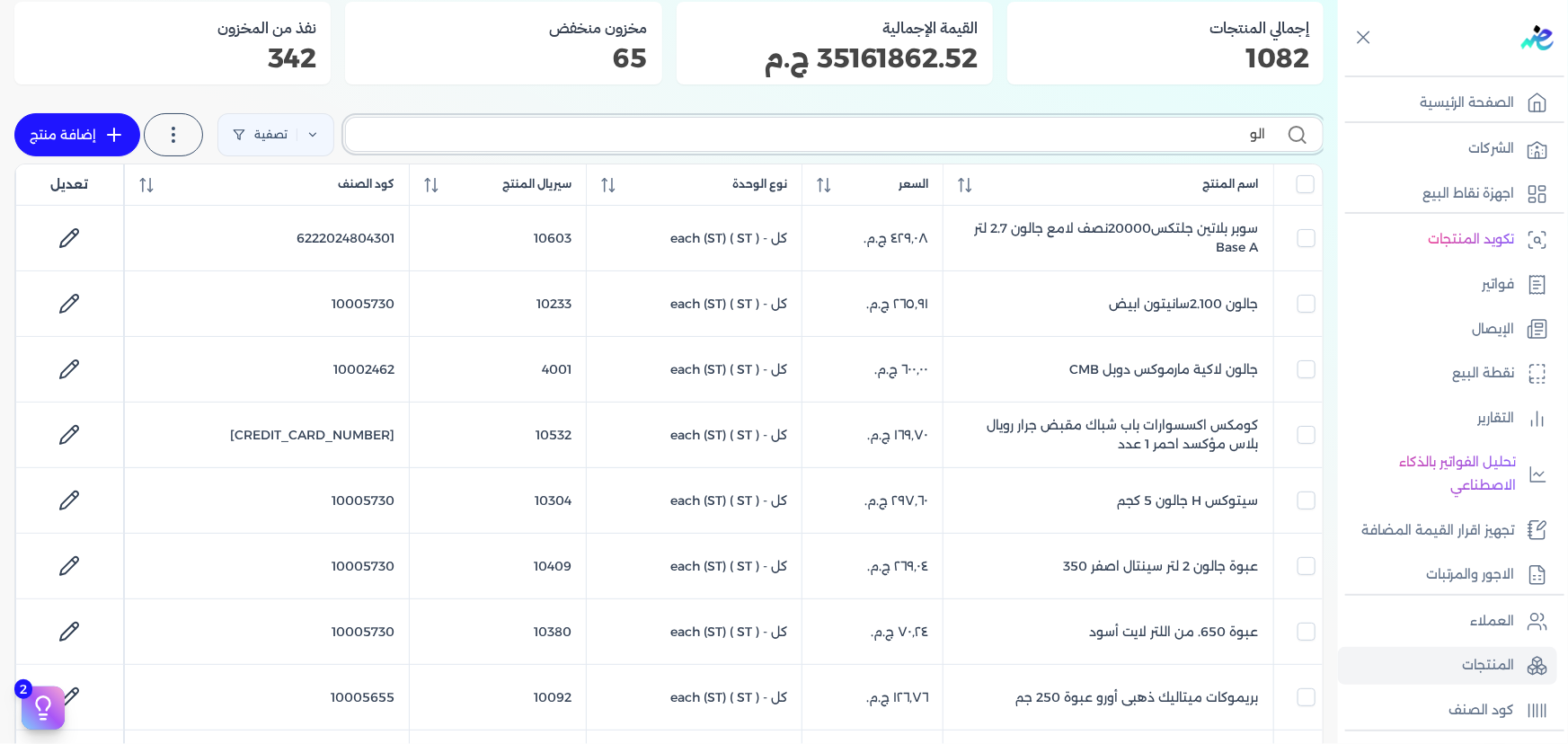
type input "[DEMOGRAPHIC_DATA]"
checkbox input "false"
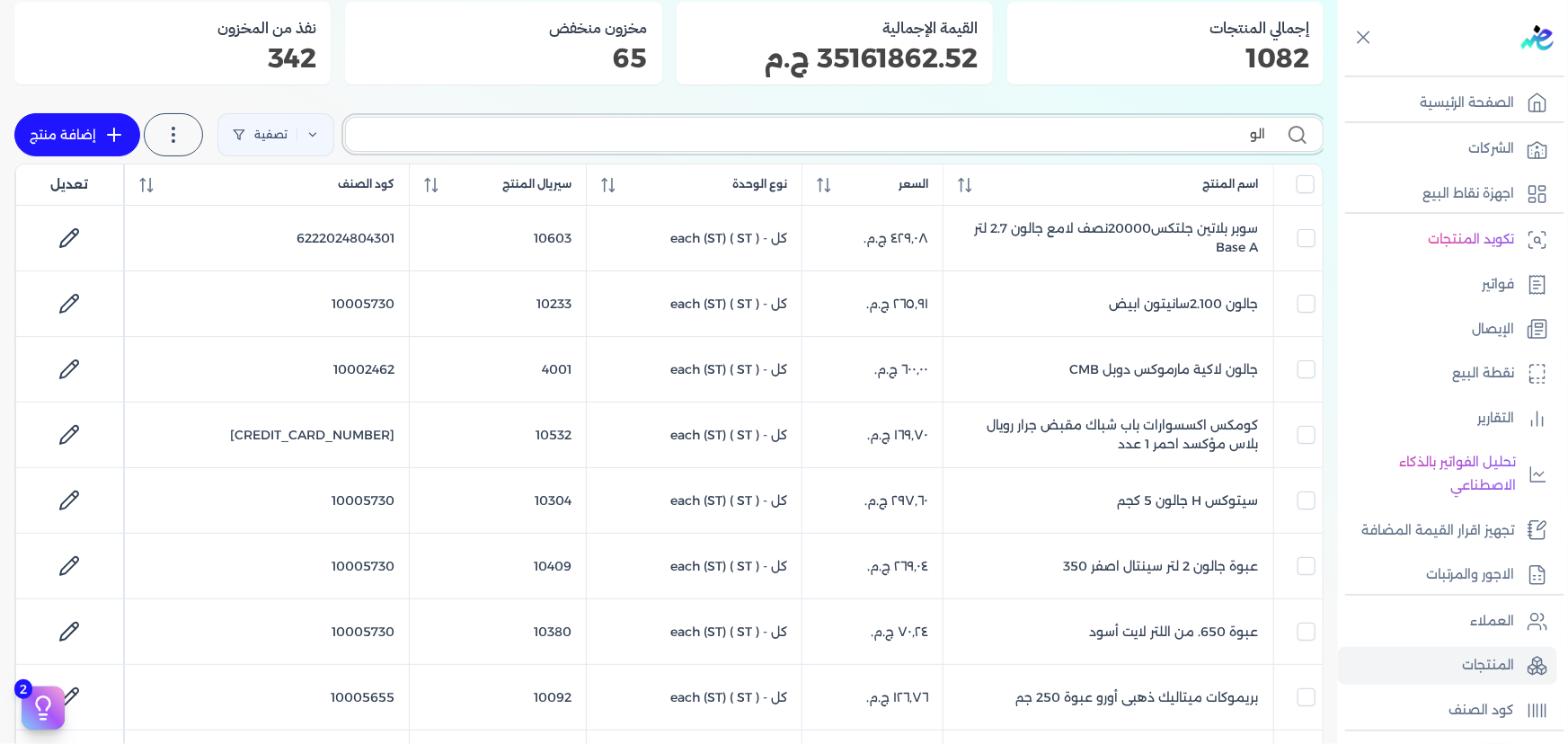
checkbox input "false"
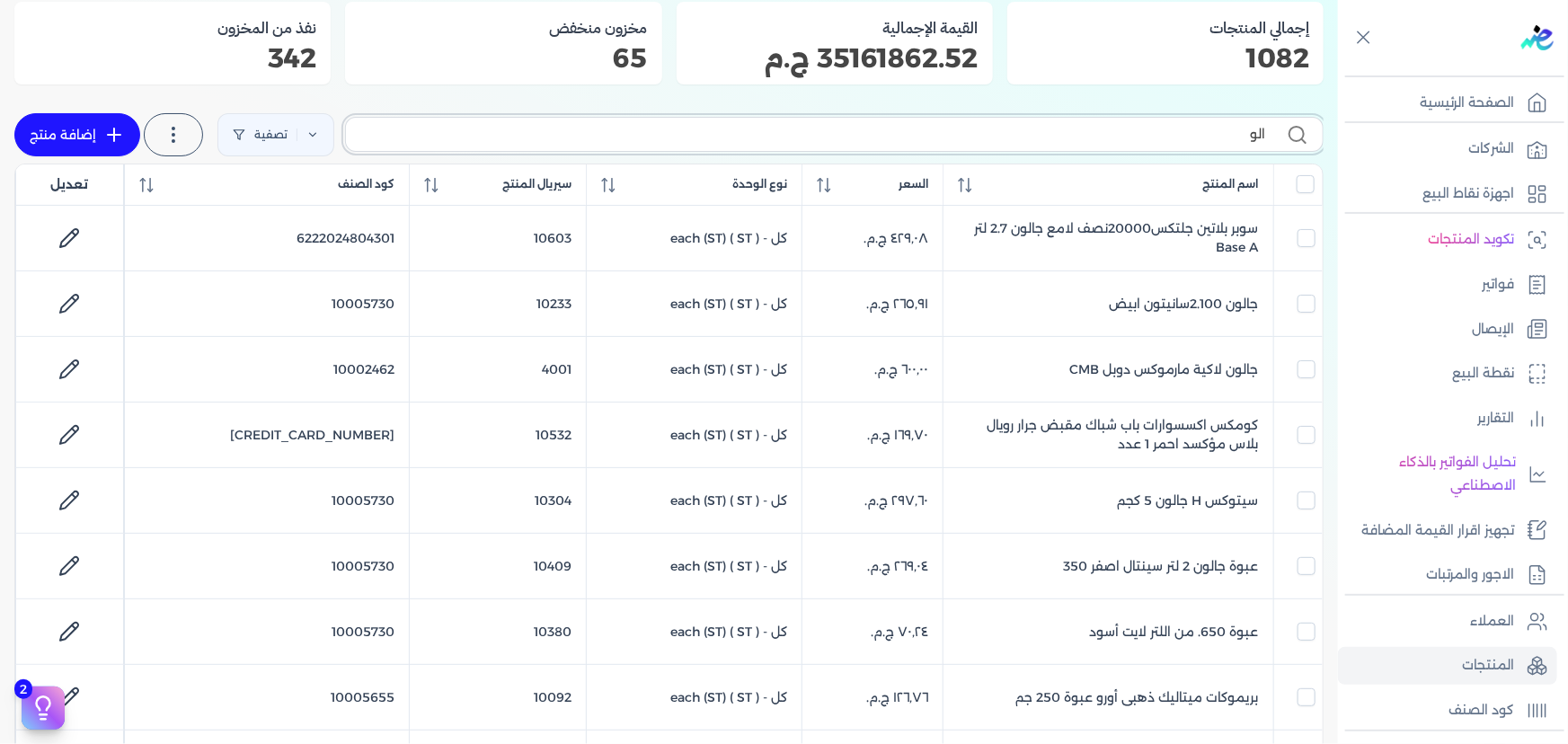
checkbox input "false"
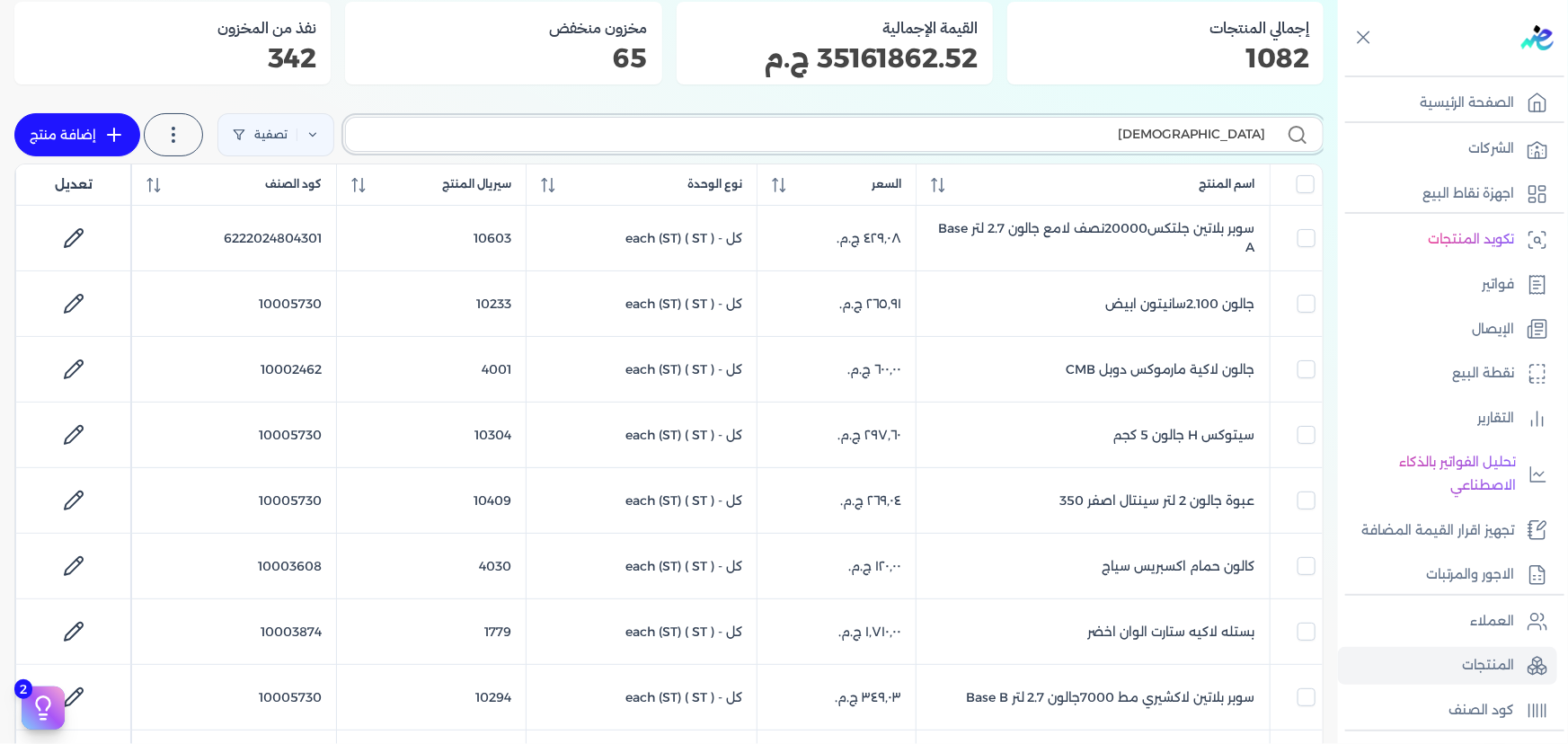
type input "الوان"
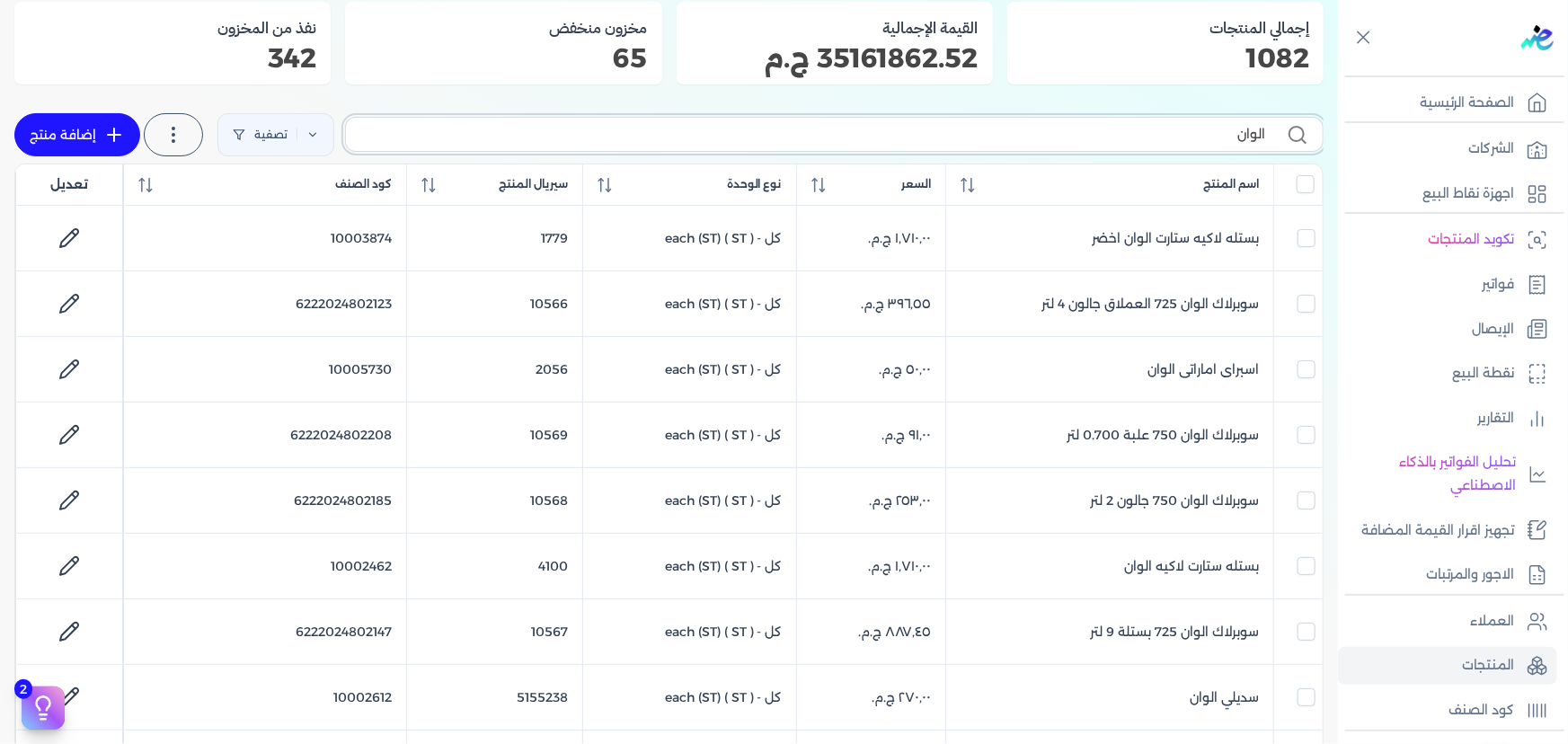
checkbox input "false"
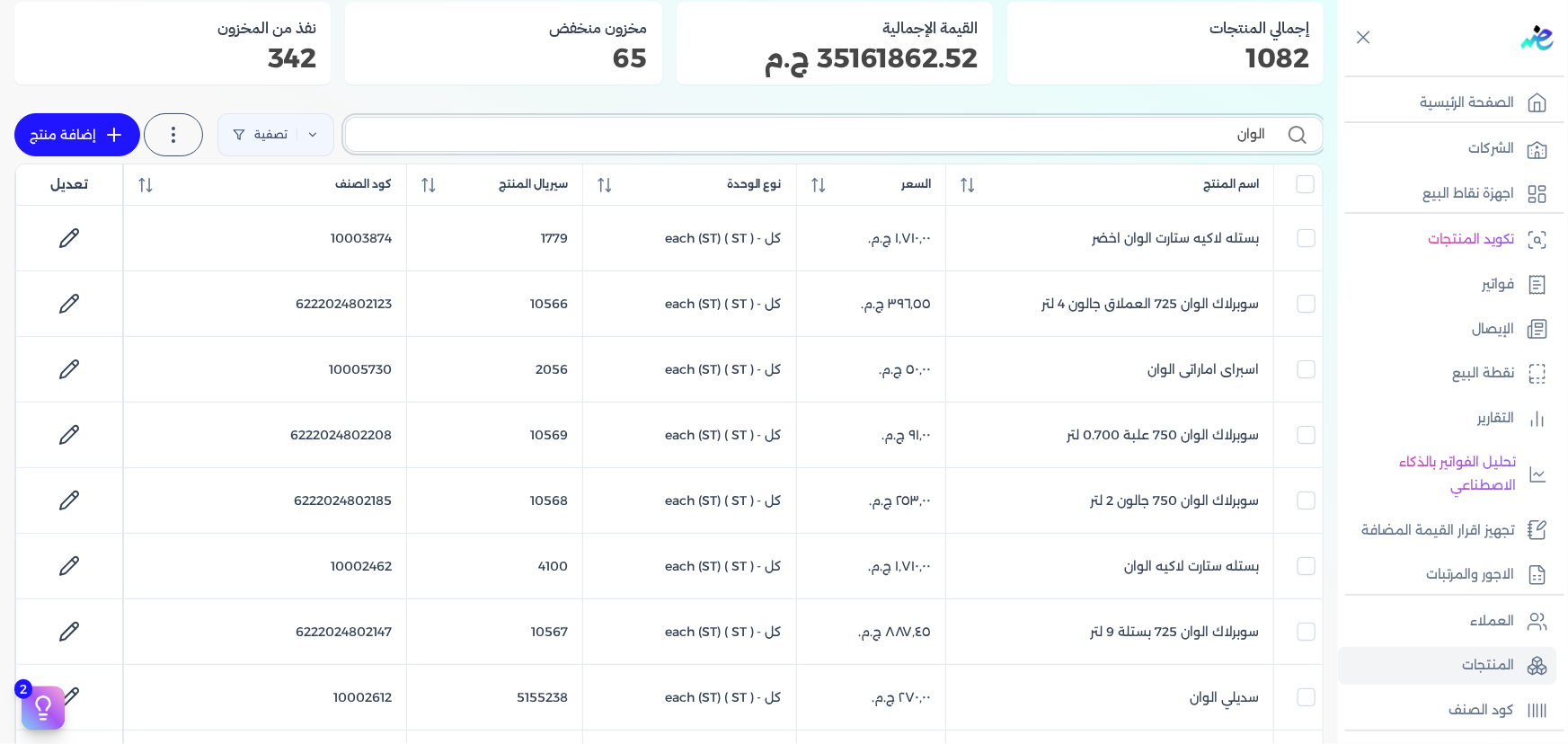
checkbox input "false"
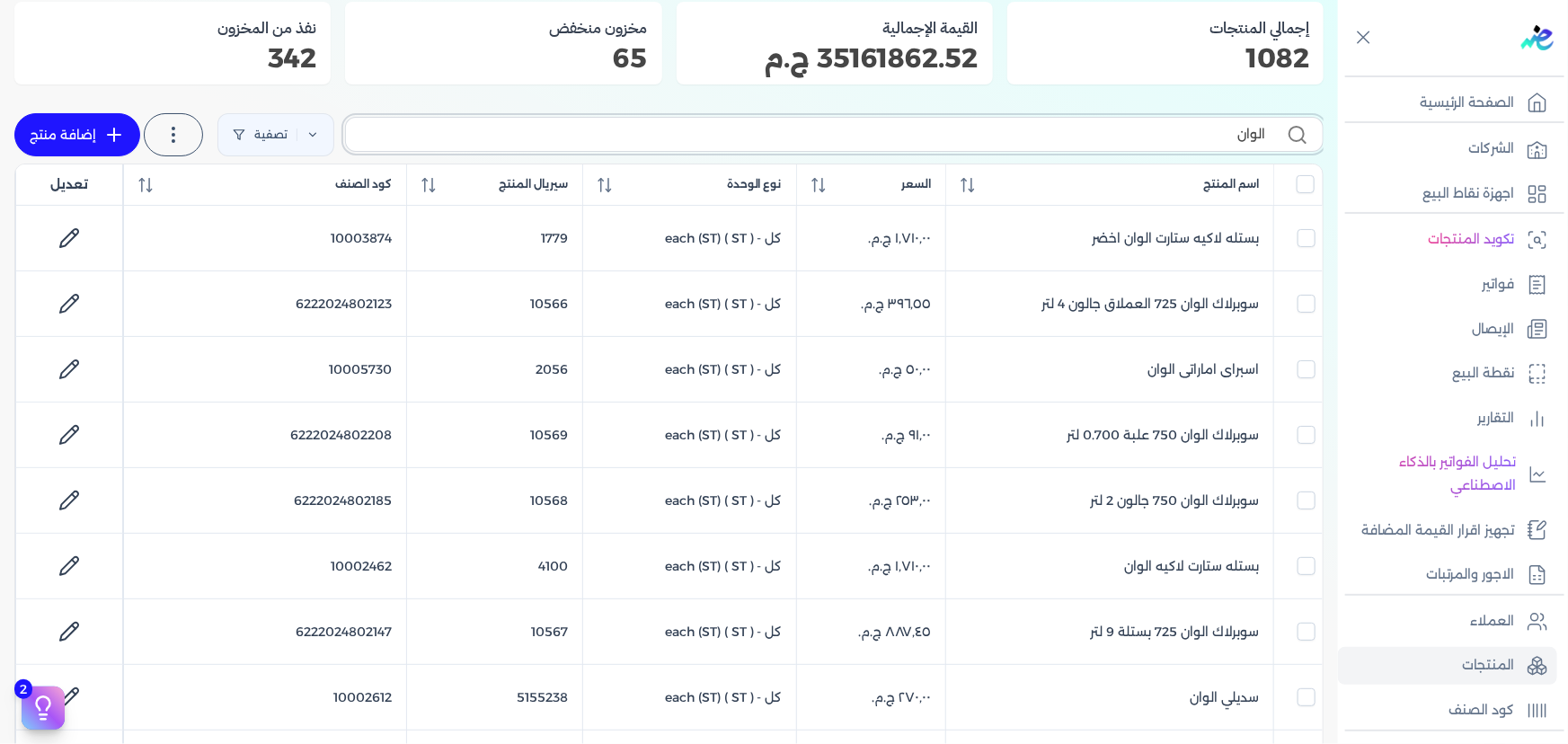
checkbox input "false"
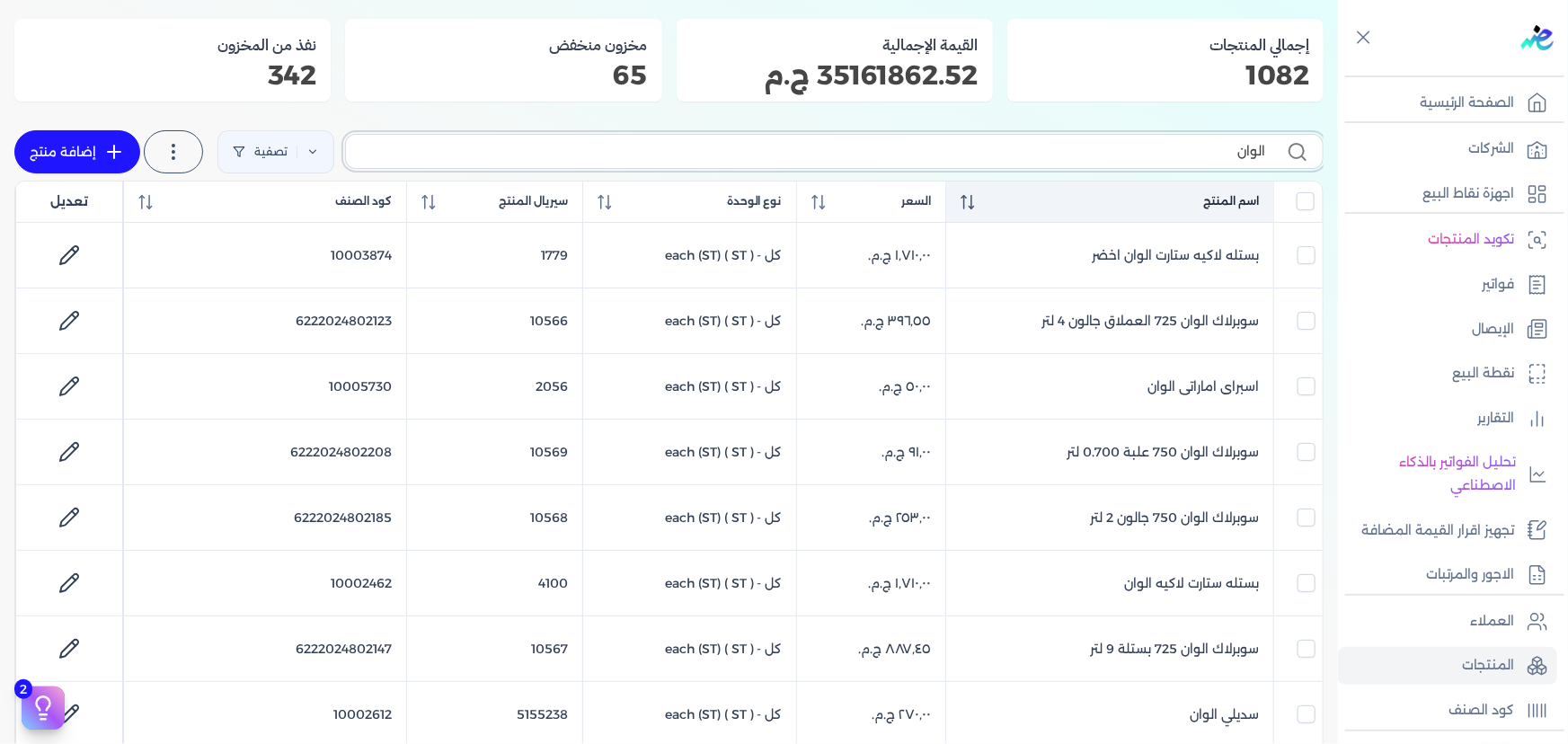
scroll to position [66, 0]
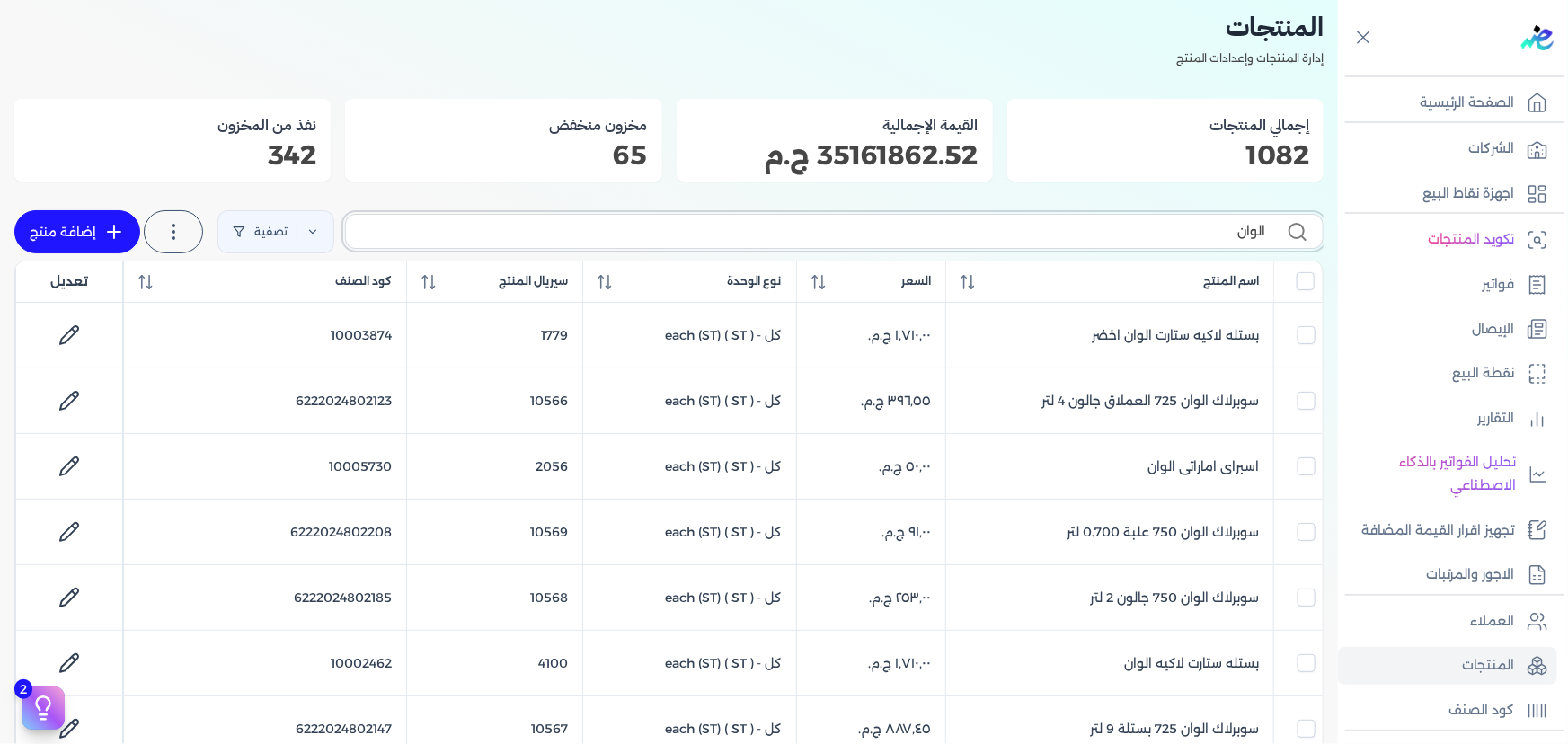
drag, startPoint x: 1186, startPoint y: 218, endPoint x: 1308, endPoint y: 203, distance: 122.9
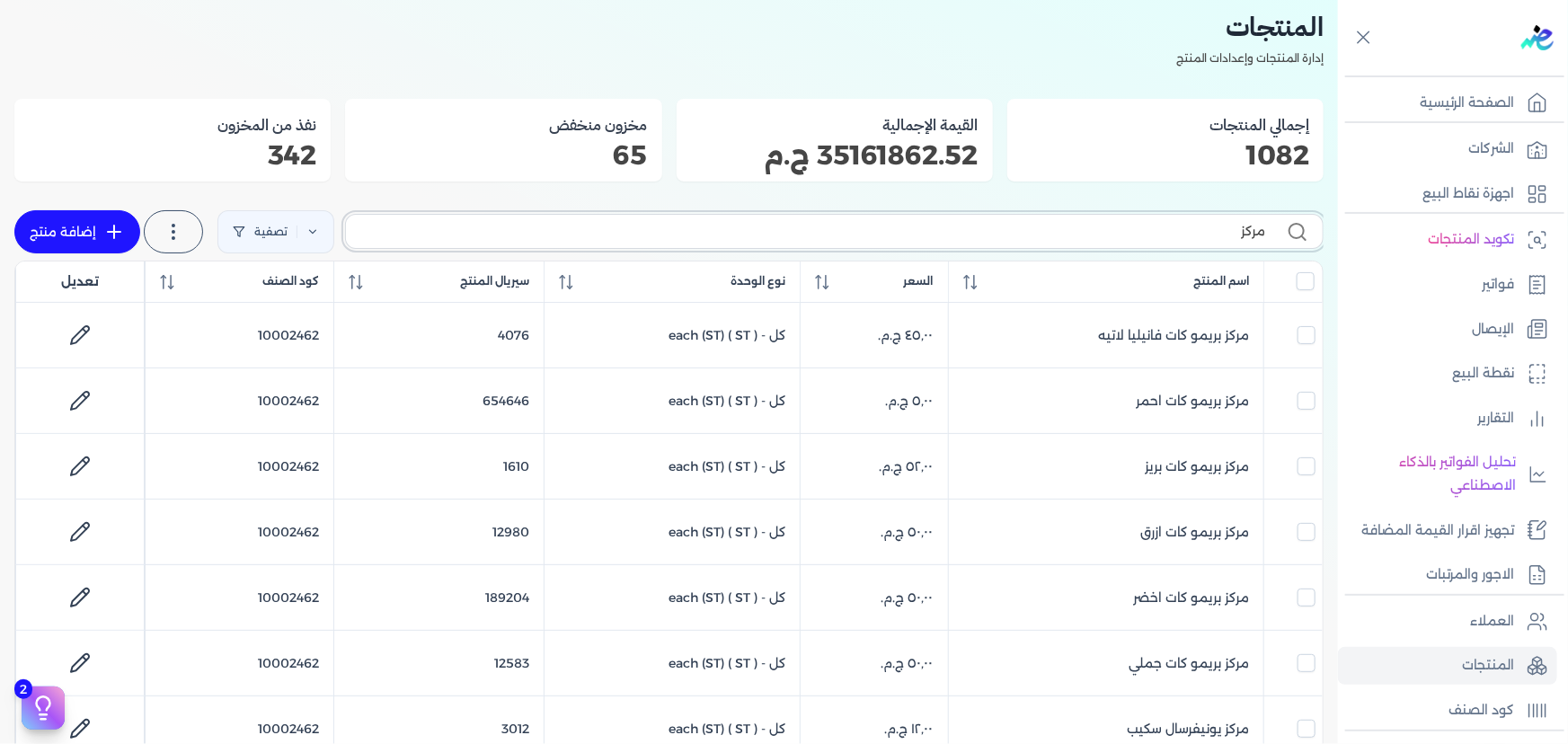
click at [850, 235] on input "مركز" at bounding box center [812, 231] width 905 height 19
click at [842, 227] on input "مركز" at bounding box center [812, 231] width 905 height 19
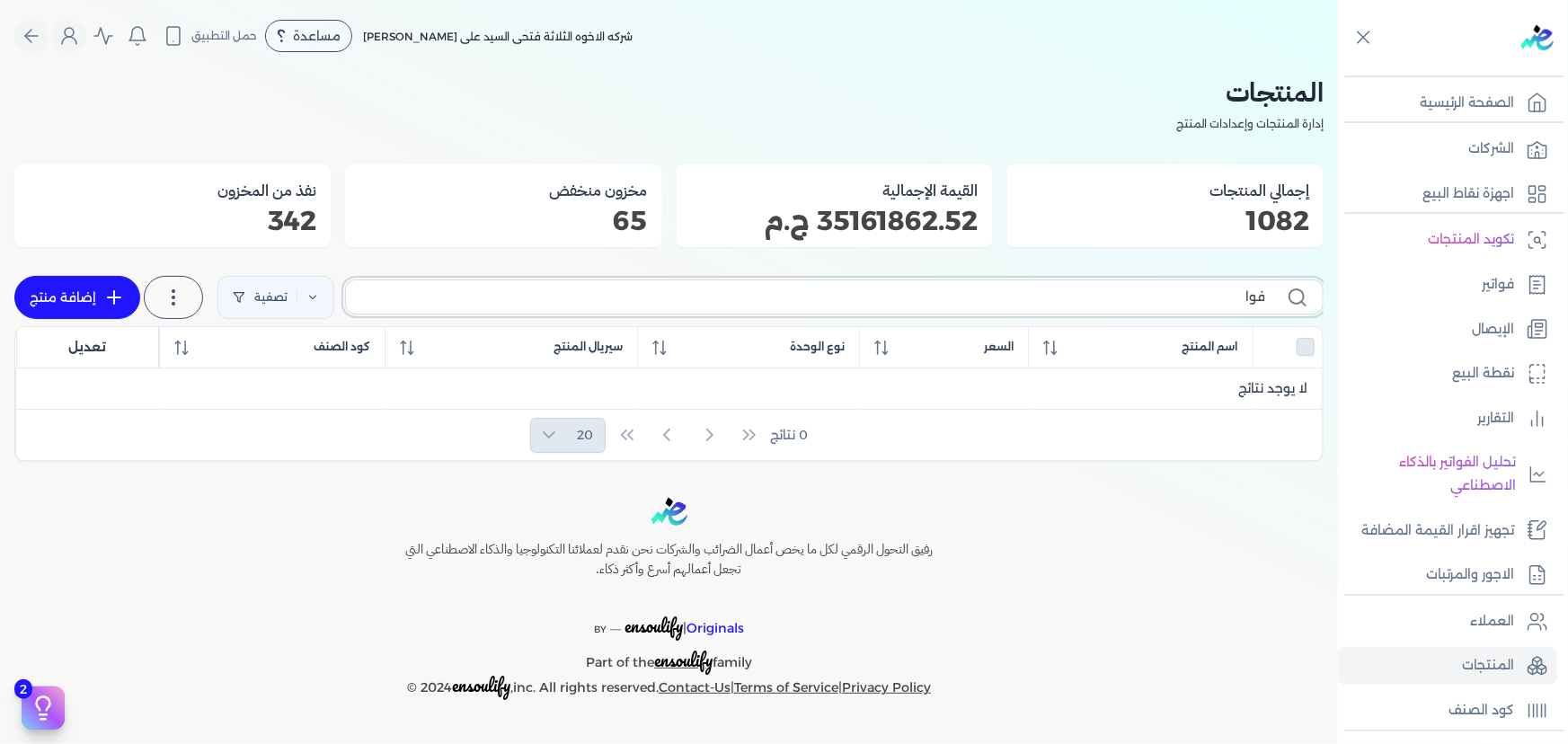
scroll to position [0, 0]
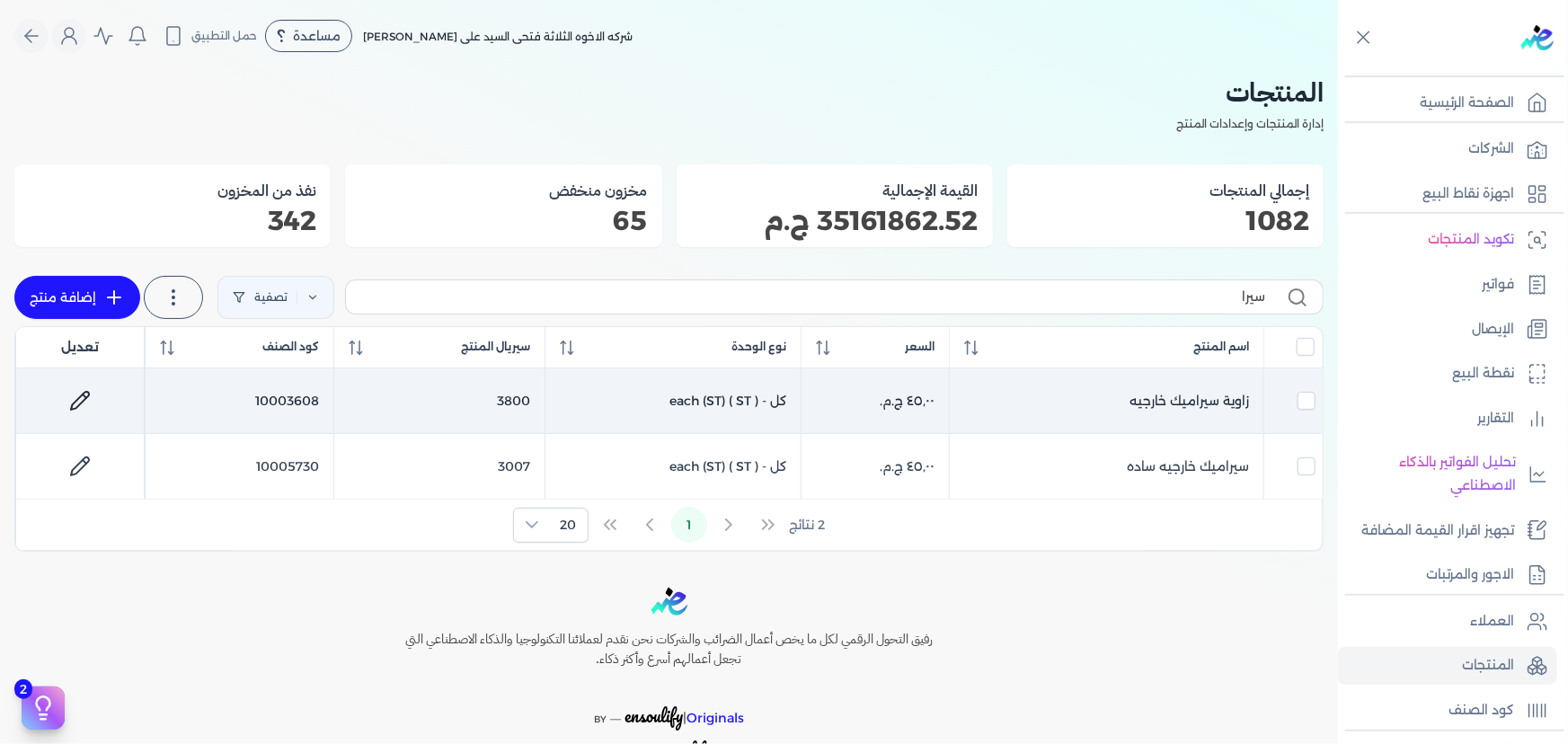
click at [80, 397] on icon at bounding box center [79, 400] width 22 height 22
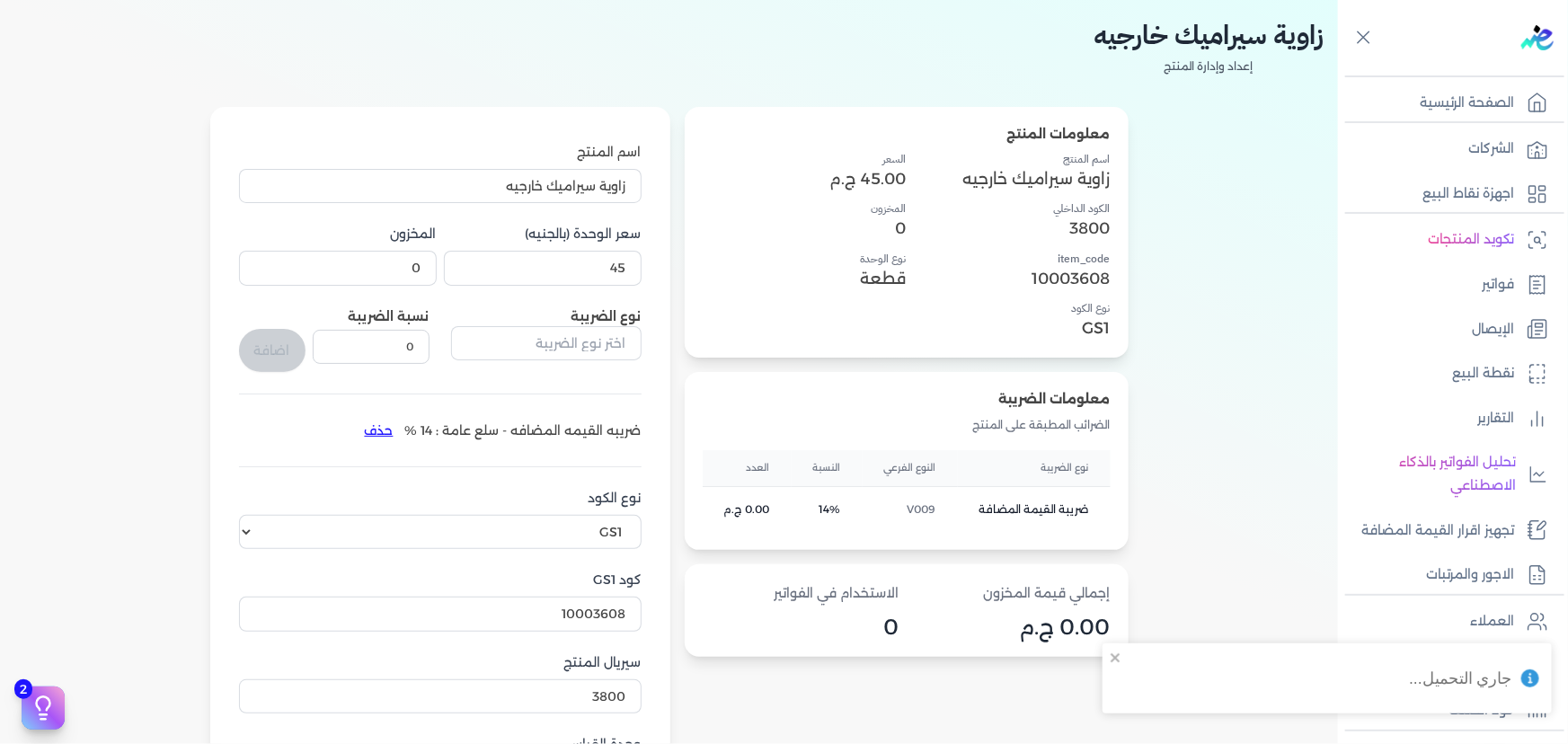
scroll to position [81, 0]
click at [553, 617] on input "10003608" at bounding box center [440, 612] width 403 height 34
